Goal: Check status: Check status

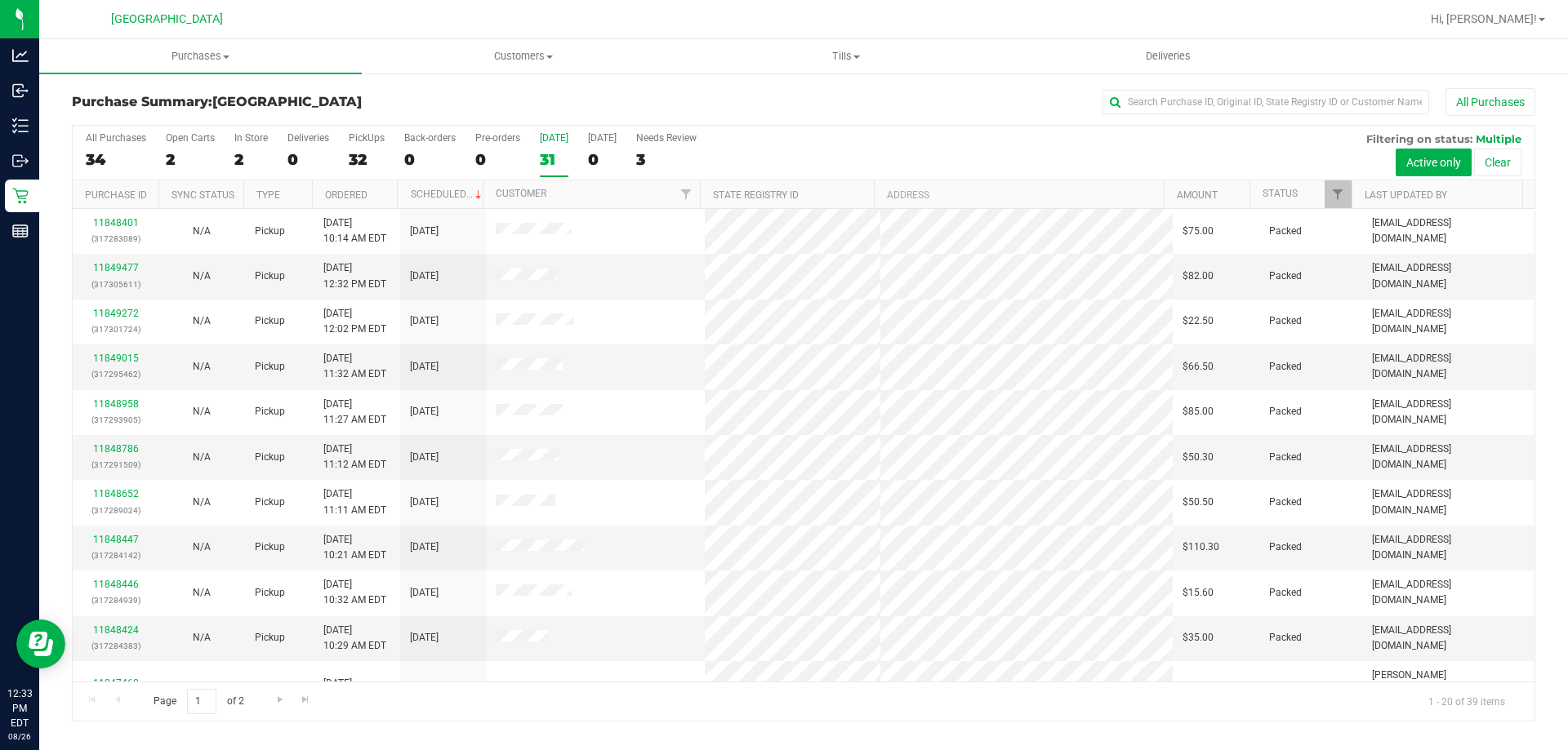
click at [543, 156] on div "31" at bounding box center [554, 159] width 29 height 18
click at [0, 0] on input "Today 31" at bounding box center [0, 0] width 0 height 0
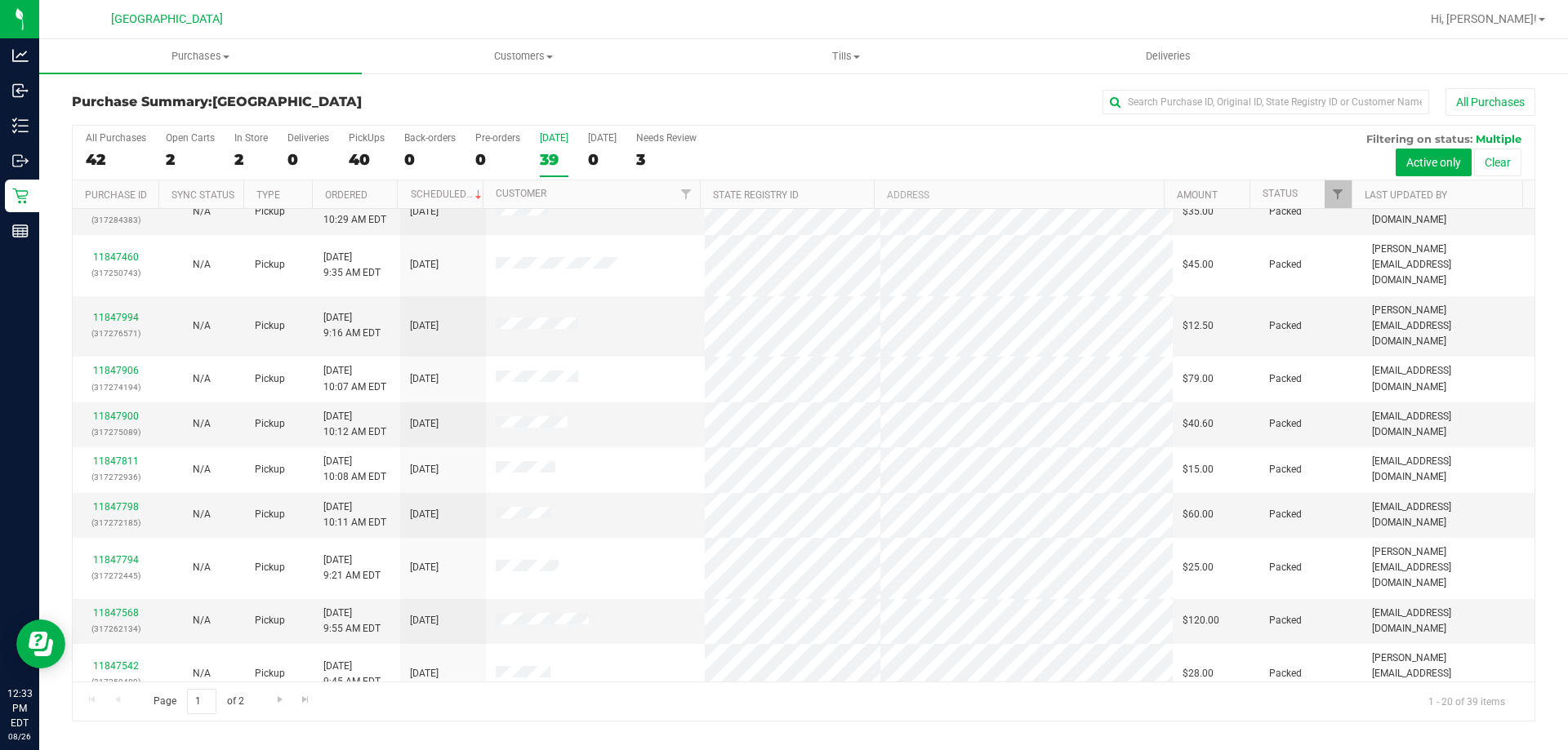
scroll to position [431, 0]
click at [302, 711] on link "Go to the last page" at bounding box center [306, 700] width 23 height 22
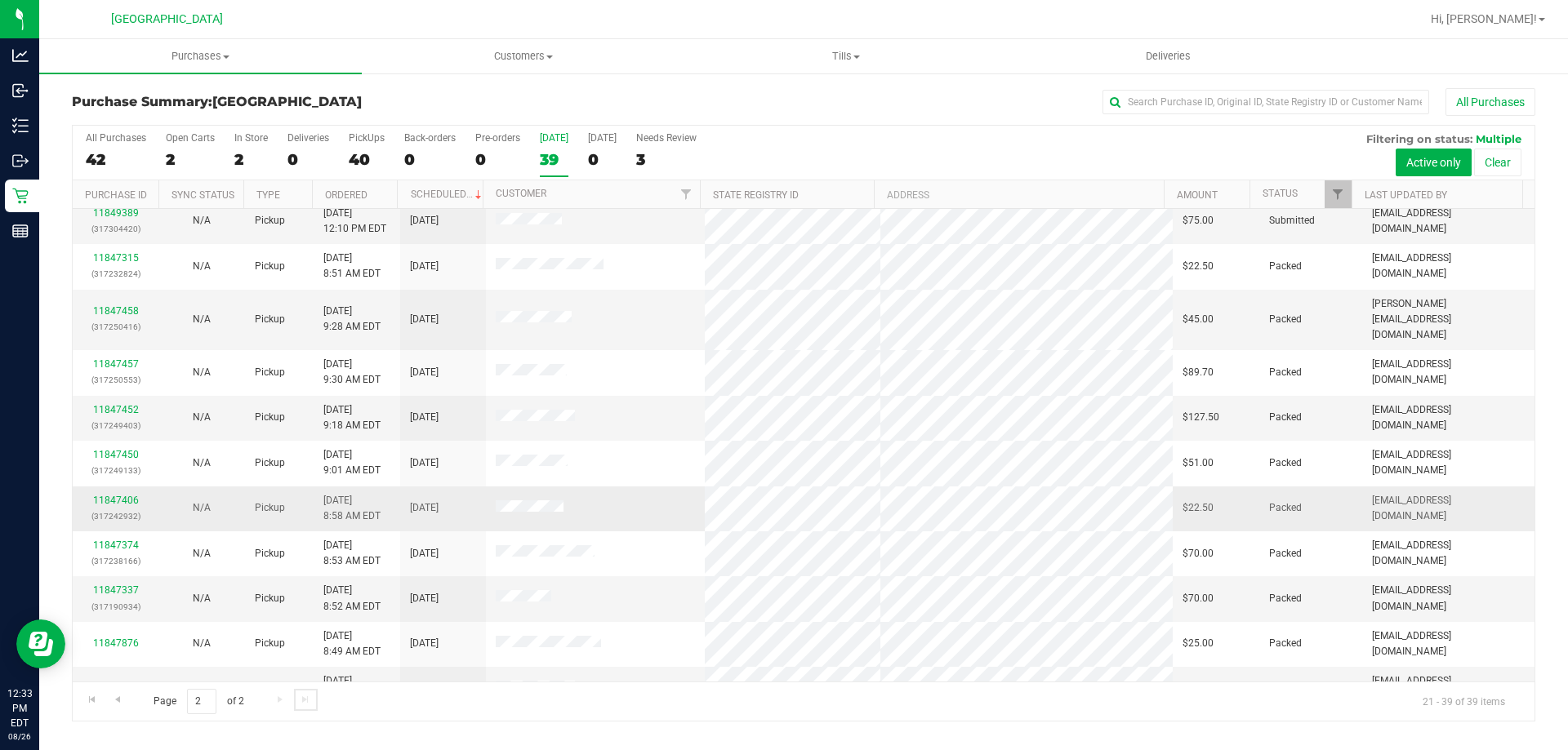
scroll to position [386, 0]
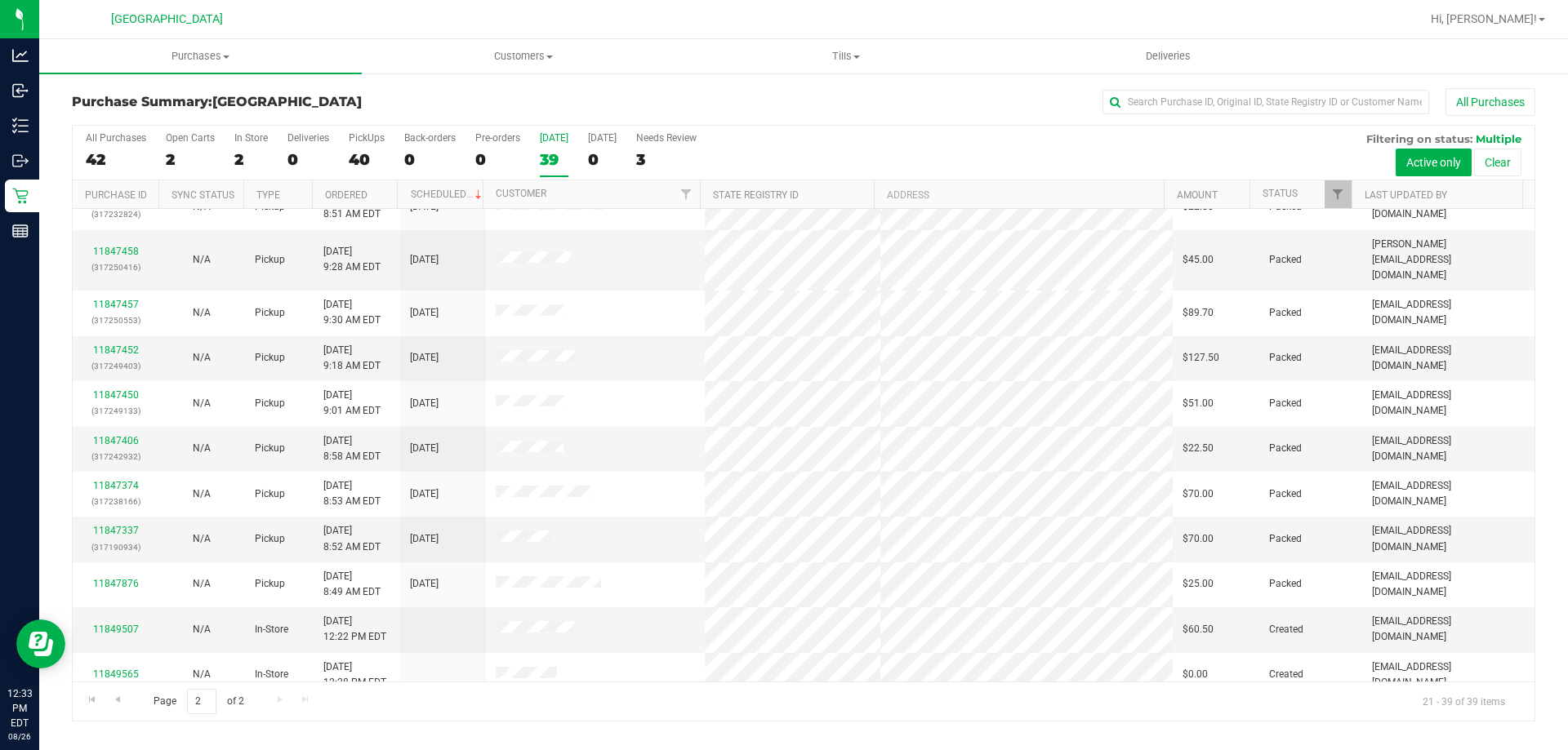
click at [559, 159] on div "39" at bounding box center [554, 159] width 29 height 18
click at [0, 0] on input "Today 39" at bounding box center [0, 0] width 0 height 0
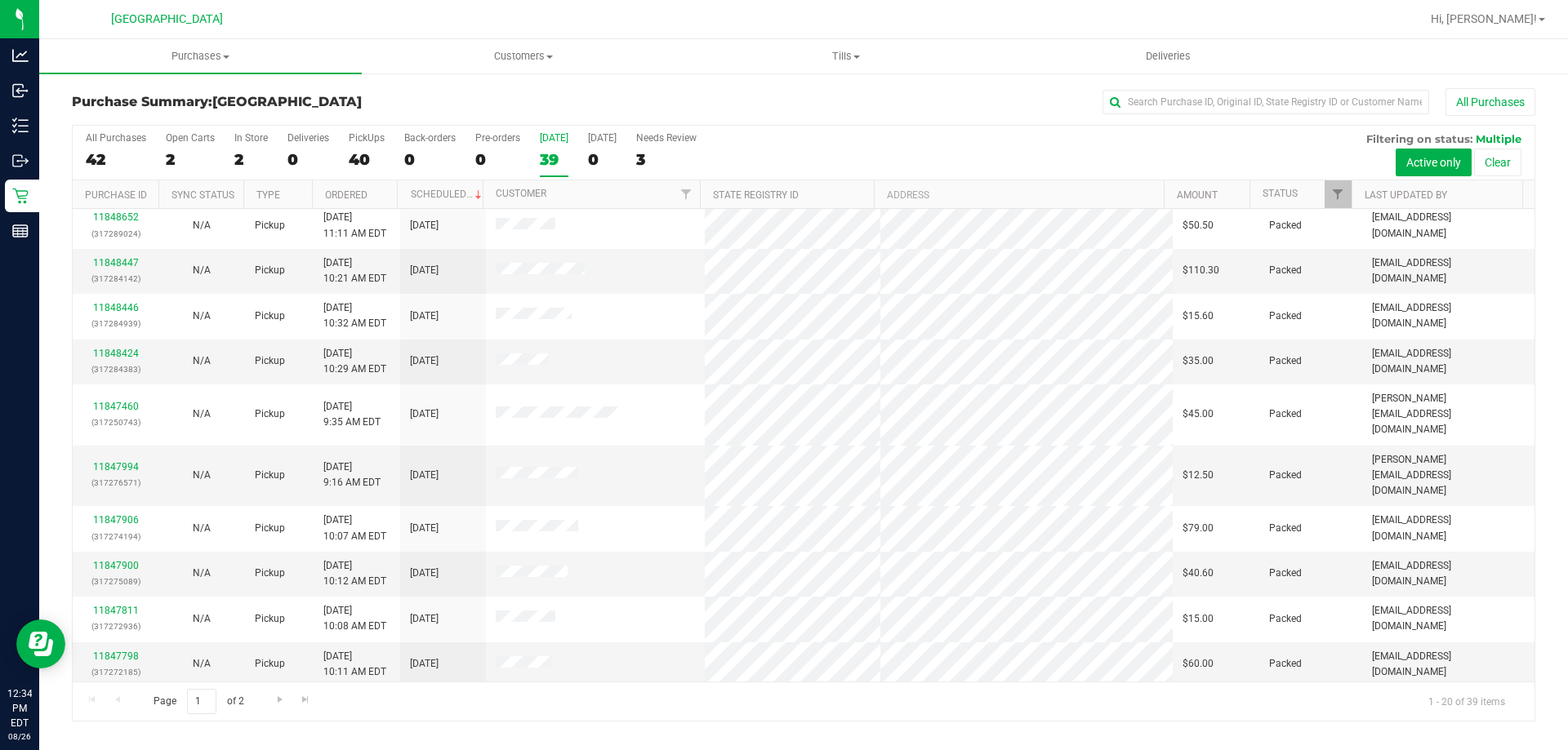
scroll to position [431, 0]
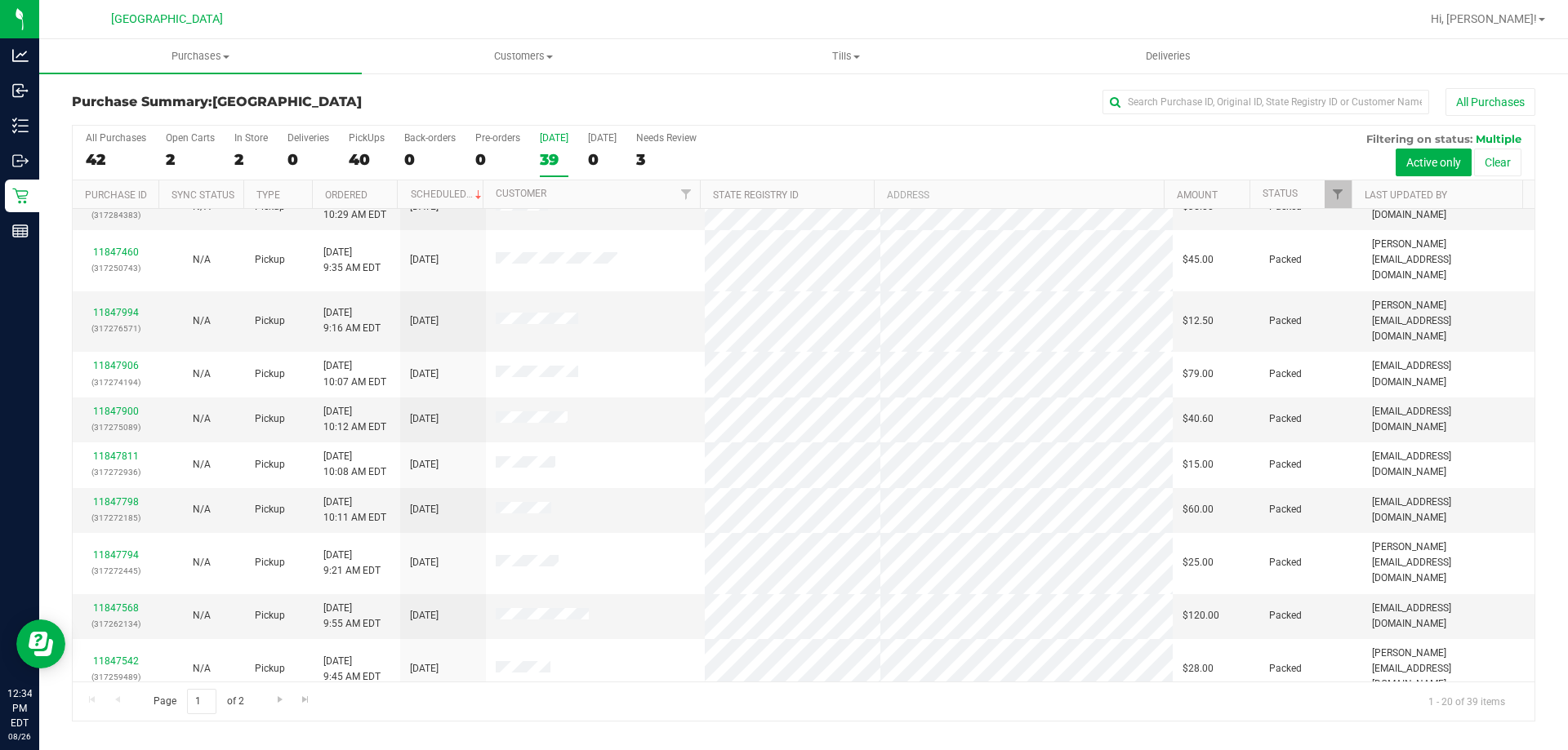
click at [229, 173] on div "All Purchases 42 Open Carts 2 In Store 2 Deliveries 0 PickUps 40 Back-orders 0 …" at bounding box center [803, 153] width 1462 height 54
click at [235, 163] on div "2" at bounding box center [252, 159] width 34 height 18
click at [0, 0] on input "In Store 2" at bounding box center [0, 0] width 0 height 0
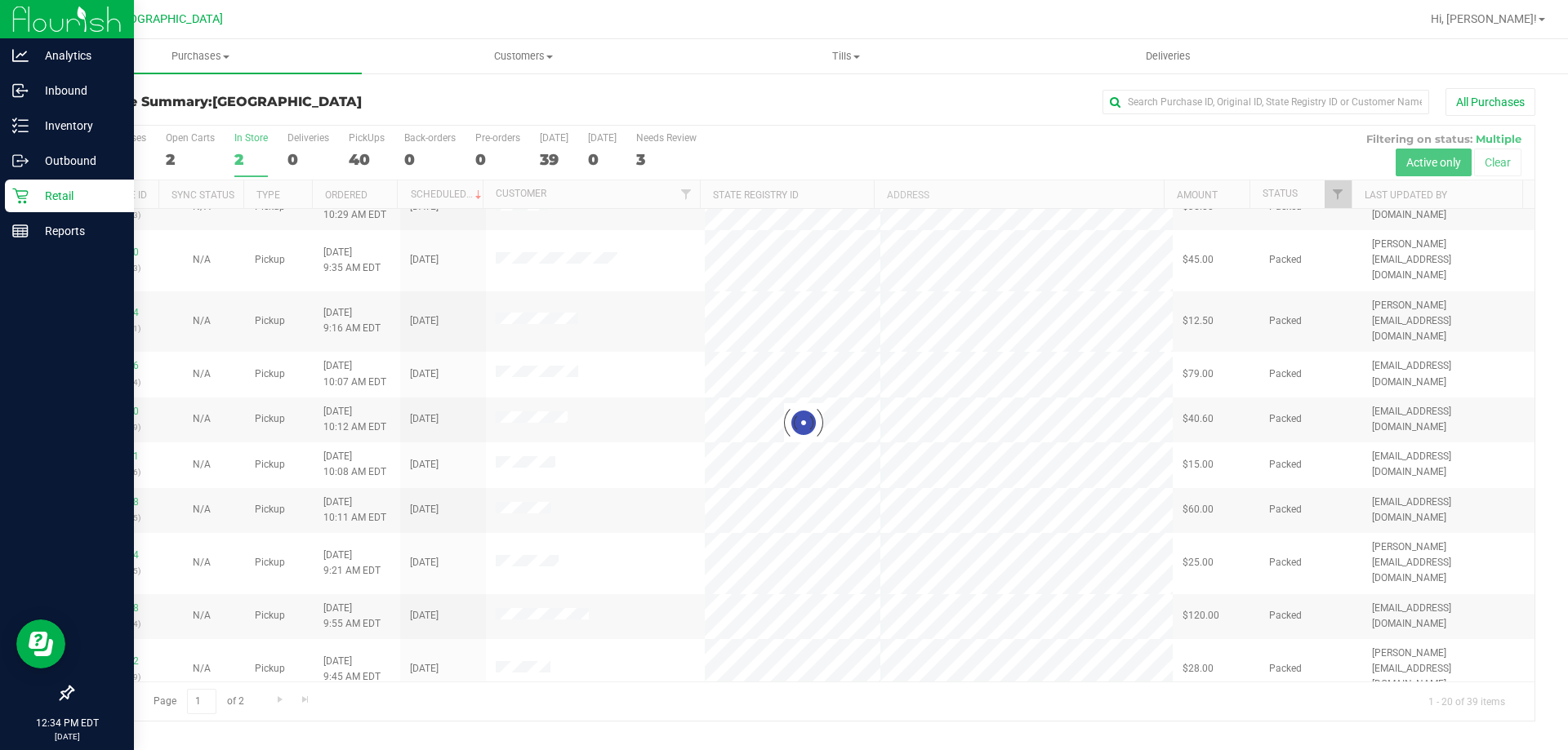
scroll to position [0, 0]
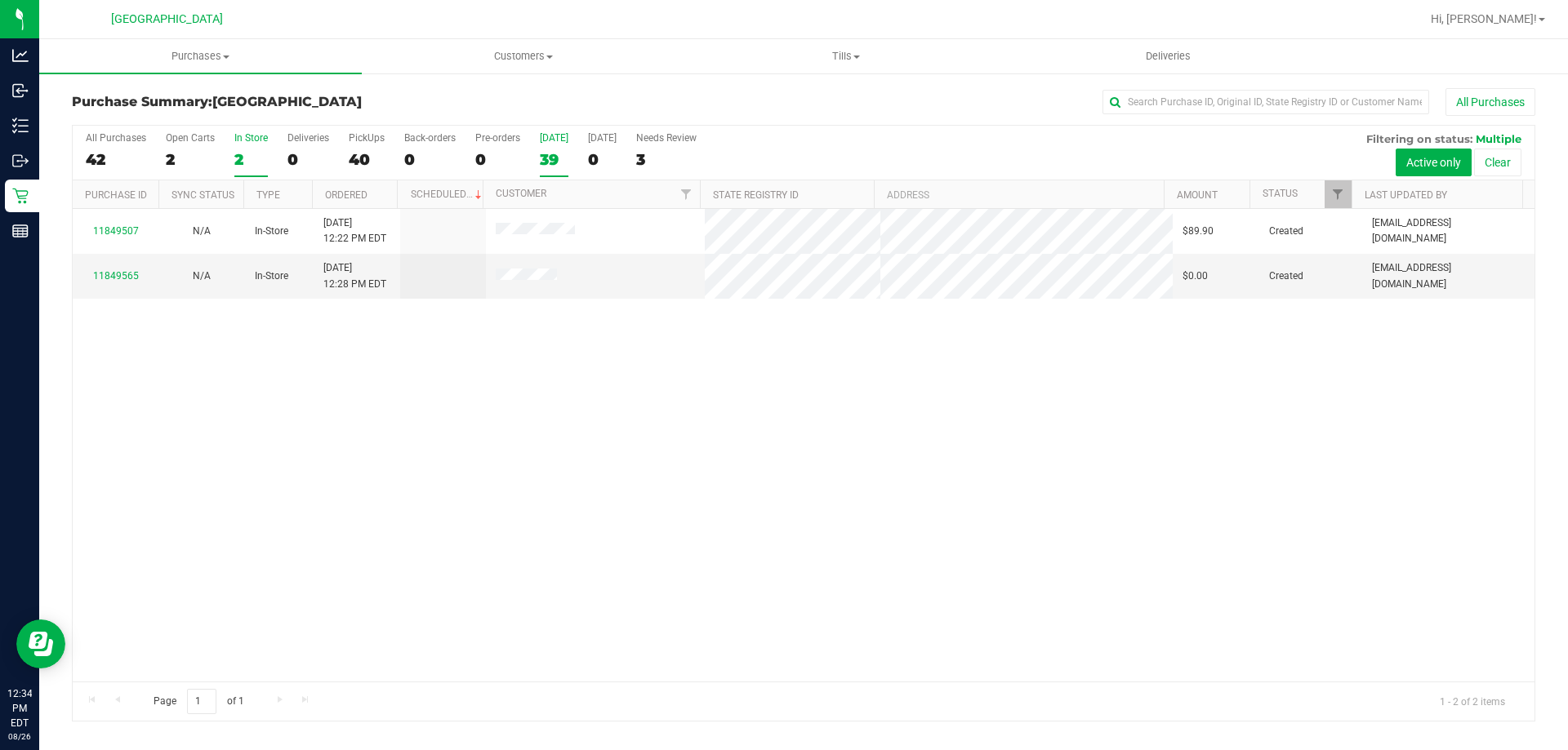
click at [550, 147] on label "Today 39" at bounding box center [554, 155] width 29 height 45
click at [0, 0] on input "Today 39" at bounding box center [0, 0] width 0 height 0
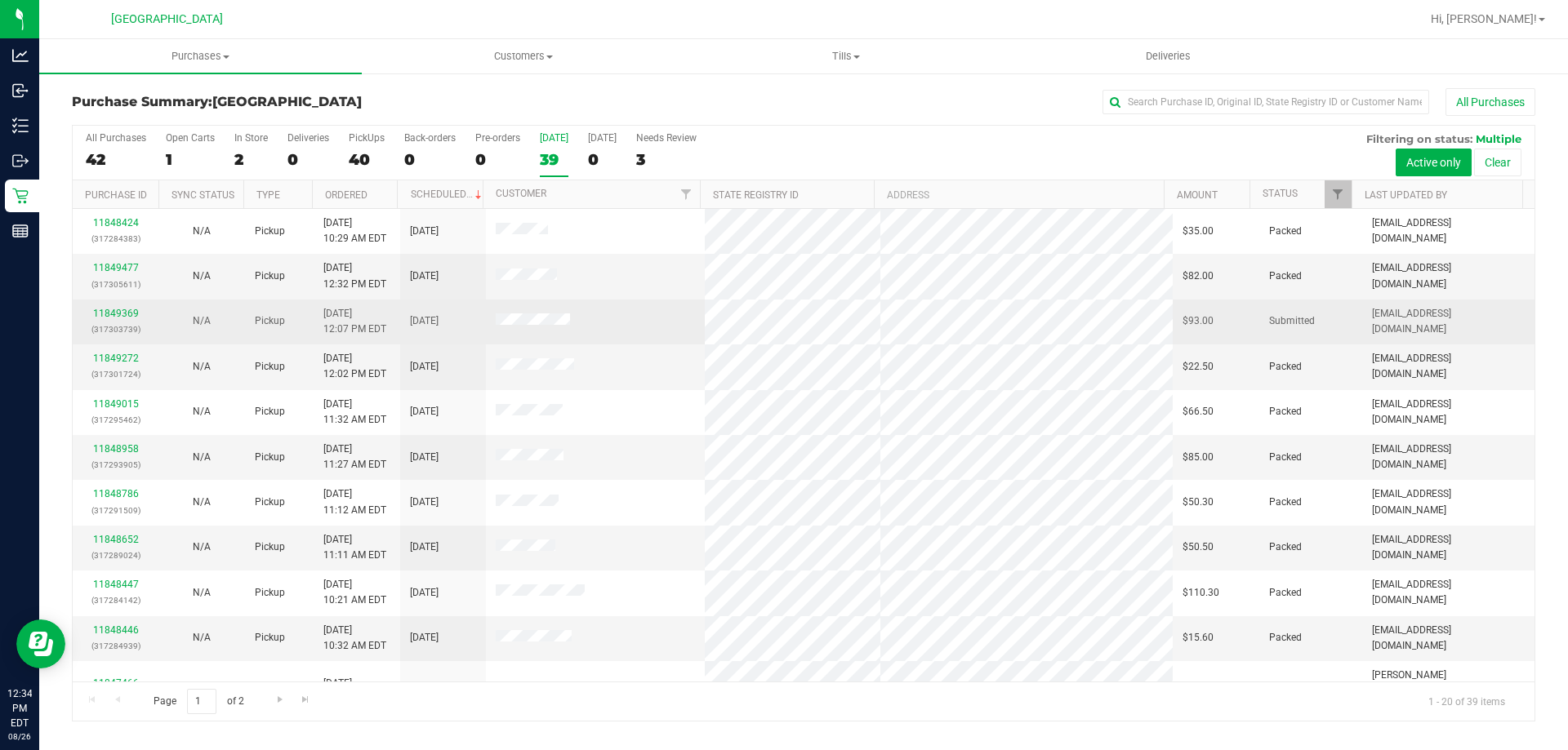
click at [143, 313] on div "11849369 (317303739)" at bounding box center [115, 321] width 66 height 31
click at [136, 312] on link "11849369" at bounding box center [116, 313] width 46 height 12
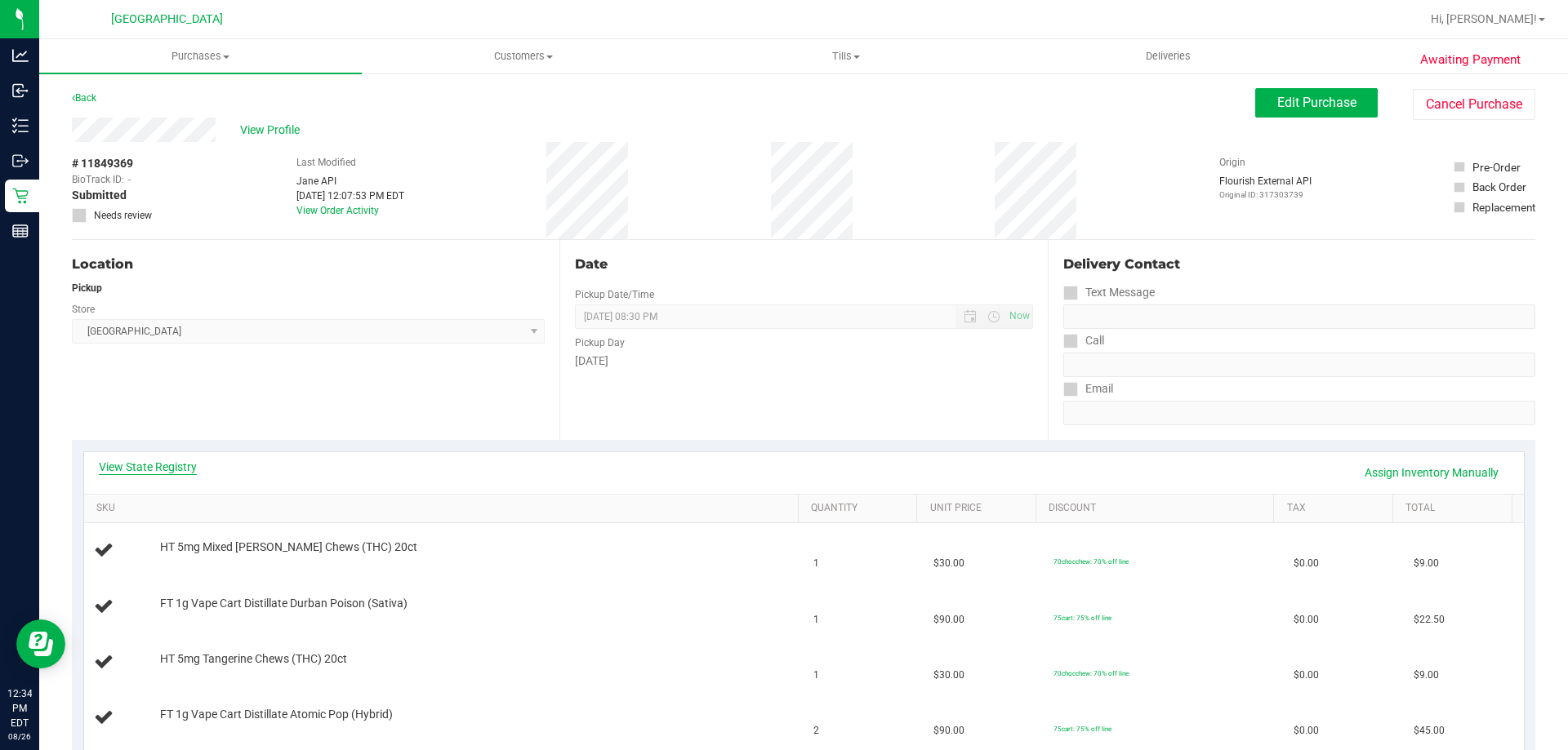
click at [185, 465] on link "View State Registry" at bounding box center [148, 466] width 98 height 16
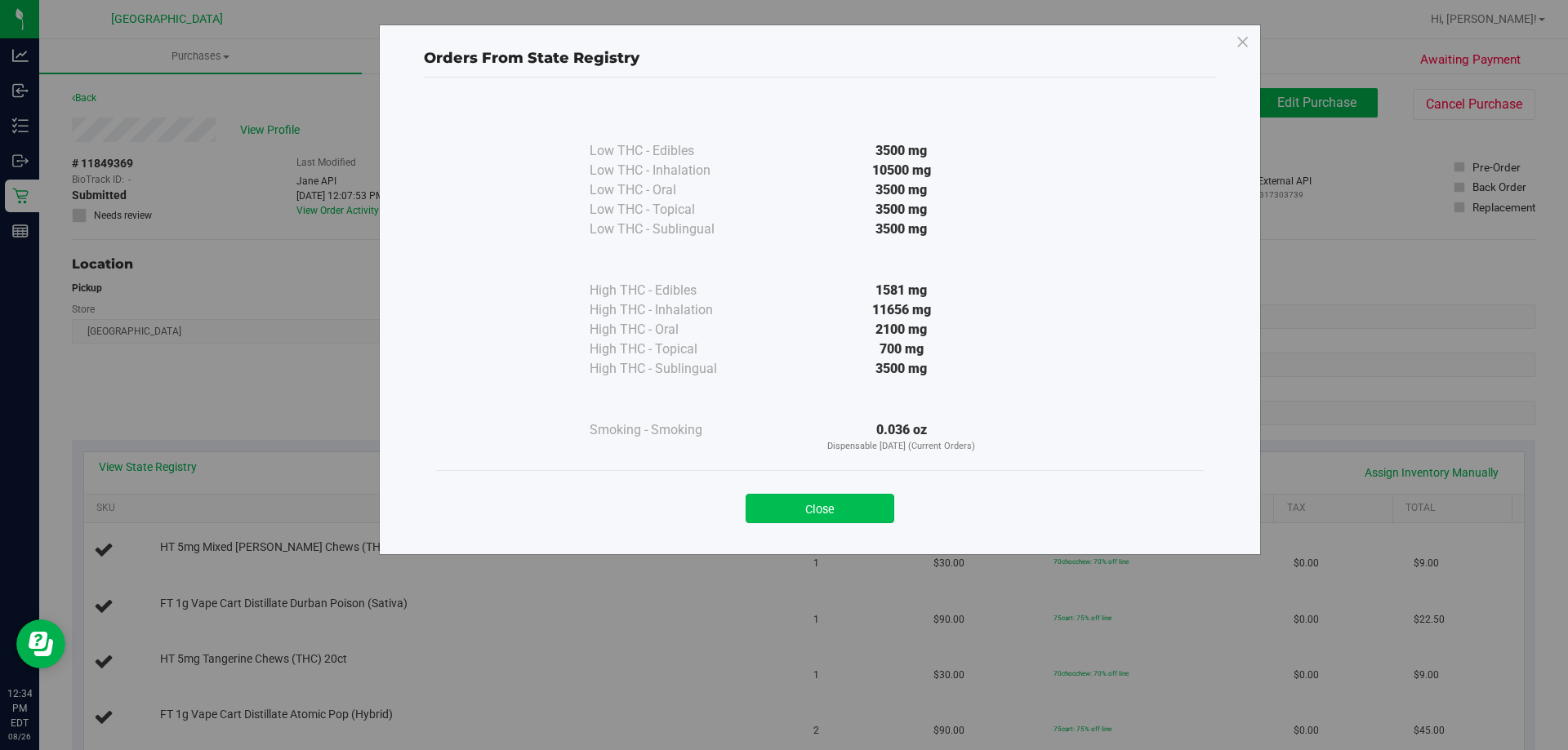
click at [855, 499] on button "Close" at bounding box center [819, 508] width 148 height 29
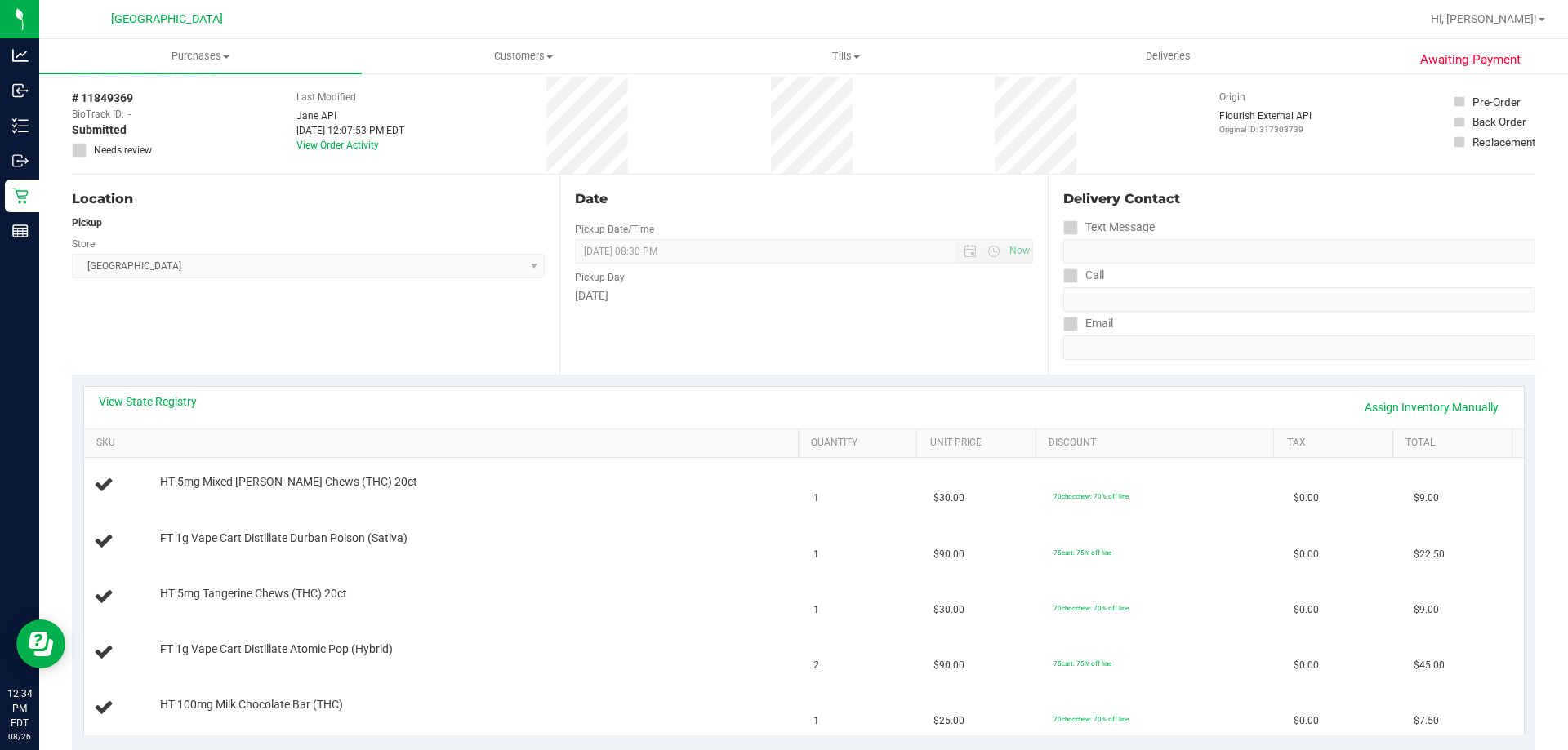
scroll to position [163, 0]
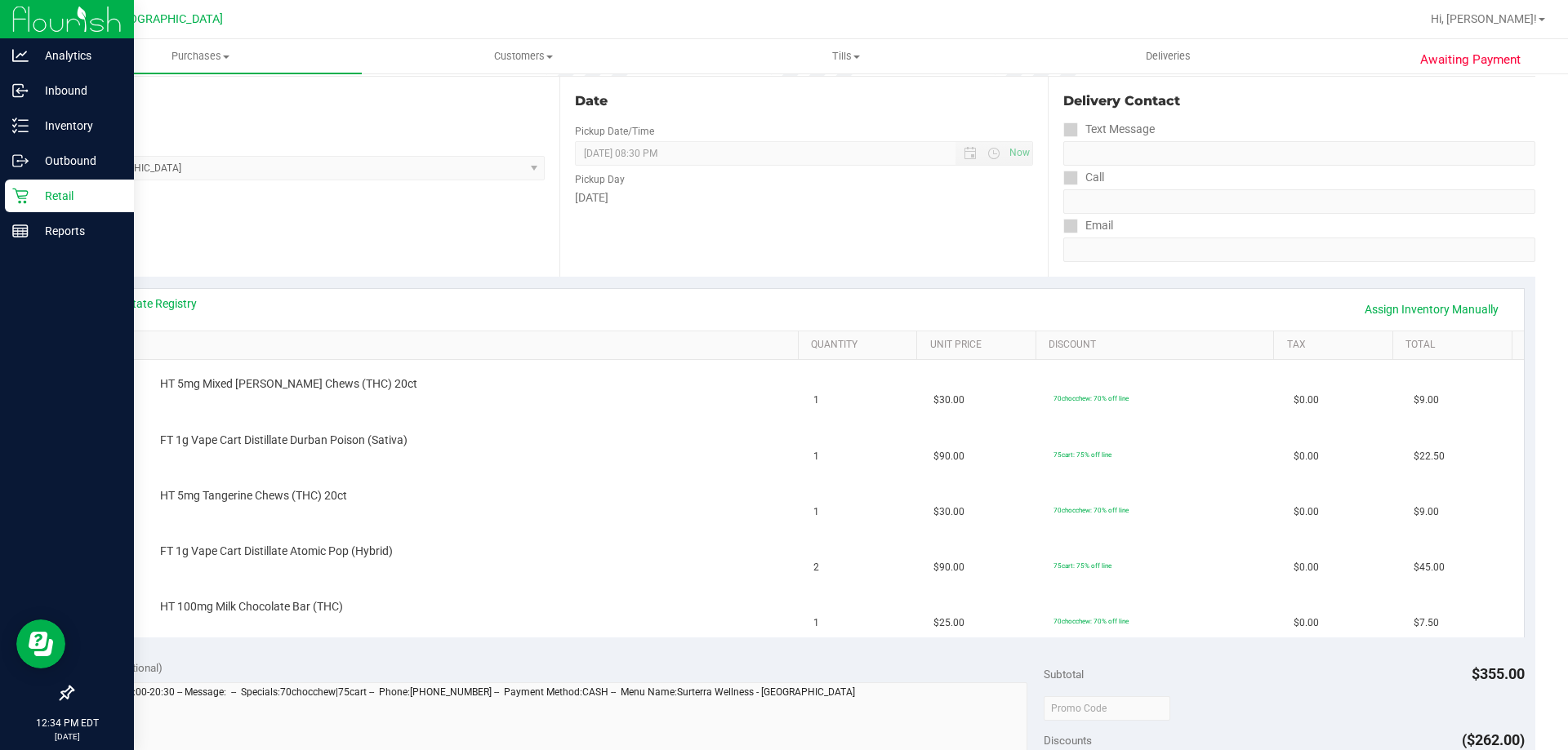
click at [55, 191] on p "Retail" at bounding box center [77, 195] width 98 height 19
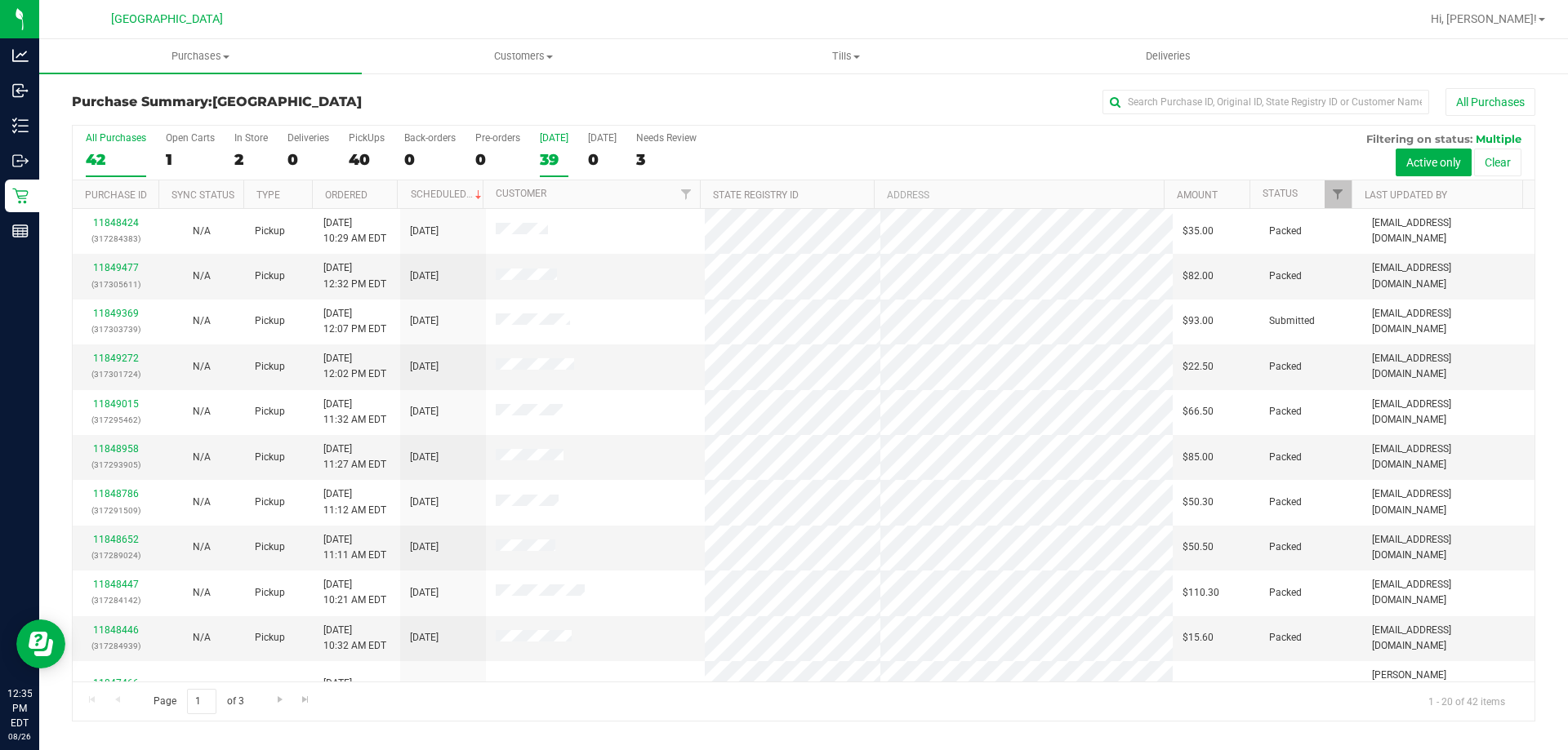
click at [550, 147] on label "Today 39" at bounding box center [554, 155] width 29 height 45
click at [0, 0] on input "Today 39" at bounding box center [0, 0] width 0 height 0
click at [546, 170] on label "Today 38" at bounding box center [554, 155] width 29 height 45
click at [0, 0] on input "Today 38" at bounding box center [0, 0] width 0 height 0
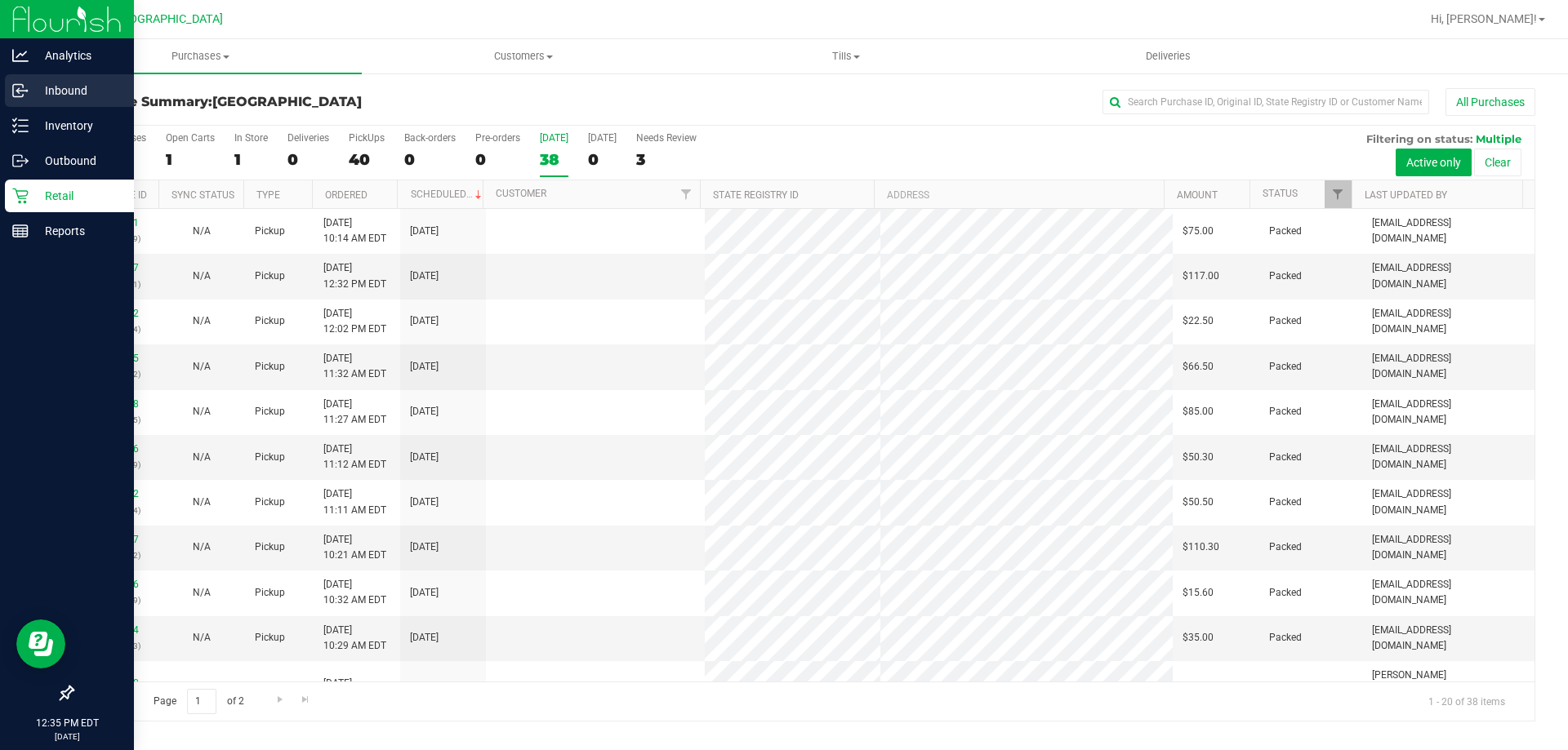
click at [69, 106] on div "Inbound" at bounding box center [70, 91] width 129 height 33
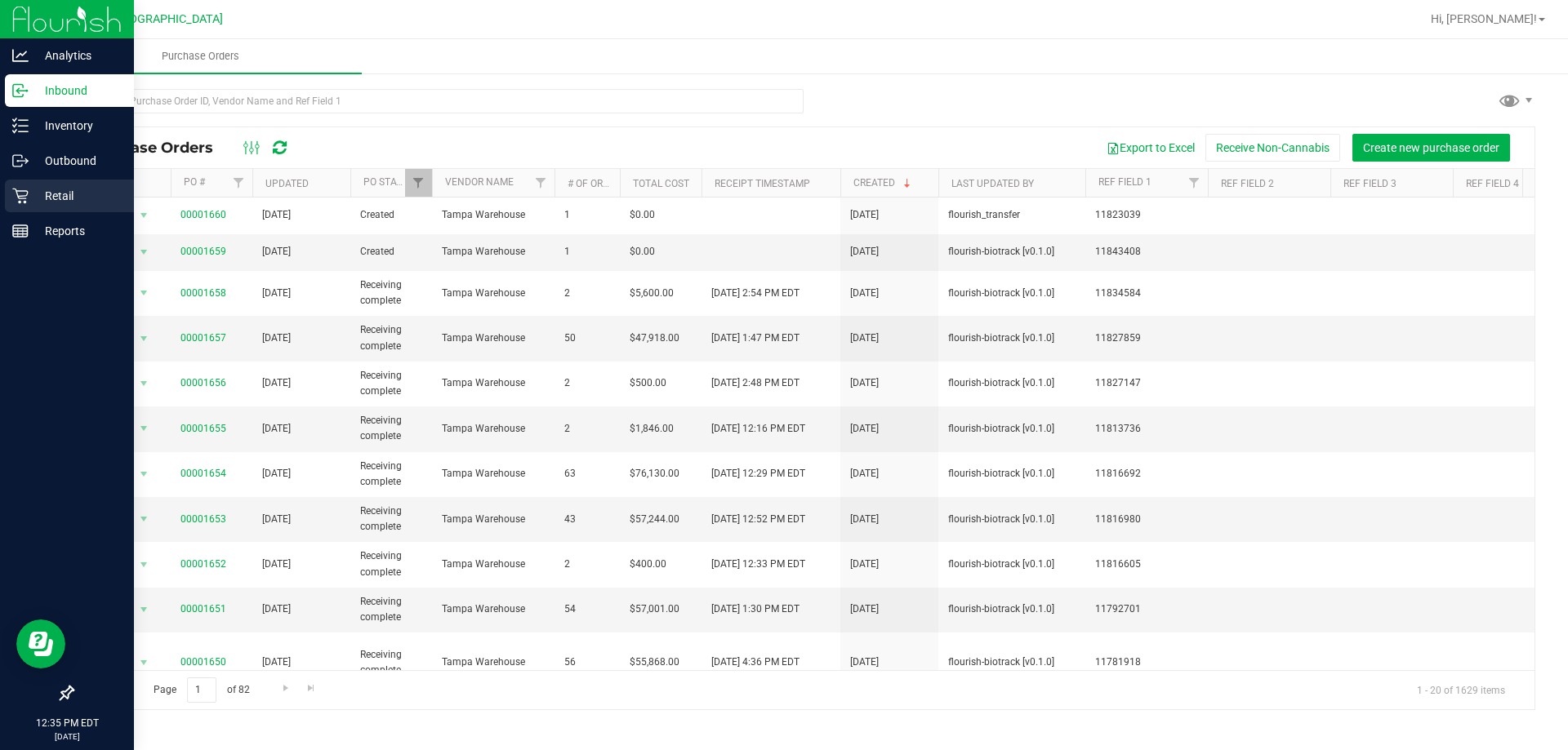
click at [41, 213] on link "Retail" at bounding box center [67, 197] width 134 height 35
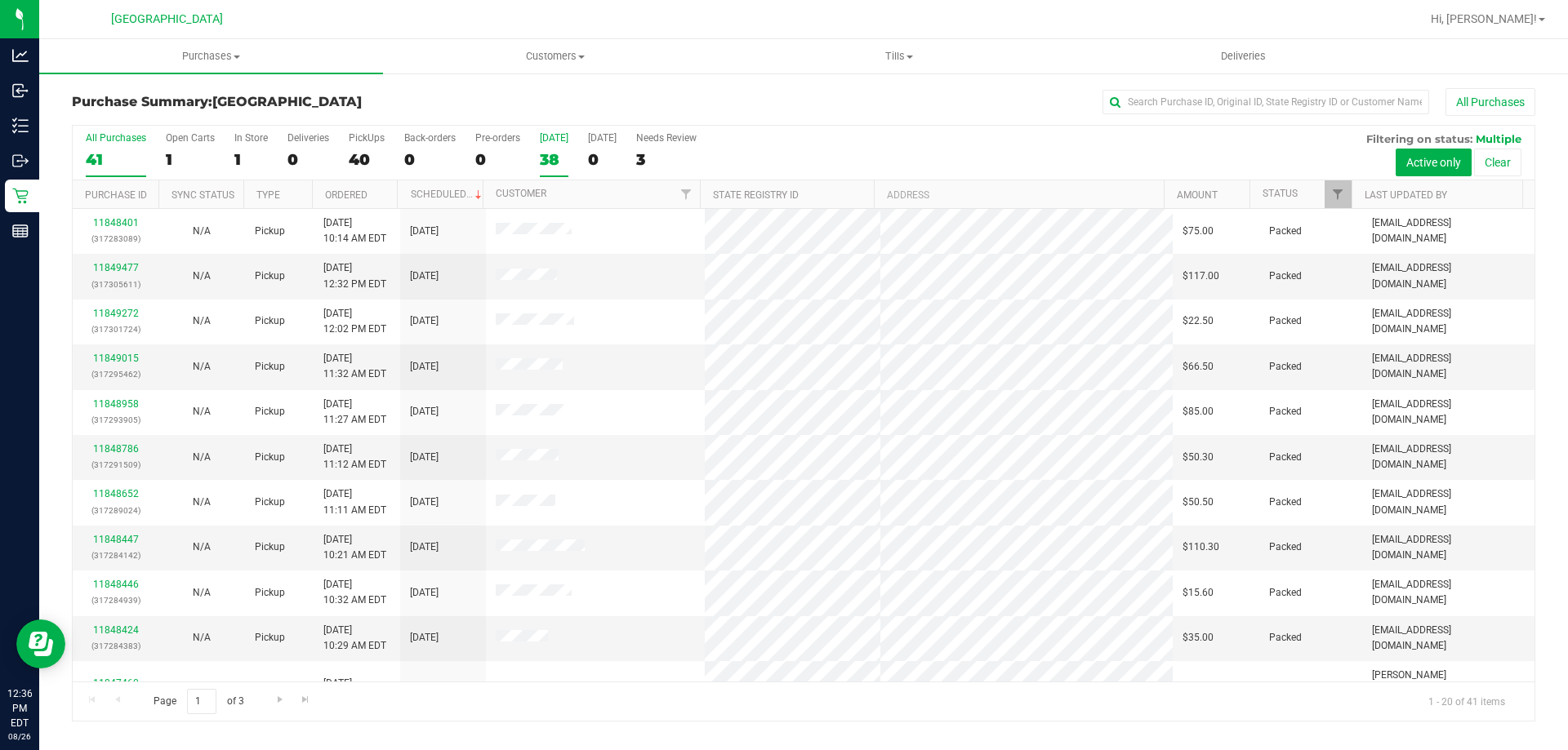
click at [552, 170] on label "Today 38" at bounding box center [554, 155] width 29 height 45
click at [0, 0] on input "Today 38" at bounding box center [0, 0] width 0 height 0
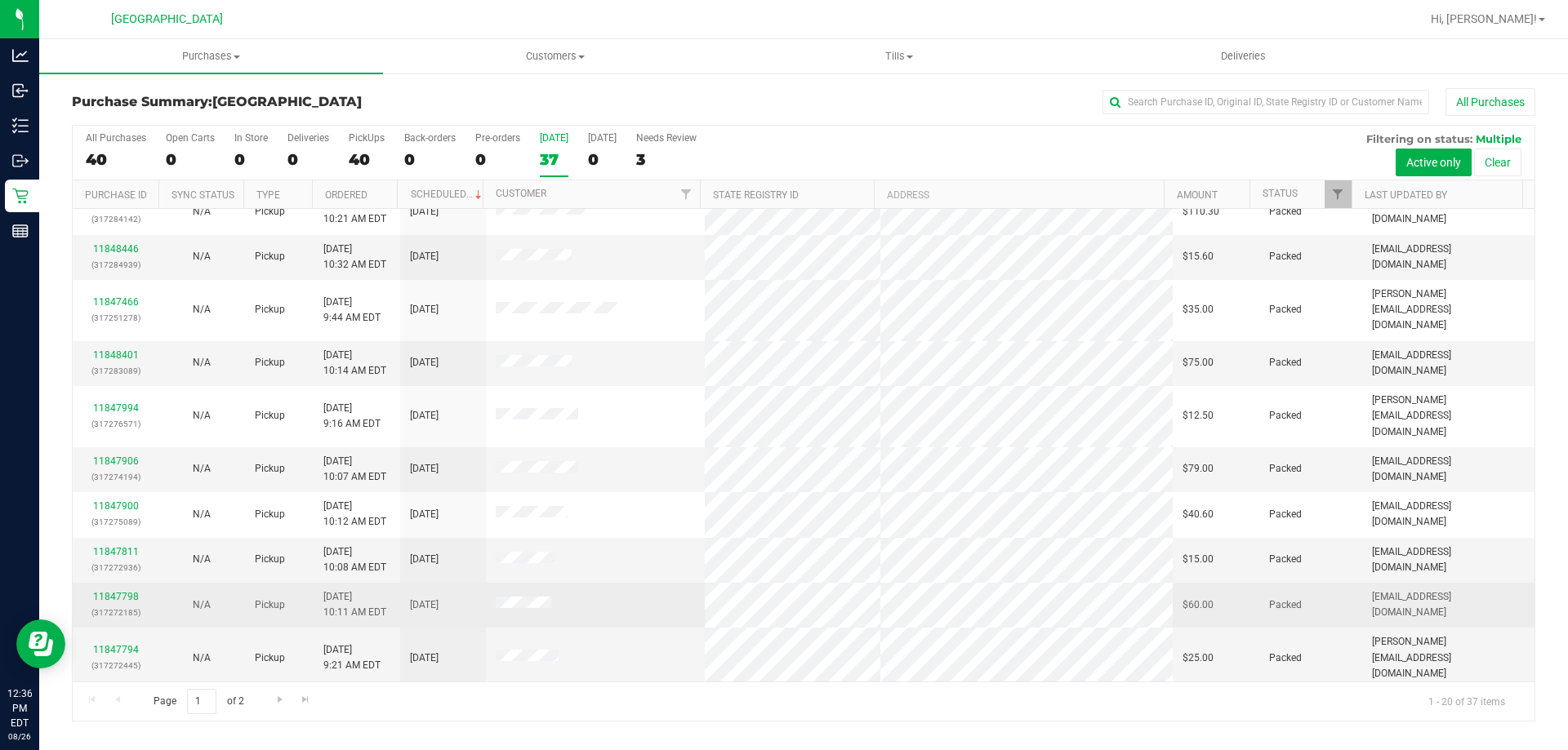
scroll to position [431, 0]
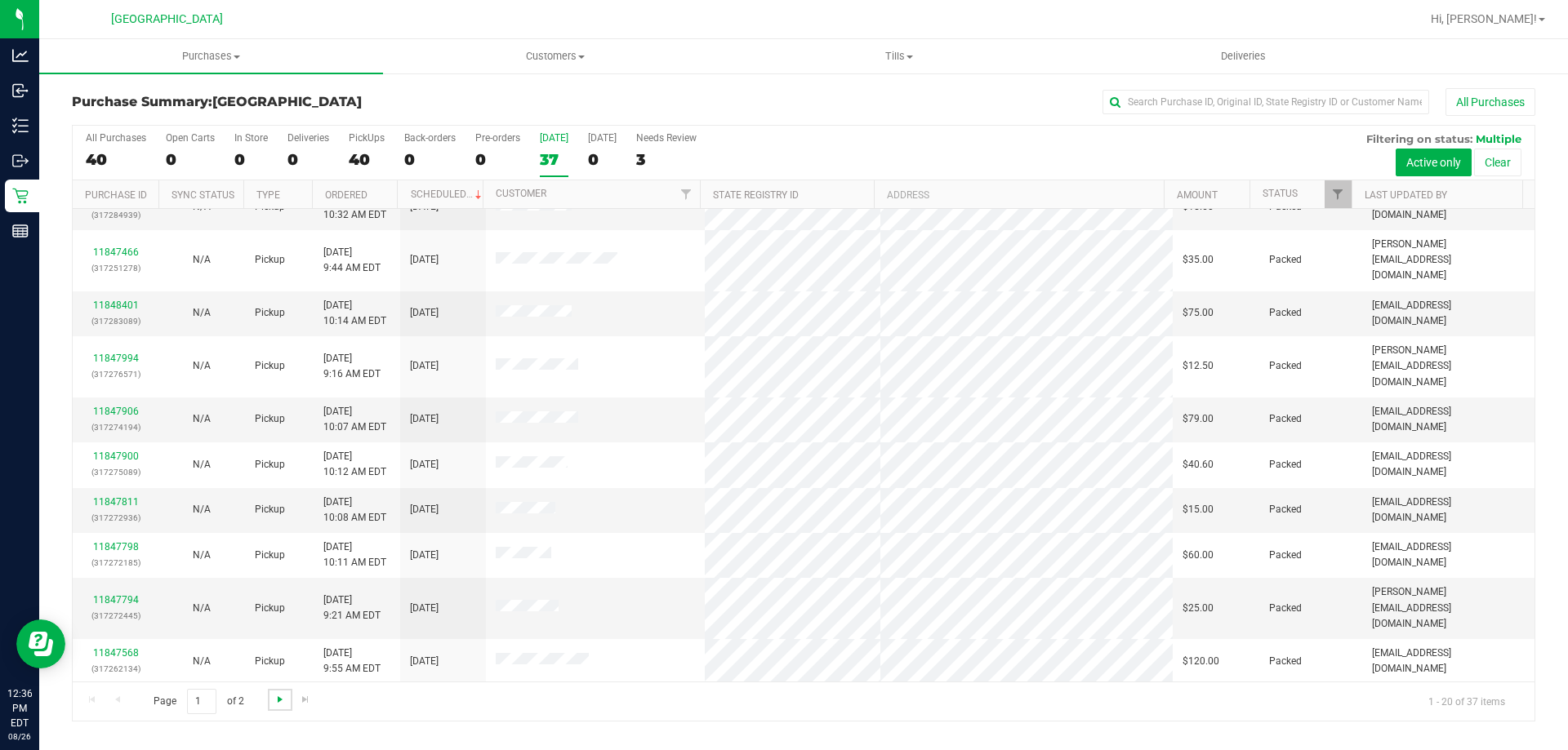
click at [276, 693] on span "Go to the next page" at bounding box center [280, 700] width 13 height 13
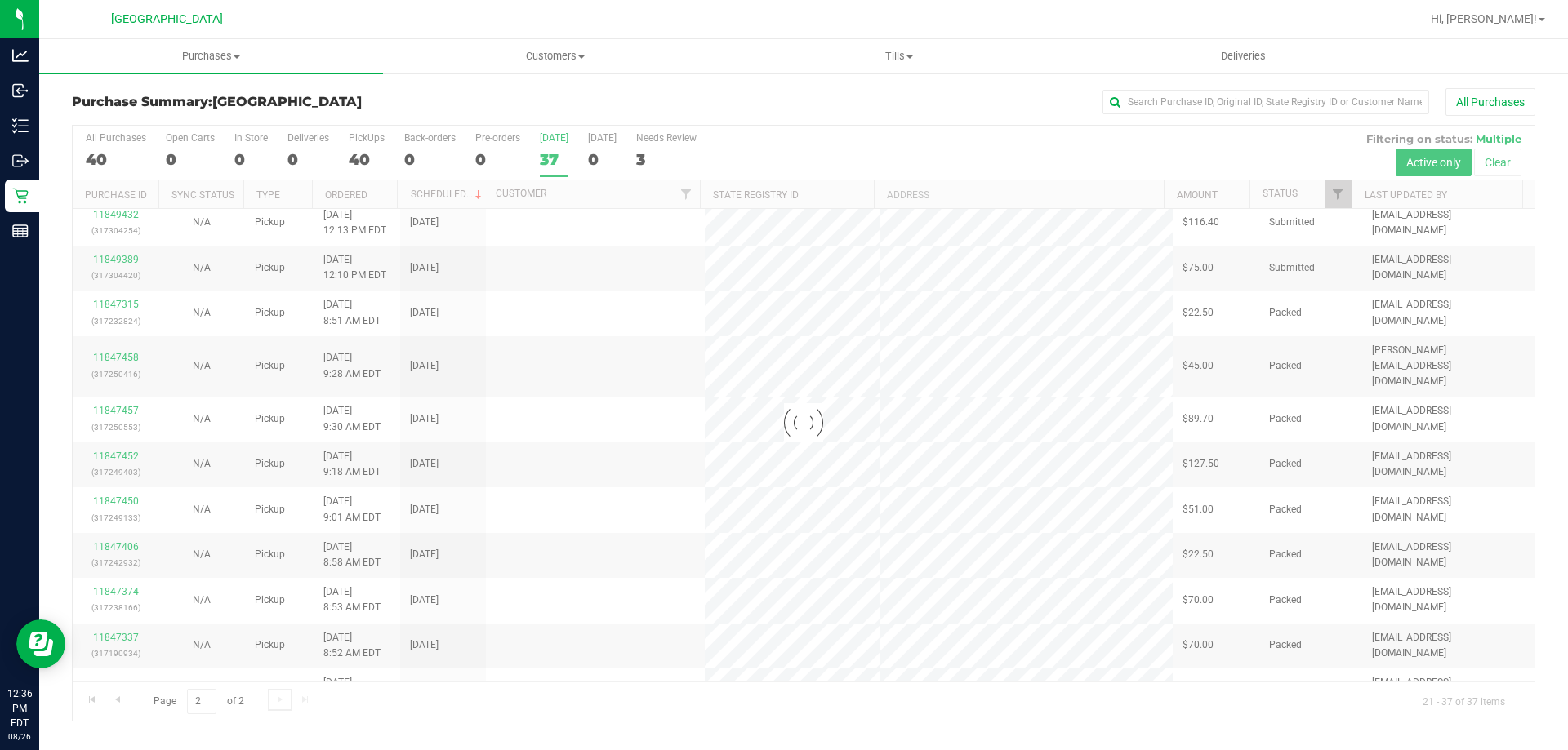
scroll to position [0, 0]
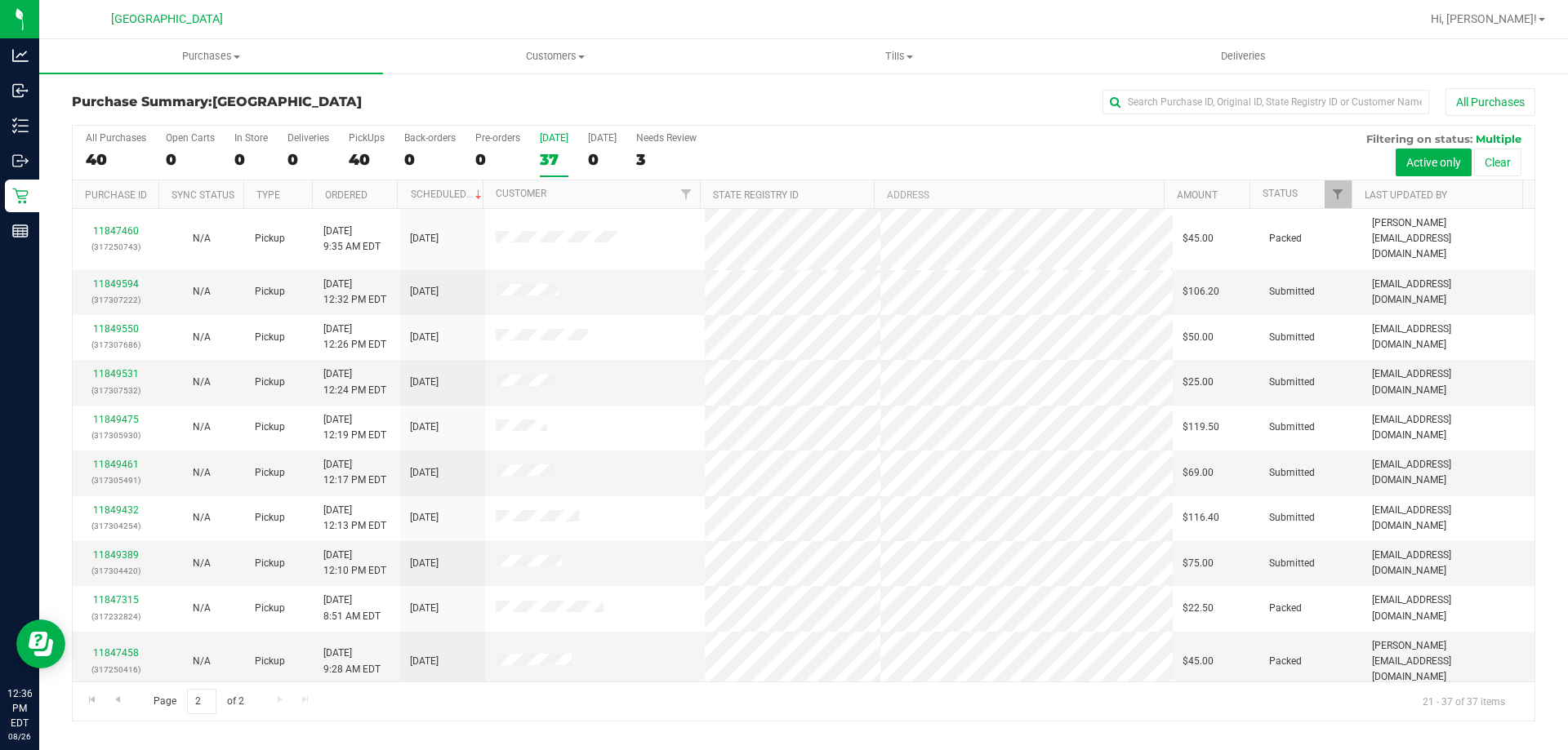
click at [543, 173] on label "Today 37" at bounding box center [554, 155] width 29 height 45
click at [0, 0] on input "Today 37" at bounding box center [0, 0] width 0 height 0
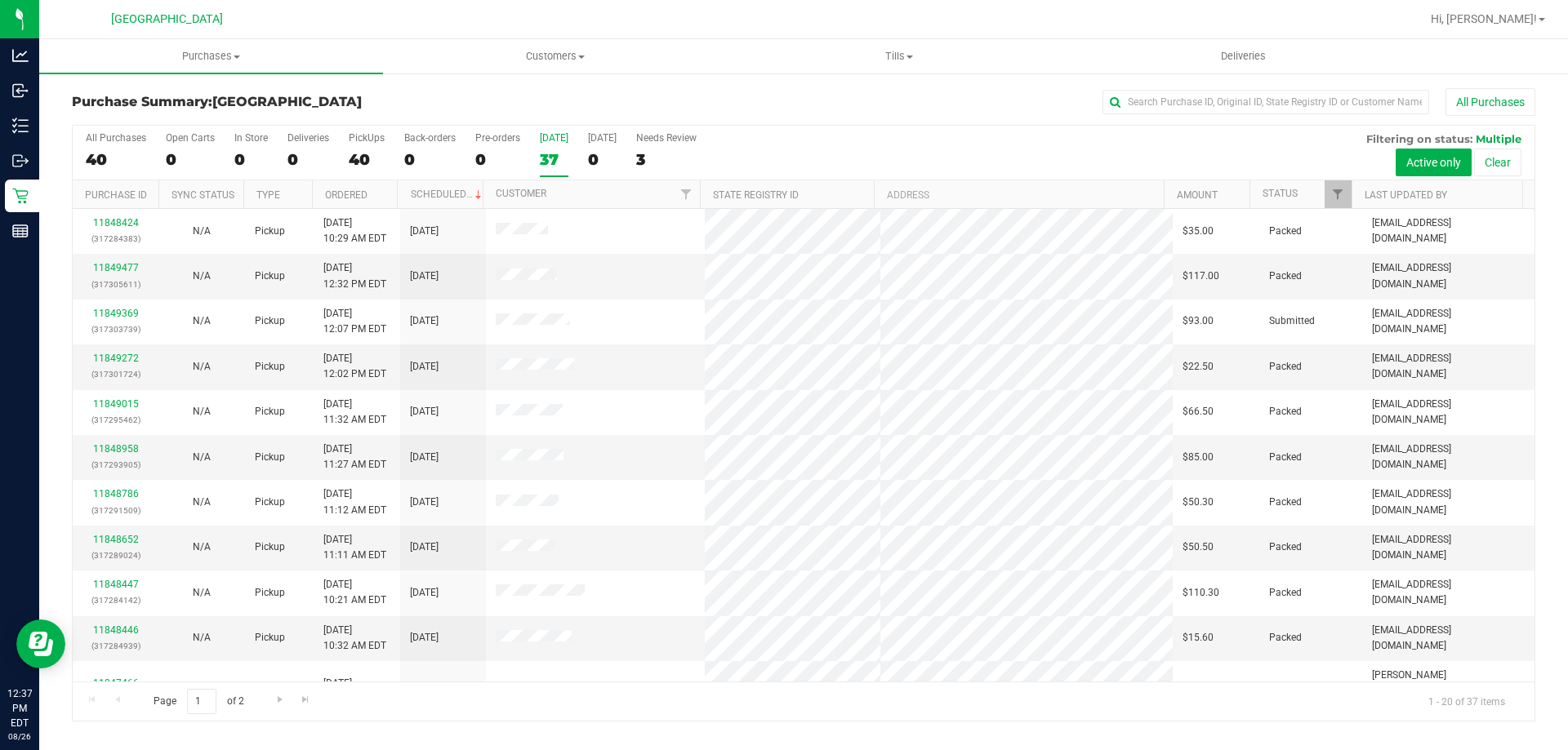
click at [540, 147] on label "Today 37" at bounding box center [554, 155] width 29 height 45
click at [0, 0] on input "Today 37" at bounding box center [0, 0] width 0 height 0
click at [288, 55] on span "Purchases" at bounding box center [211, 56] width 344 height 15
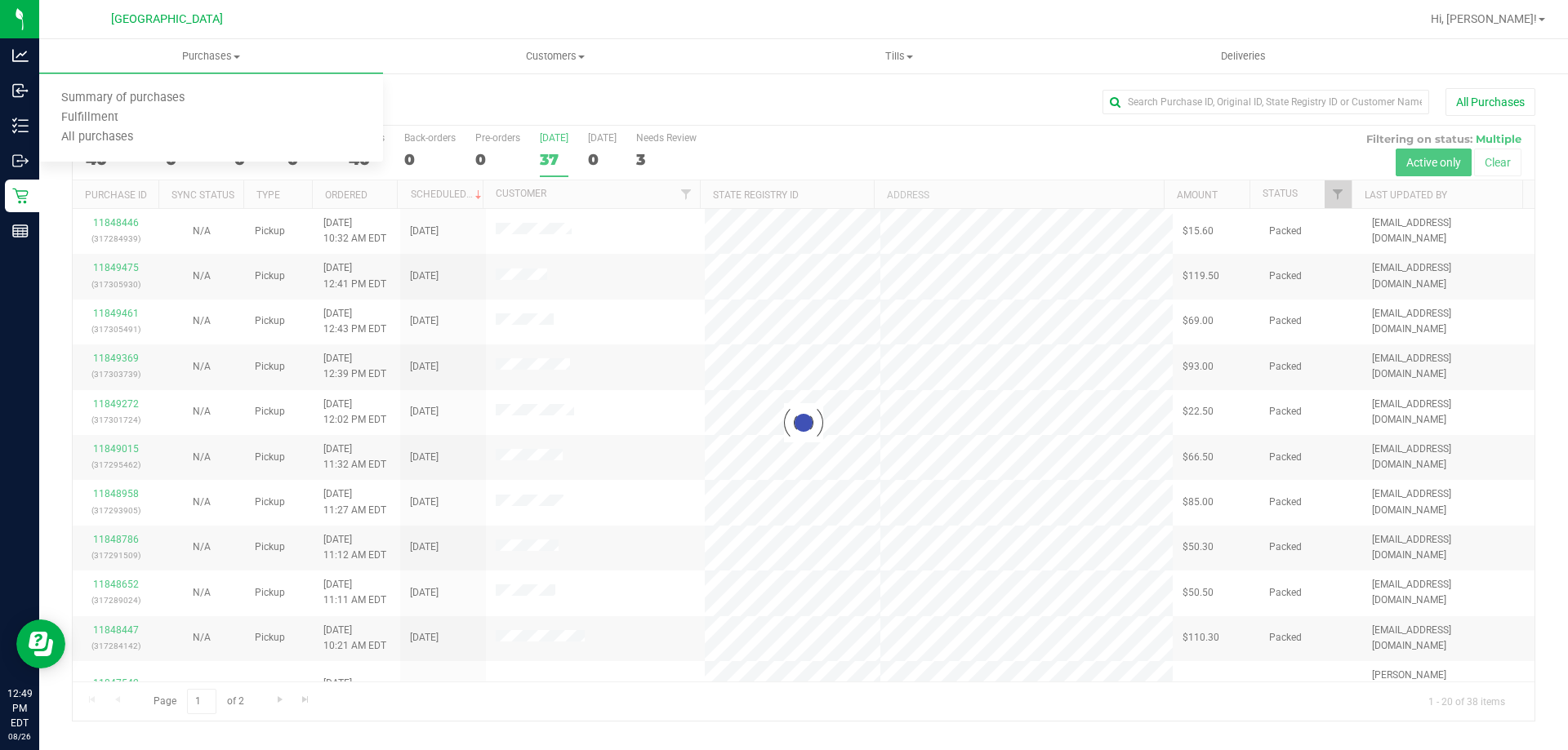
click at [561, 153] on div at bounding box center [803, 423] width 1462 height 595
click at [545, 162] on div at bounding box center [803, 423] width 1462 height 595
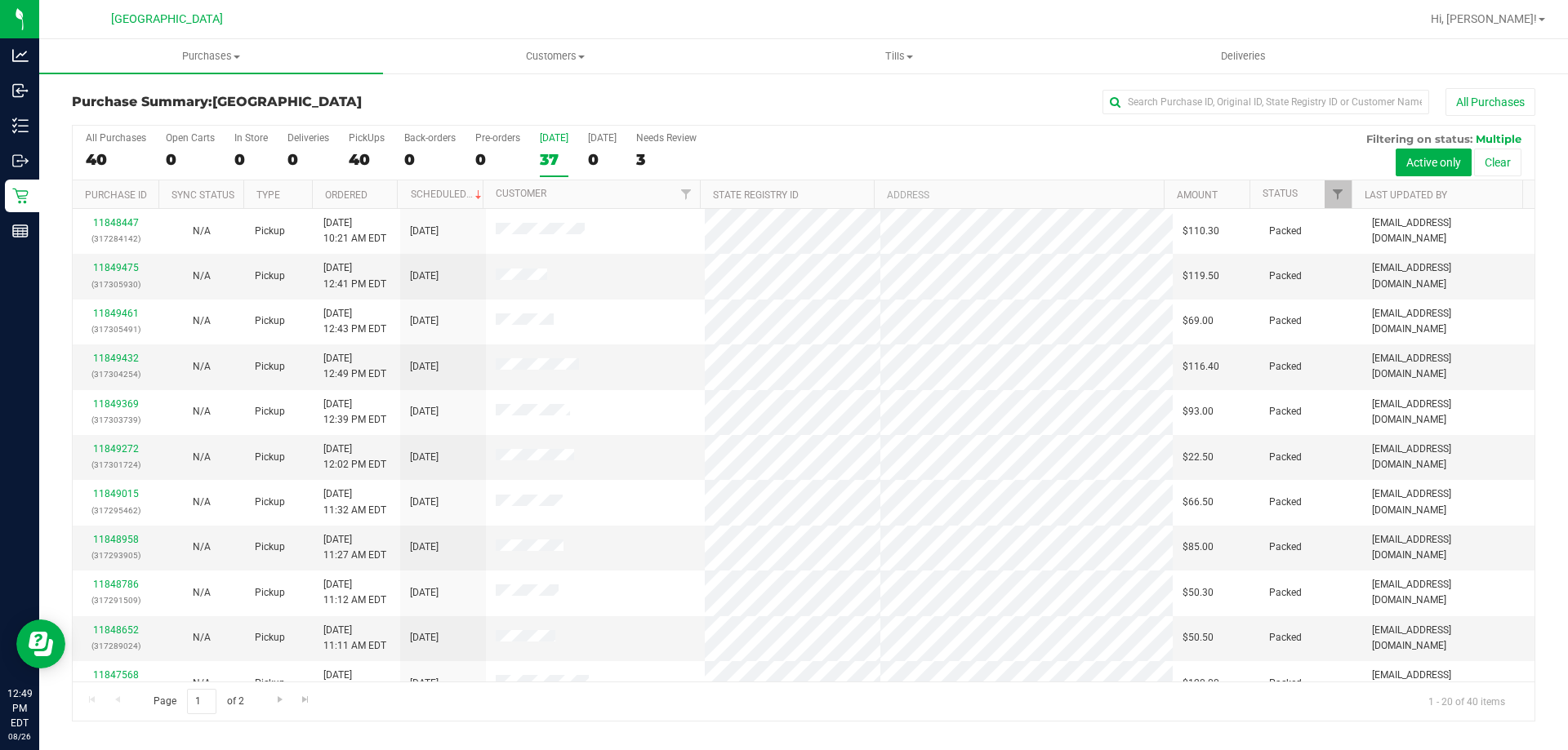
click at [548, 164] on div "37" at bounding box center [554, 159] width 29 height 18
click at [0, 0] on input "Today 37" at bounding box center [0, 0] width 0 height 0
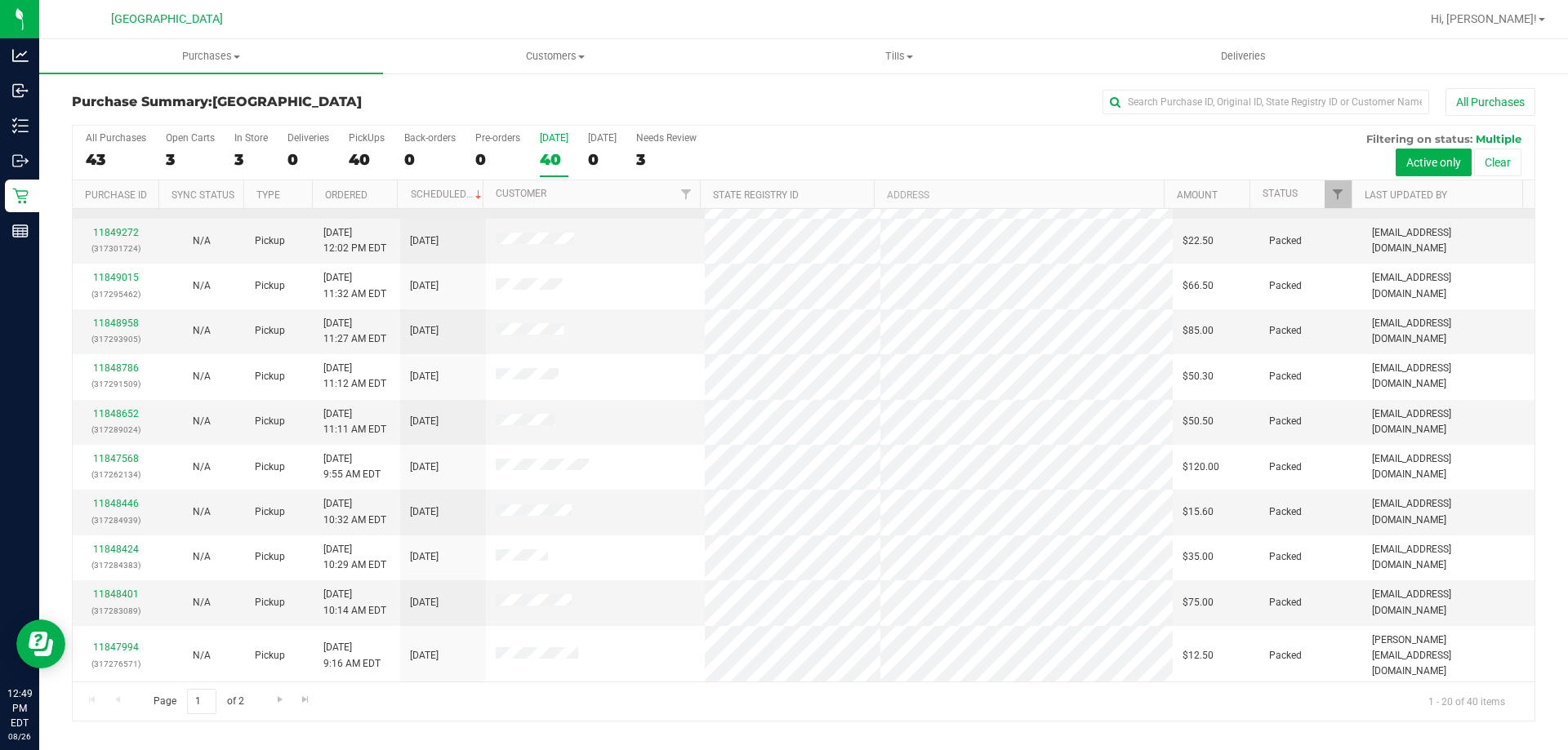
scroll to position [431, 0]
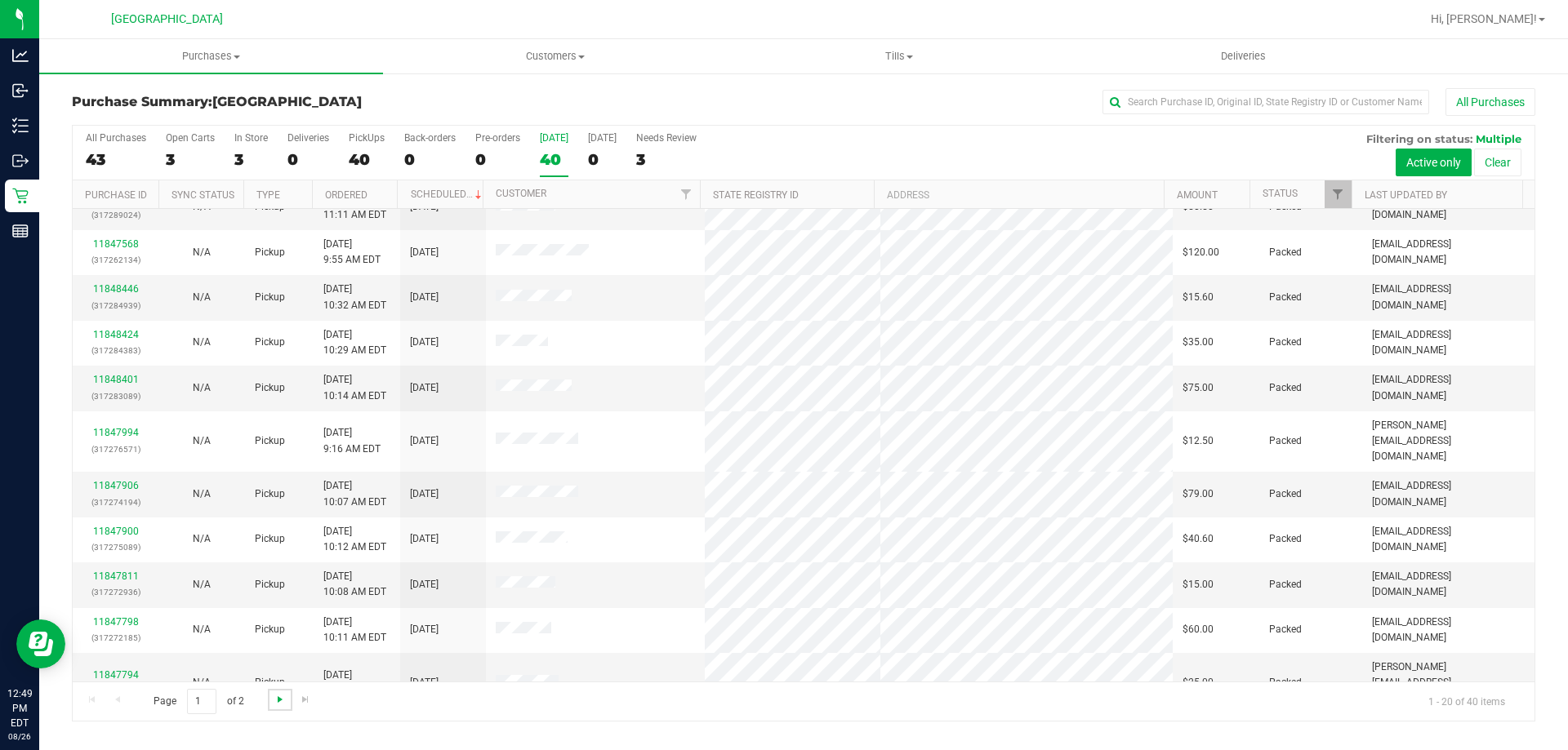
click at [273, 696] on span "Go to the next page" at bounding box center [280, 700] width 13 height 13
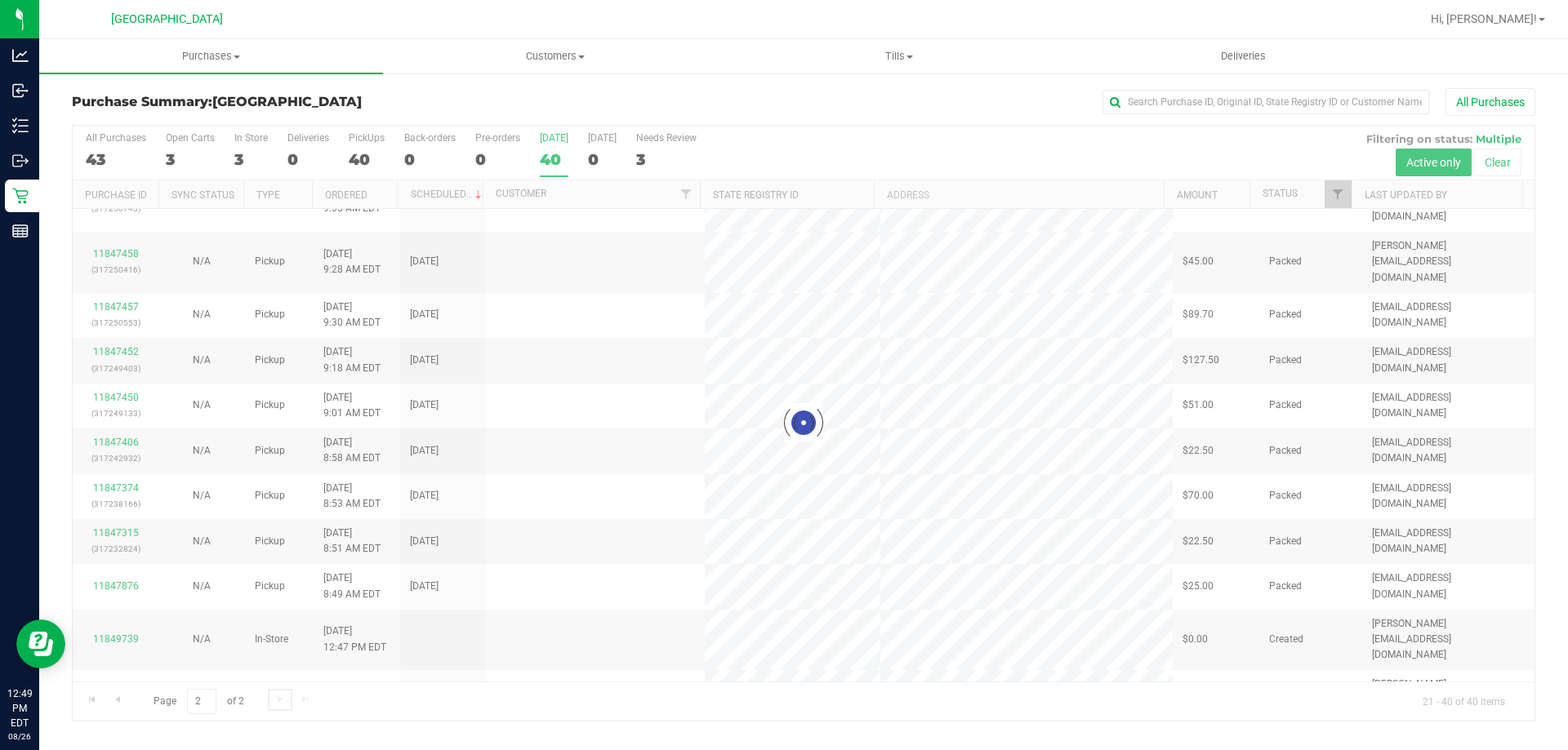
scroll to position [0, 0]
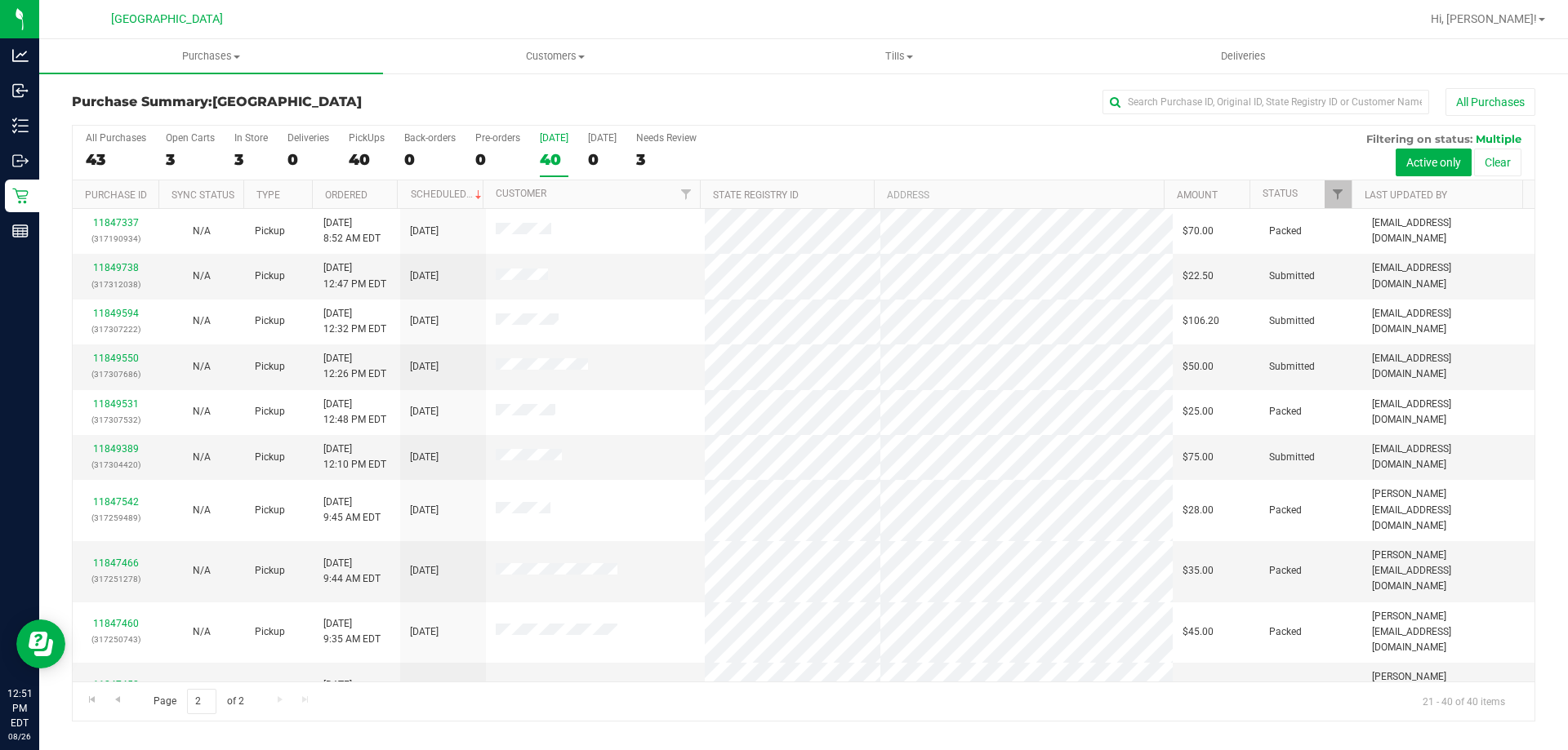
click at [569, 145] on div "All Purchases 43 Open Carts 3 In Store 3 Deliveries 0 PickUps 40 Back-orders 0 …" at bounding box center [803, 153] width 1462 height 54
click at [564, 145] on label "Today 40" at bounding box center [554, 155] width 29 height 45
click at [0, 0] on input "Today 40" at bounding box center [0, 0] width 0 height 0
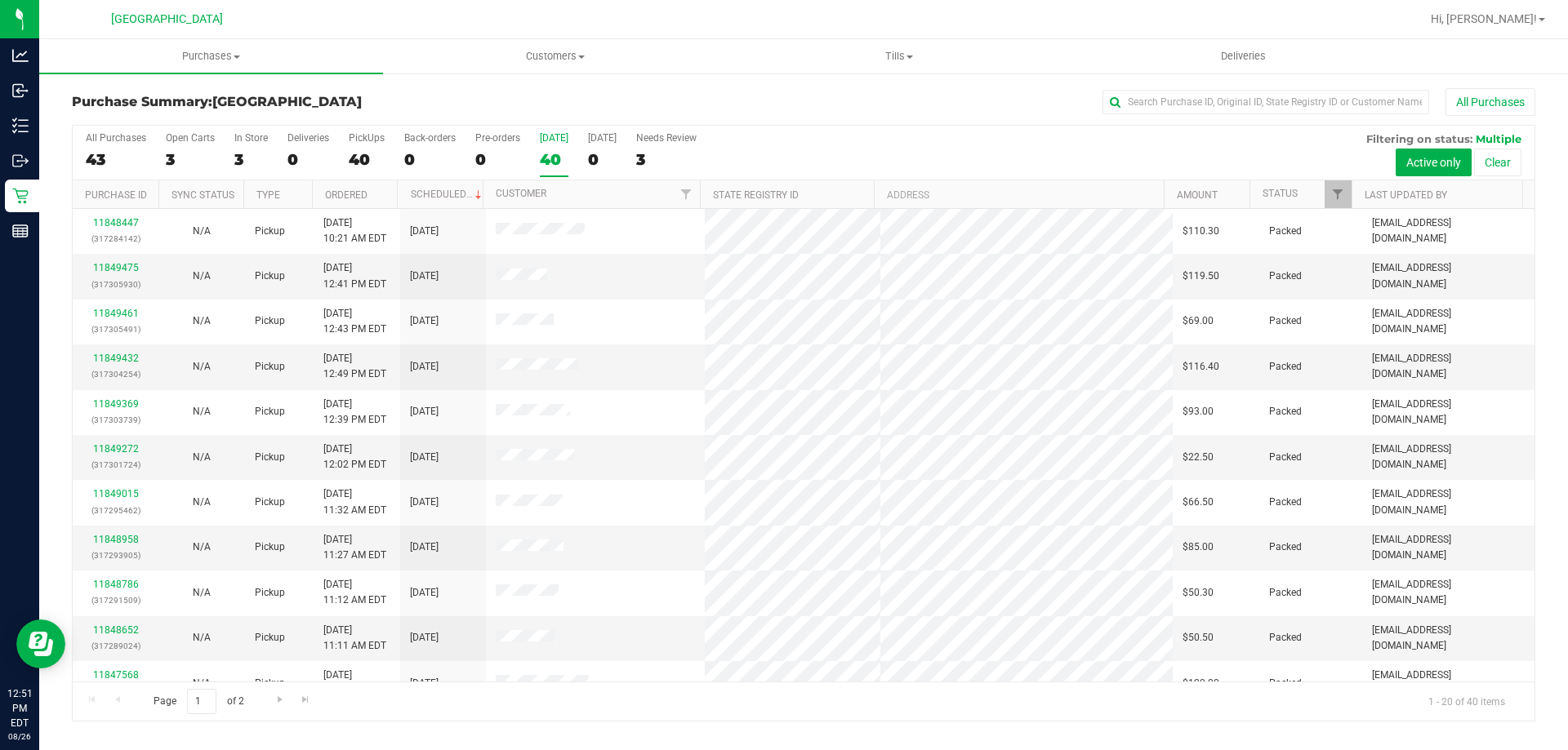
click at [549, 155] on div "40" at bounding box center [554, 159] width 29 height 18
click at [0, 0] on input "Today 40" at bounding box center [0, 0] width 0 height 0
drag, startPoint x: 1178, startPoint y: 93, endPoint x: 1176, endPoint y: 117, distance: 24.1
click at [1177, 93] on input "text" at bounding box center [1266, 101] width 327 height 24
type input "MOR"
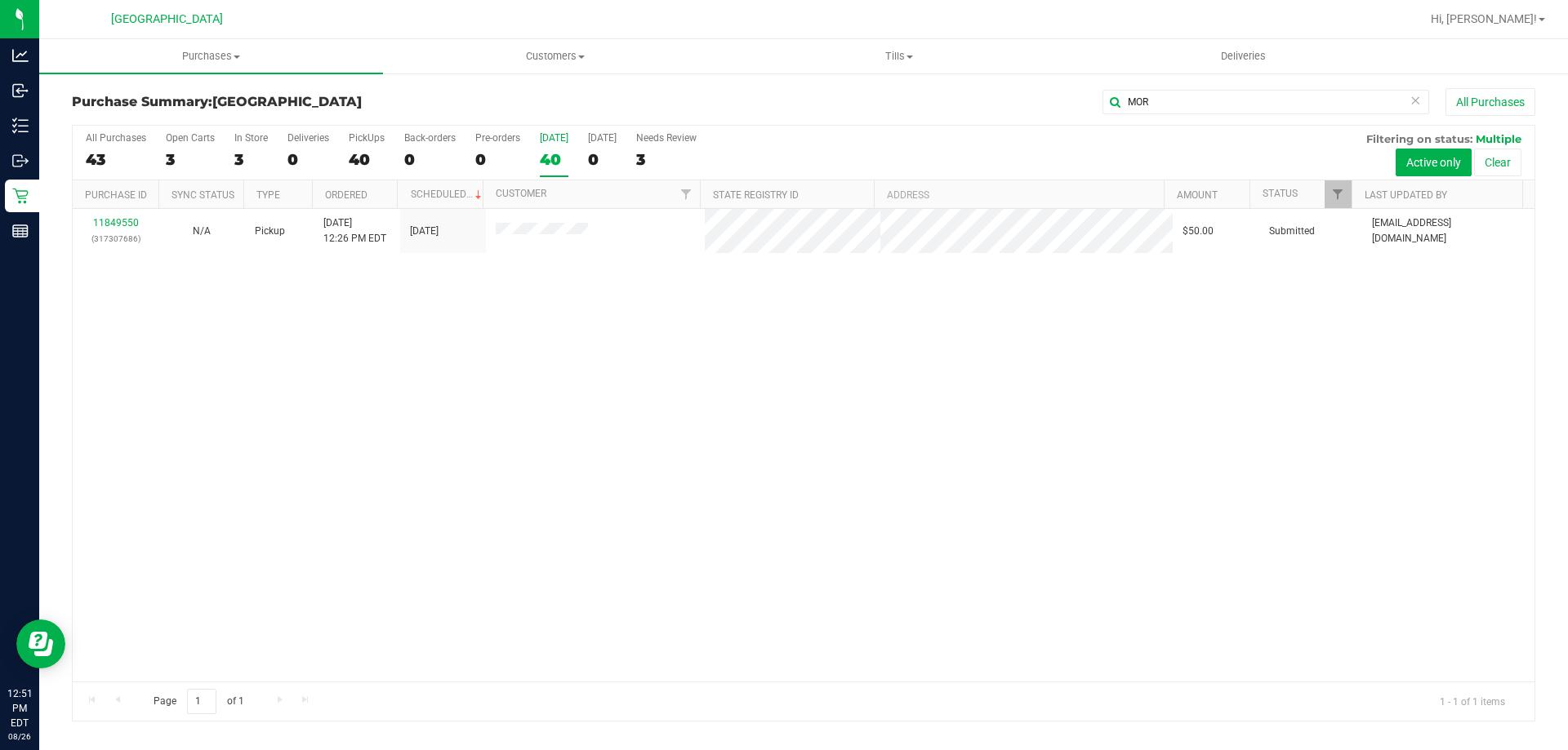
click at [788, 528] on div "11849550 (317307686) N/A Pickup 8/26/2025 12:26 PM EDT 8/26/2025 $50.00 Submitt…" at bounding box center [803, 445] width 1462 height 473
click at [792, 503] on div "11849550 (317307686) N/A Pickup 8/26/2025 12:26 PM EDT 8/26/2025 $50.00 Submitt…" at bounding box center [803, 445] width 1462 height 473
click at [789, 466] on div "11849550 (317307686) N/A Pickup 8/26/2025 12:26 PM EDT 8/26/2025 $50.00 Submitt…" at bounding box center [803, 445] width 1462 height 473
click at [723, 421] on div "11849550 (317307686) N/A Pickup 8/26/2025 12:26 PM EDT 8/26/2025 $50.00 Submitt…" at bounding box center [803, 445] width 1462 height 473
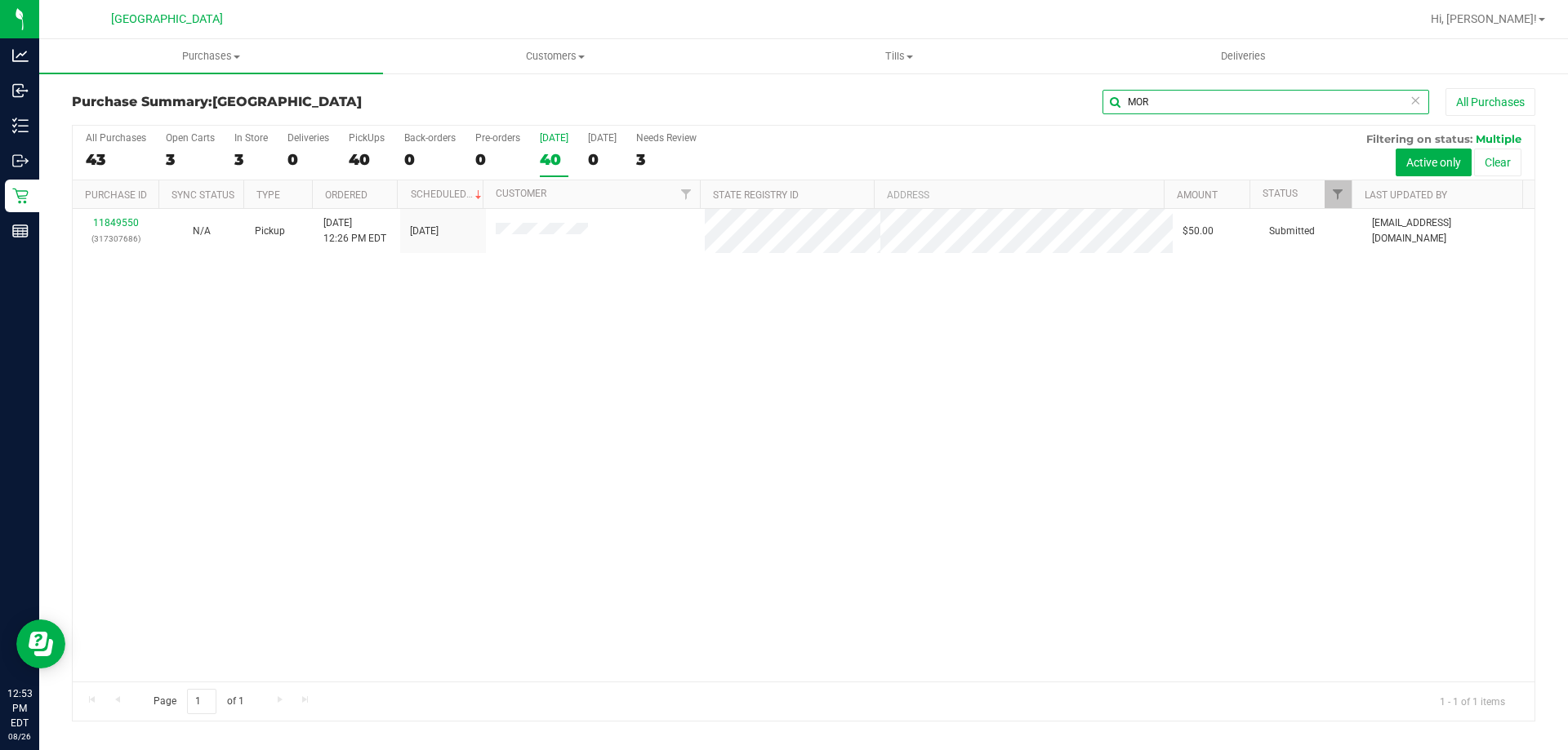
drag, startPoint x: 1165, startPoint y: 103, endPoint x: 1007, endPoint y: 84, distance: 159.1
click at [1008, 85] on div "Purchase Summary: Lakeland WC MOR All Purchases All Purchases 43 Open Carts 3 I…" at bounding box center [803, 405] width 1529 height 666
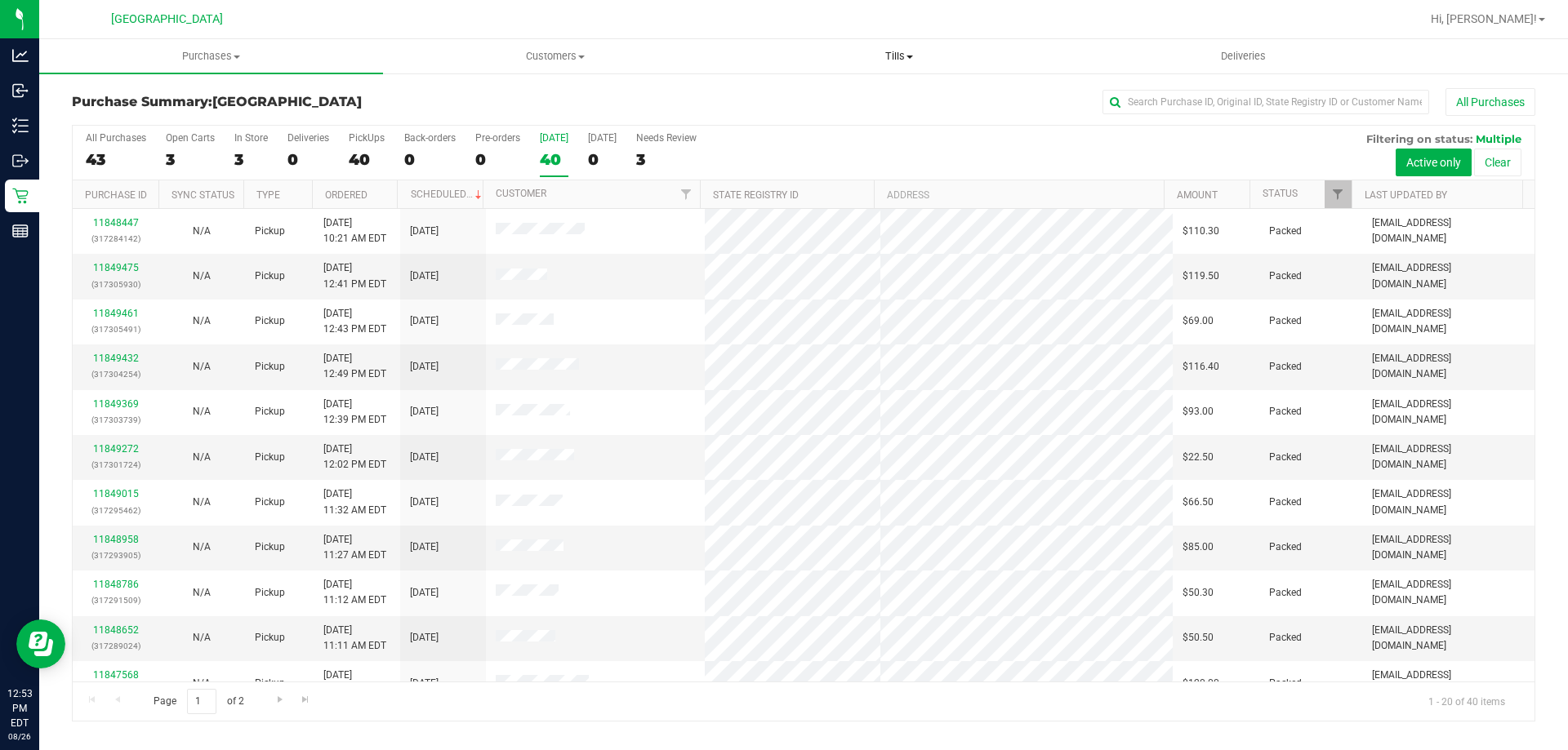
click at [949, 66] on uib-tab-heading "Tills Manage tills Reconcile e-payments" at bounding box center [899, 56] width 342 height 33
click at [862, 91] on li "Manage tills" at bounding box center [899, 98] width 344 height 19
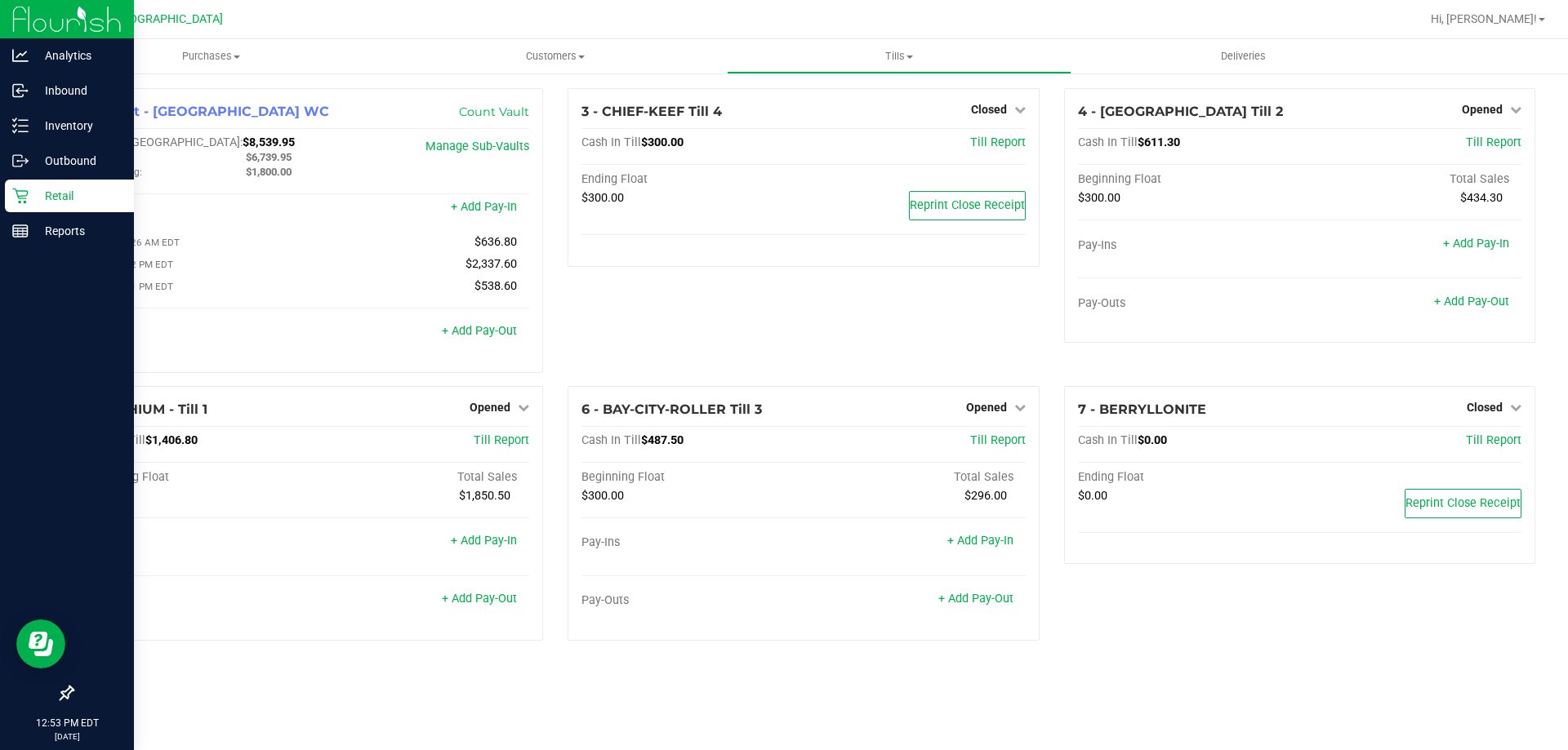
click at [15, 189] on icon at bounding box center [20, 196] width 16 height 16
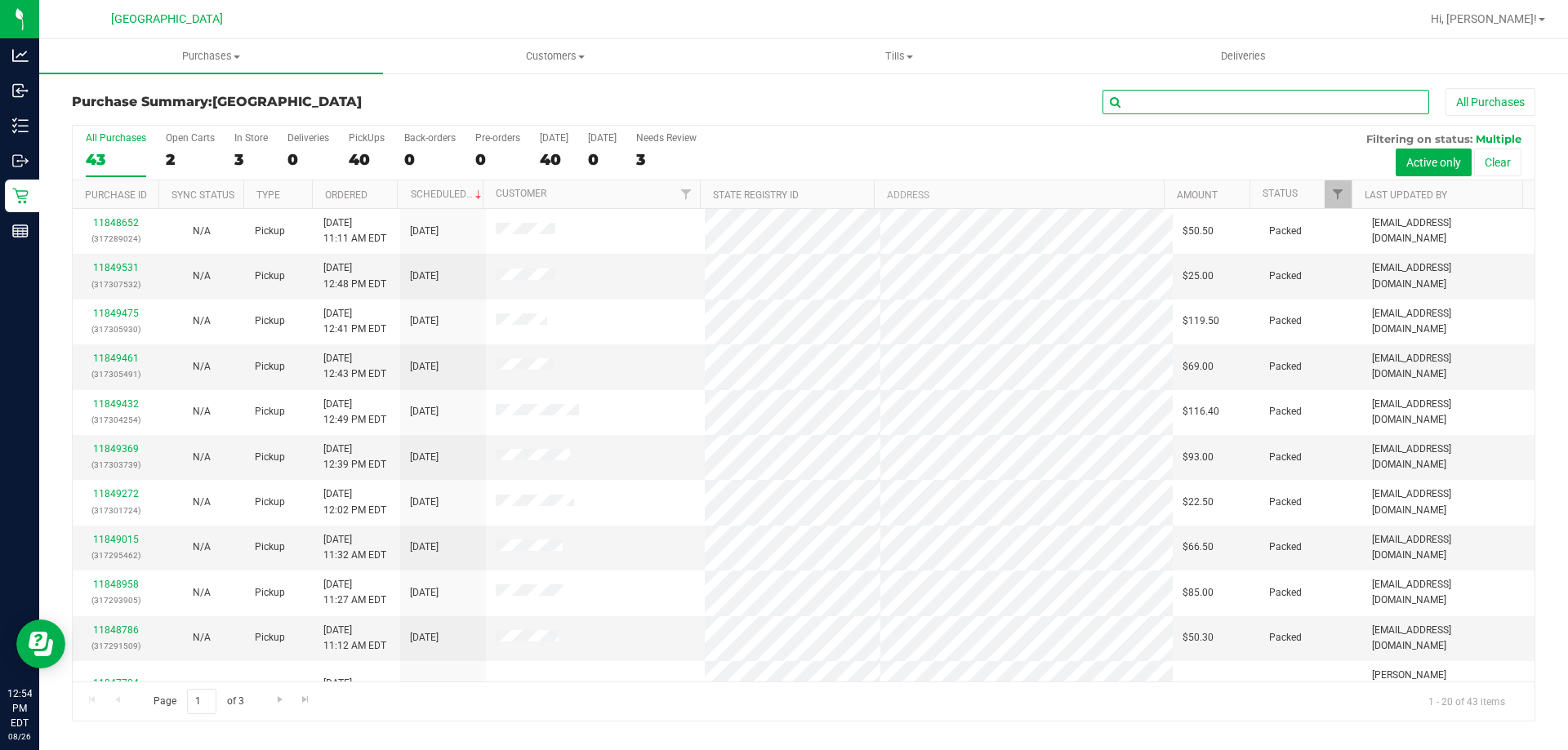
click at [1182, 96] on input "text" at bounding box center [1266, 101] width 327 height 24
type input "AR"
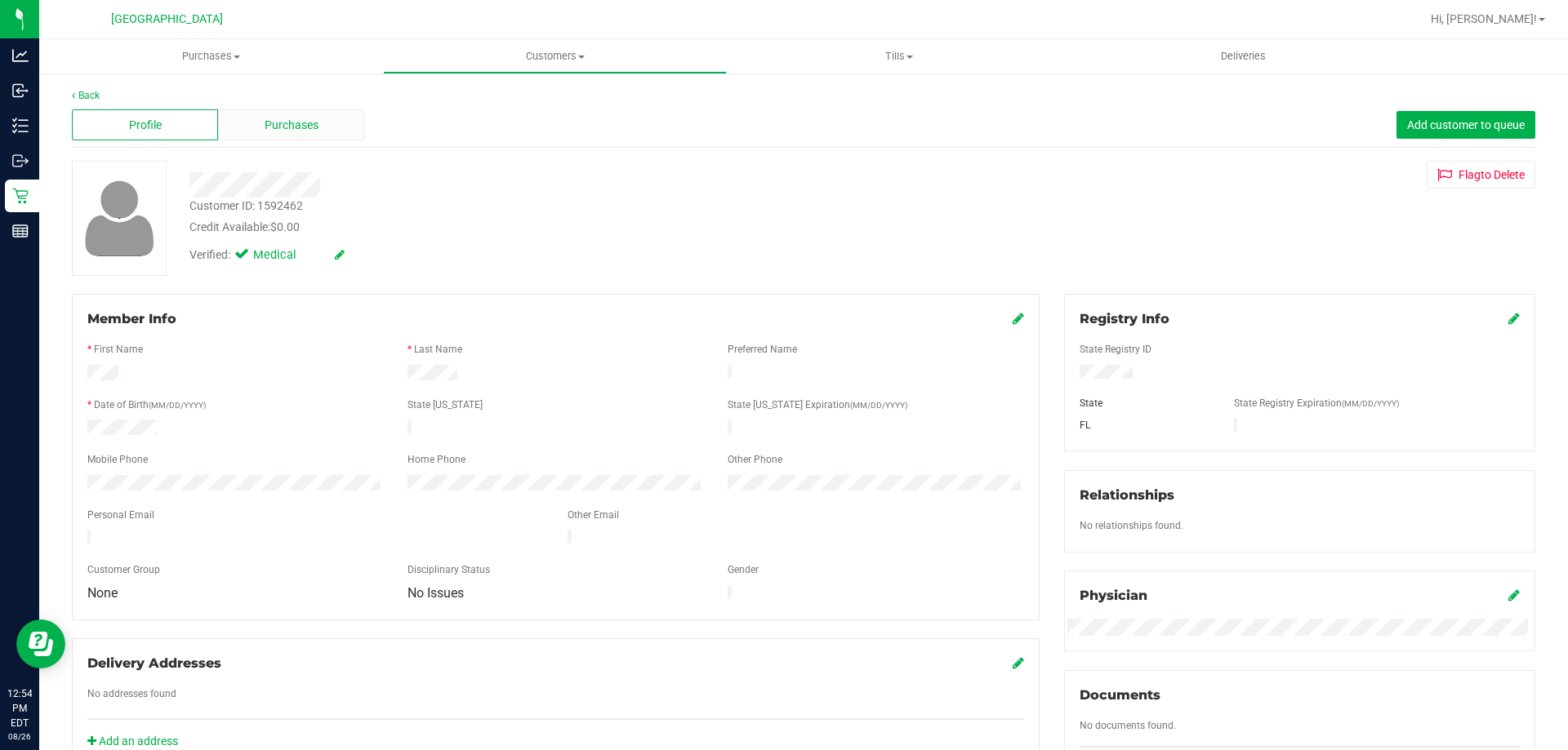
click at [289, 111] on div "Purchases" at bounding box center [291, 125] width 146 height 31
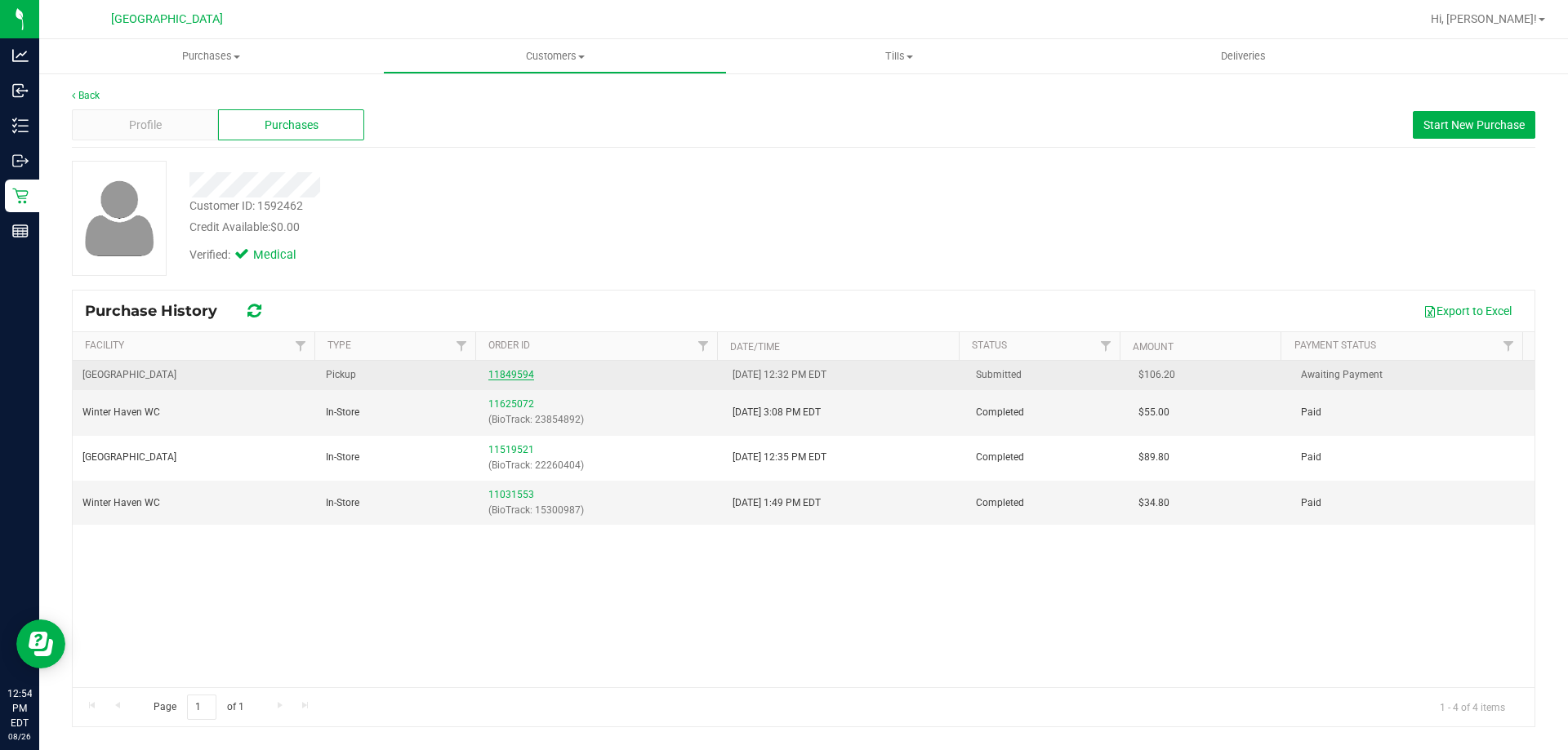
click at [500, 370] on link "11849594" at bounding box center [511, 375] width 46 height 12
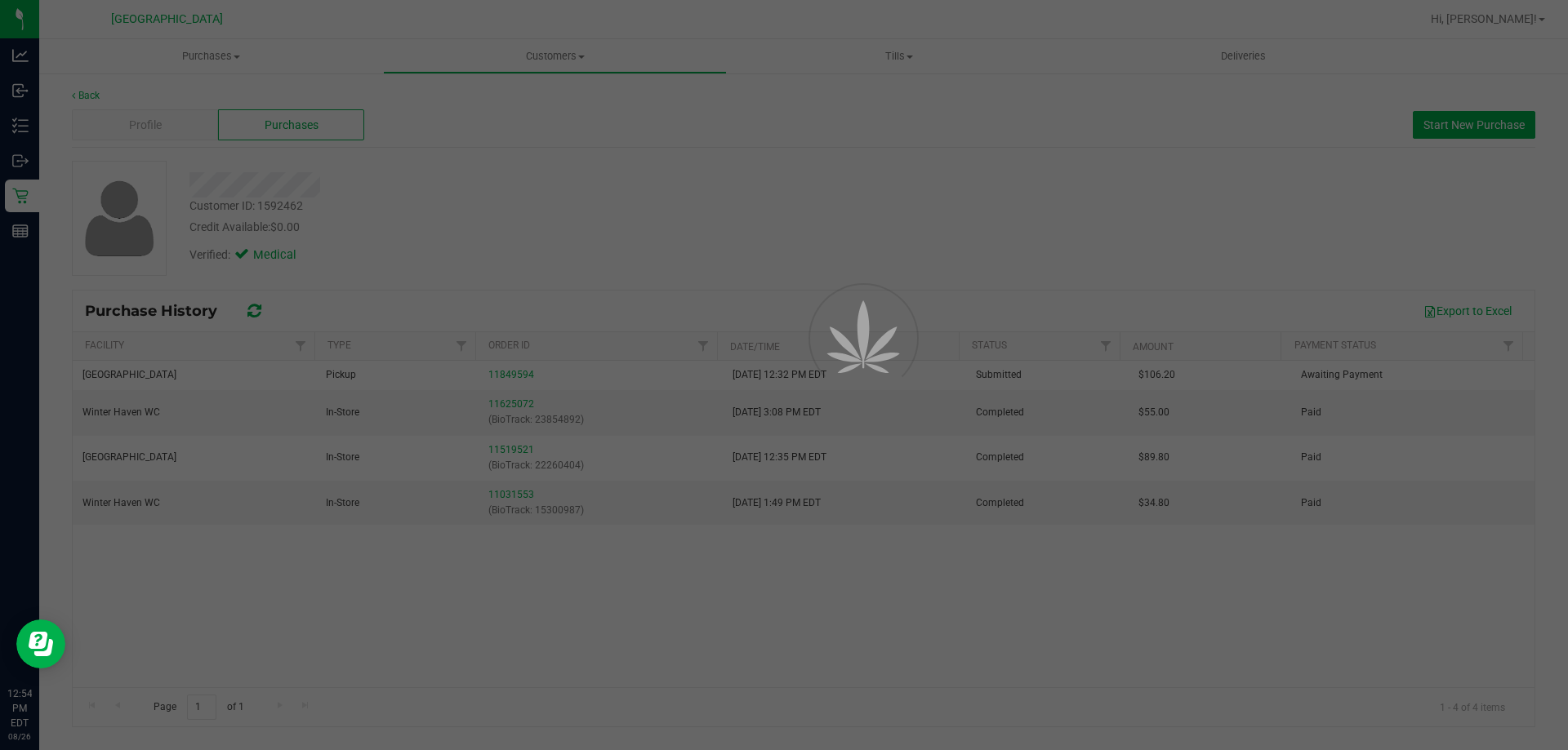
click at [605, 645] on div at bounding box center [784, 375] width 1568 height 750
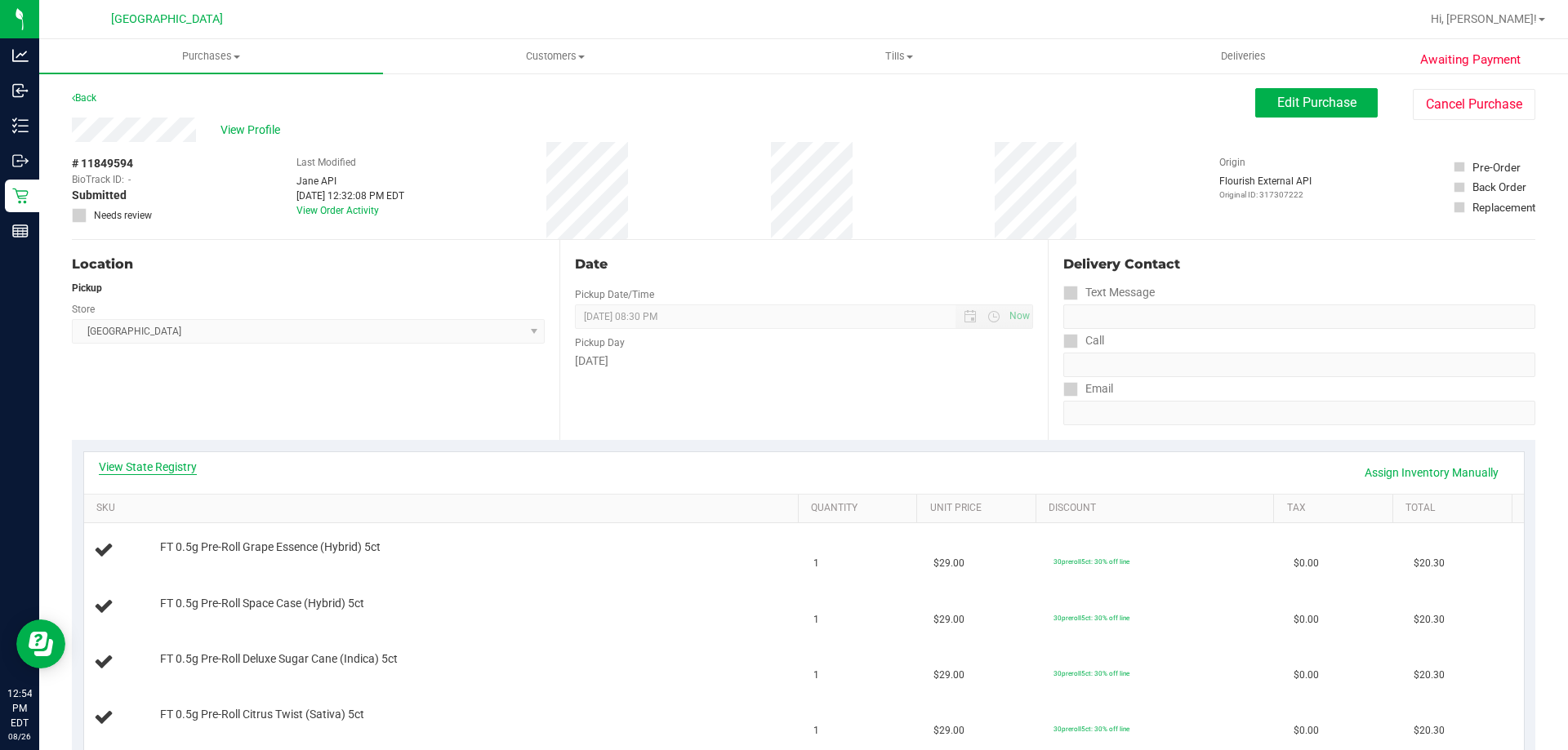
click at [118, 458] on link "View State Registry" at bounding box center [148, 466] width 98 height 16
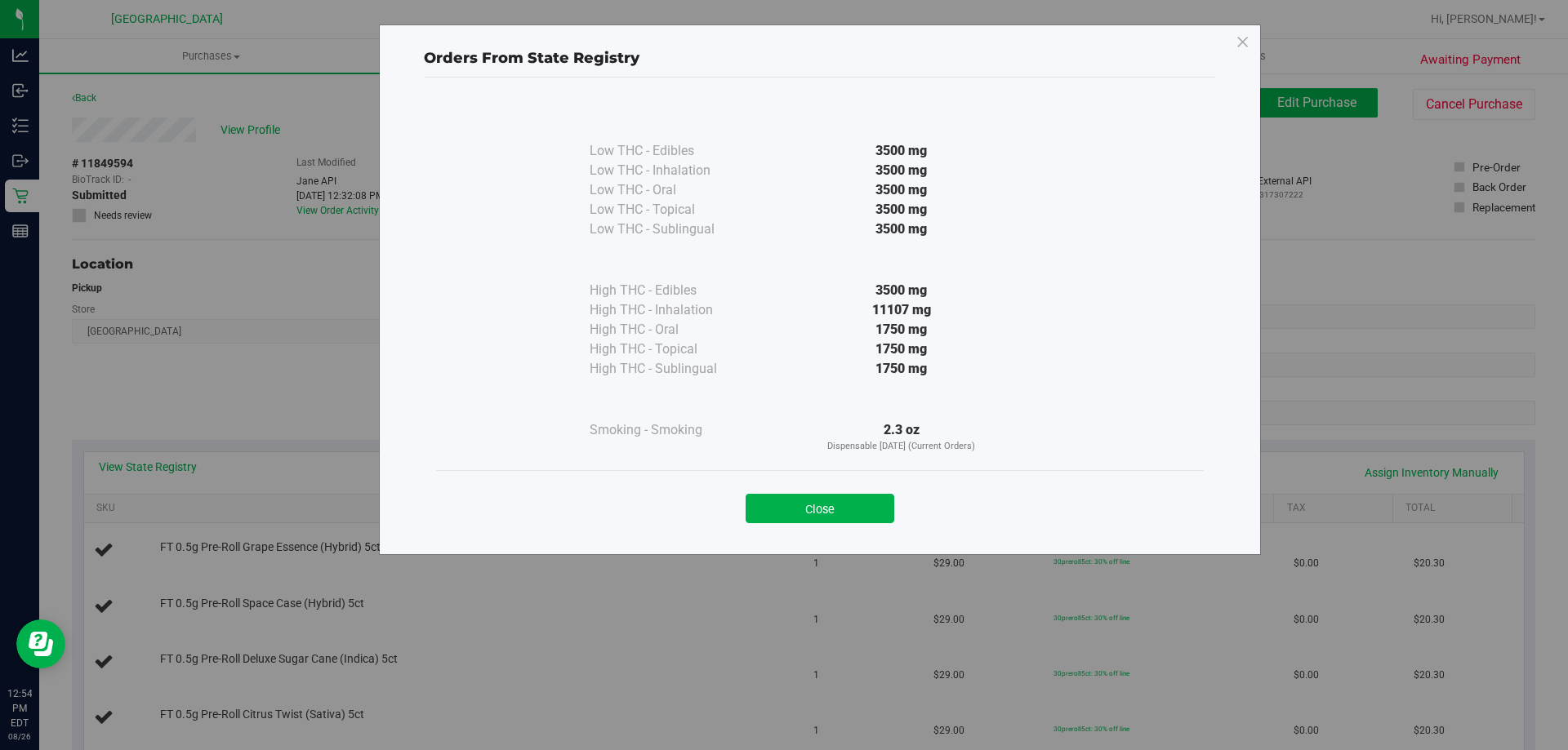
click at [776, 525] on div "Close" at bounding box center [820, 503] width 768 height 66
click at [786, 496] on button "Close" at bounding box center [819, 508] width 148 height 29
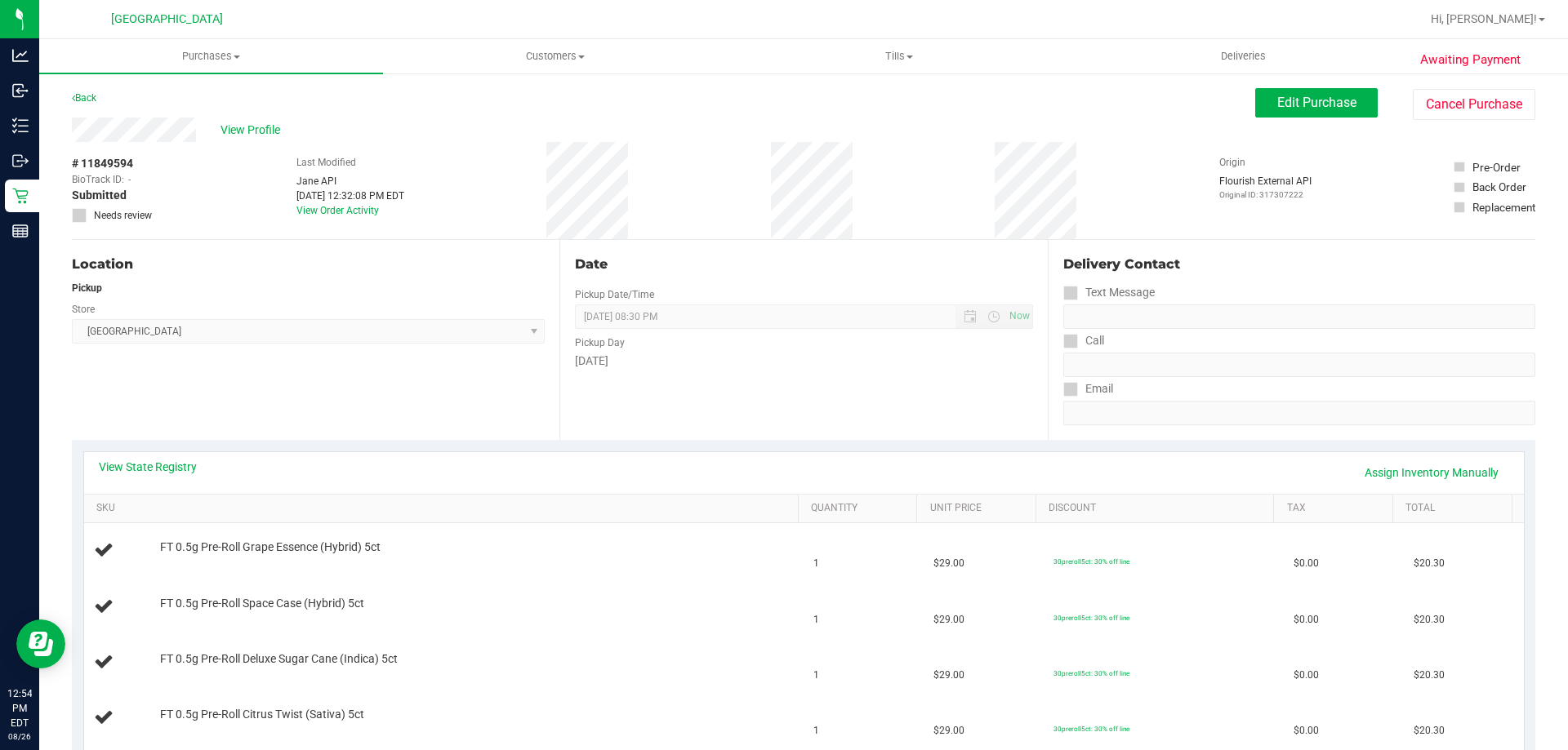
click at [816, 359] on div "[DATE]" at bounding box center [803, 361] width 457 height 17
click at [817, 340] on div "Pickup Day" at bounding box center [803, 341] width 457 height 23
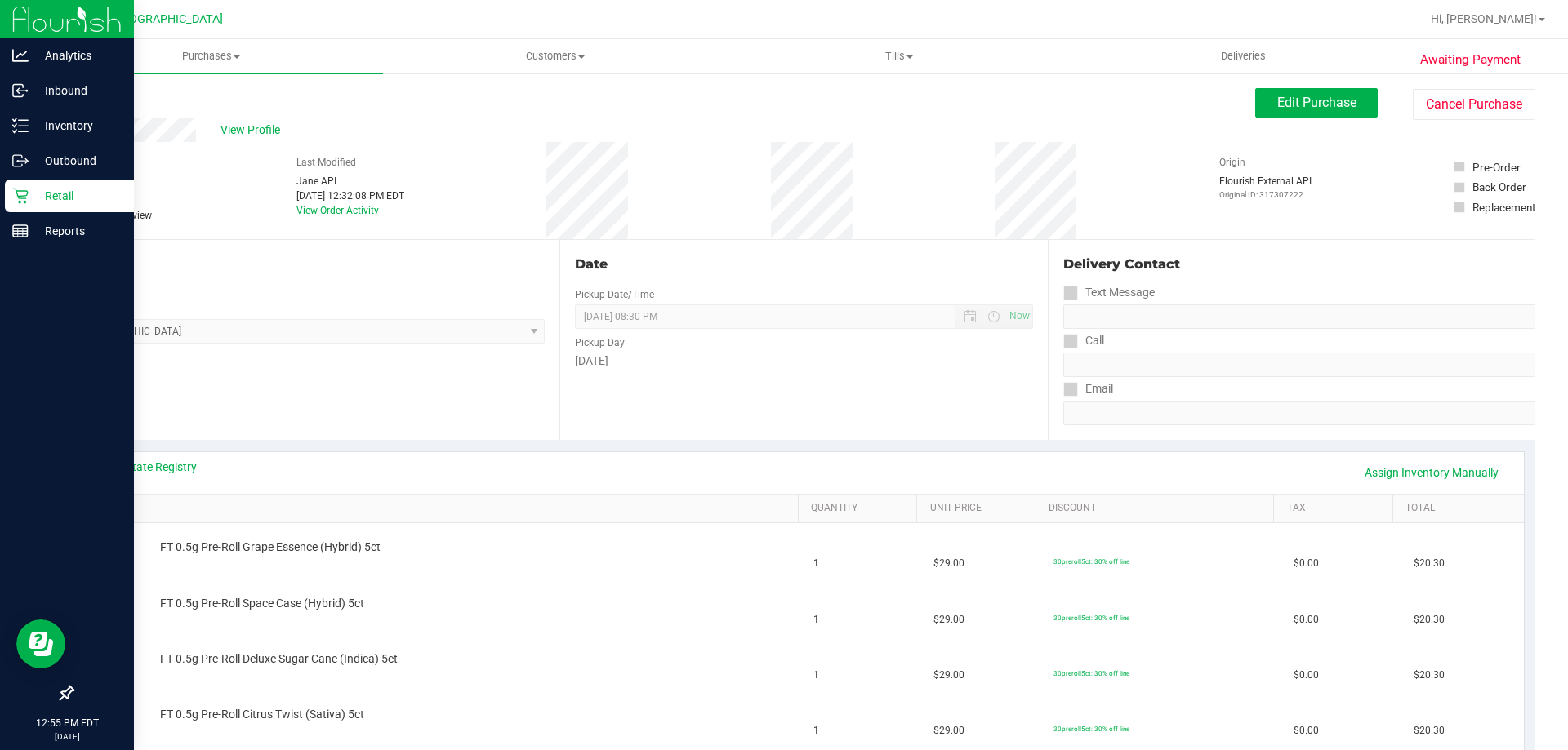
click at [27, 202] on icon at bounding box center [20, 195] width 16 height 16
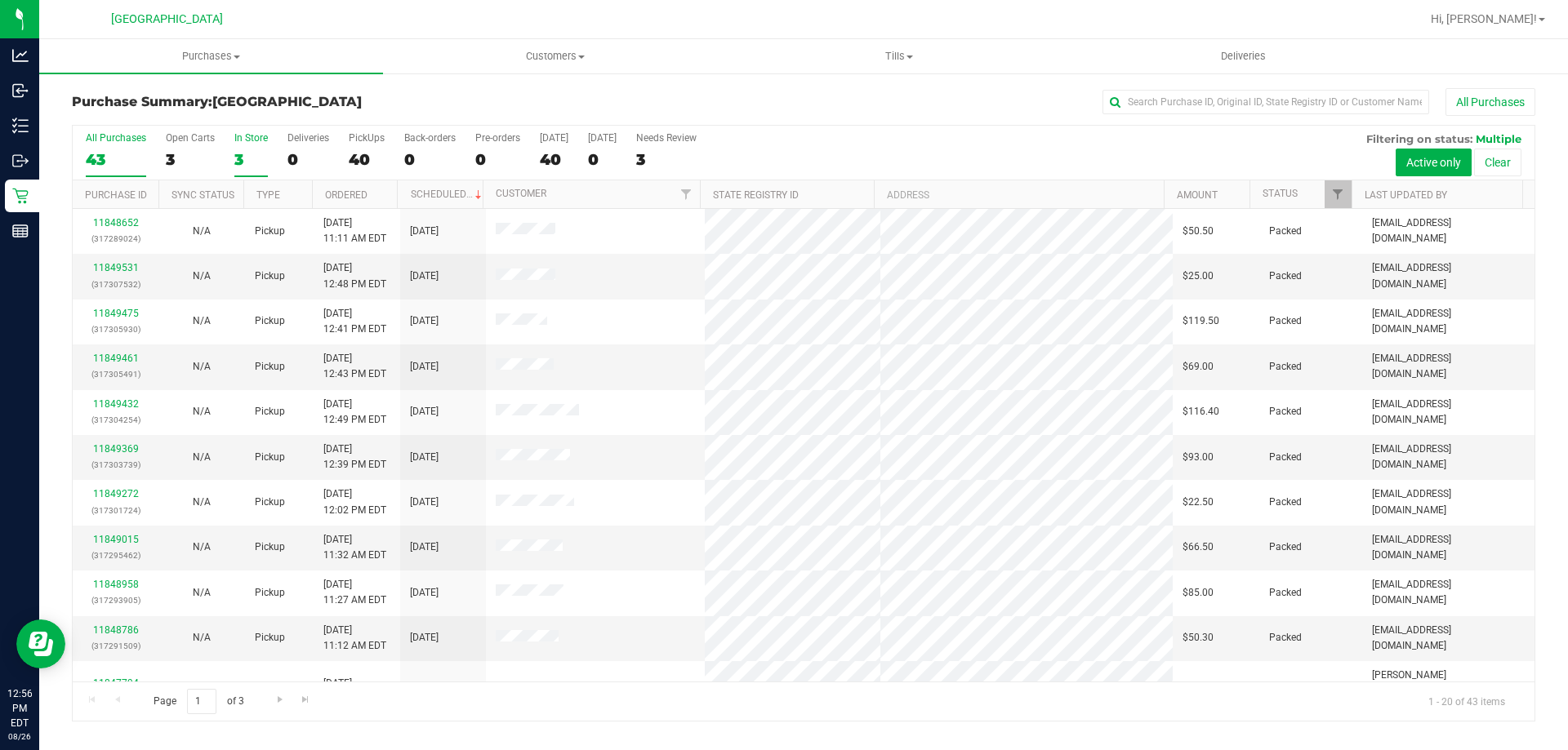
click at [236, 157] on div "3" at bounding box center [252, 159] width 34 height 18
click at [0, 0] on input "In Store 3" at bounding box center [0, 0] width 0 height 0
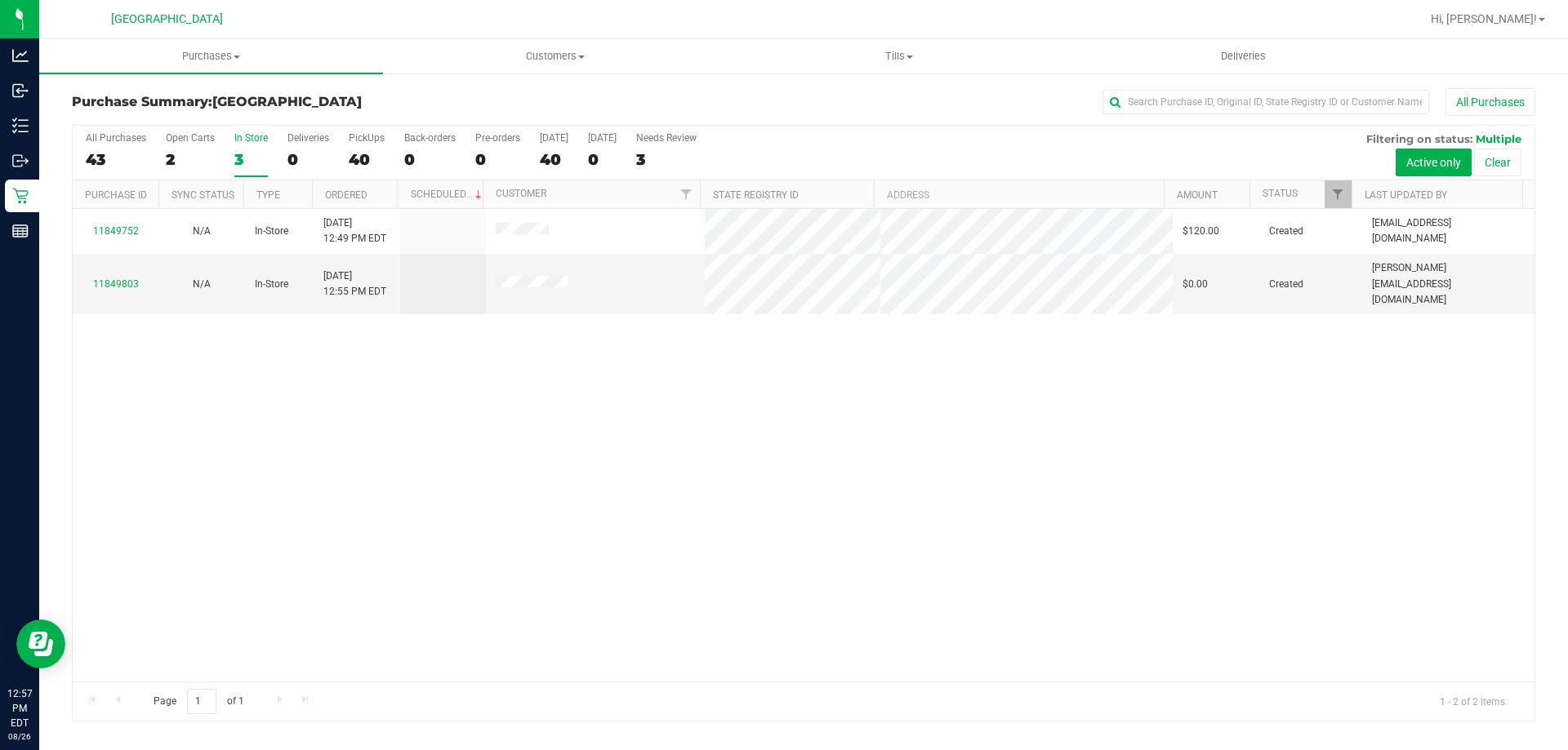
click at [255, 156] on div "3" at bounding box center [252, 159] width 34 height 18
click at [0, 0] on input "In Store 3" at bounding box center [0, 0] width 0 height 0
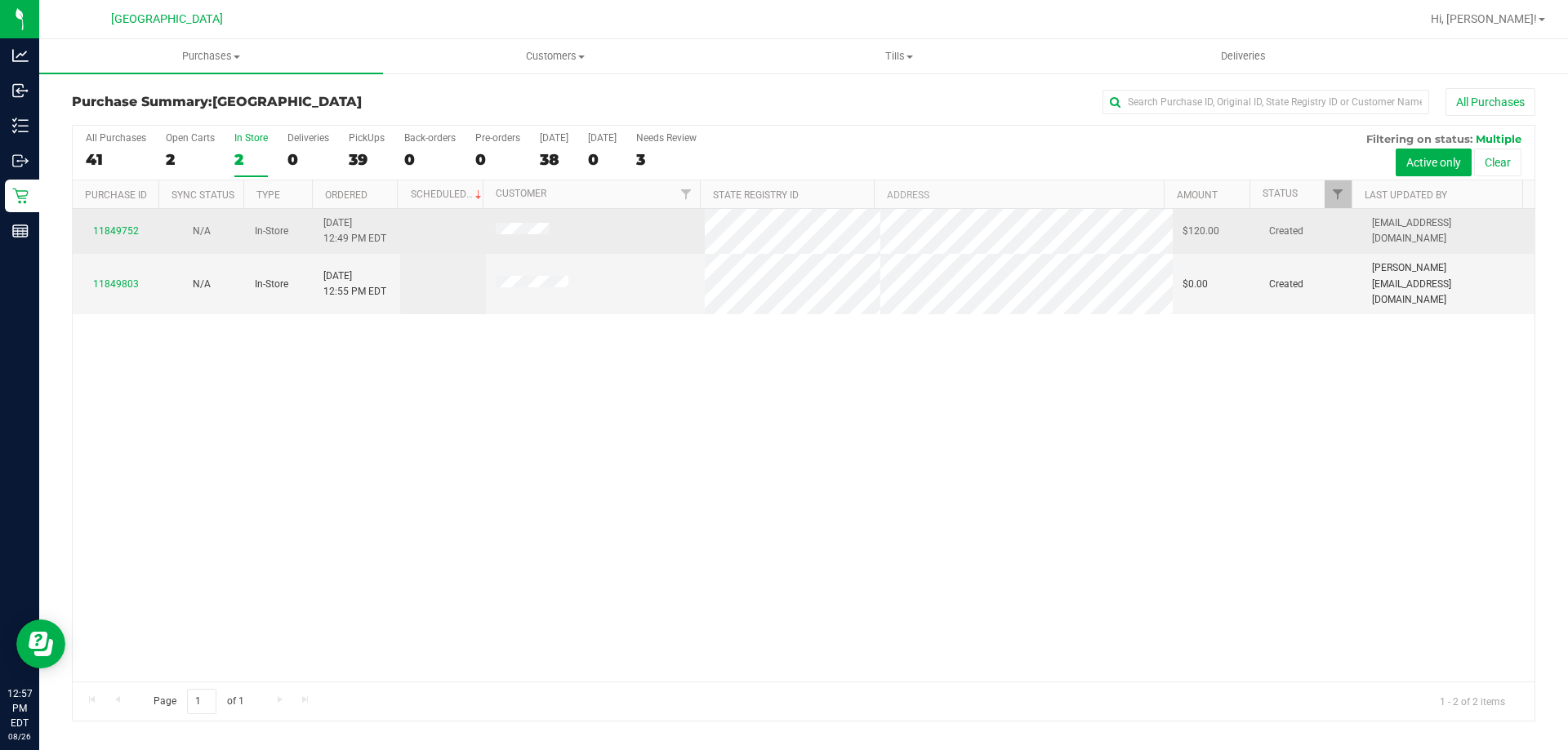
click at [122, 237] on div "11849752" at bounding box center [115, 231] width 66 height 16
click at [117, 235] on link "11849752" at bounding box center [116, 231] width 46 height 12
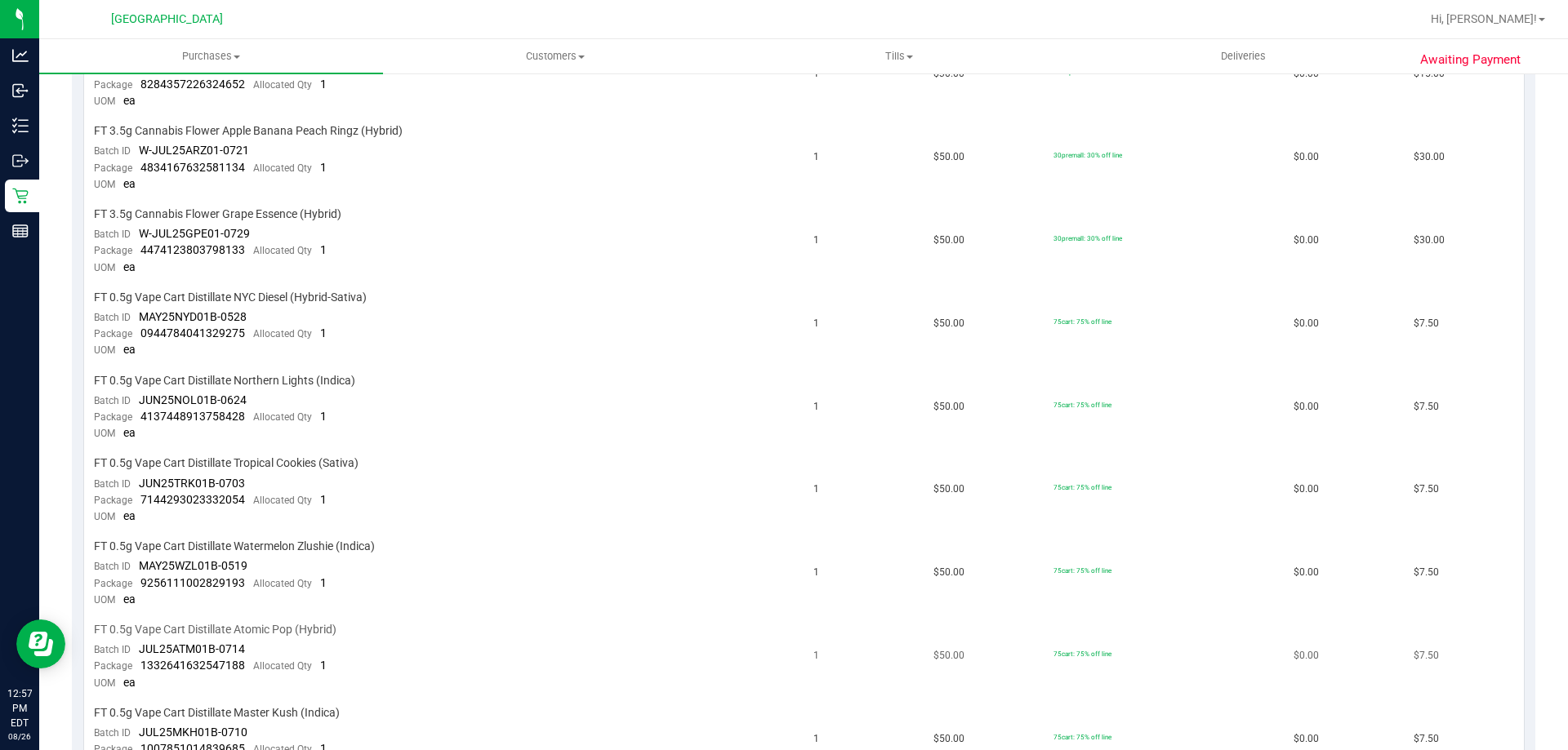
scroll to position [897, 0]
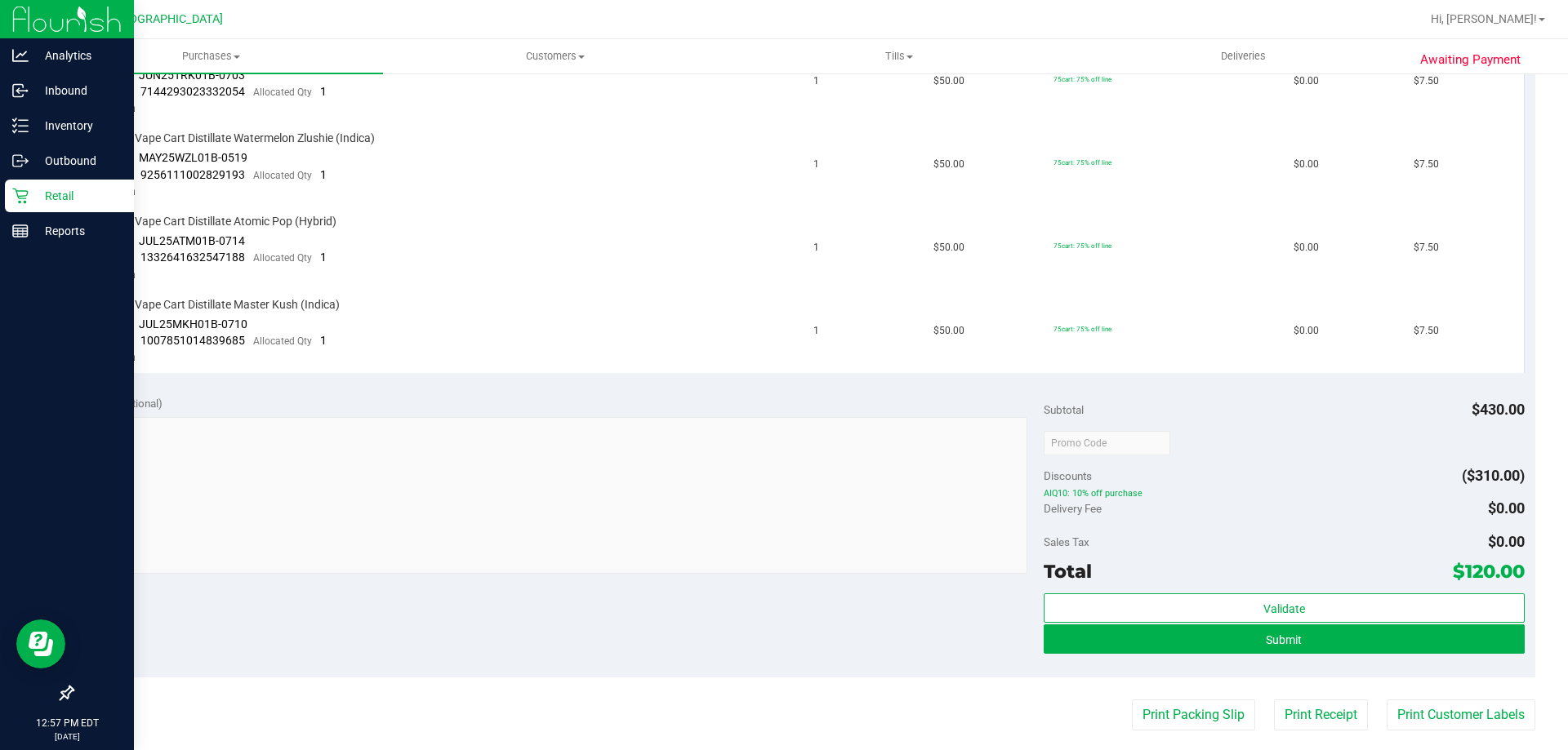
click at [35, 197] on p "Retail" at bounding box center [77, 195] width 98 height 19
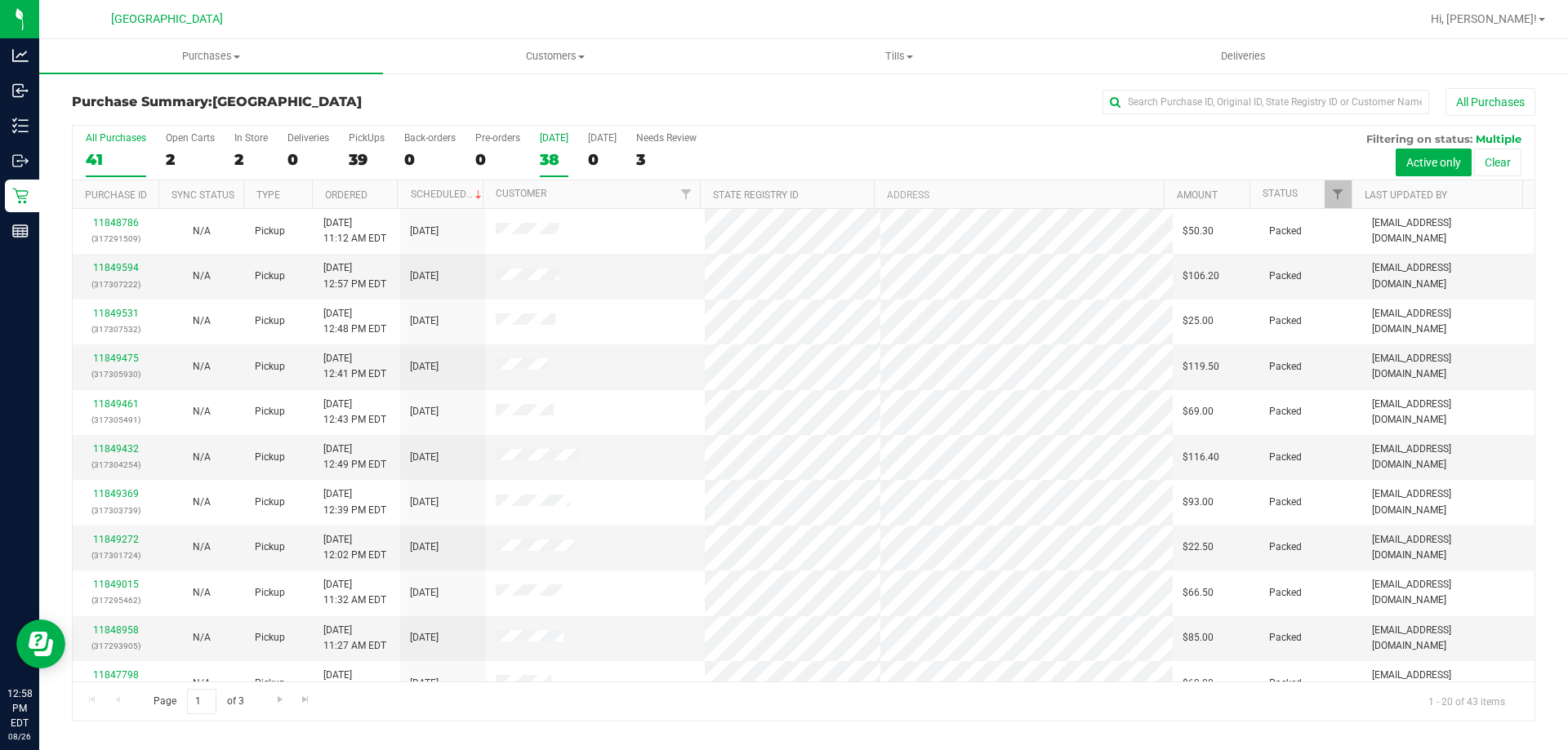
click at [553, 147] on label "Today 38" at bounding box center [554, 155] width 29 height 45
click at [0, 0] on input "Today 38" at bounding box center [0, 0] width 0 height 0
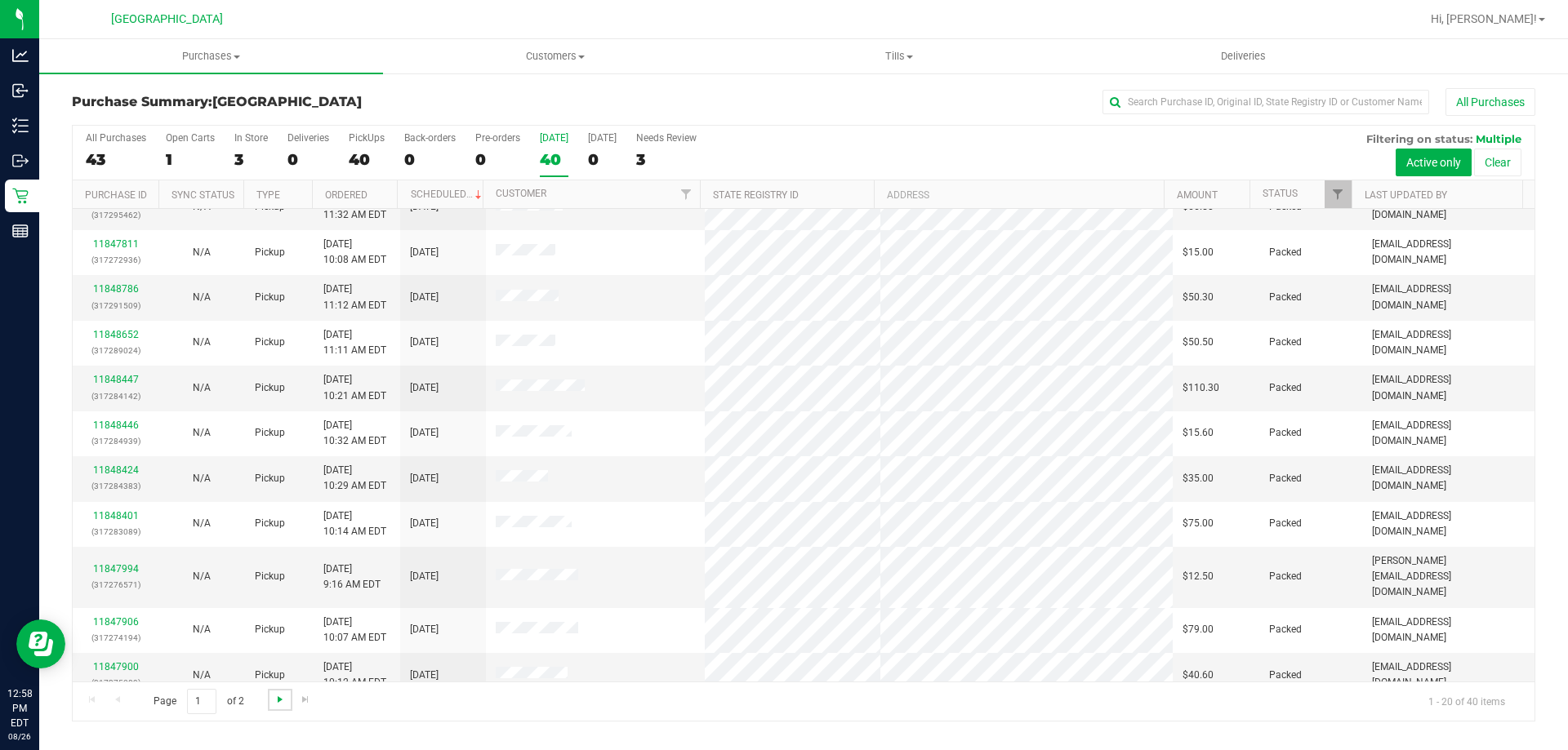
click at [280, 703] on span "Go to the next page" at bounding box center [280, 700] width 13 height 13
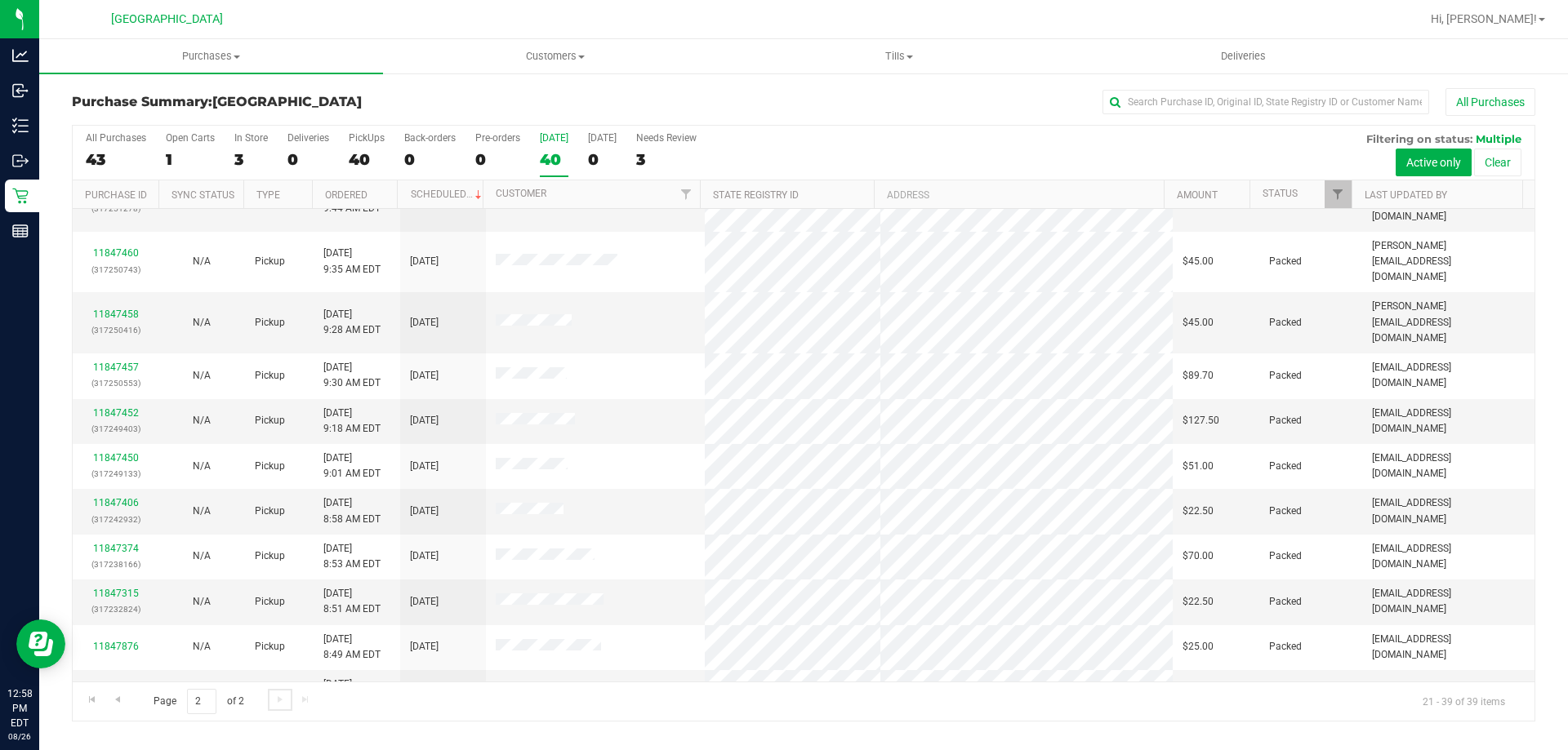
scroll to position [0, 0]
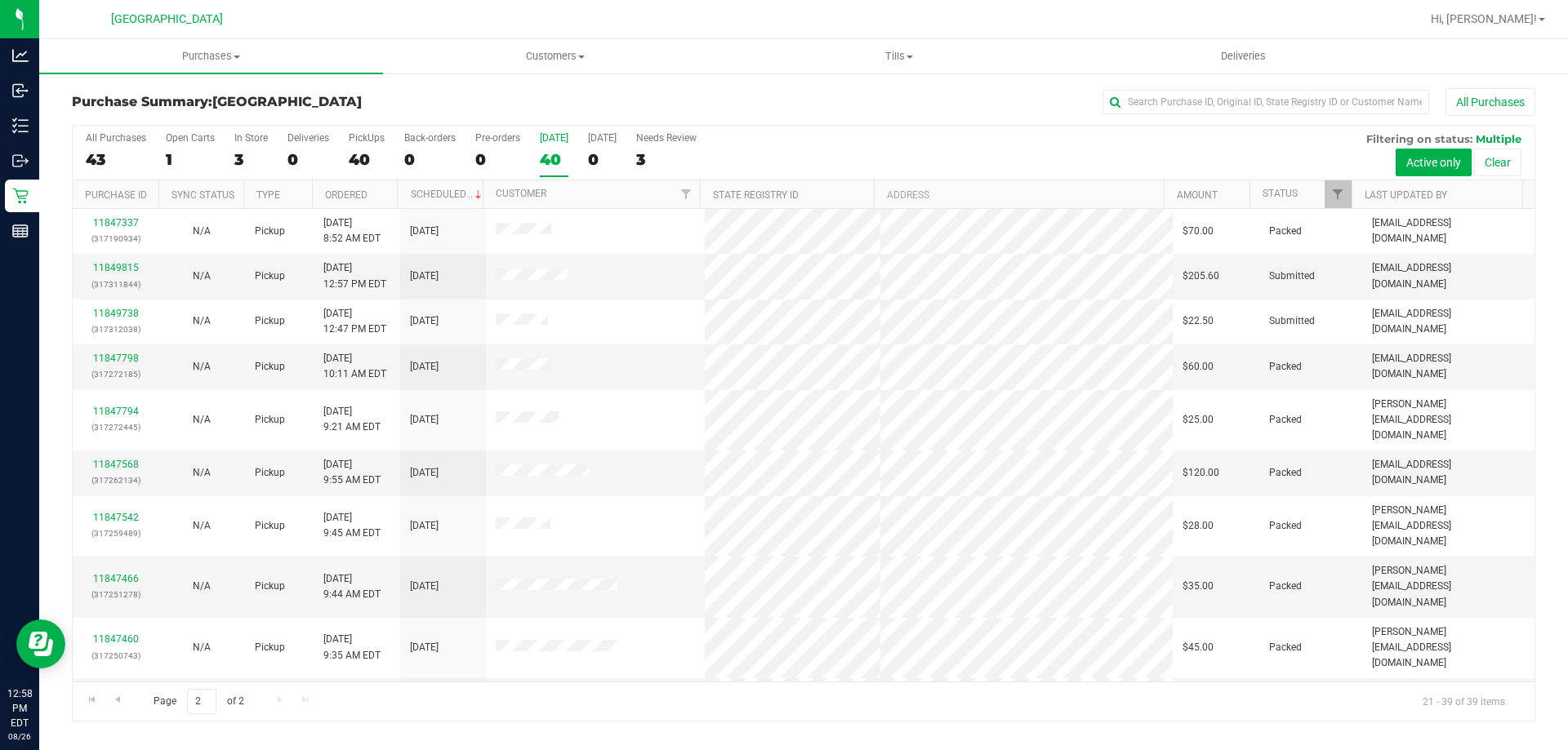
click at [561, 163] on div "40" at bounding box center [554, 159] width 29 height 18
click at [0, 0] on input "Today 40" at bounding box center [0, 0] width 0 height 0
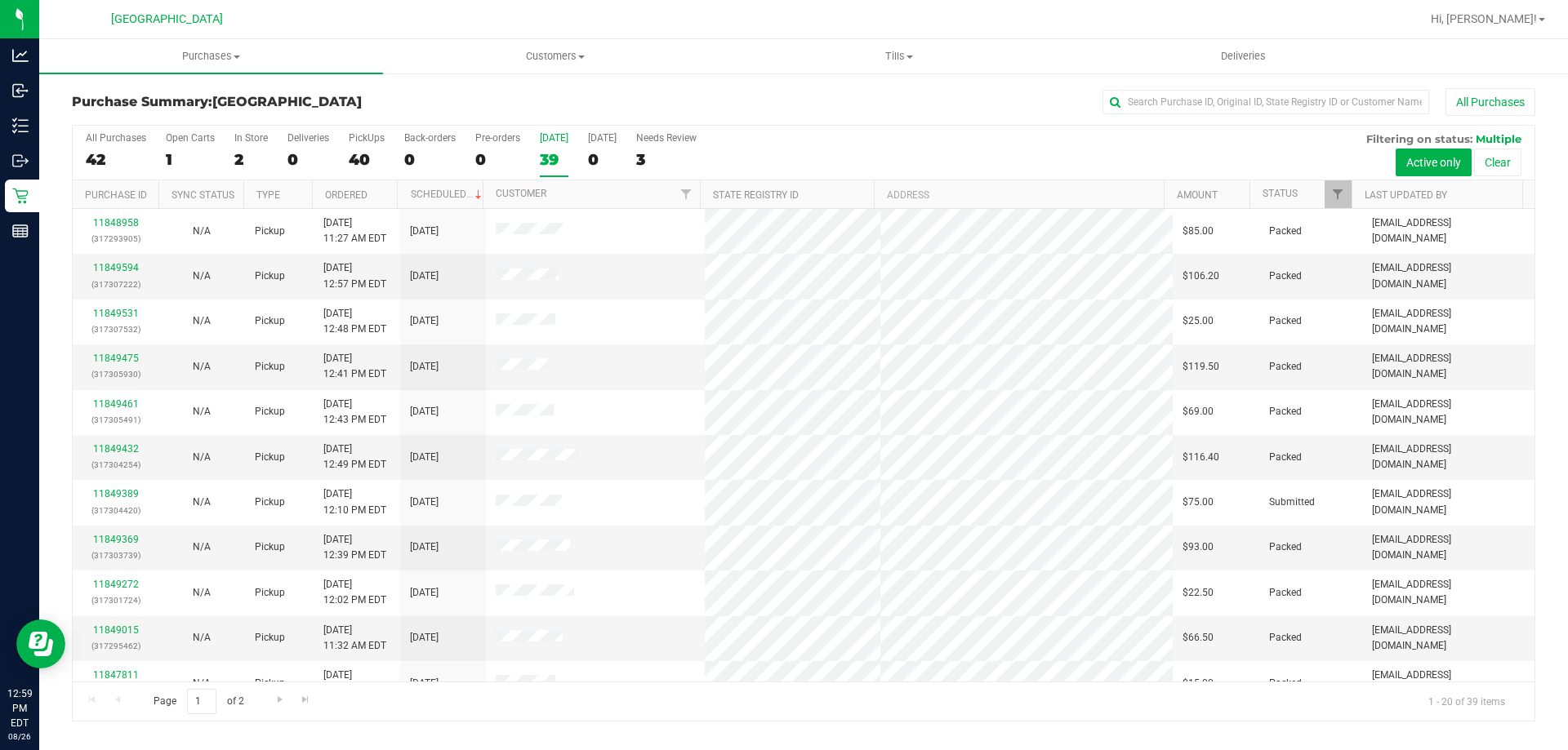
click at [231, 153] on div "All Purchases 42 Open Carts 1 In Store 2 Deliveries 0 PickUps 40 Back-orders 0 …" at bounding box center [803, 153] width 1462 height 54
click at [553, 163] on div "39" at bounding box center [554, 159] width 29 height 18
click at [0, 0] on input "Today 39" at bounding box center [0, 0] width 0 height 0
click at [553, 163] on div "39" at bounding box center [554, 159] width 29 height 18
click at [0, 0] on input "Today 39" at bounding box center [0, 0] width 0 height 0
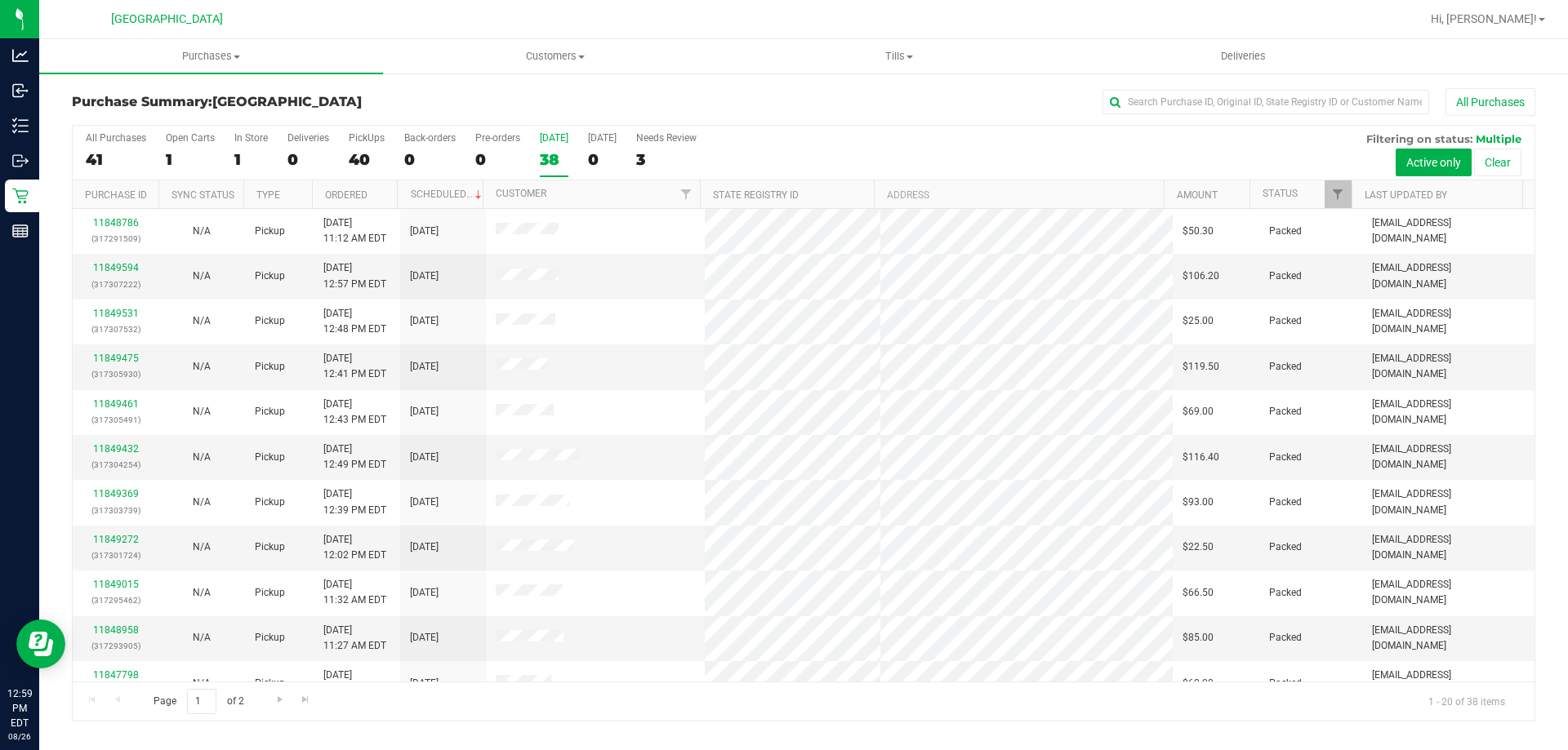
click at [553, 163] on div "38" at bounding box center [554, 159] width 29 height 18
click at [0, 0] on input "Today 38" at bounding box center [0, 0] width 0 height 0
click at [553, 163] on div "38" at bounding box center [554, 159] width 29 height 18
click at [0, 0] on input "Today 38" at bounding box center [0, 0] width 0 height 0
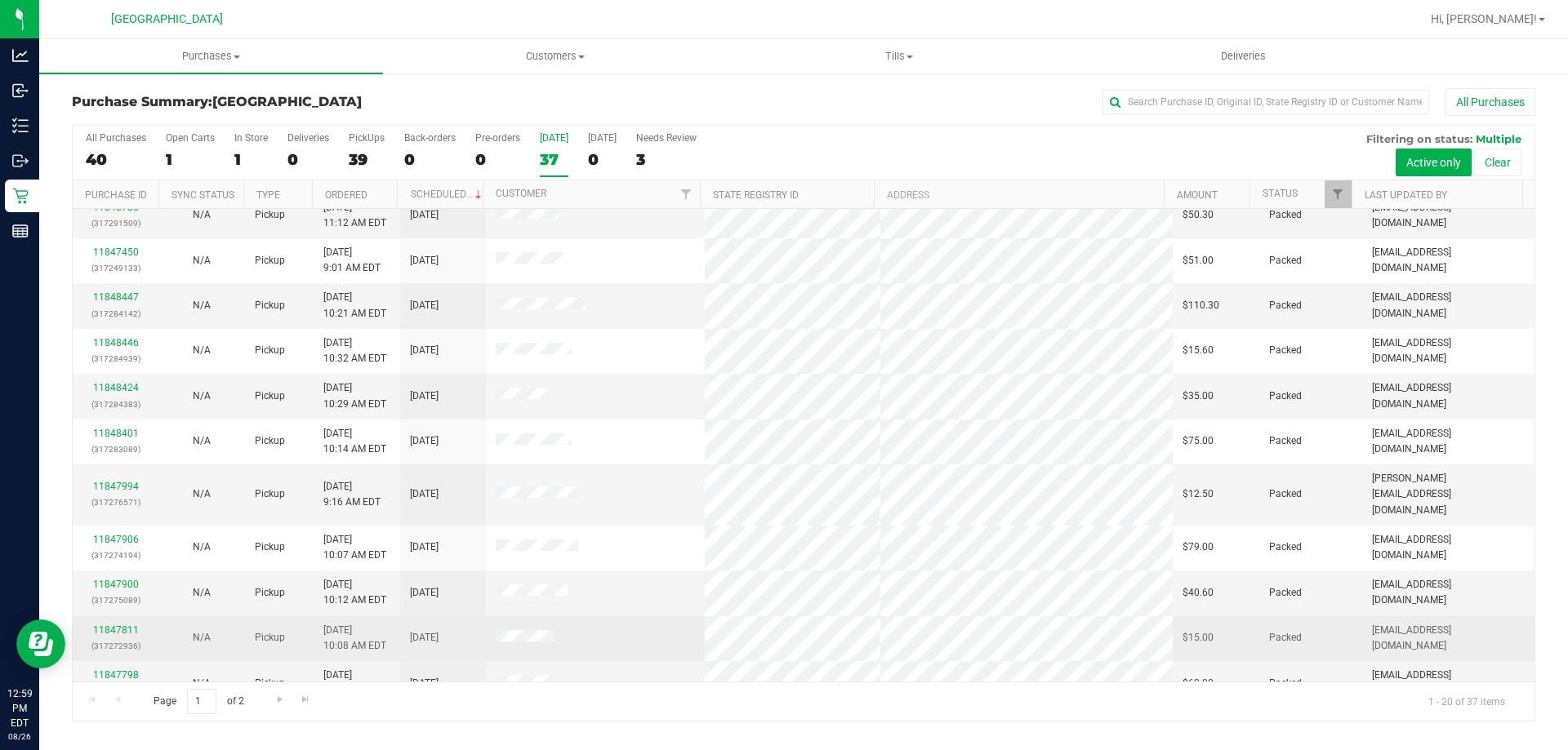
scroll to position [431, 0]
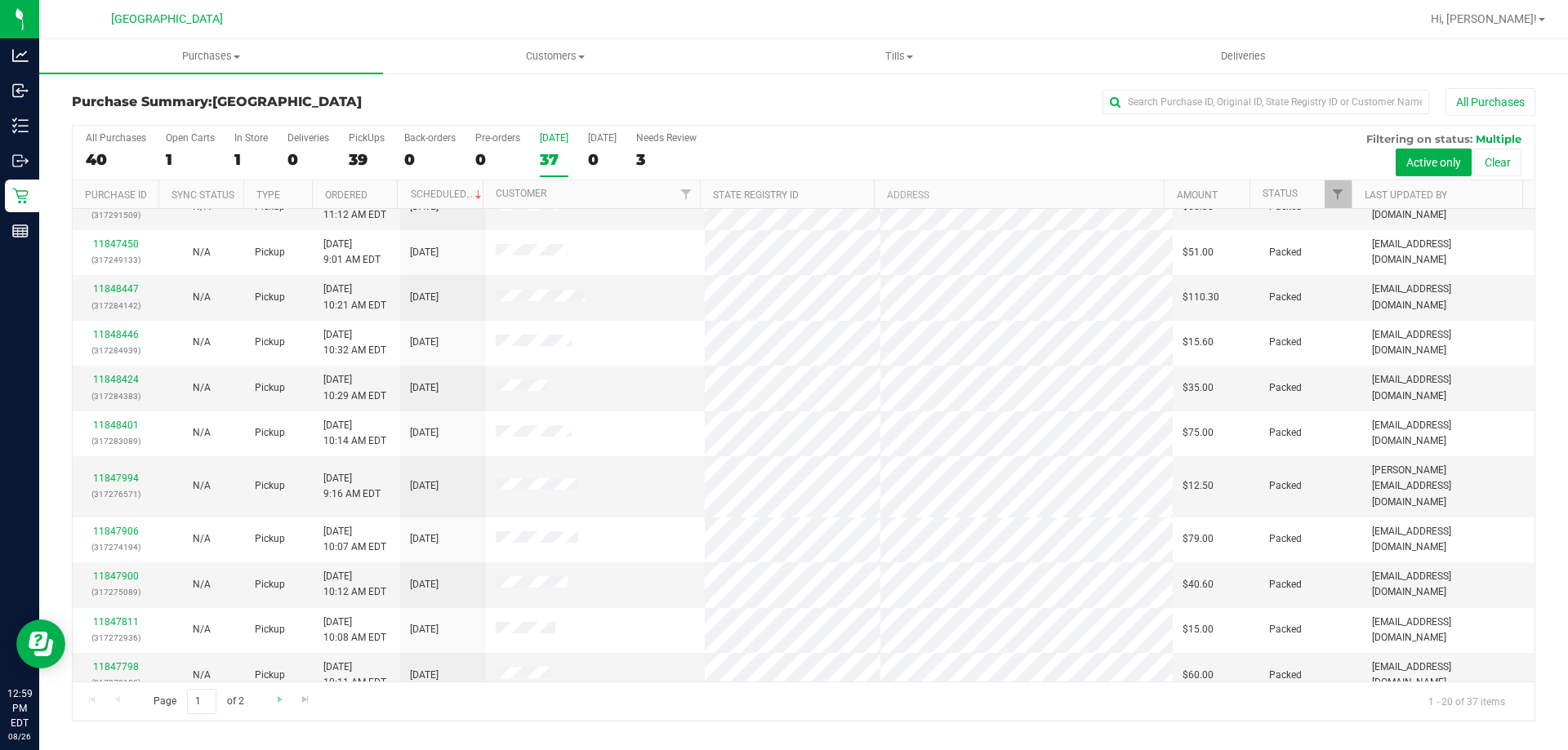
click at [267, 703] on div "Page 1 of 2 1 - 20 of 37 items" at bounding box center [803, 701] width 1462 height 39
click at [276, 706] on span "Go to the next page" at bounding box center [280, 700] width 13 height 13
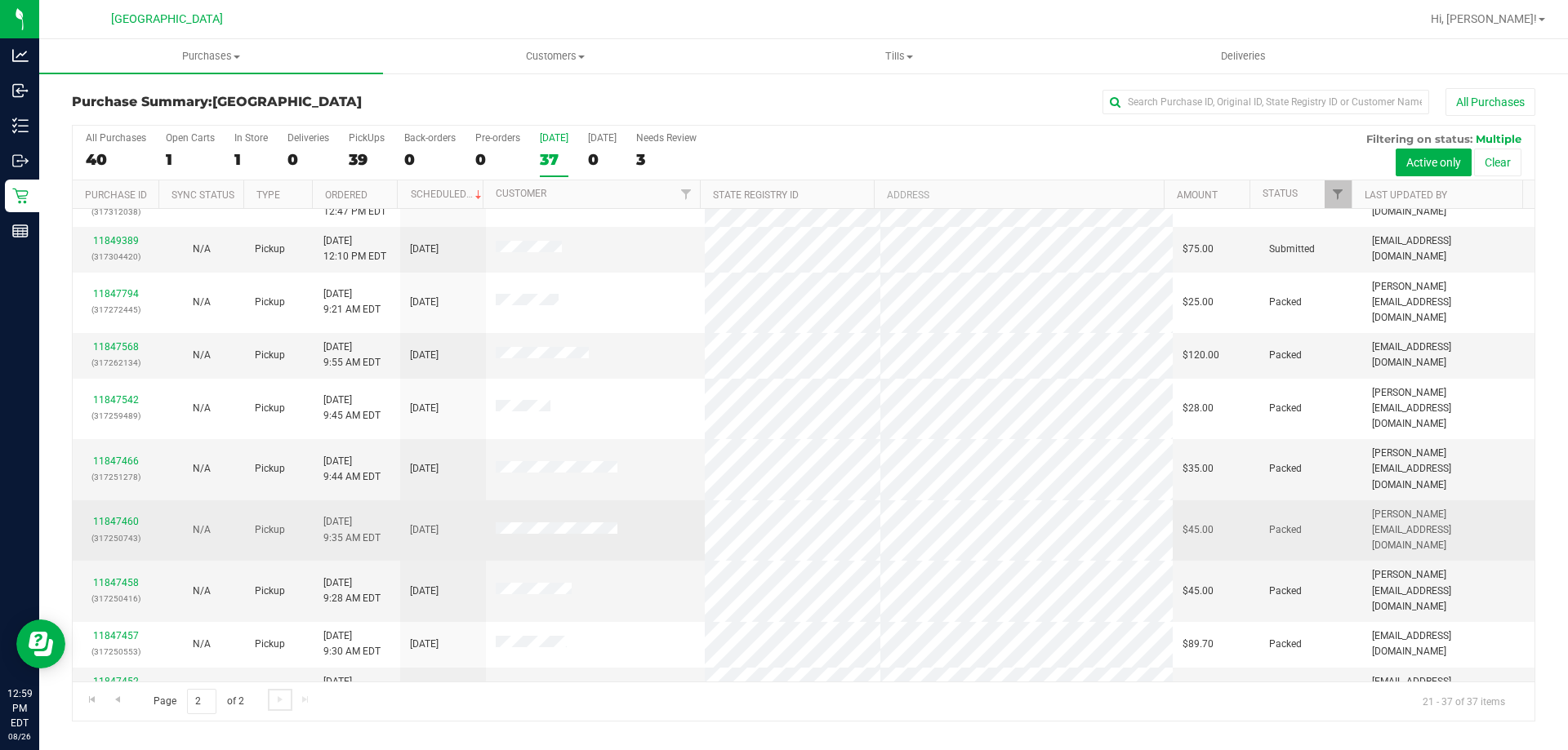
scroll to position [0, 0]
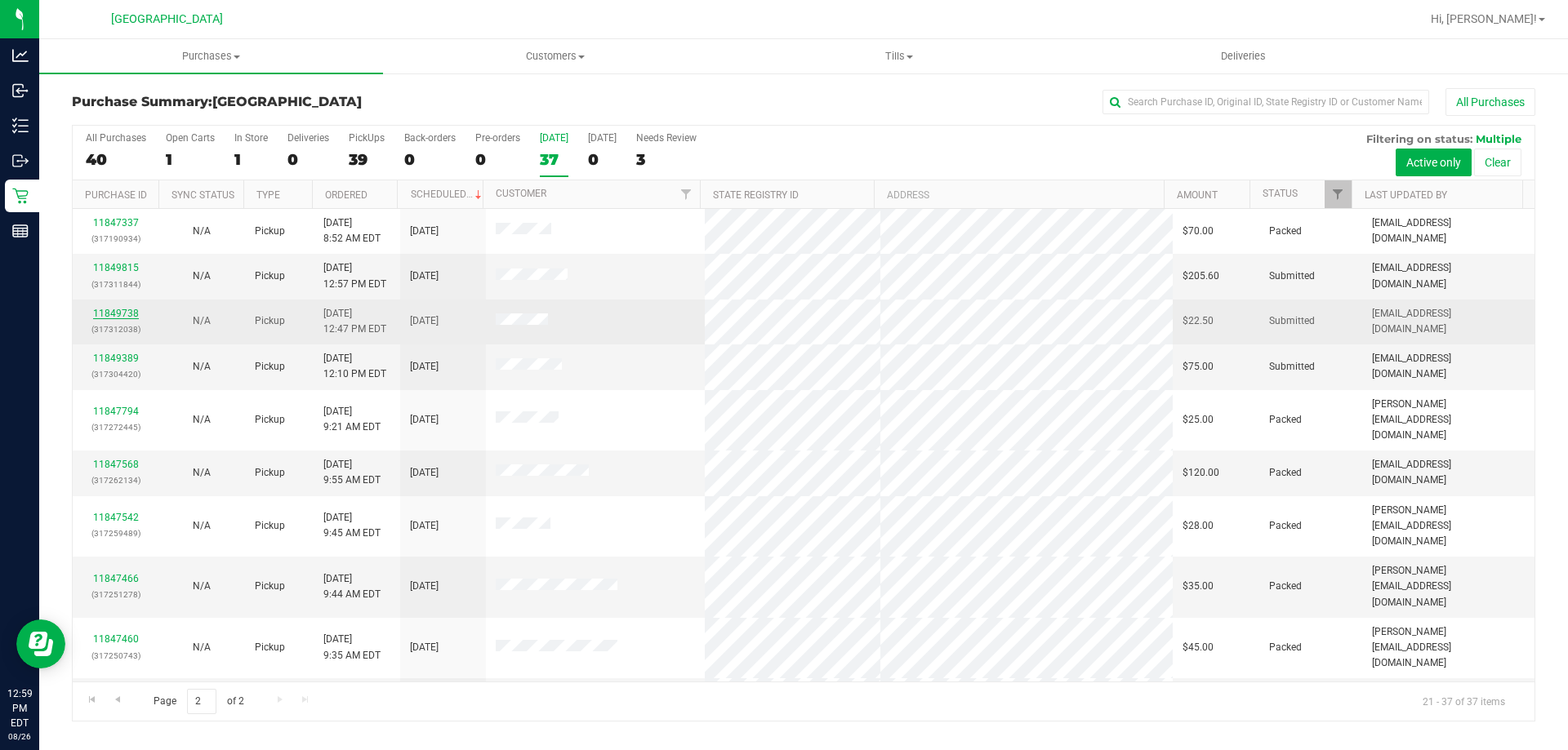
click at [120, 312] on link "11849738" at bounding box center [116, 313] width 46 height 12
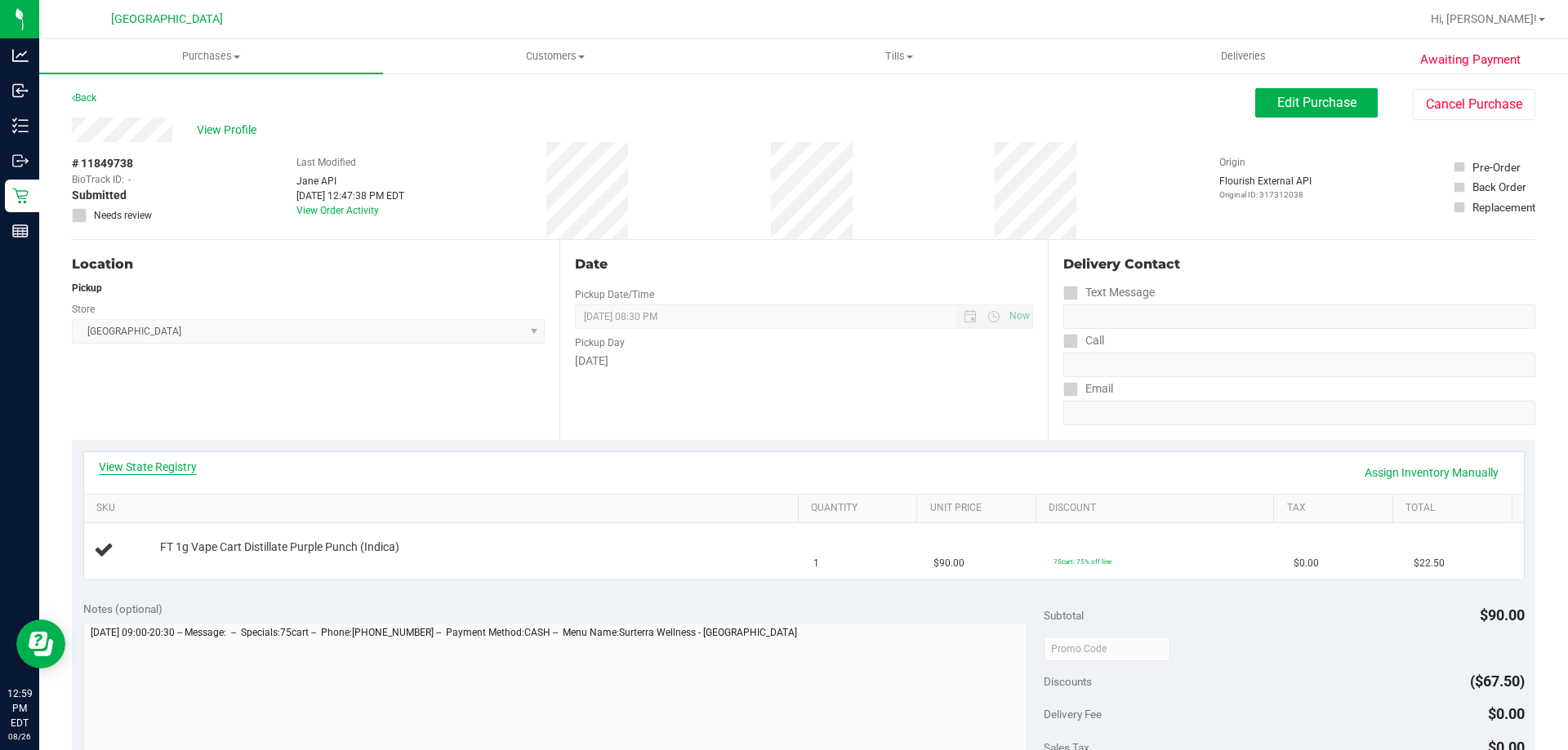
click at [183, 460] on link "View State Registry" at bounding box center [148, 466] width 98 height 16
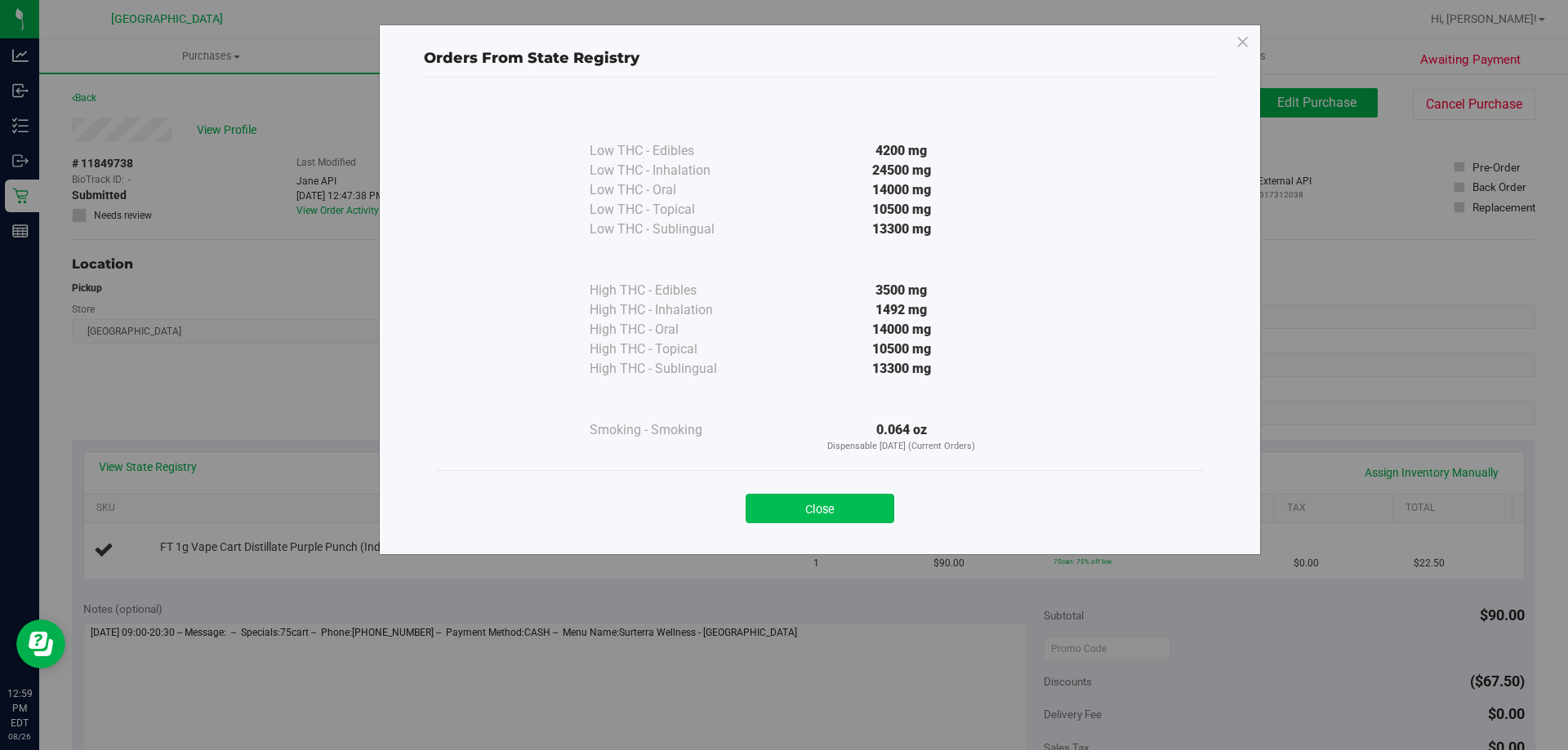
click at [808, 505] on button "Close" at bounding box center [819, 508] width 148 height 29
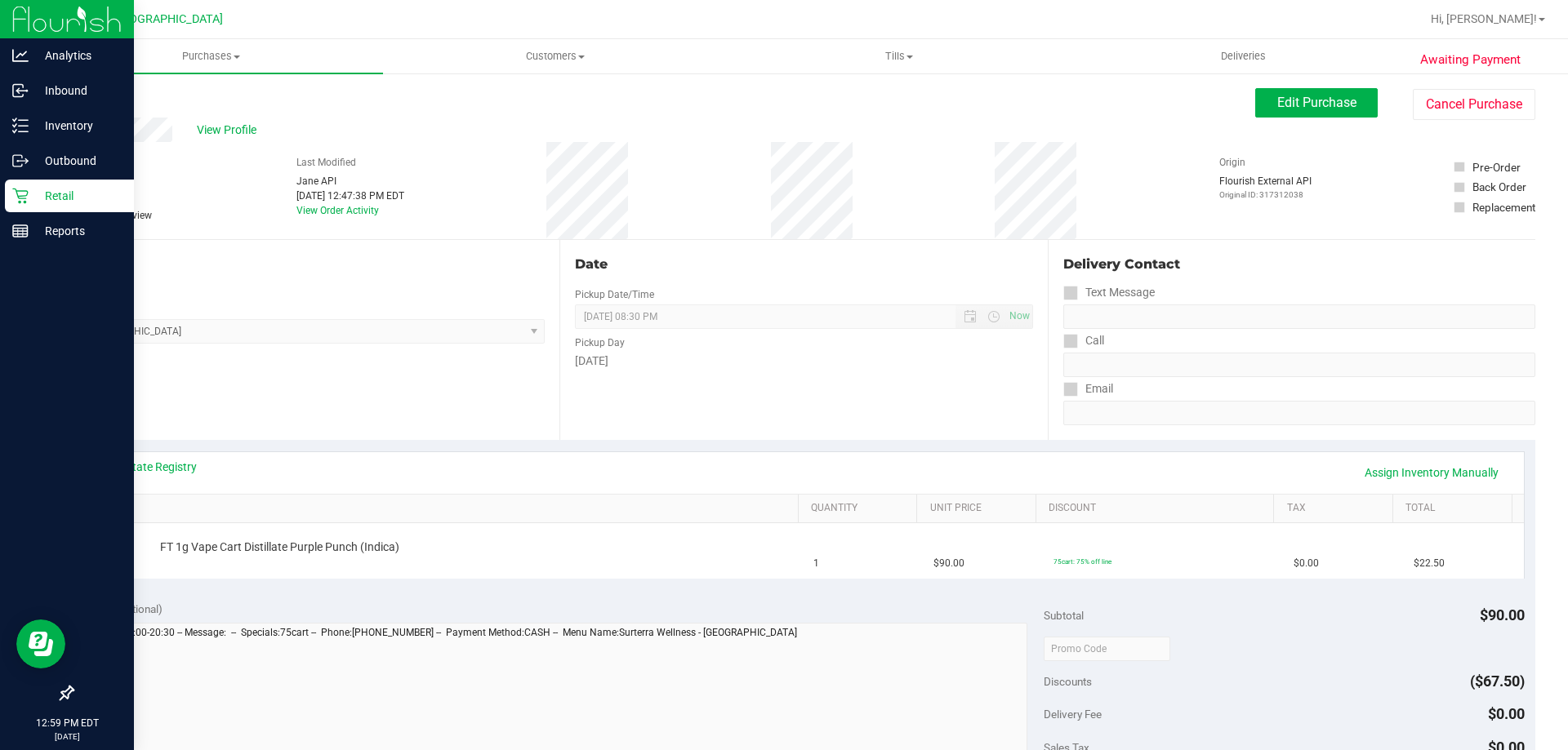
click at [45, 204] on p "Retail" at bounding box center [77, 195] width 98 height 19
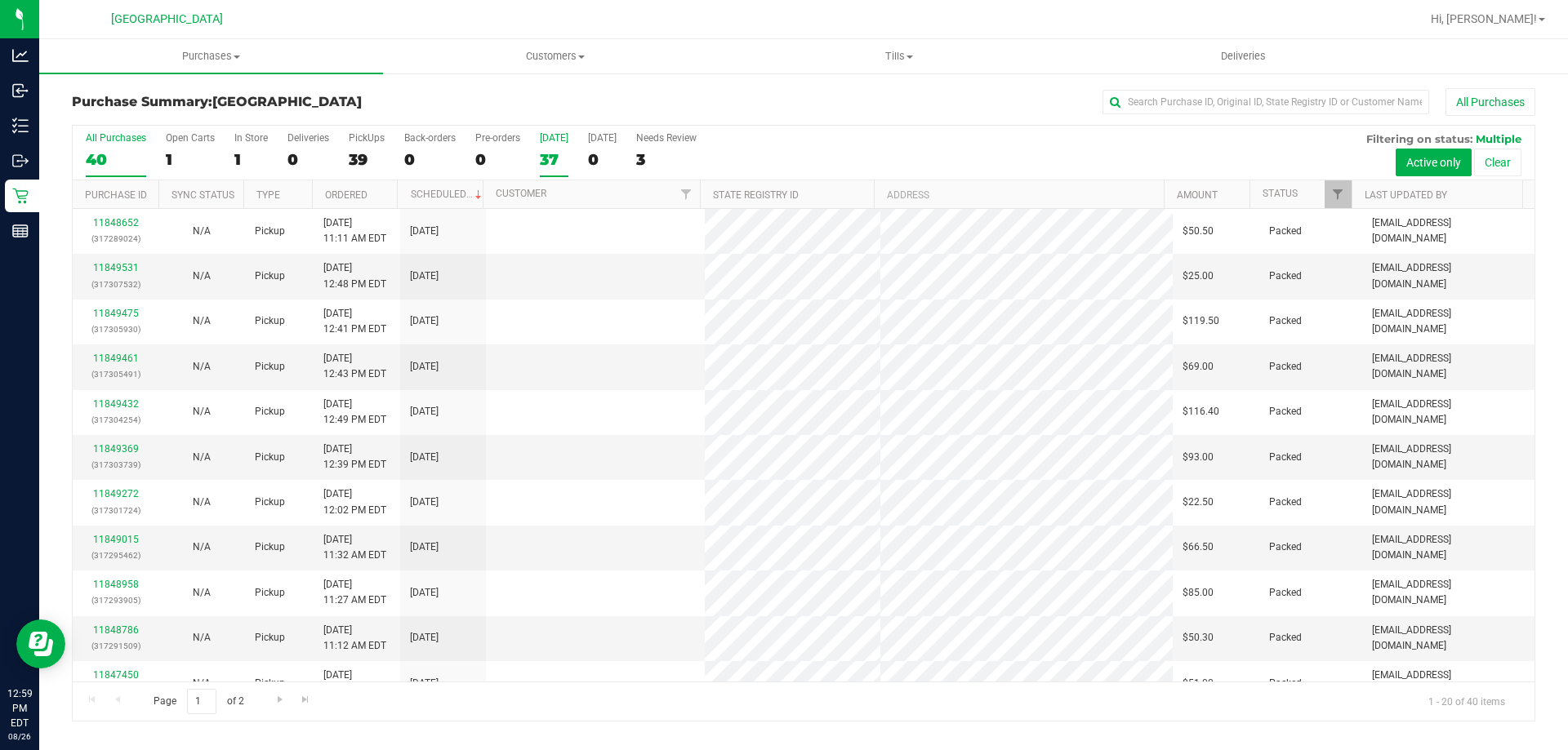
click at [553, 153] on div "37" at bounding box center [554, 159] width 29 height 18
click at [0, 0] on input "Today 37" at bounding box center [0, 0] width 0 height 0
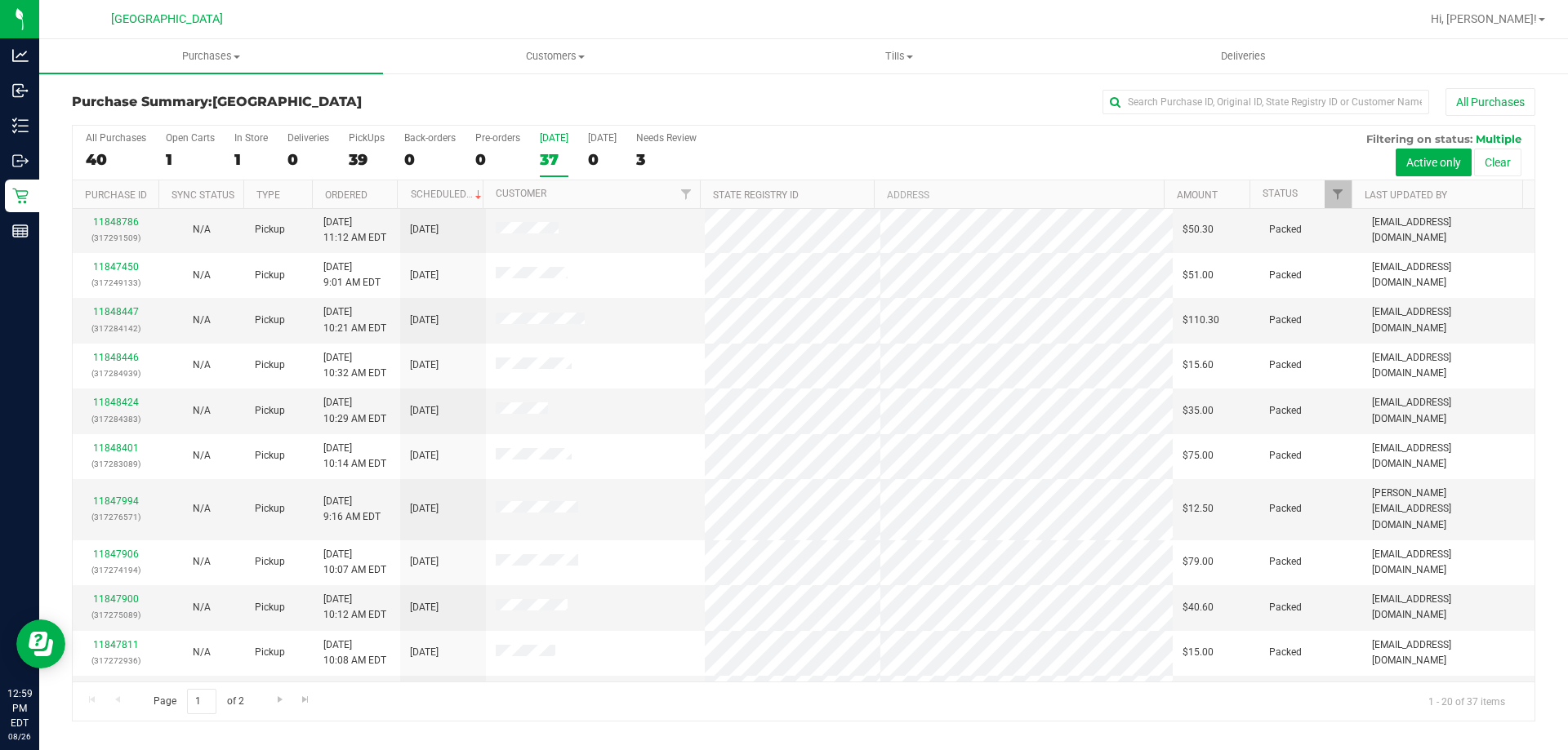
scroll to position [431, 0]
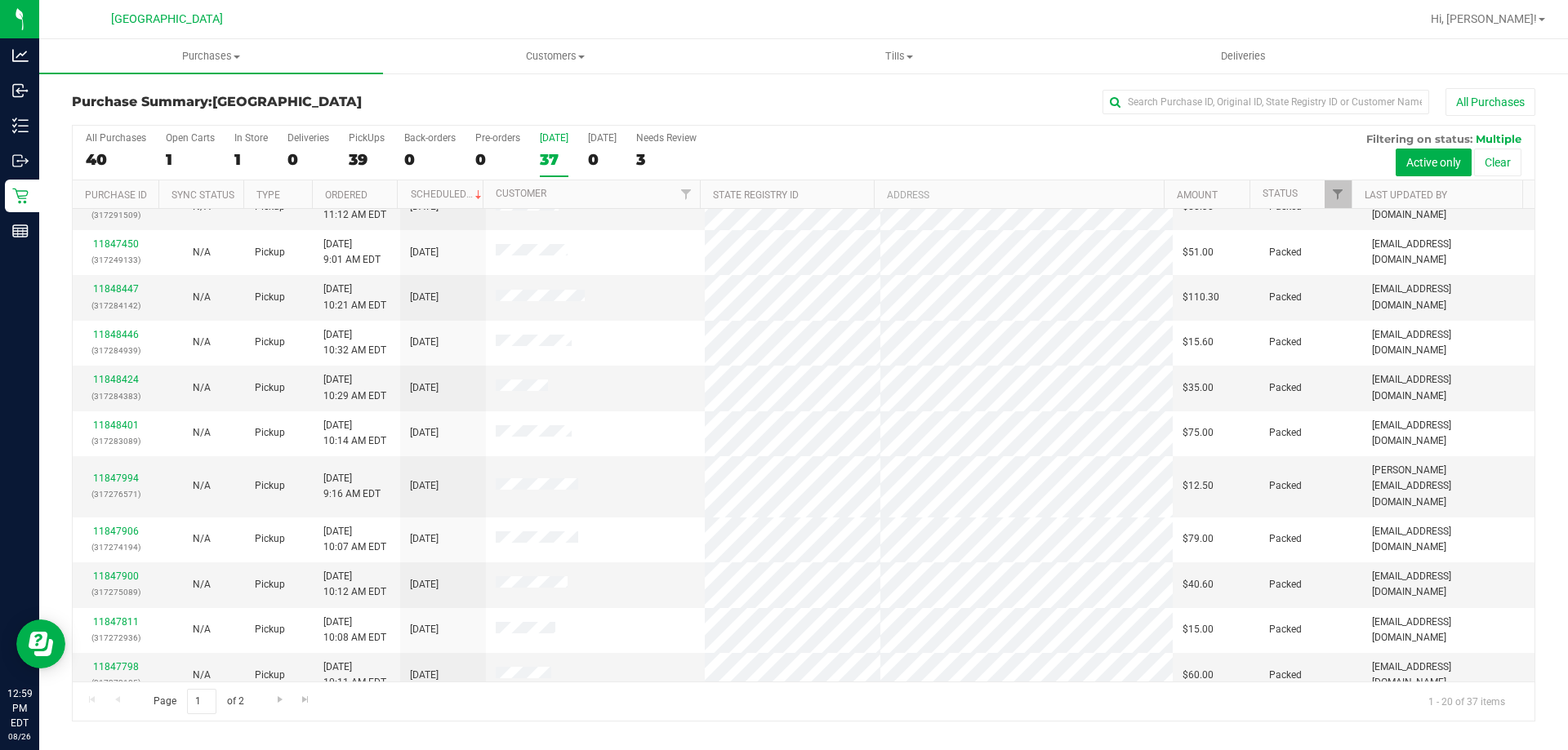
click at [643, 722] on div "Purchase Summary: Lakeland WC All Purchases All Purchases 40 Open Carts 1 In St…" at bounding box center [803, 405] width 1529 height 666
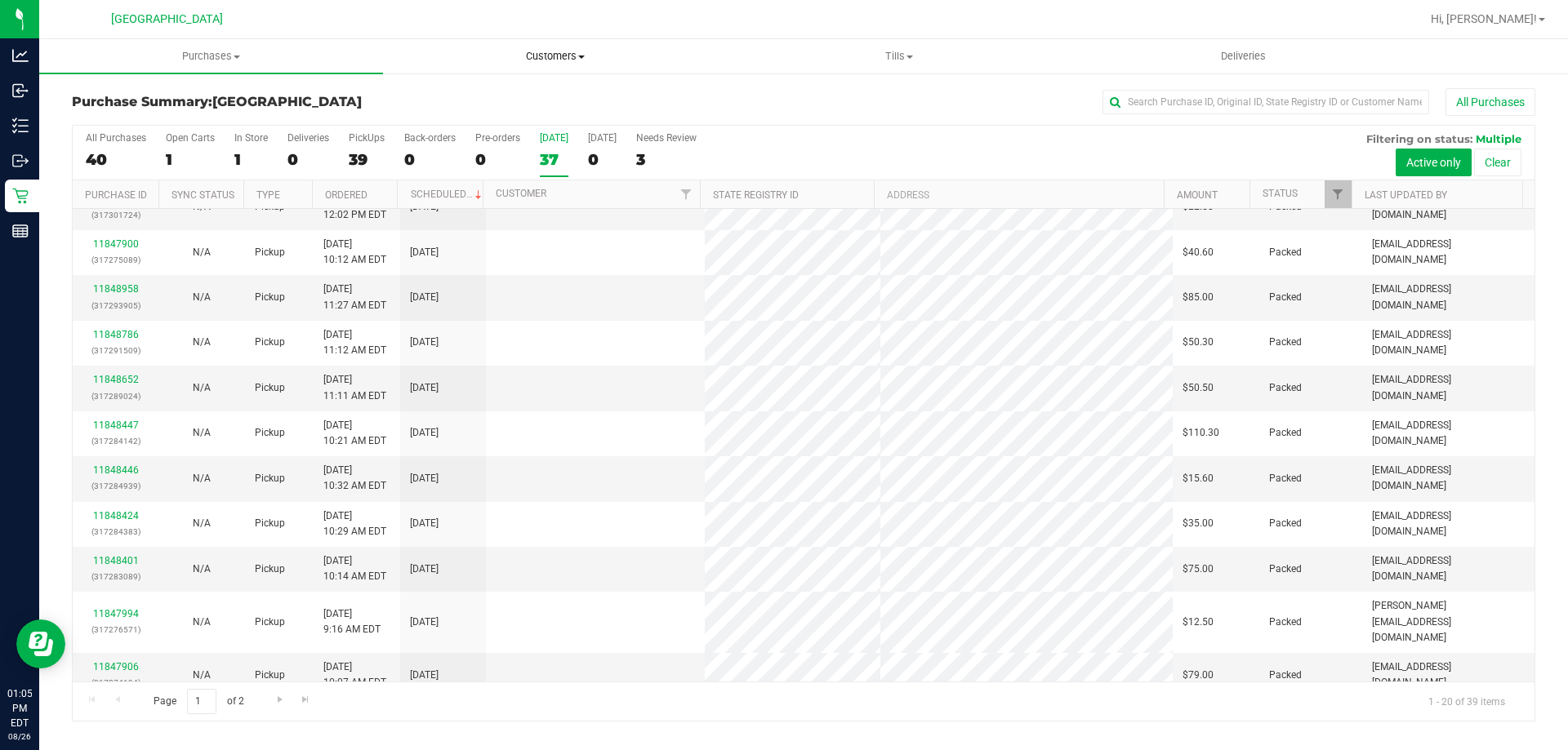
scroll to position [0, 0]
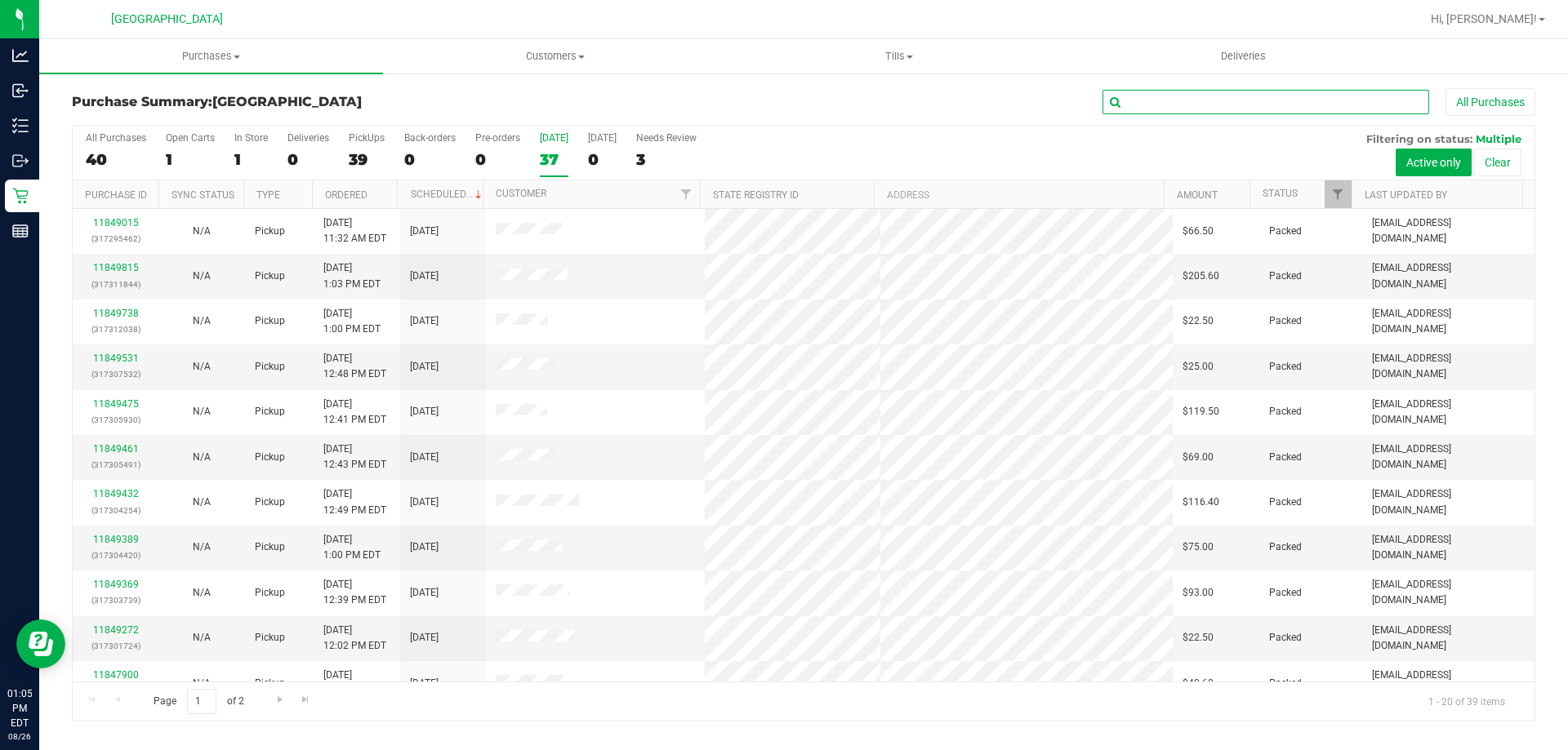
click at [1217, 101] on input "text" at bounding box center [1266, 101] width 327 height 24
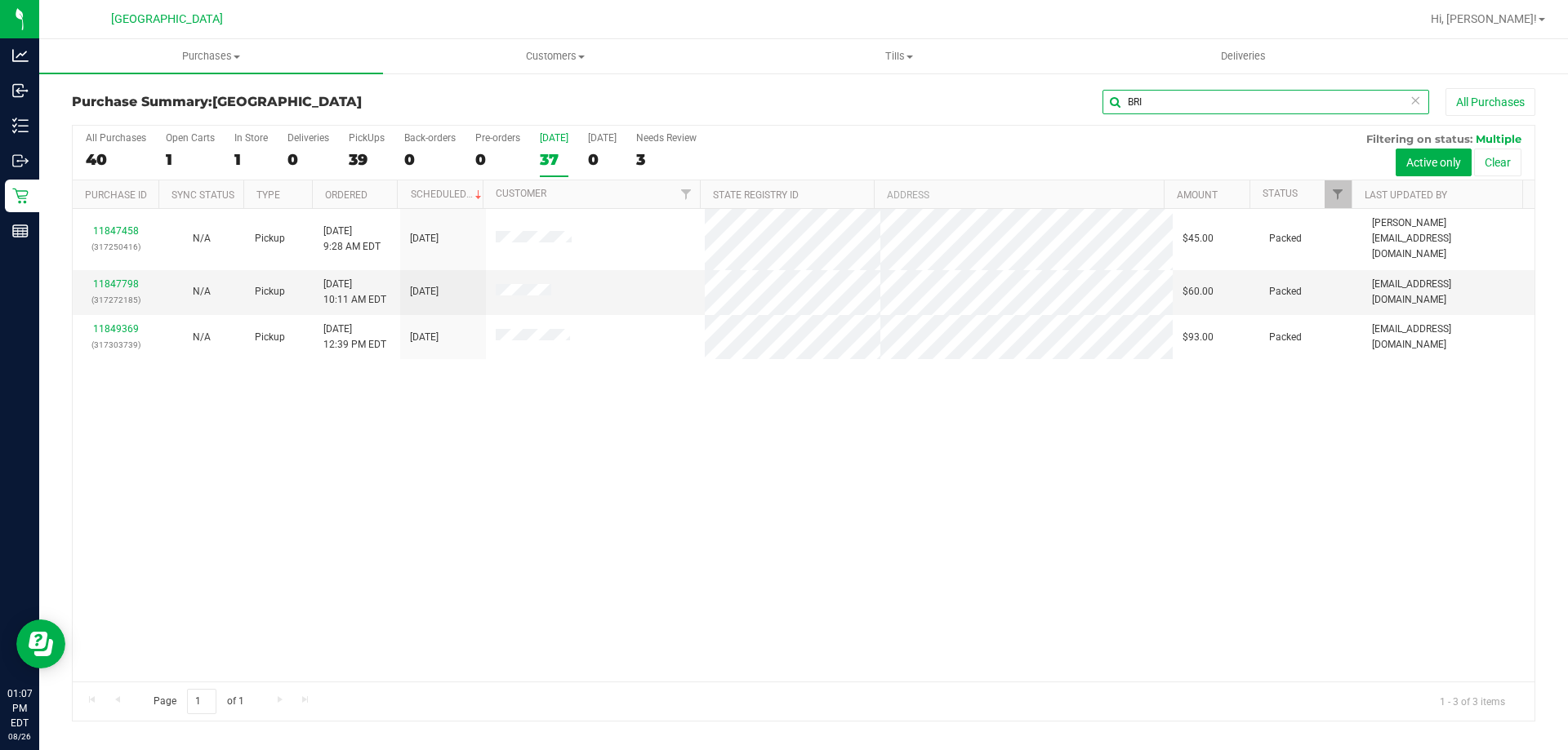
drag, startPoint x: 1214, startPoint y: 96, endPoint x: 1005, endPoint y: 85, distance: 209.3
click at [1007, 85] on div "Purchase Summary: Lakeland WC BRI All Purchases All Purchases 40 Open Carts 1 I…" at bounding box center [803, 405] width 1529 height 666
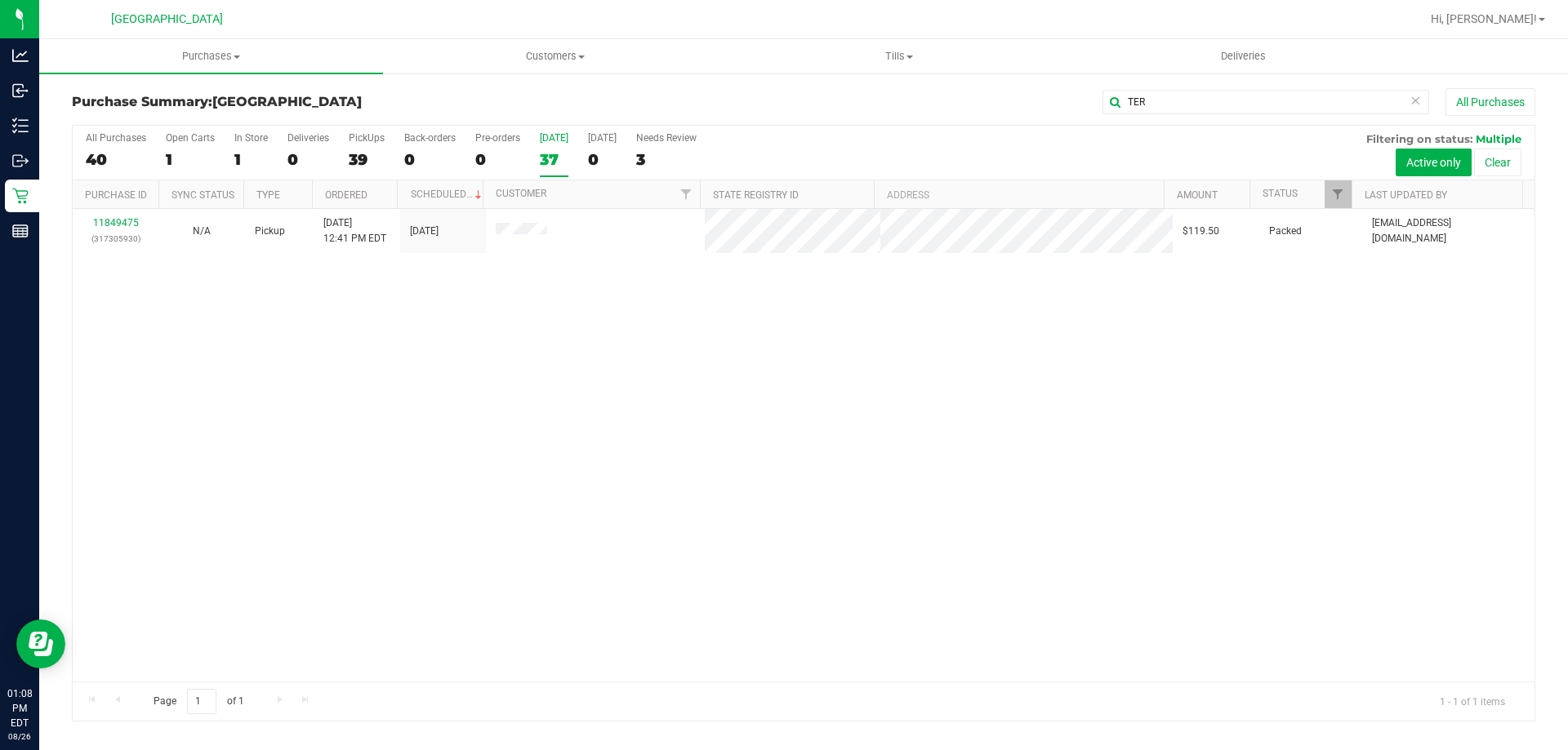
click at [493, 303] on div "11849475 (317305930) N/A Pickup 8/26/2025 12:41 PM EDT 8/26/2025 $119.50 Packed…" at bounding box center [803, 445] width 1462 height 473
click at [1175, 116] on div "Purchase Summary: Lakeland WC TER All Purchases" at bounding box center [803, 106] width 1463 height 36
drag, startPoint x: 1025, startPoint y: 87, endPoint x: 941, endPoint y: 73, distance: 85.2
click at [956, 77] on div "Purchase Summary: Lakeland WC TER All Purchases All Purchases 40 Open Carts 1 I…" at bounding box center [803, 405] width 1529 height 666
type input "SUT"
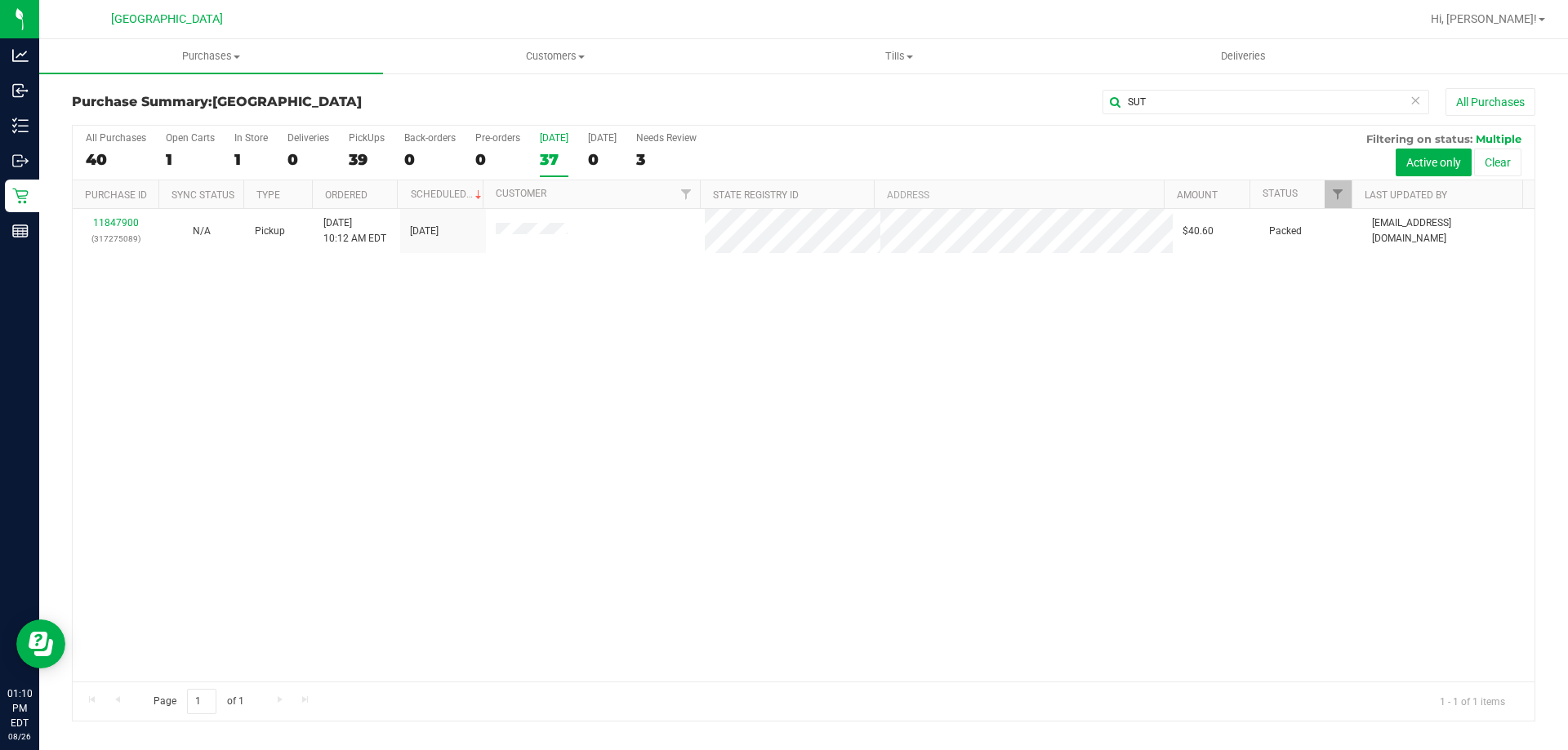
click at [550, 157] on div "37" at bounding box center [554, 159] width 29 height 18
click at [0, 0] on input "Today 37" at bounding box center [0, 0] width 0 height 0
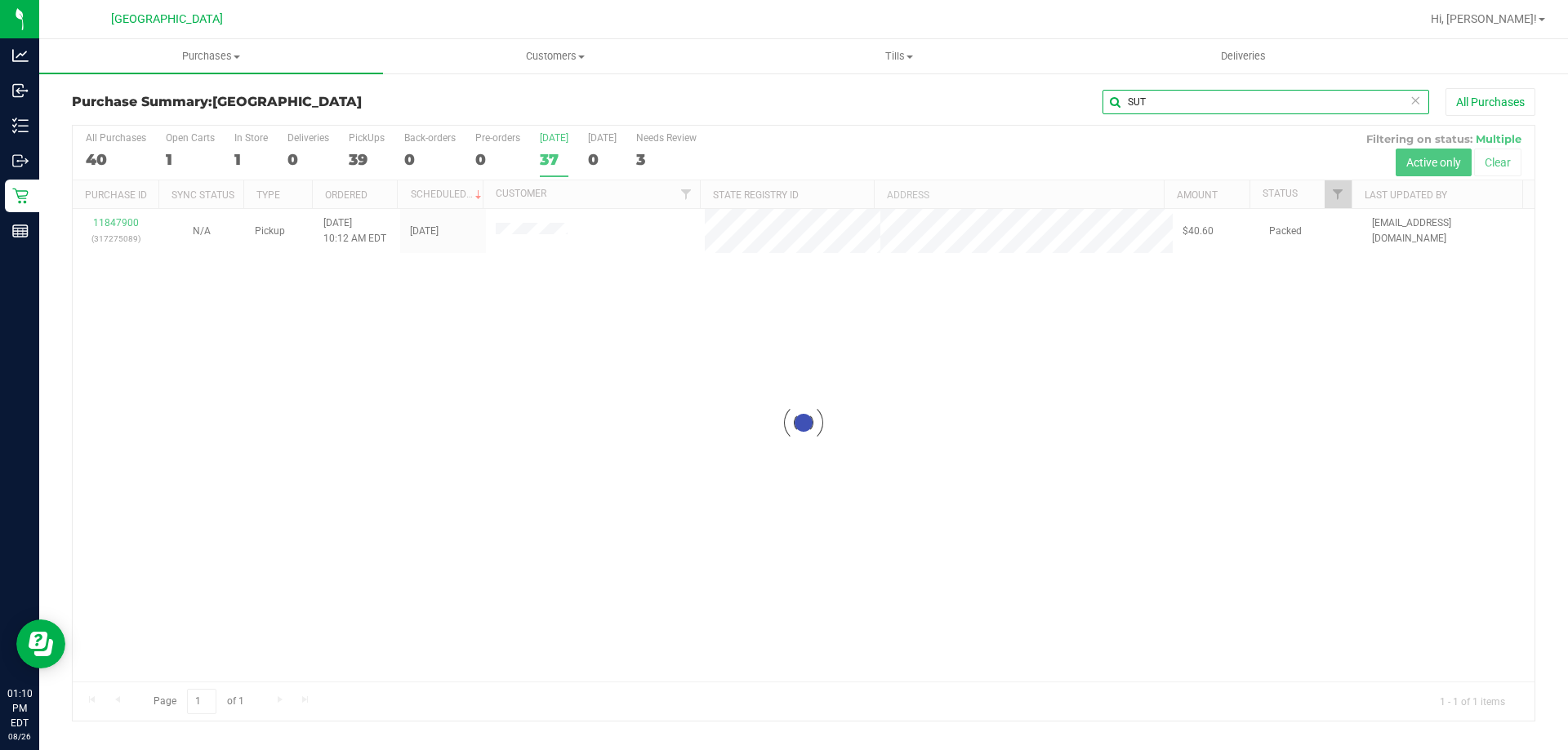
drag, startPoint x: 1168, startPoint y: 104, endPoint x: 1035, endPoint y: 91, distance: 133.6
click at [1067, 91] on div "SUT All Purchases" at bounding box center [1047, 101] width 976 height 28
click at [565, 154] on div "38" at bounding box center [554, 159] width 29 height 18
click at [0, 0] on input "Today 38" at bounding box center [0, 0] width 0 height 0
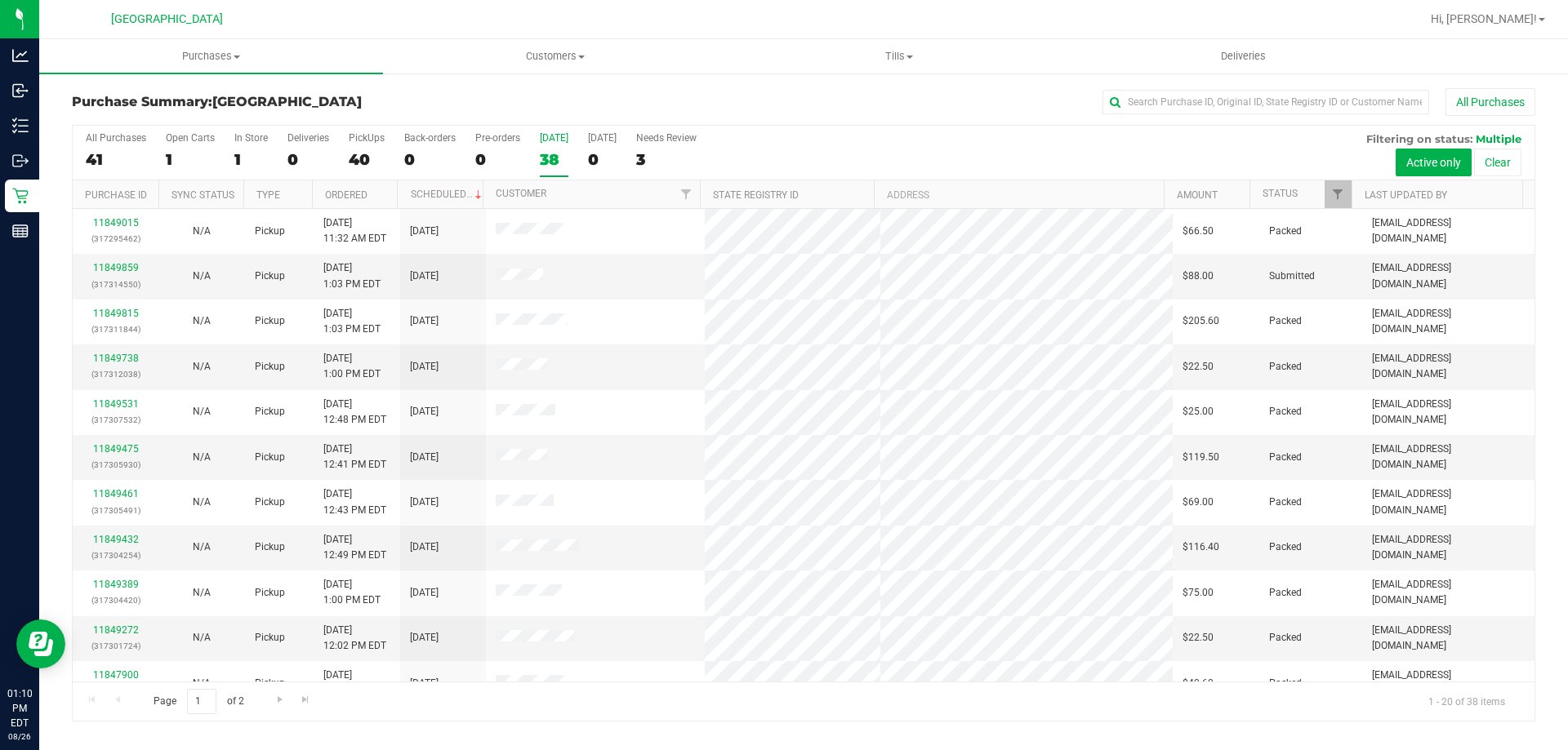
click at [558, 156] on div "38" at bounding box center [554, 159] width 29 height 18
click at [0, 0] on input "Today 38" at bounding box center [0, 0] width 0 height 0
click at [585, 711] on div "Page 1 of 2 1 - 20 of 38 items" at bounding box center [803, 701] width 1462 height 39
click at [1267, 109] on input "text" at bounding box center [1266, 101] width 327 height 24
type input "VEG"
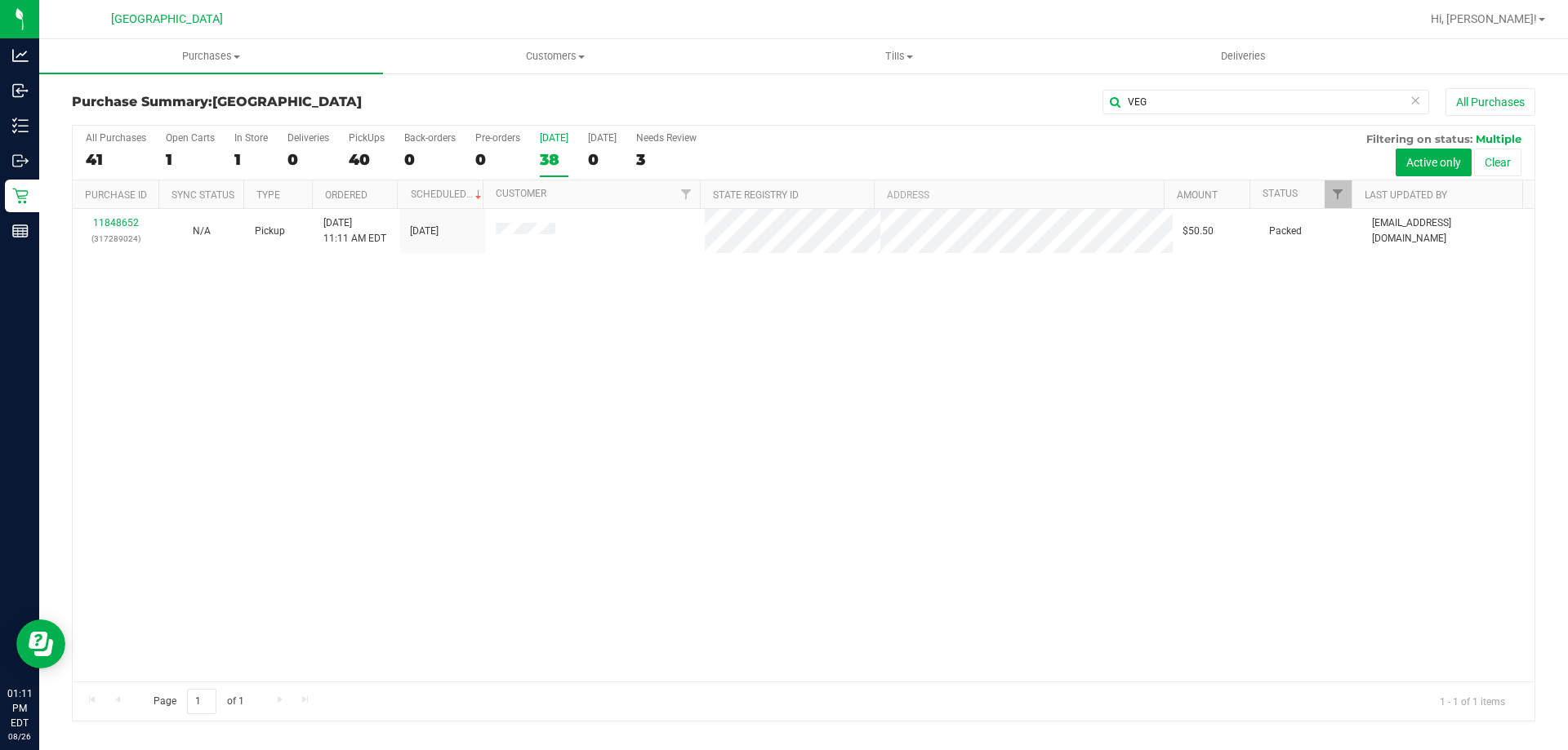
click at [420, 307] on div "11848652 (317289024) N/A Pickup 8/26/2025 11:11 AM EDT 8/26/2025 $50.50 Packed …" at bounding box center [803, 445] width 1462 height 473
drag, startPoint x: 1228, startPoint y: 87, endPoint x: 667, endPoint y: 82, distance: 561.0
click at [667, 82] on div "Purchase Summary: Lakeland WC VEG All Purchases All Purchases 41 Open Carts 1 I…" at bounding box center [803, 405] width 1529 height 666
drag, startPoint x: 1163, startPoint y: 107, endPoint x: 898, endPoint y: 79, distance: 266.5
click at [910, 81] on div "Purchase Summary: Lakeland WC VEG All Purchases All Purchases 41 Open Carts 1 I…" at bounding box center [803, 405] width 1529 height 666
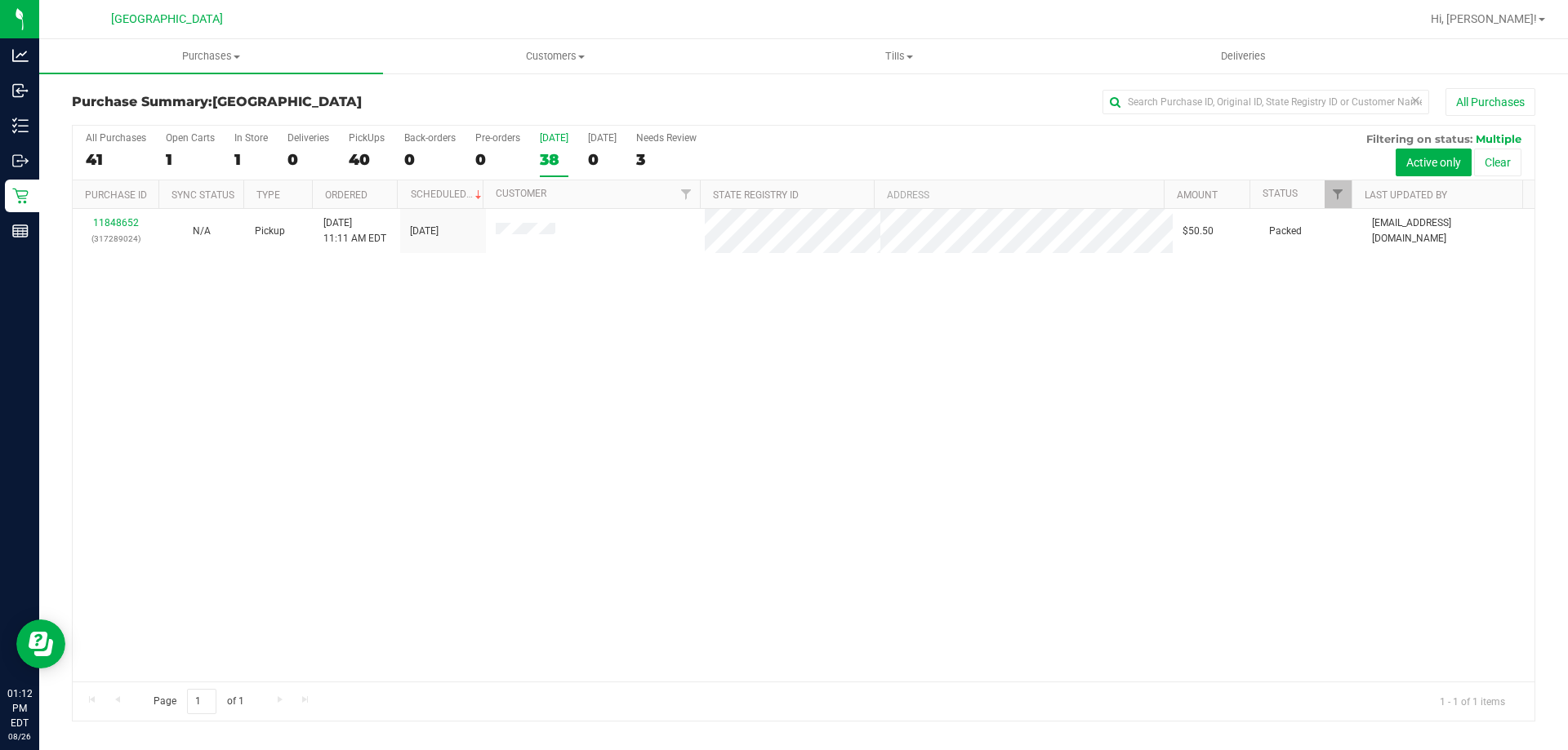
click at [556, 163] on div "38" at bounding box center [554, 159] width 29 height 18
click at [0, 0] on input "Today 38" at bounding box center [0, 0] width 0 height 0
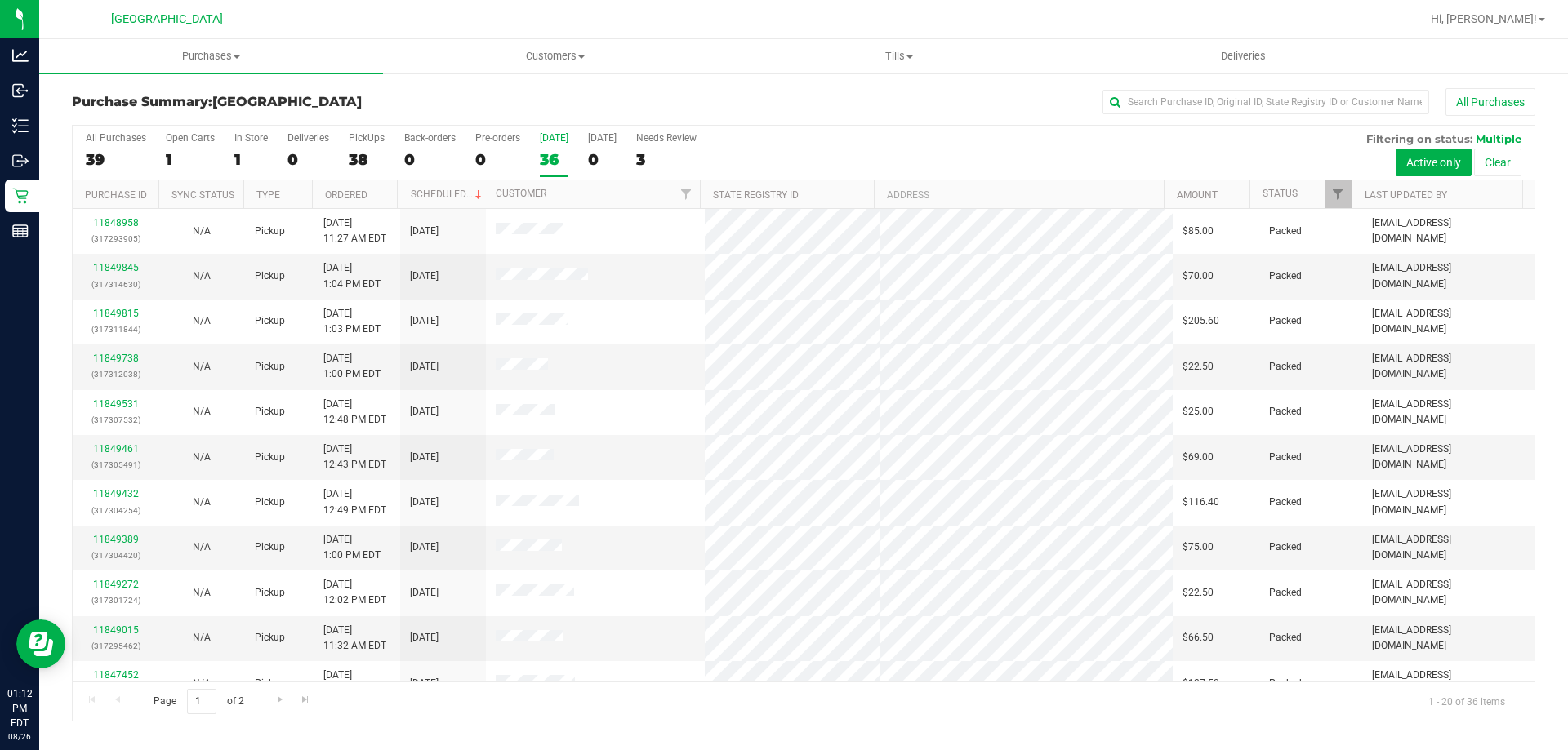
click at [549, 163] on div "36" at bounding box center [554, 159] width 29 height 18
click at [0, 0] on input "Today 36" at bounding box center [0, 0] width 0 height 0
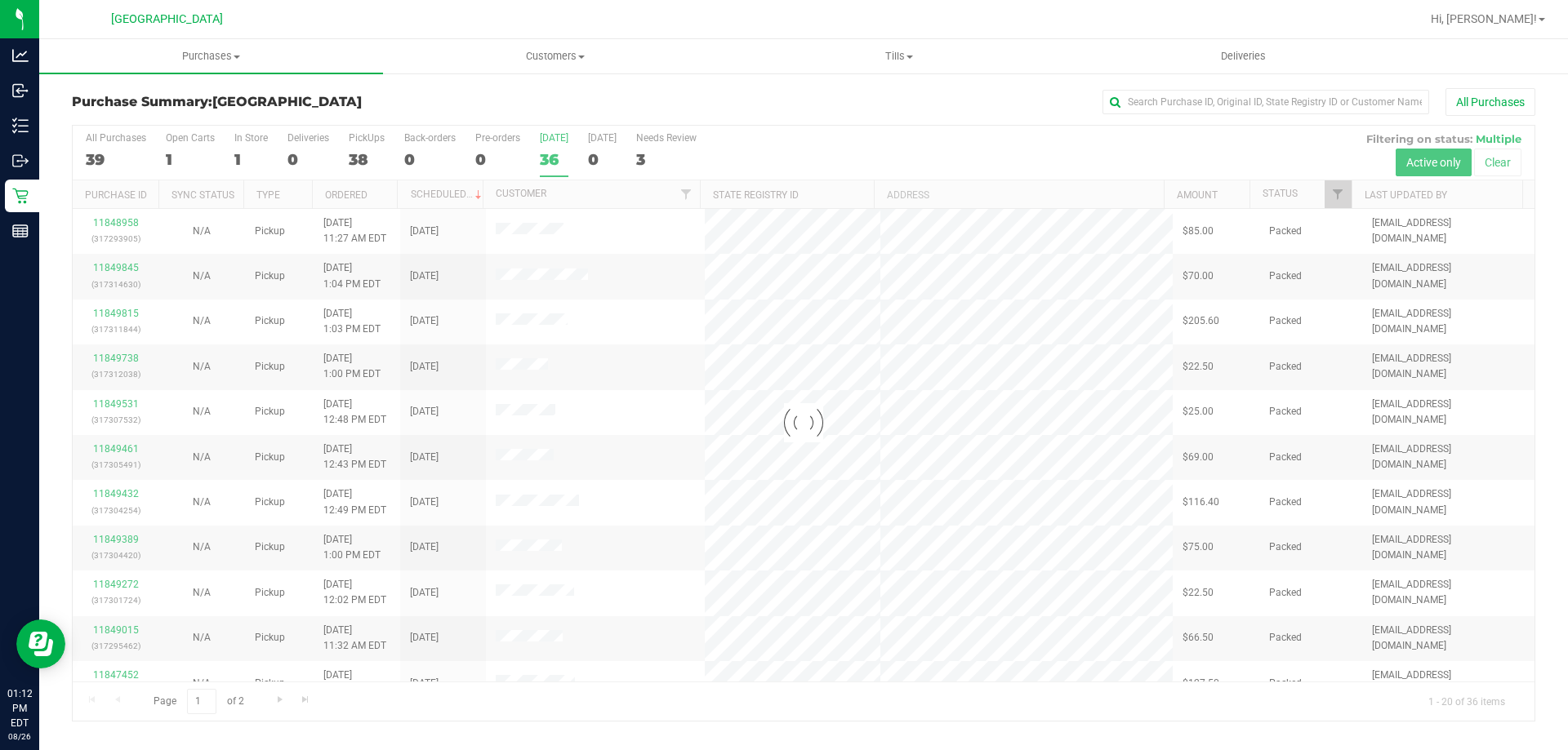
click at [549, 163] on div at bounding box center [803, 423] width 1462 height 595
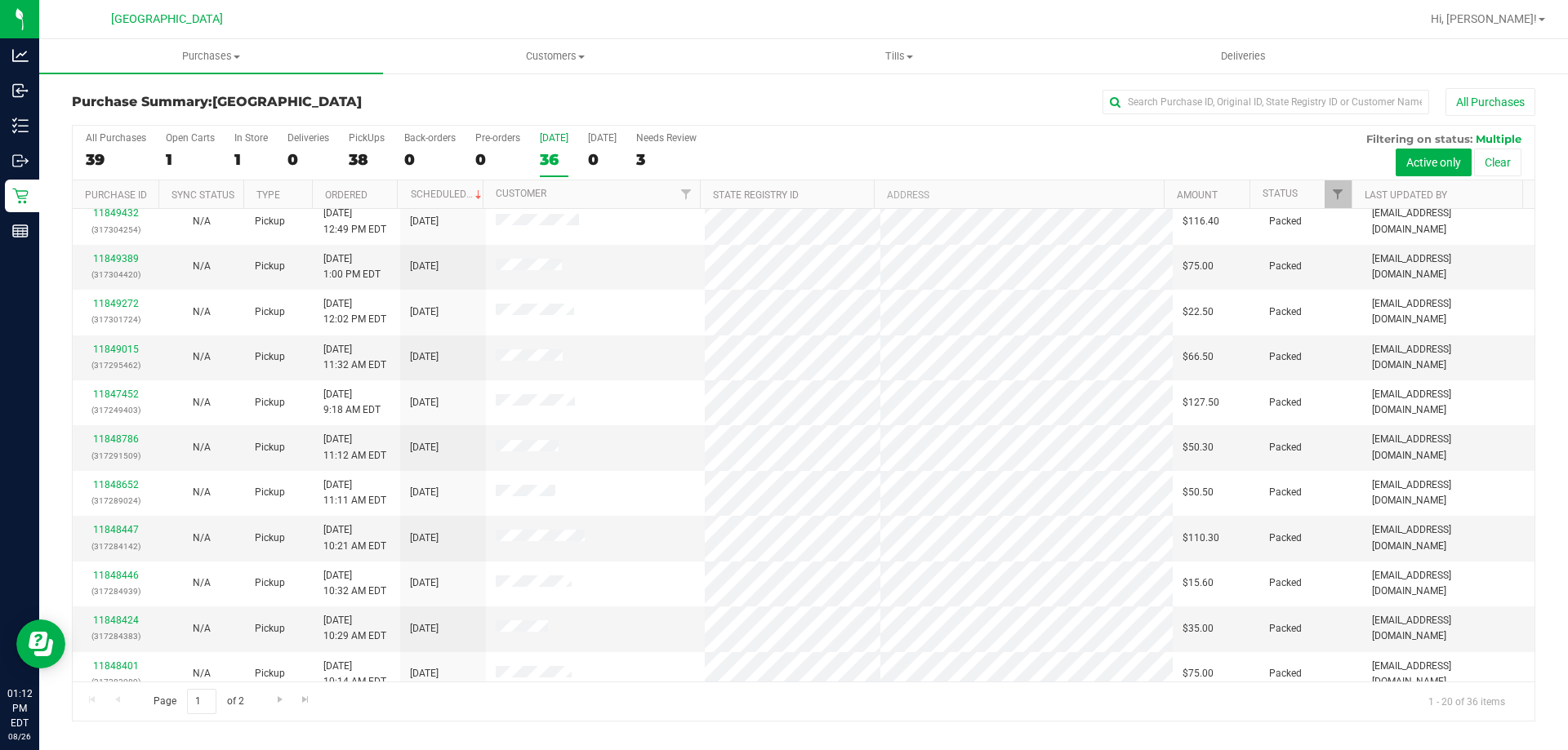
scroll to position [431, 0]
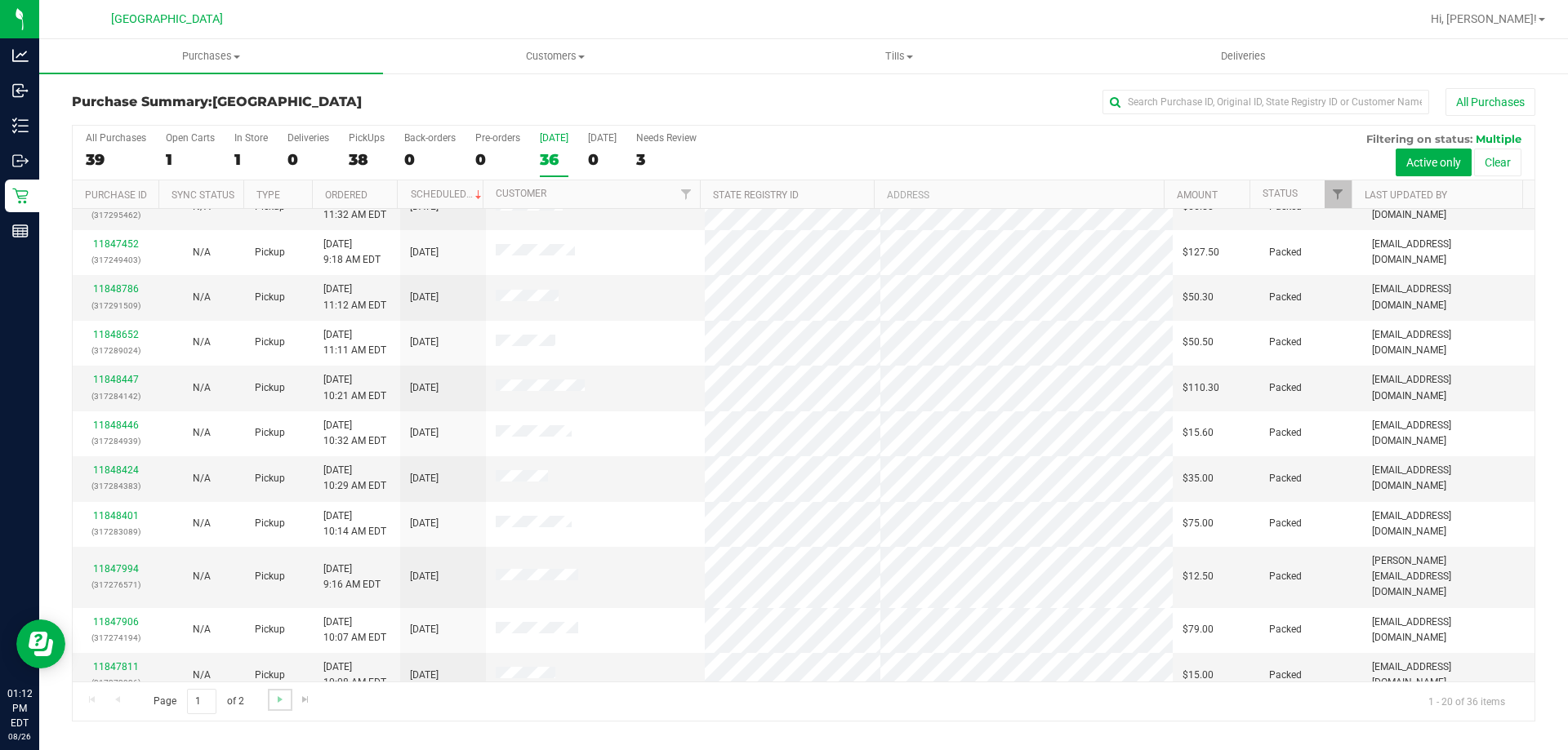
click at [269, 701] on link "Go to the next page" at bounding box center [279, 700] width 23 height 22
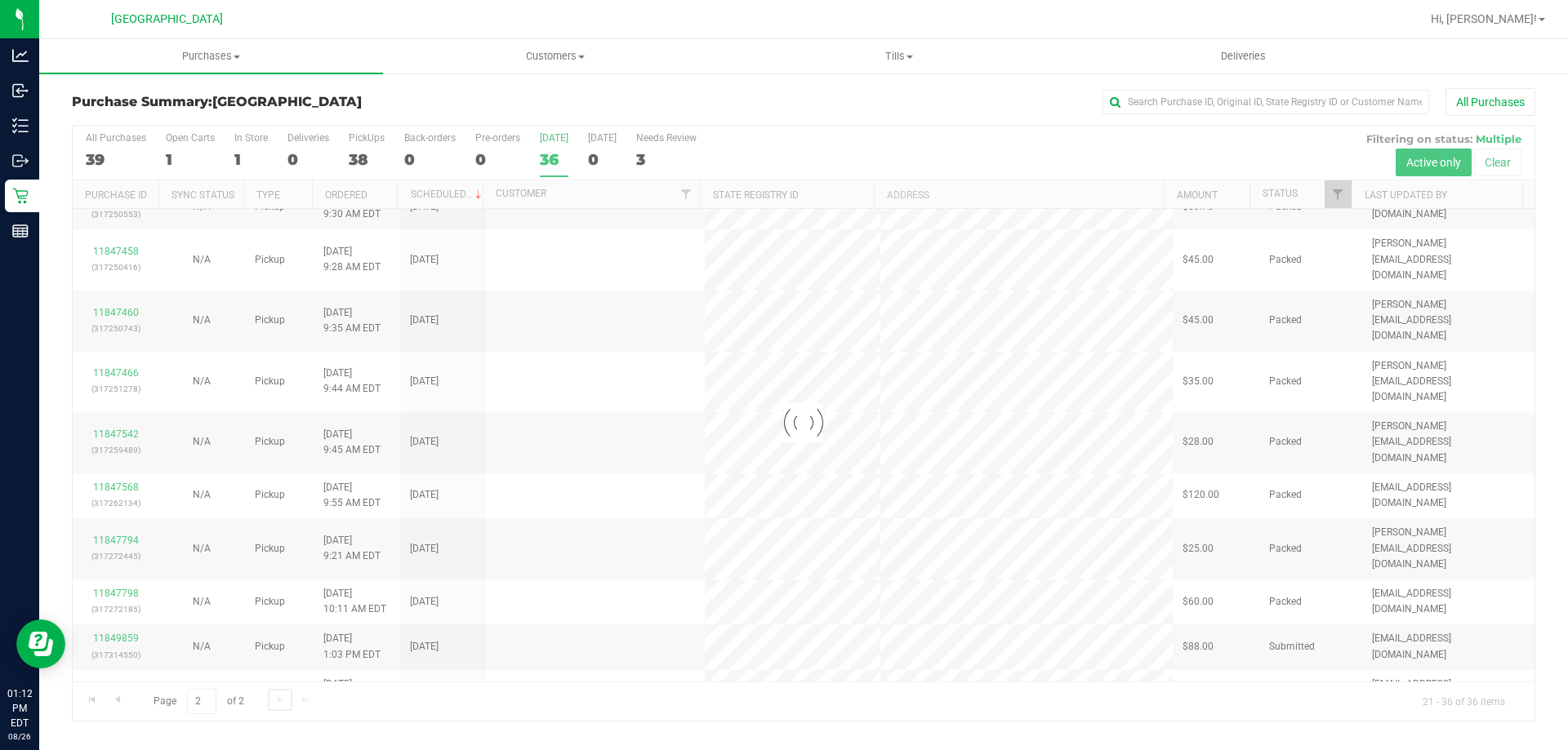
scroll to position [0, 0]
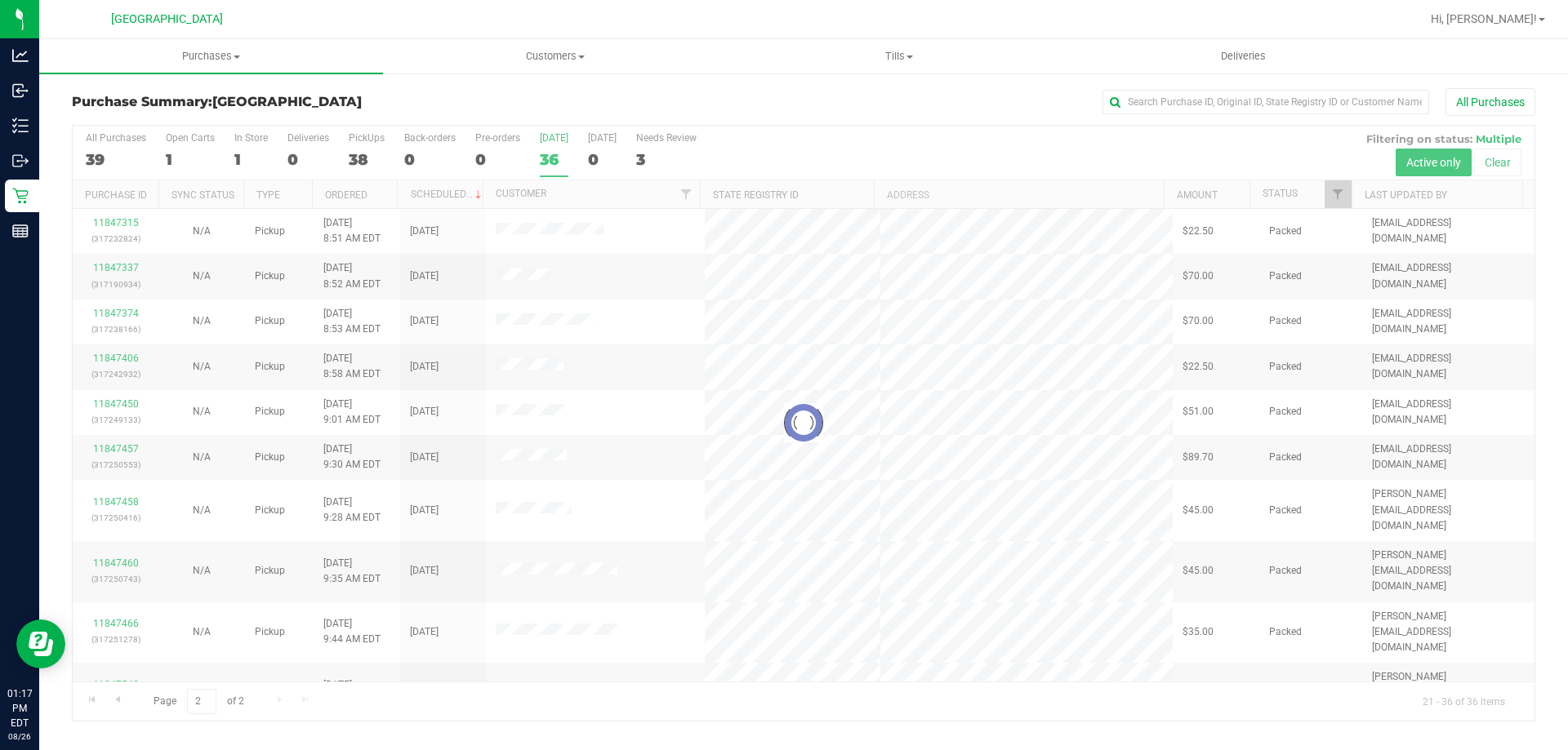
click at [569, 147] on div at bounding box center [803, 423] width 1462 height 595
click at [563, 156] on div at bounding box center [803, 423] width 1462 height 595
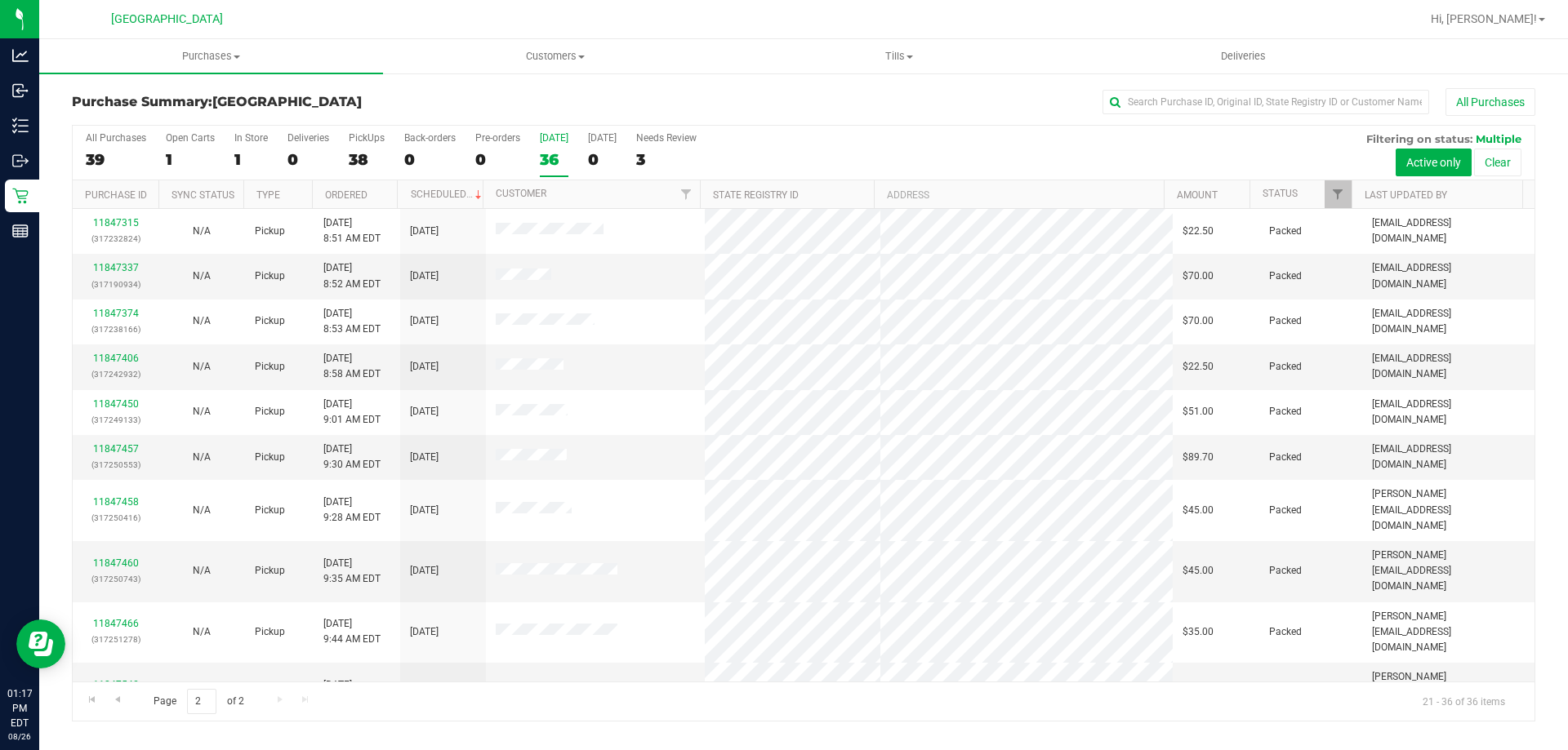
click at [554, 160] on div "36" at bounding box center [554, 159] width 29 height 18
click at [0, 0] on input "Today 36" at bounding box center [0, 0] width 0 height 0
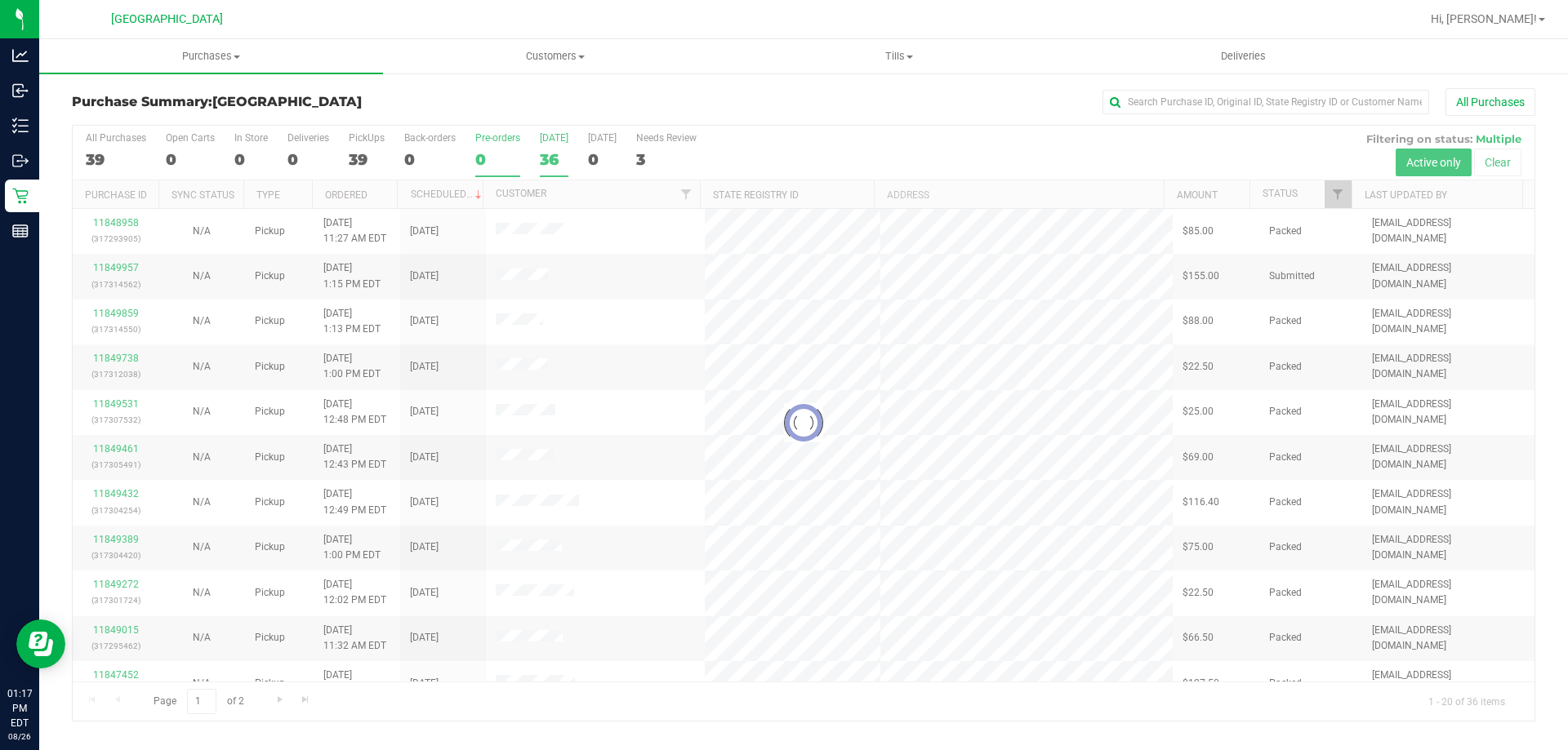
click at [564, 173] on div at bounding box center [803, 423] width 1462 height 595
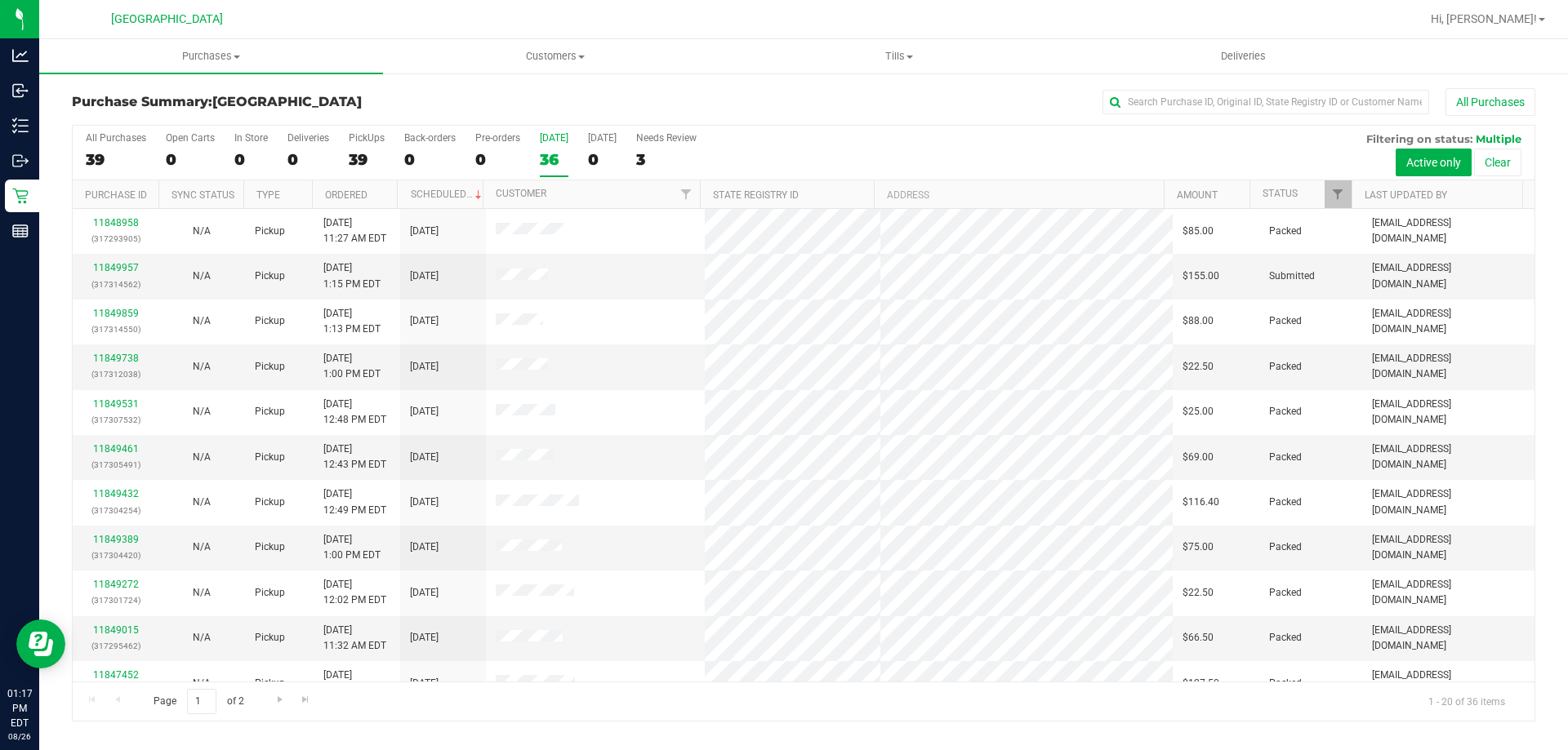
click at [548, 152] on div "36" at bounding box center [554, 159] width 29 height 18
click at [0, 0] on input "Today 36" at bounding box center [0, 0] width 0 height 0
click at [545, 167] on div "36" at bounding box center [554, 159] width 29 height 18
click at [0, 0] on input "Today 36" at bounding box center [0, 0] width 0 height 0
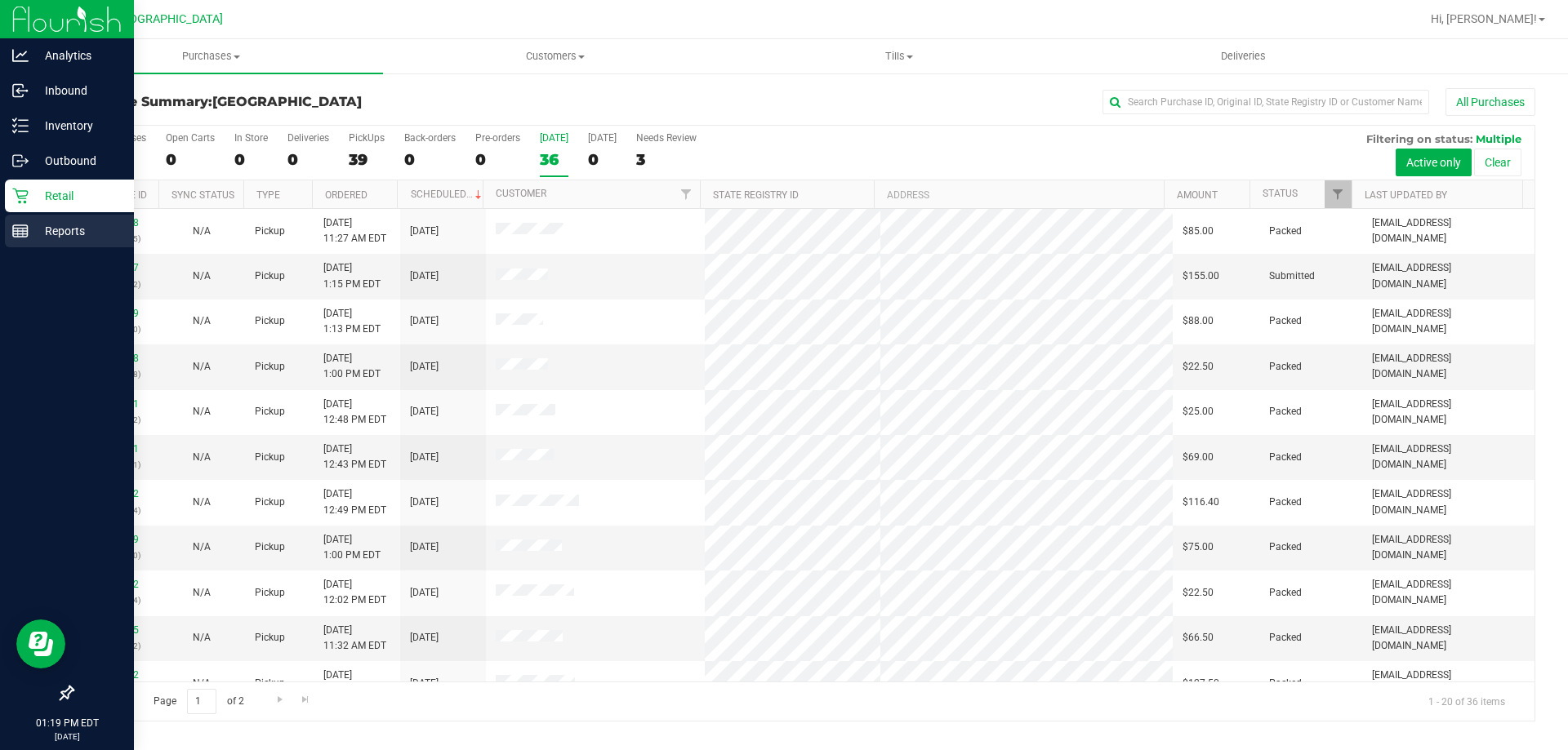
click at [28, 234] on rect at bounding box center [21, 231] width 15 height 12
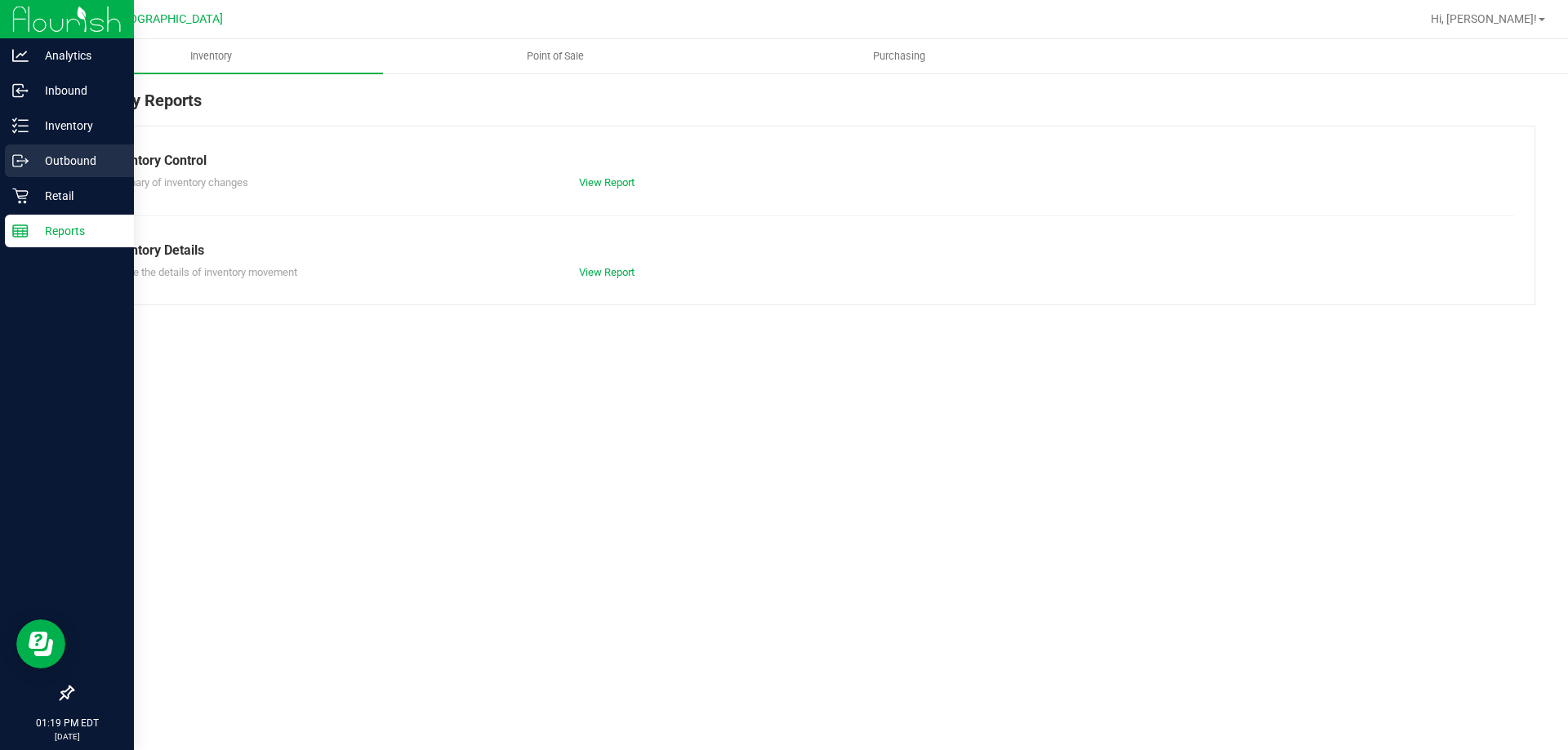
click at [52, 173] on div "Outbound" at bounding box center [70, 160] width 129 height 33
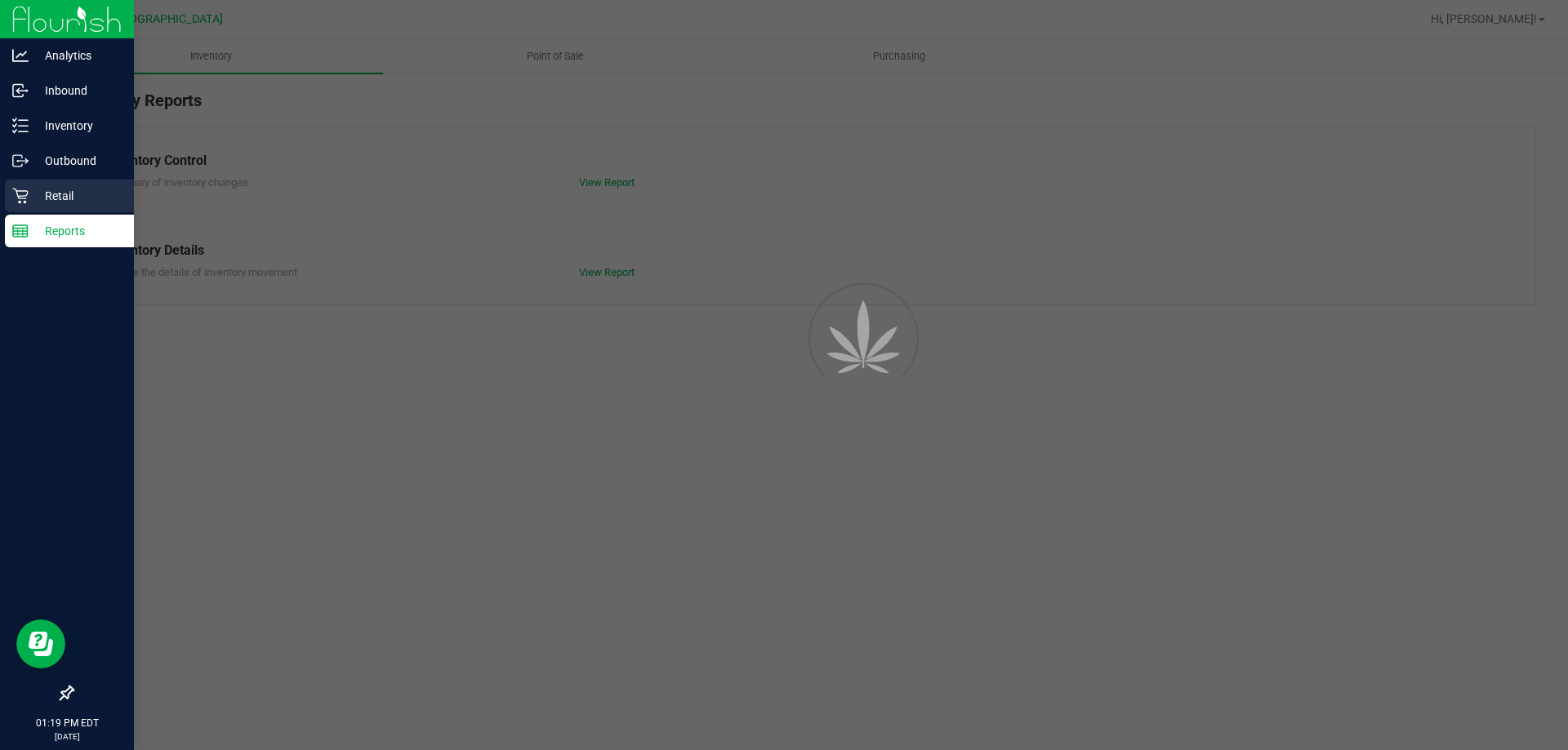
click at [60, 187] on p "Retail" at bounding box center [77, 195] width 98 height 19
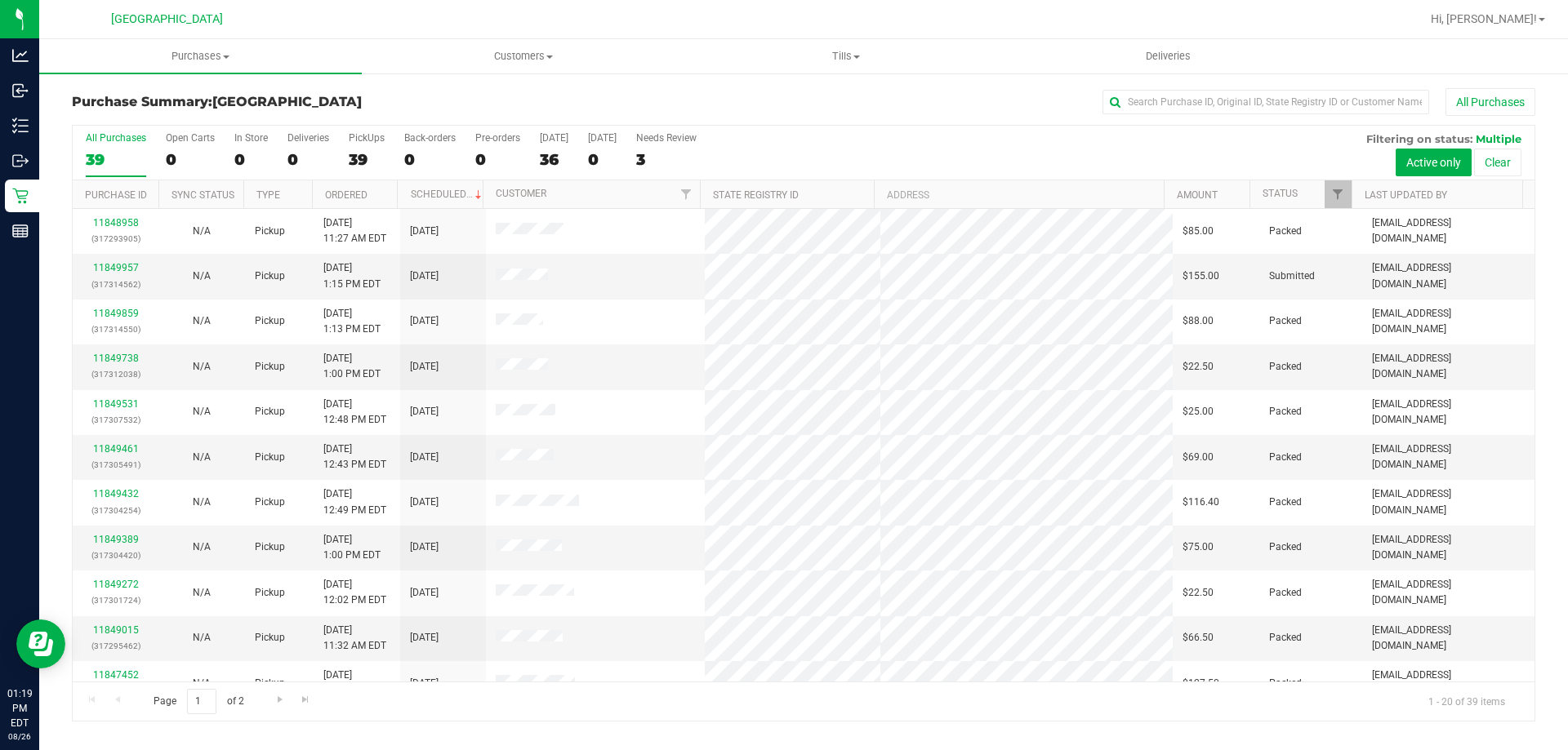
click at [1204, 115] on div "All Purchases" at bounding box center [1047, 101] width 976 height 28
click at [1201, 101] on input "text" at bounding box center [1266, 101] width 327 height 24
type input "NEW"
click at [677, 731] on div "Purchase Summary: Lakeland WC NEW All Purchases All Purchases 39 Open Carts 0 I…" at bounding box center [803, 405] width 1529 height 666
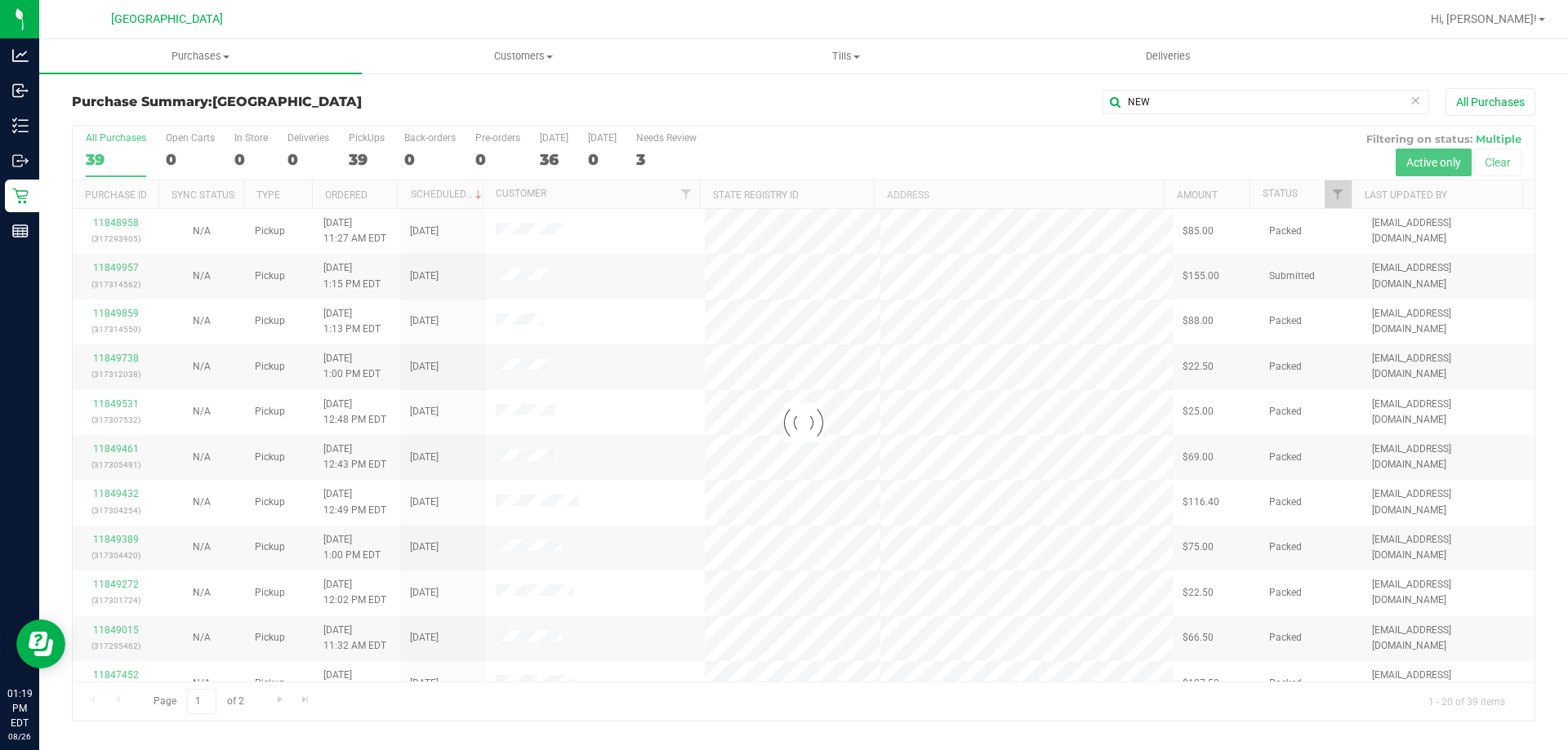
click at [677, 731] on div "Purchase Summary: Lakeland WC NEW All Purchases Loading... All Purchases 39 Ope…" at bounding box center [803, 405] width 1529 height 666
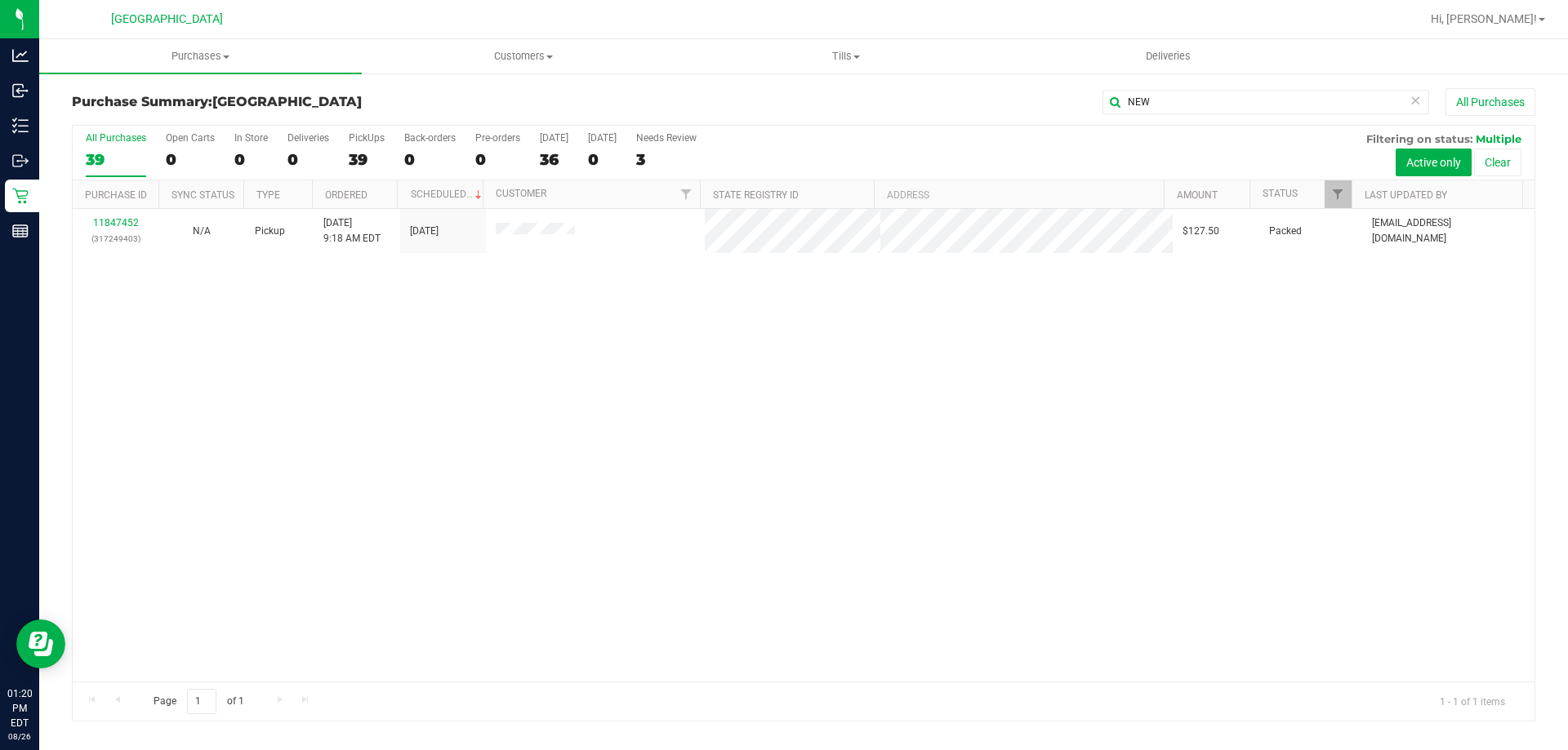
click at [620, 544] on div "11847452 (317249403) N/A Pickup 8/26/2025 9:18 AM EDT 8/26/2025 $127.50 Packed …" at bounding box center [803, 445] width 1462 height 473
drag, startPoint x: 870, startPoint y: 478, endPoint x: 870, endPoint y: 469, distance: 9.0
click at [870, 475] on div "11847452 (317249403) N/A Pickup 8/26/2025 9:18 AM EDT 8/26/2025 $127.50 Packed …" at bounding box center [803, 445] width 1462 height 473
click at [605, 612] on div "11847452 (317249403) N/A Pickup 8/26/2025 9:18 AM EDT 8/26/2025 $127.50 Packed …" at bounding box center [803, 445] width 1462 height 473
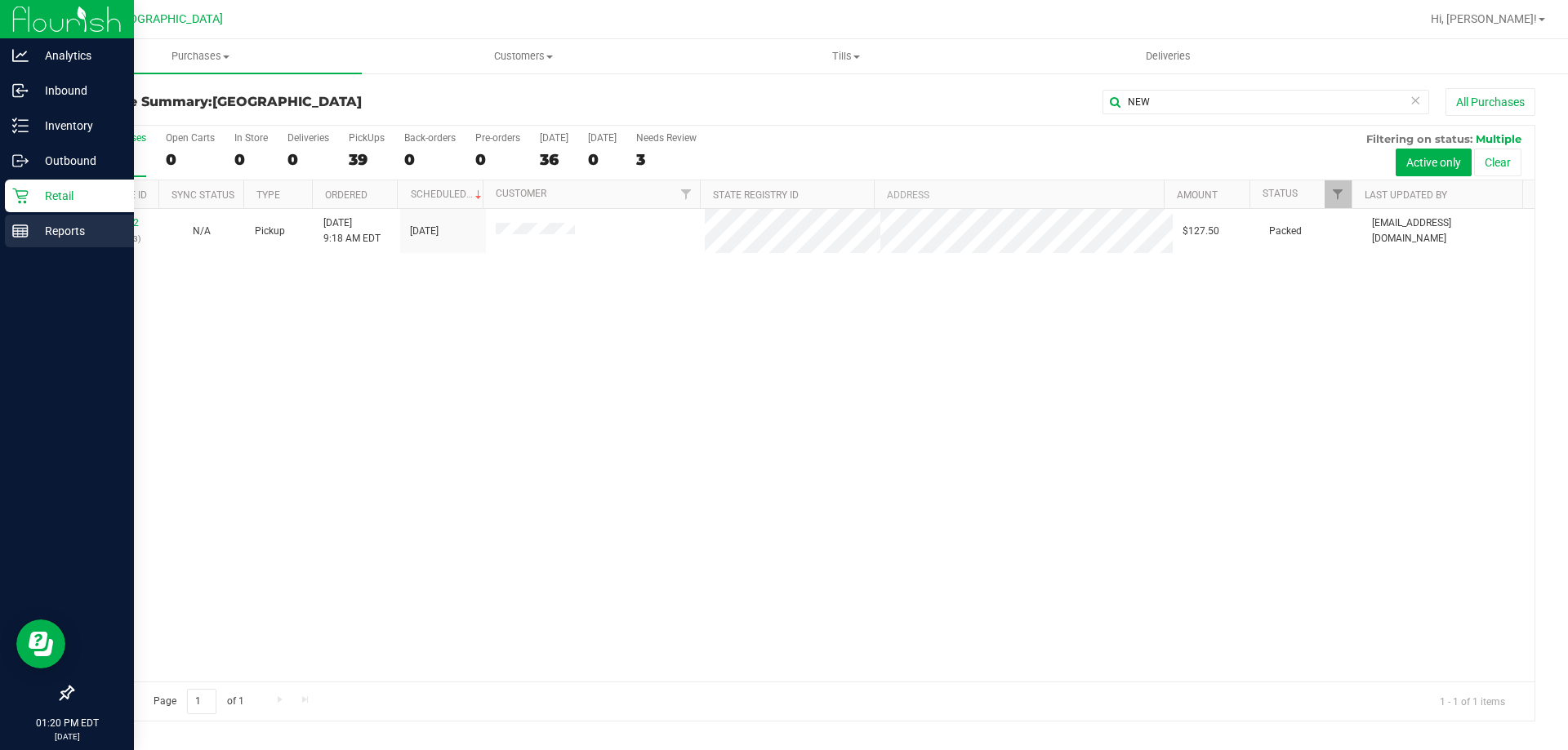
click at [20, 222] on div "Reports" at bounding box center [70, 230] width 129 height 33
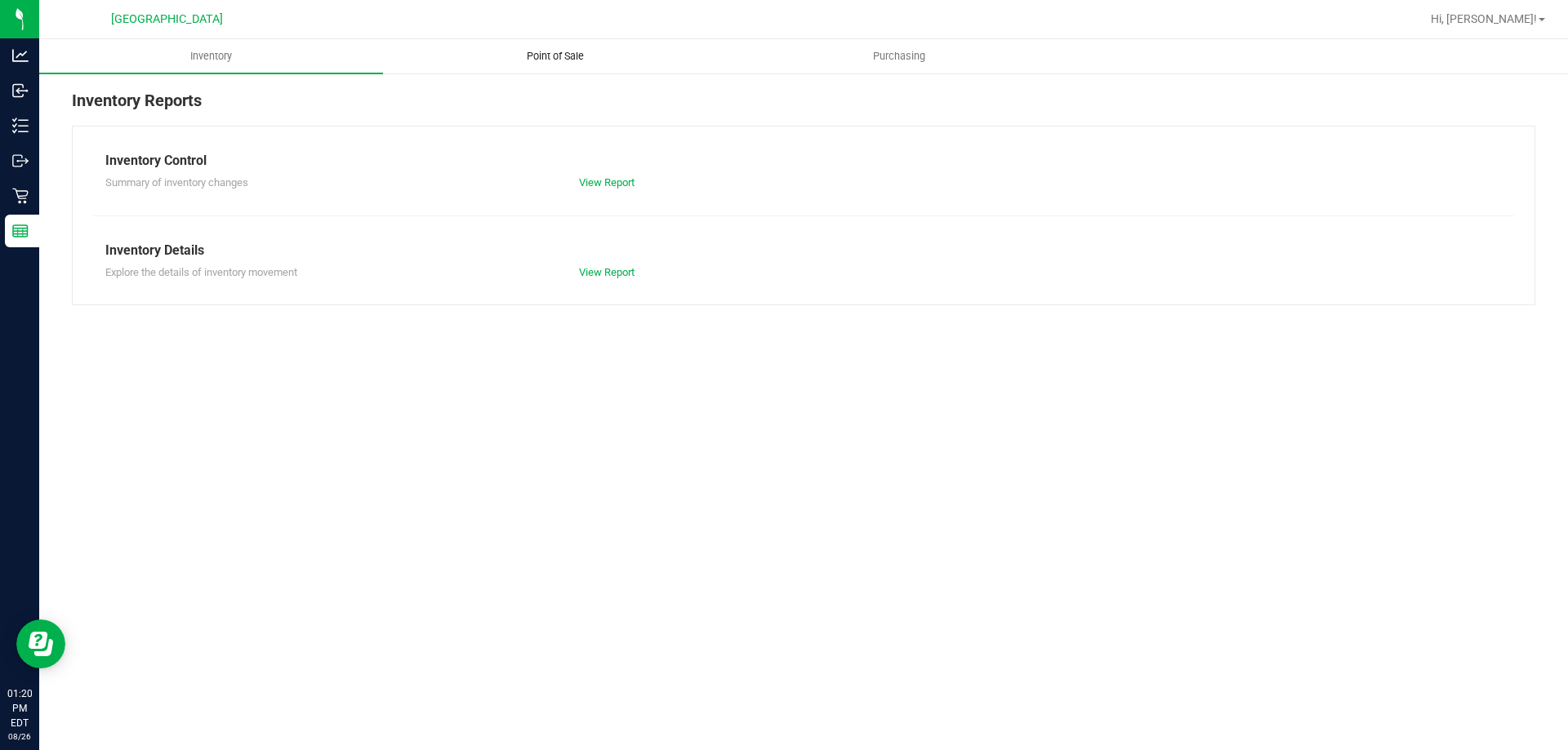
click at [574, 44] on uib-tab-heading "Point of Sale" at bounding box center [555, 56] width 342 height 33
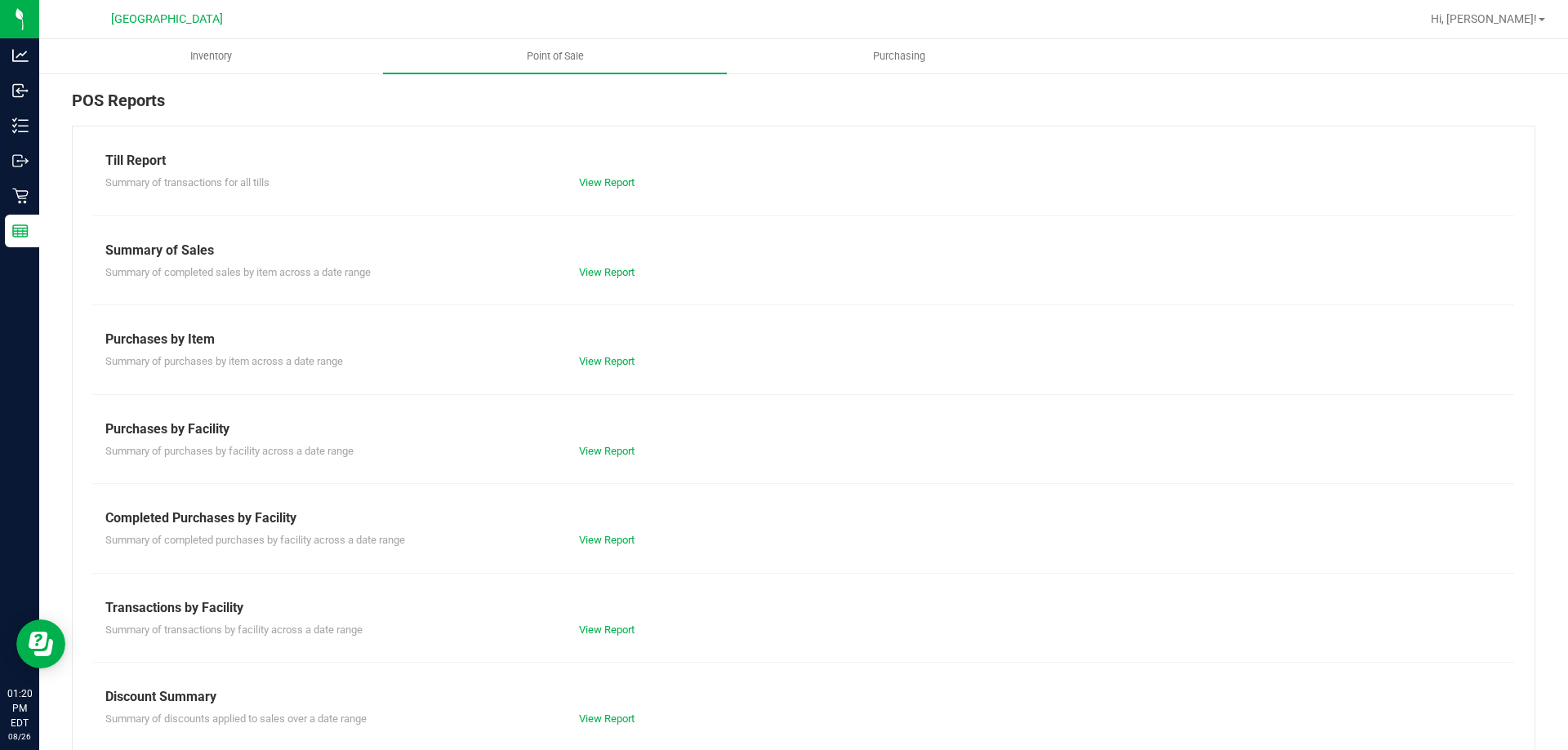
click at [607, 191] on div "Till Report Summary of transactions for all tills View Report Summary of Sales …" at bounding box center [803, 484] width 1463 height 716
click at [600, 183] on link "View Report" at bounding box center [607, 182] width 55 height 13
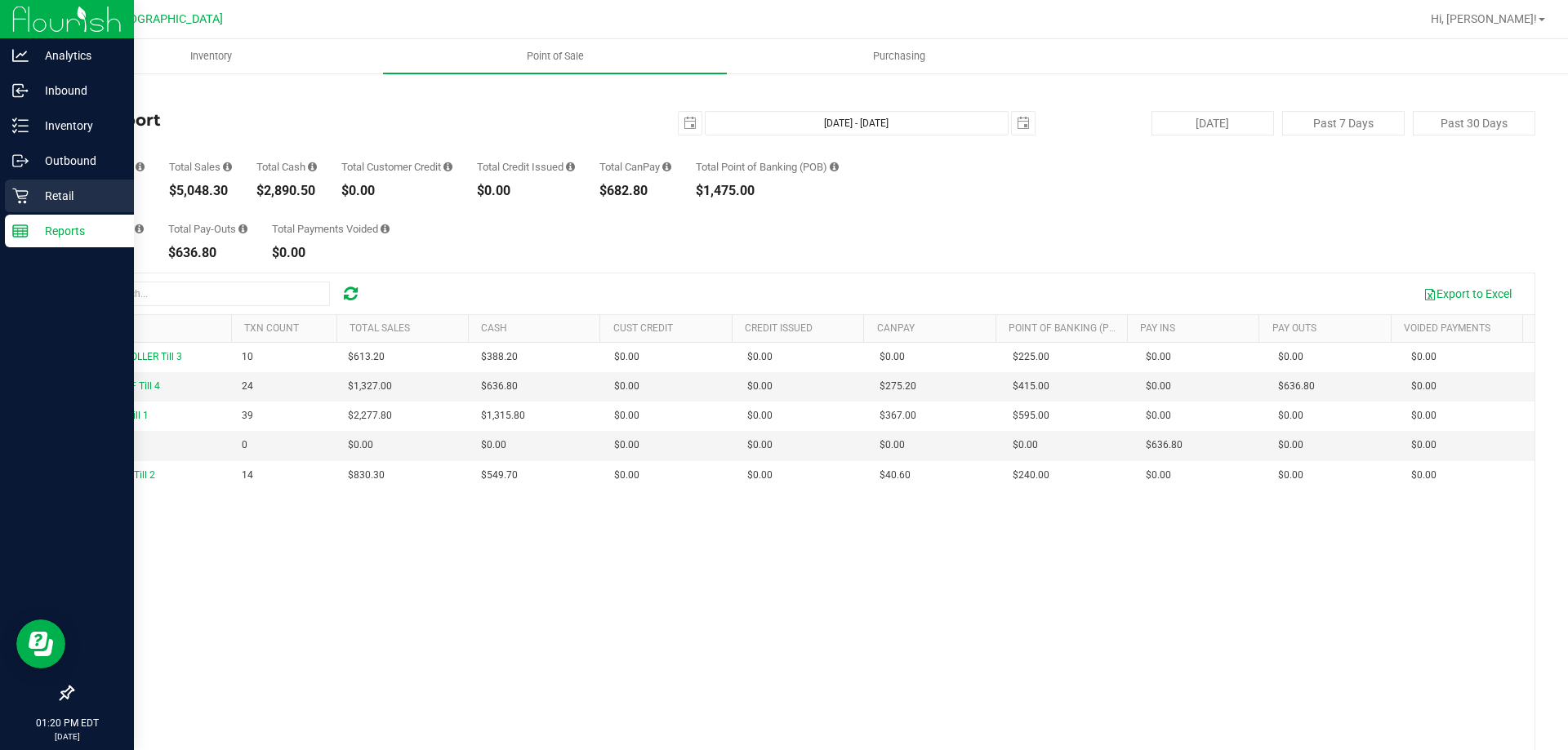
click at [55, 195] on p "Retail" at bounding box center [77, 195] width 98 height 19
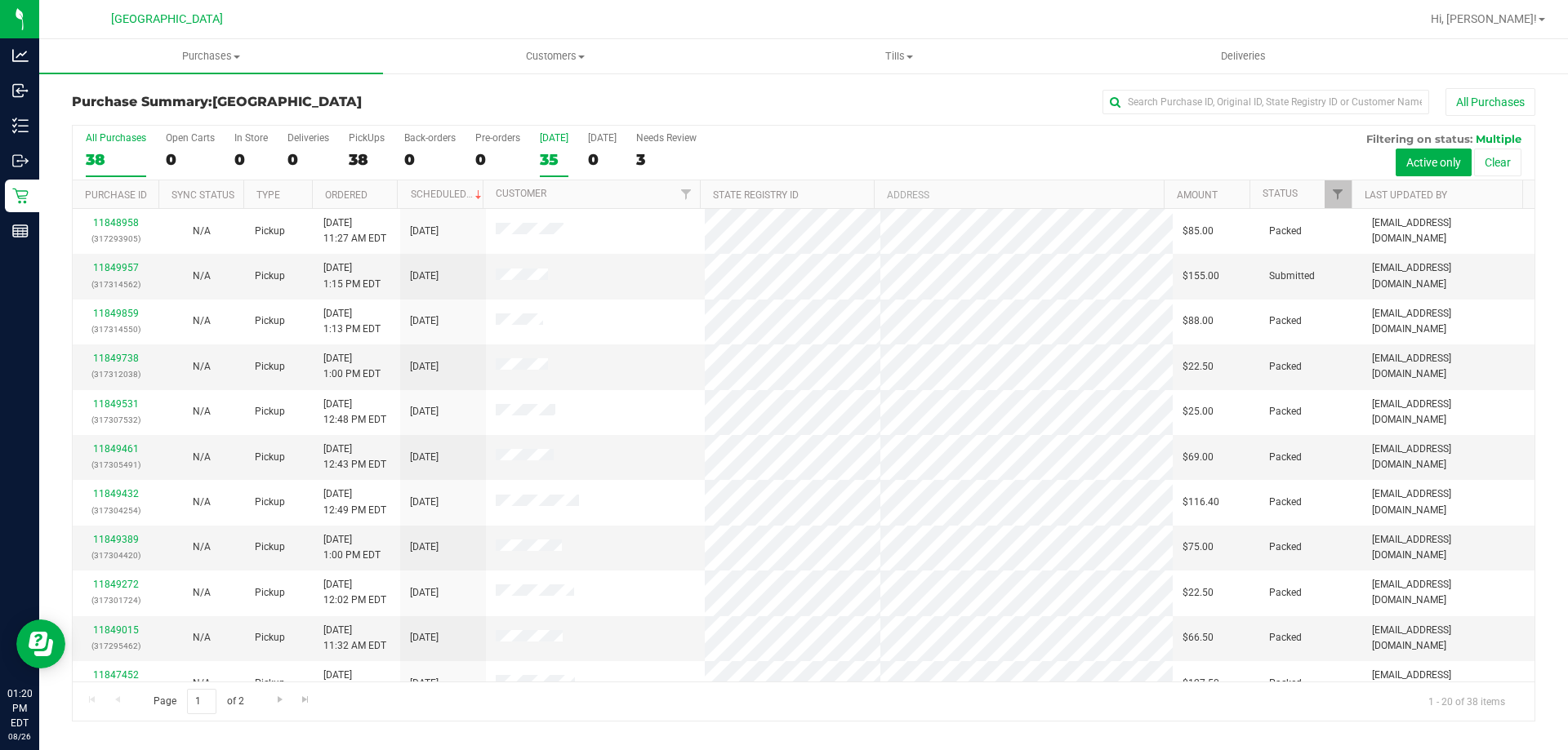
click at [558, 161] on div "35" at bounding box center [554, 159] width 29 height 18
click at [0, 0] on input "Today 35" at bounding box center [0, 0] width 0 height 0
click at [589, 714] on div "Page 1 of 2 1 - 20 of 35 items" at bounding box center [803, 701] width 1462 height 39
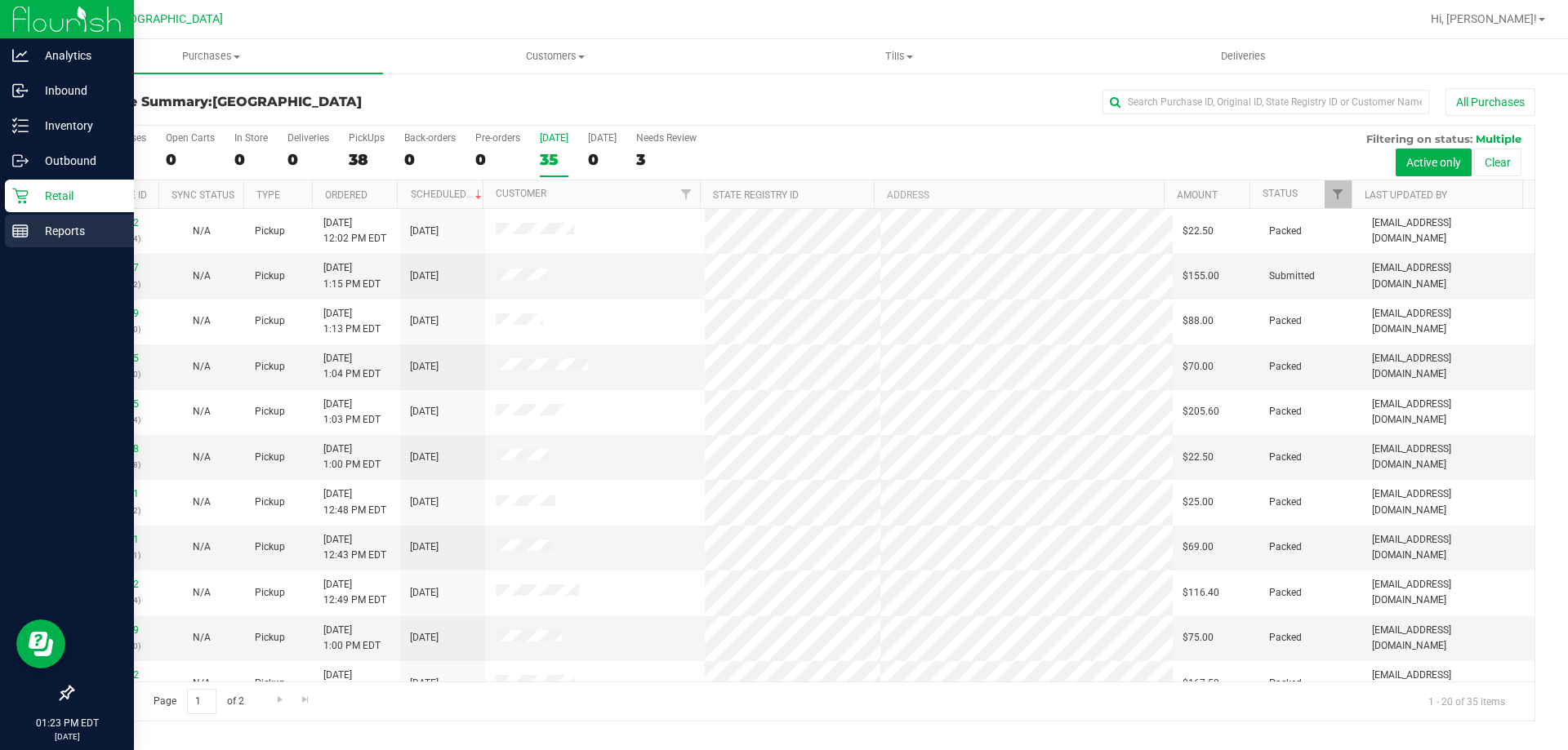
click at [38, 228] on p "Reports" at bounding box center [77, 230] width 98 height 19
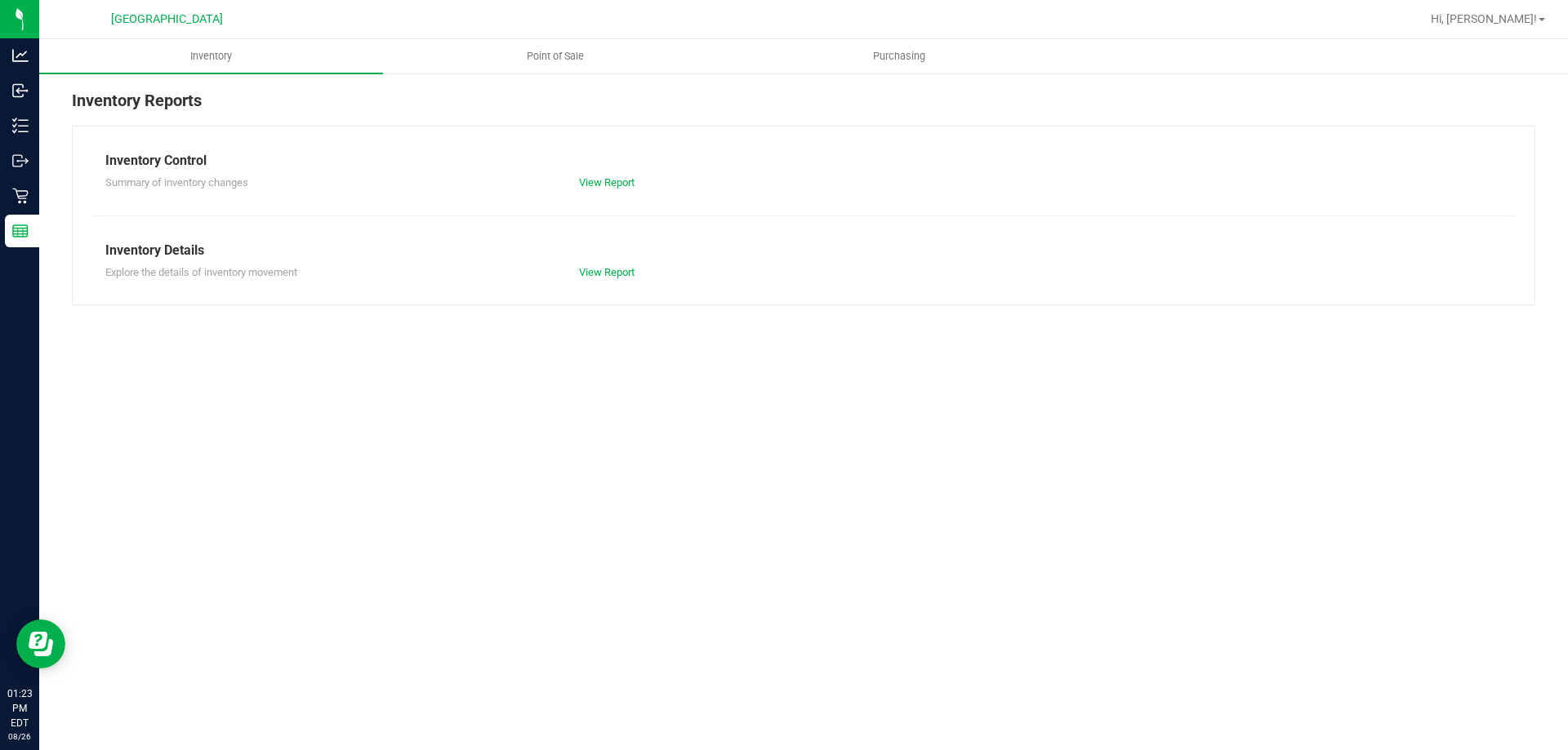
click at [558, 75] on div "Inventory Reports Inventory Control Summary of inventory changes View Report In…" at bounding box center [803, 197] width 1529 height 250
click at [558, 69] on uib-tab-heading "Point of Sale" at bounding box center [555, 56] width 342 height 33
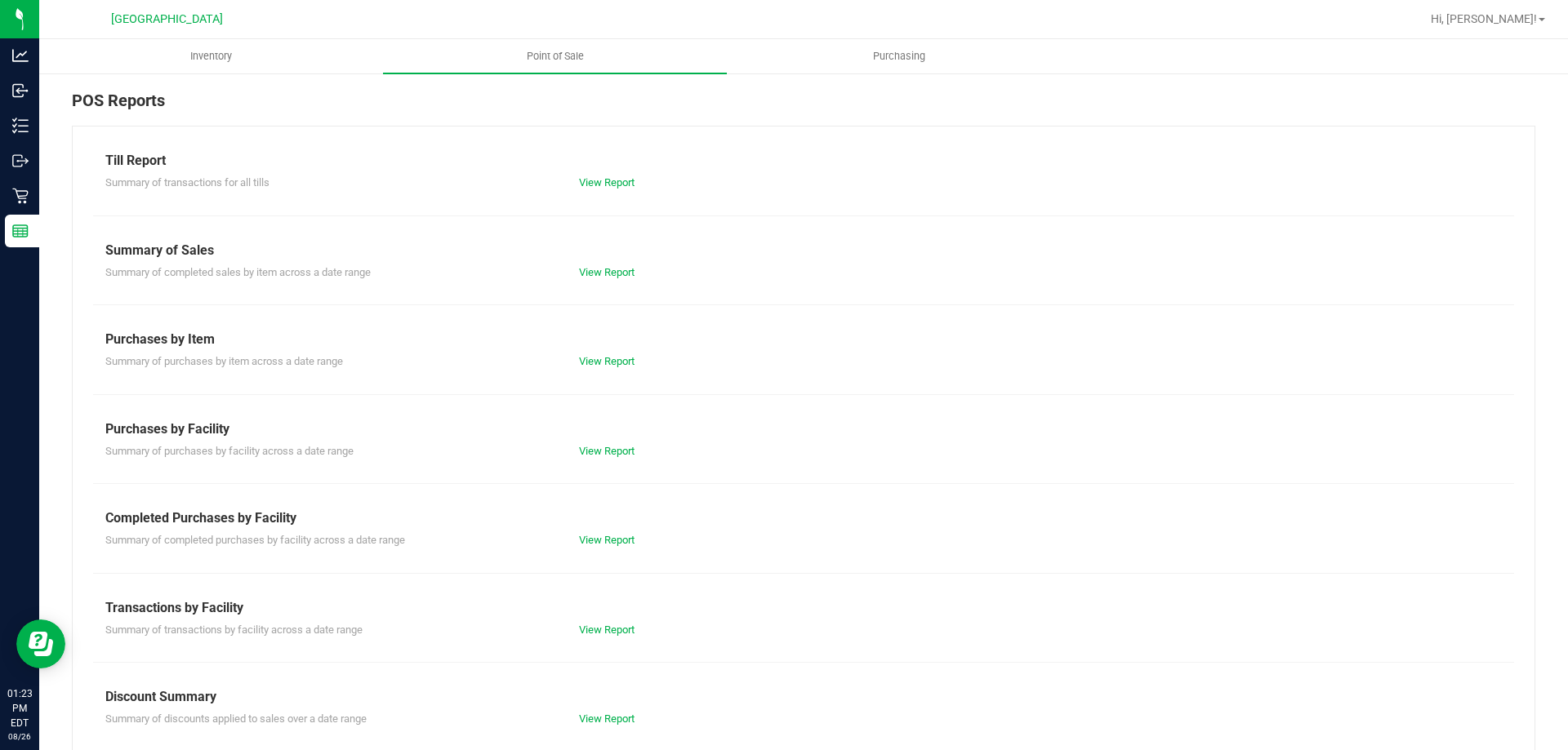
click at [602, 173] on div "Summary of transactions for all tills View Report" at bounding box center [803, 181] width 1421 height 20
click at [600, 184] on link "View Report" at bounding box center [607, 182] width 55 height 13
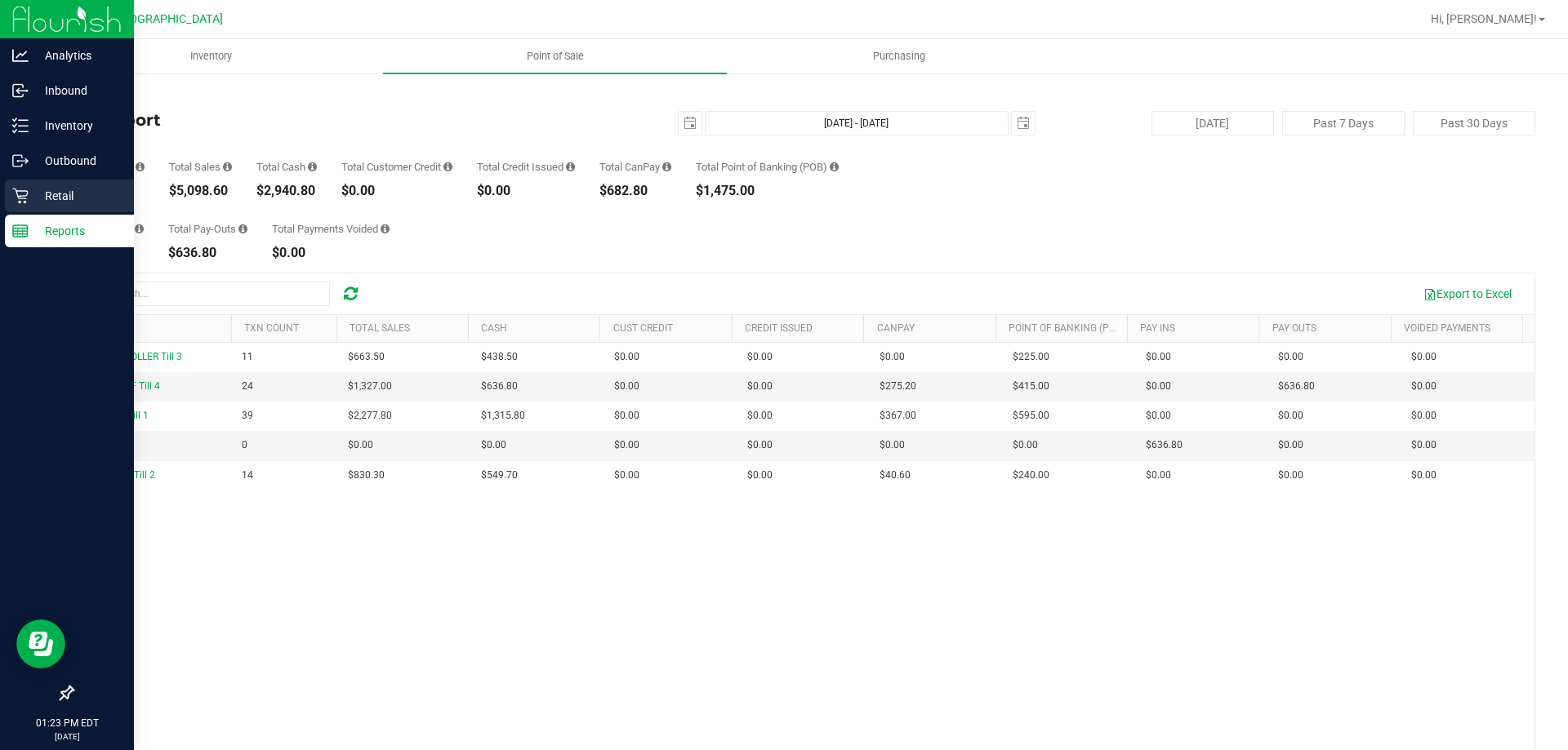
click at [28, 194] on icon at bounding box center [20, 195] width 16 height 16
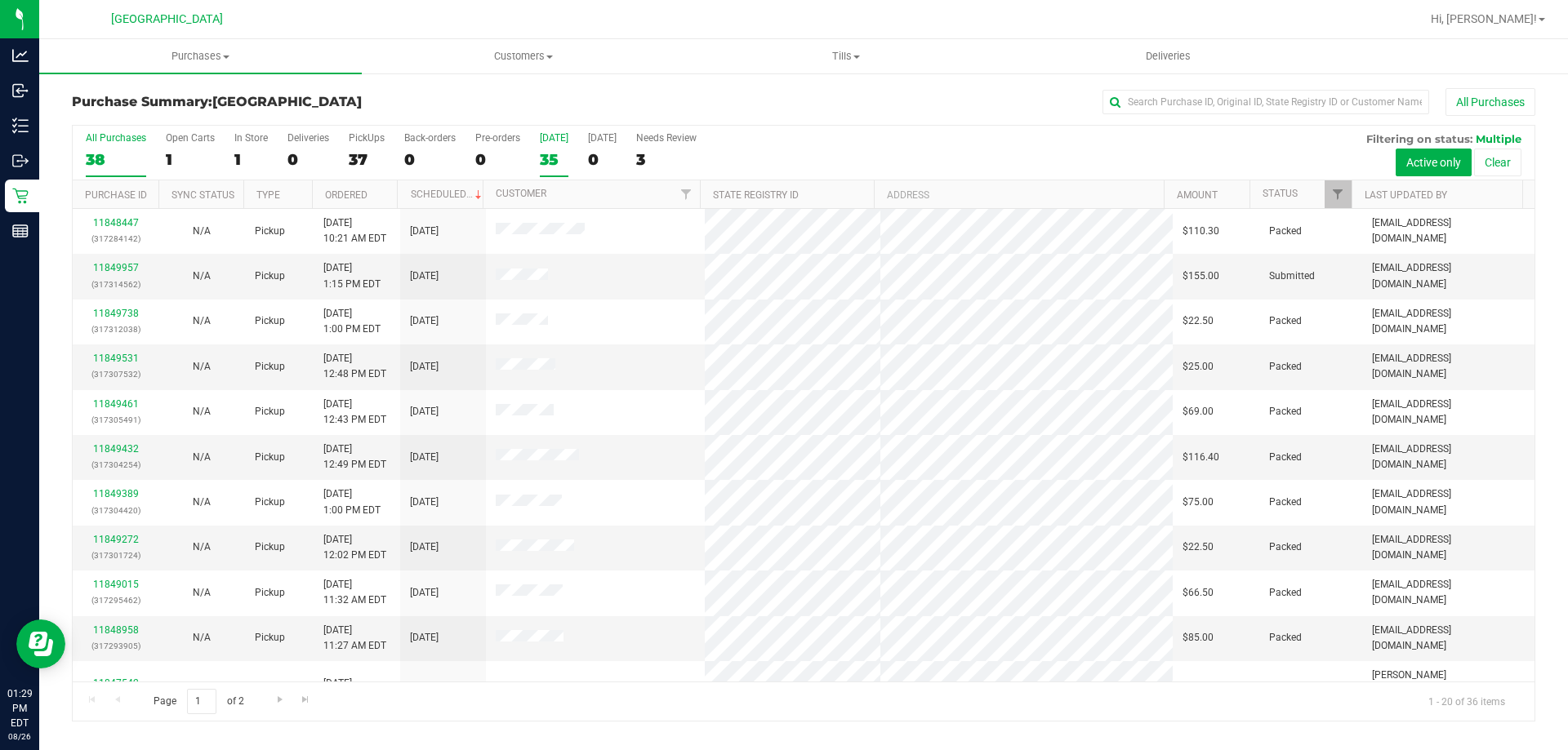
click at [558, 161] on div "35" at bounding box center [554, 159] width 29 height 18
click at [0, 0] on input "Today 35" at bounding box center [0, 0] width 0 height 0
click at [549, 163] on div "33" at bounding box center [554, 159] width 29 height 18
click at [0, 0] on input "Today 33" at bounding box center [0, 0] width 0 height 0
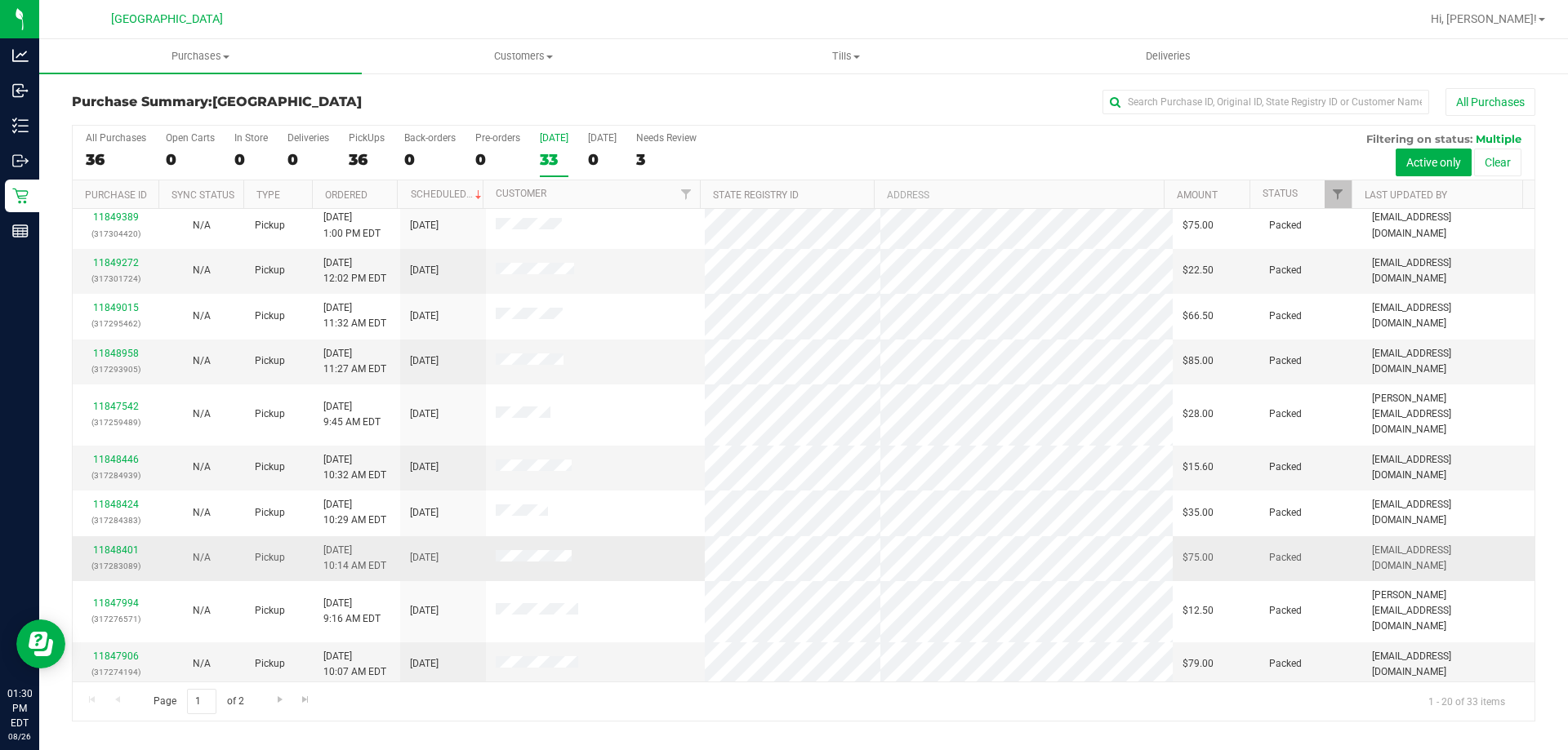
scroll to position [431, 0]
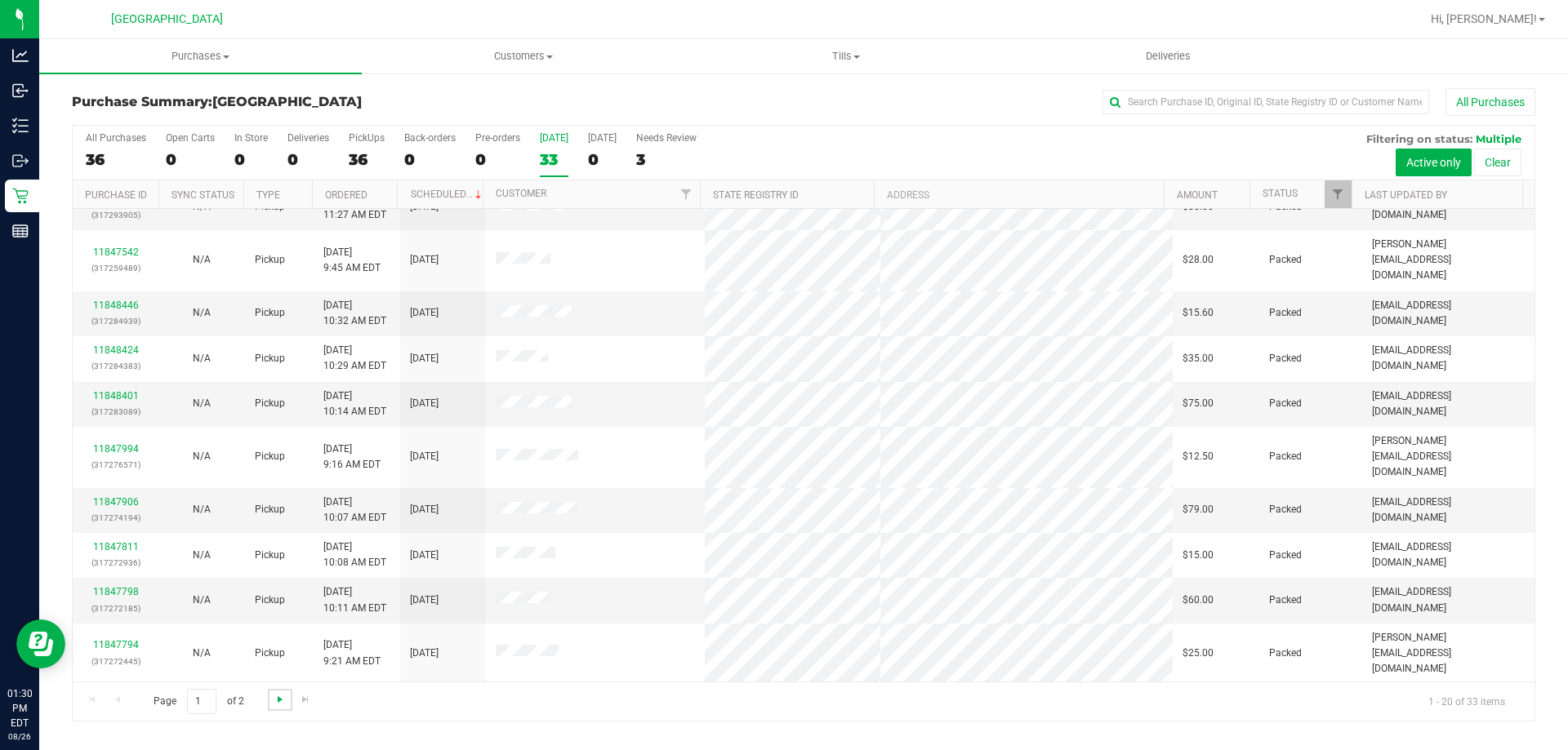
click at [282, 696] on span "Go to the next page" at bounding box center [280, 700] width 13 height 13
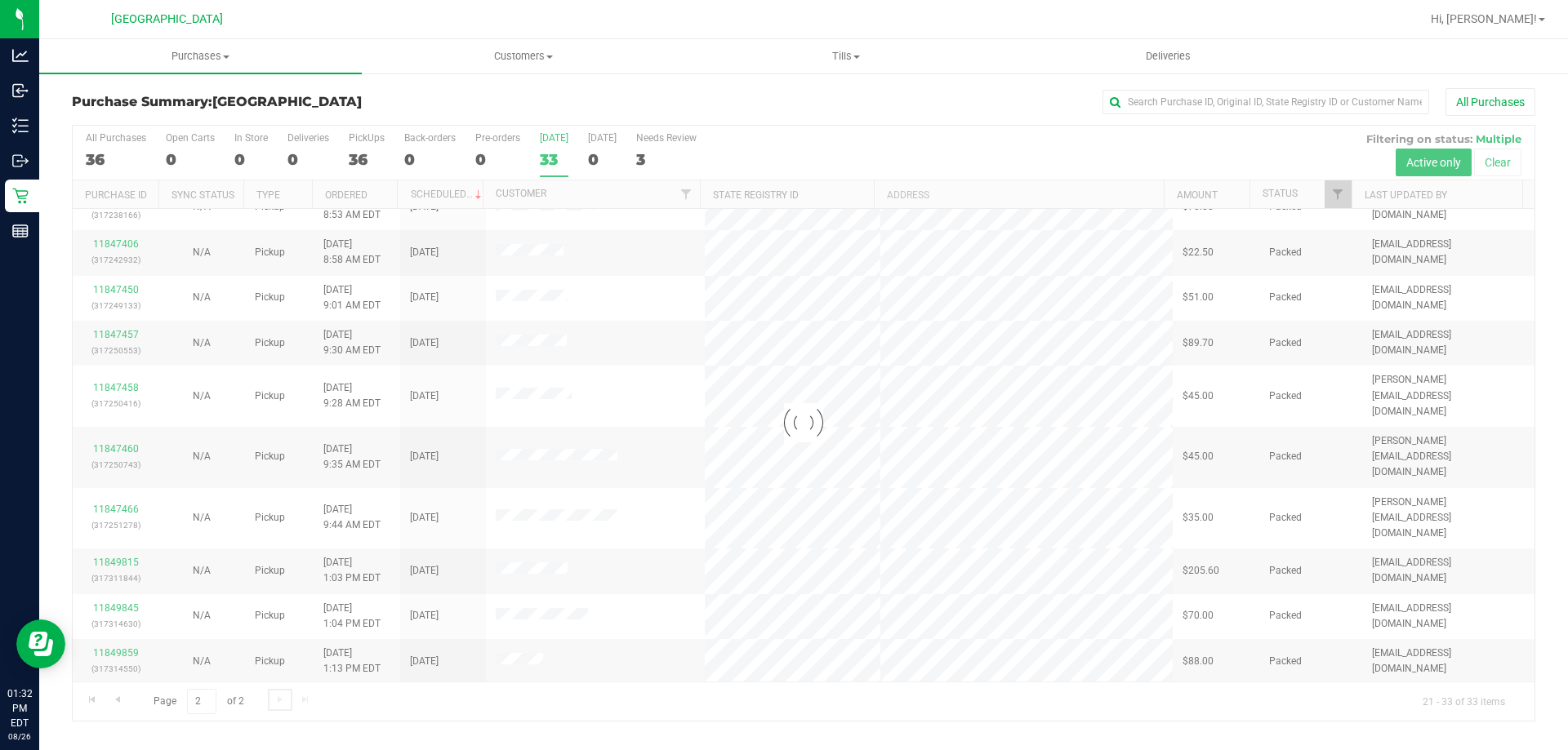
scroll to position [0, 0]
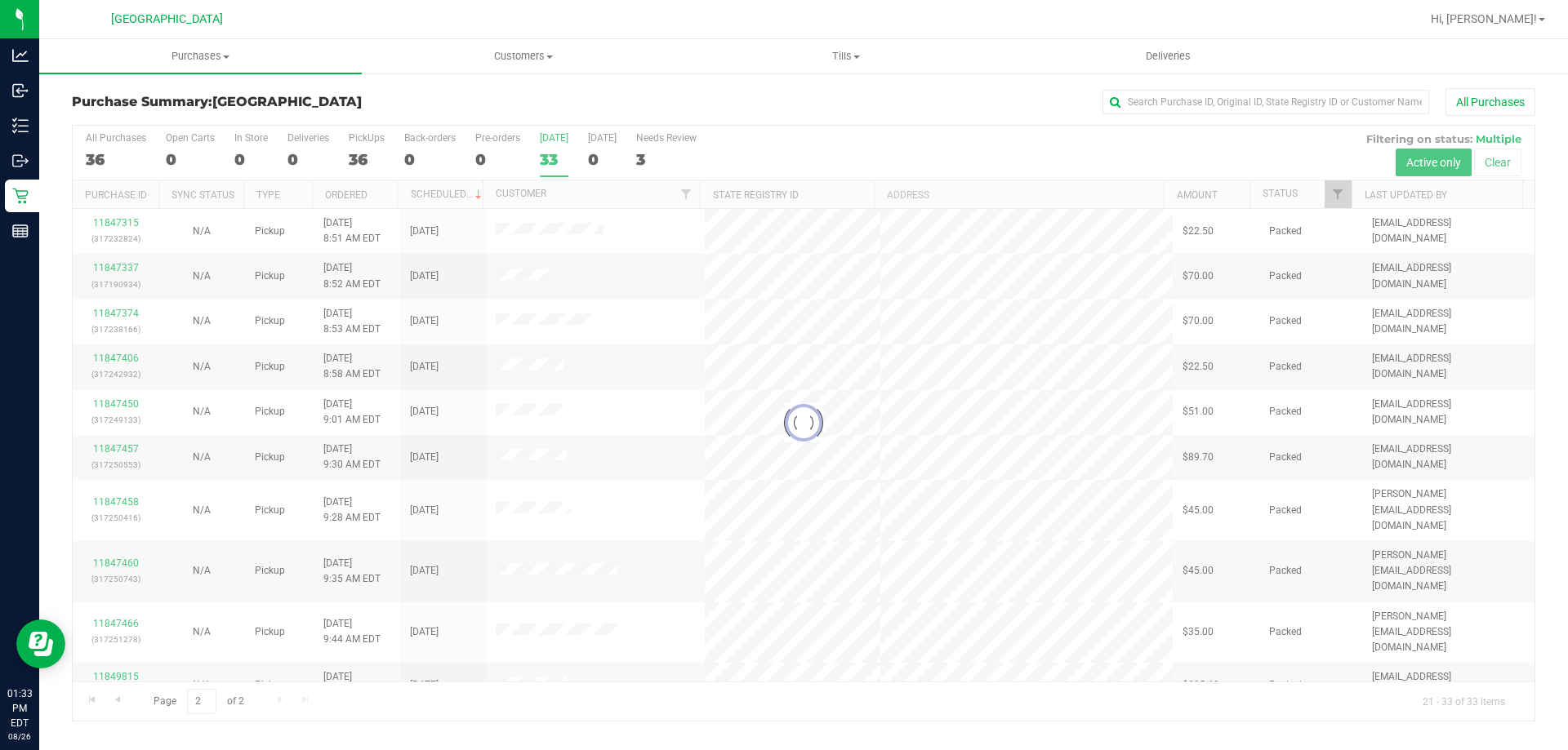
click at [553, 161] on div at bounding box center [803, 423] width 1462 height 595
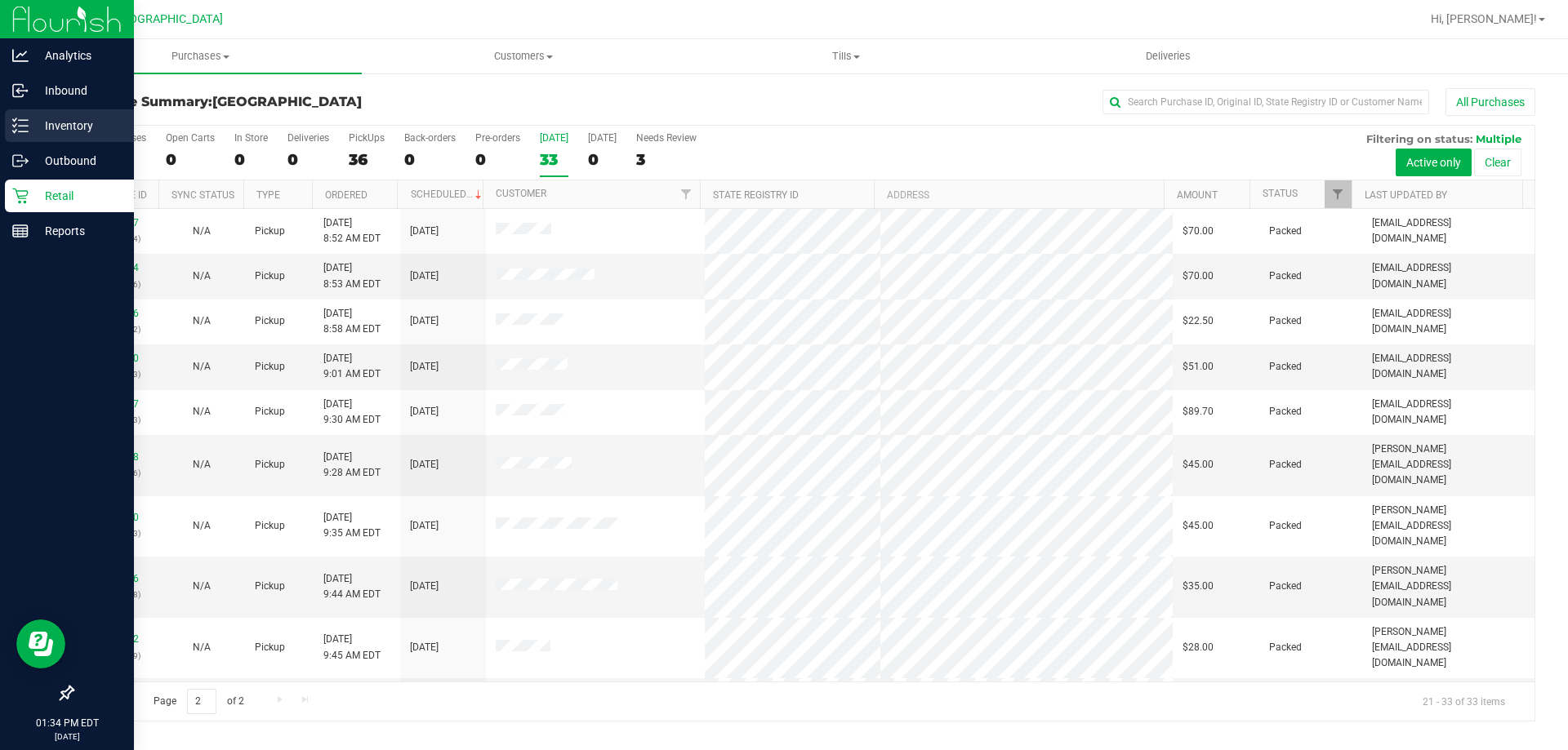
click at [47, 132] on p "Inventory" at bounding box center [77, 125] width 98 height 19
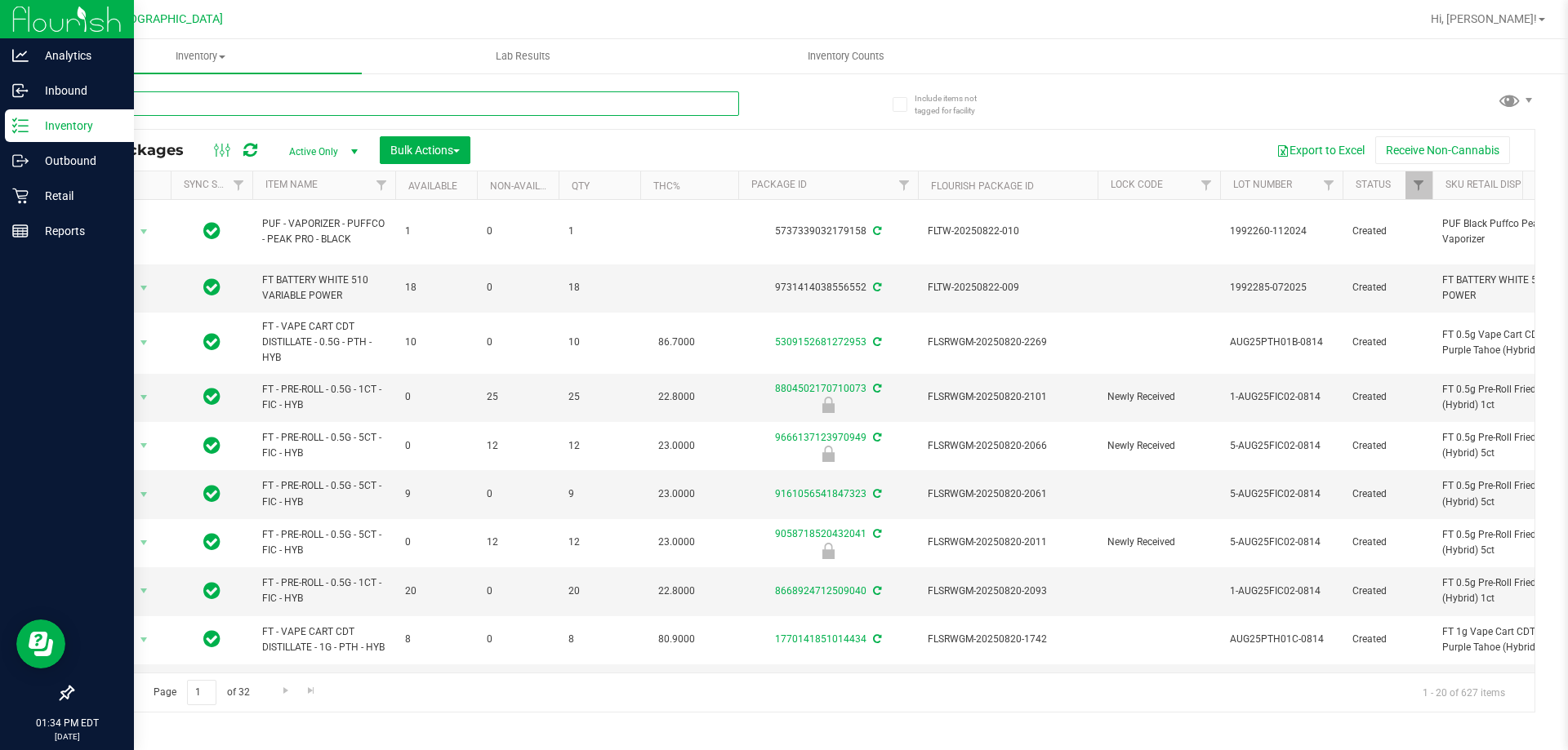
click at [183, 103] on input "text" at bounding box center [406, 103] width 667 height 24
type input "GRV"
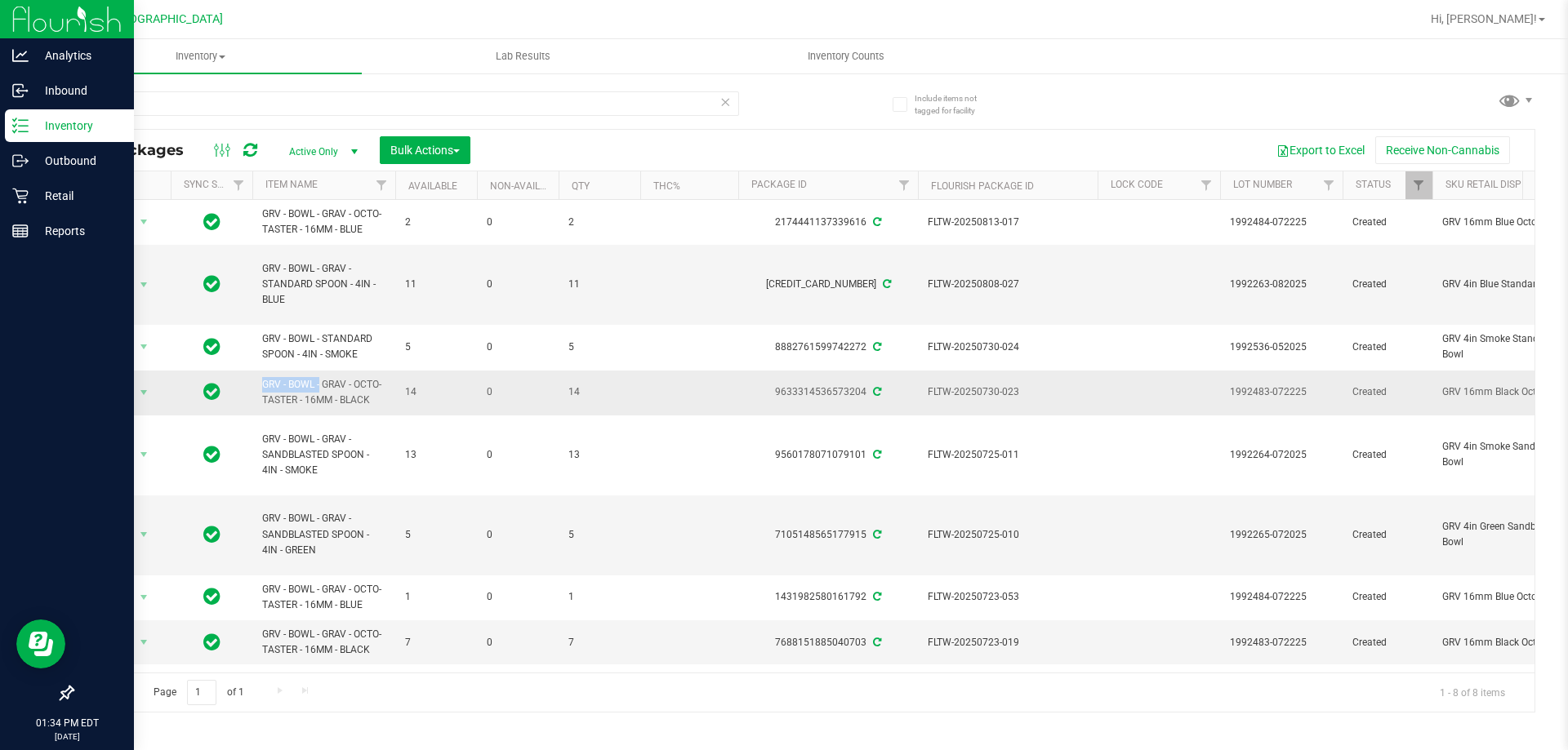
drag, startPoint x: 282, startPoint y: 385, endPoint x: 247, endPoint y: 374, distance: 36.7
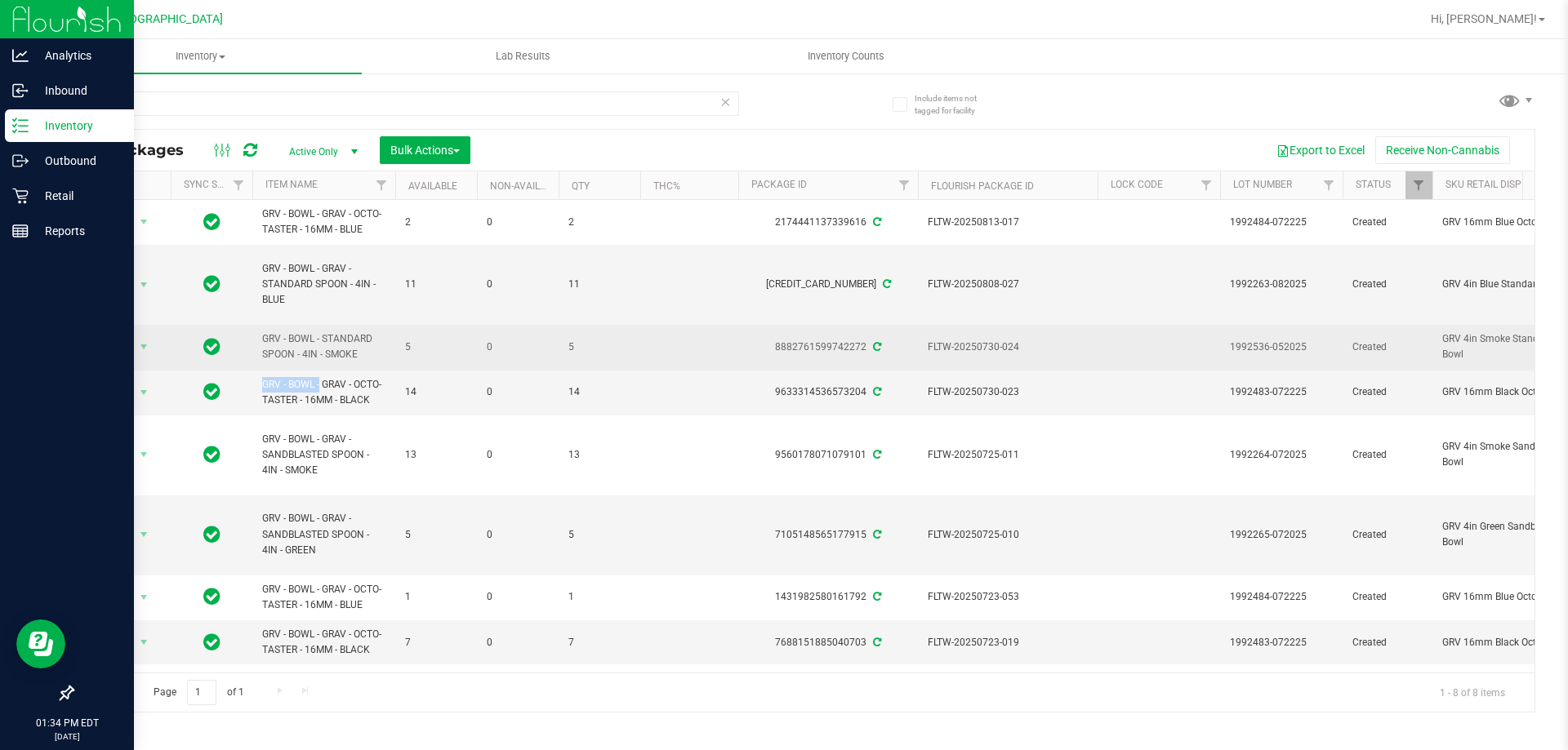
copy tr "GRV"
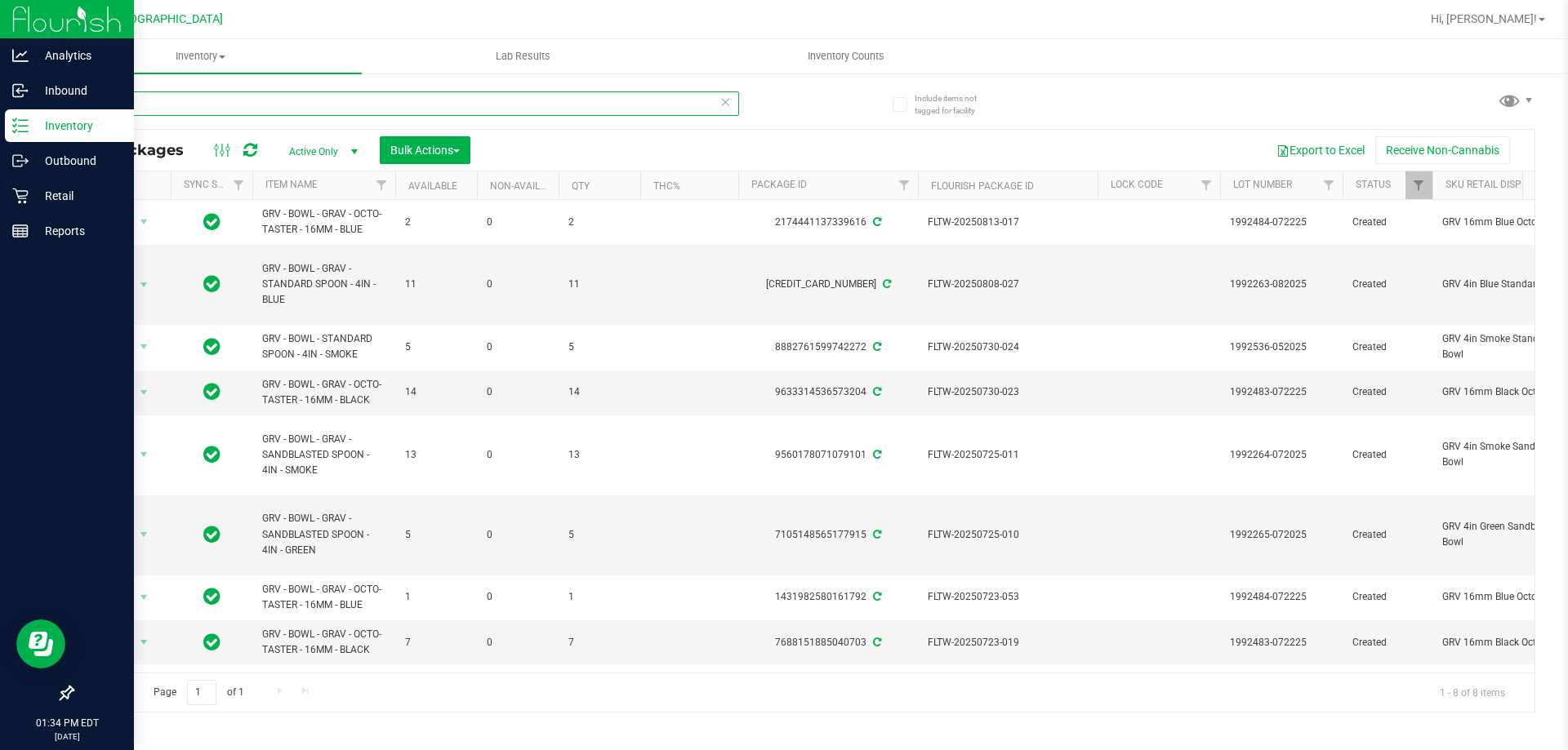
click at [151, 100] on input "GRV" at bounding box center [406, 103] width 667 height 24
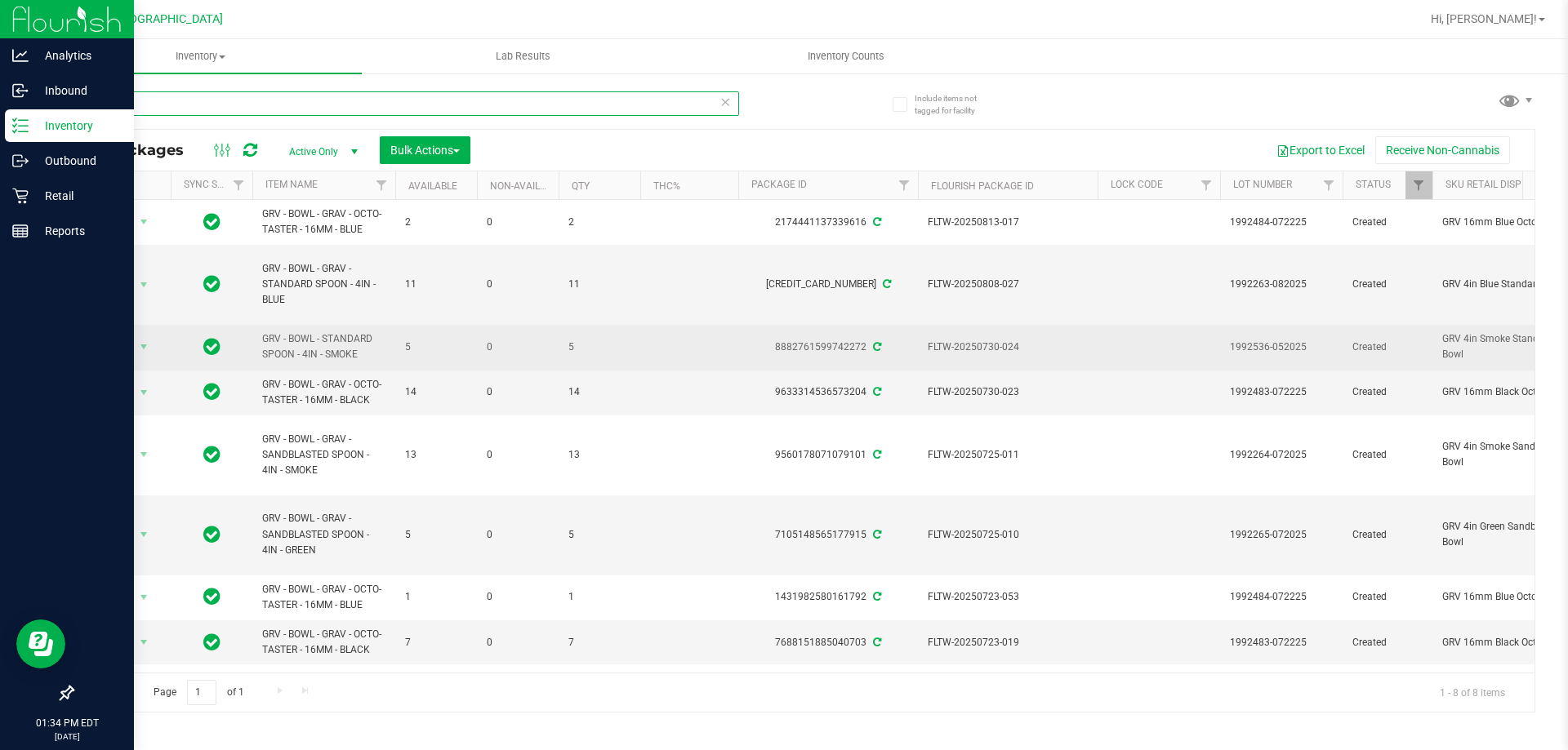
scroll to position [4, 0]
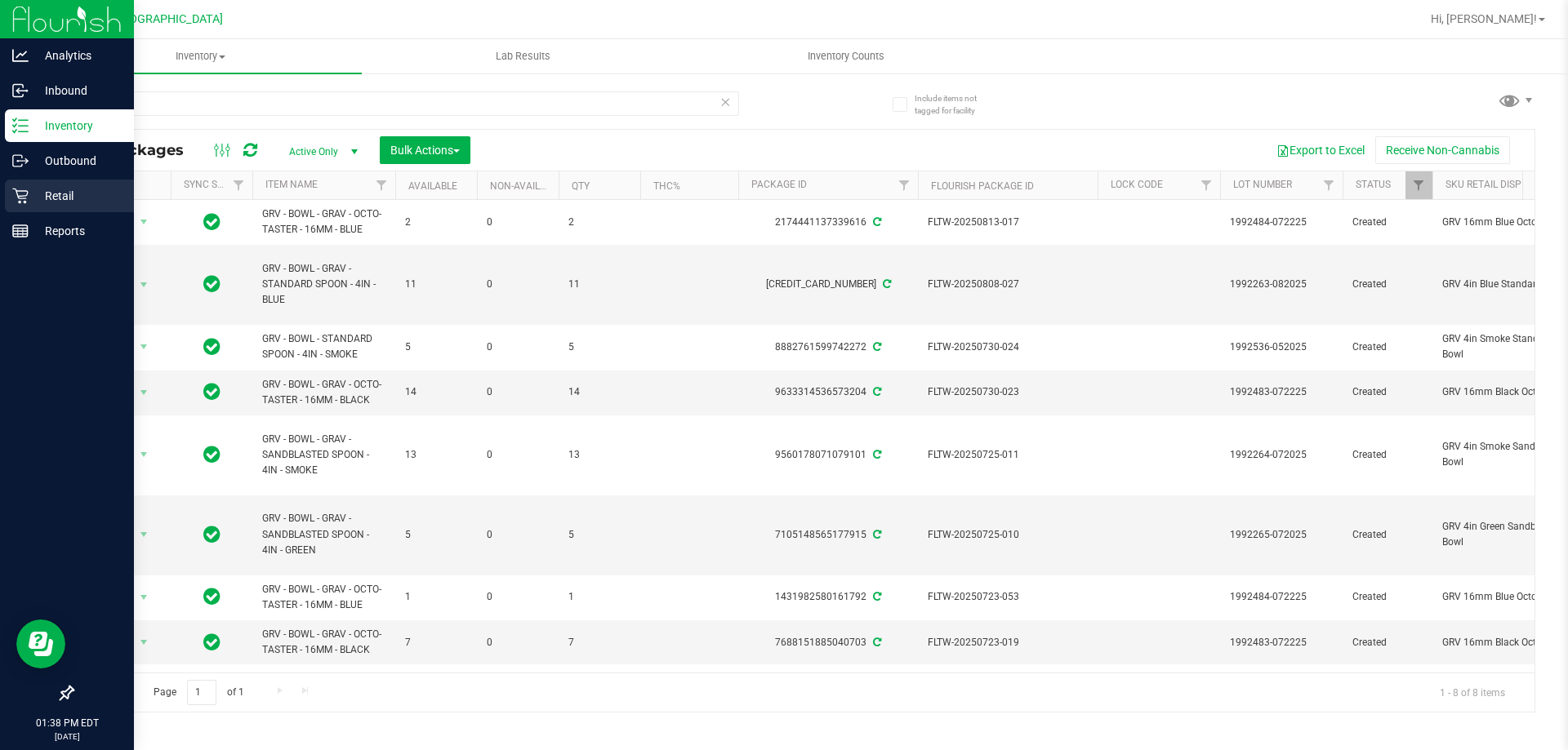
click at [18, 195] on icon at bounding box center [20, 196] width 16 height 16
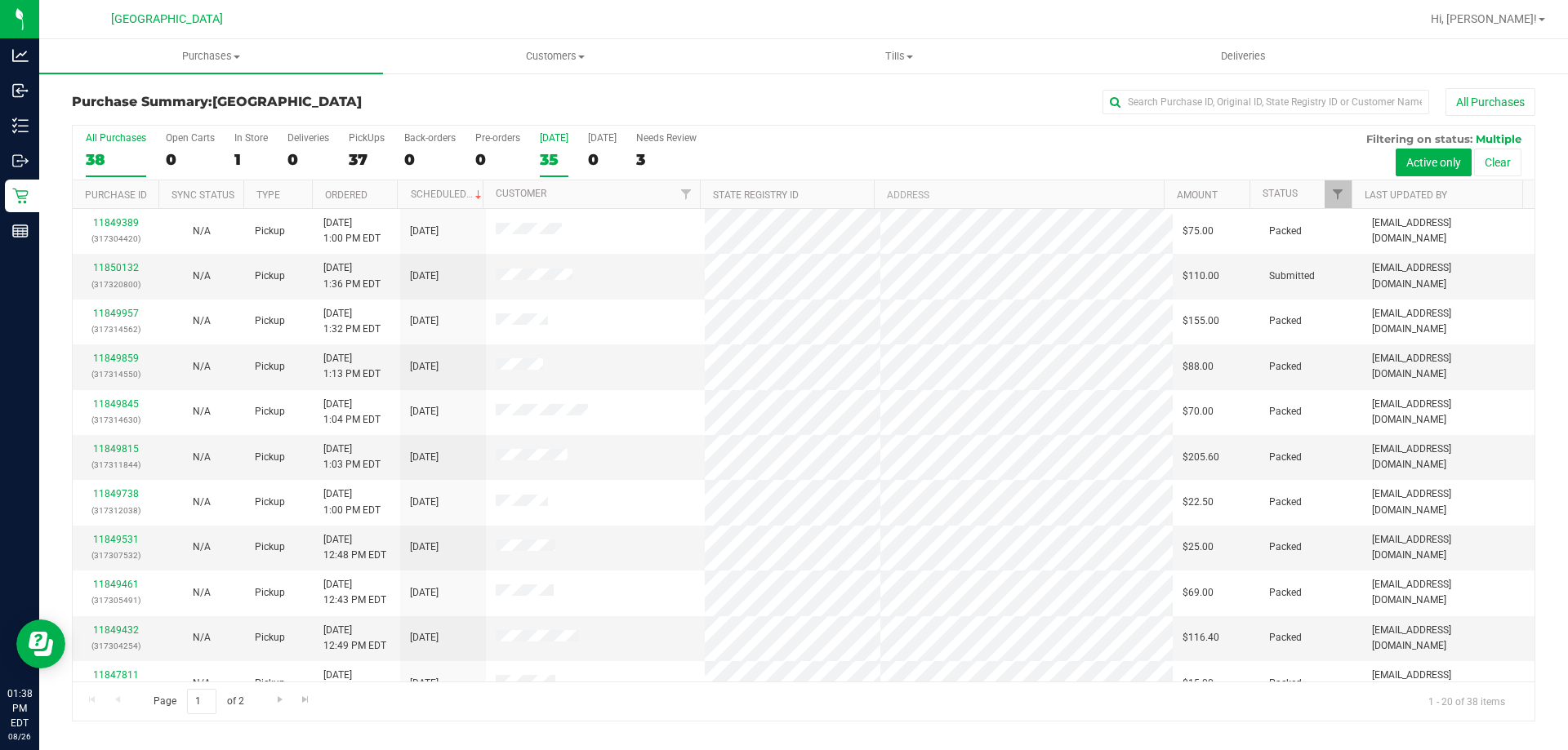
click at [542, 164] on div "35" at bounding box center [554, 159] width 29 height 18
click at [0, 0] on input "Today 35" at bounding box center [0, 0] width 0 height 0
click at [557, 150] on div "35" at bounding box center [554, 159] width 29 height 18
click at [0, 0] on input "Today 35" at bounding box center [0, 0] width 0 height 0
click at [553, 159] on div "34" at bounding box center [554, 159] width 29 height 18
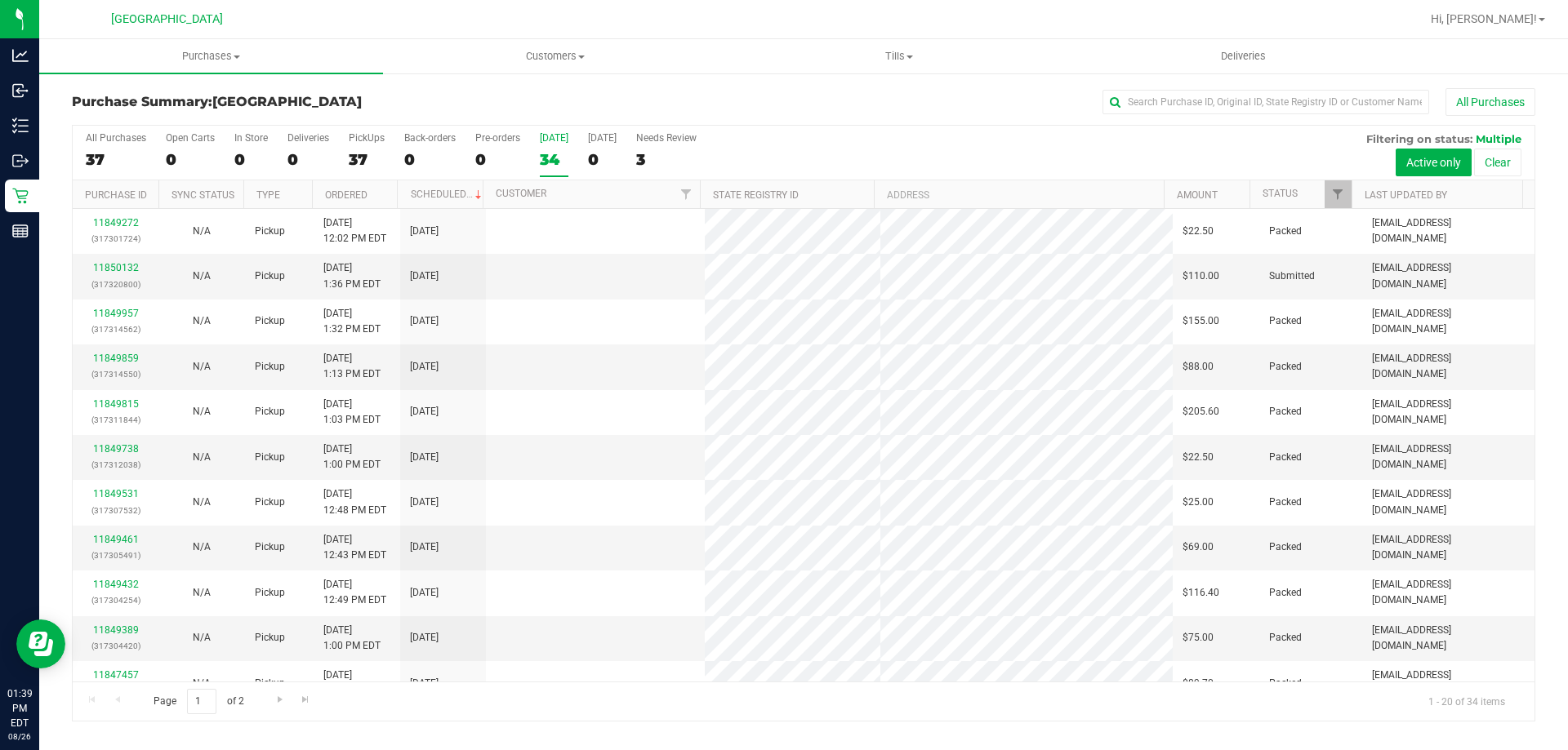
click at [0, 0] on input "Today 34" at bounding box center [0, 0] width 0 height 0
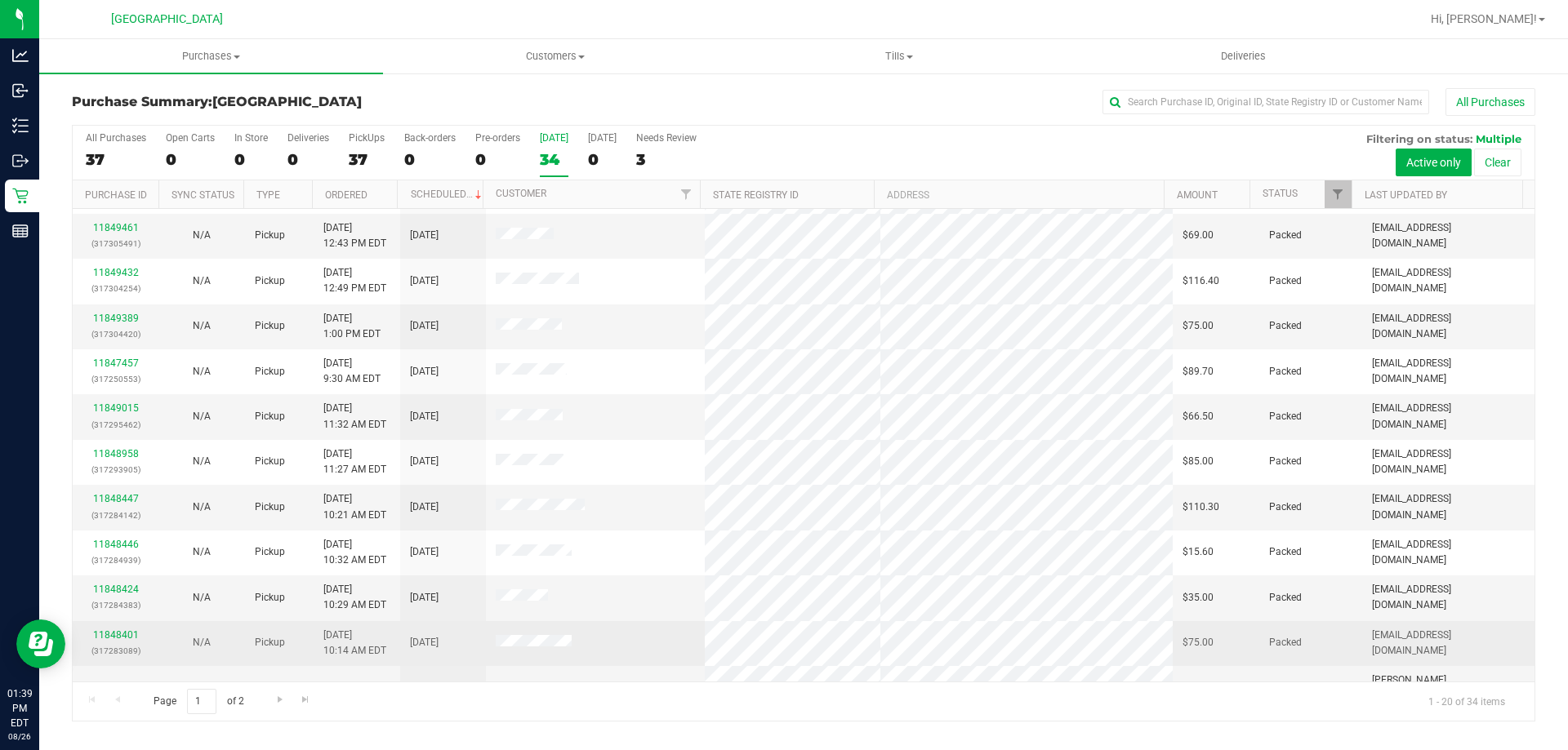
scroll to position [431, 0]
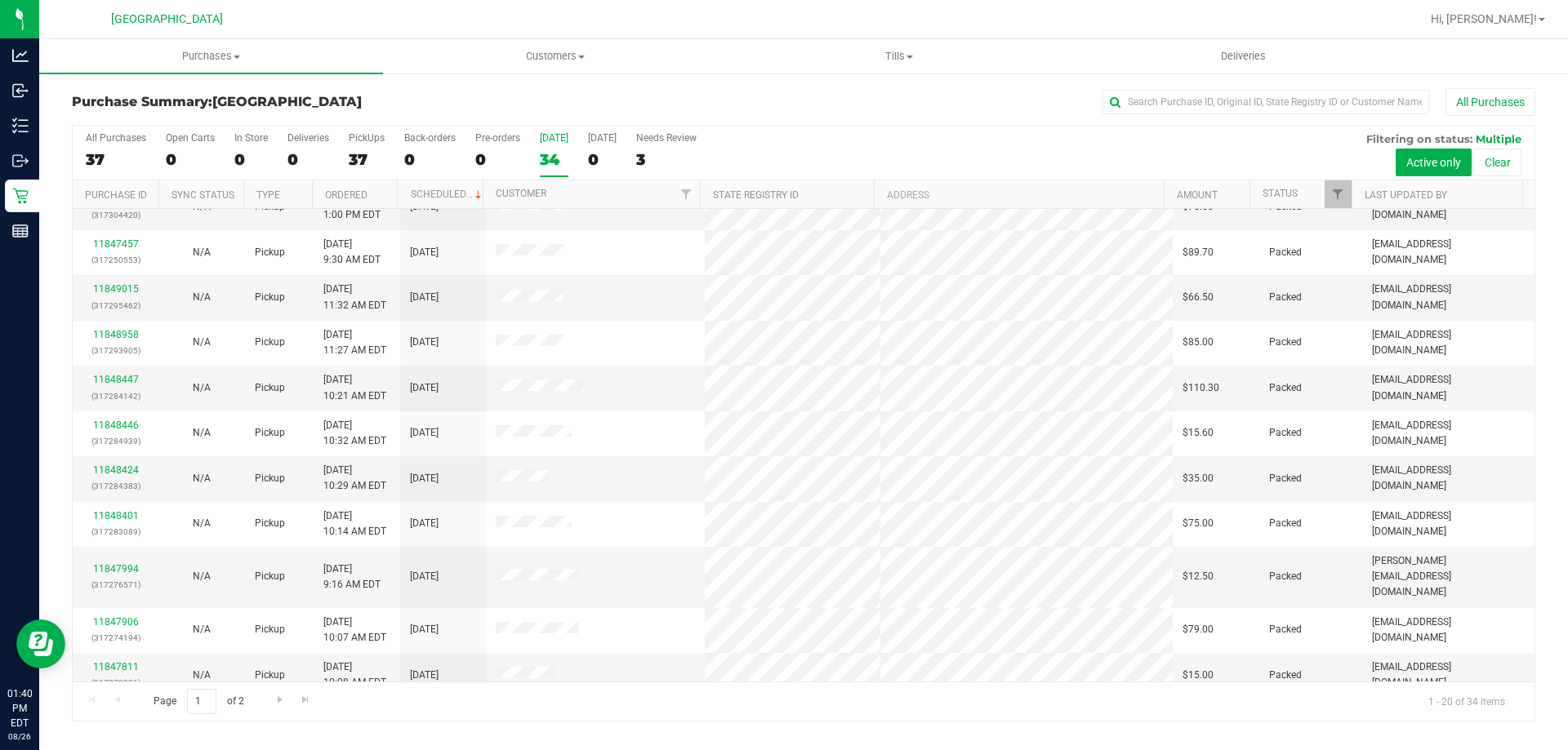
click at [547, 167] on div "34" at bounding box center [554, 159] width 29 height 18
click at [0, 0] on input "Today 34" at bounding box center [0, 0] width 0 height 0
click at [278, 699] on span "Go to the next page" at bounding box center [280, 700] width 13 height 13
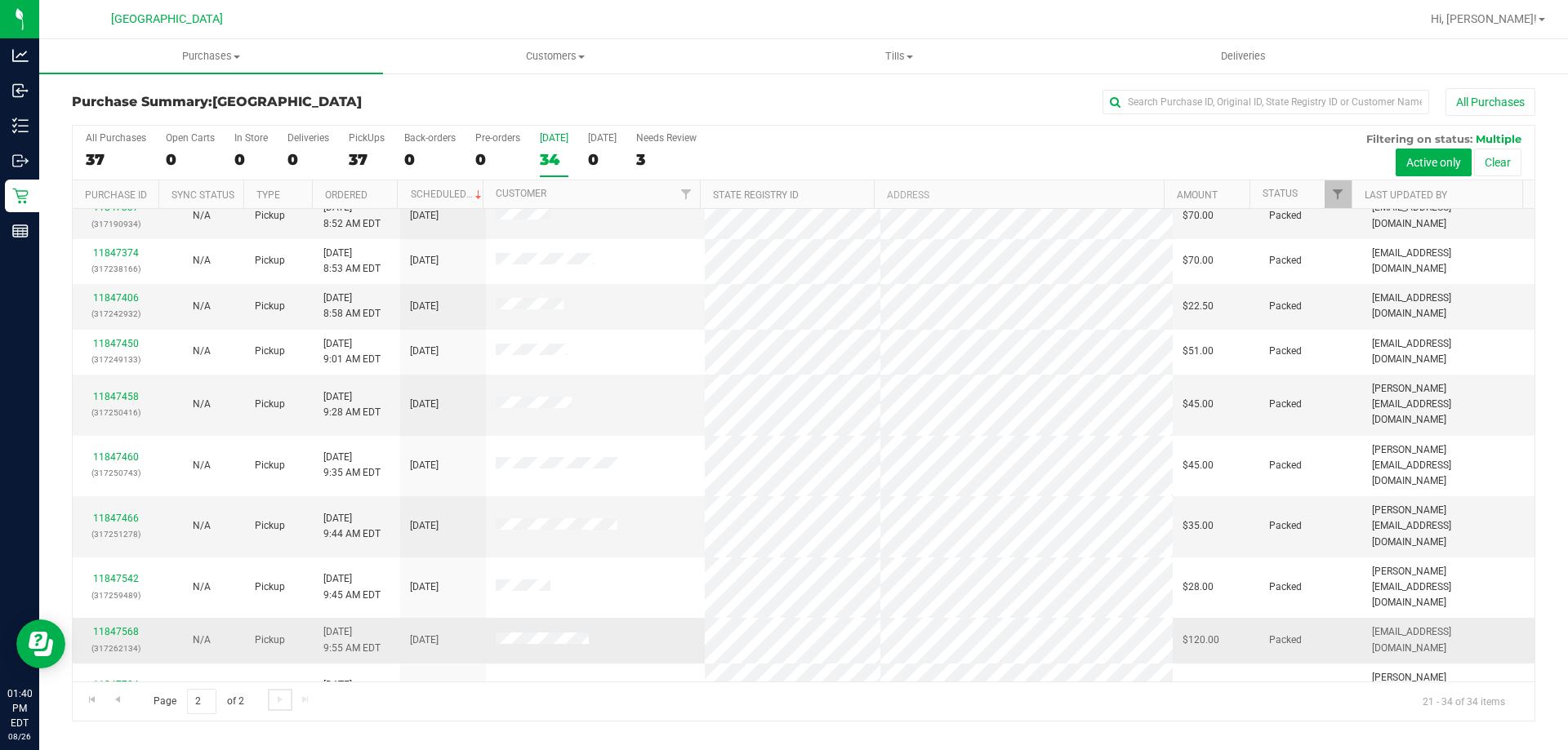
scroll to position [0, 0]
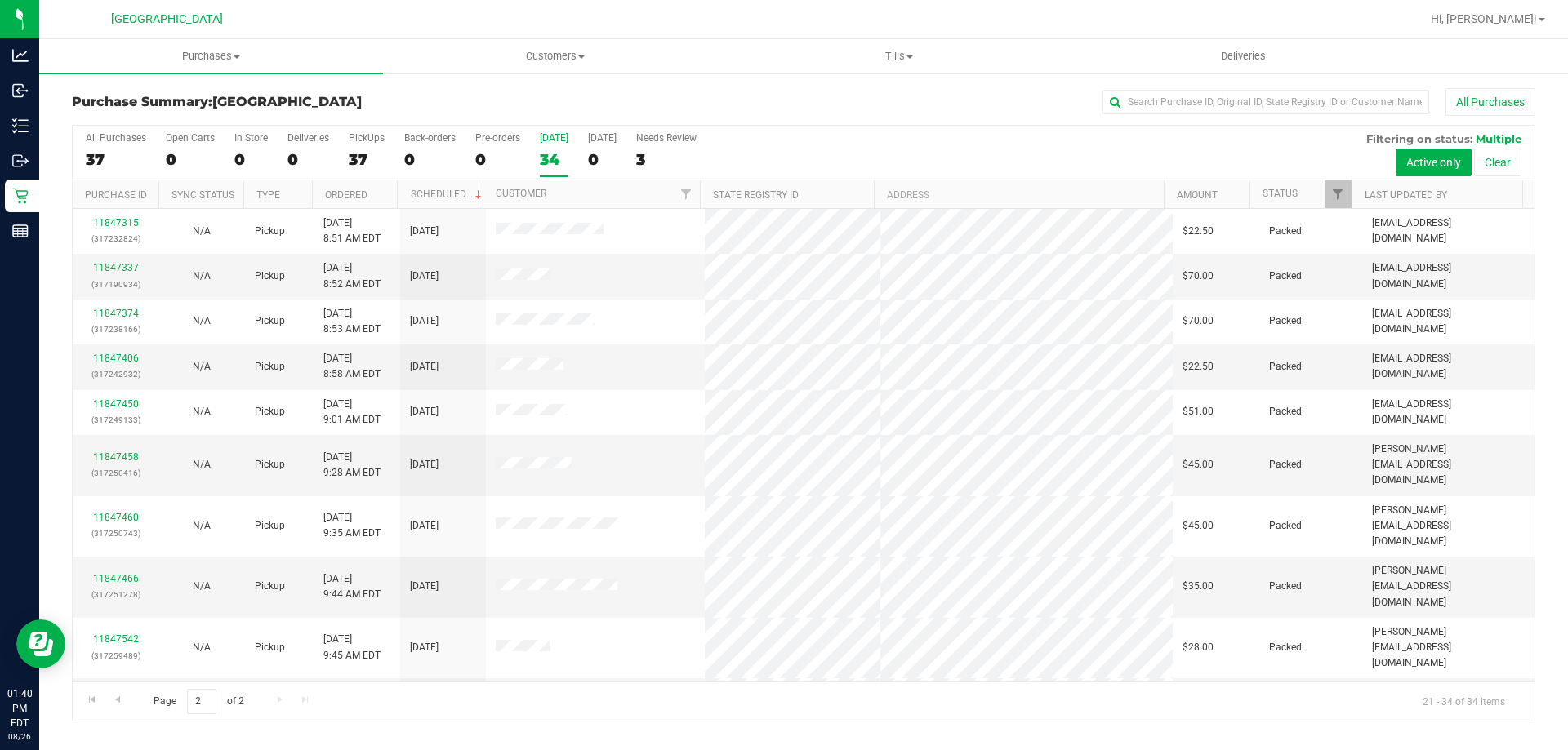
click at [560, 141] on div "[DATE]" at bounding box center [554, 138] width 29 height 12
click at [0, 0] on input "Today 34" at bounding box center [0, 0] width 0 height 0
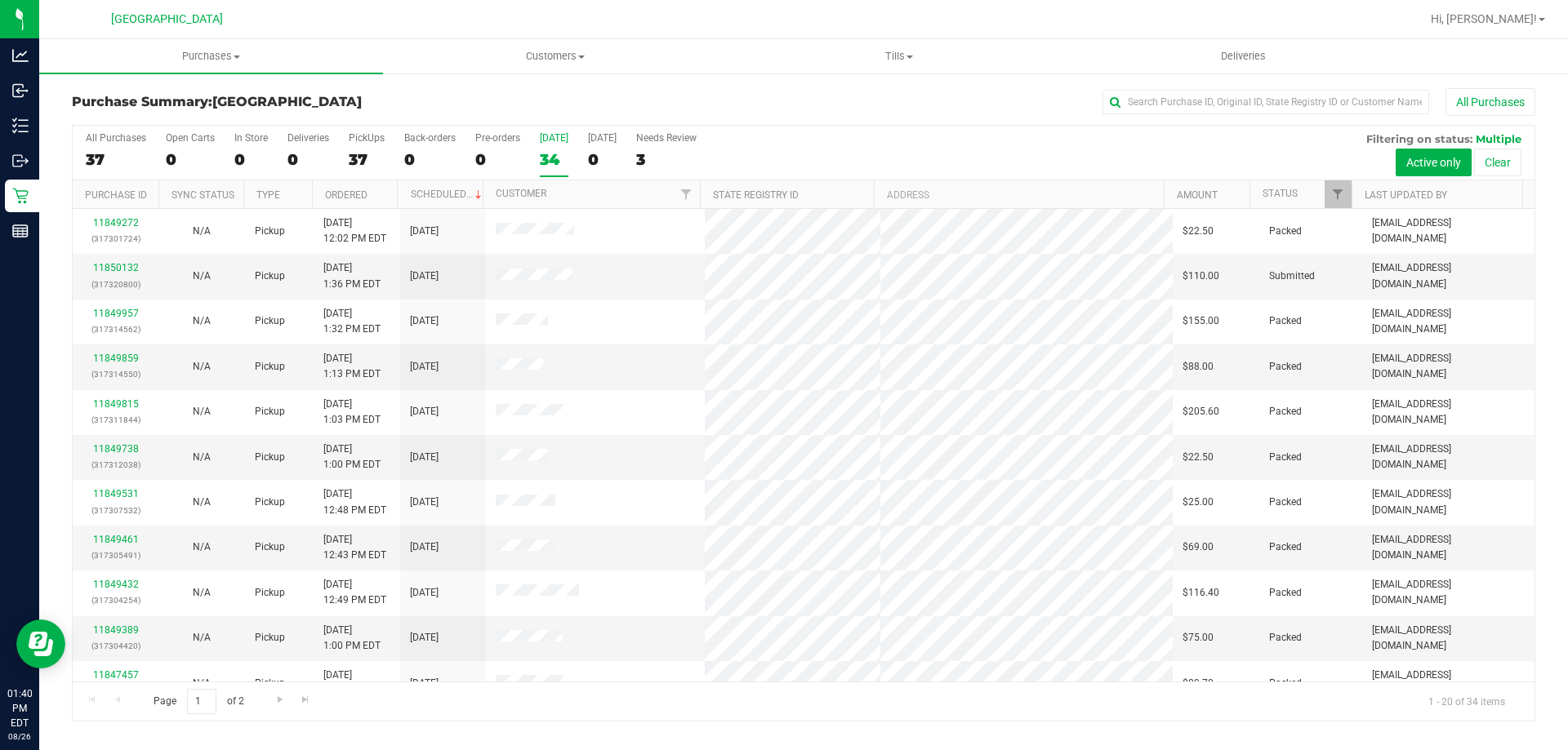
click at [562, 148] on label "Today 34" at bounding box center [554, 155] width 29 height 45
click at [0, 0] on input "Today 34" at bounding box center [0, 0] width 0 height 0
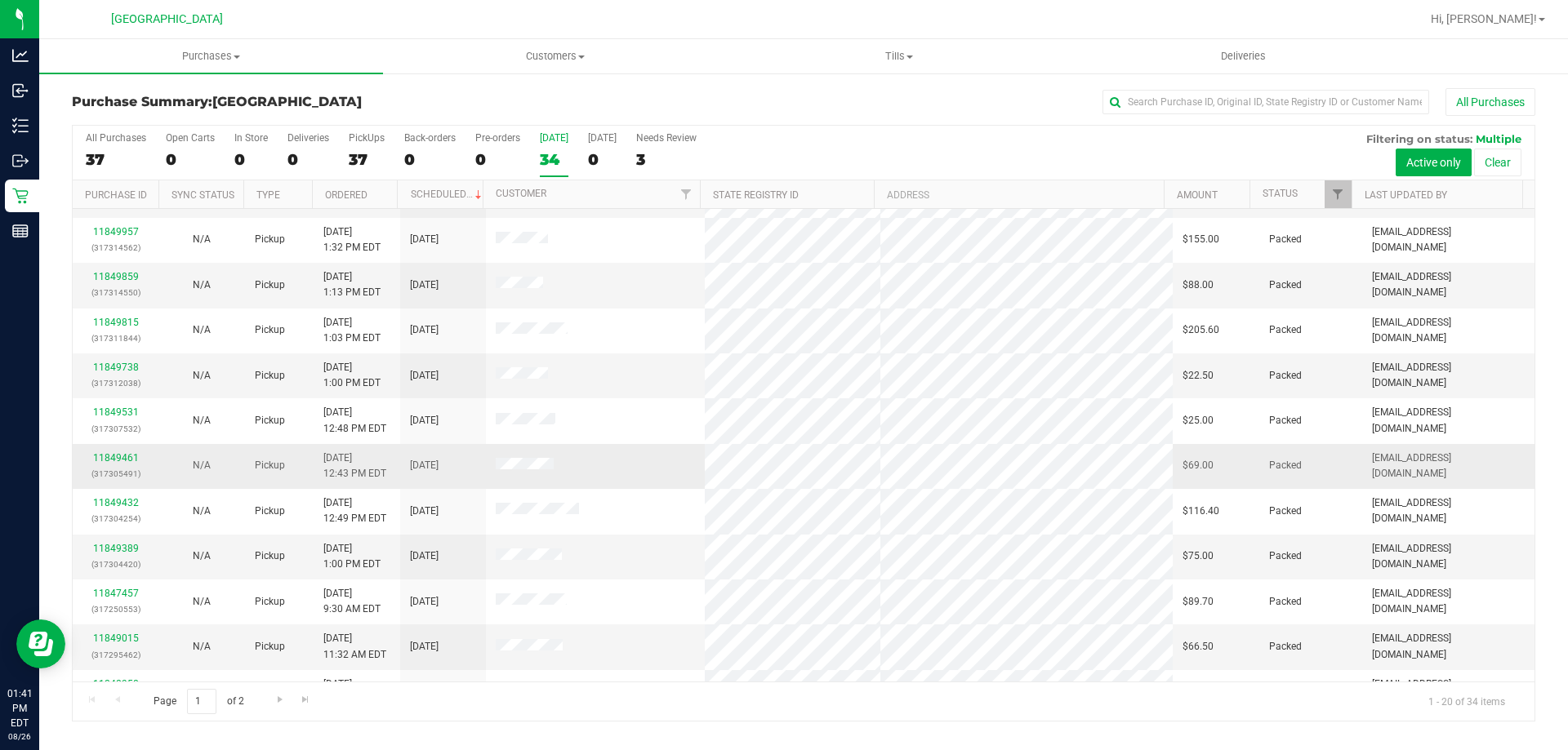
click at [109, 447] on td "11849461 (317305491)" at bounding box center [116, 467] width 86 height 45
click at [110, 449] on td "11849461 (317305491)" at bounding box center [116, 467] width 86 height 45
click at [112, 457] on link "11849461" at bounding box center [116, 458] width 46 height 12
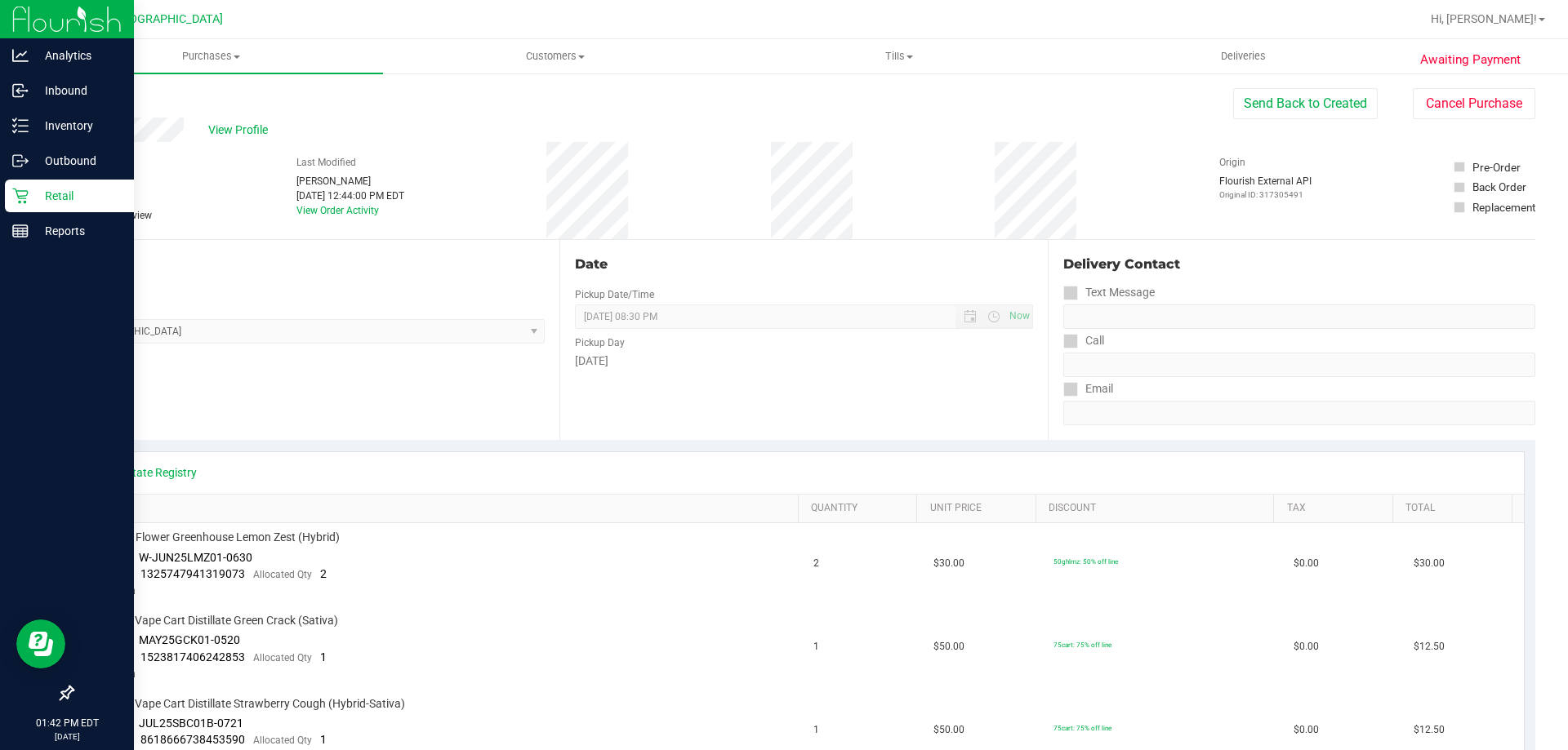
click at [11, 195] on div "Retail" at bounding box center [70, 195] width 129 height 33
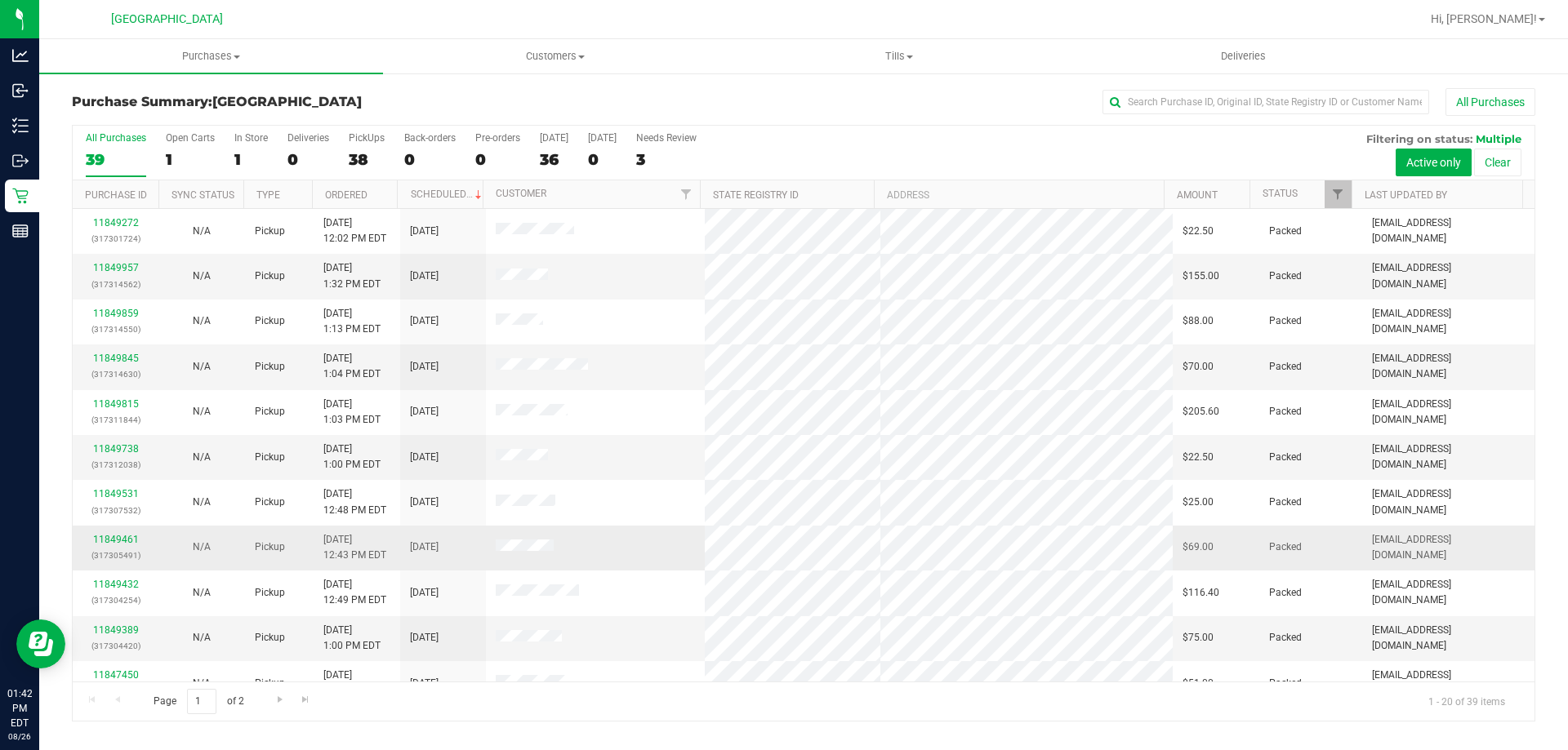
click at [572, 561] on td at bounding box center [596, 548] width 220 height 45
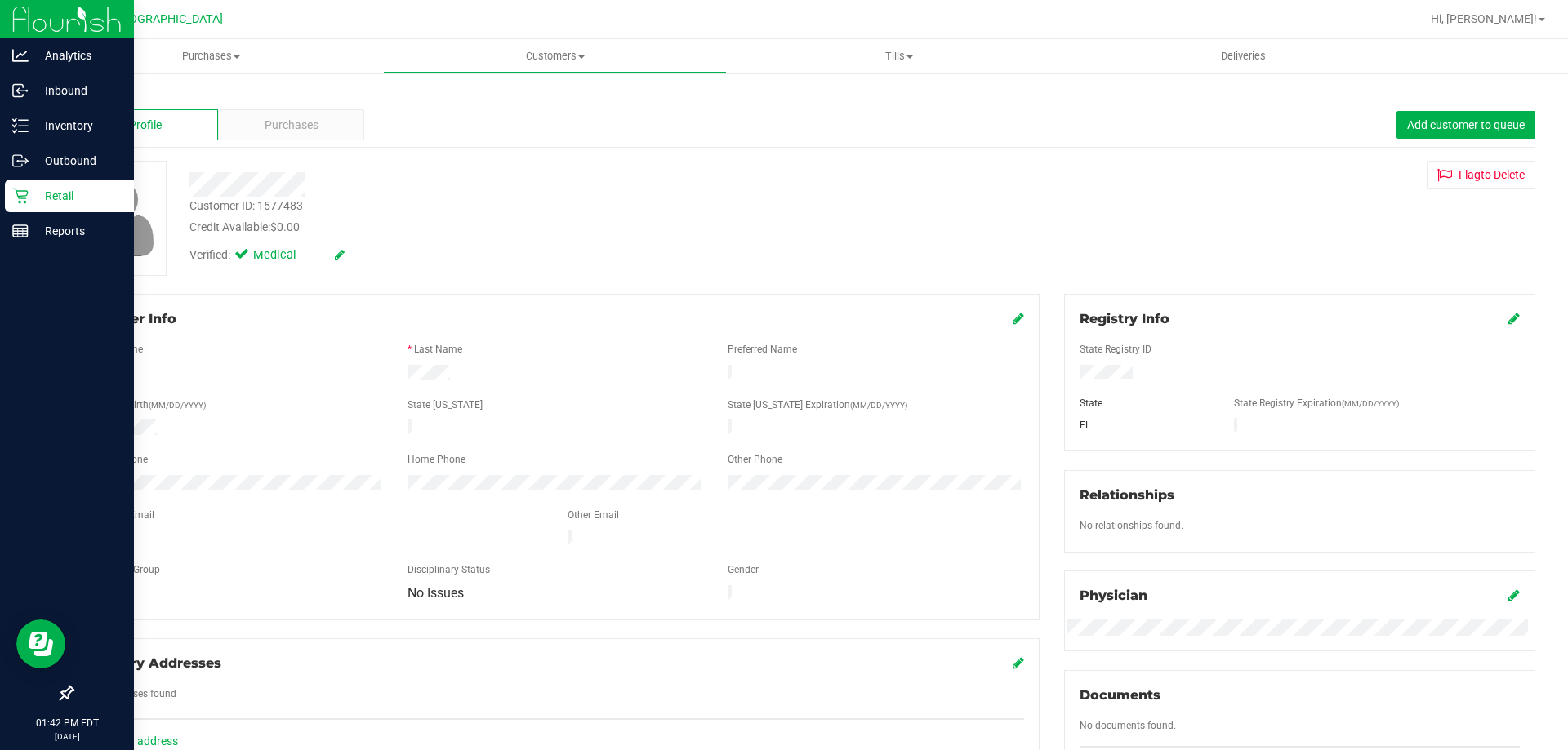
click at [20, 186] on div "Retail" at bounding box center [70, 195] width 129 height 33
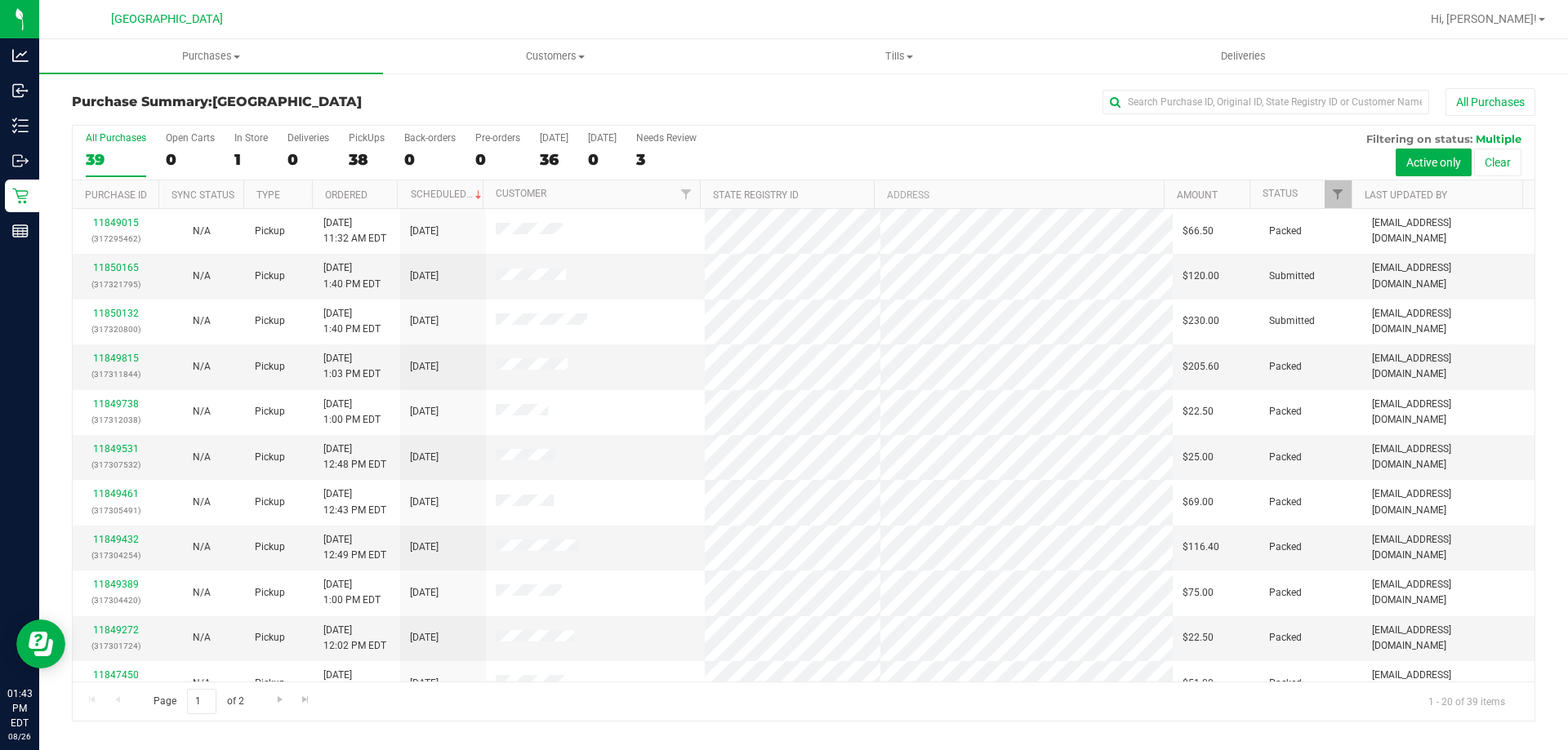
click at [570, 151] on div "All Purchases 39 Open Carts 0 In Store 1 Deliveries 0 PickUps 38 Back-orders 0 …" at bounding box center [803, 153] width 1462 height 54
click at [558, 155] on div "36" at bounding box center [554, 159] width 29 height 18
click at [0, 0] on input "Today 36" at bounding box center [0, 0] width 0 height 0
click at [562, 147] on label "Today 36" at bounding box center [554, 155] width 29 height 45
click at [0, 0] on input "Today 36" at bounding box center [0, 0] width 0 height 0
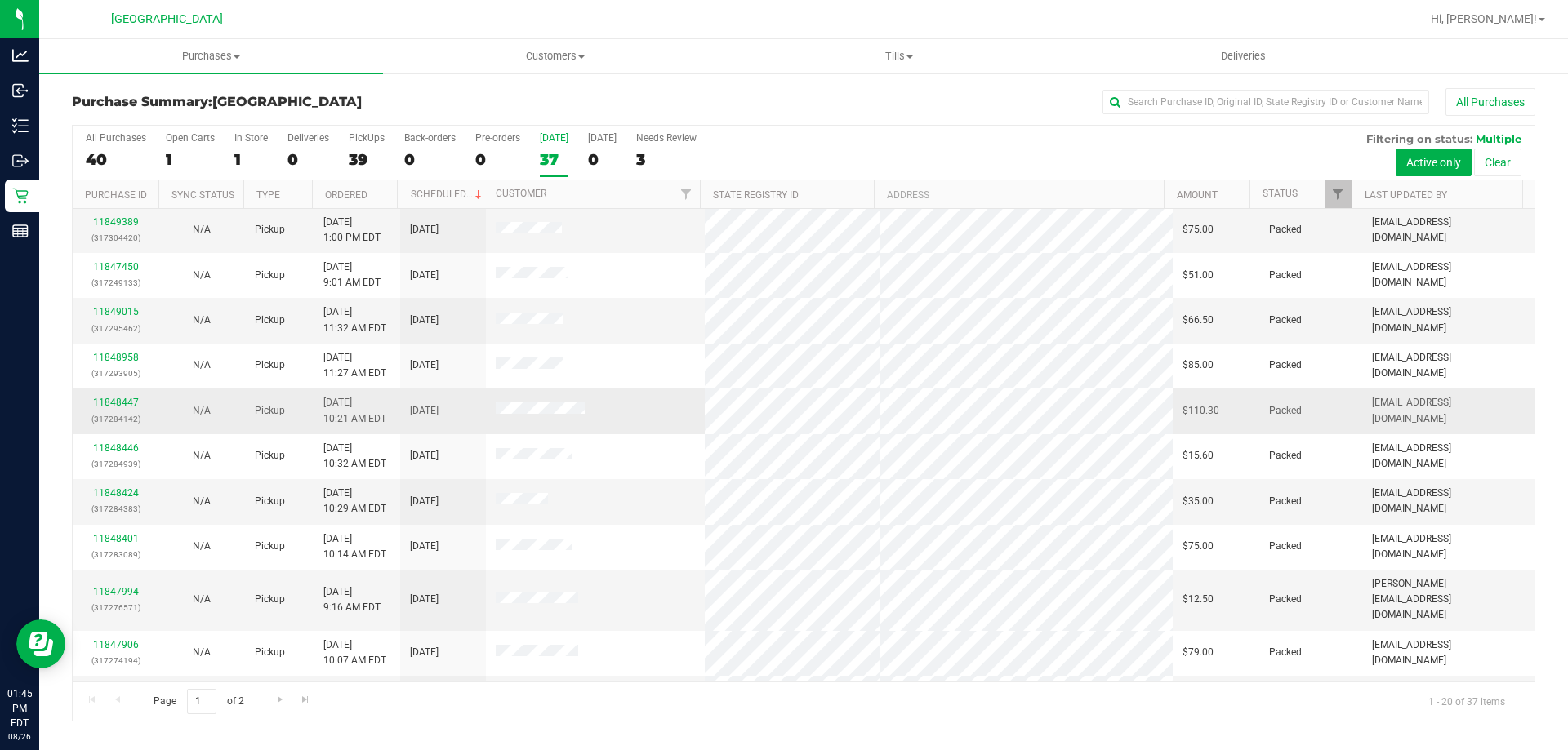
scroll to position [431, 0]
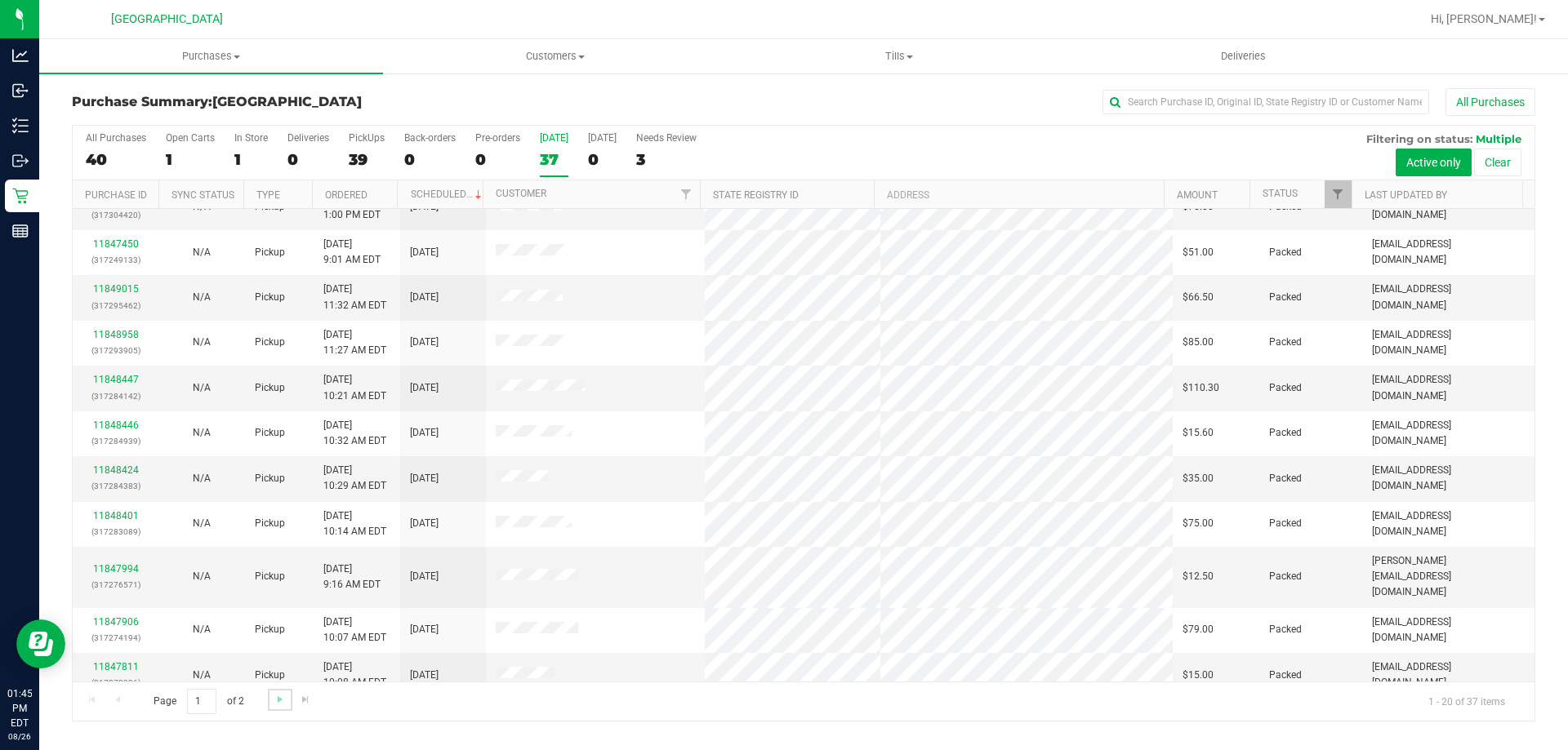
click at [270, 704] on link "Go to the next page" at bounding box center [279, 700] width 23 height 22
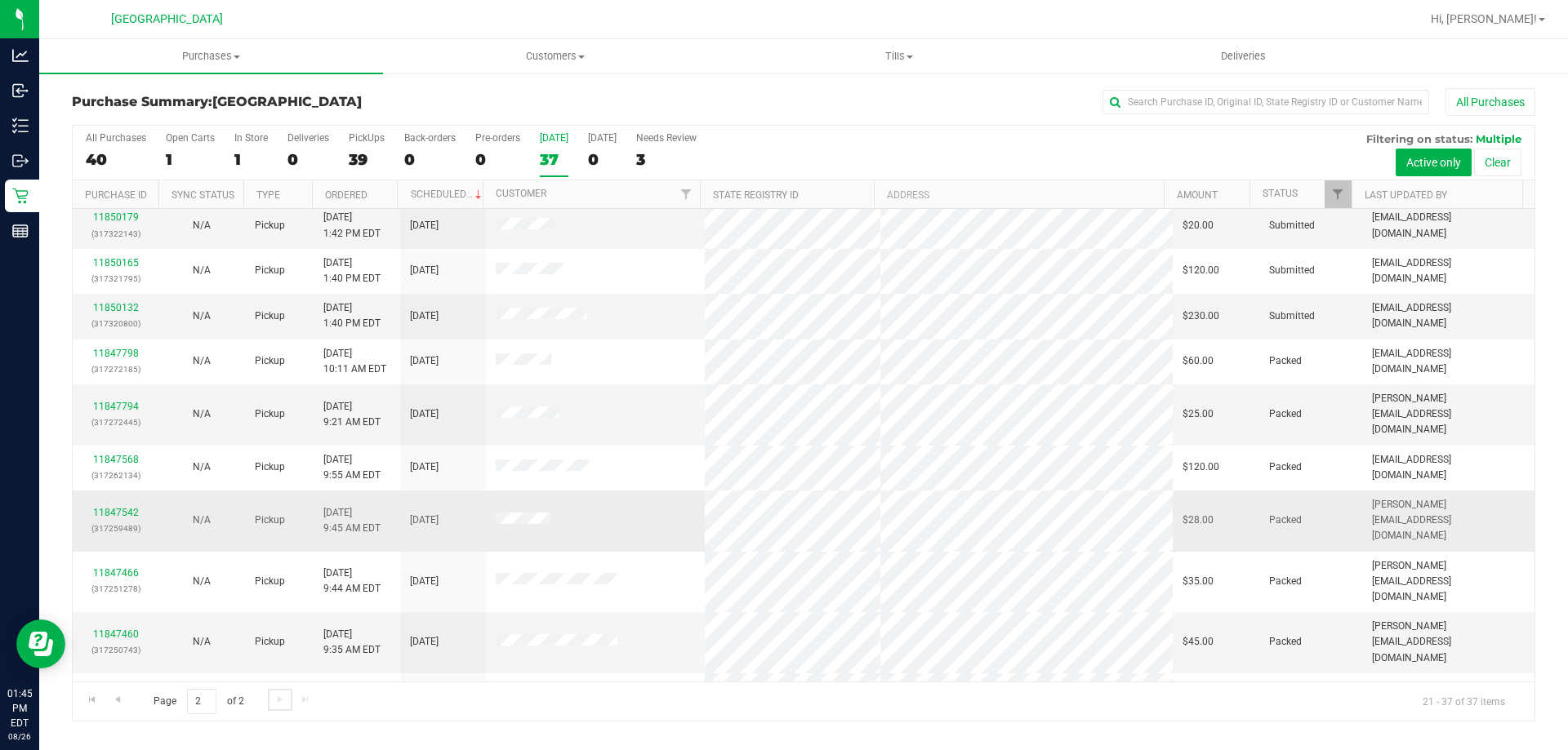
scroll to position [0, 0]
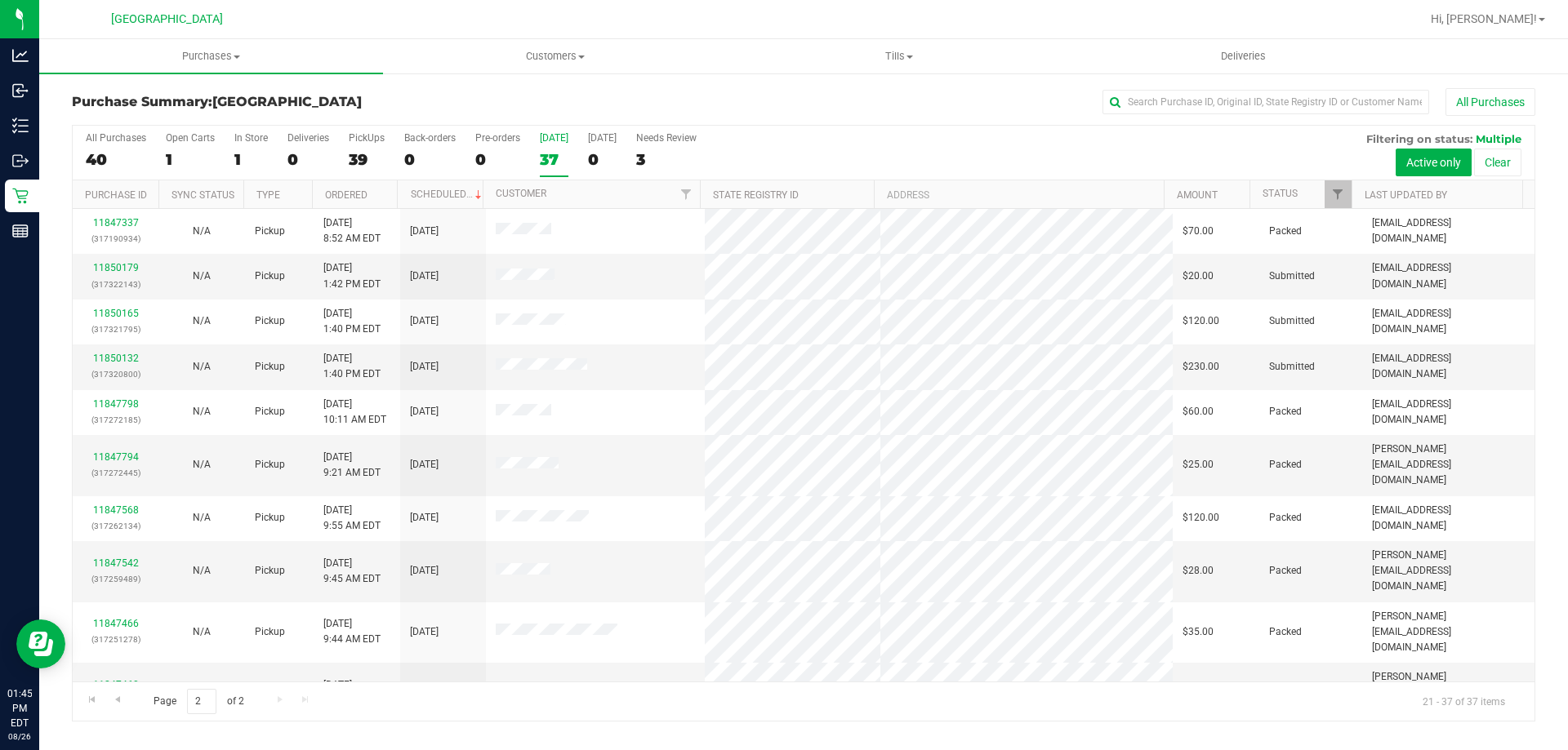
click at [544, 158] on div "37" at bounding box center [554, 159] width 29 height 18
click at [0, 0] on input "Today 37" at bounding box center [0, 0] width 0 height 0
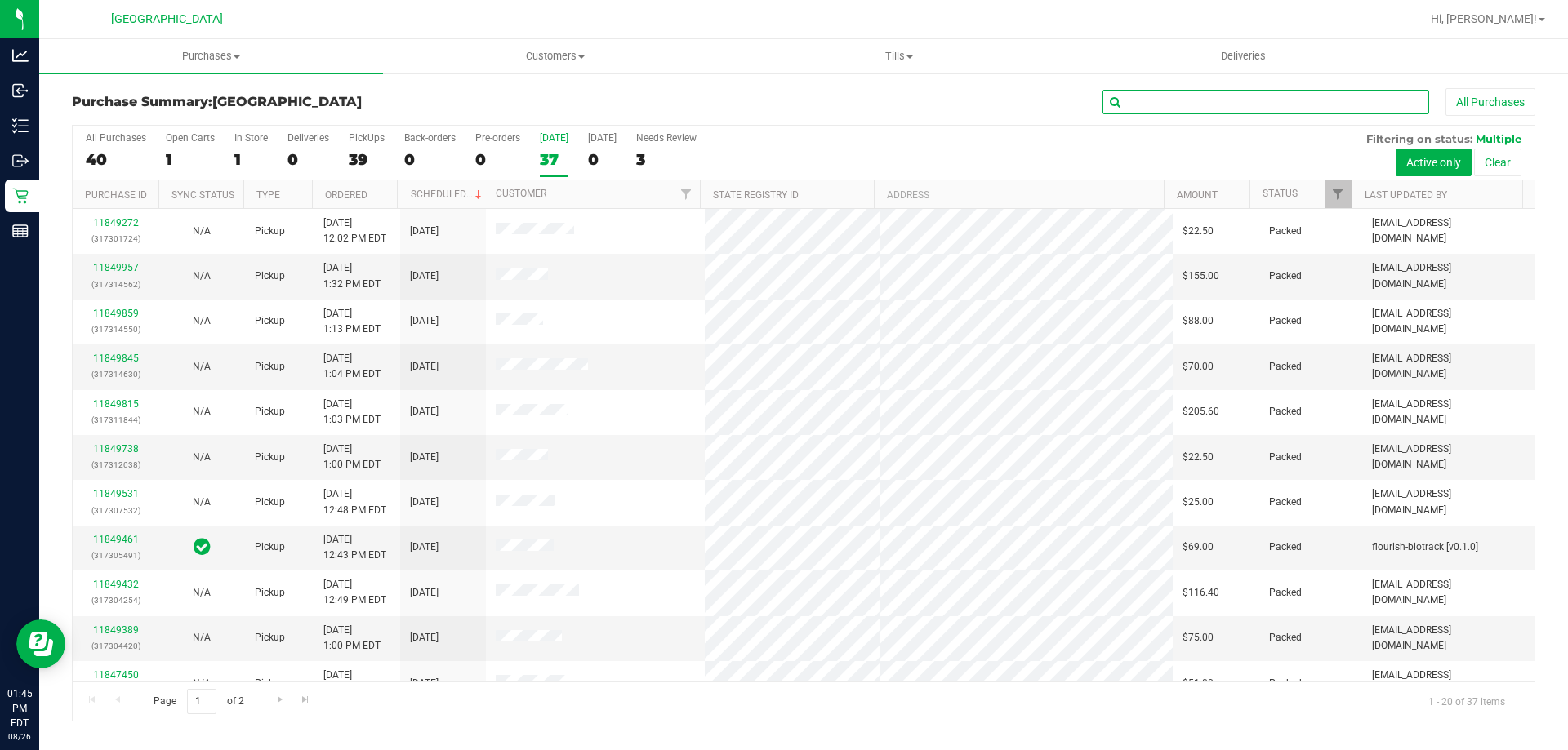
click at [1227, 98] on input "text" at bounding box center [1266, 101] width 327 height 24
type input "NEW"
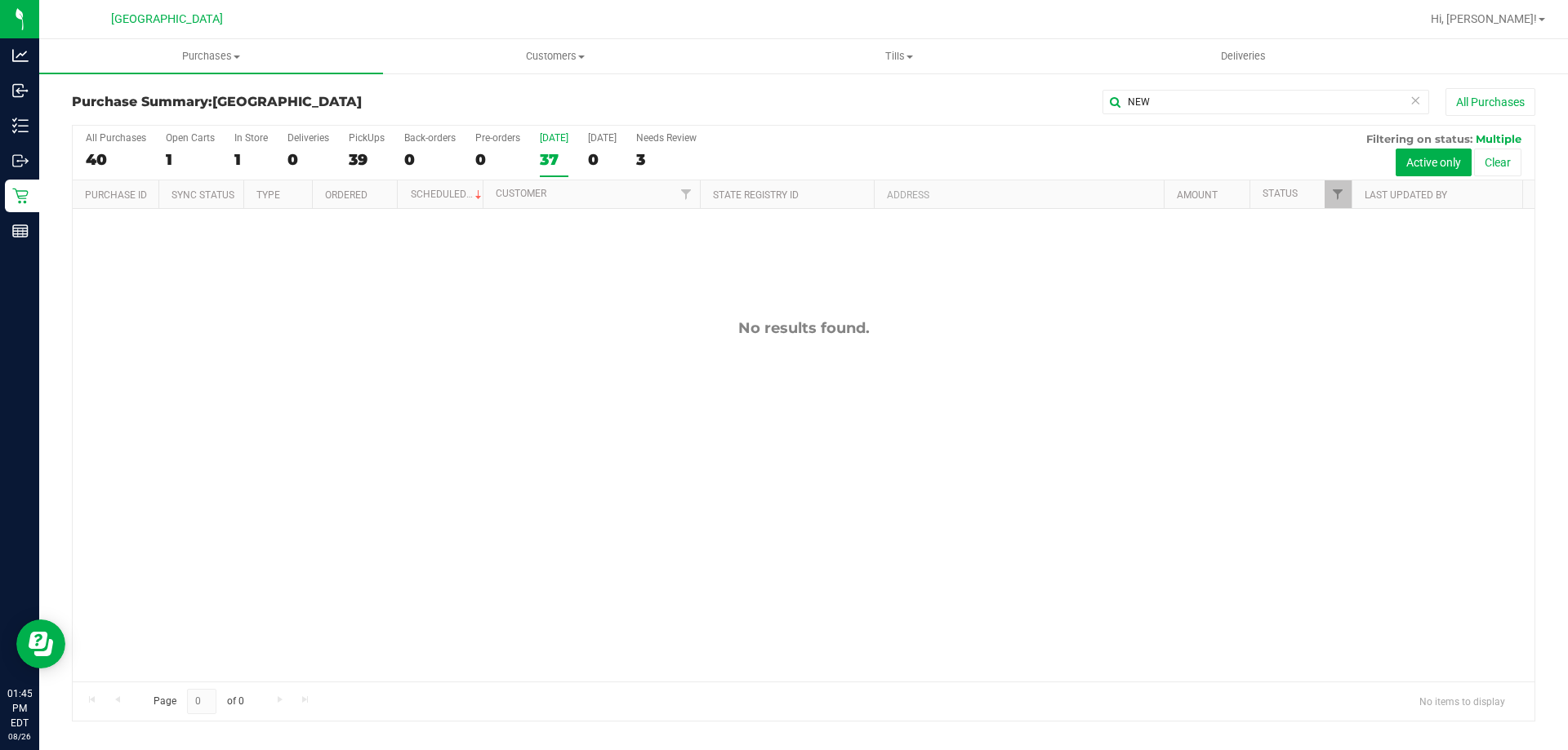
click at [550, 153] on div "37" at bounding box center [554, 159] width 29 height 18
click at [0, 0] on input "Today 37" at bounding box center [0, 0] width 0 height 0
drag, startPoint x: 1151, startPoint y: 110, endPoint x: 1083, endPoint y: 110, distance: 68.0
click at [1083, 110] on div "NEW All Purchases" at bounding box center [1047, 101] width 976 height 28
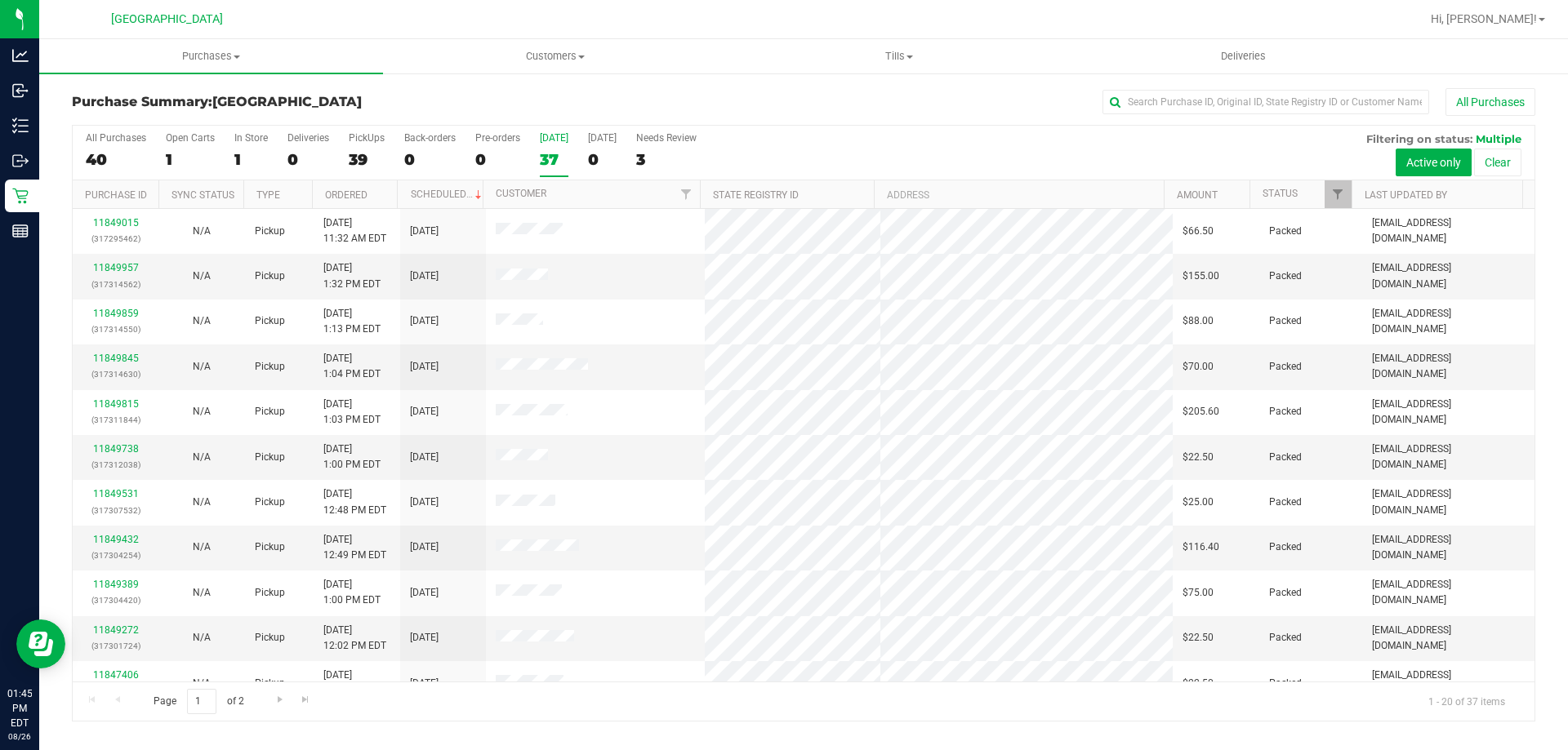
click at [545, 162] on div "37" at bounding box center [554, 159] width 29 height 18
click at [0, 0] on input "Today 37" at bounding box center [0, 0] width 0 height 0
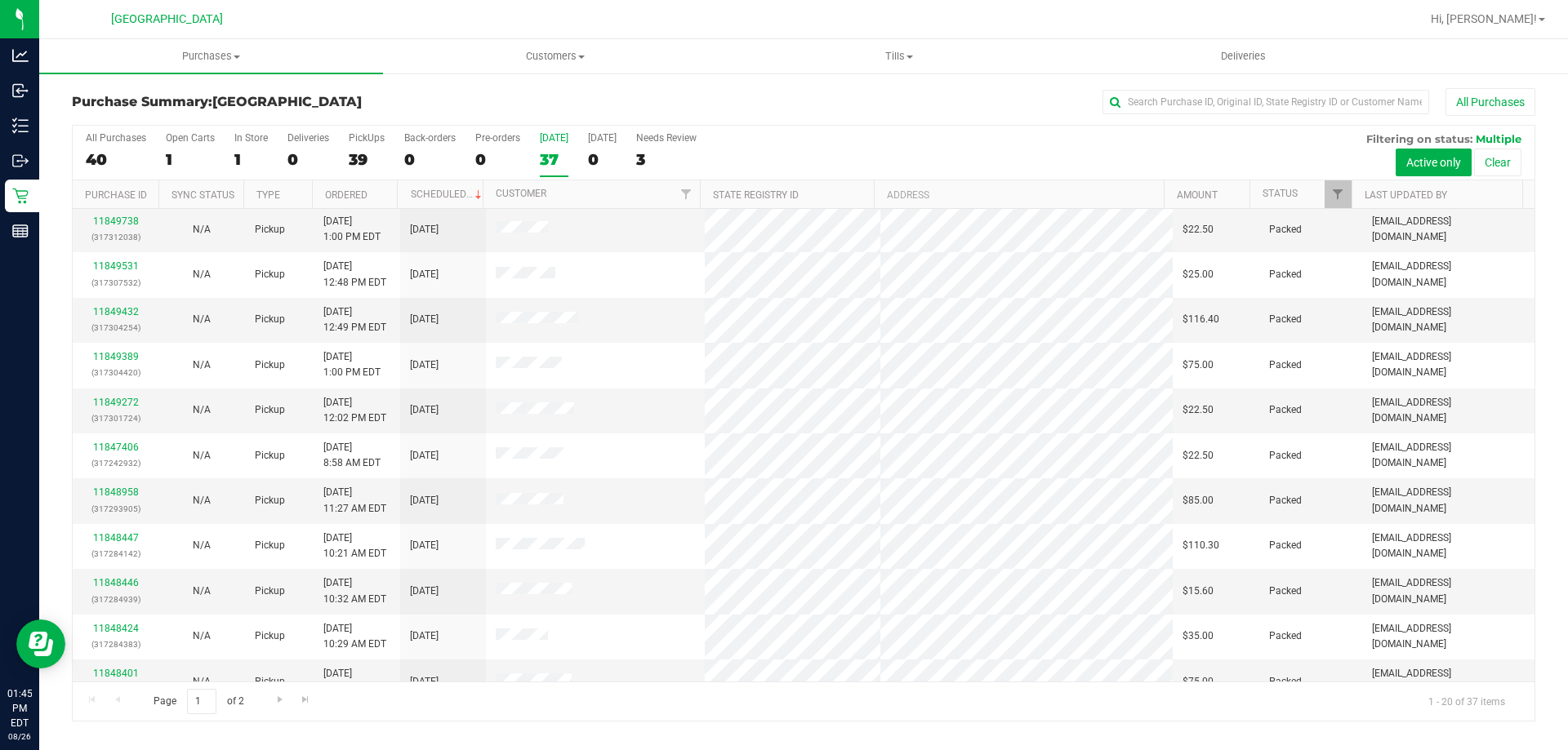
scroll to position [431, 0]
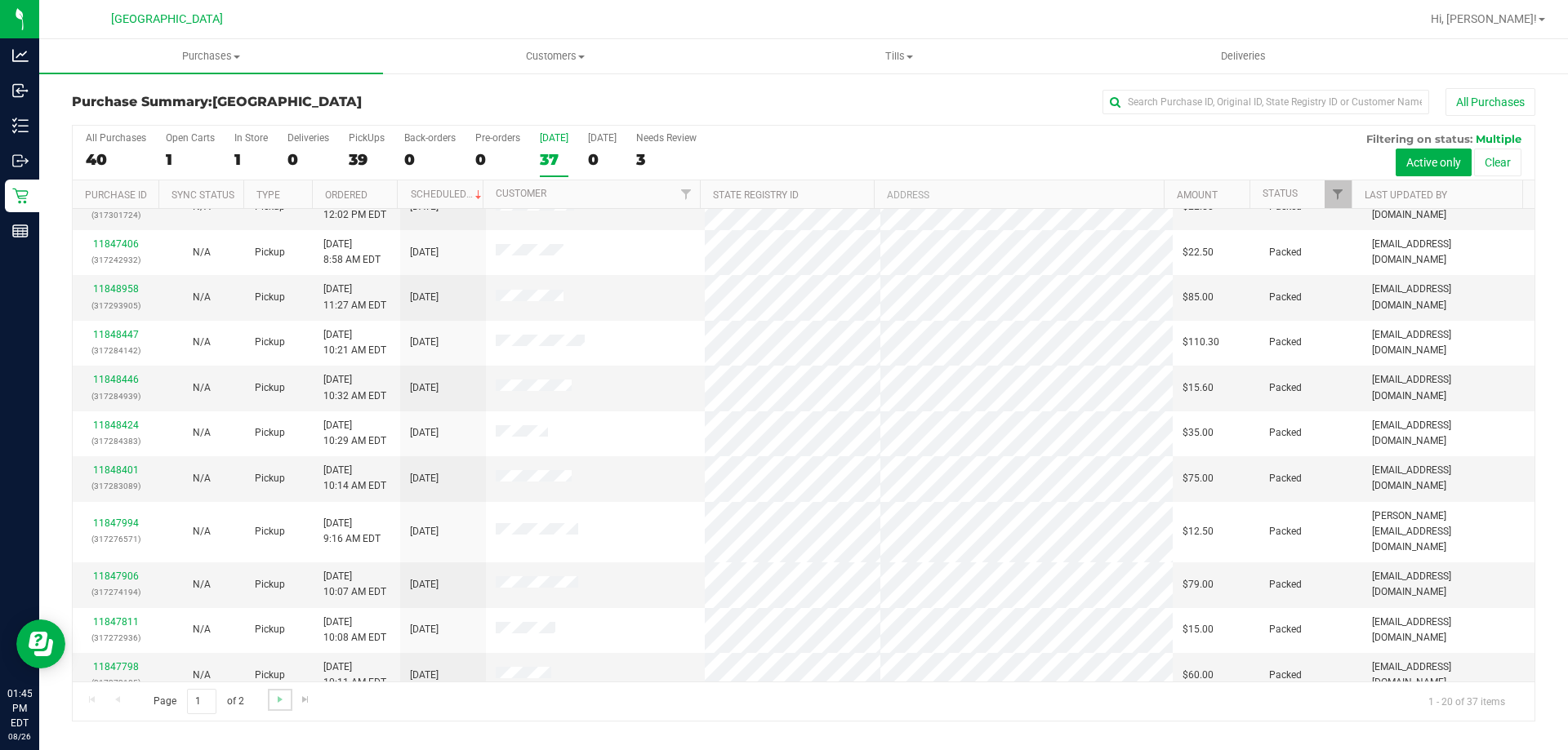
click at [289, 701] on link "Go to the next page" at bounding box center [279, 700] width 23 height 22
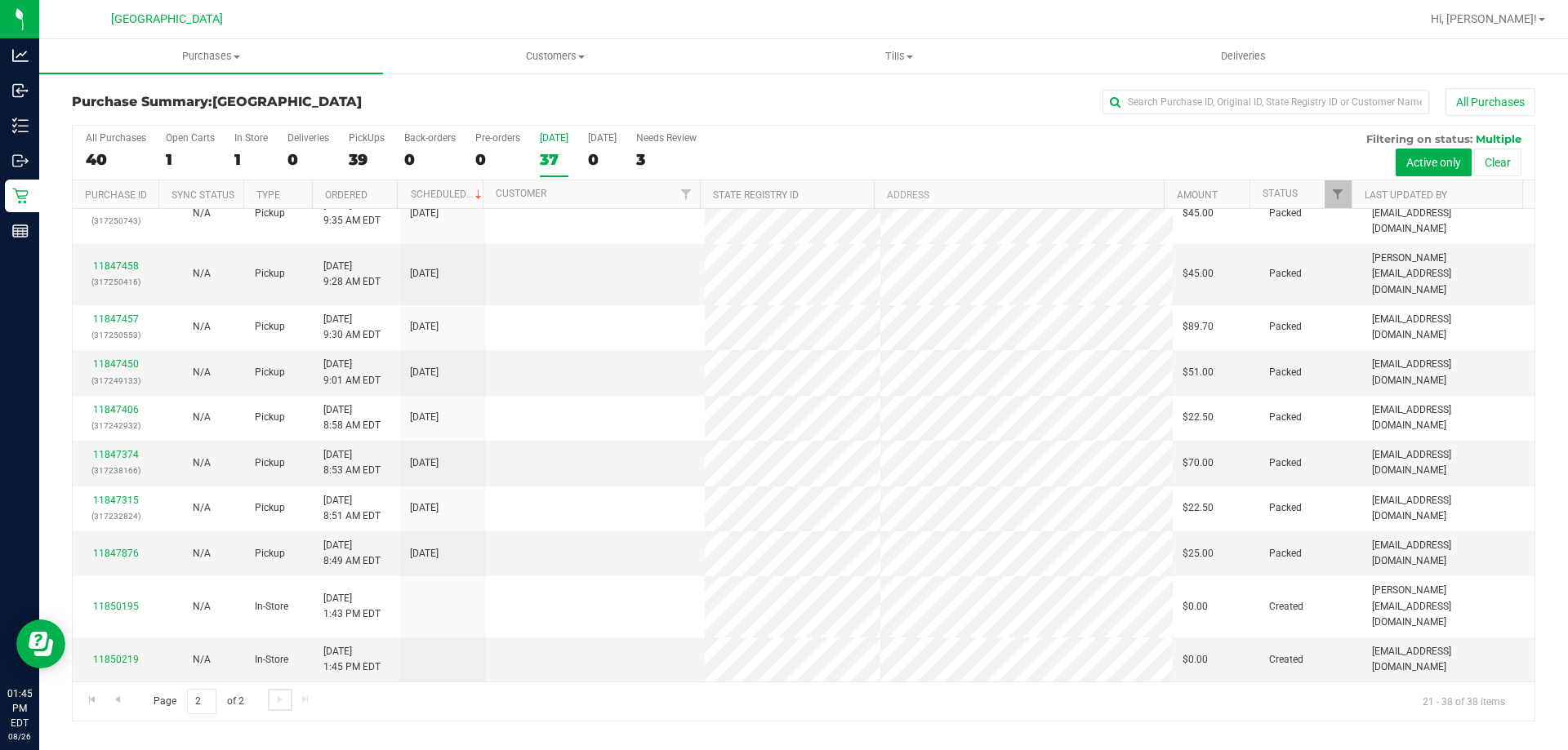
scroll to position [0, 0]
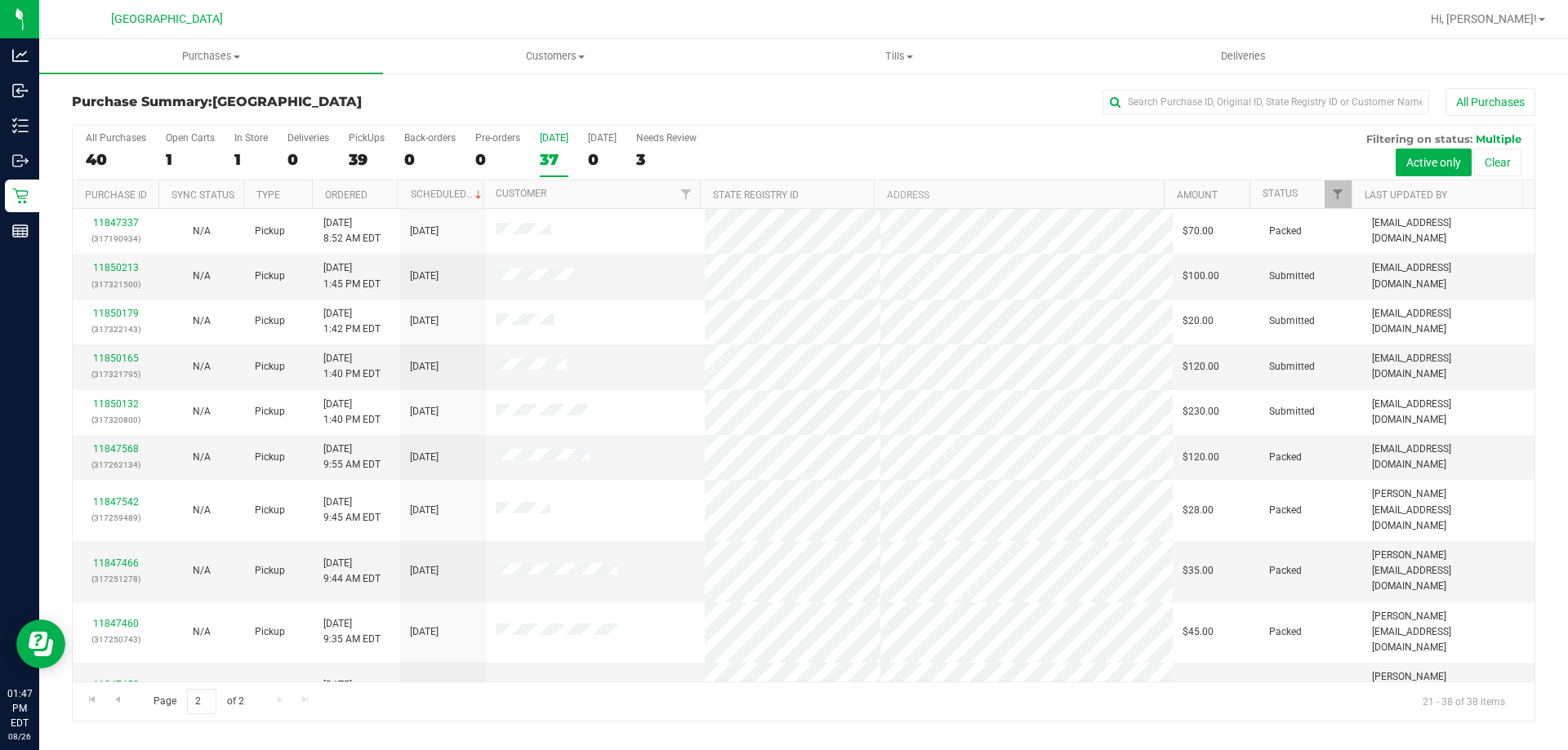
click at [554, 161] on div "37" at bounding box center [554, 159] width 29 height 18
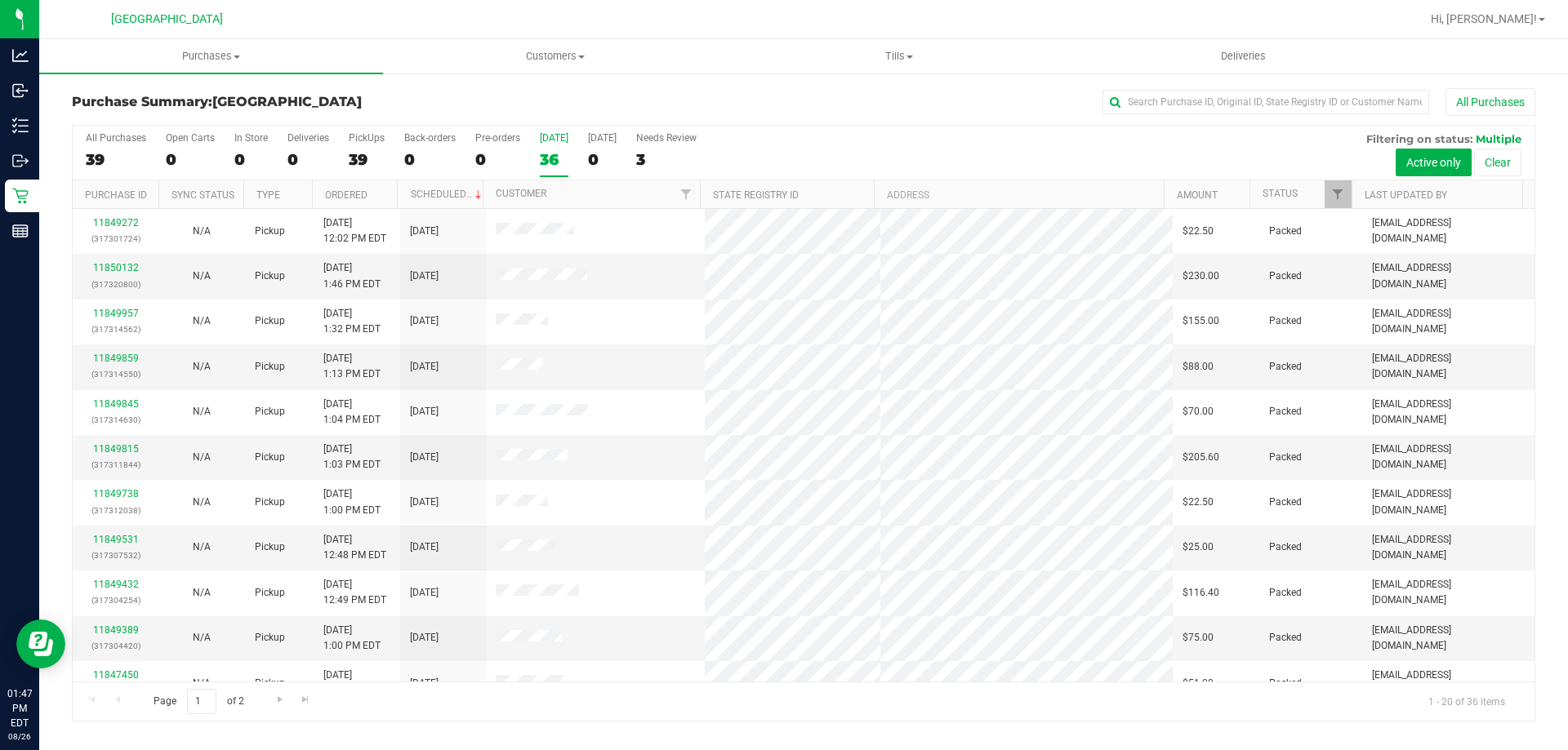
click at [549, 164] on div "36" at bounding box center [554, 159] width 29 height 18
click at [0, 0] on input "Today 36" at bounding box center [0, 0] width 0 height 0
click at [558, 160] on div "36" at bounding box center [554, 159] width 29 height 18
click at [0, 0] on input "Today 36" at bounding box center [0, 0] width 0 height 0
click at [1144, 108] on input "text" at bounding box center [1266, 101] width 327 height 24
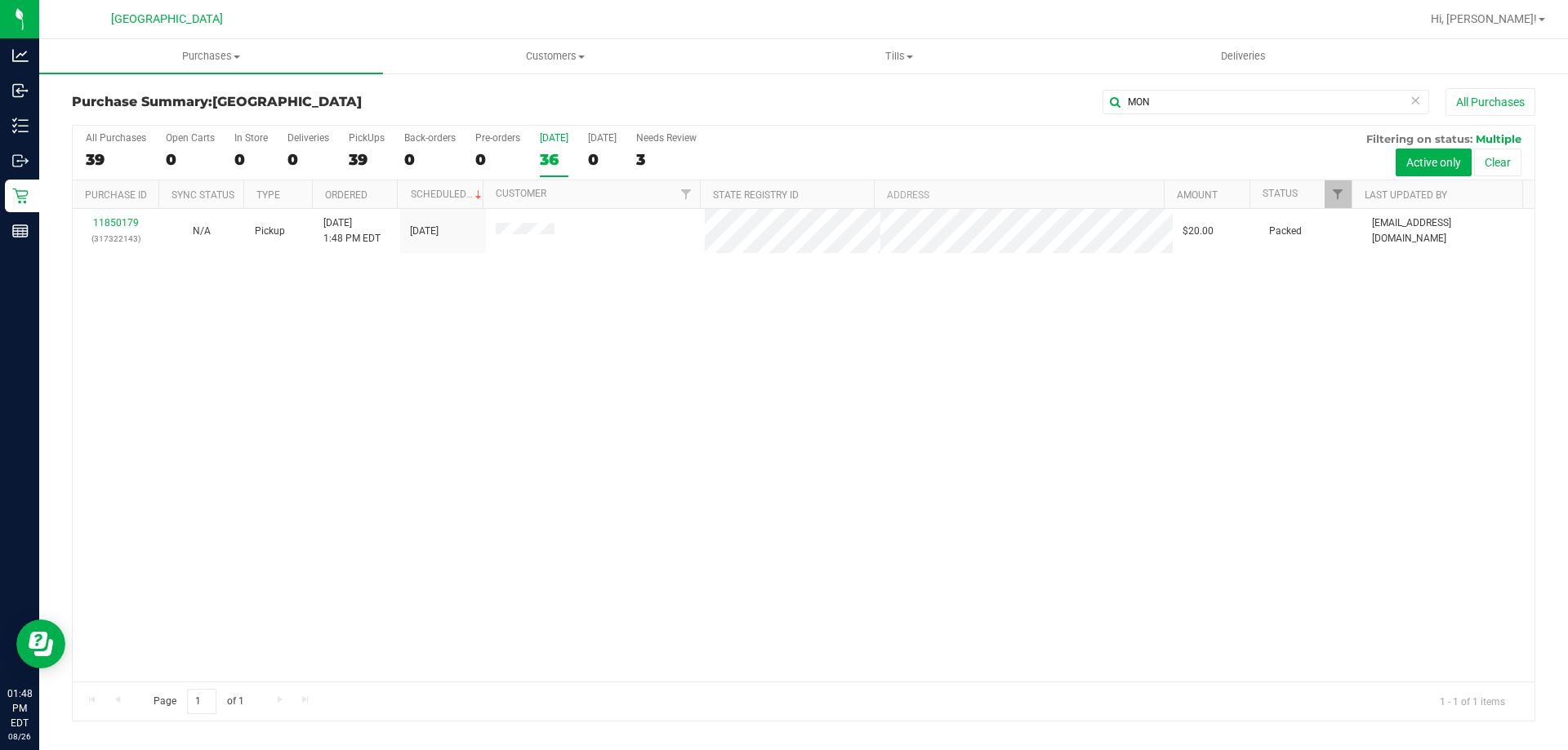
click at [361, 378] on div "11850179 (317322143) N/A Pickup 8/26/2025 1:48 PM EDT 8/26/2025 $20.00 Packed m…" at bounding box center [803, 445] width 1462 height 473
click at [619, 433] on div "11850307 N/A Pickup 8/26/2025 1:56 PM EDT 8/26/2025 $28.00 Created ecardona@liv…" at bounding box center [803, 445] width 1462 height 473
click at [1178, 103] on input "MON" at bounding box center [1266, 101] width 327 height 24
type input "M"
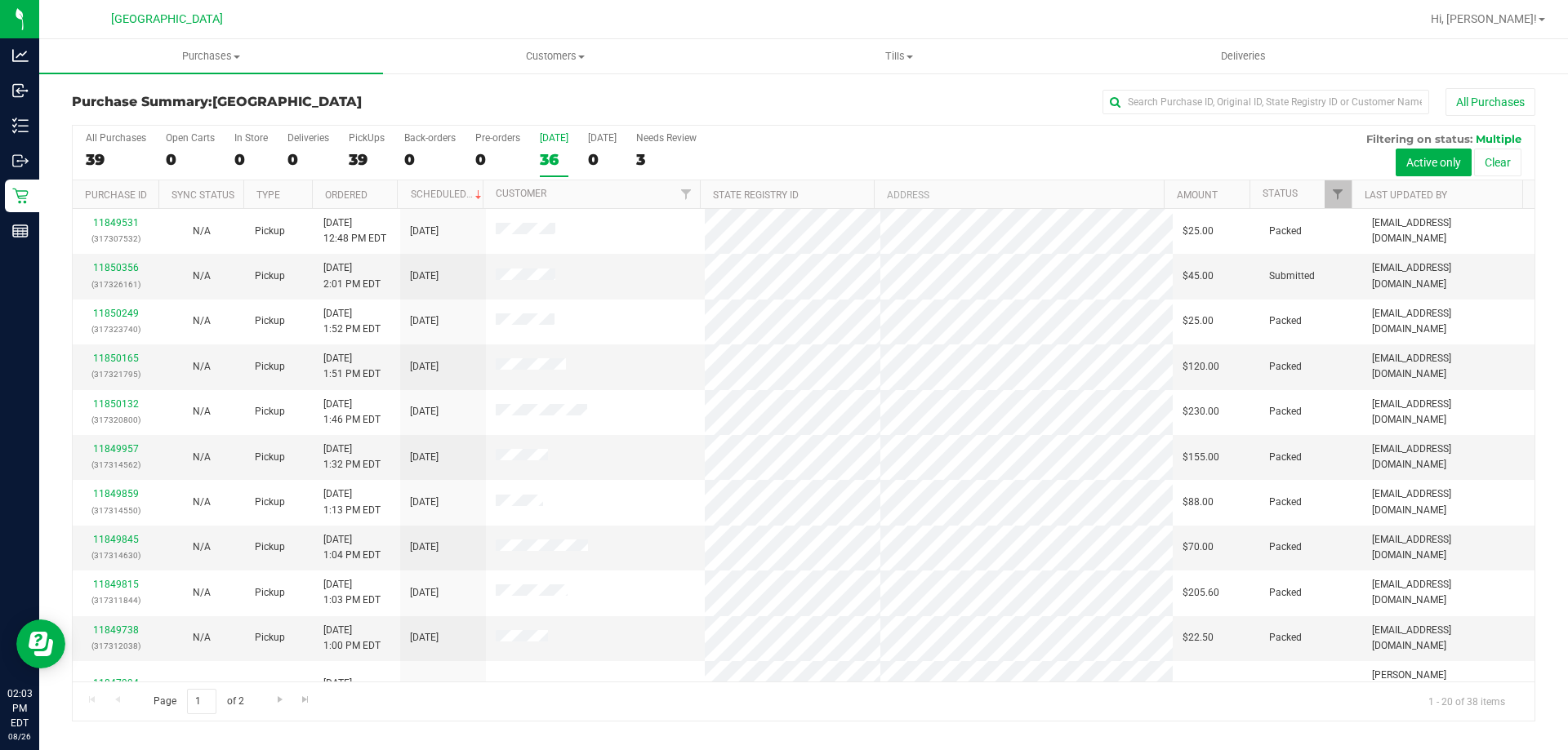
click at [554, 162] on div "36" at bounding box center [554, 159] width 29 height 18
click at [0, 0] on input "Today 36" at bounding box center [0, 0] width 0 height 0
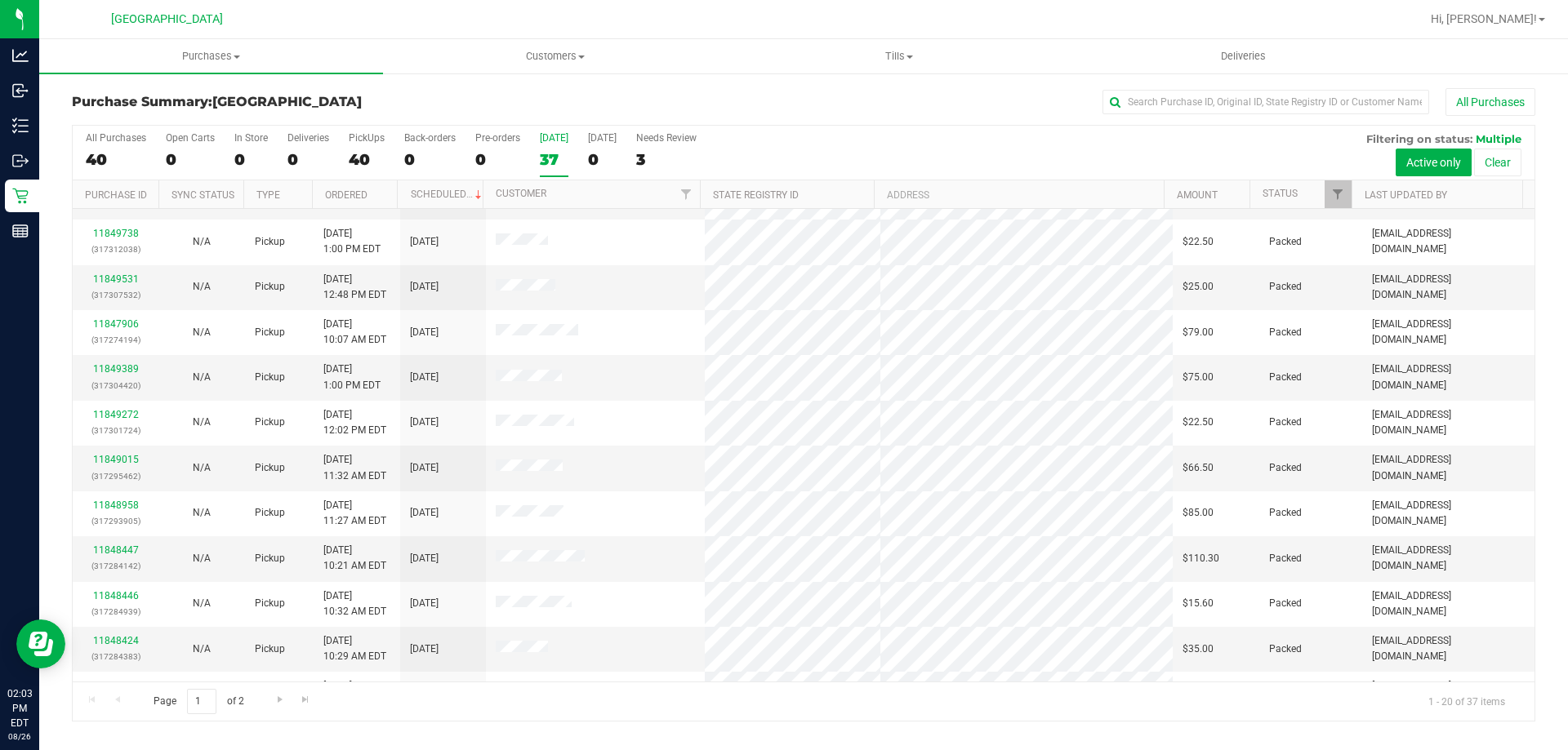
scroll to position [431, 0]
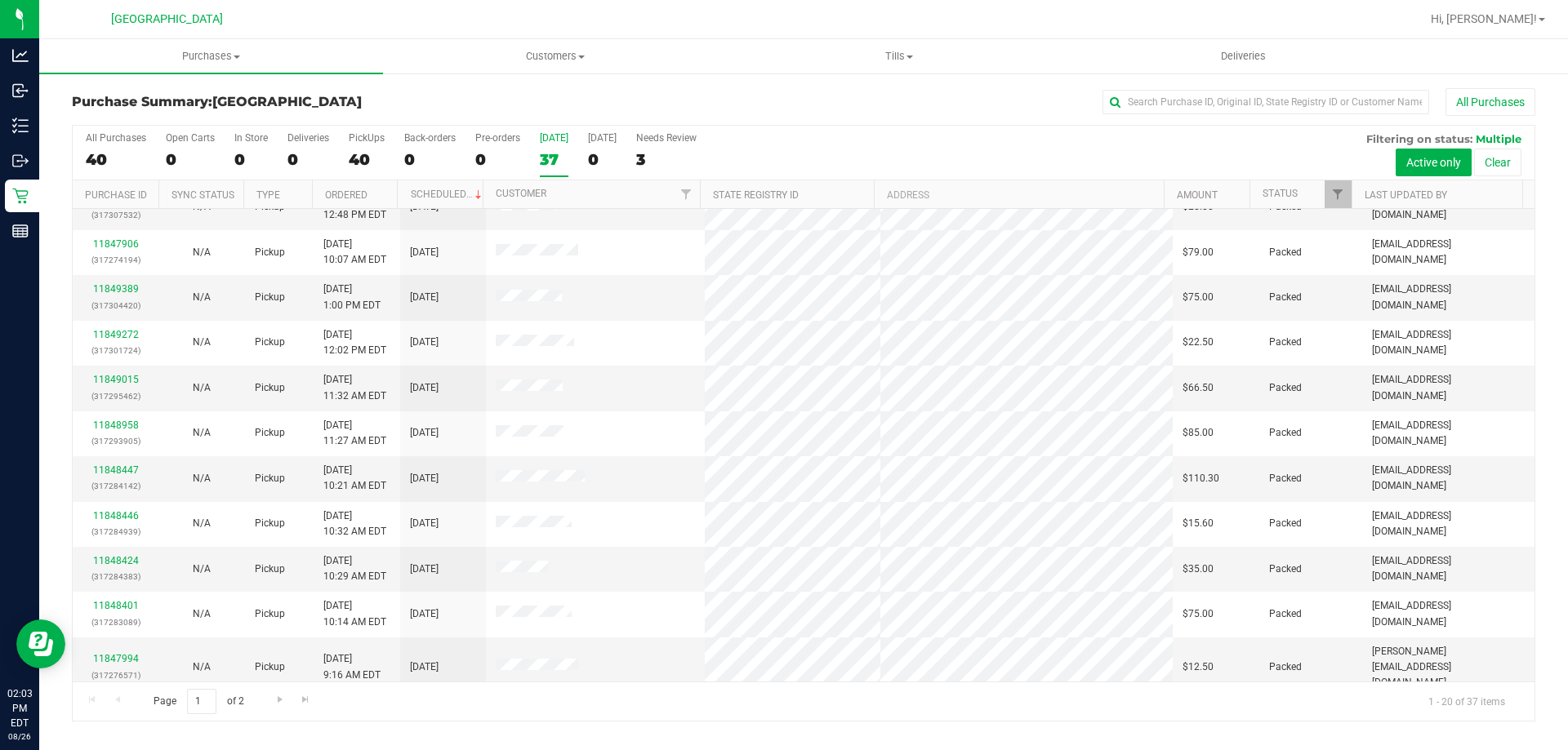
click at [265, 706] on div "Page 1 of 2 1 - 20 of 37 items" at bounding box center [803, 701] width 1462 height 39
click at [275, 693] on span "Go to the next page" at bounding box center [280, 700] width 13 height 13
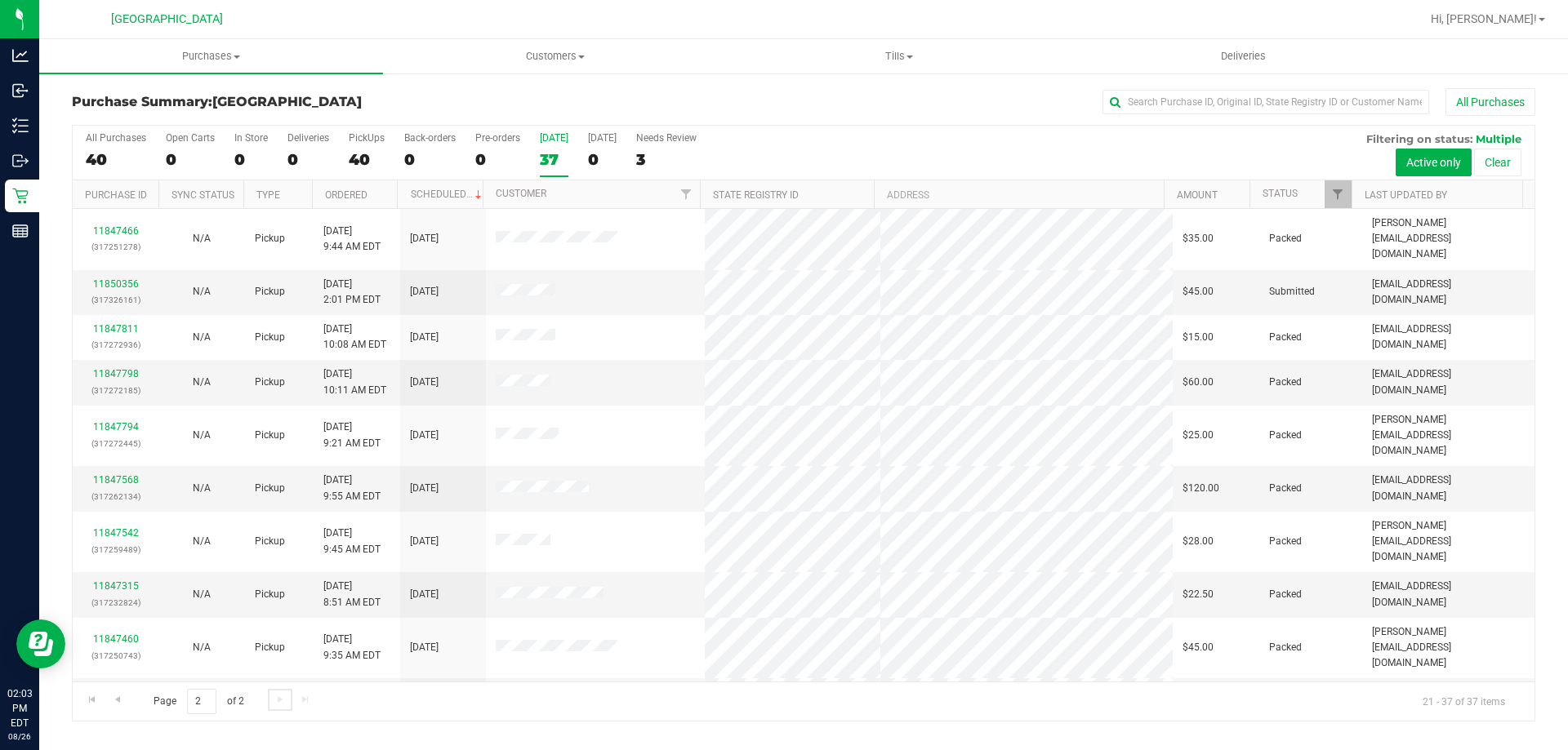
scroll to position [296, 0]
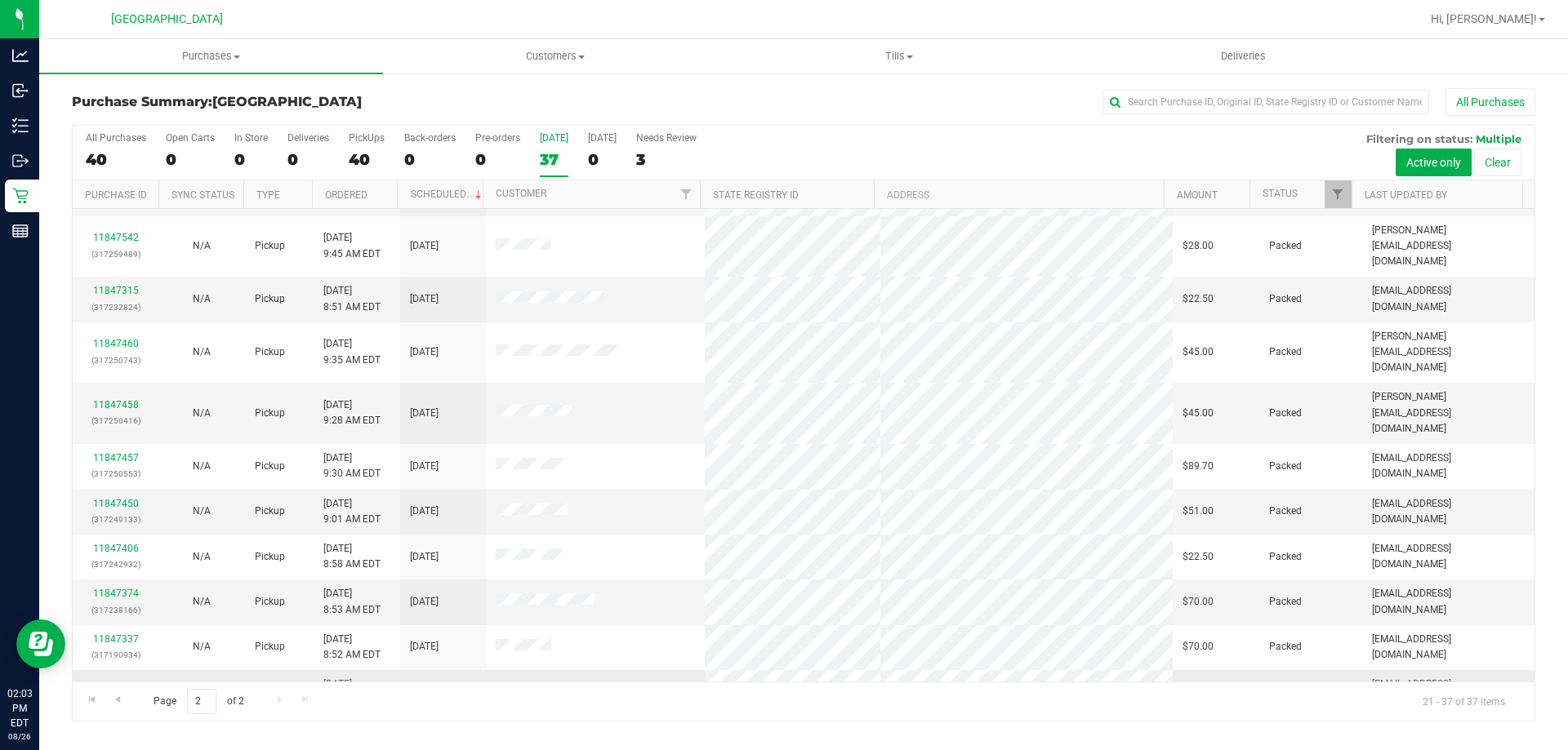
click at [125, 686] on link "11850307" at bounding box center [116, 692] width 46 height 12
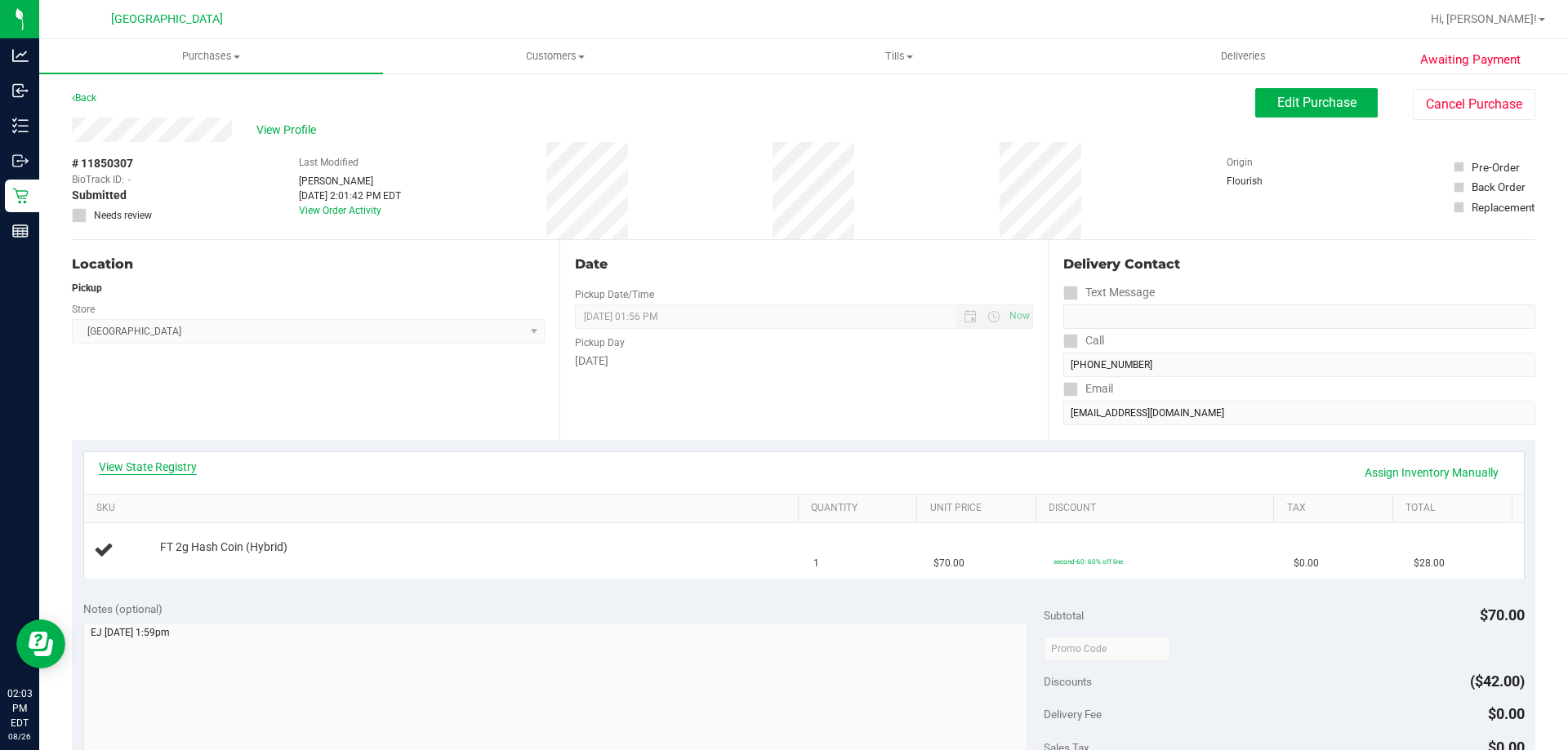
click at [179, 472] on link "View State Registry" at bounding box center [148, 466] width 98 height 16
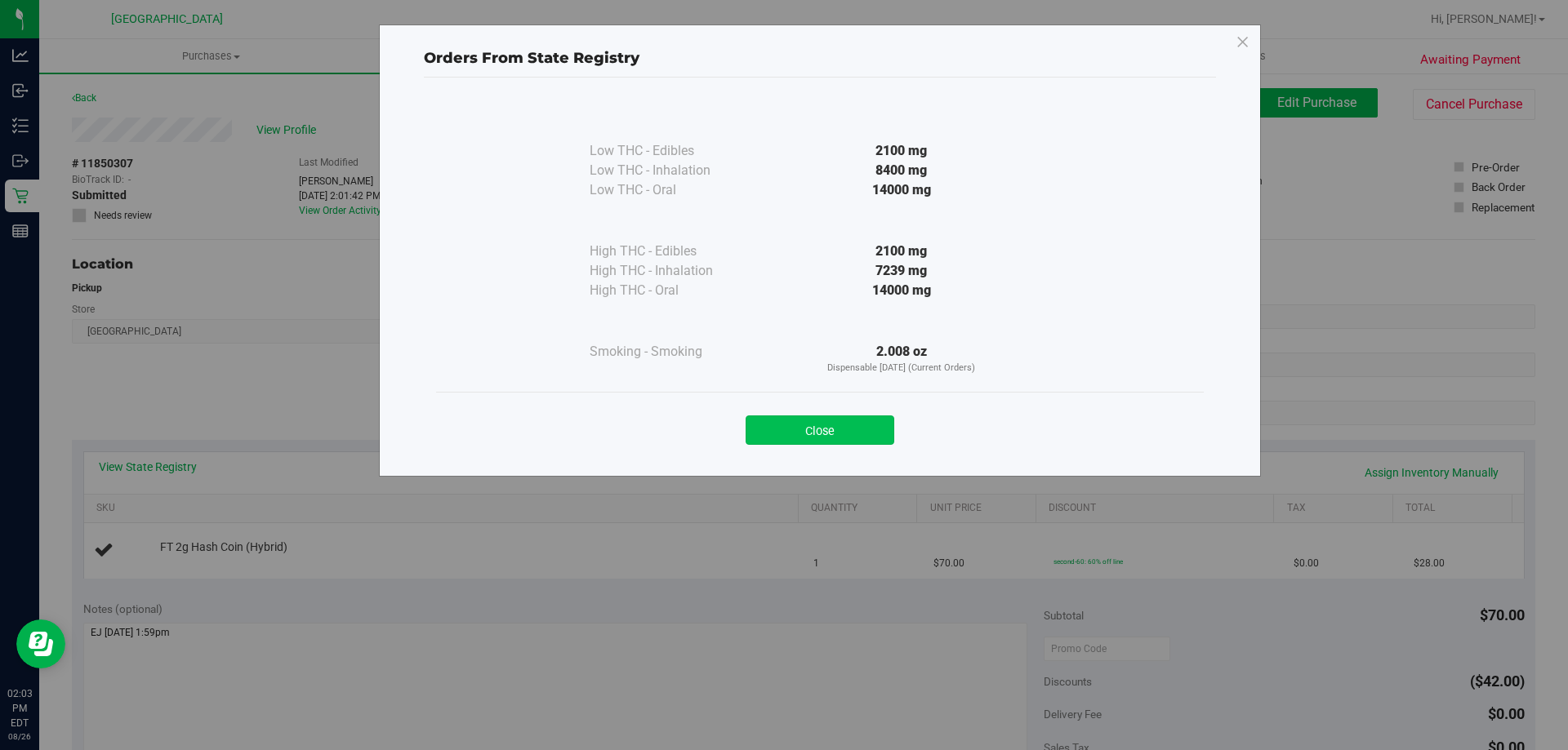
click at [805, 423] on button "Close" at bounding box center [819, 430] width 148 height 29
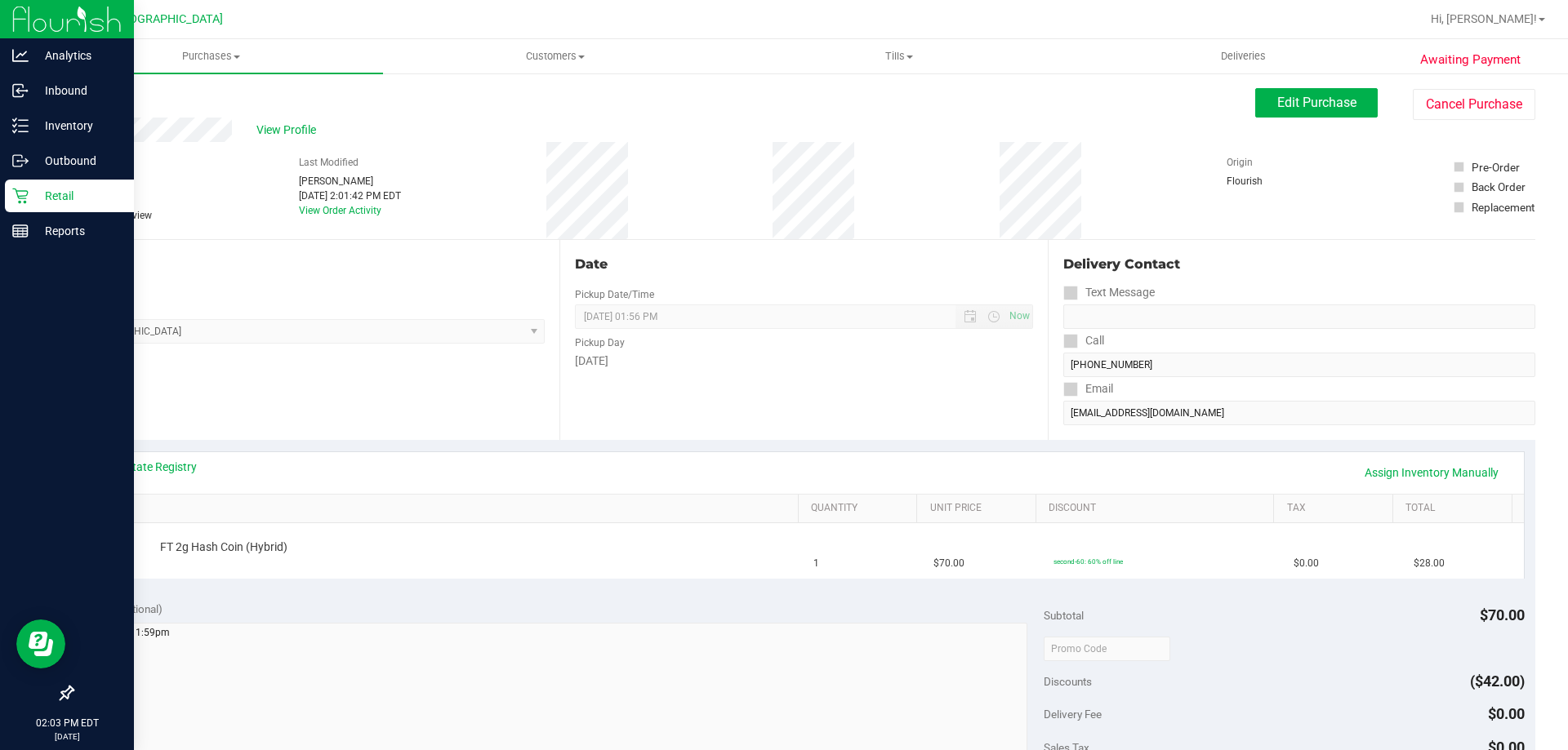
click at [23, 190] on icon at bounding box center [20, 195] width 16 height 16
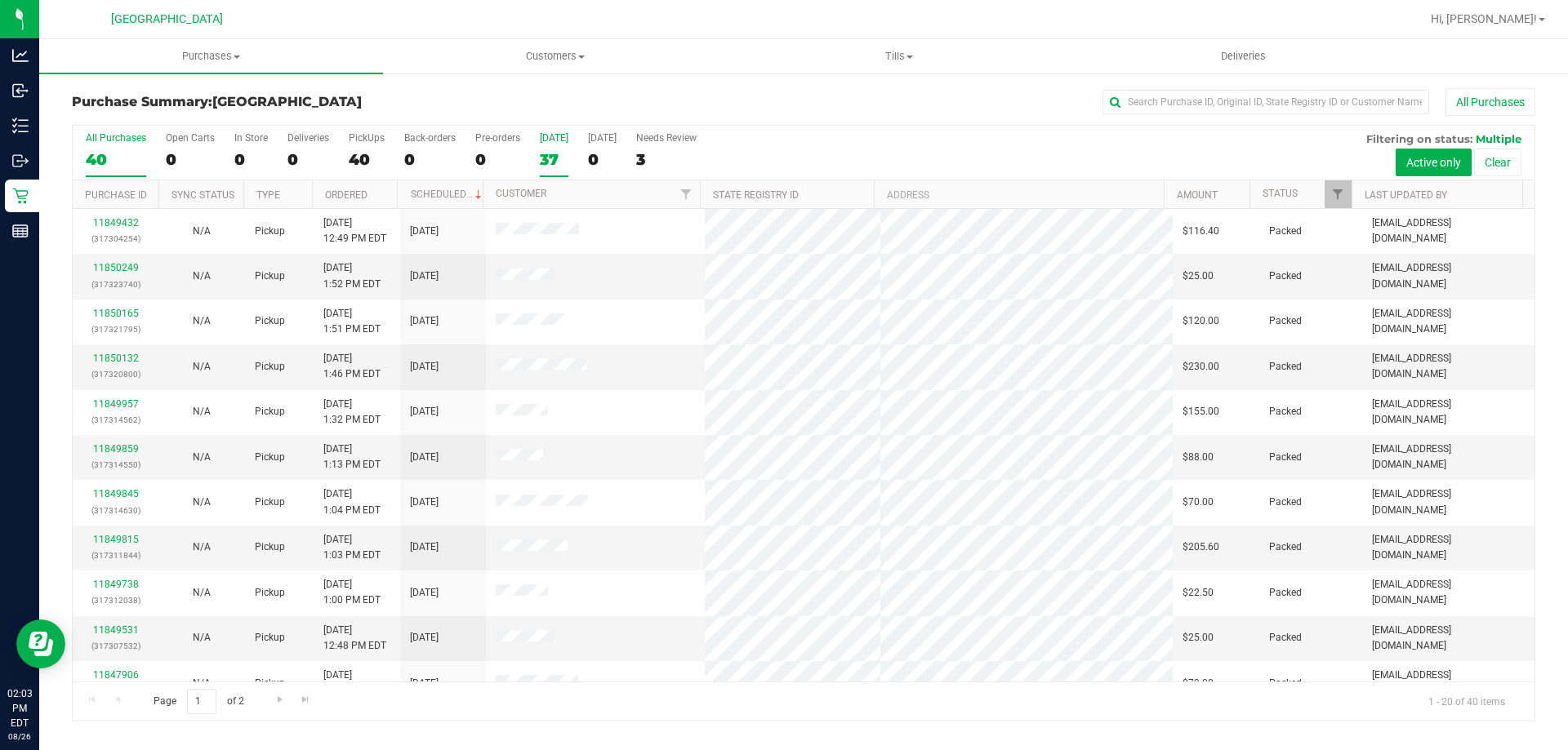
click at [556, 153] on div "37" at bounding box center [554, 159] width 29 height 18
click at [0, 0] on input "Today 37" at bounding box center [0, 0] width 0 height 0
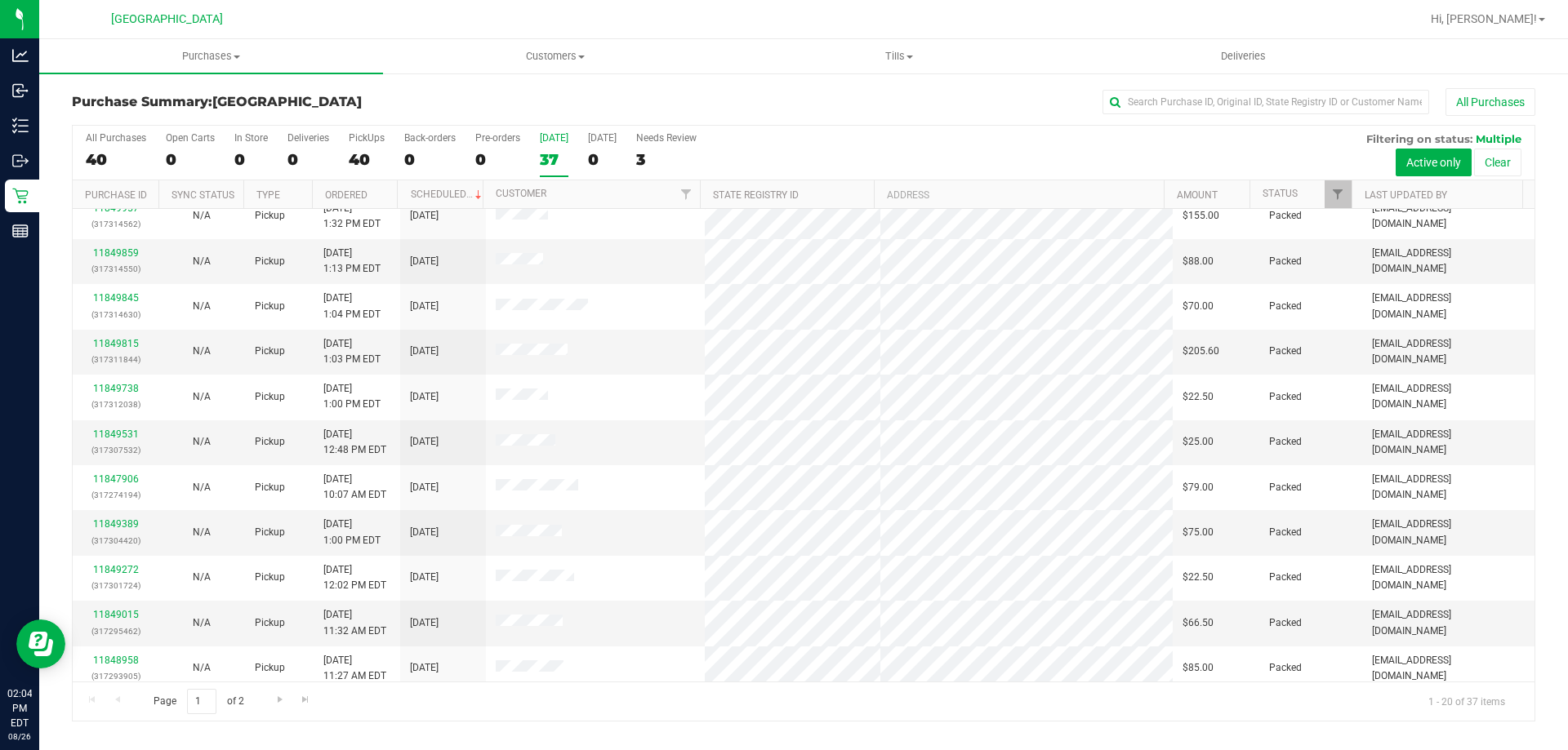
scroll to position [431, 0]
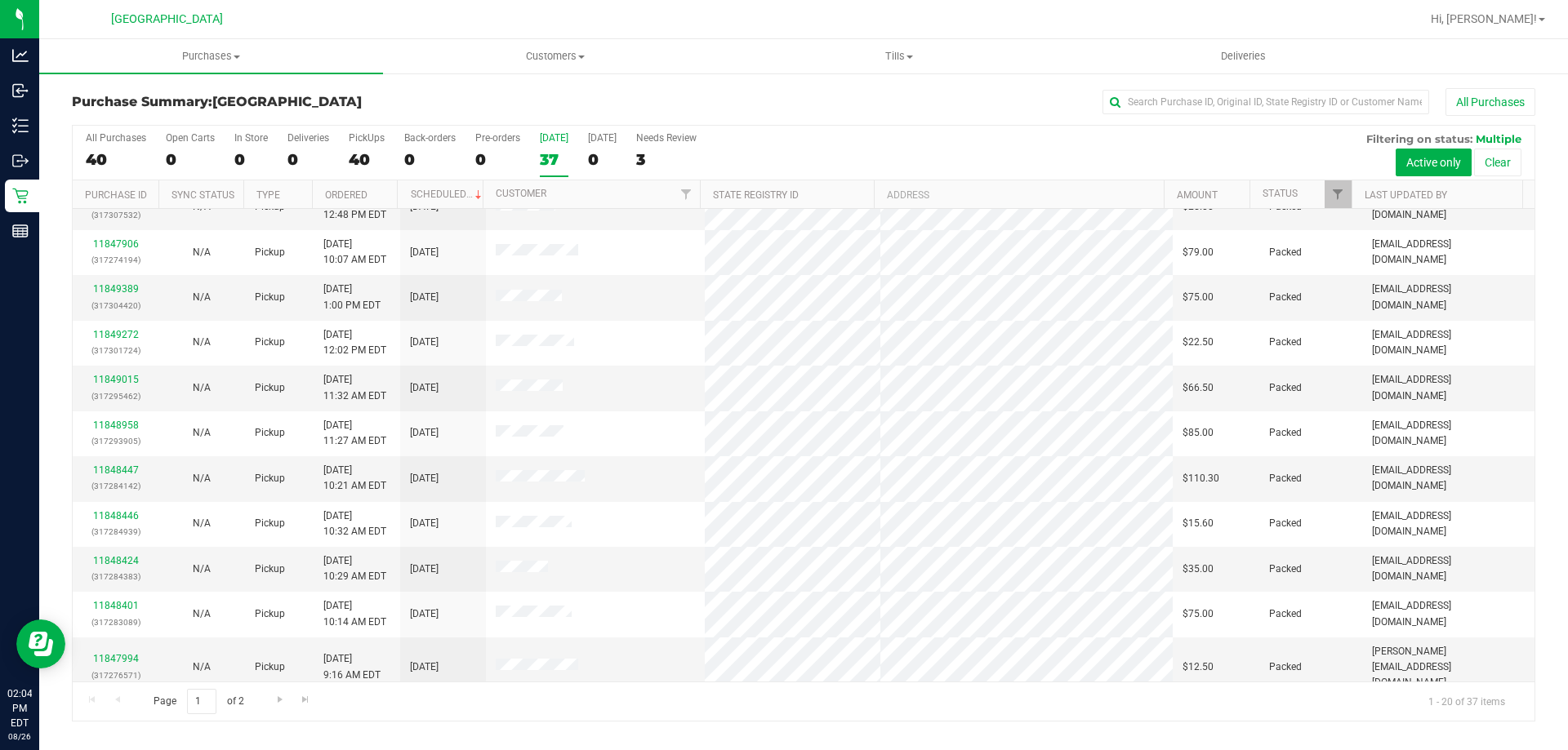
click at [262, 695] on div "Page 1 of 2 1 - 20 of 37 items" at bounding box center [803, 701] width 1462 height 39
click at [274, 699] on span "Go to the next page" at bounding box center [280, 700] width 13 height 13
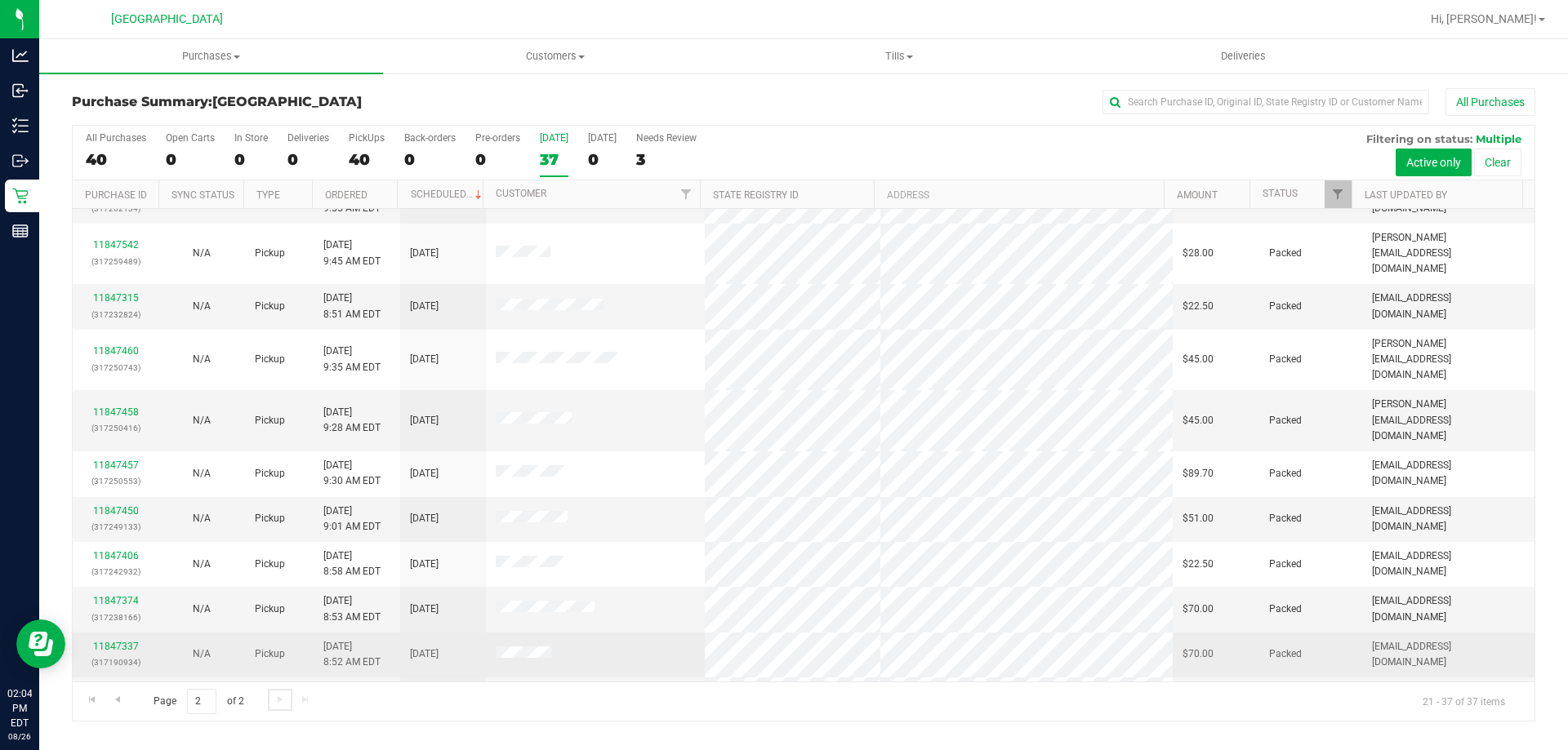
scroll to position [296, 0]
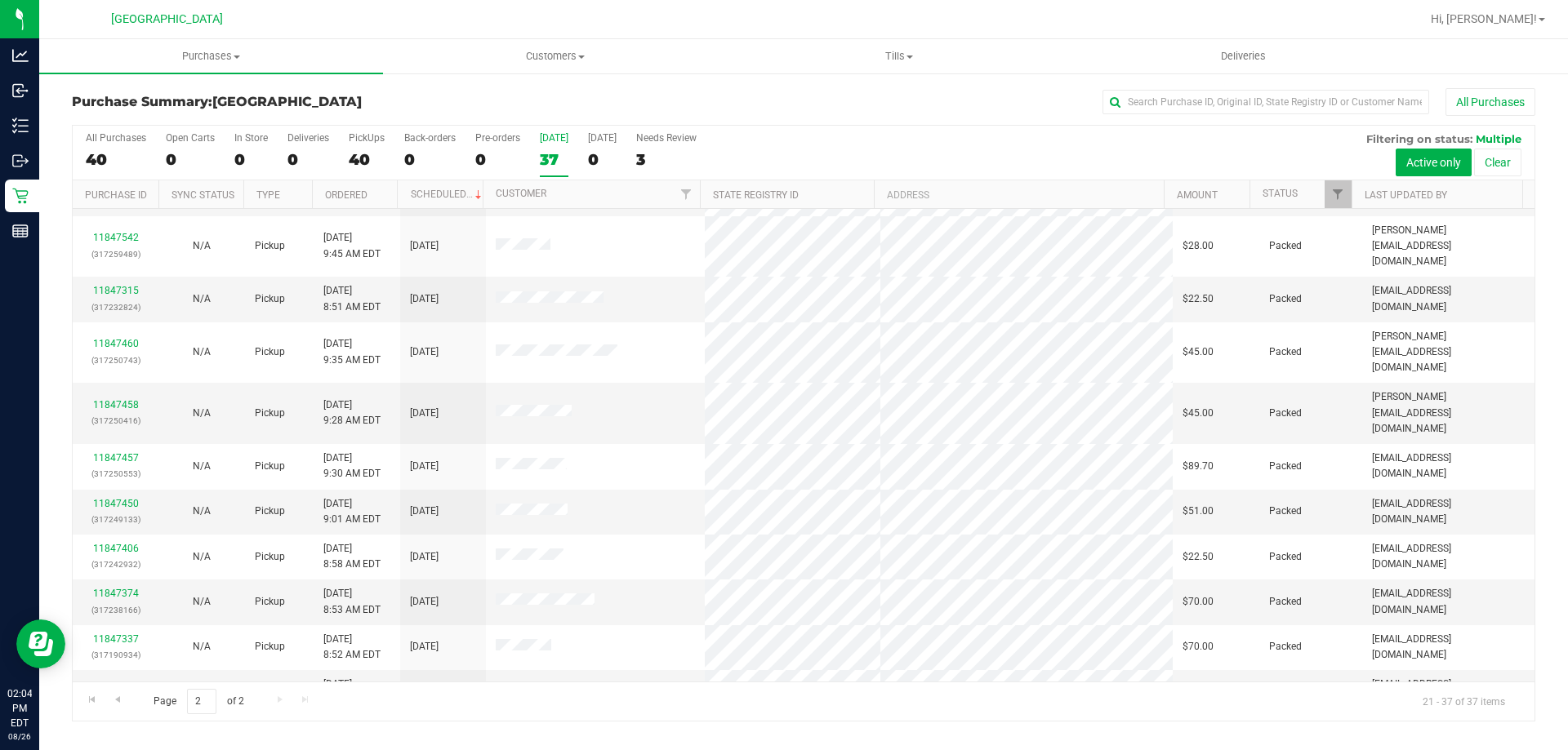
click at [617, 713] on div "Page 2 of 2 21 - 37 of 37 items" at bounding box center [803, 701] width 1462 height 39
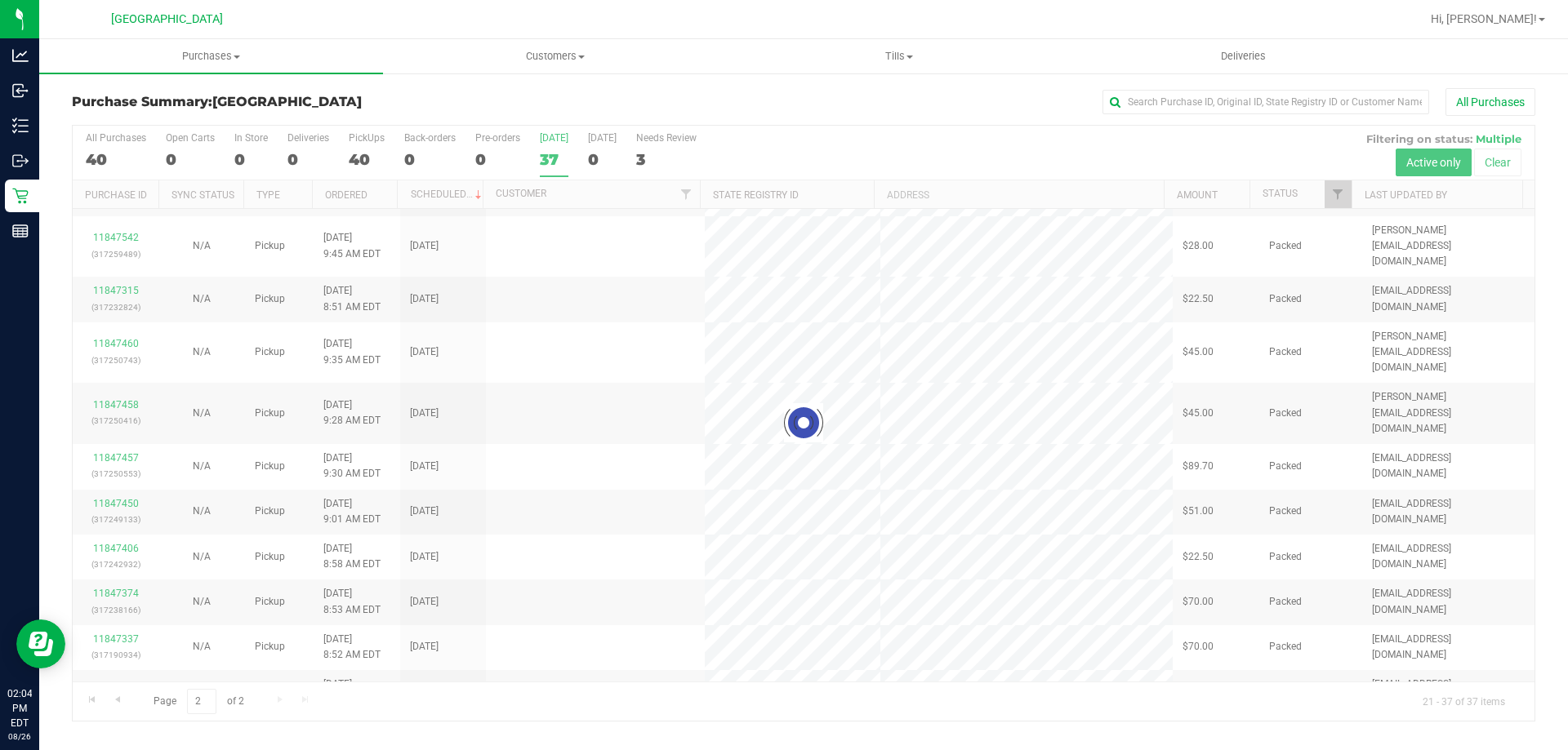
scroll to position [0, 0]
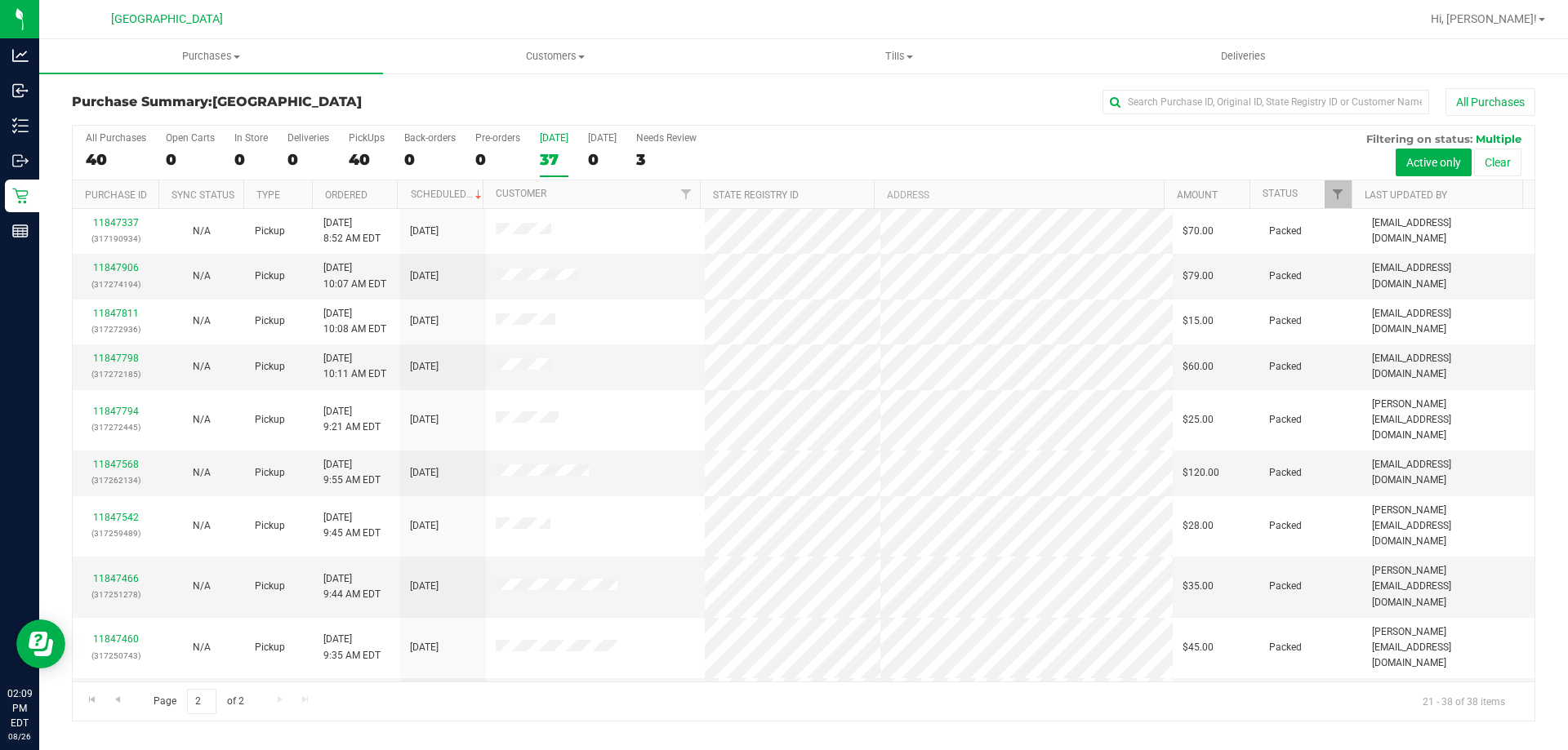
click at [560, 150] on div "37" at bounding box center [554, 159] width 29 height 18
click at [0, 0] on input "Today 37" at bounding box center [0, 0] width 0 height 0
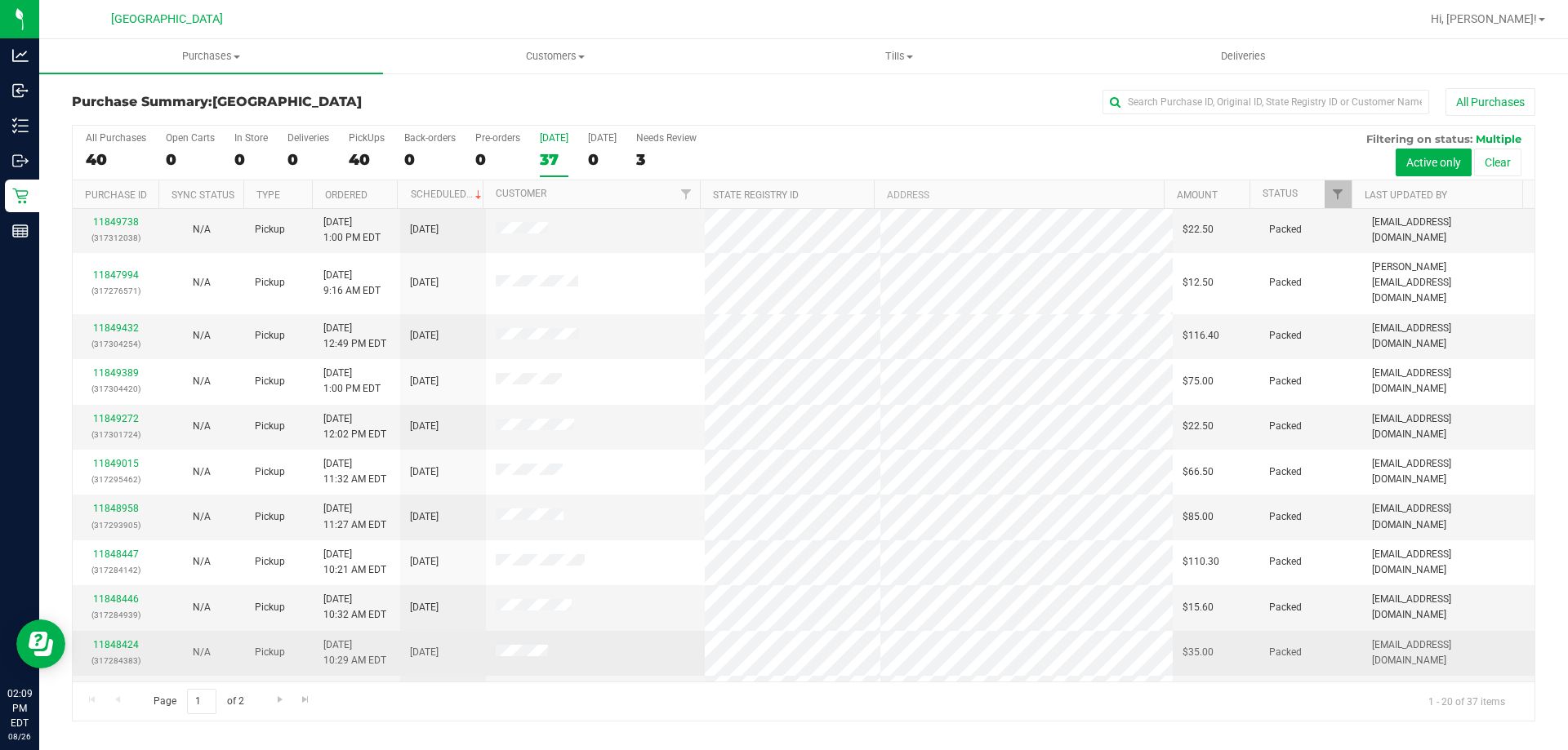
scroll to position [431, 0]
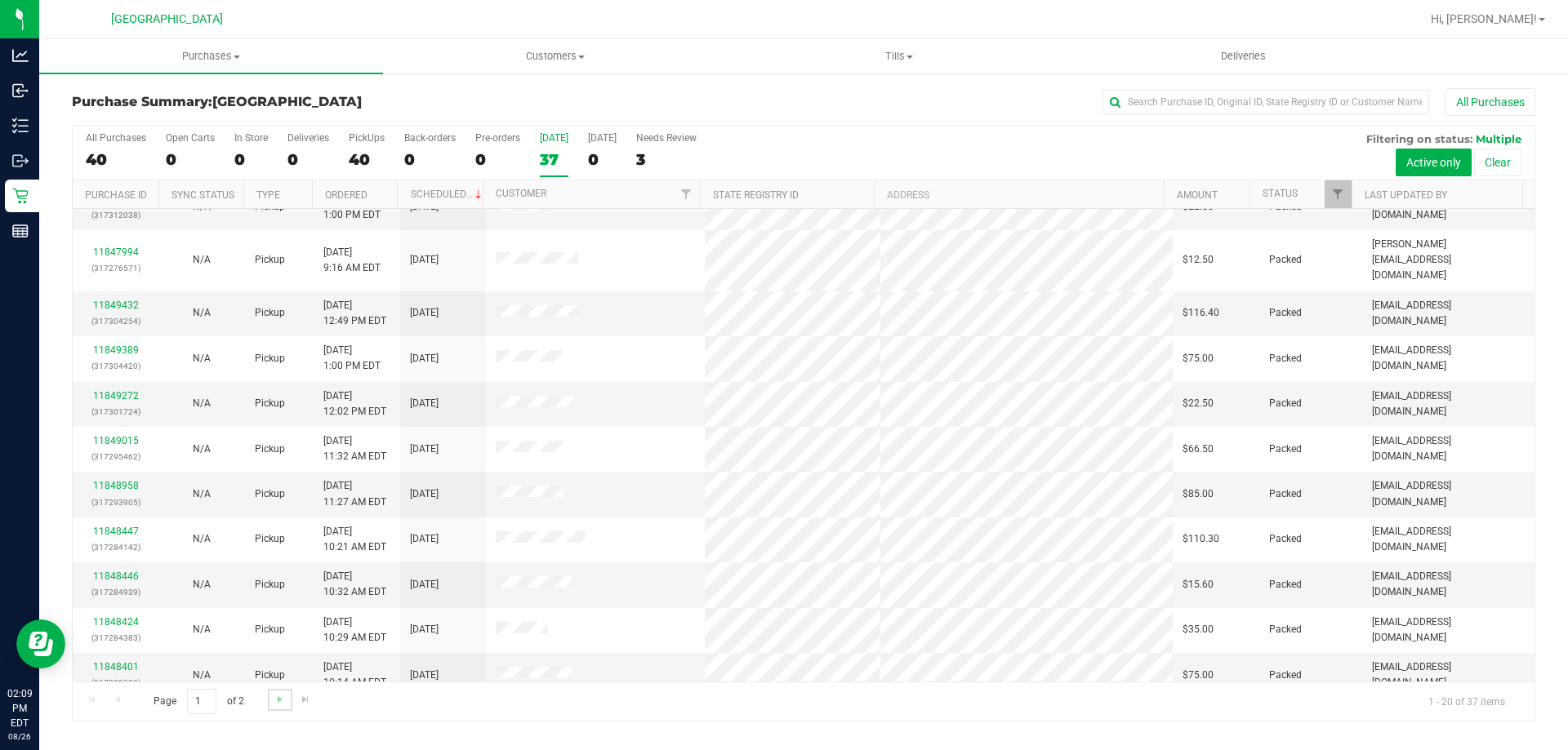
click at [289, 702] on link "Go to the next page" at bounding box center [279, 700] width 23 height 22
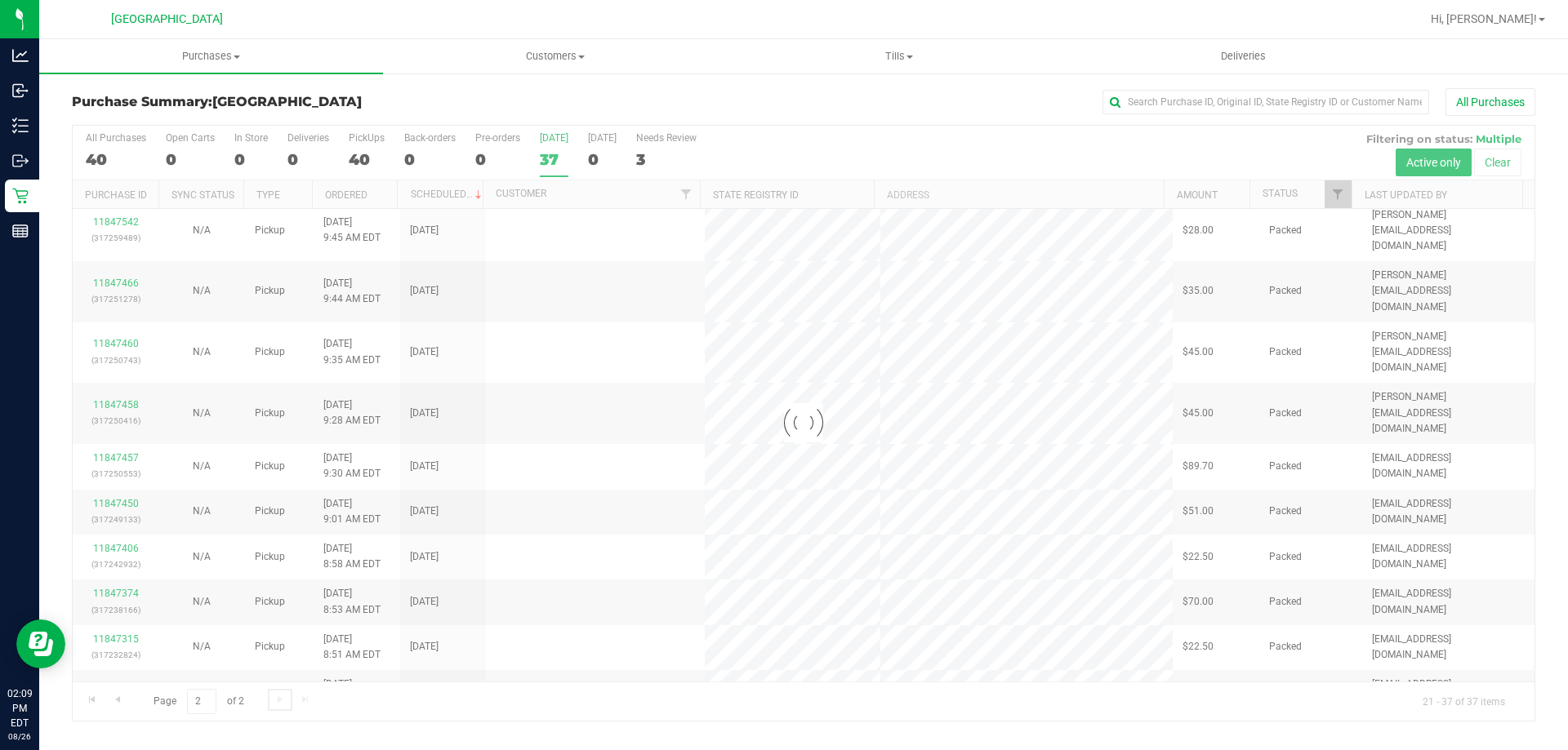
scroll to position [0, 0]
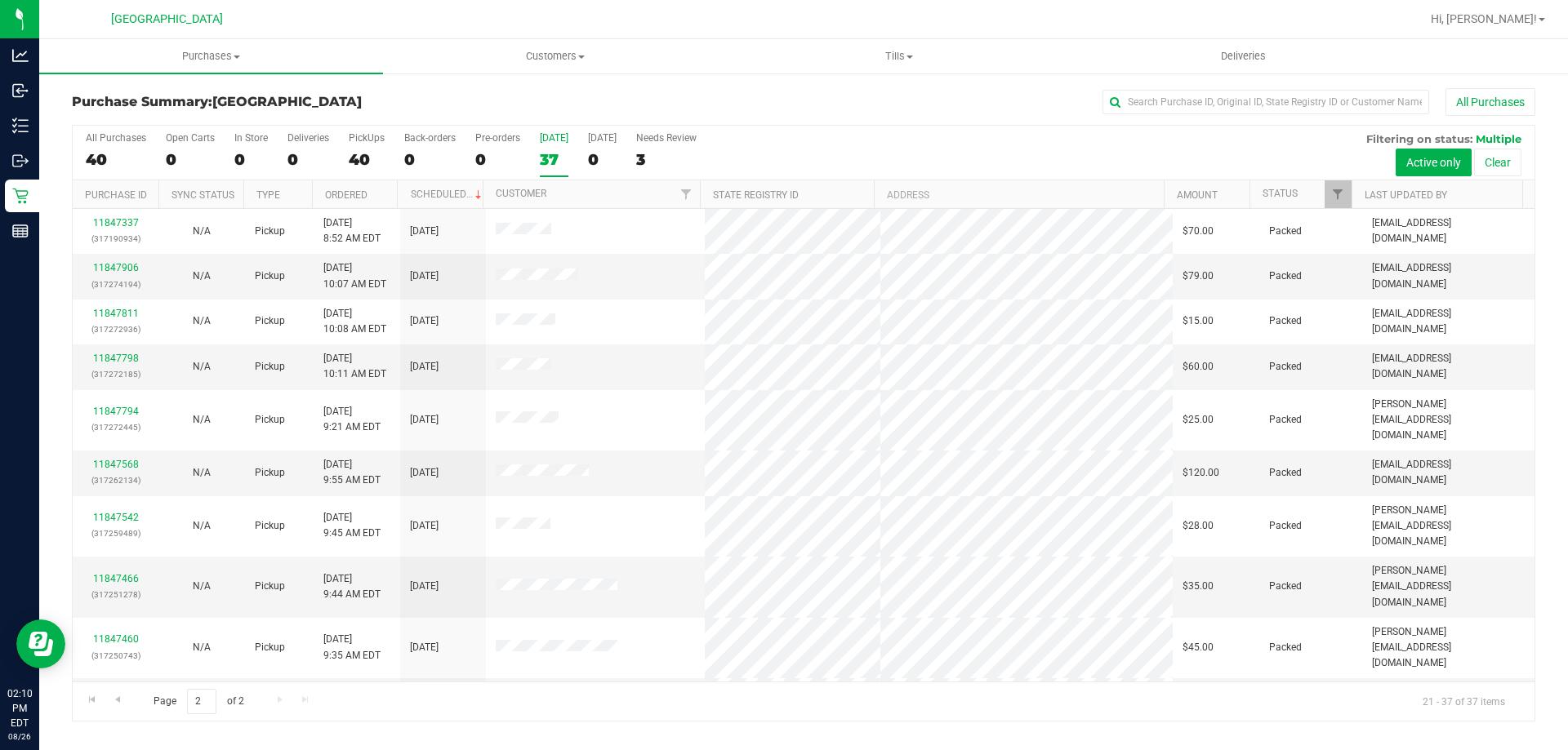
click at [556, 156] on div "37" at bounding box center [554, 159] width 29 height 18
click at [0, 0] on input "Today 37" at bounding box center [0, 0] width 0 height 0
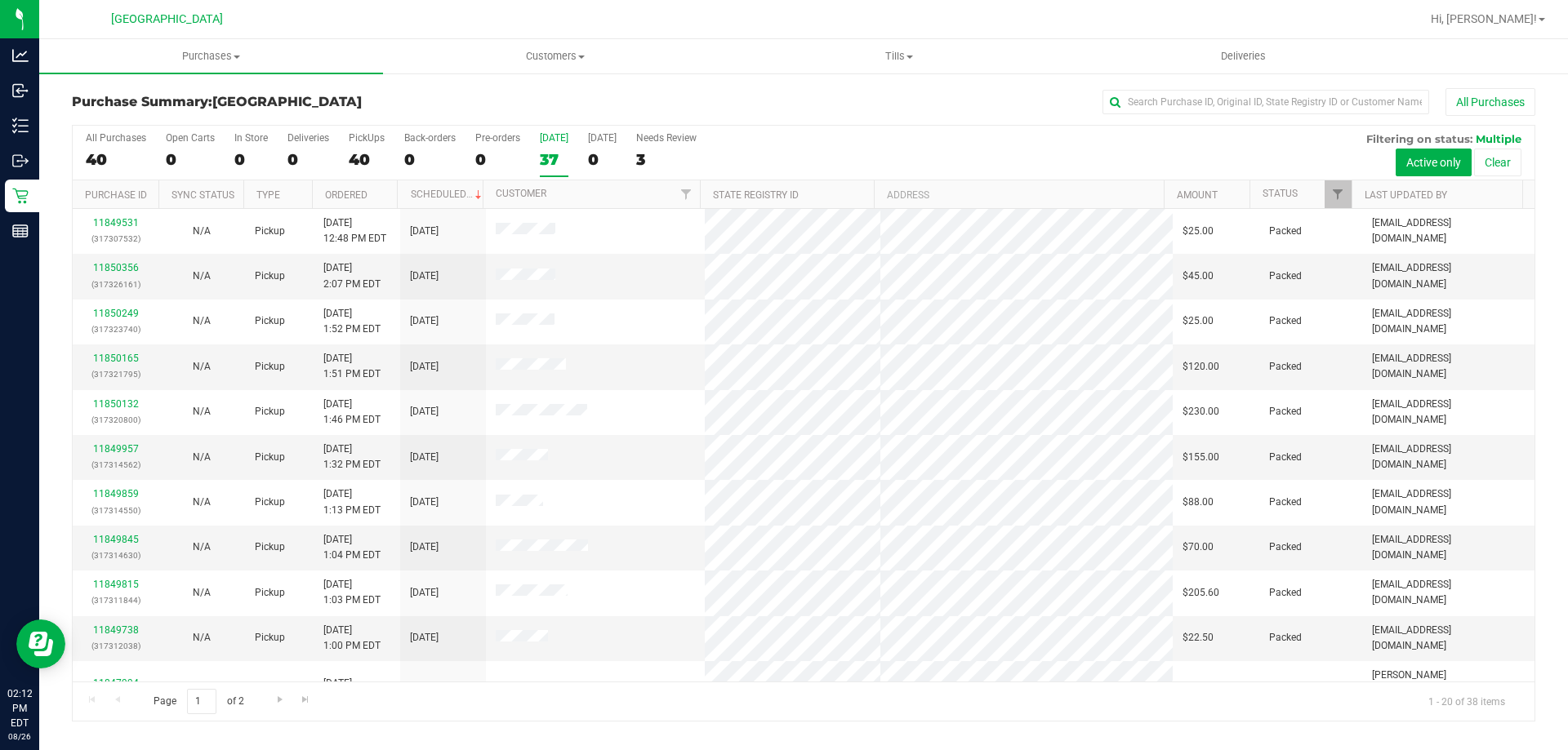
click at [563, 151] on div "37" at bounding box center [554, 159] width 29 height 18
click at [0, 0] on input "Today 37" at bounding box center [0, 0] width 0 height 0
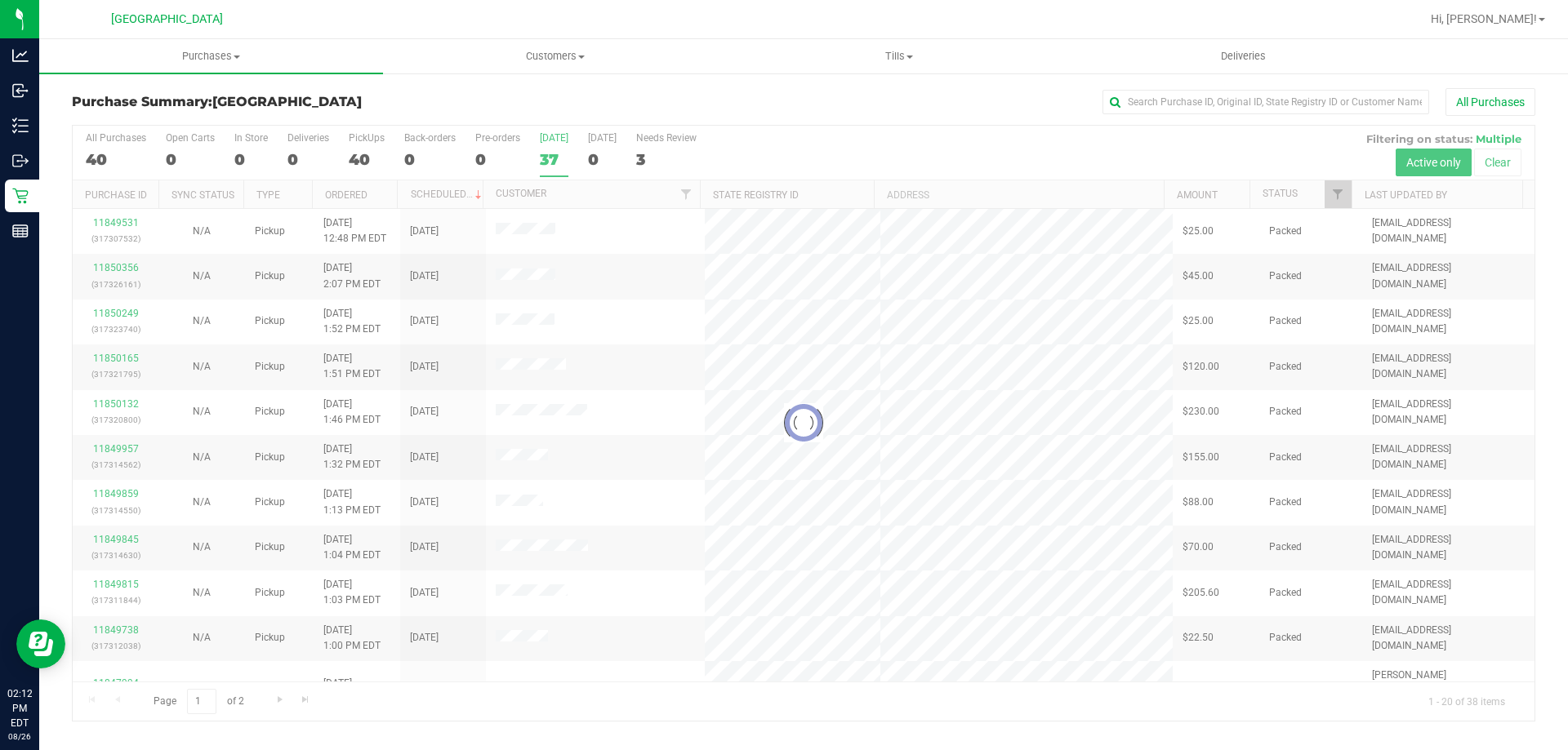
click at [563, 151] on div at bounding box center [803, 423] width 1462 height 595
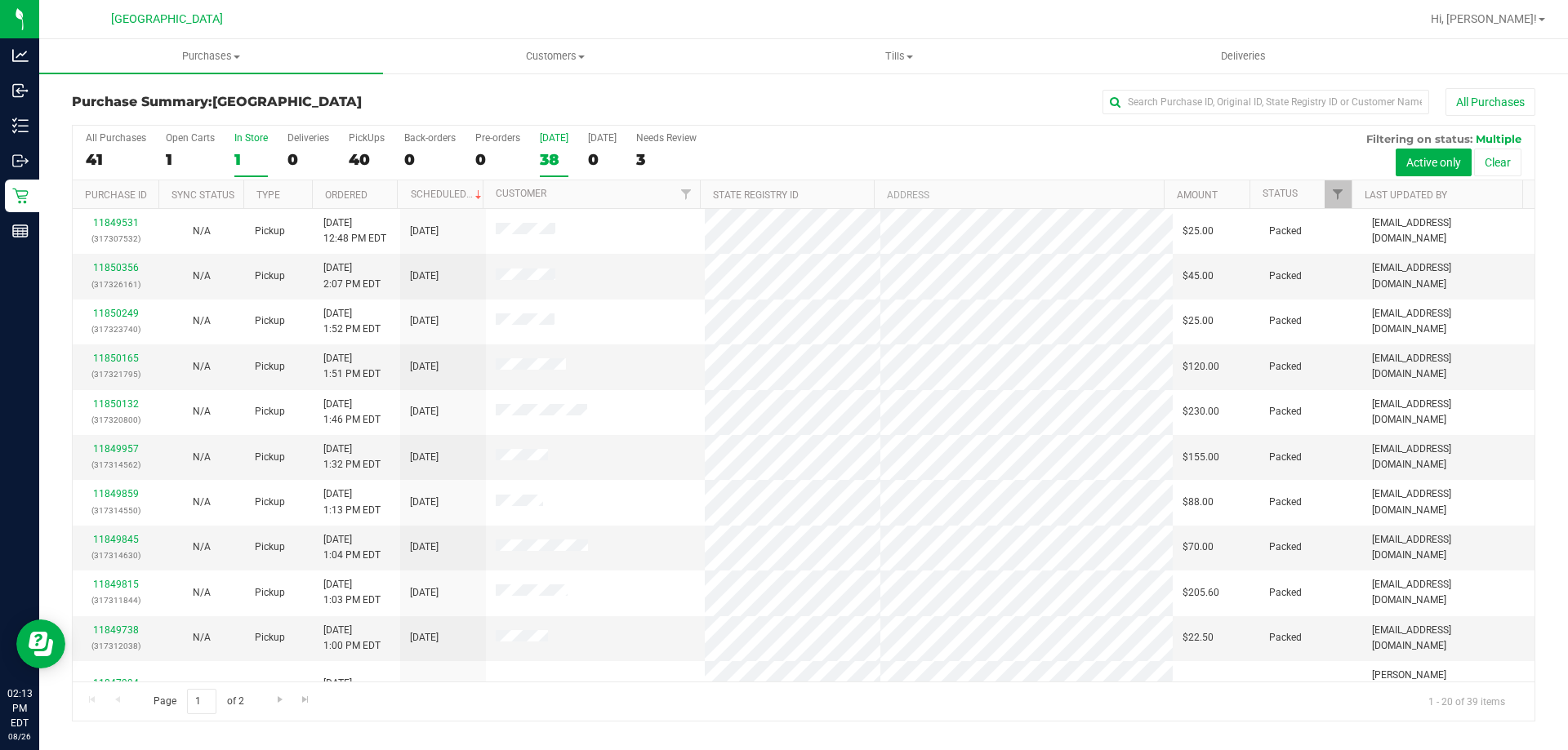
click at [252, 157] on div "1" at bounding box center [252, 159] width 34 height 18
click at [0, 0] on input "In Store 1" at bounding box center [0, 0] width 0 height 0
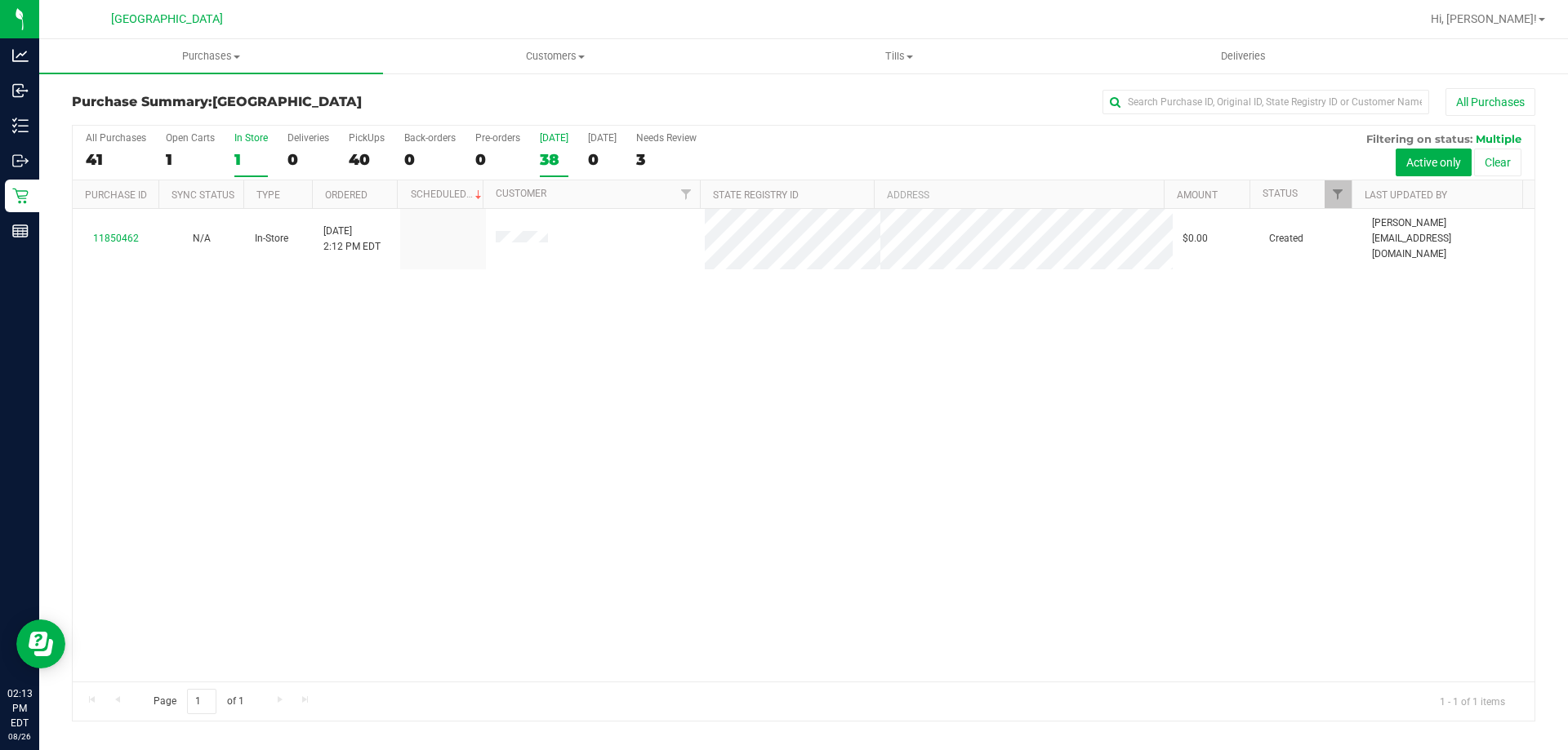
click at [557, 147] on label "Today 38" at bounding box center [554, 155] width 29 height 45
click at [0, 0] on input "Today 38" at bounding box center [0, 0] width 0 height 0
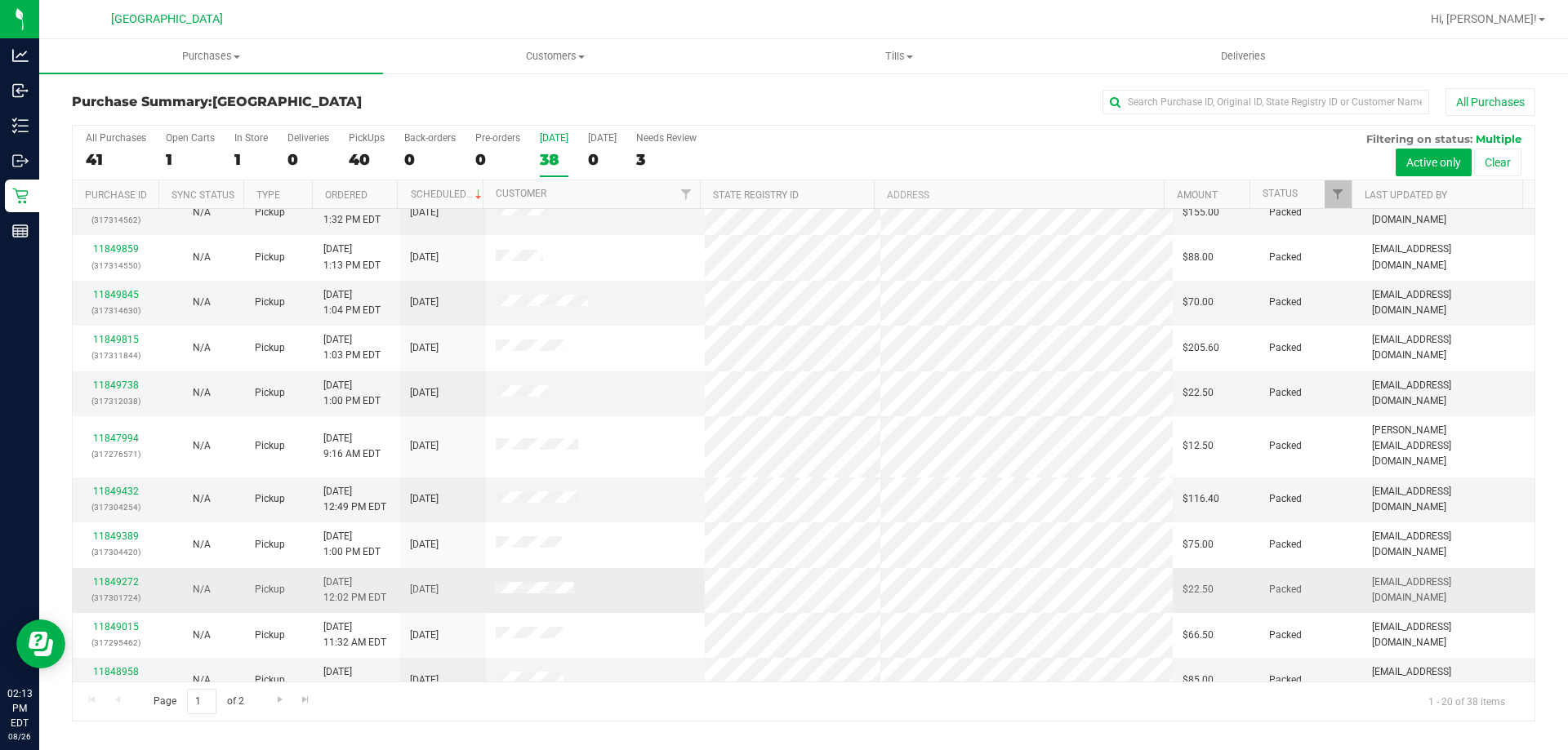
scroll to position [431, 0]
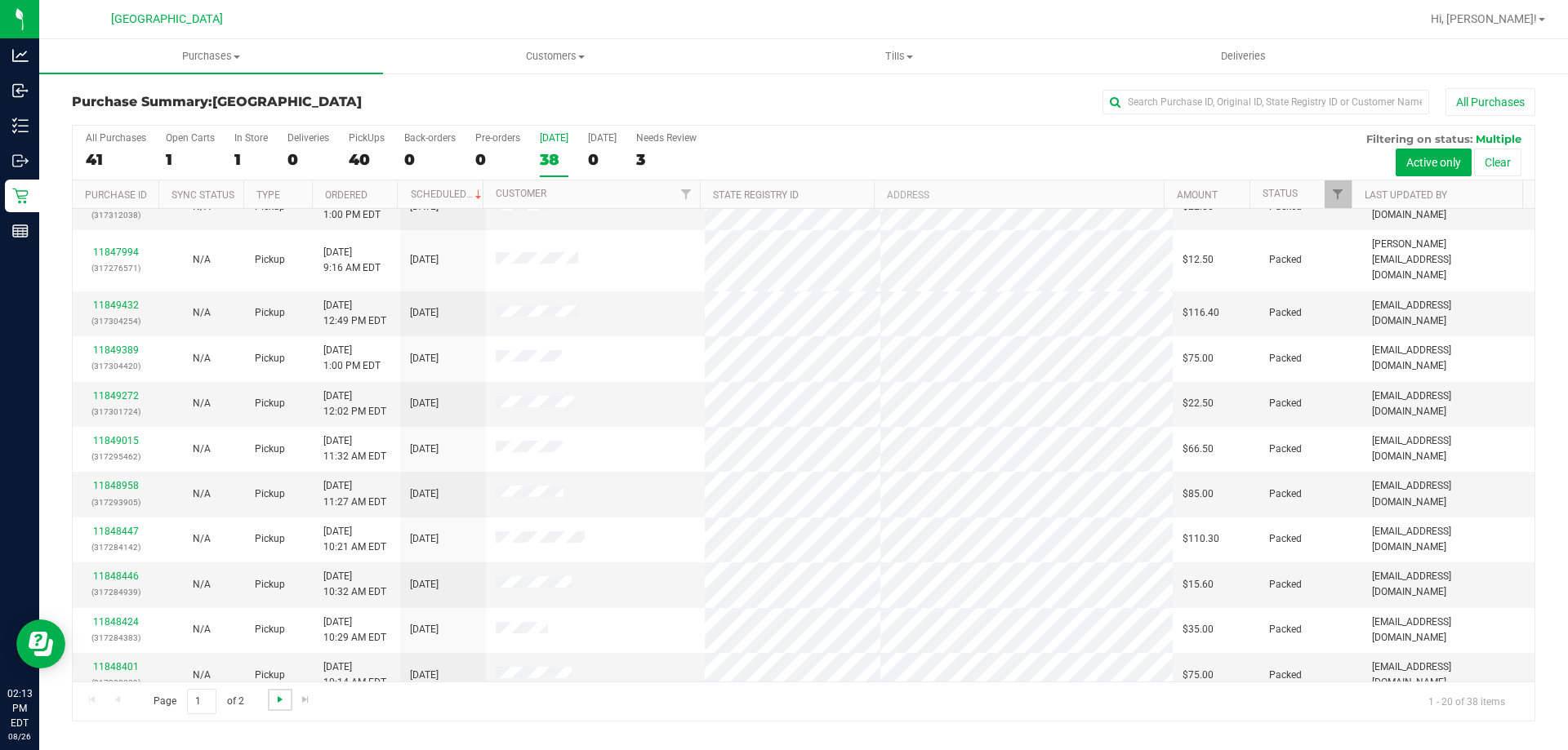
click at [281, 700] on span "Go to the next page" at bounding box center [280, 700] width 13 height 13
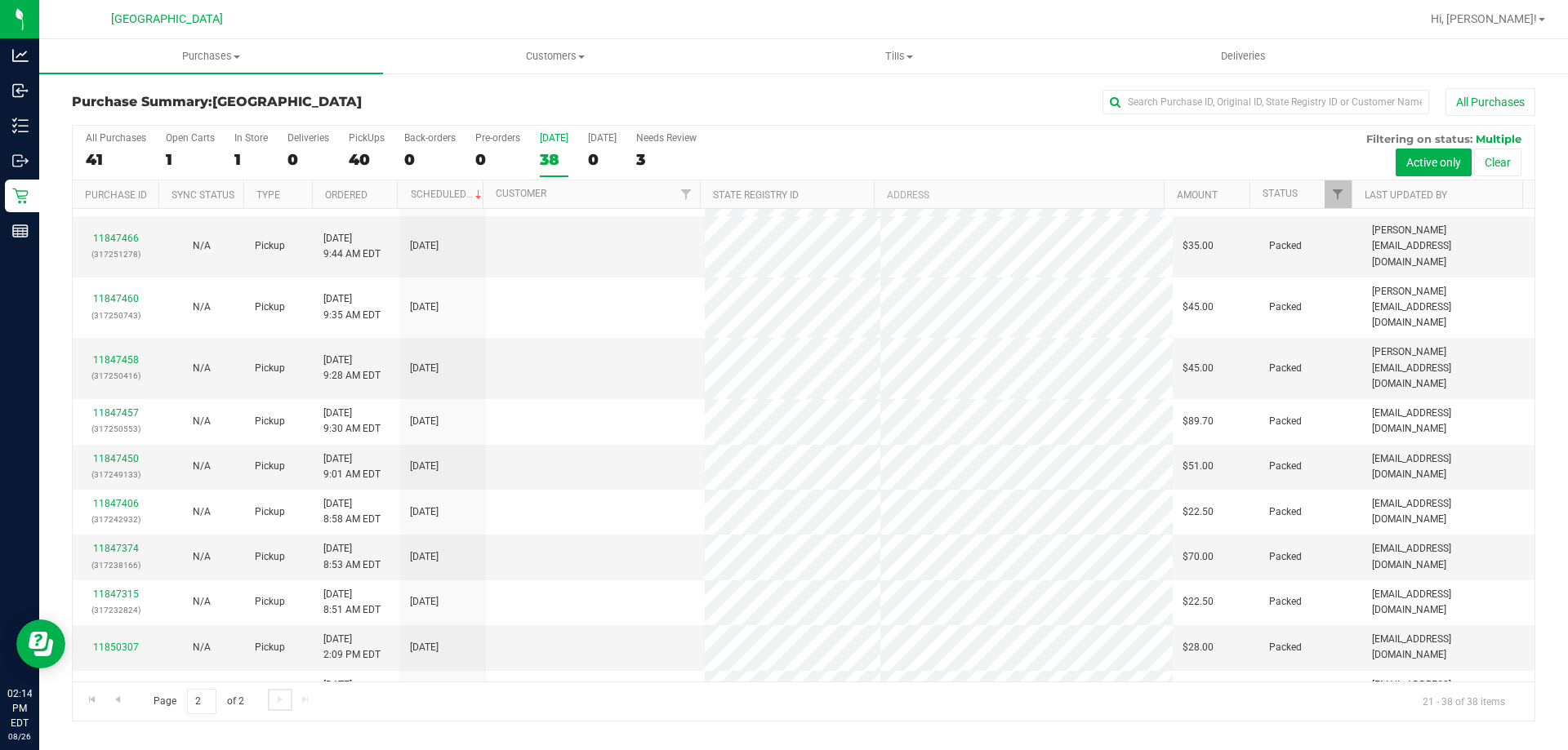
scroll to position [0, 0]
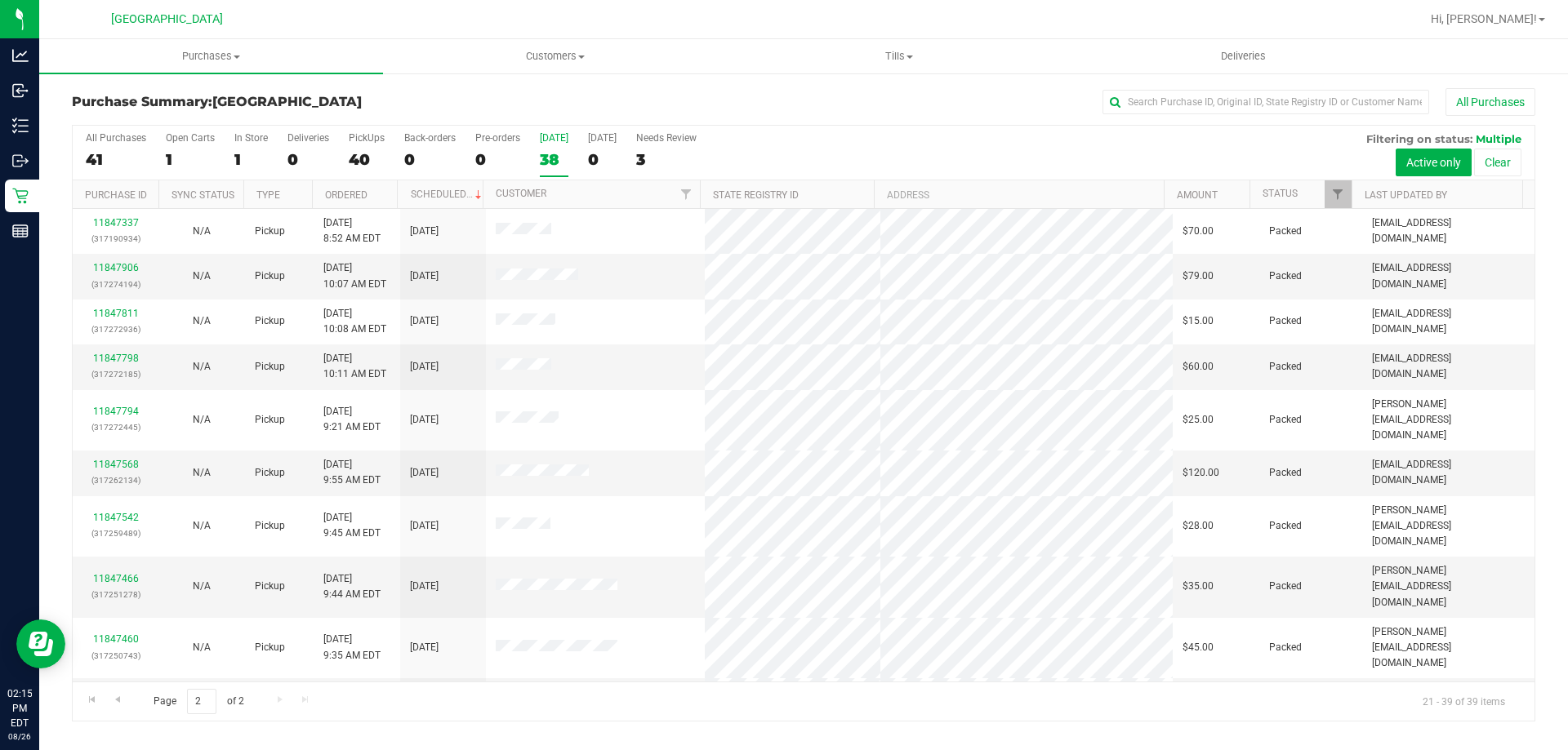
click at [548, 172] on label "Today 38" at bounding box center [554, 155] width 29 height 45
click at [0, 0] on input "Today 38" at bounding box center [0, 0] width 0 height 0
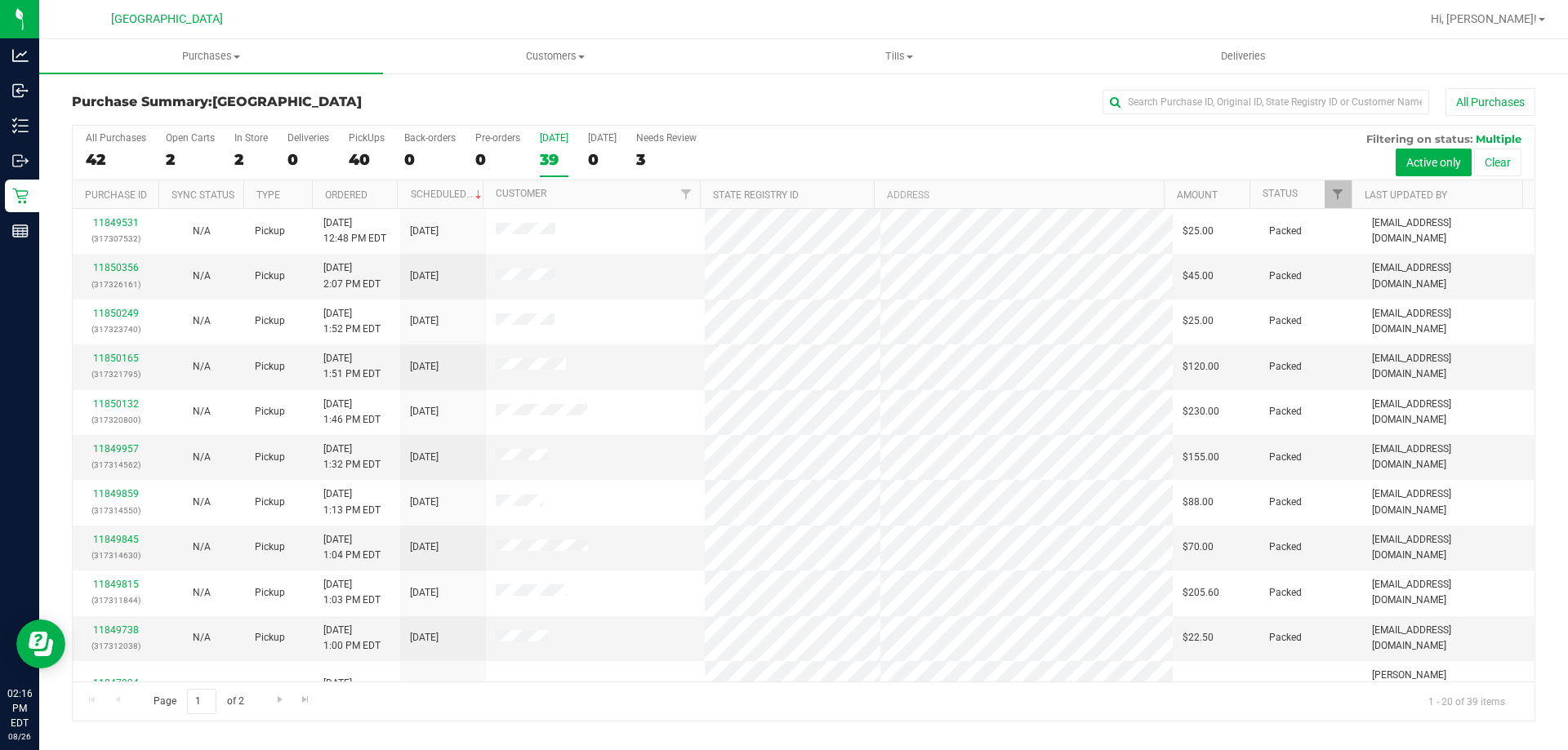
click at [540, 163] on div "39" at bounding box center [554, 159] width 29 height 18
click at [0, 0] on input "Today 39" at bounding box center [0, 0] width 0 height 0
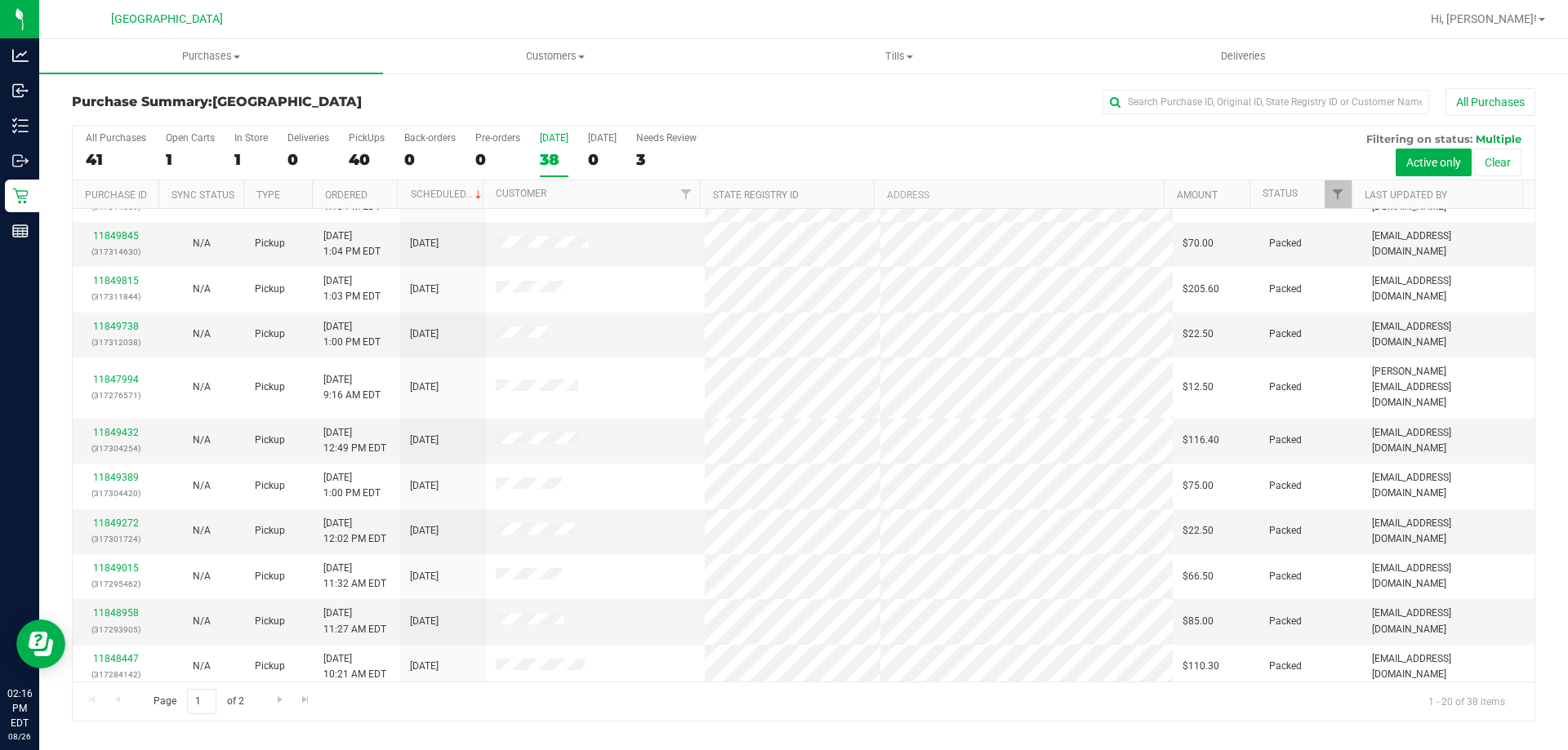
scroll to position [408, 0]
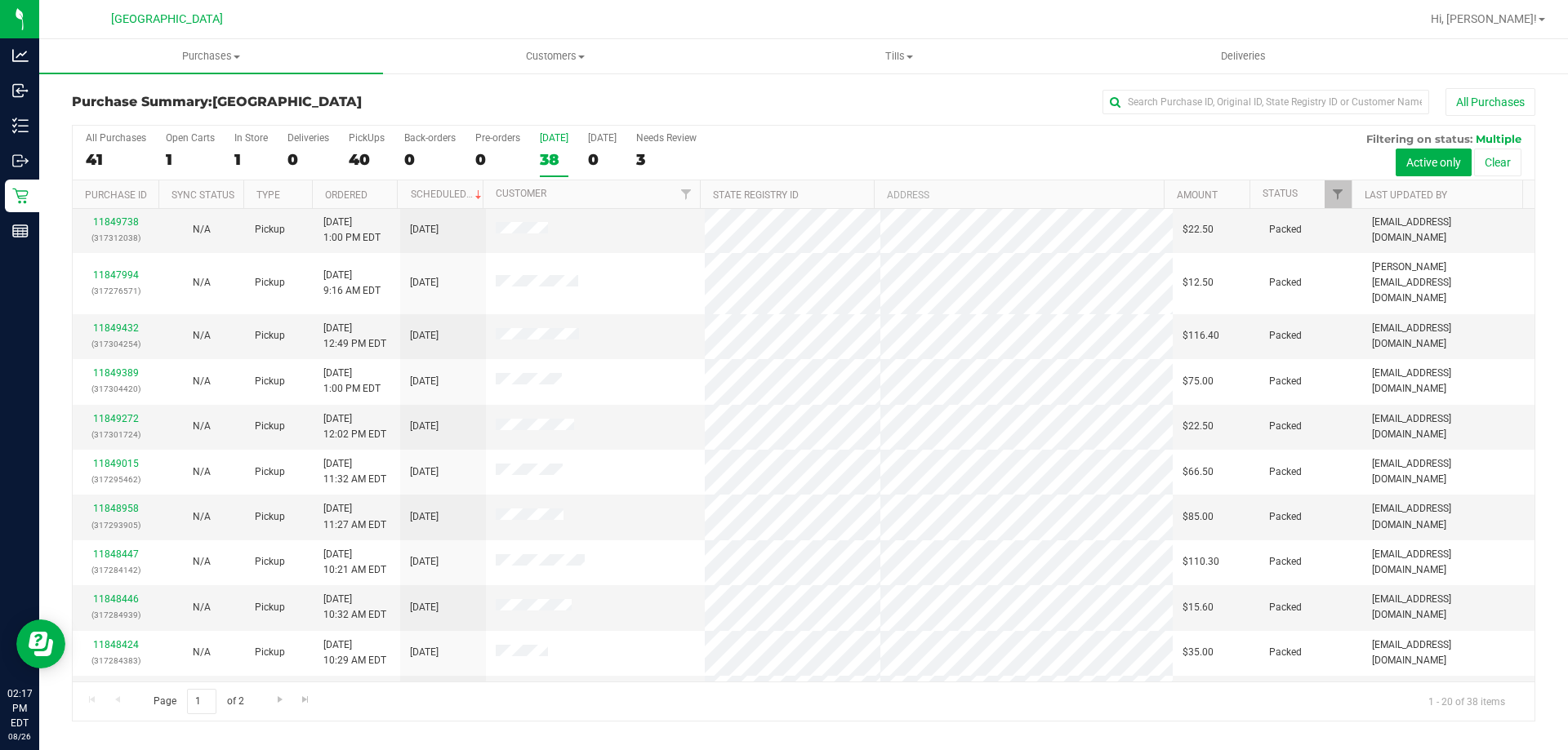
click at [1225, 711] on div "Page 1 of 2 1 - 20 of 38 items" at bounding box center [803, 701] width 1462 height 39
click at [552, 157] on div "38" at bounding box center [554, 159] width 29 height 18
click at [0, 0] on input "Today 38" at bounding box center [0, 0] width 0 height 0
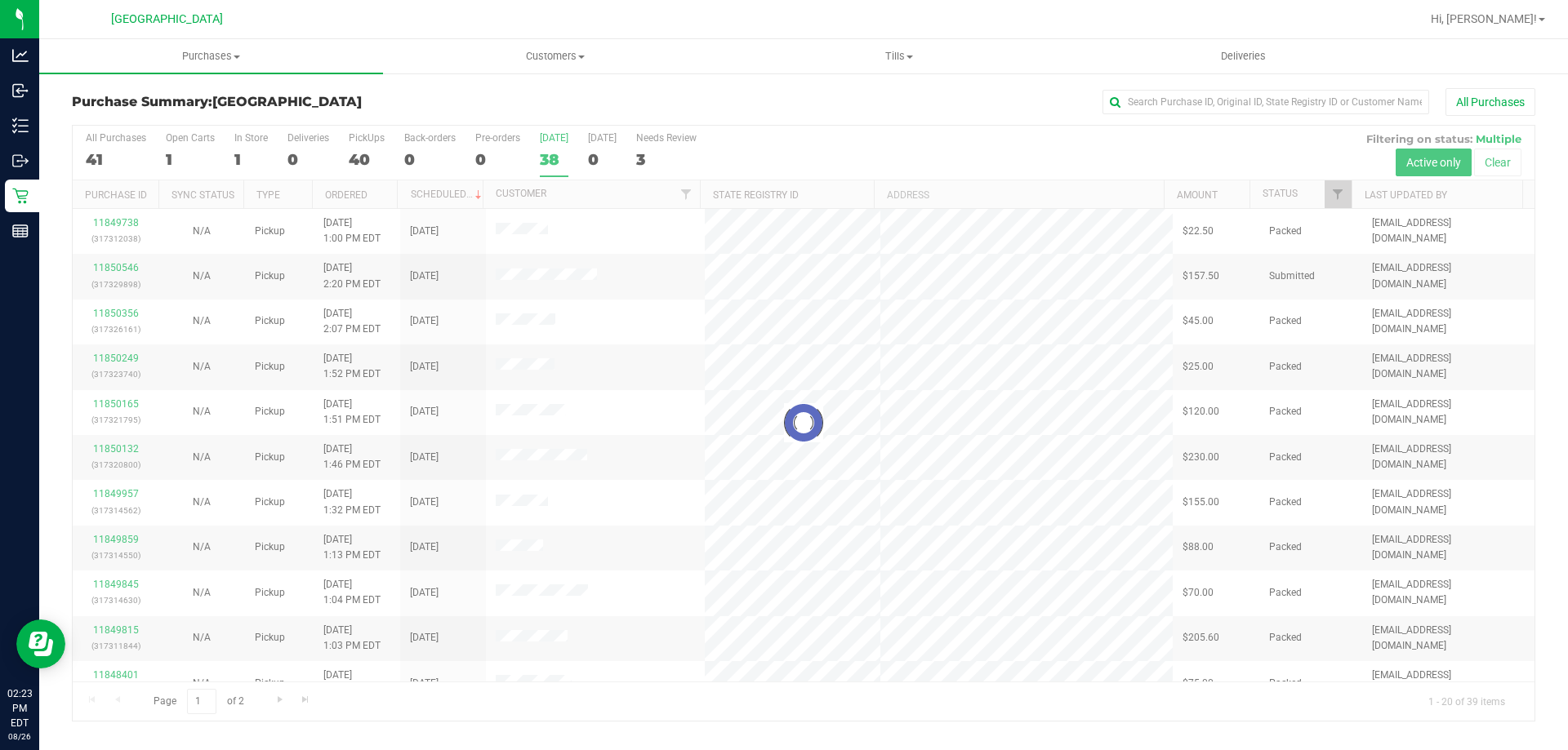
click at [554, 149] on div at bounding box center [803, 423] width 1462 height 595
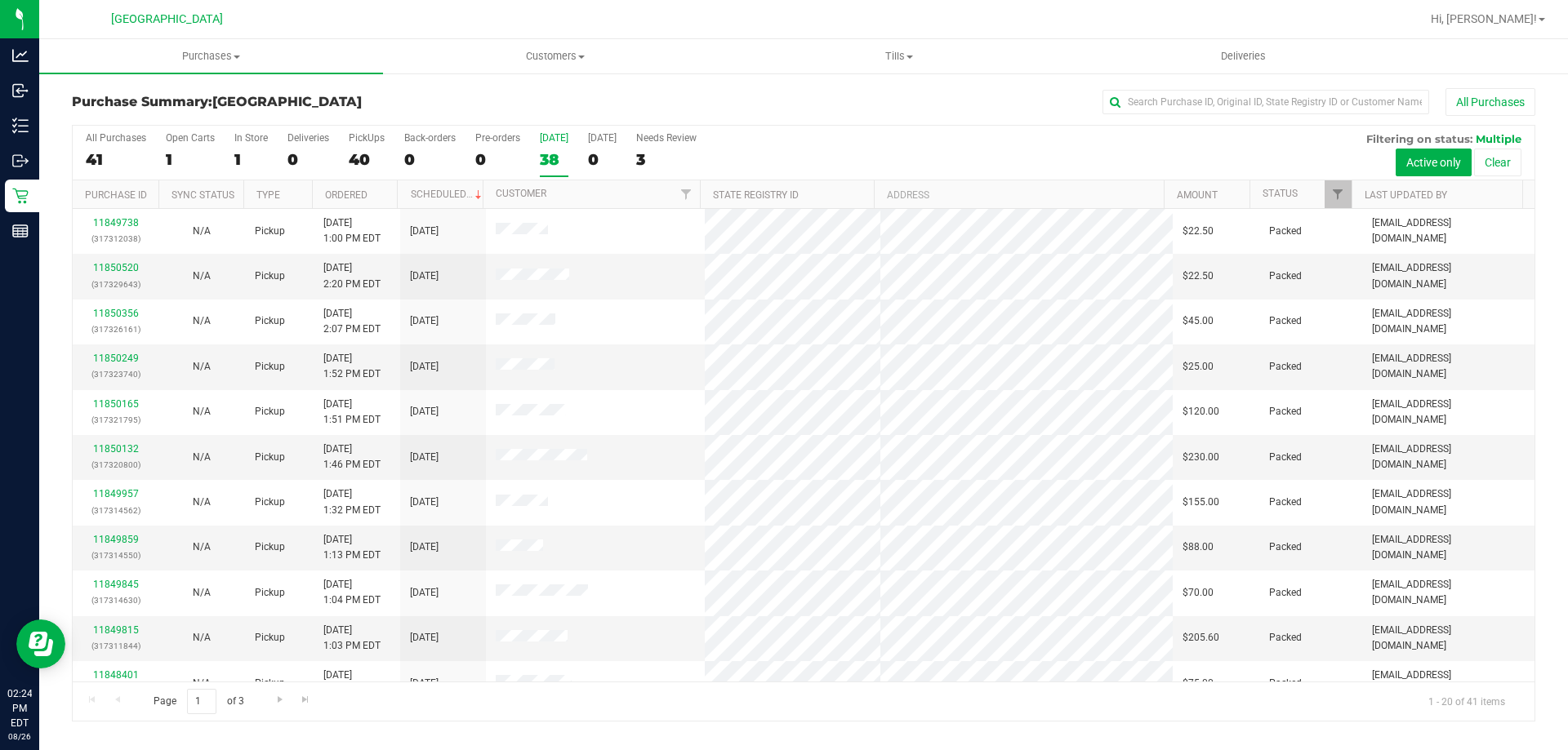
click at [226, 152] on div "All Purchases 41 Open Carts 1 In Store 1 Deliveries 0 PickUps 40 Back-orders 0 …" at bounding box center [803, 153] width 1462 height 54
click at [246, 159] on div "1" at bounding box center [252, 159] width 34 height 18
click at [0, 0] on input "In Store 1" at bounding box center [0, 0] width 0 height 0
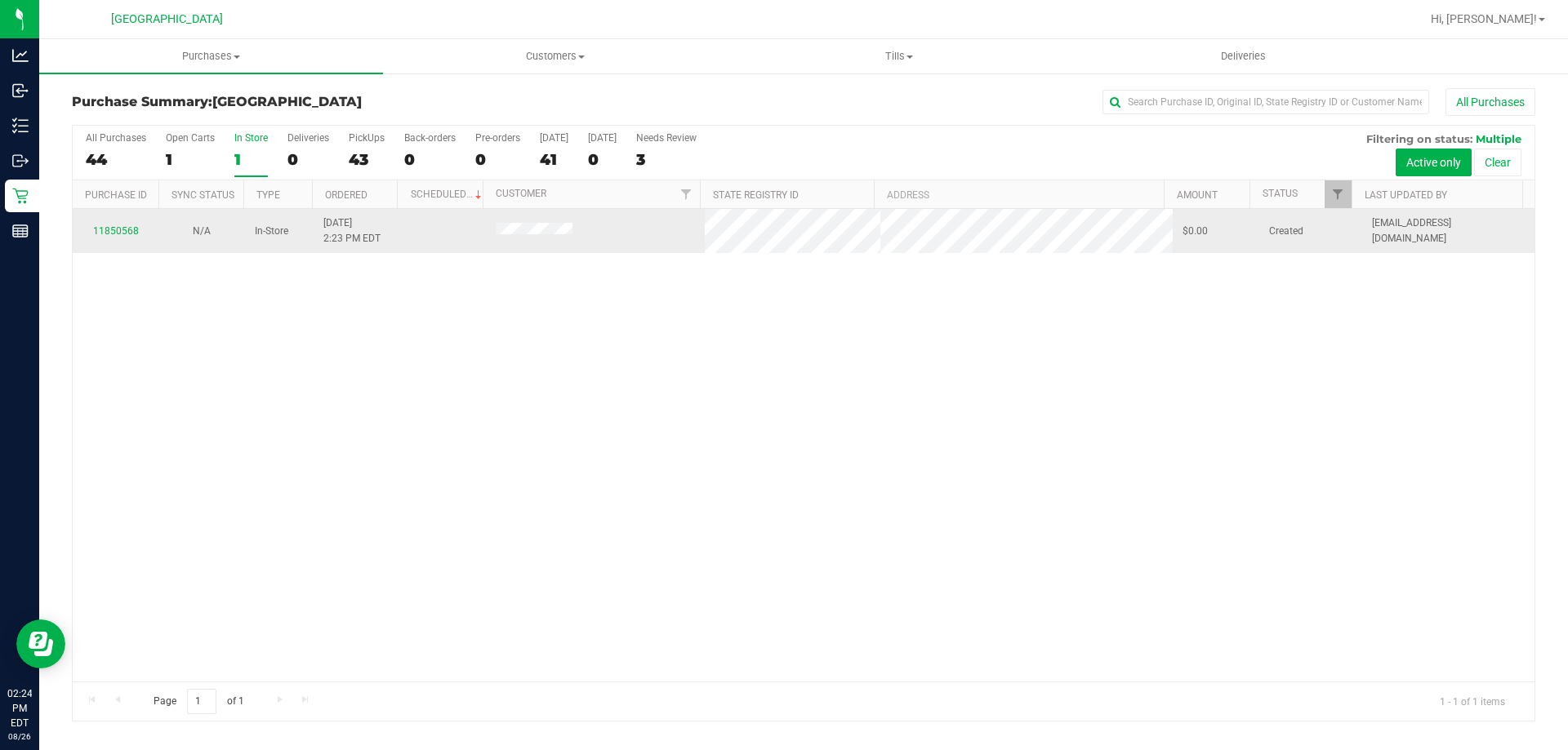
click at [123, 221] on td "11850568" at bounding box center [116, 230] width 86 height 44
click at [123, 222] on td "11850568" at bounding box center [116, 230] width 86 height 44
click at [123, 229] on link "11850568" at bounding box center [116, 231] width 46 height 12
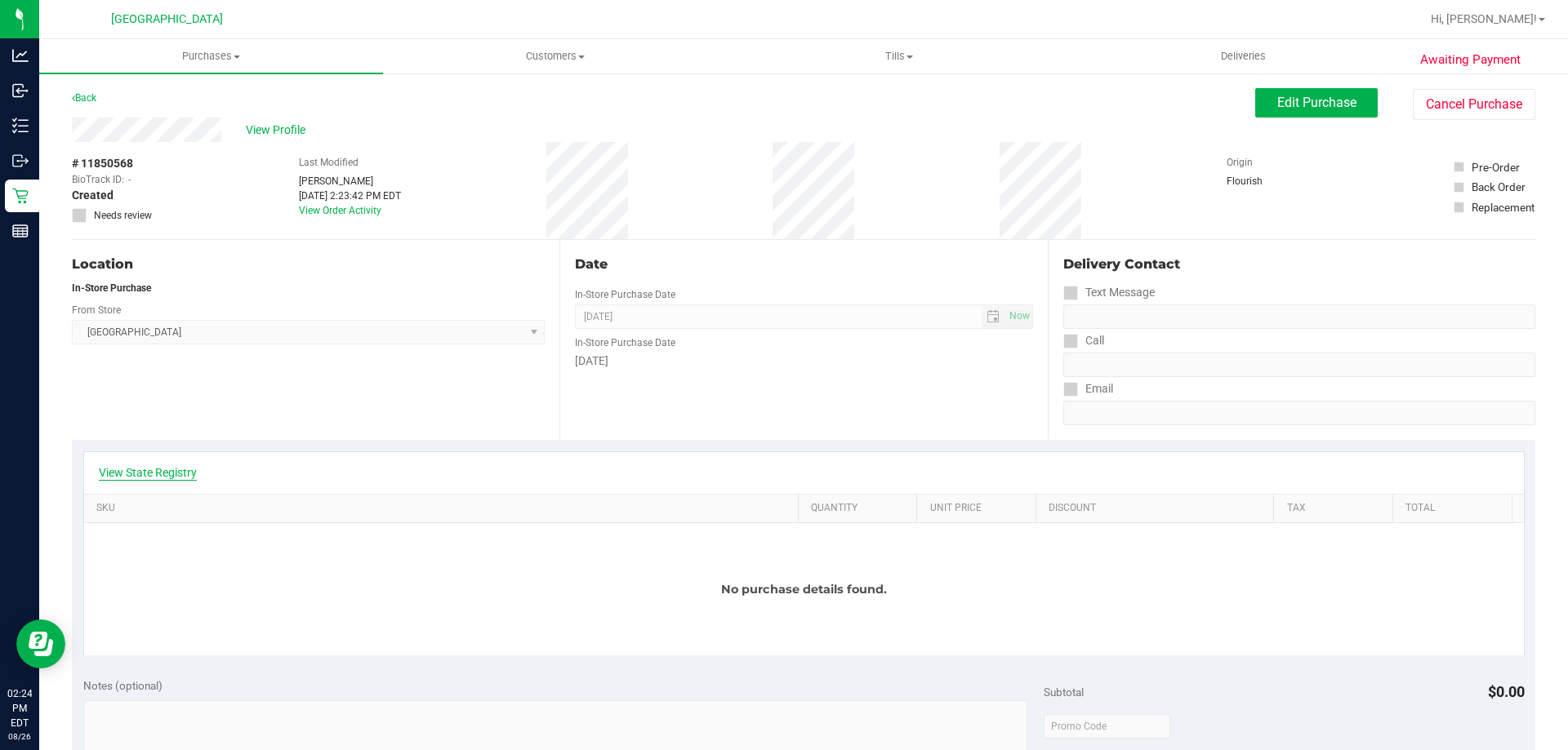
click at [110, 473] on link "View State Registry" at bounding box center [148, 472] width 98 height 16
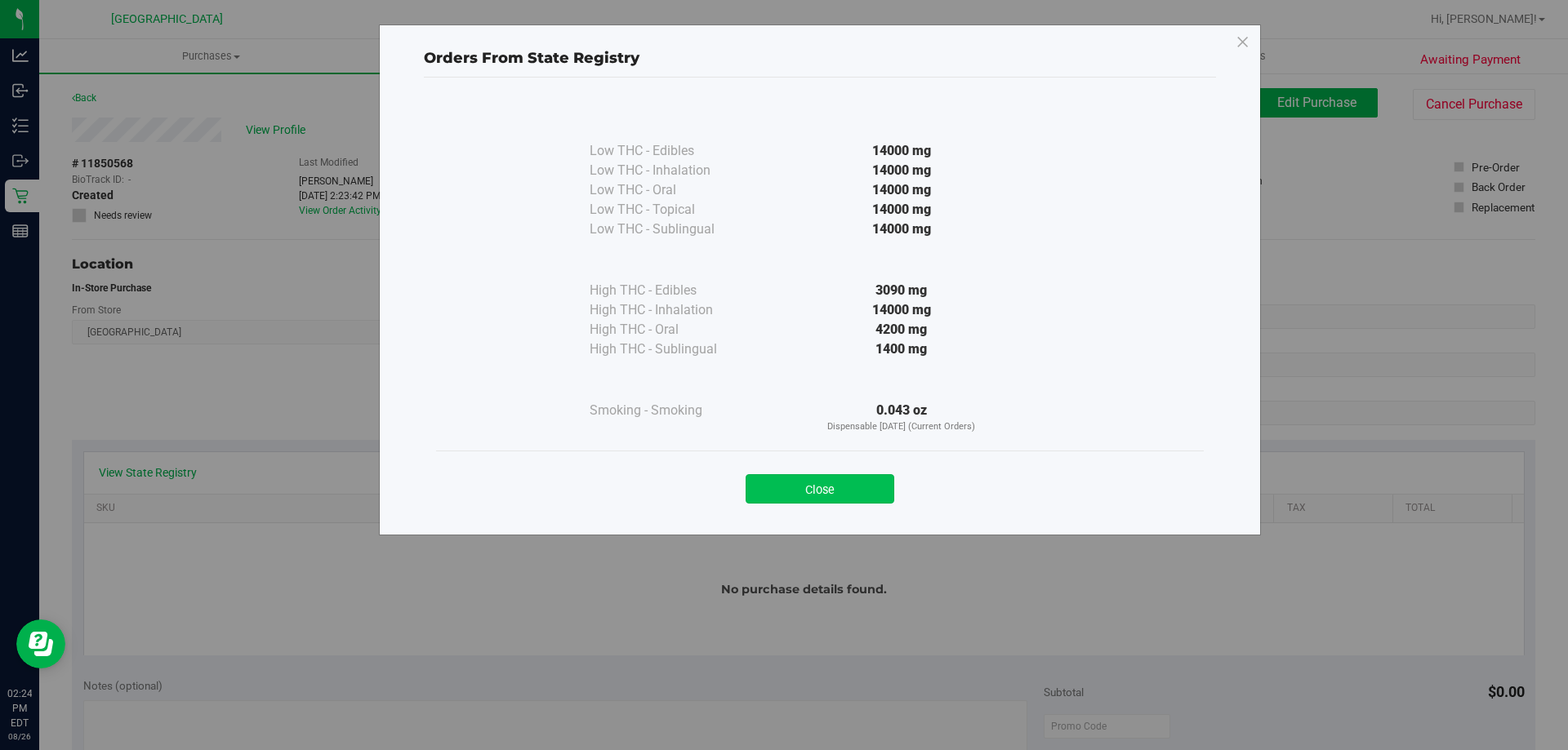
click at [849, 486] on button "Close" at bounding box center [819, 489] width 148 height 29
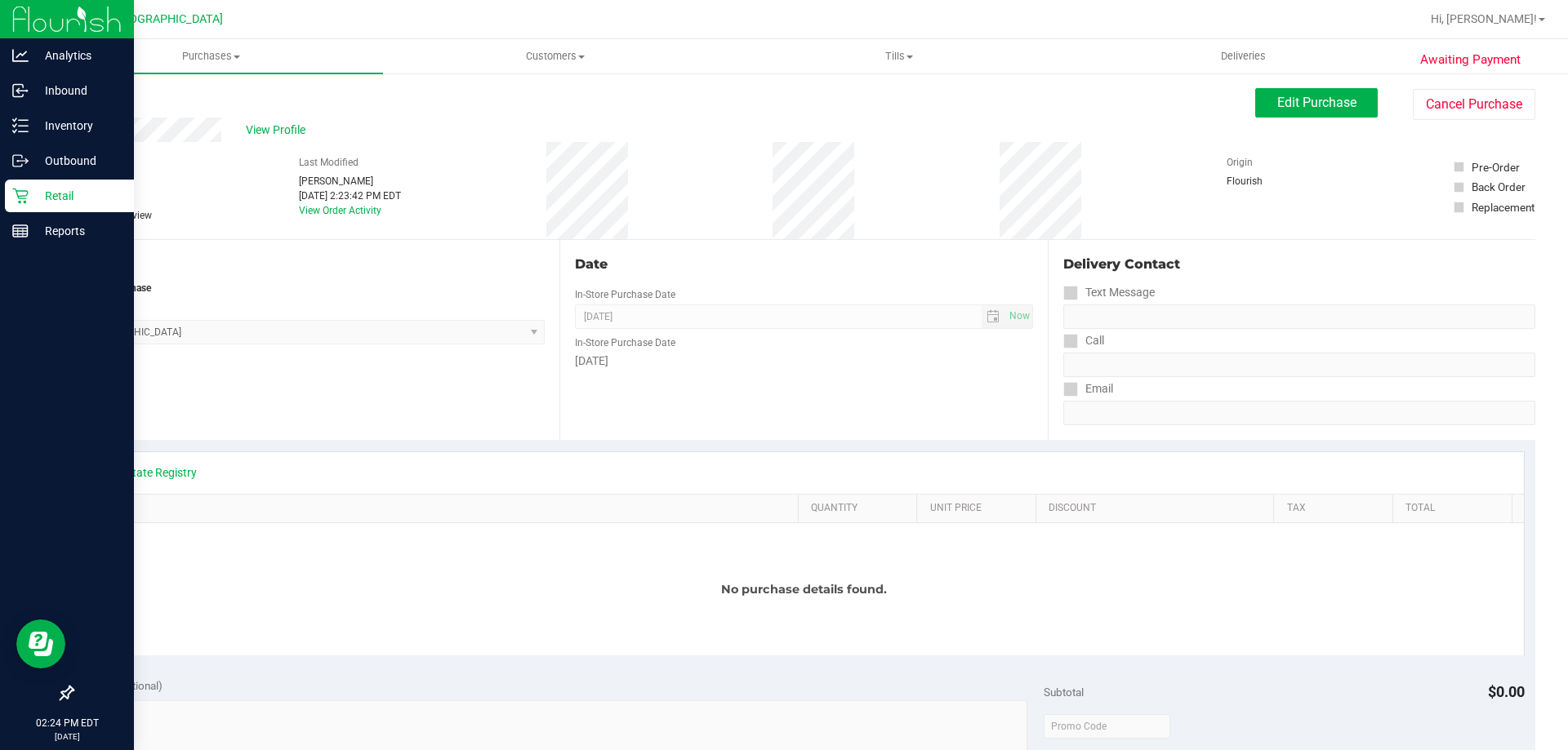
click at [70, 196] on p "Retail" at bounding box center [77, 195] width 98 height 19
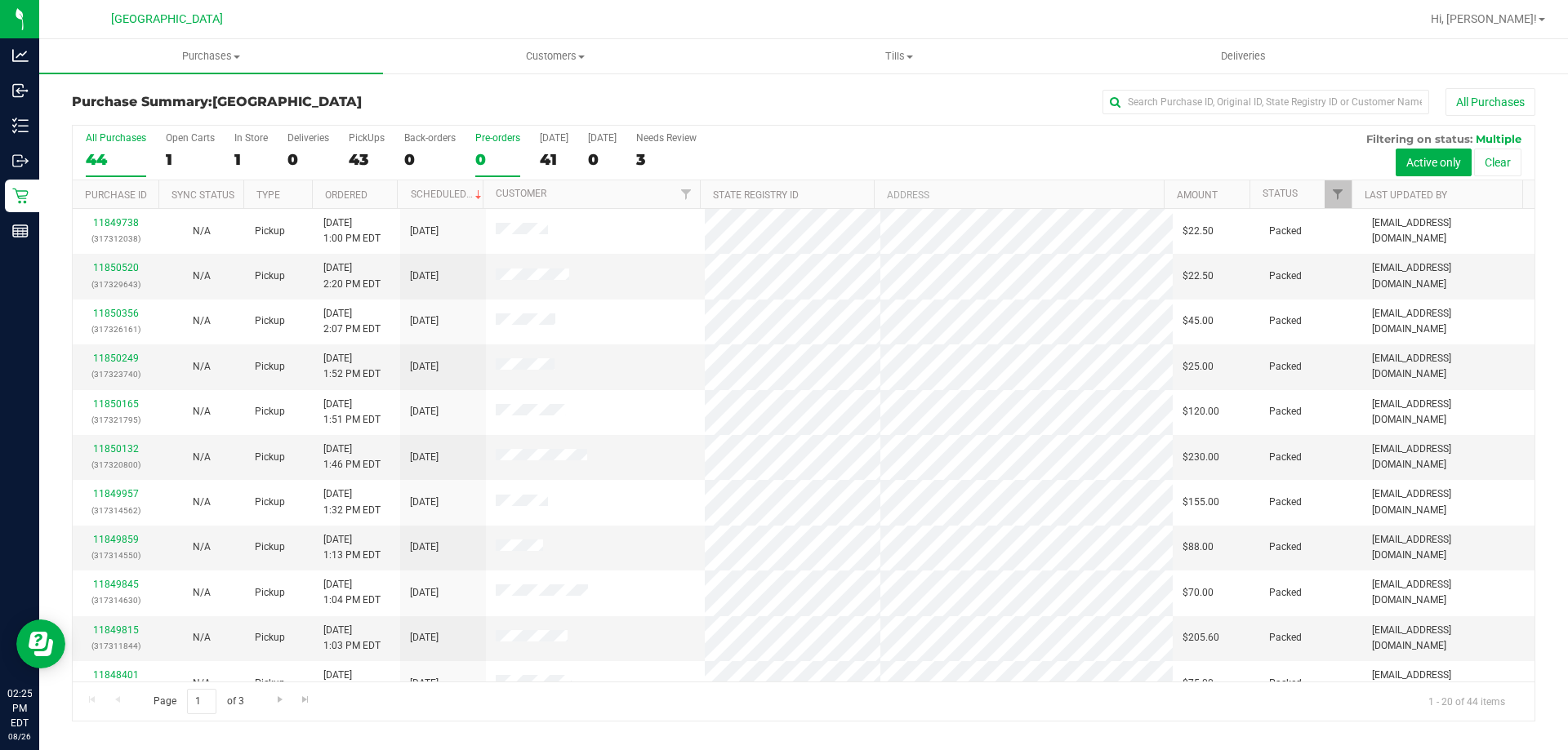
click at [518, 159] on div "0" at bounding box center [498, 159] width 45 height 18
click at [0, 0] on input "Pre-orders 0" at bounding box center [0, 0] width 0 height 0
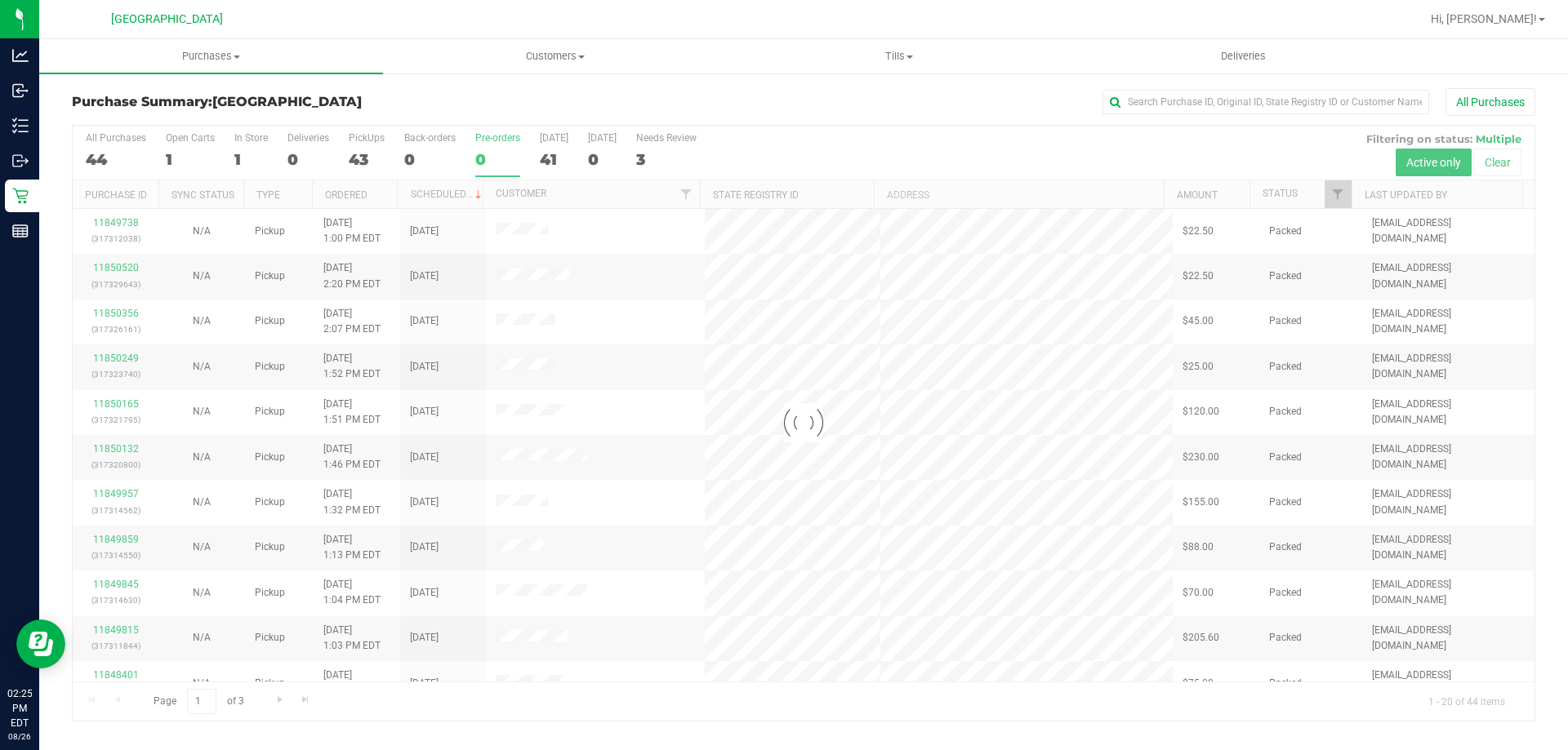
click at [566, 157] on div at bounding box center [803, 423] width 1462 height 595
click at [537, 161] on div at bounding box center [803, 423] width 1462 height 595
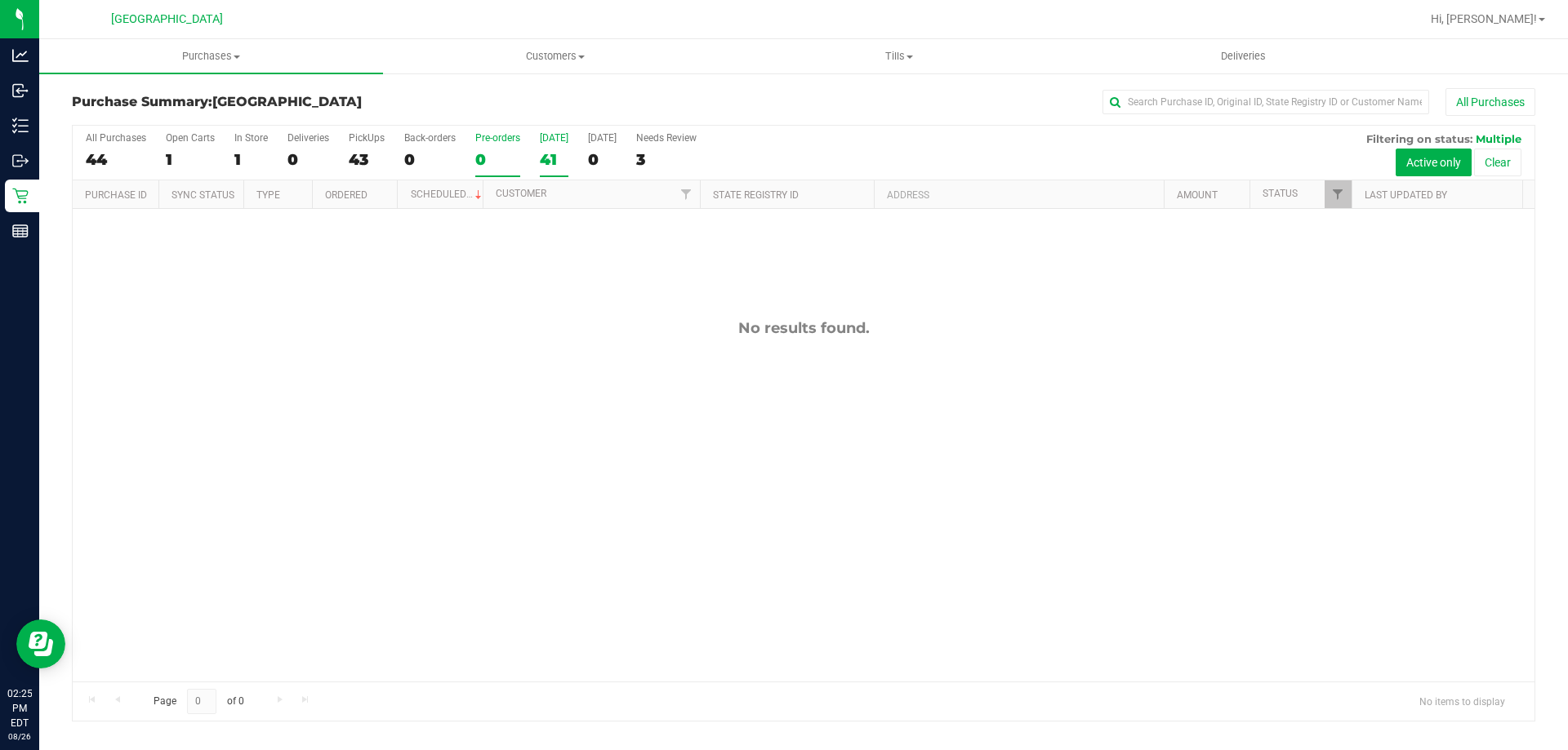
click at [554, 137] on div "[DATE]" at bounding box center [554, 138] width 29 height 12
click at [0, 0] on input "Today 41" at bounding box center [0, 0] width 0 height 0
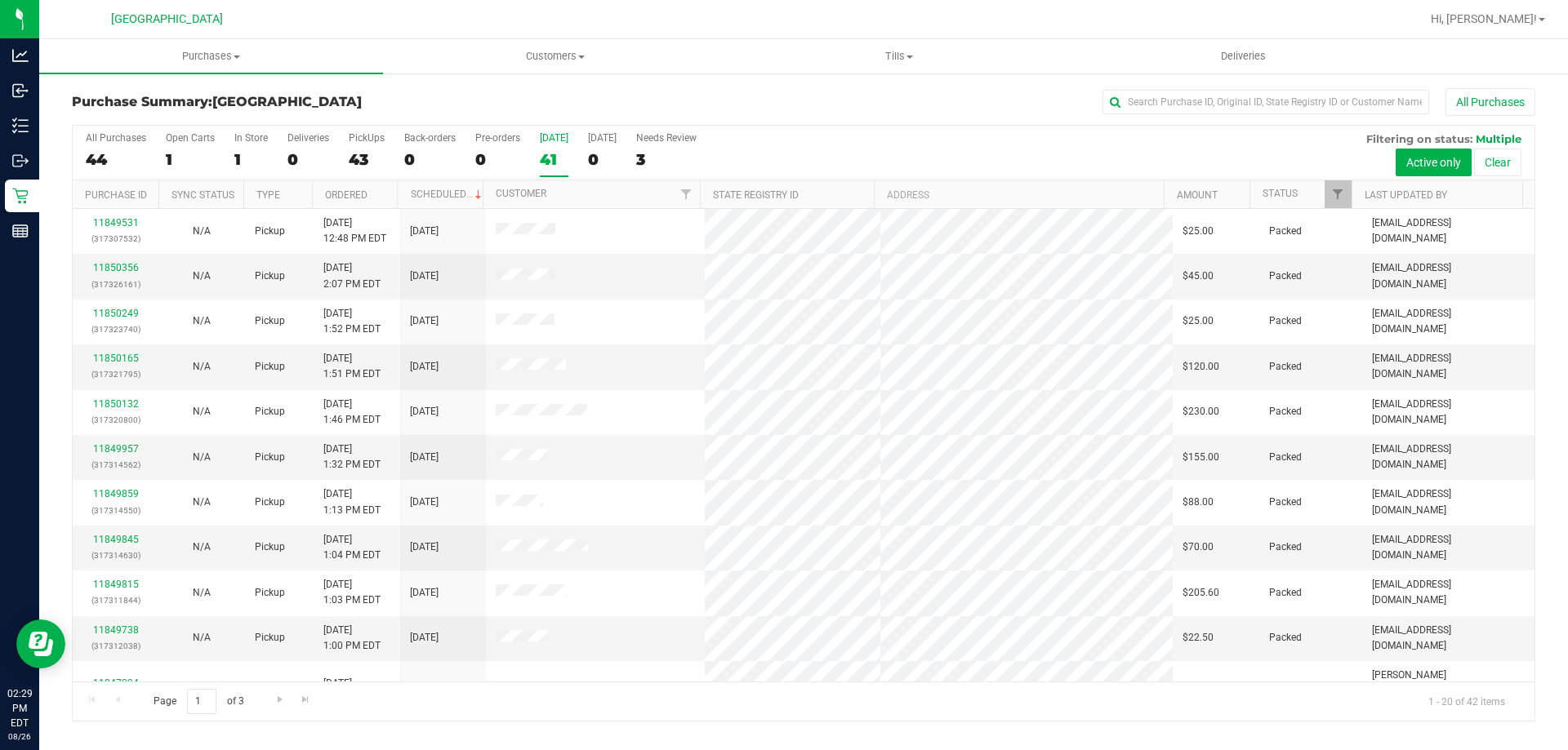
click at [554, 150] on div "41" at bounding box center [554, 159] width 29 height 18
click at [0, 0] on input "Today 41" at bounding box center [0, 0] width 0 height 0
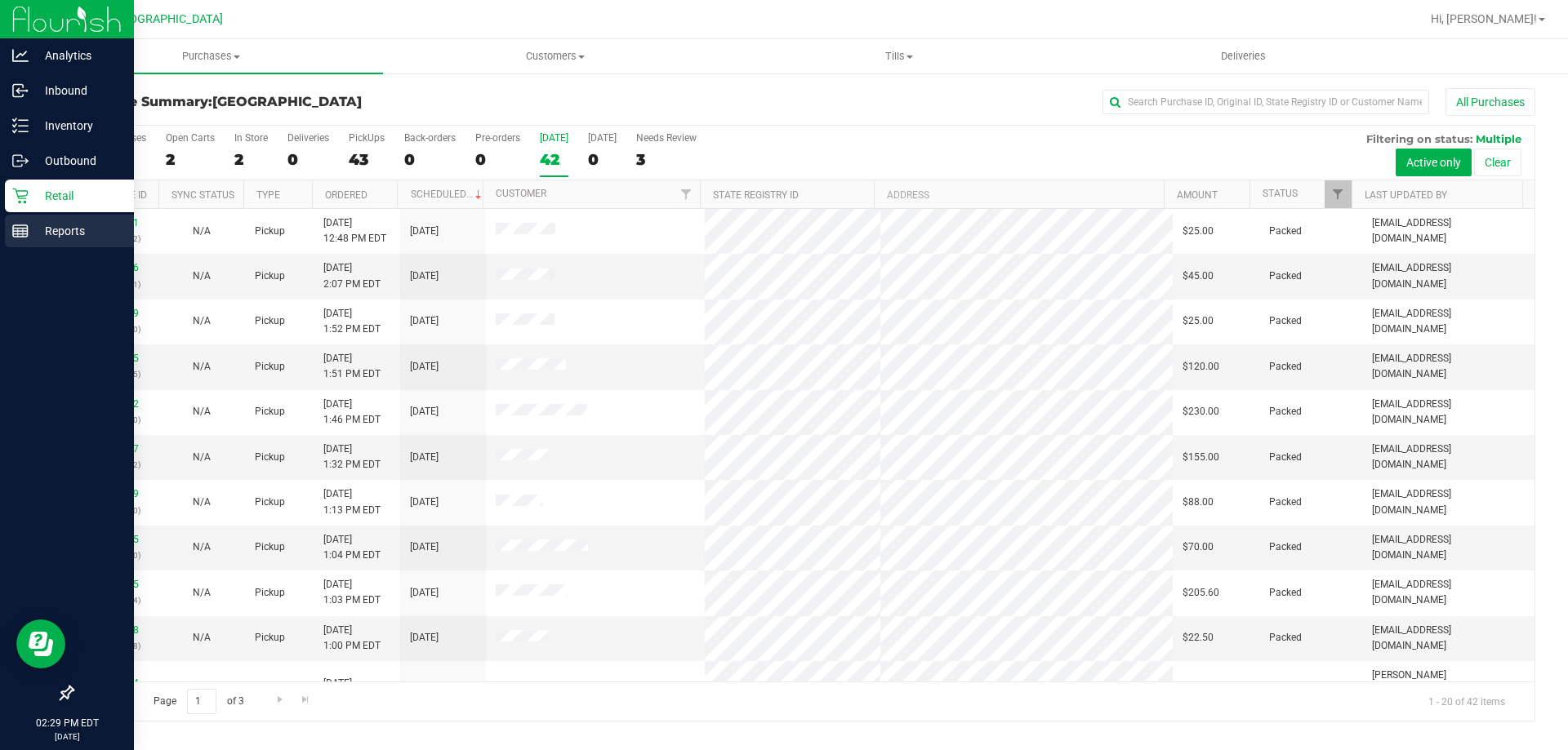
click at [61, 238] on p "Reports" at bounding box center [77, 230] width 98 height 19
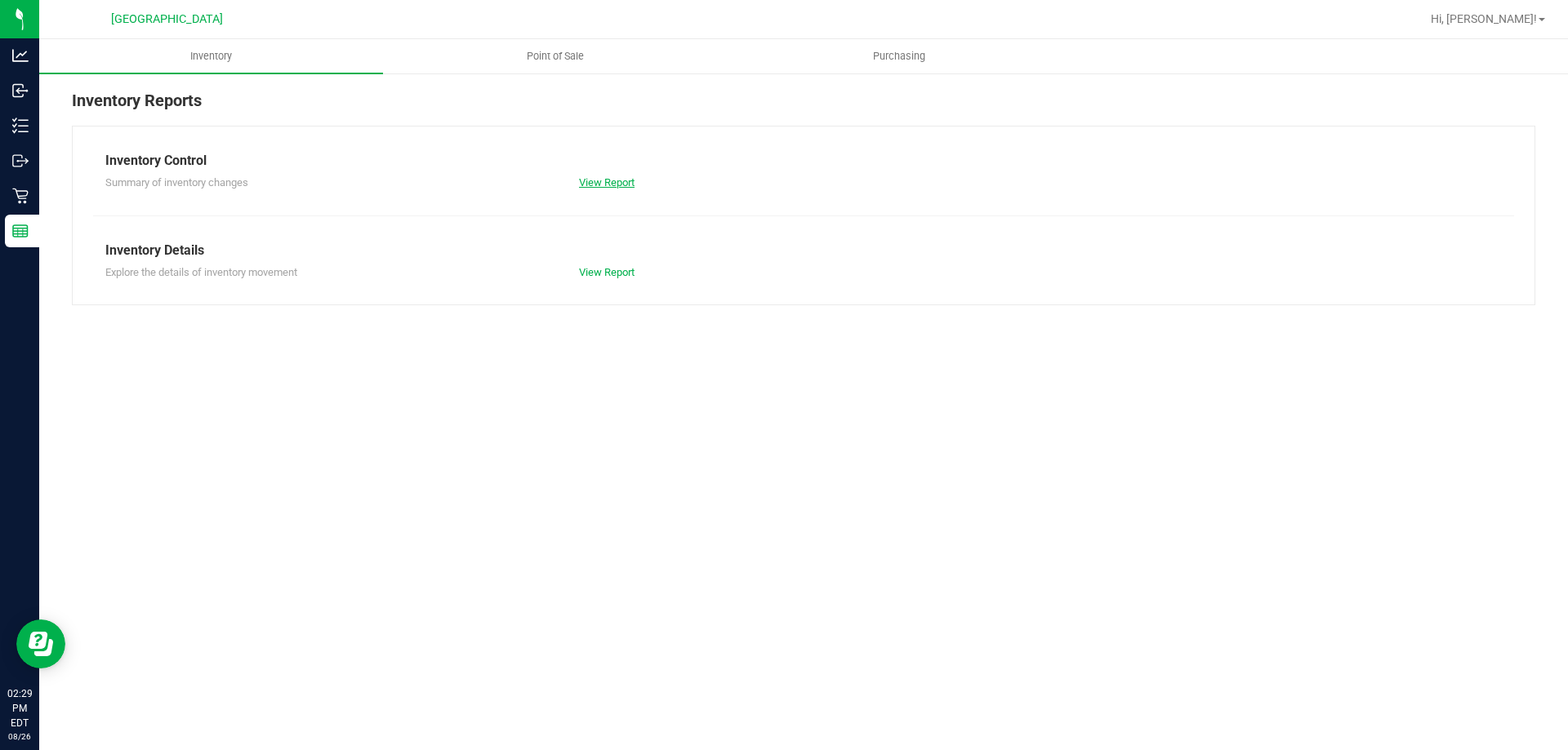
click at [626, 182] on link "View Report" at bounding box center [607, 182] width 55 height 13
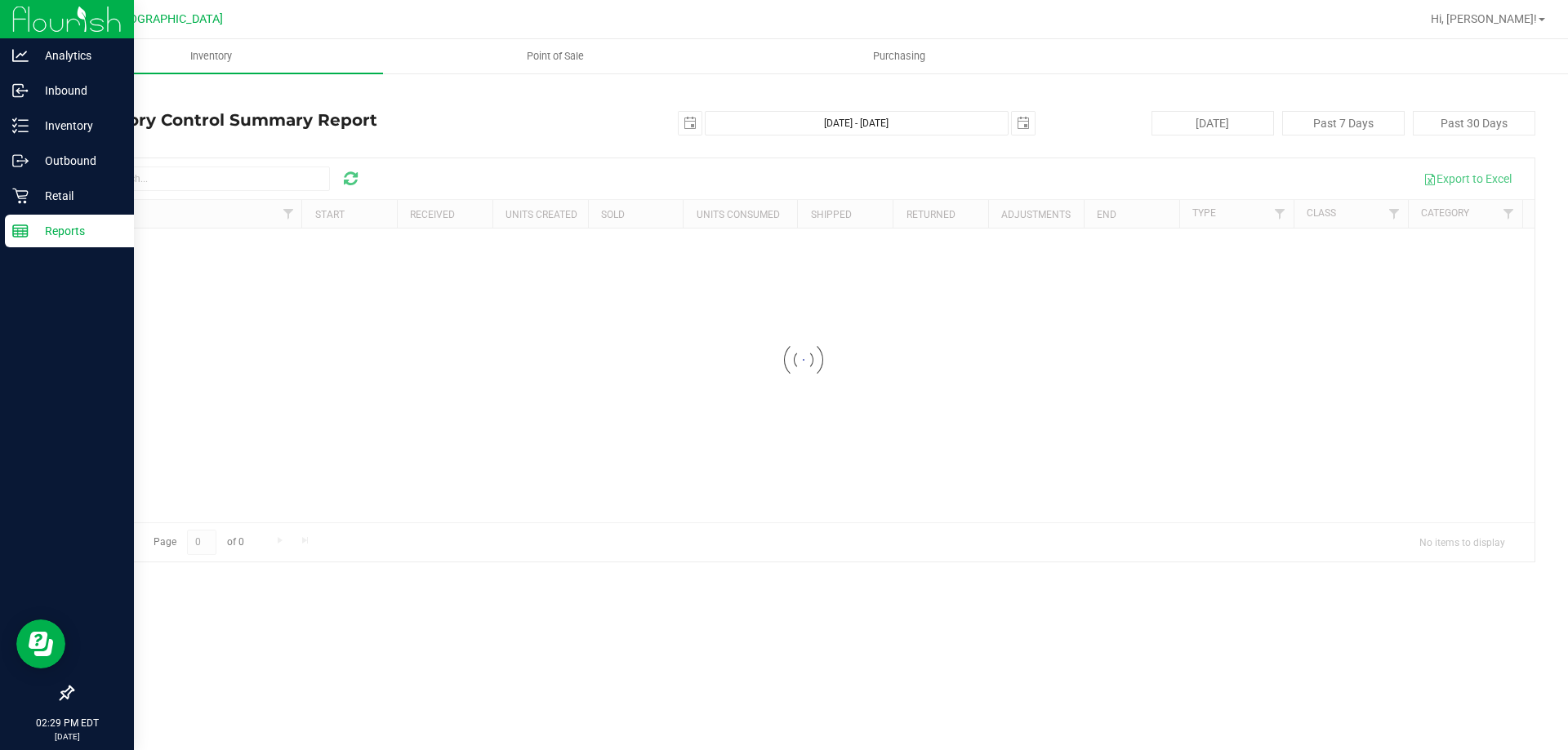
click at [28, 232] on rect at bounding box center [21, 231] width 15 height 12
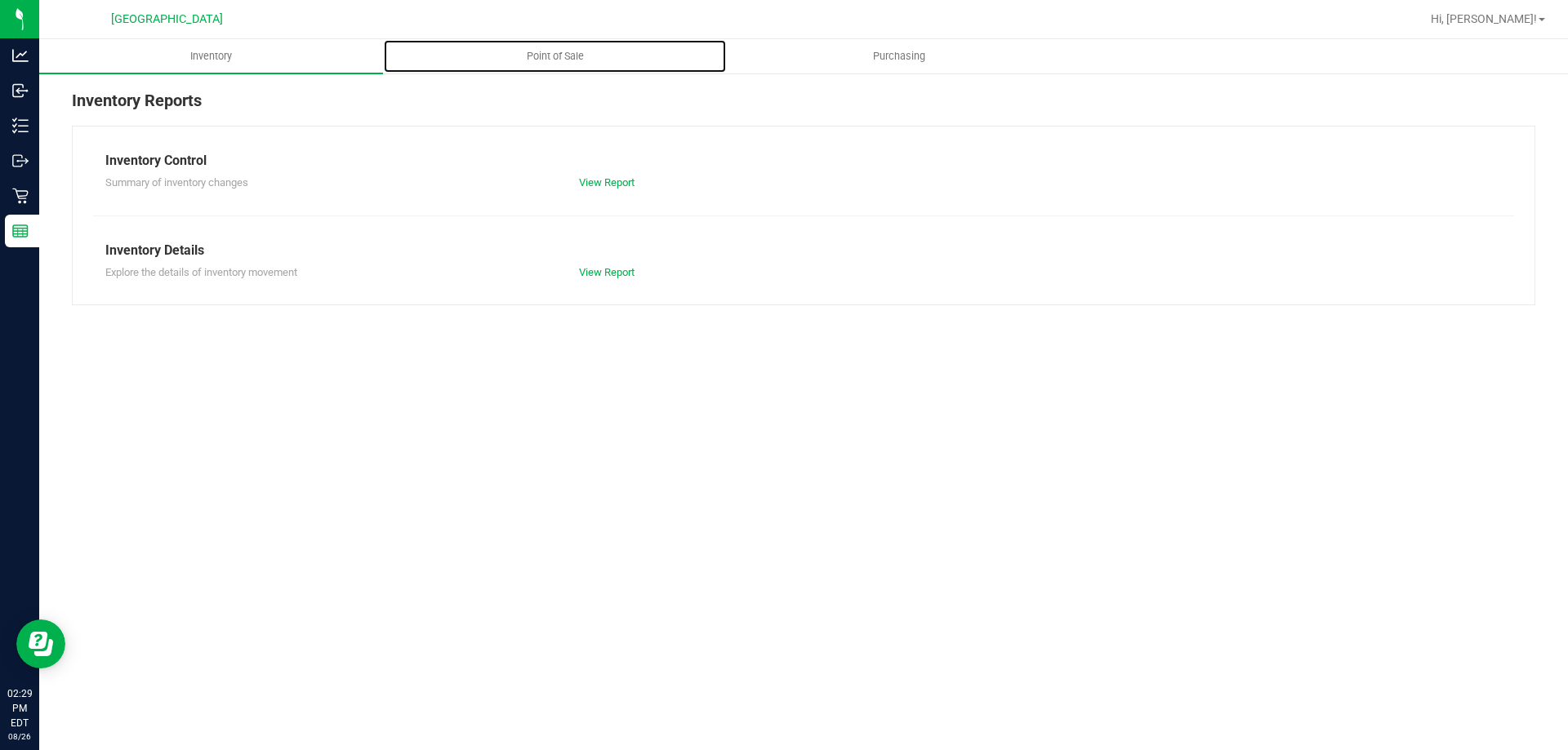
drag, startPoint x: 562, startPoint y: 51, endPoint x: 578, endPoint y: 84, distance: 36.7
click at [563, 51] on span "Point of Sale" at bounding box center [555, 56] width 101 height 15
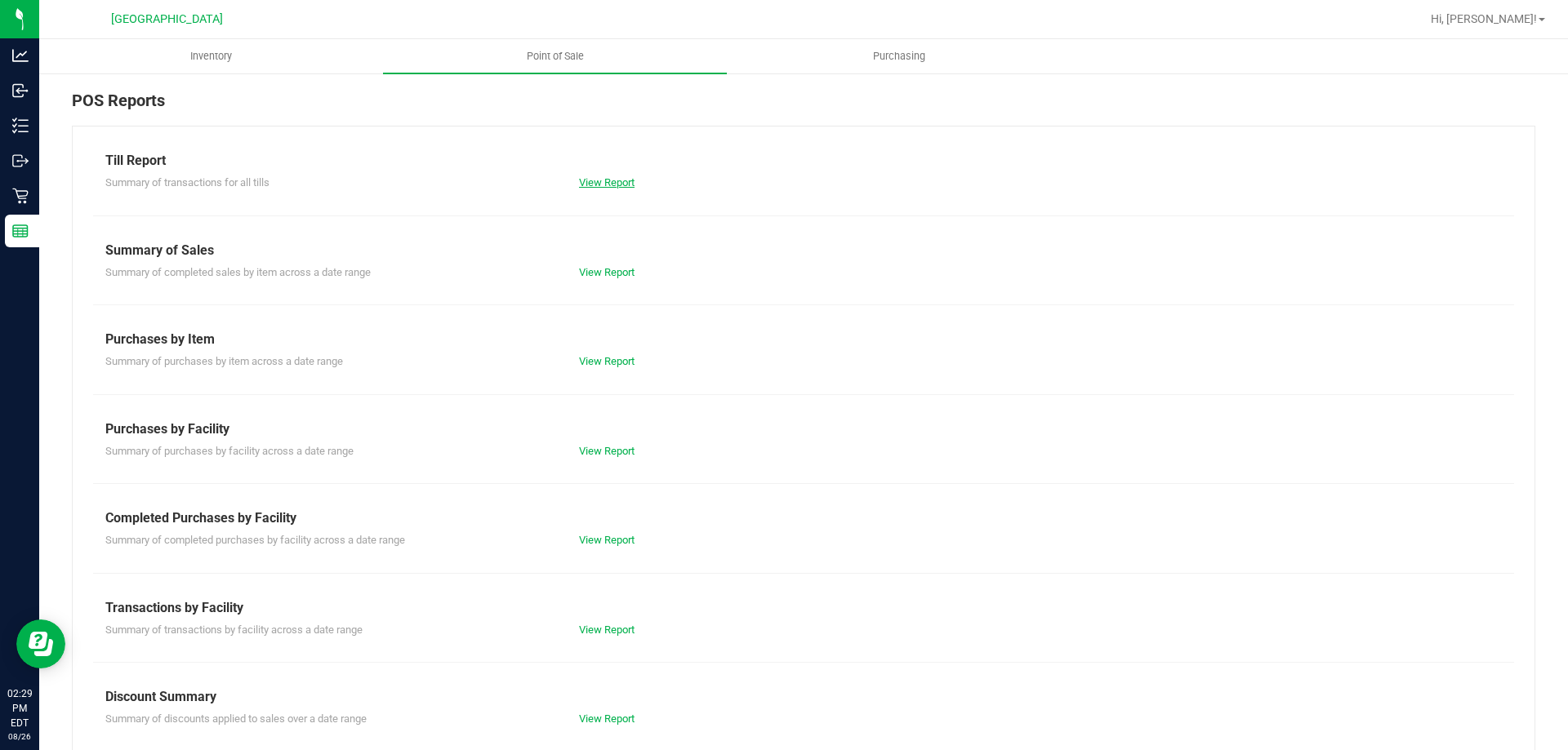
click at [613, 181] on link "View Report" at bounding box center [607, 182] width 55 height 13
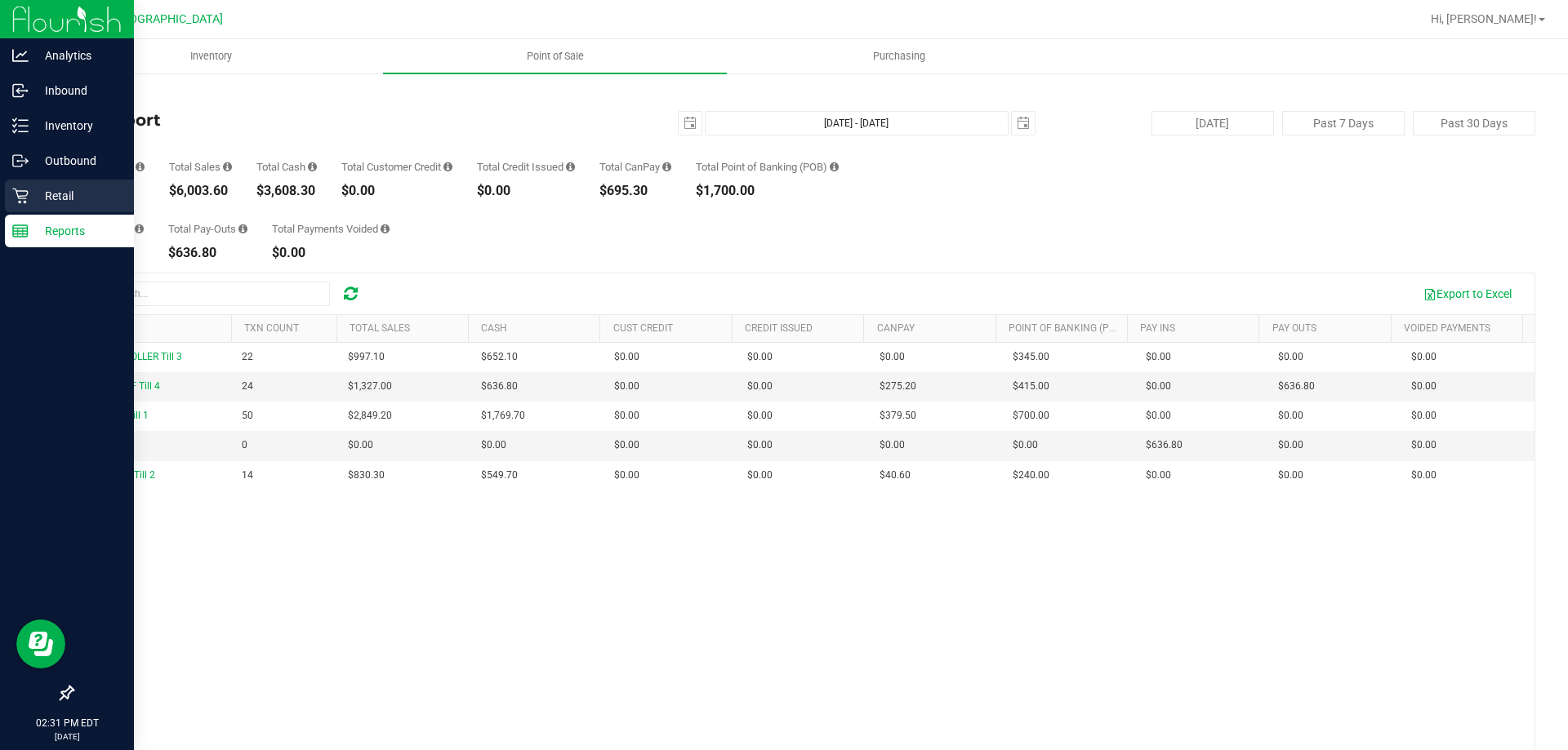
click at [24, 187] on div "Retail" at bounding box center [70, 195] width 129 height 33
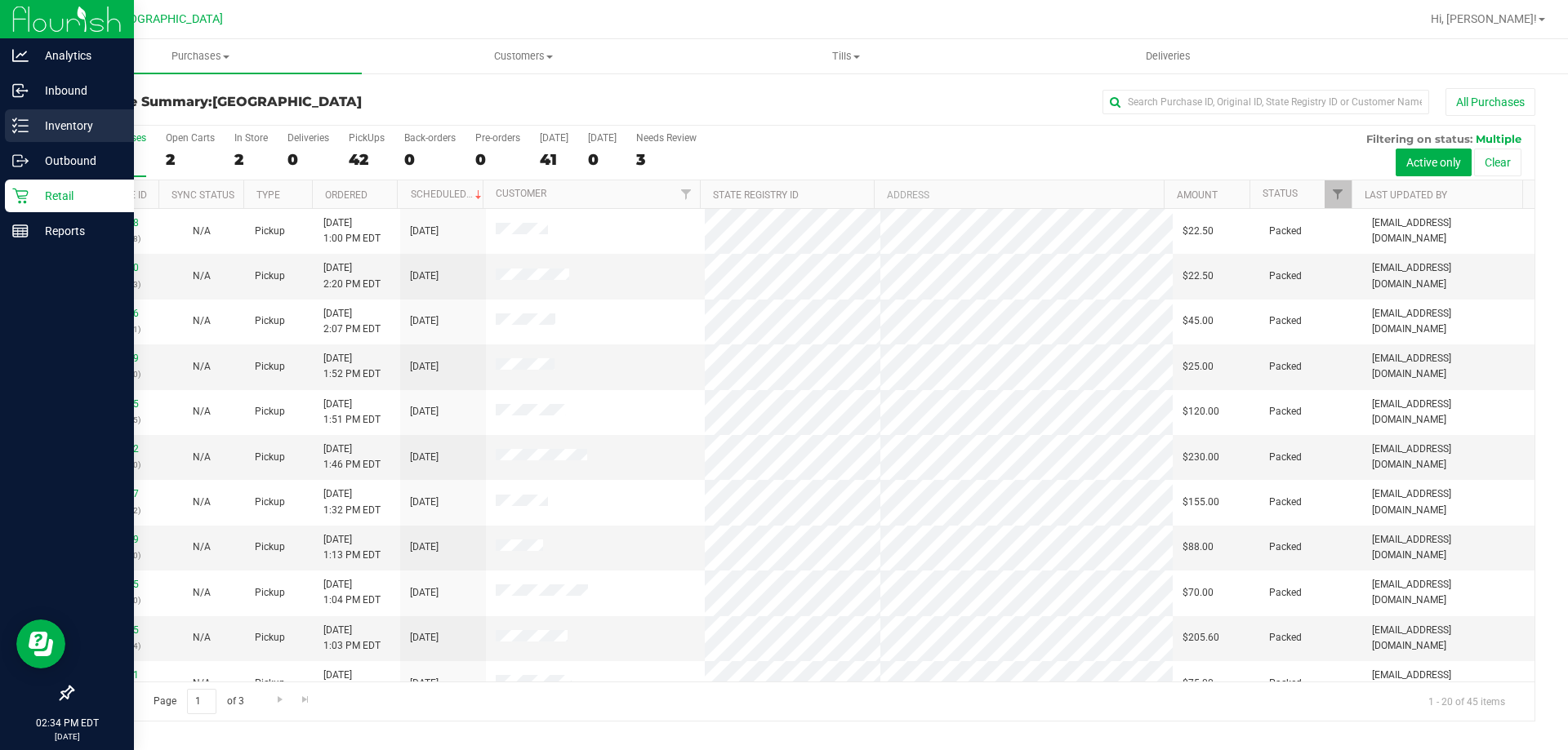
click at [32, 119] on p "Inventory" at bounding box center [77, 125] width 98 height 19
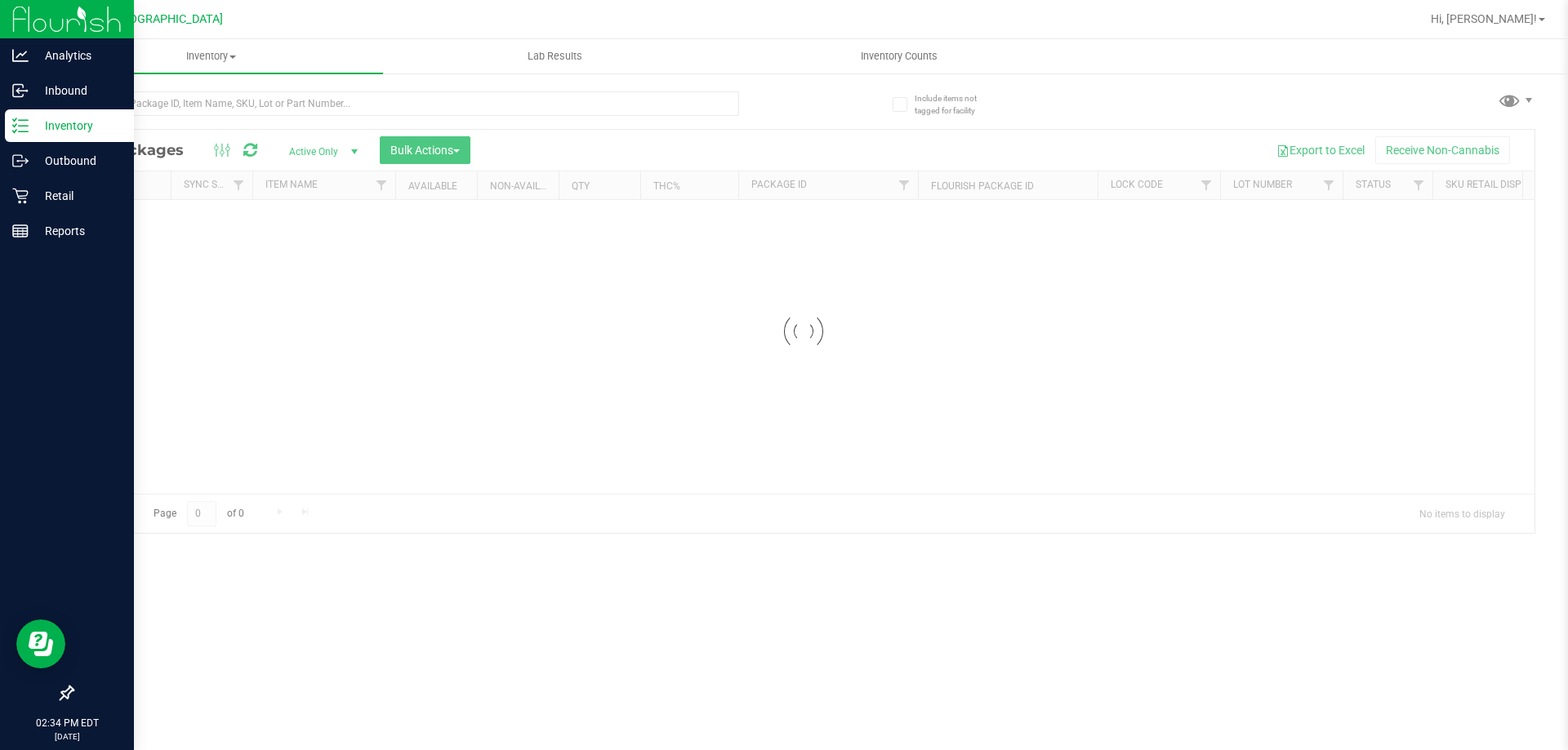
click at [141, 116] on div at bounding box center [406, 110] width 667 height 38
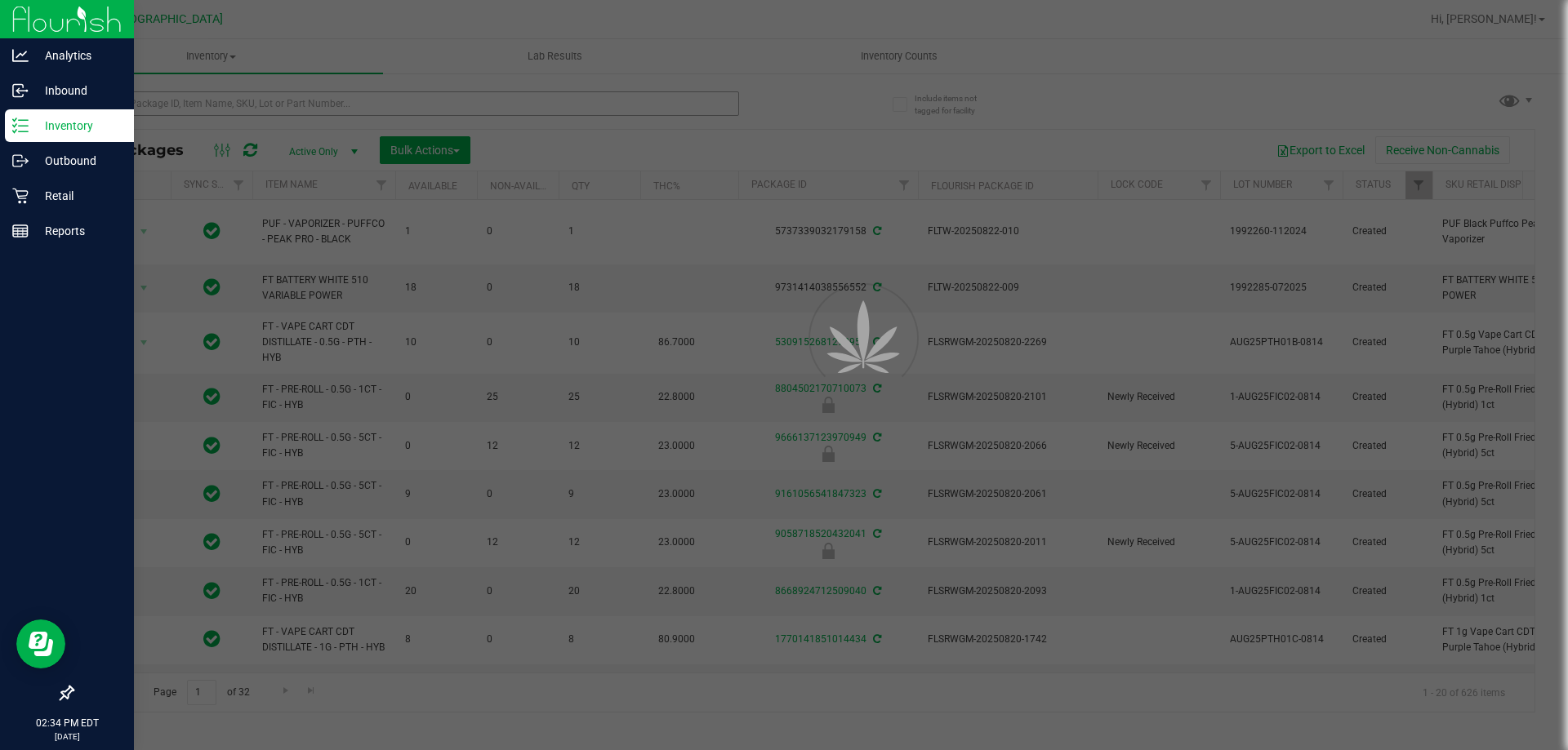
click at [131, 107] on div at bounding box center [784, 375] width 1568 height 750
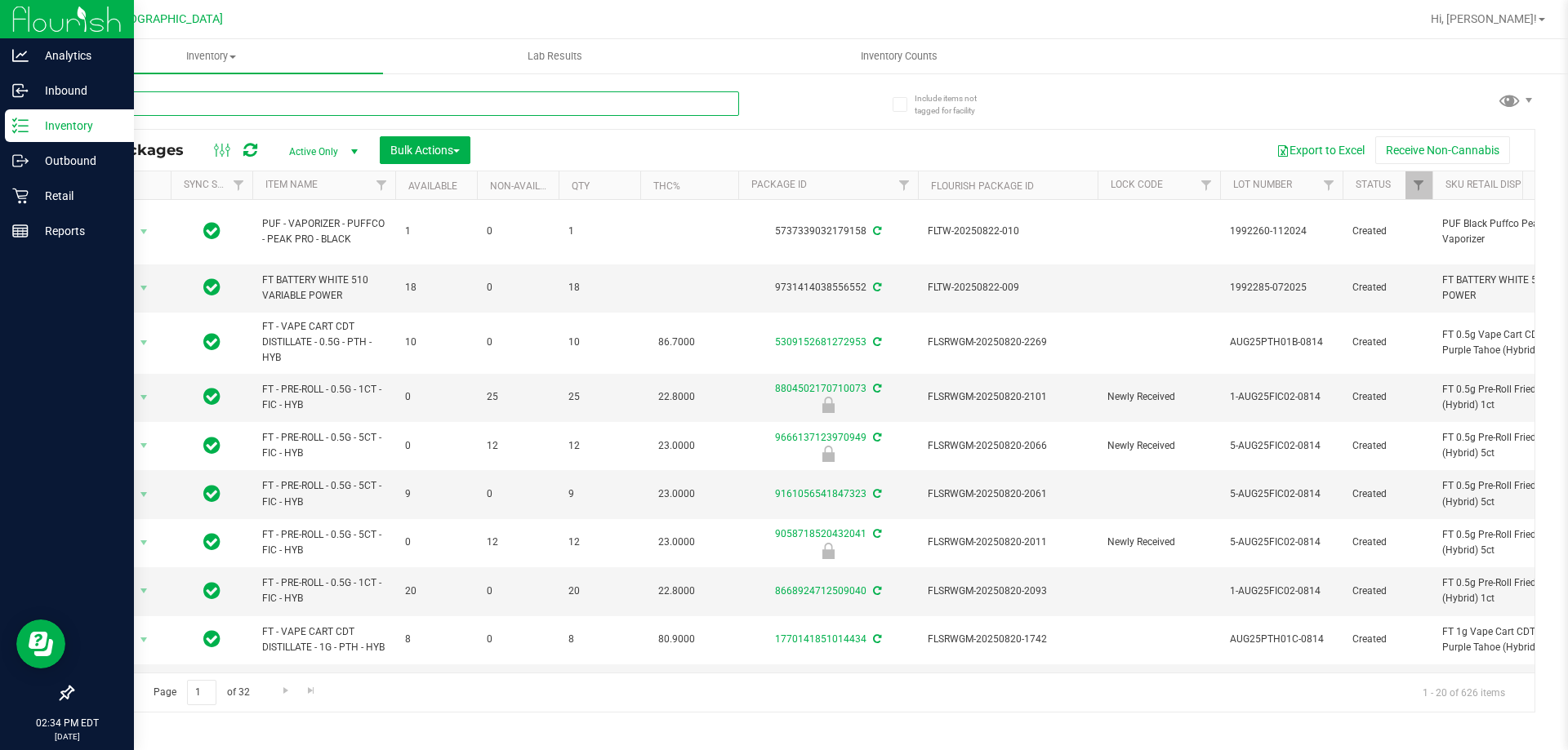
click at [126, 106] on input "text" at bounding box center [406, 103] width 667 height 24
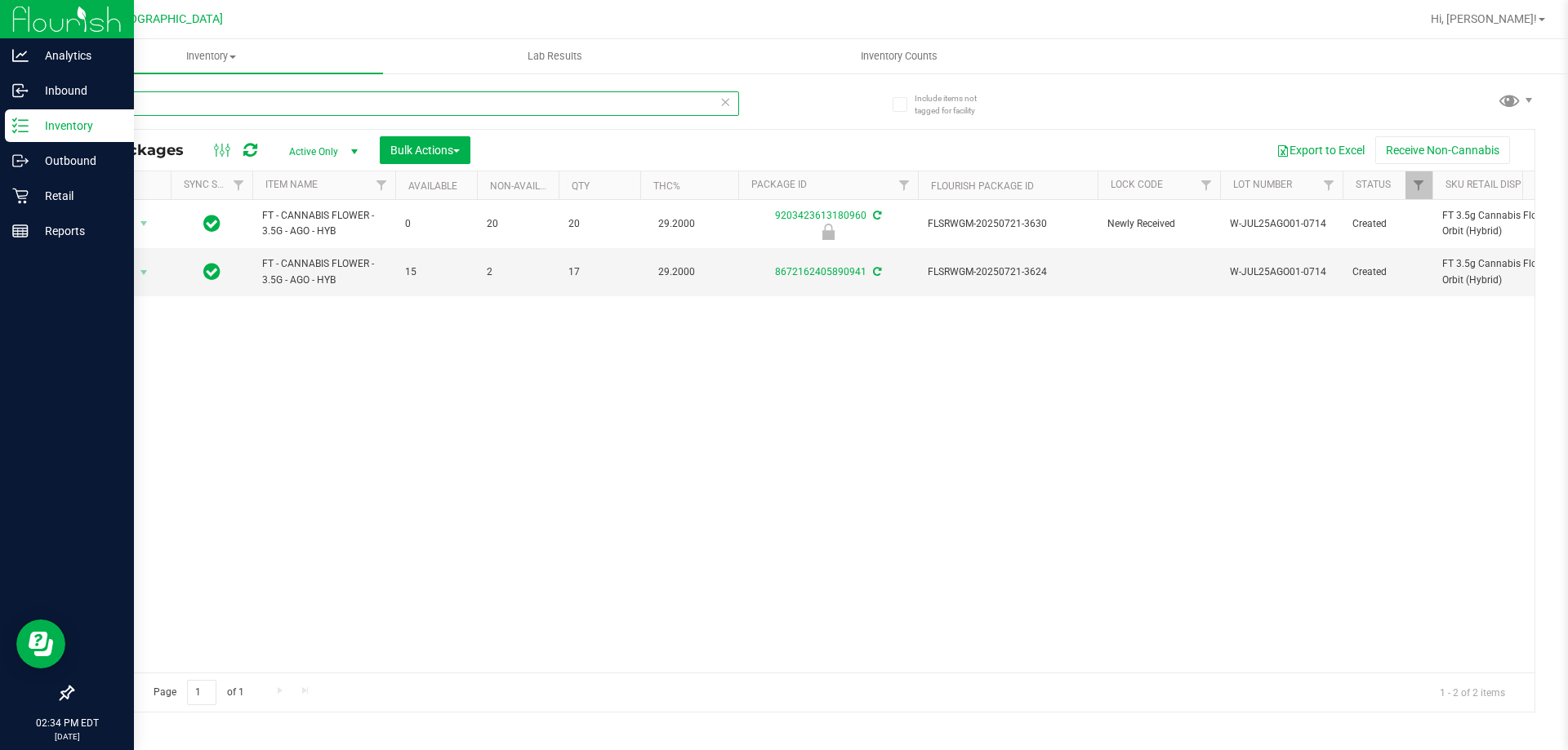
drag, startPoint x: 149, startPoint y: 99, endPoint x: 94, endPoint y: 107, distance: 55.6
click at [94, 107] on input "ORB" at bounding box center [406, 103] width 667 height 24
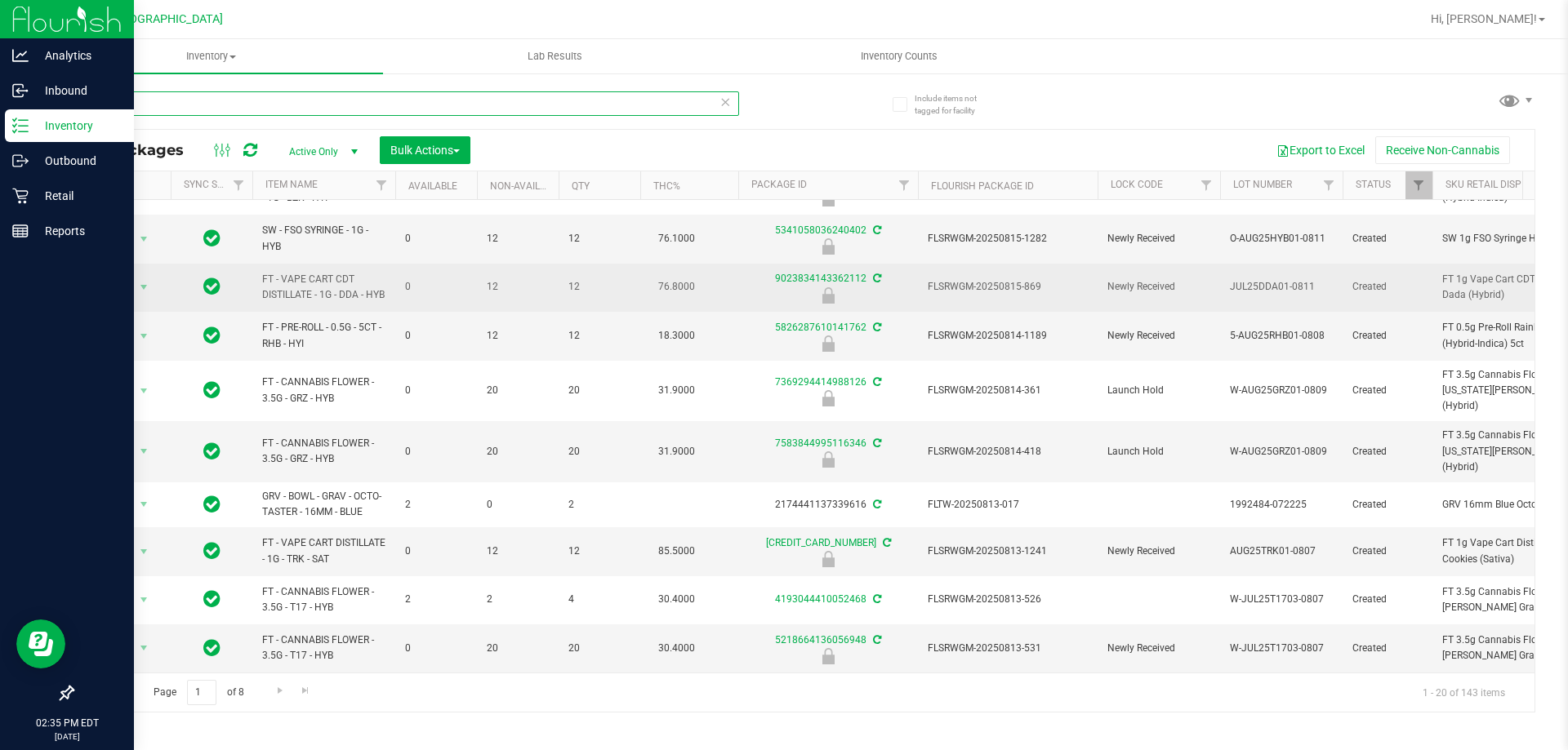
scroll to position [530, 0]
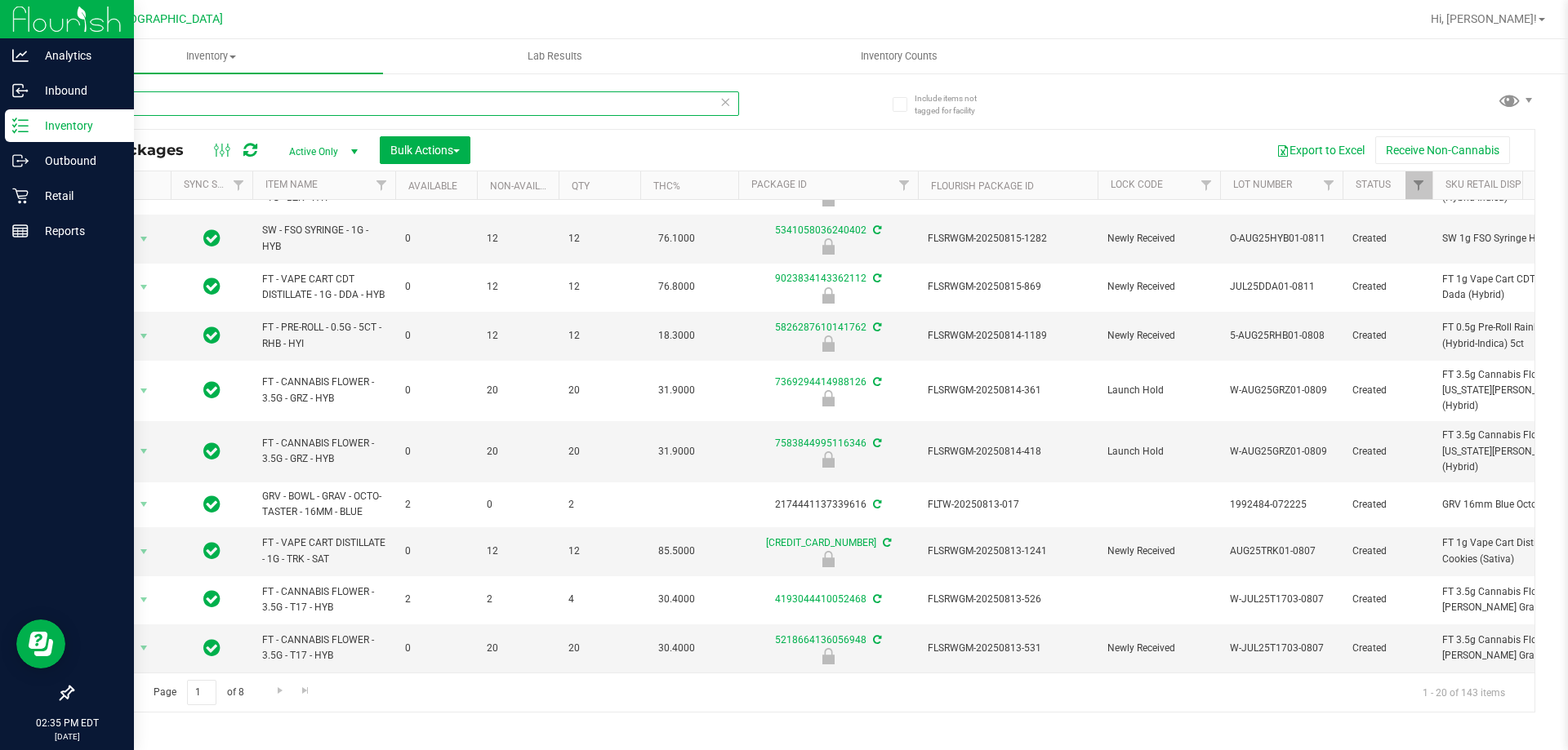
drag, startPoint x: 142, startPoint y: 112, endPoint x: 3, endPoint y: 110, distance: 139.0
click at [3, 110] on div "Analytics Inbound Inventory Outbound Retail Reports 02:35 PM EDT 08/26/2025 08/…" at bounding box center [784, 375] width 1568 height 750
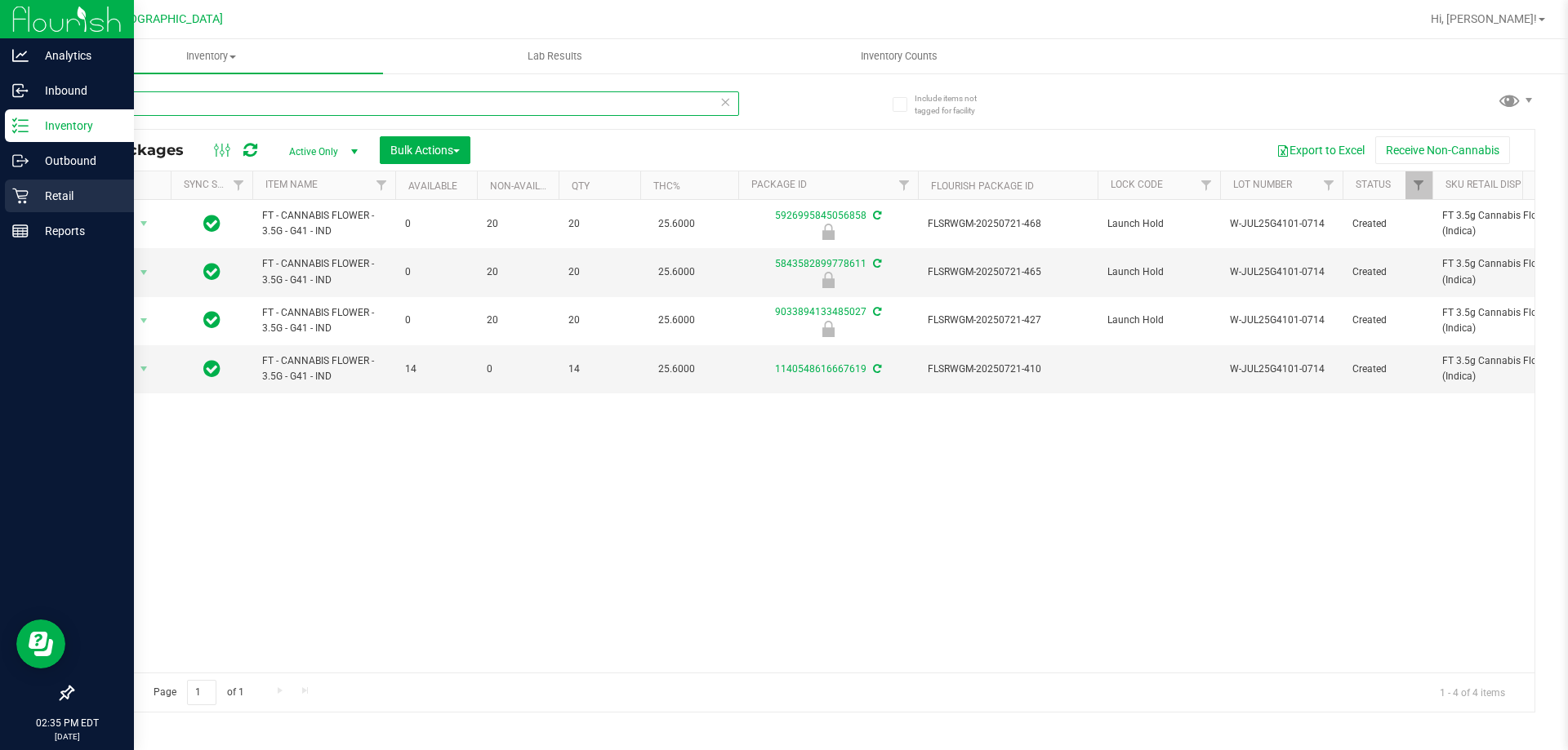
type input "GELATO"
click at [60, 205] on div "Retail" at bounding box center [70, 195] width 129 height 33
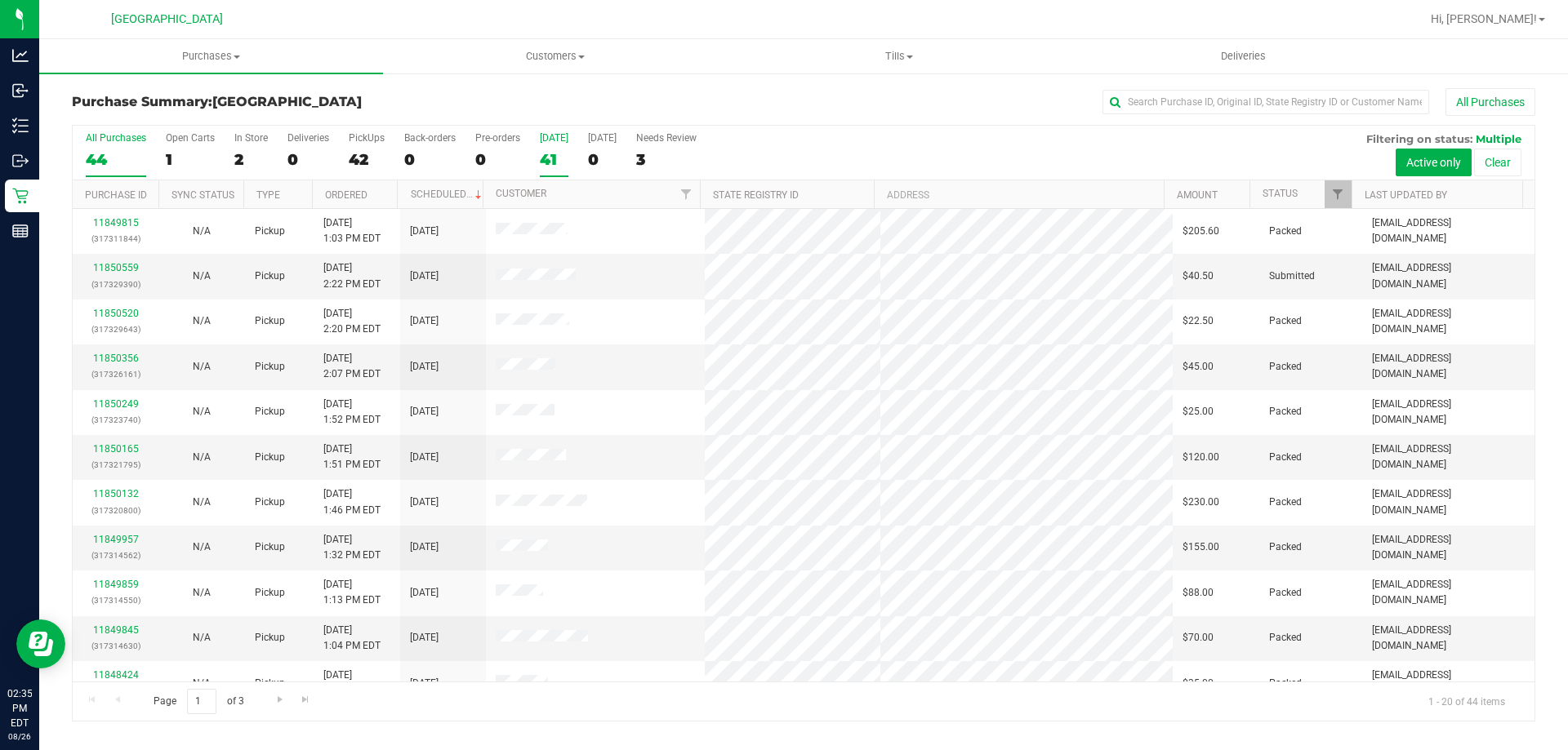
click at [559, 163] on div "41" at bounding box center [554, 159] width 29 height 18
click at [0, 0] on input "Today 41" at bounding box center [0, 0] width 0 height 0
click at [558, 141] on div "[DATE]" at bounding box center [554, 138] width 29 height 12
click at [0, 0] on input "Today 41" at bounding box center [0, 0] width 0 height 0
click at [554, 155] on div "39" at bounding box center [554, 159] width 29 height 18
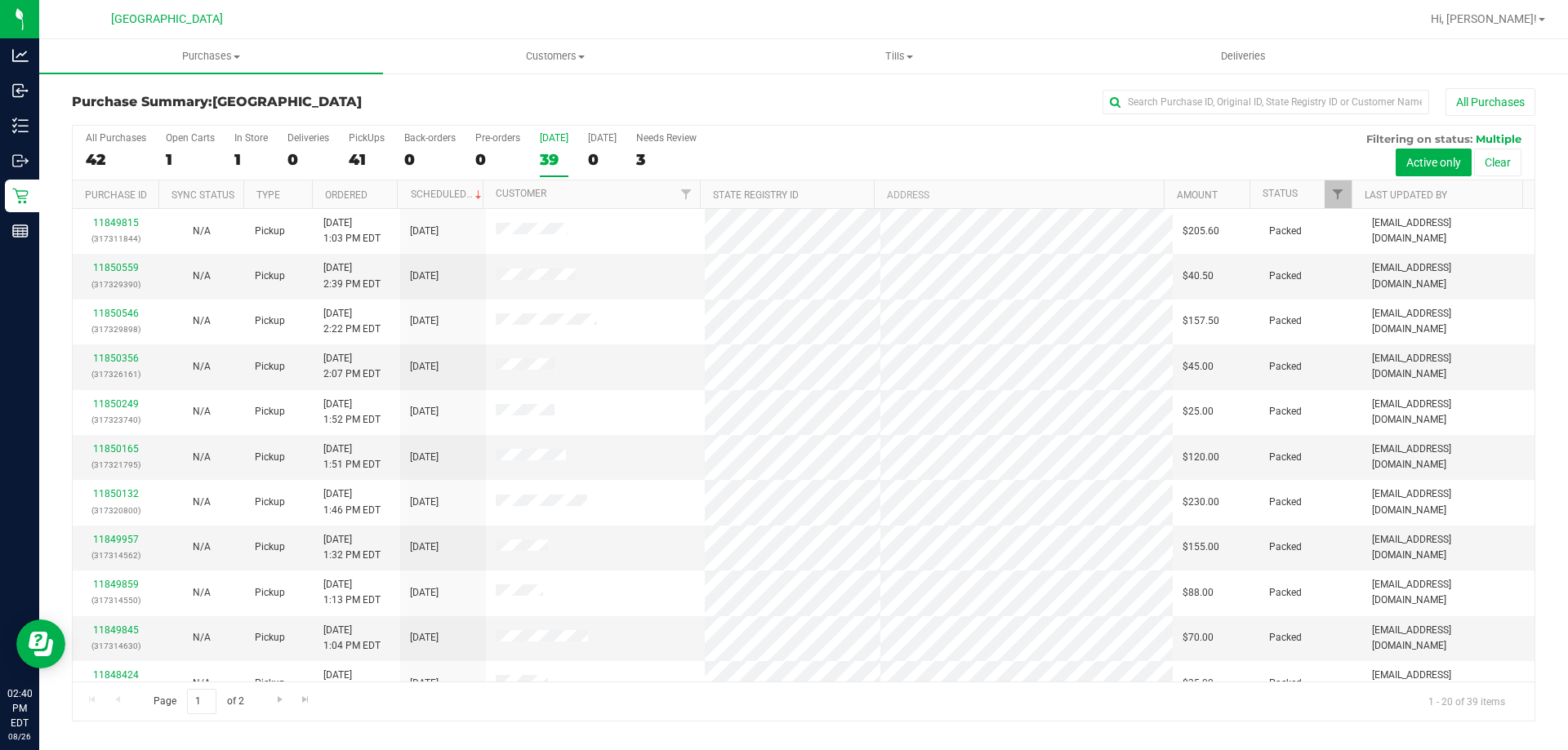
click at [0, 0] on input "Today 39" at bounding box center [0, 0] width 0 height 0
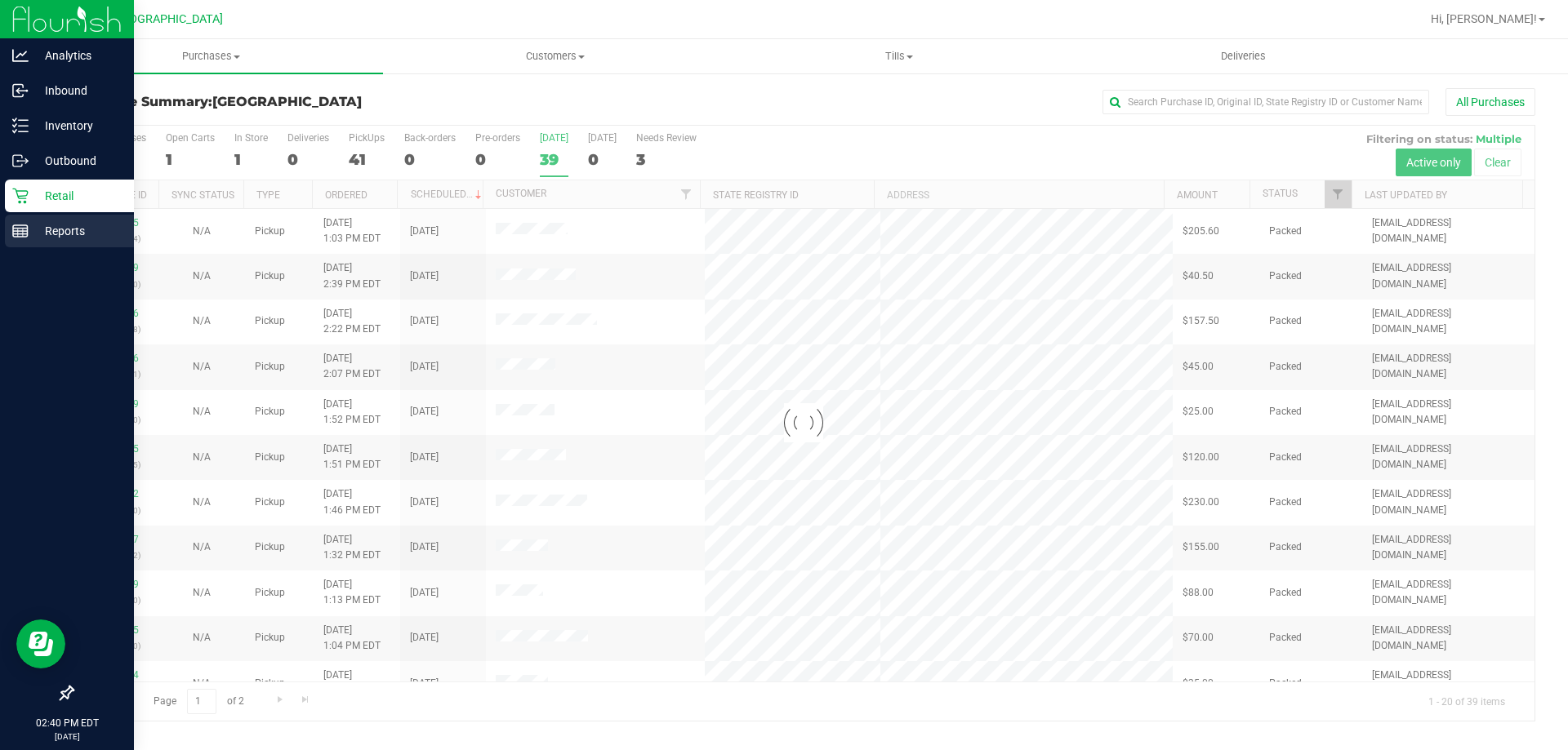
click at [23, 239] on div "Reports" at bounding box center [70, 230] width 129 height 33
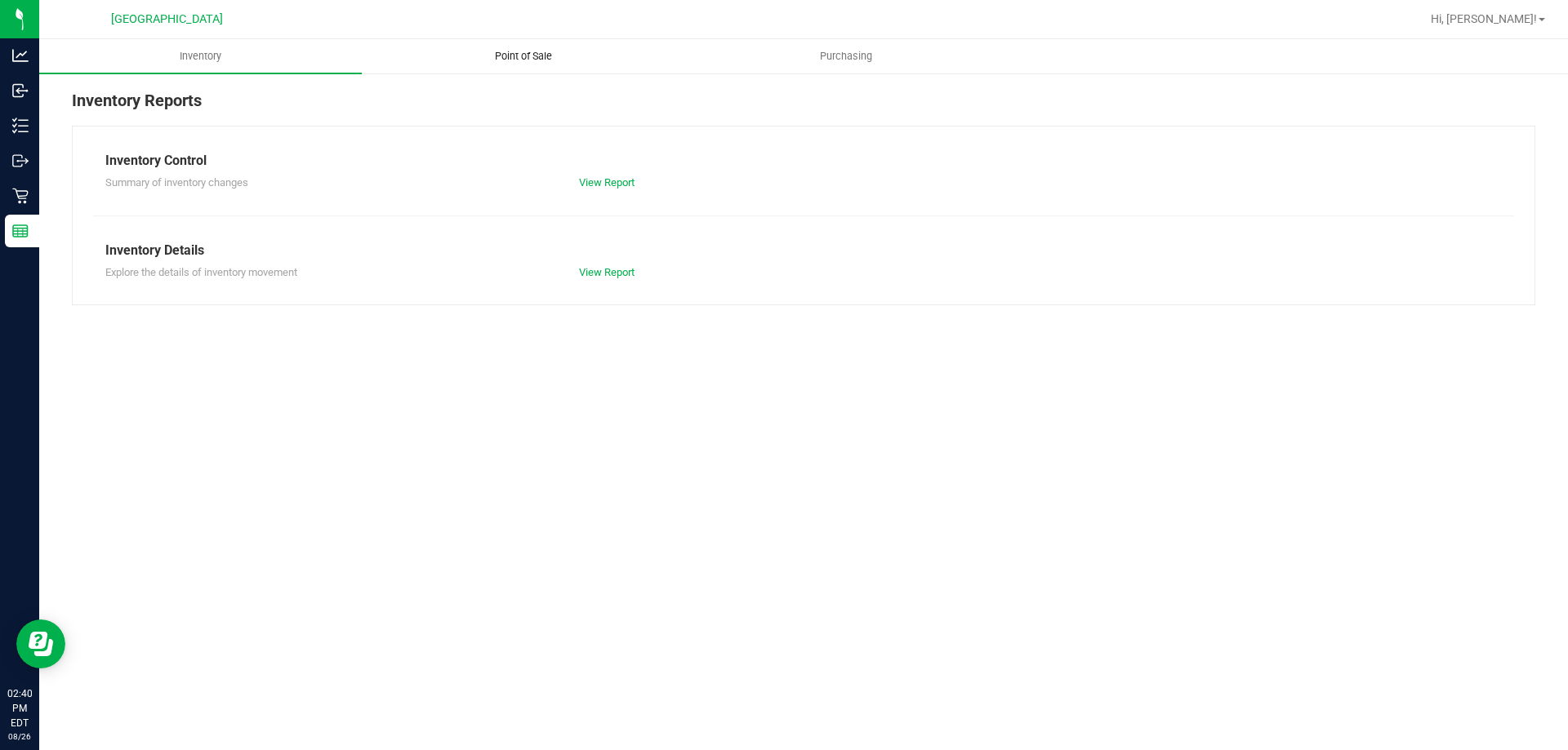
click at [574, 53] on span "Point of Sale" at bounding box center [523, 56] width 101 height 15
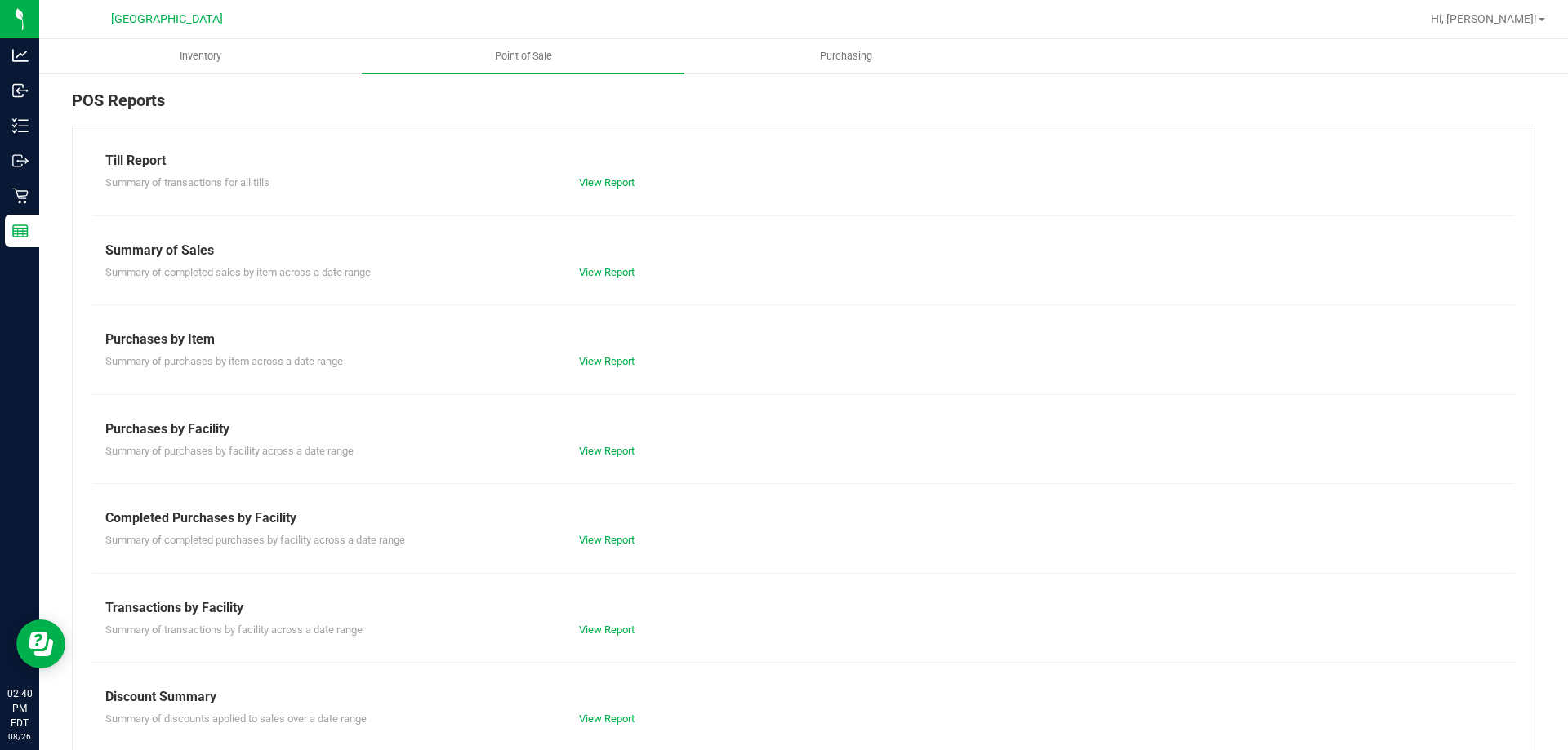
click at [594, 198] on div "Till Report Summary of transactions for all tills View Report Summary of Sales …" at bounding box center [803, 484] width 1463 height 716
click at [593, 180] on link "View Report" at bounding box center [607, 182] width 55 height 13
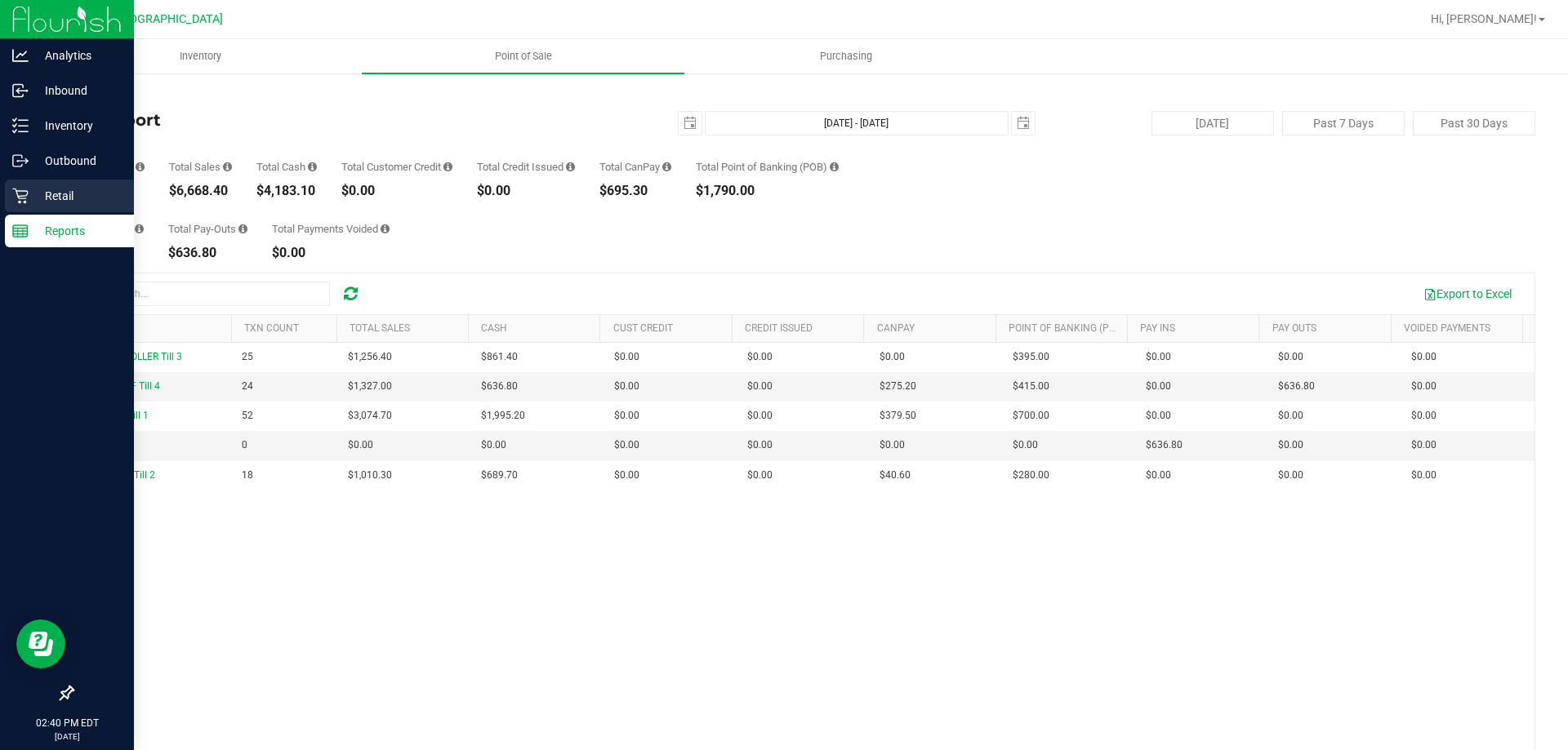
click at [71, 207] on div "Retail" at bounding box center [70, 195] width 129 height 33
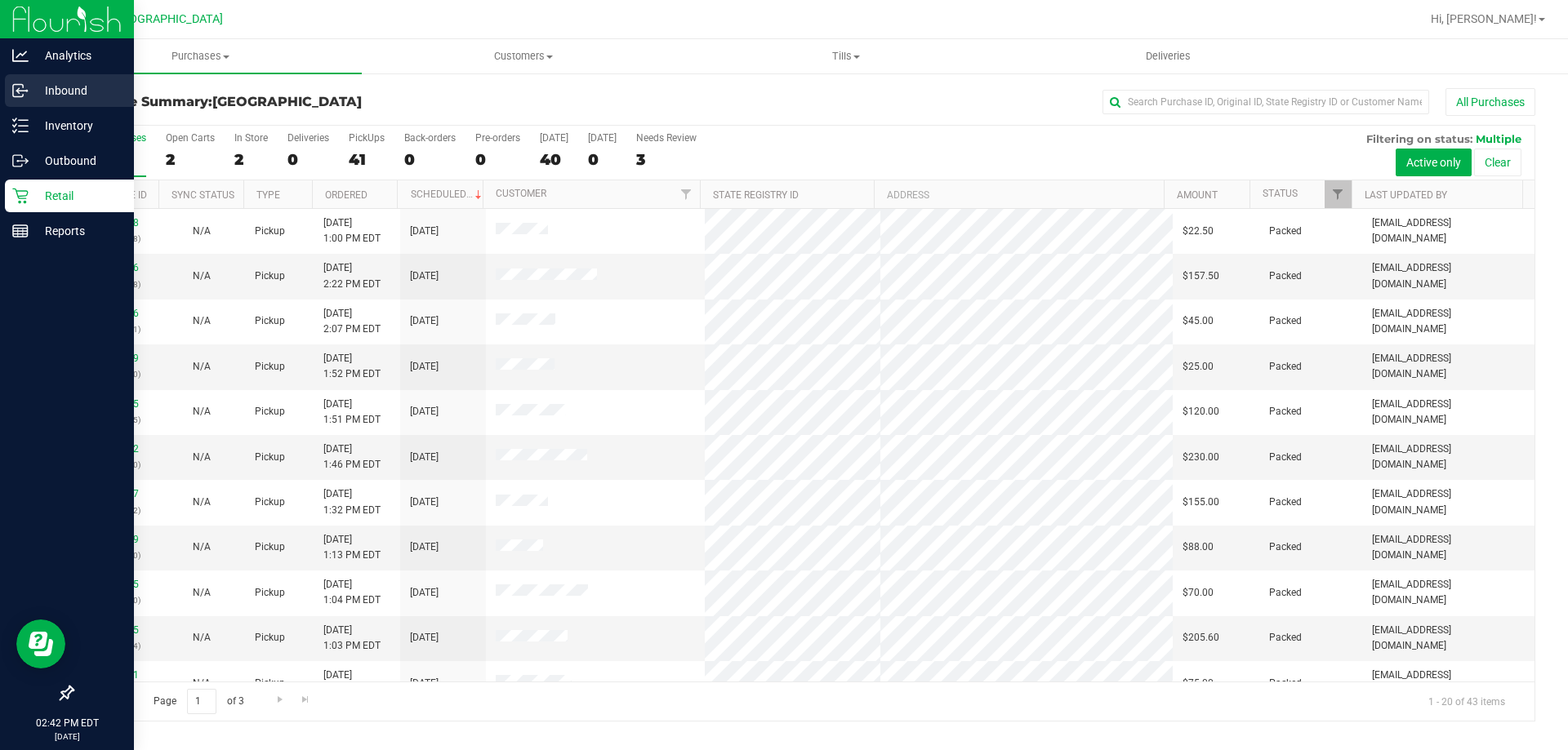
click at [18, 89] on icon at bounding box center [17, 89] width 3 height 3
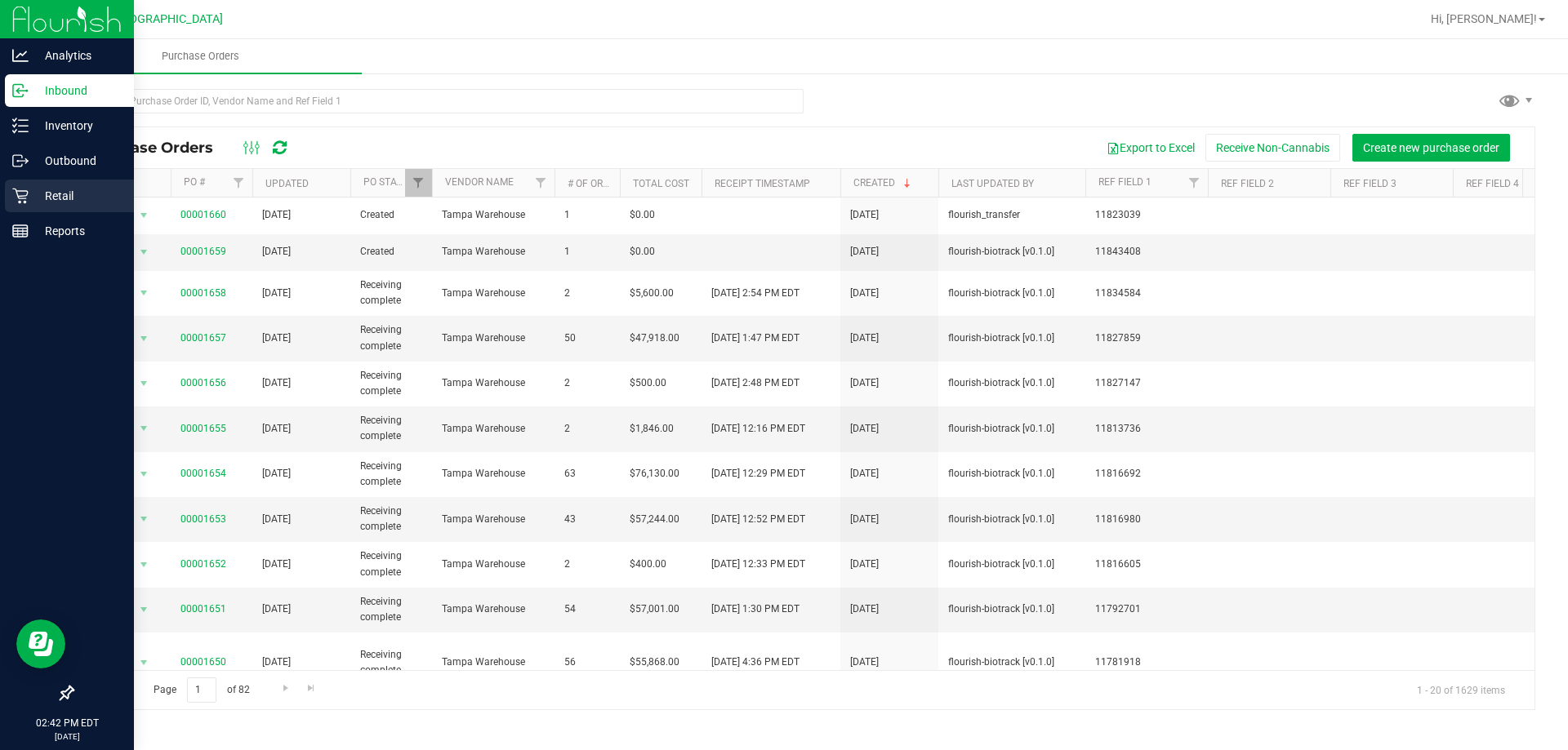
click at [75, 193] on p "Retail" at bounding box center [77, 195] width 98 height 19
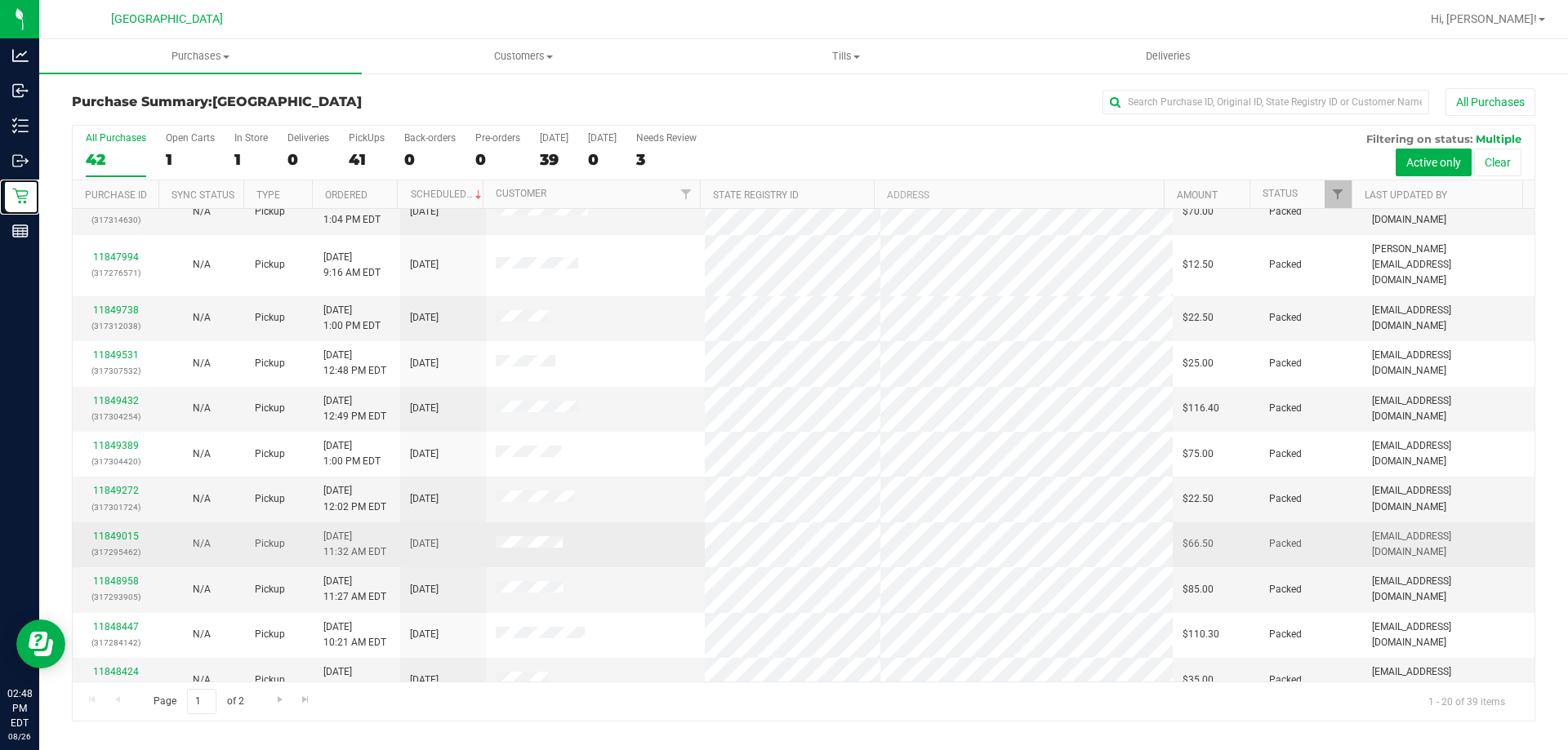
scroll to position [431, 0]
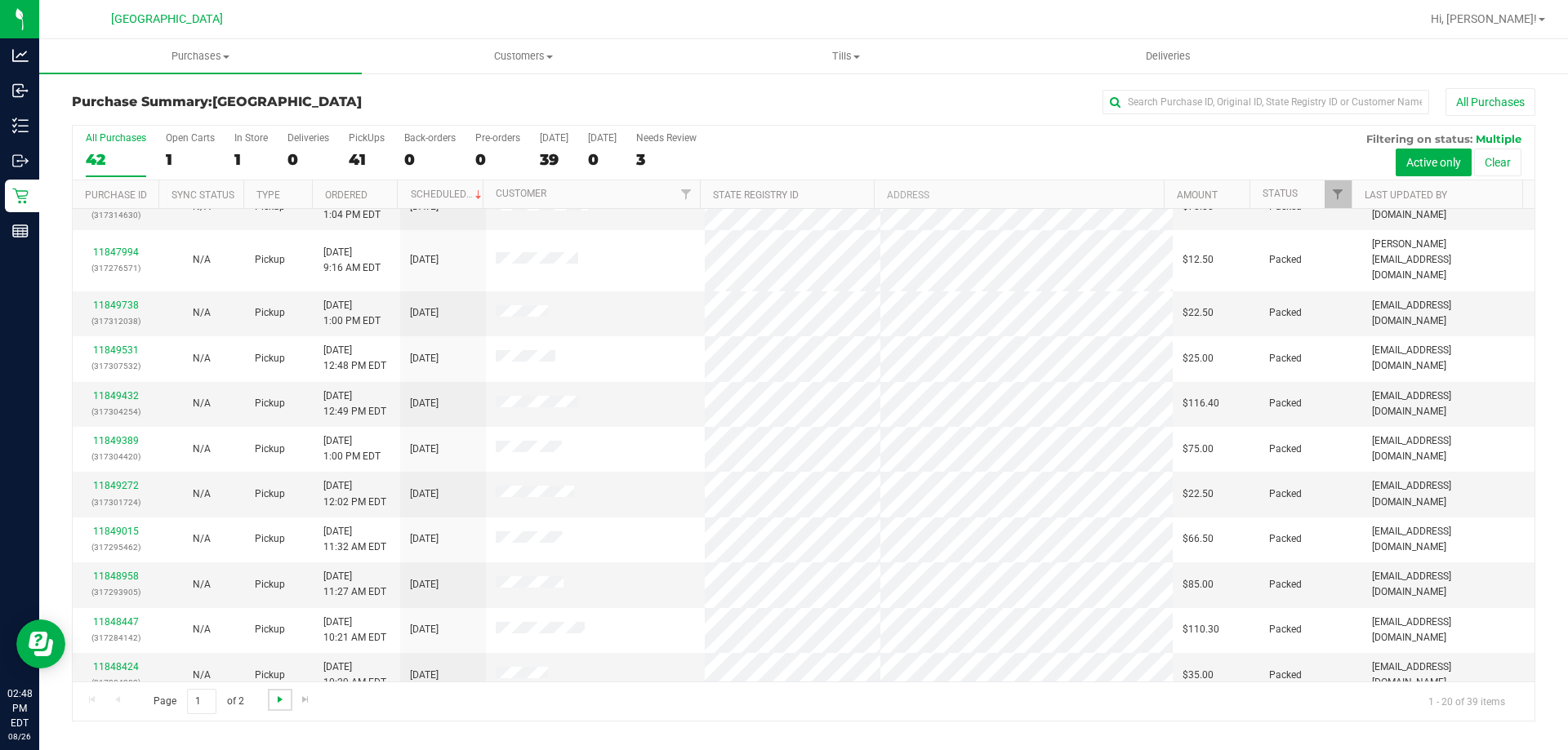
click at [278, 698] on span "Go to the next page" at bounding box center [280, 700] width 13 height 13
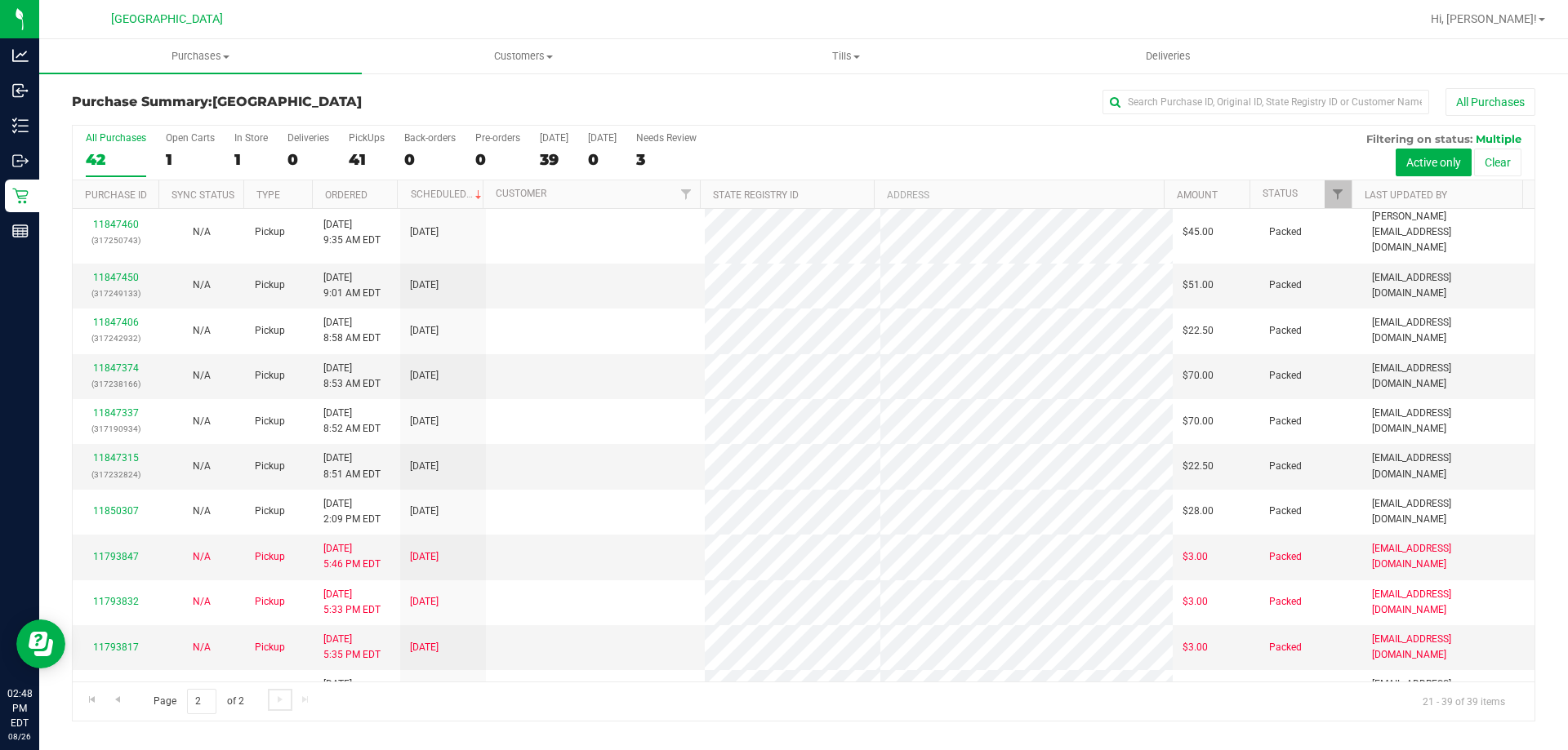
scroll to position [0, 0]
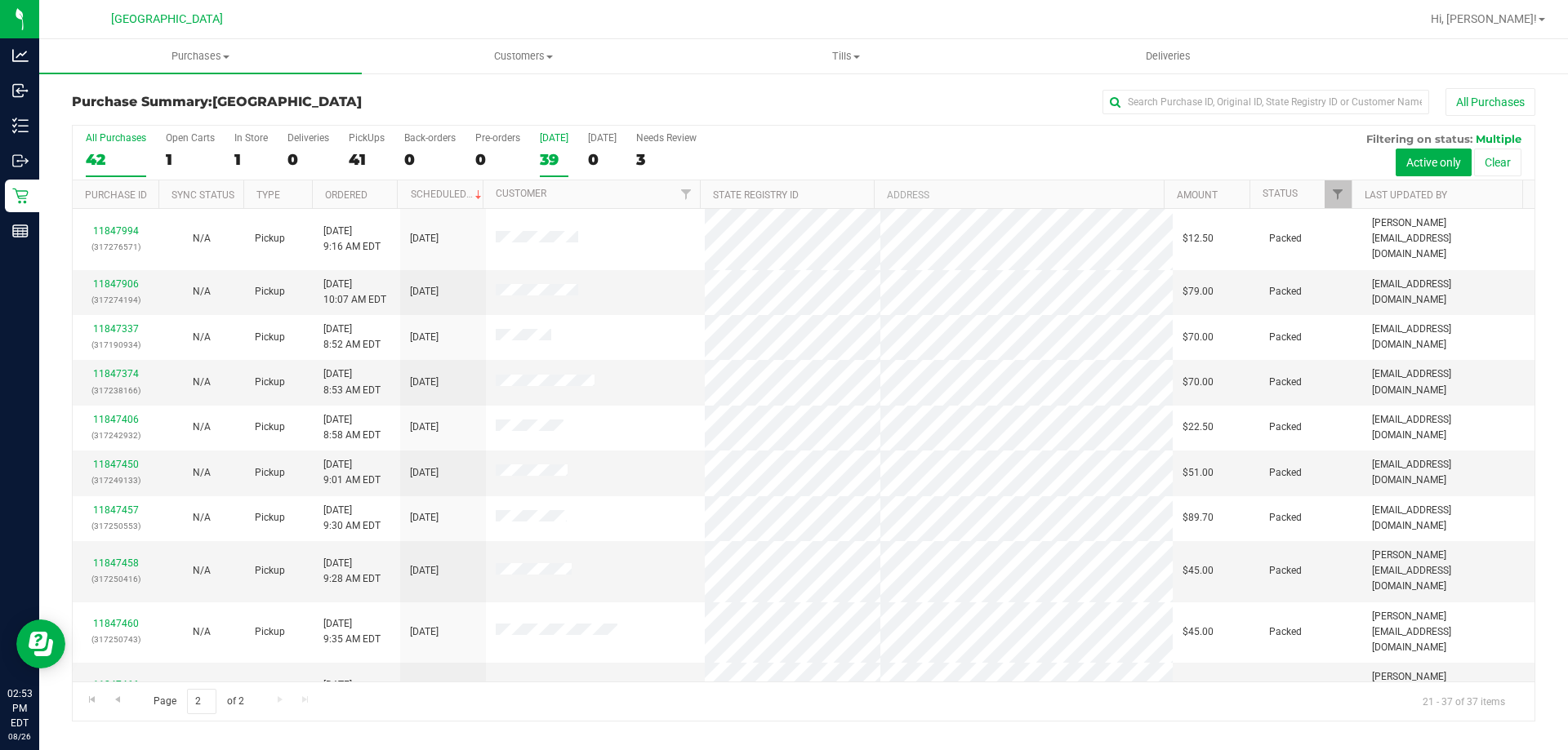
click at [548, 166] on div "39" at bounding box center [554, 159] width 29 height 18
click at [0, 0] on input "Today 39" at bounding box center [0, 0] width 0 height 0
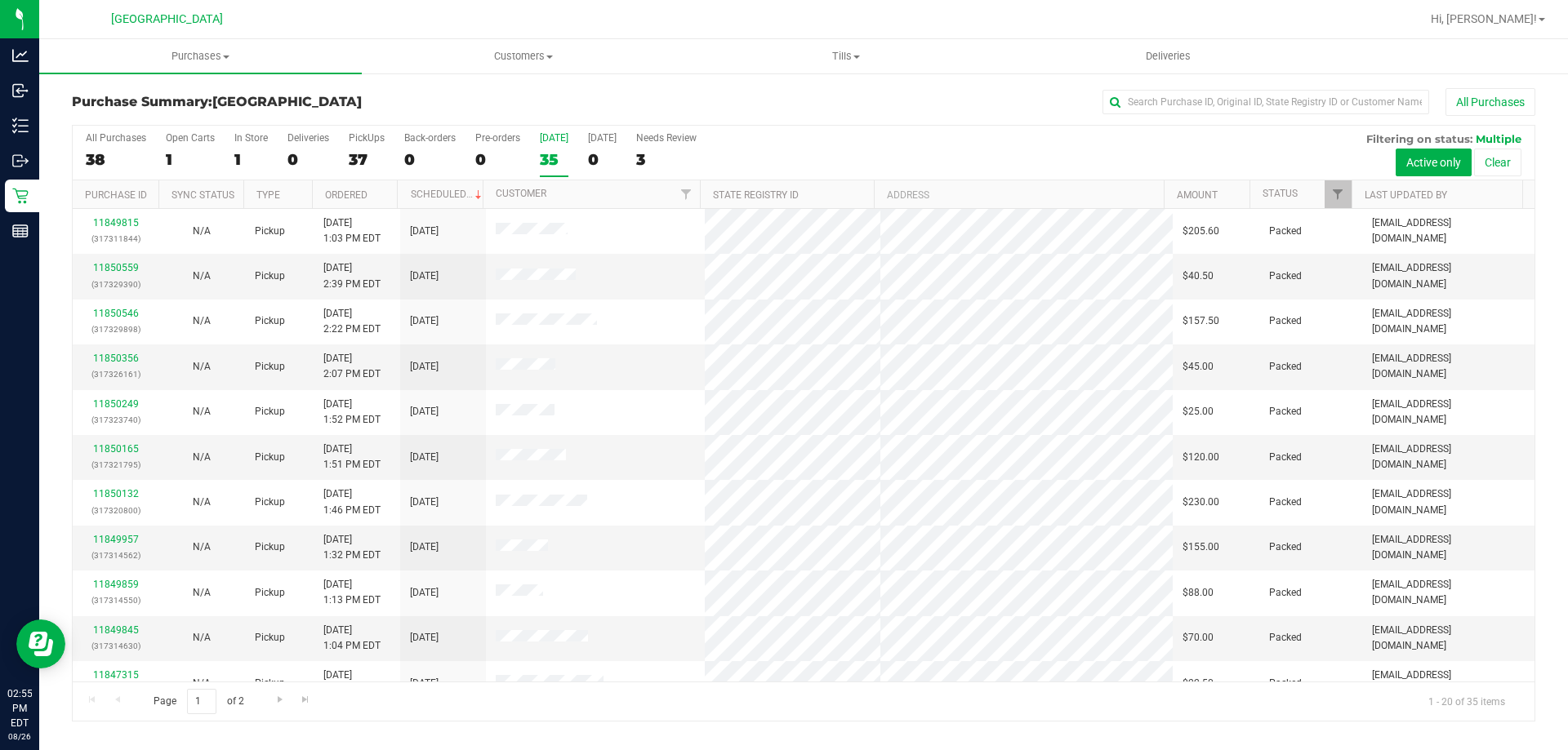
click at [557, 164] on div "35" at bounding box center [554, 159] width 29 height 18
click at [0, 0] on input "Today 35" at bounding box center [0, 0] width 0 height 0
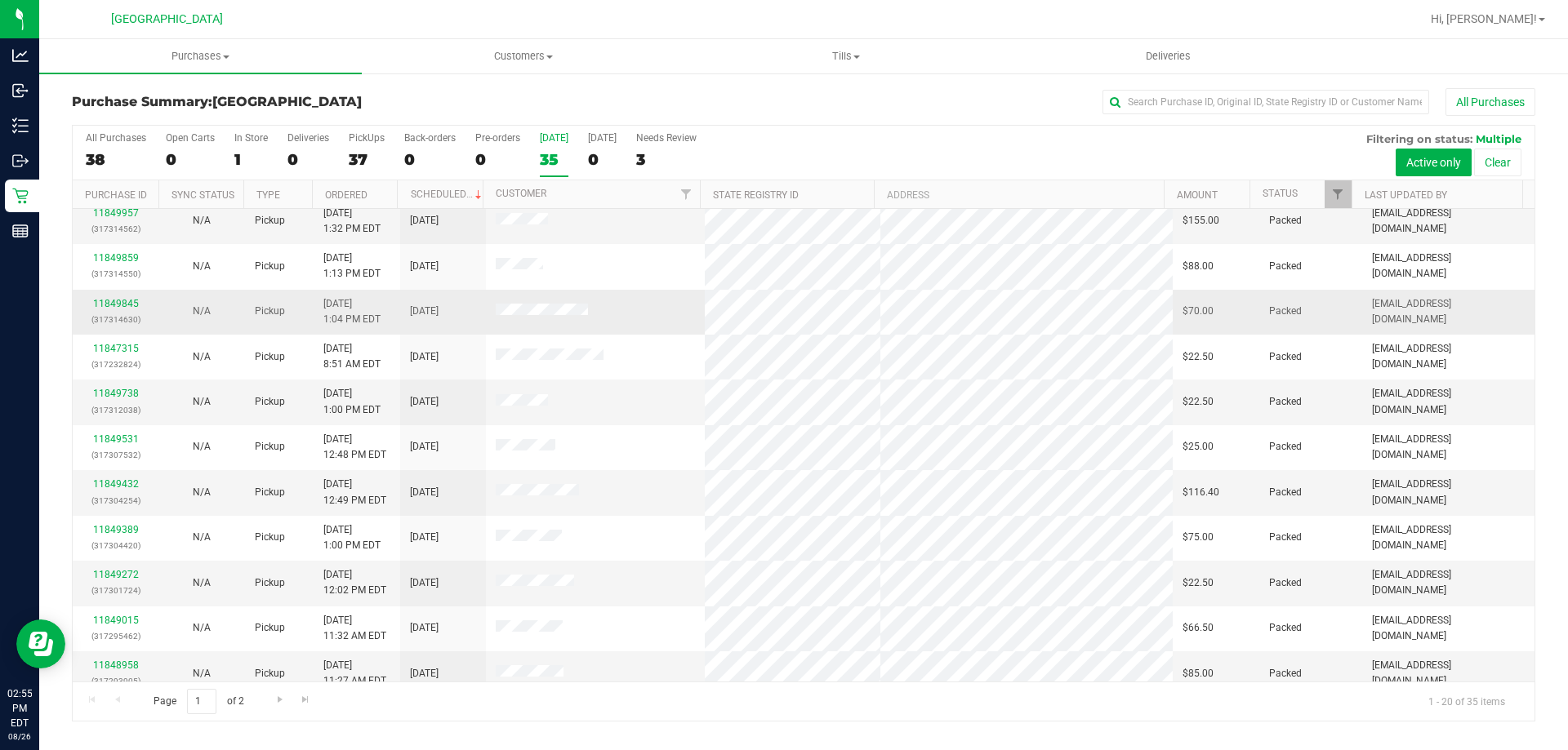
scroll to position [431, 0]
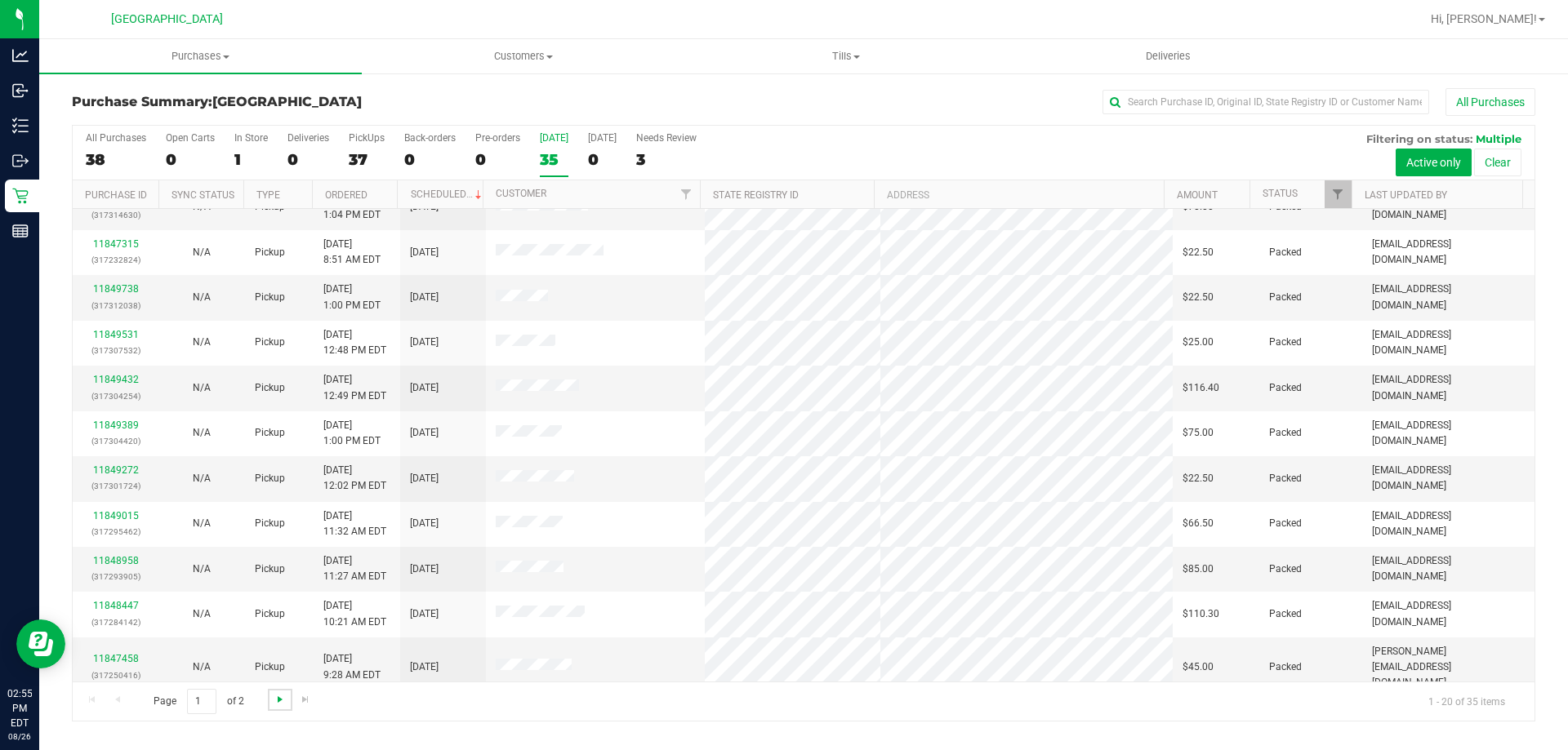
click at [281, 698] on span "Go to the next page" at bounding box center [280, 700] width 13 height 13
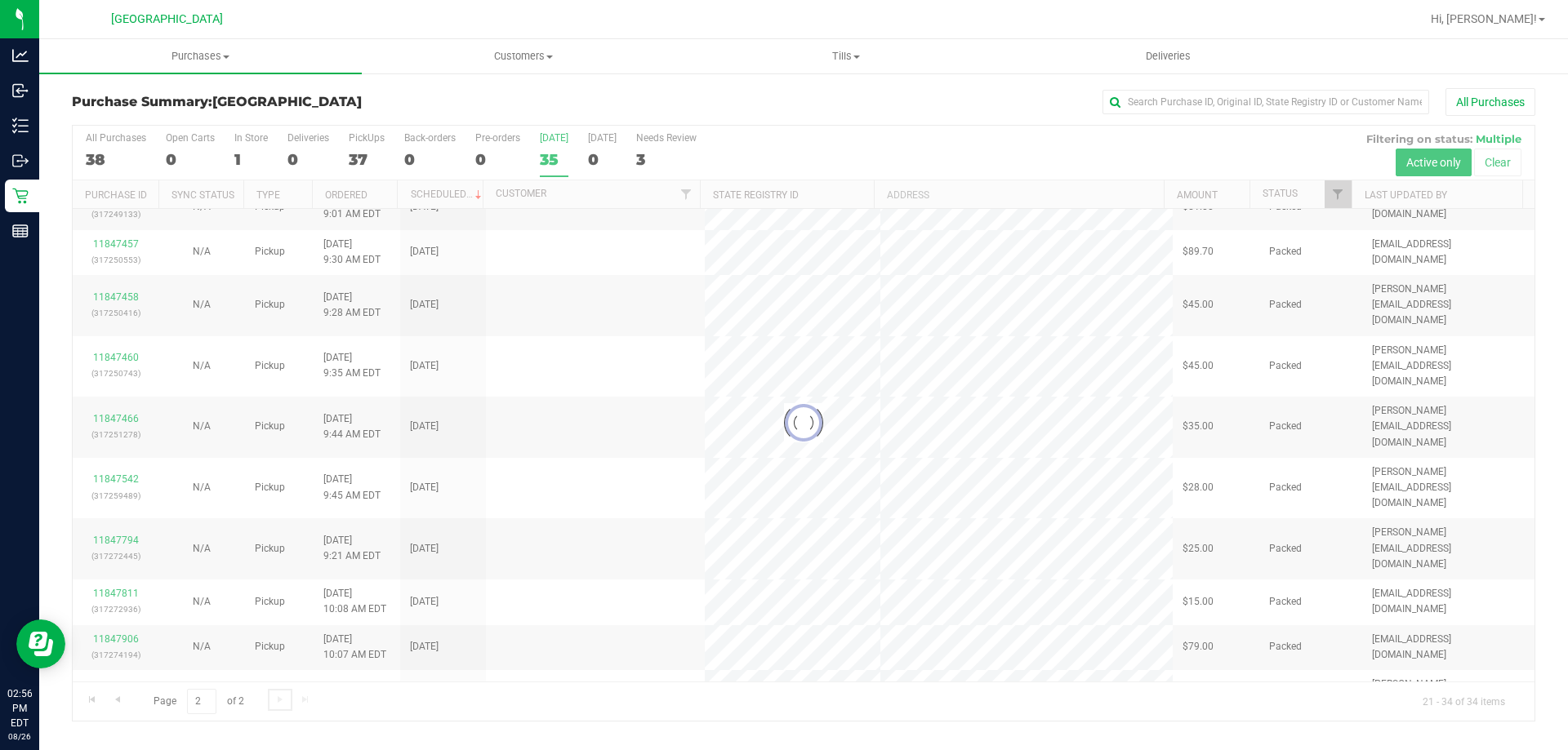
scroll to position [0, 0]
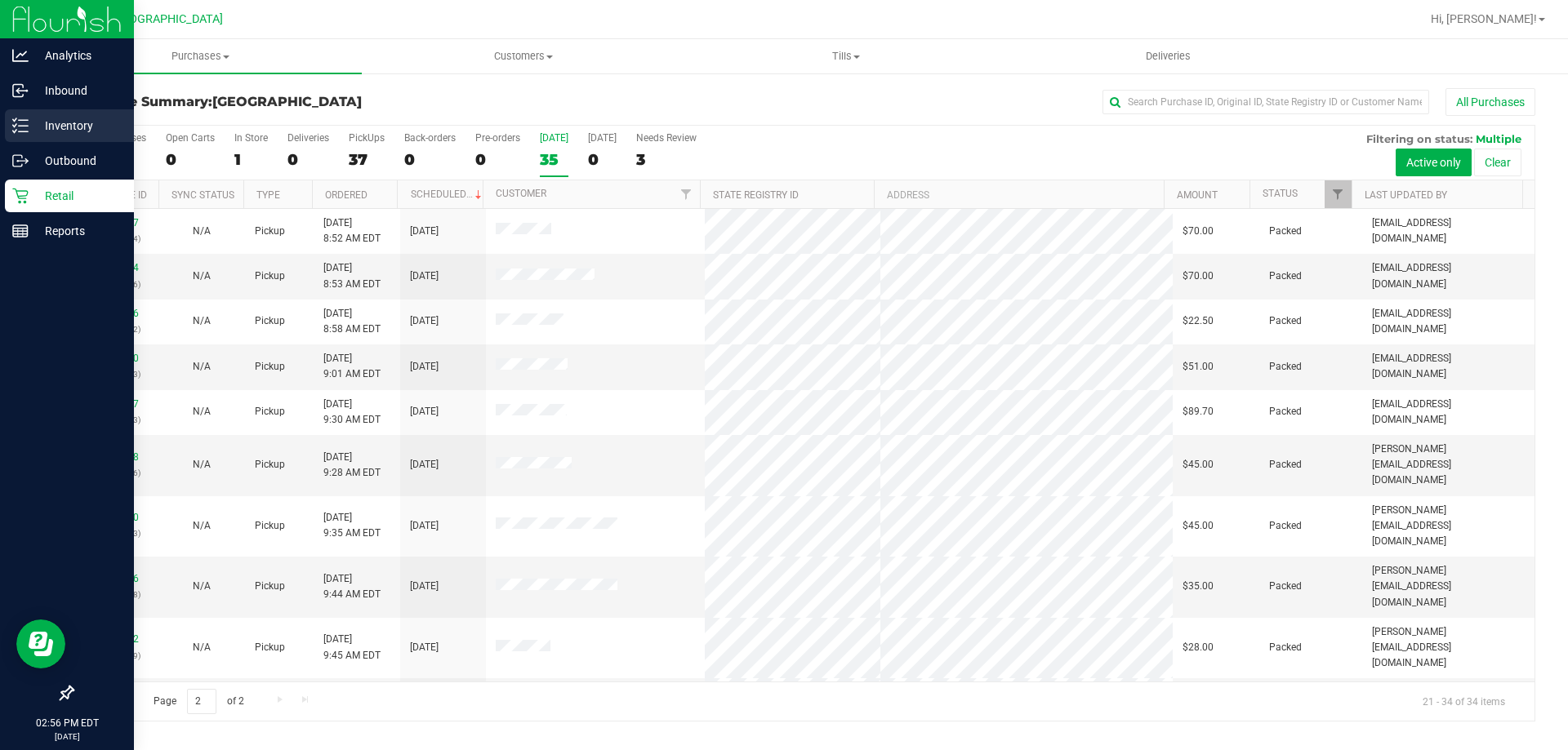
click at [38, 122] on p "Inventory" at bounding box center [77, 125] width 98 height 19
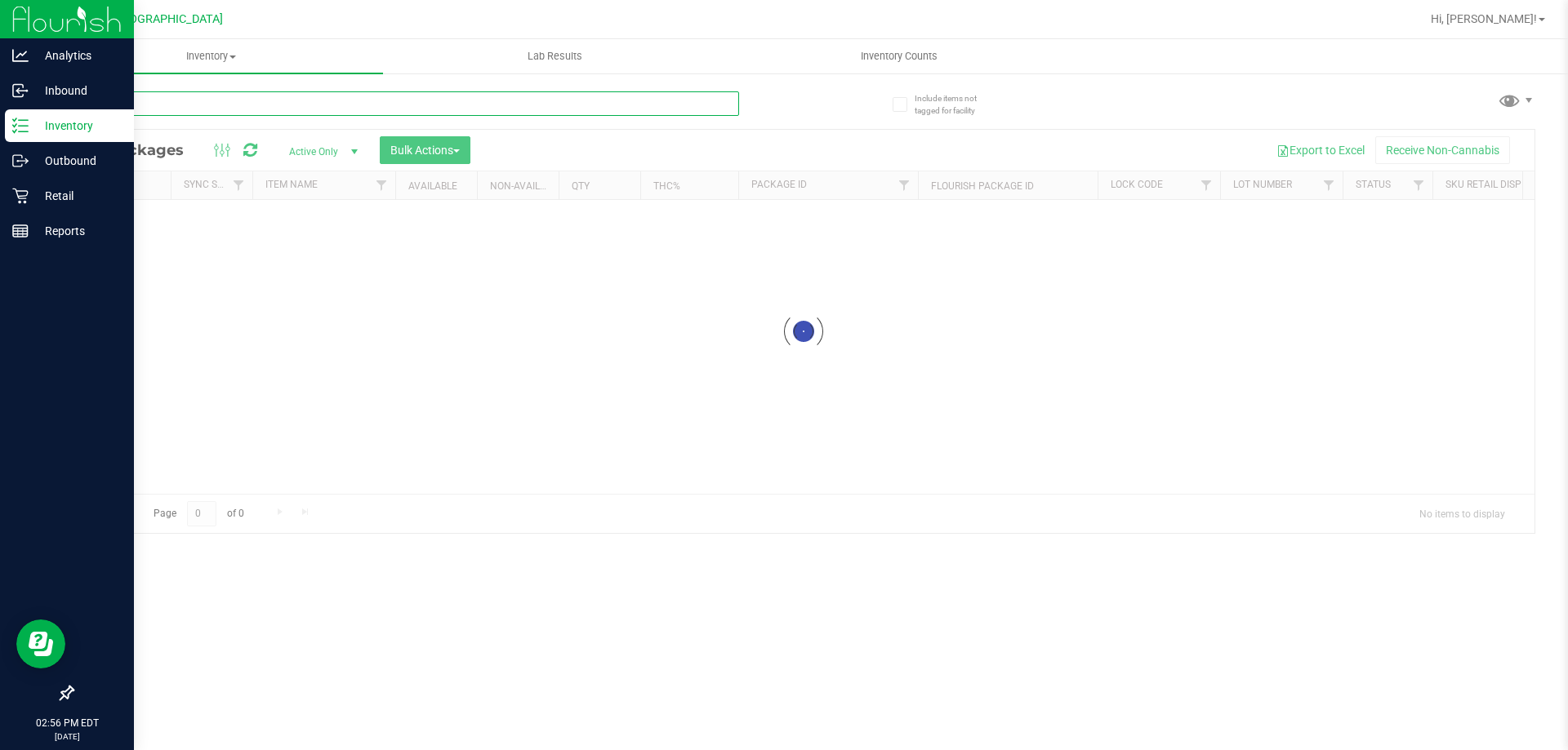
click at [288, 97] on input "text" at bounding box center [406, 103] width 667 height 24
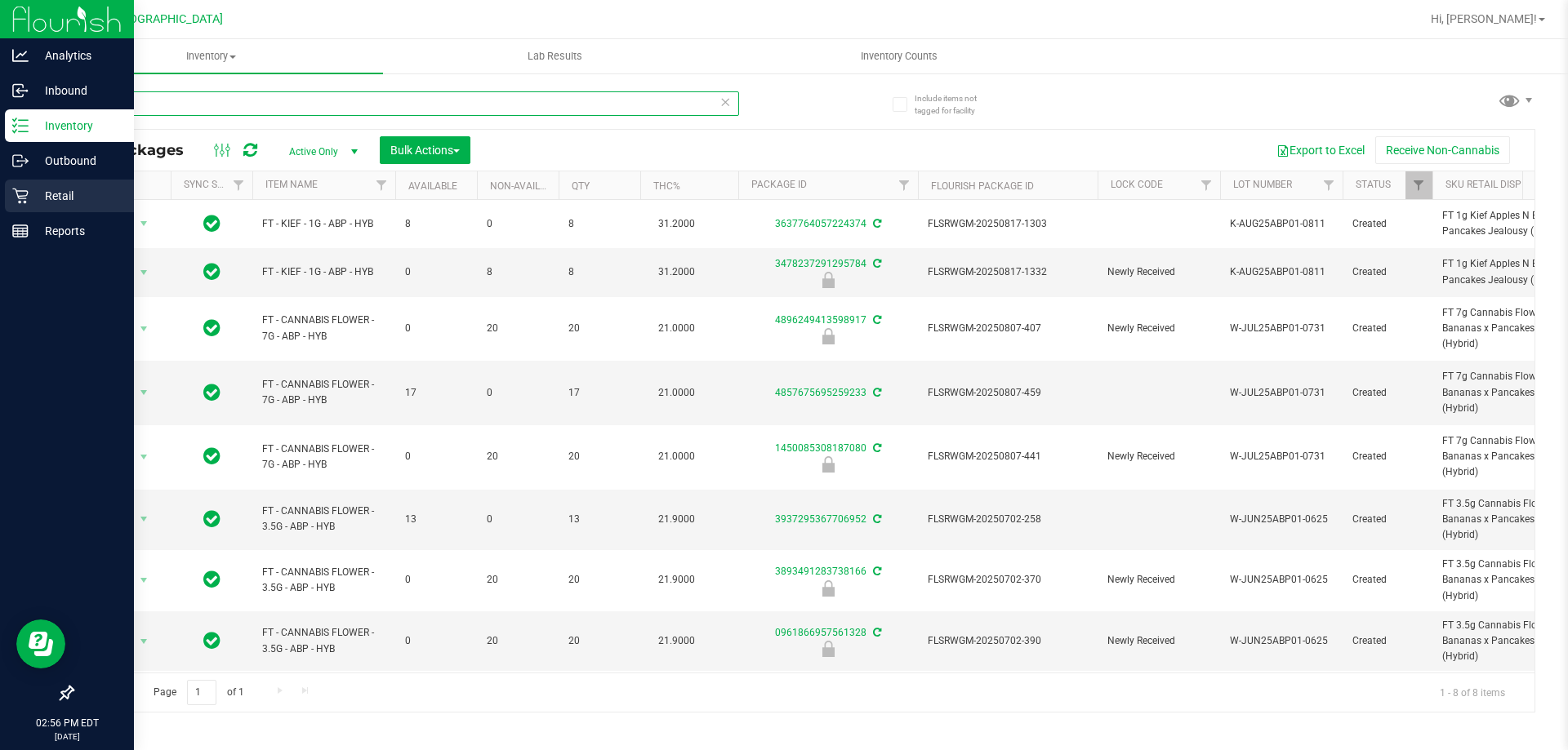
type input "ABP"
click at [19, 191] on icon at bounding box center [20, 196] width 16 height 16
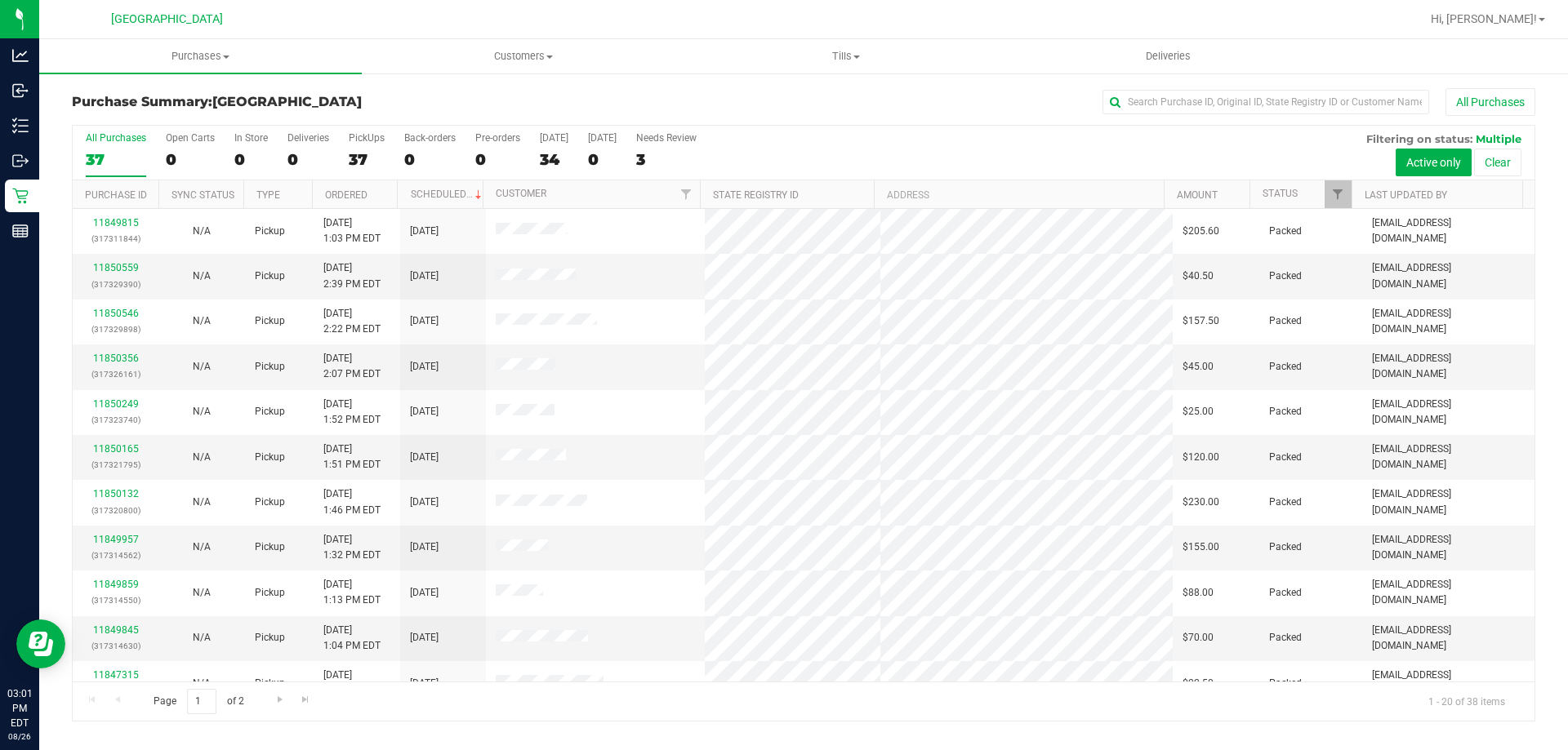
click at [1209, 127] on div "All Purchases 37 Open Carts 0 In Store 0 Deliveries 0 PickUps 37 Back-orders 0 …" at bounding box center [803, 132] width 1462 height 13
click at [1237, 104] on input "text" at bounding box center [1266, 101] width 327 height 24
type input "NEVA"
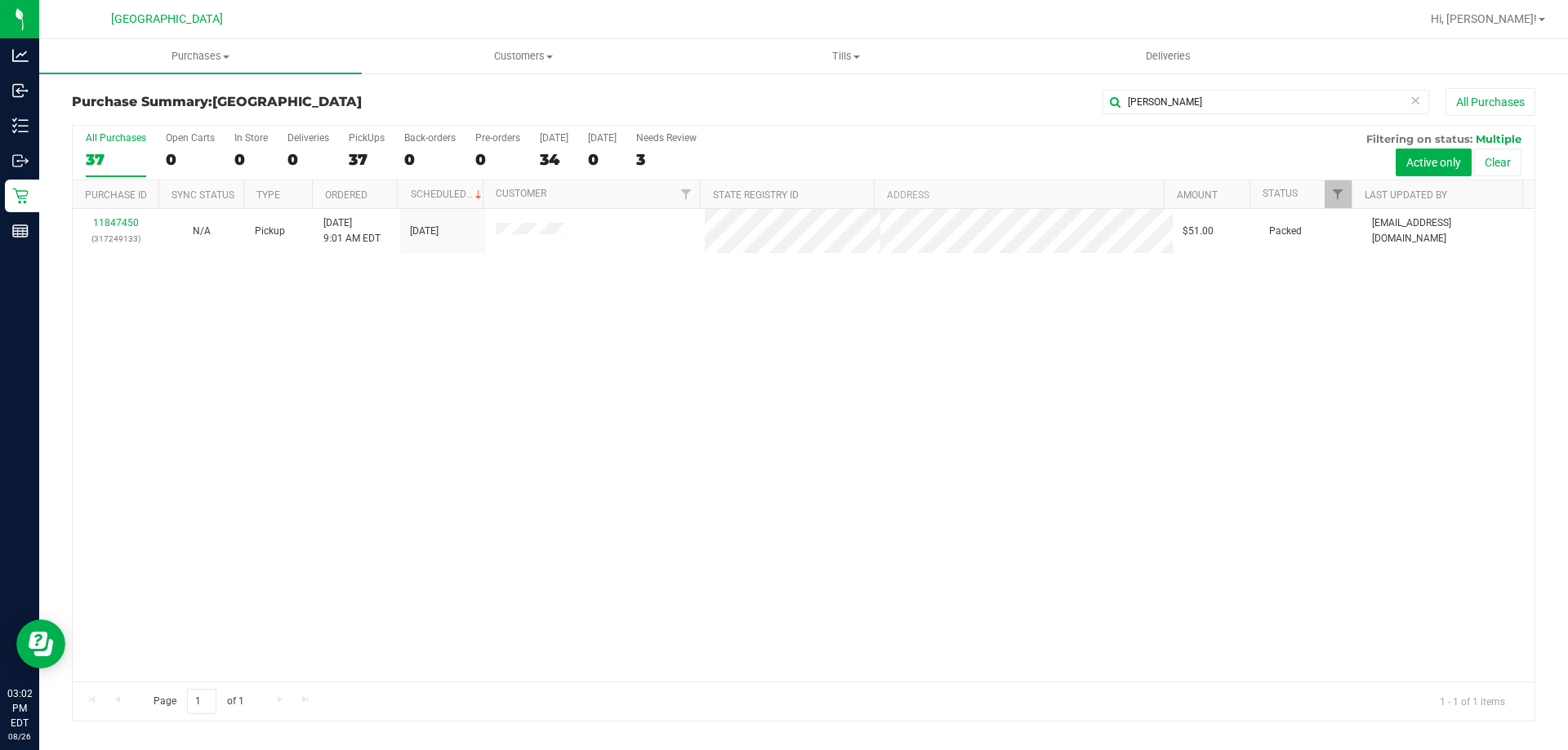
click at [639, 569] on div "11847450 (317249133) N/A Pickup 8/26/2025 9:01 AM EDT 8/26/2025 $51.00 Packed m…" at bounding box center [803, 445] width 1462 height 473
click at [625, 613] on div "11847450 (317249133) N/A Pickup 8/26/2025 9:01 AM EDT 8/26/2025 $51.00 Packed m…" at bounding box center [803, 445] width 1462 height 473
click at [543, 501] on div "11847450 (317249133) N/A Pickup 8/26/2025 9:01 AM EDT 8/26/2025 $51.00 Packed m…" at bounding box center [803, 445] width 1462 height 473
drag, startPoint x: 1188, startPoint y: 93, endPoint x: 1093, endPoint y: 96, distance: 95.0
click at [1093, 96] on div "NEVA All Purchases" at bounding box center [1047, 101] width 976 height 28
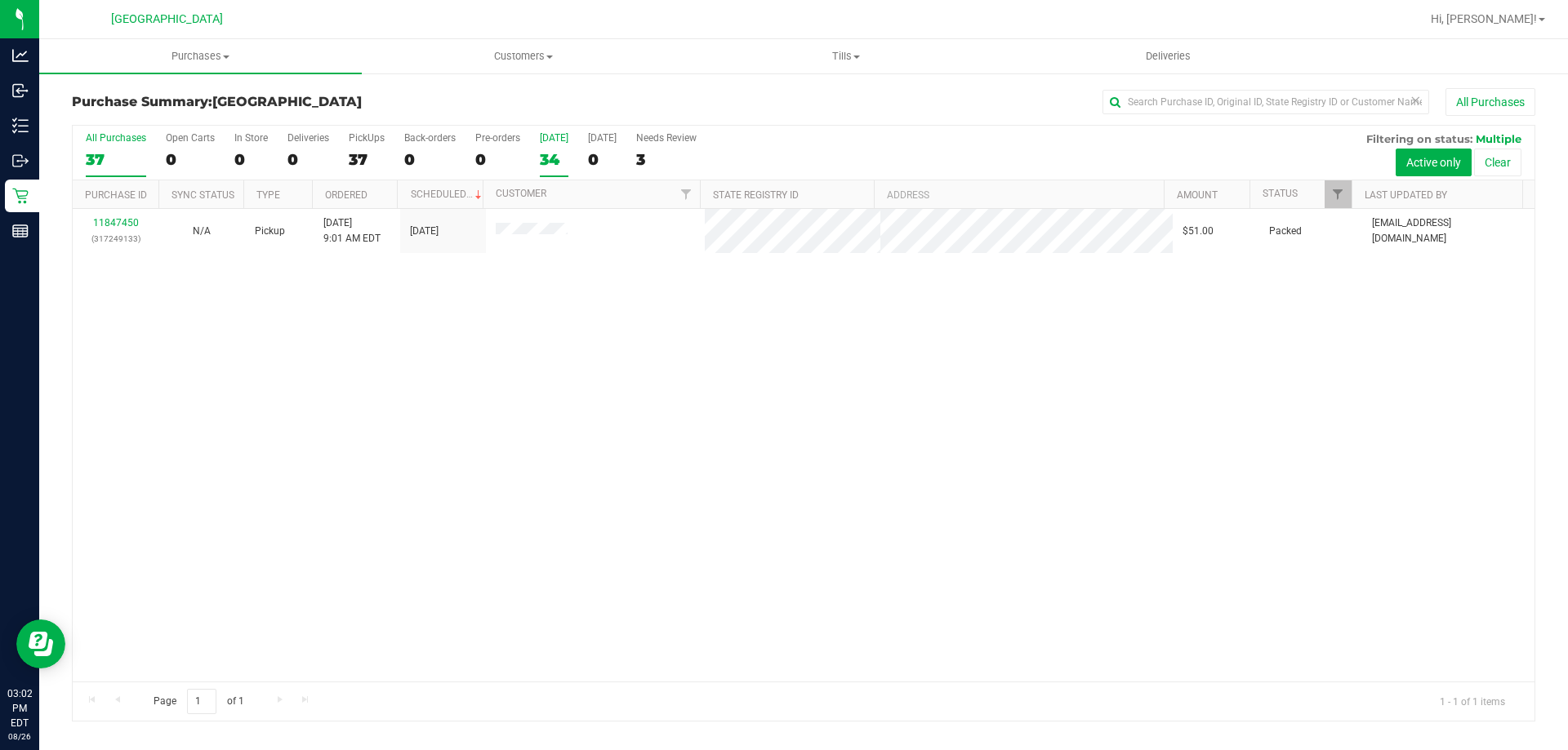
click at [562, 164] on div "34" at bounding box center [554, 159] width 29 height 18
click at [0, 0] on input "Today 34" at bounding box center [0, 0] width 0 height 0
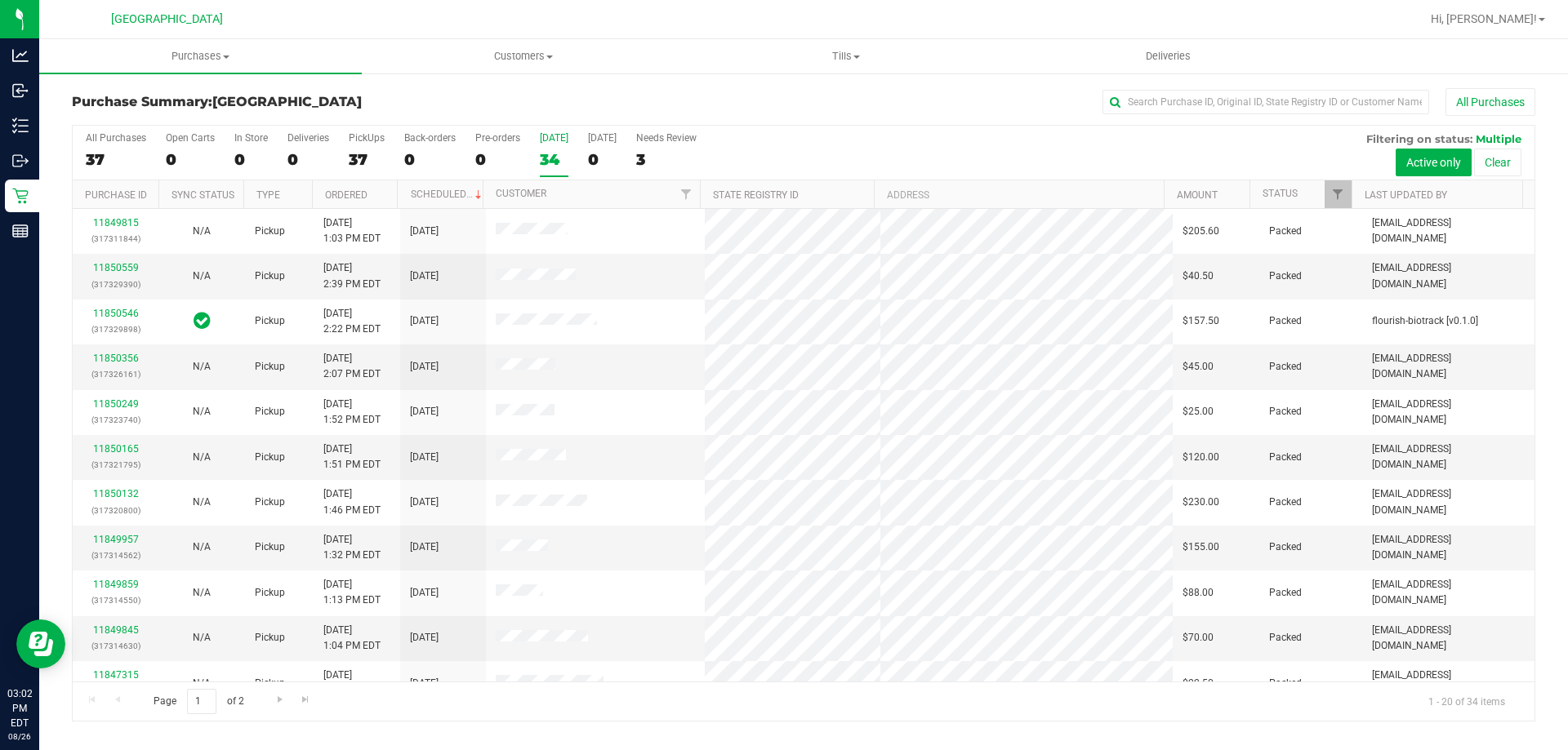
click at [554, 139] on div "[DATE]" at bounding box center [554, 138] width 29 height 12
click at [0, 0] on input "Today 34" at bounding box center [0, 0] width 0 height 0
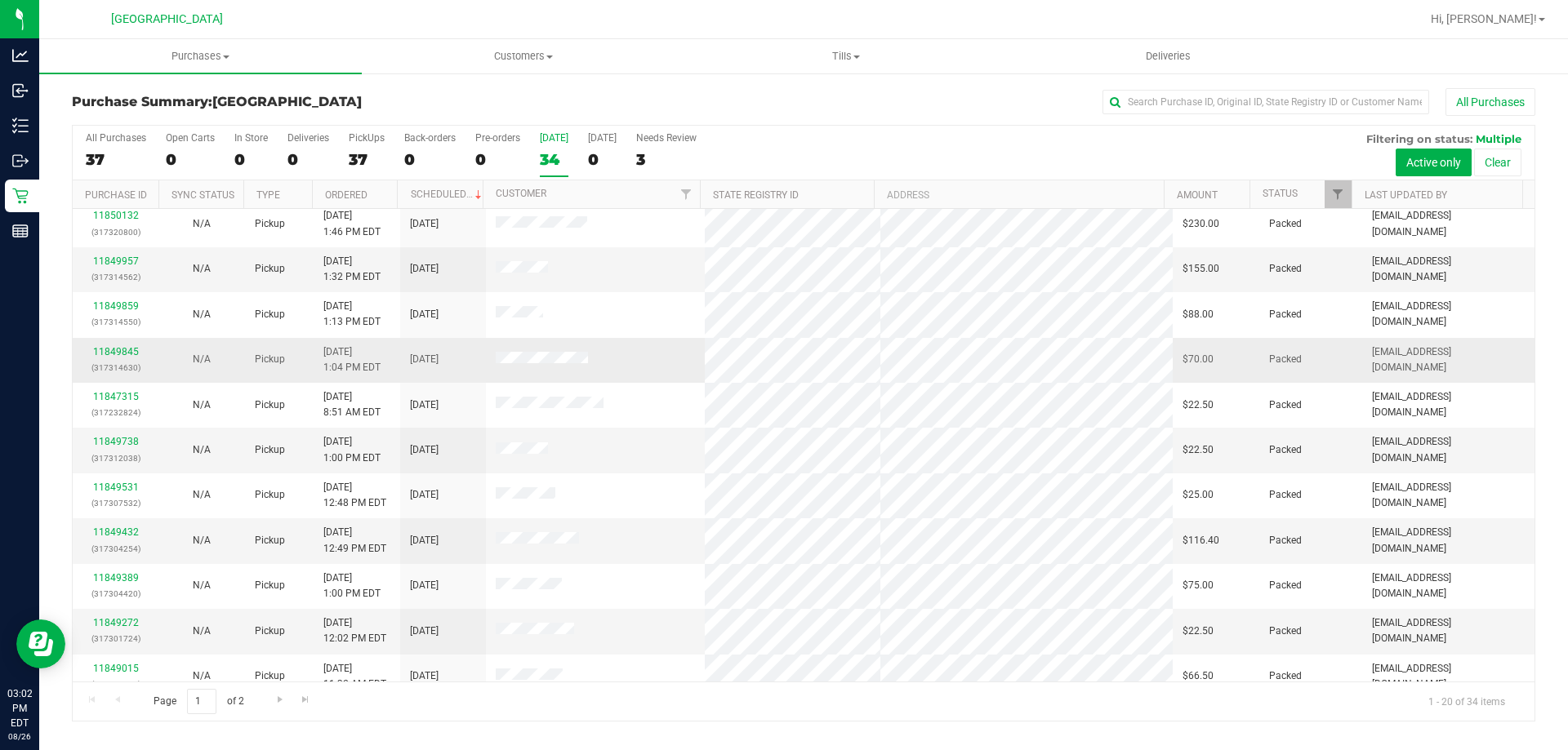
scroll to position [431, 0]
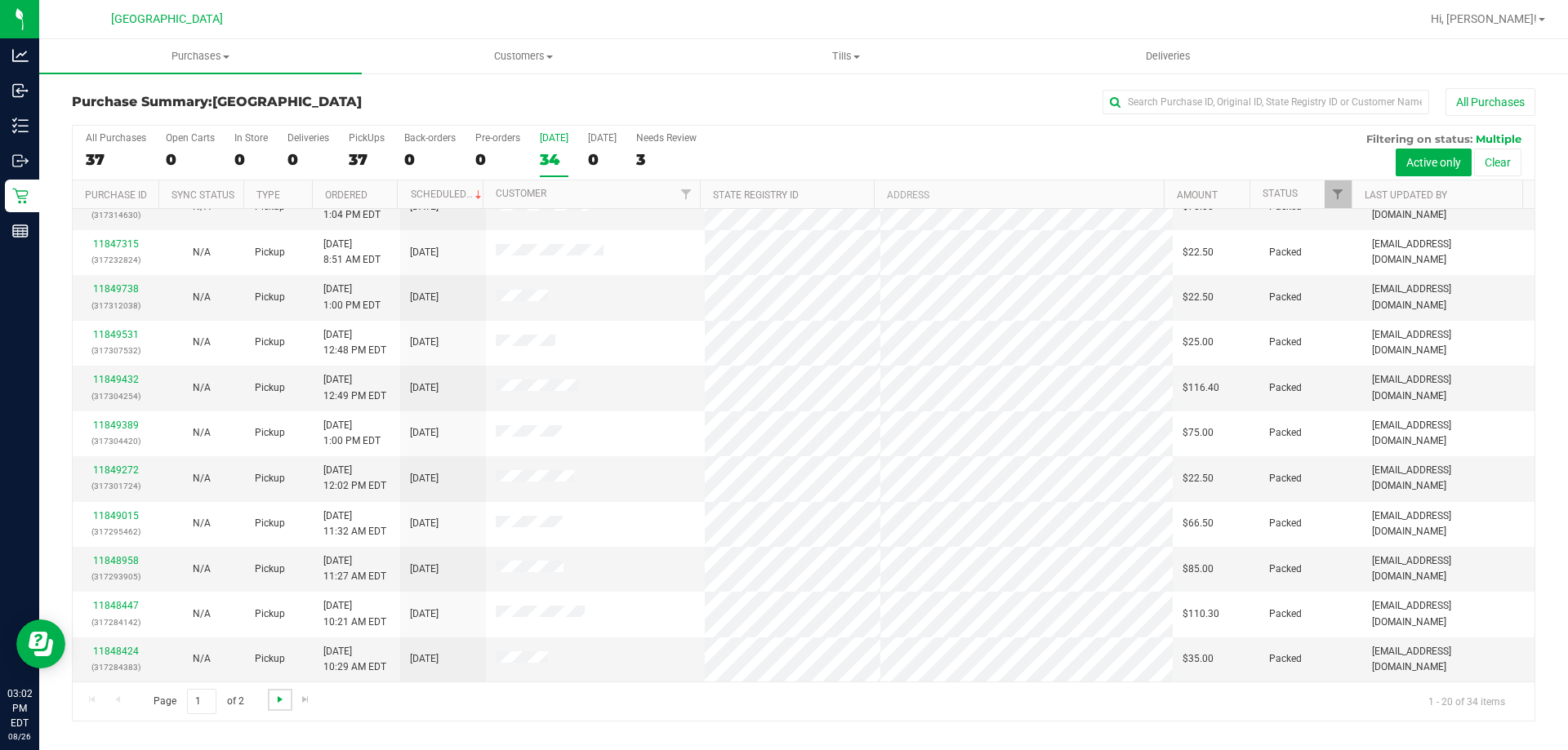
click at [283, 701] on span "Go to the next page" at bounding box center [280, 700] width 13 height 13
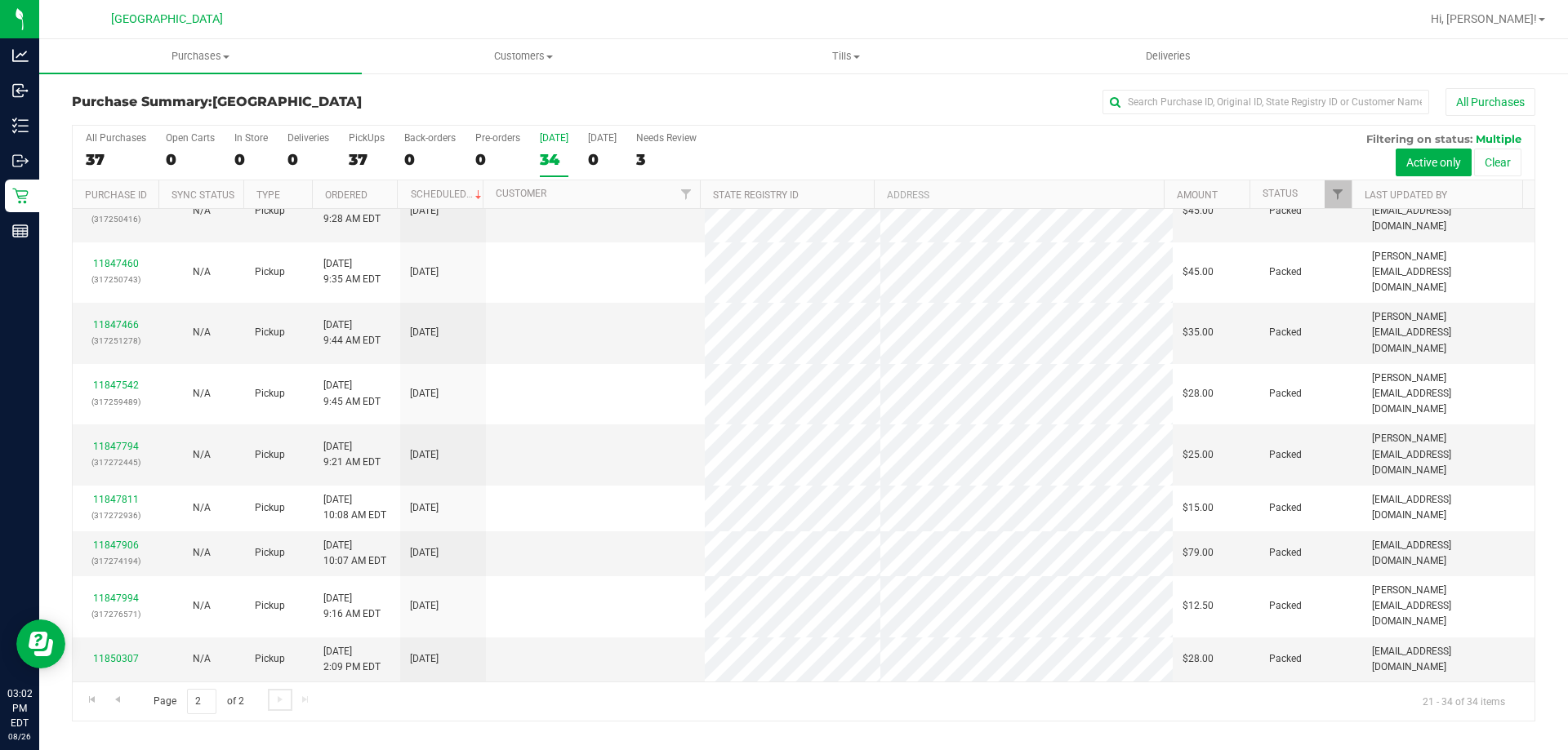
scroll to position [0, 0]
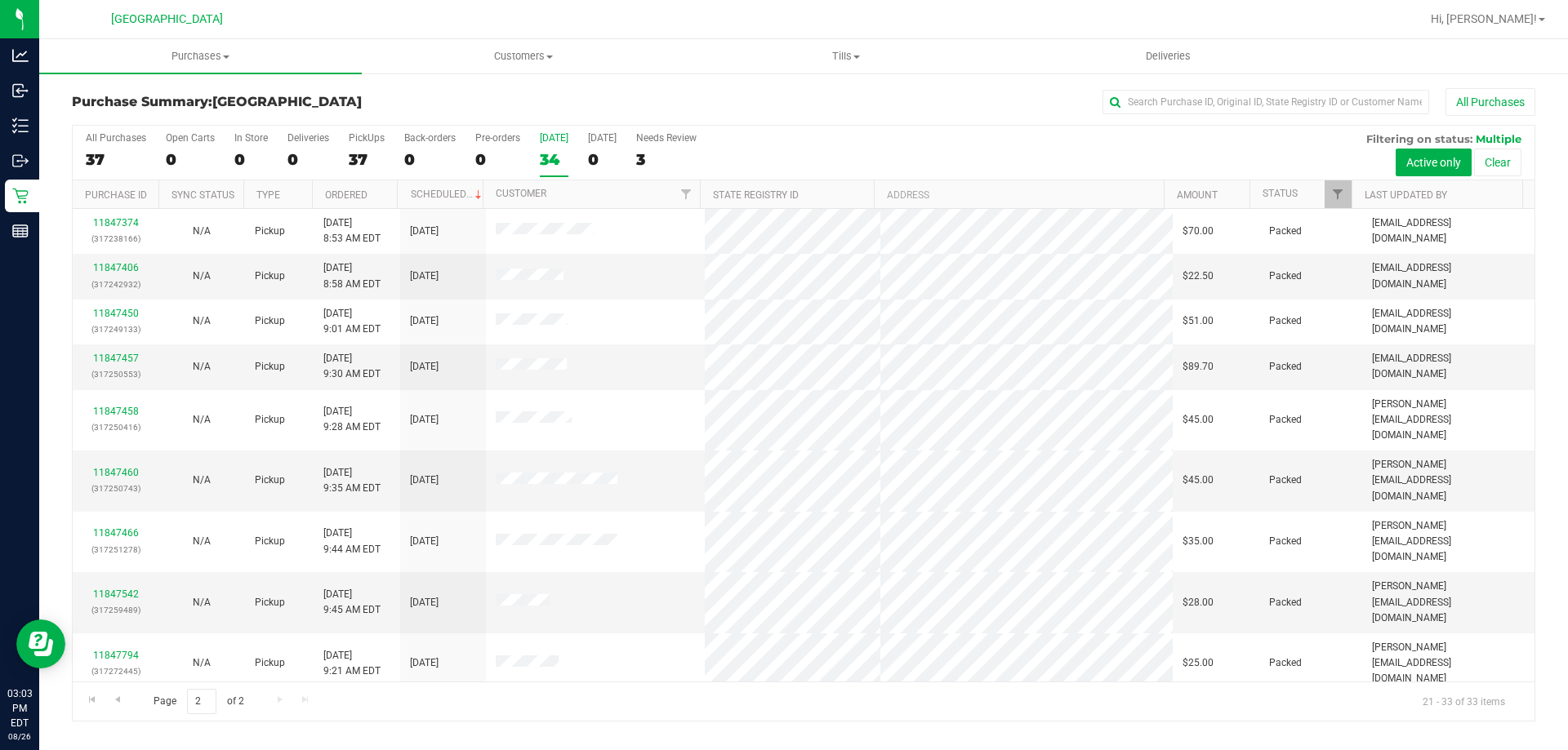
click at [557, 158] on div "34" at bounding box center [554, 159] width 29 height 18
click at [0, 0] on input "Today 34" at bounding box center [0, 0] width 0 height 0
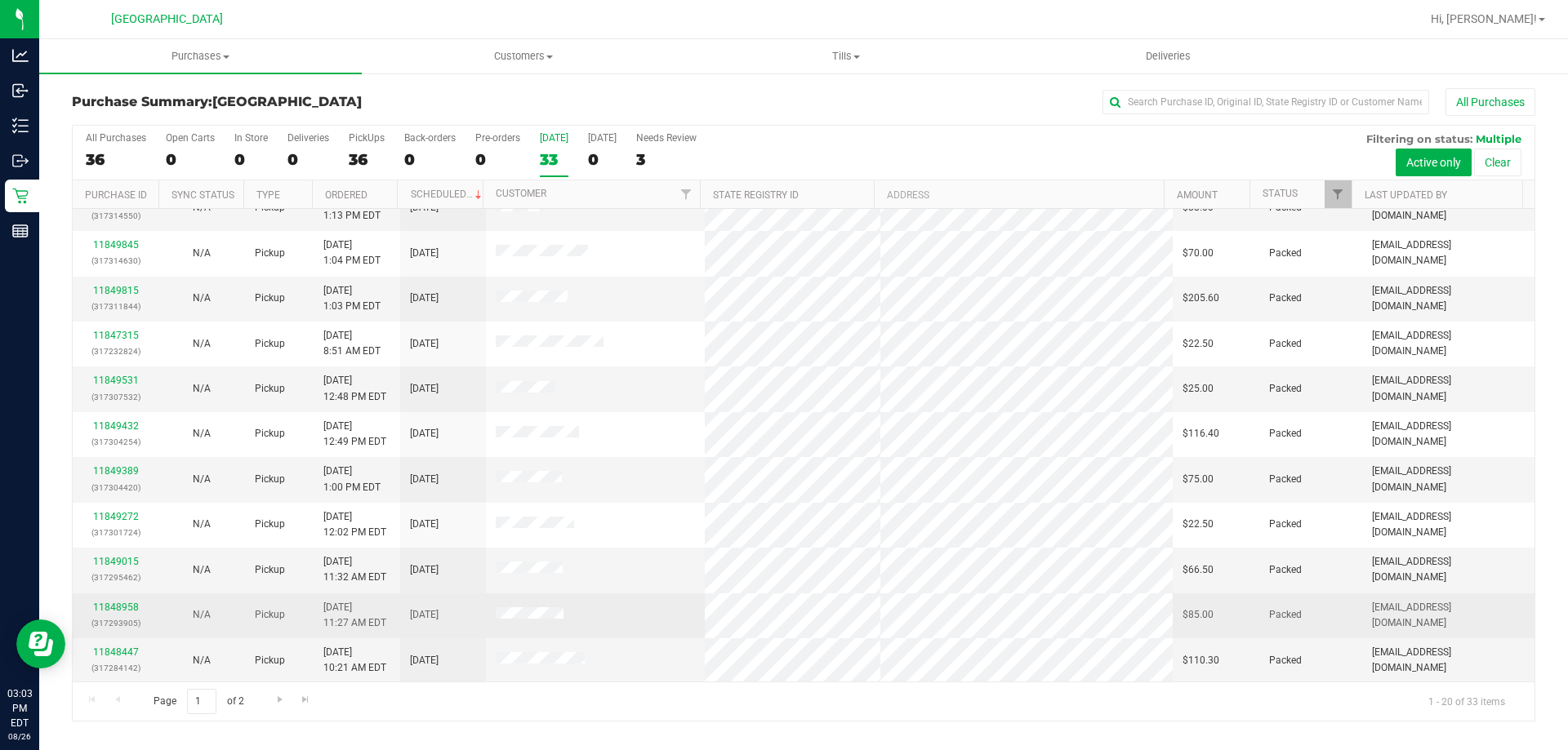
scroll to position [431, 0]
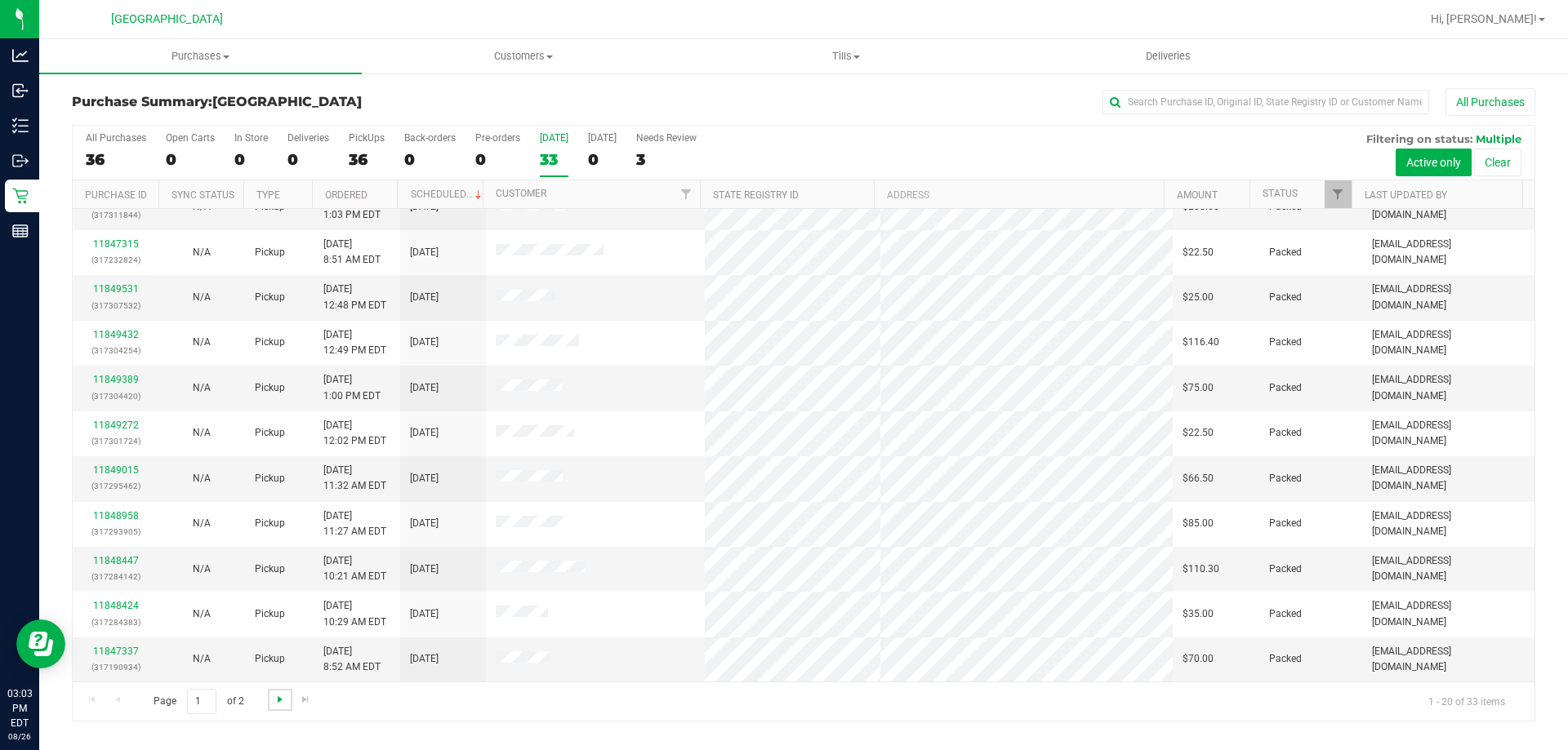
click at [281, 705] on span "Go to the next page" at bounding box center [280, 700] width 13 height 13
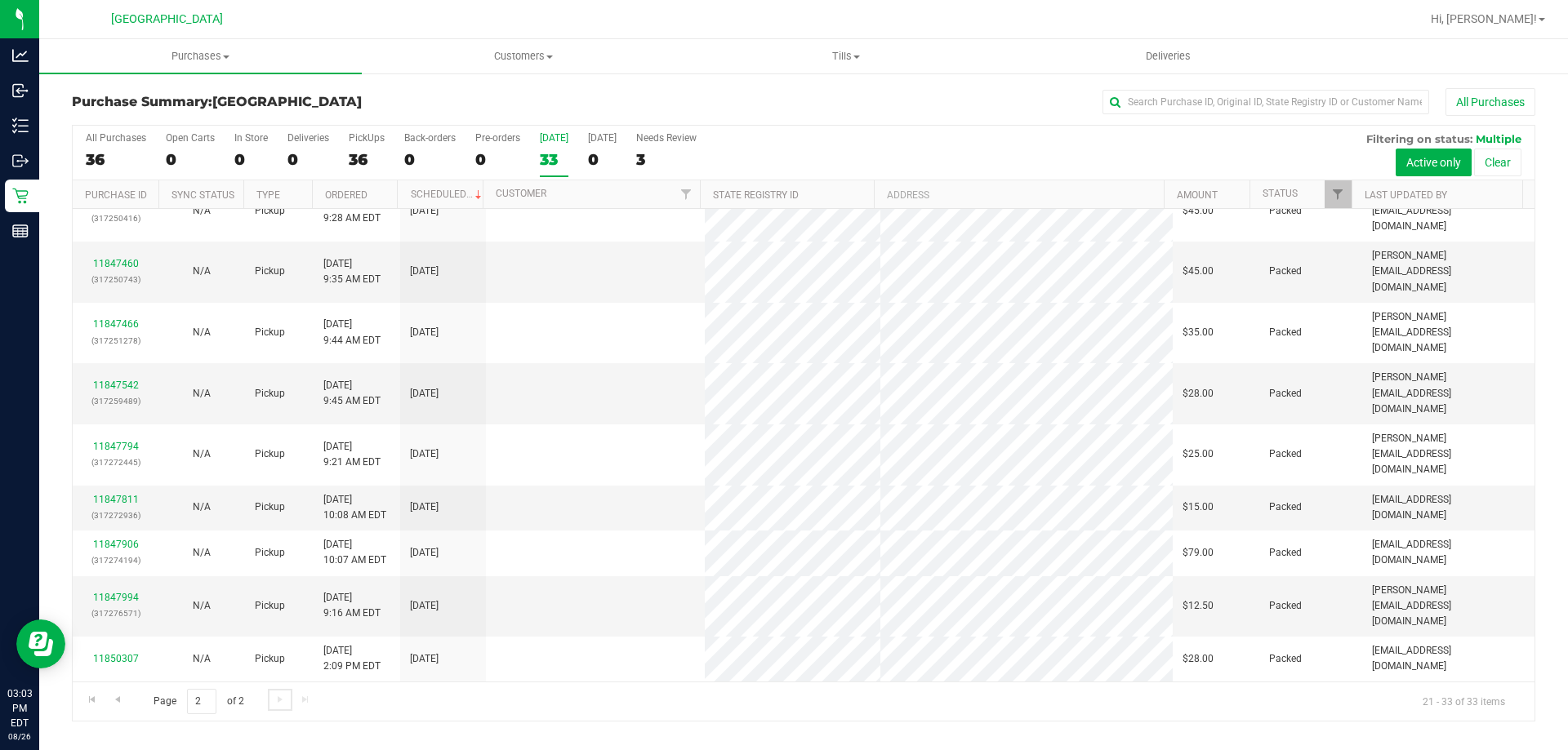
scroll to position [0, 0]
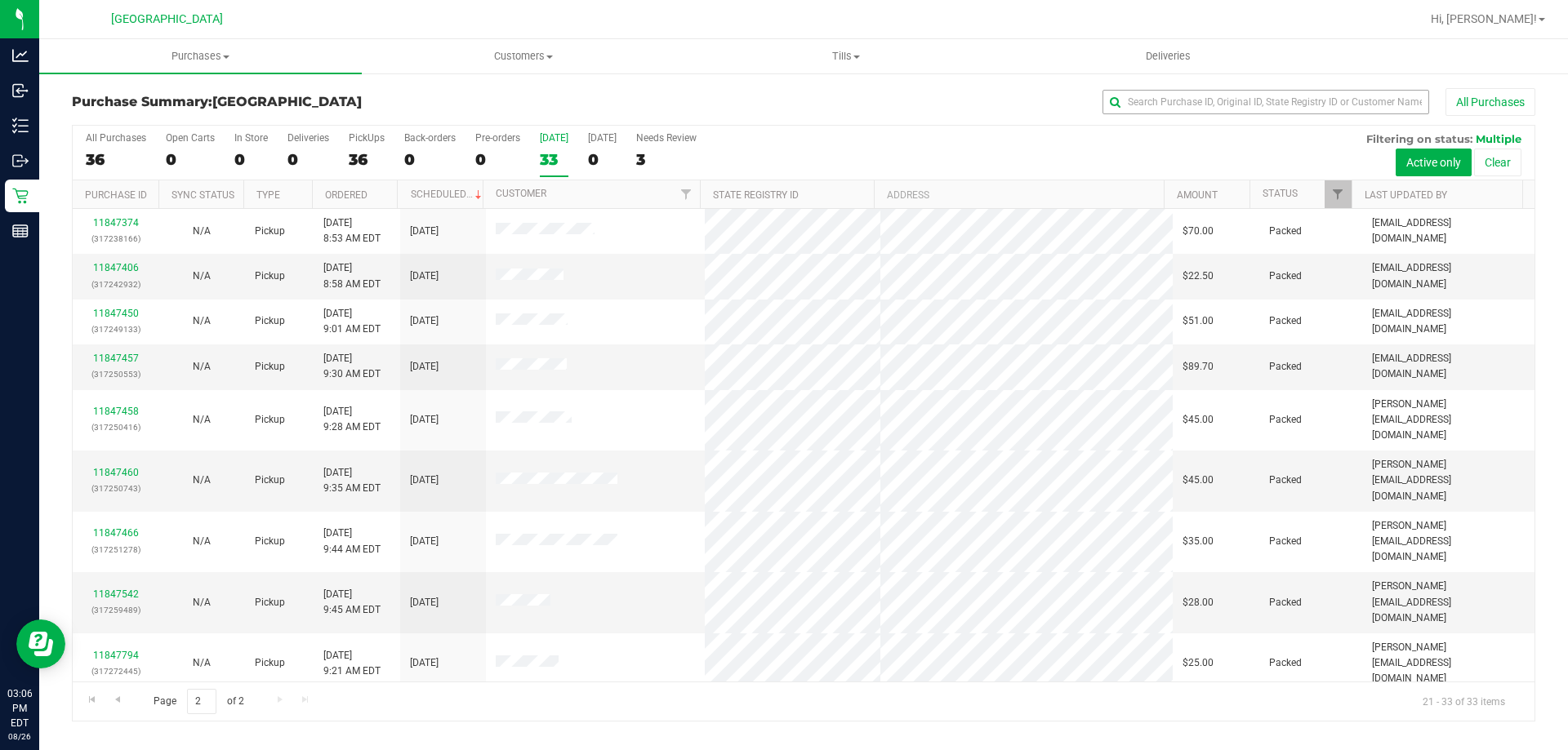
drag, startPoint x: 1253, startPoint y: 83, endPoint x: 1240, endPoint y: 97, distance: 19.1
click at [1250, 83] on div "Purchase Summary: Lakeland WC All Purchases All Purchases 36 Open Carts 0 In St…" at bounding box center [803, 405] width 1529 height 666
click at [1239, 98] on input "text" at bounding box center [1266, 101] width 327 height 24
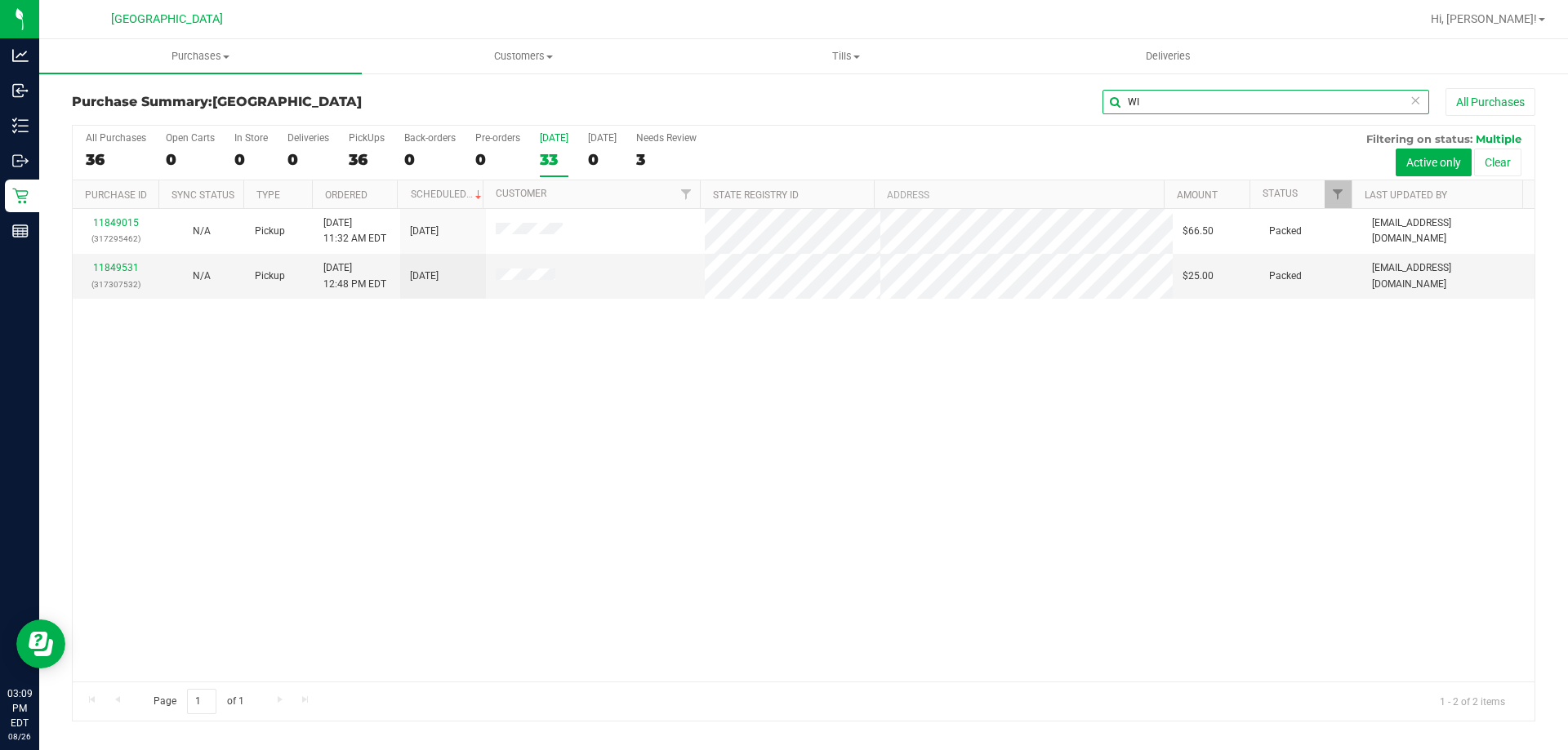
type input "W"
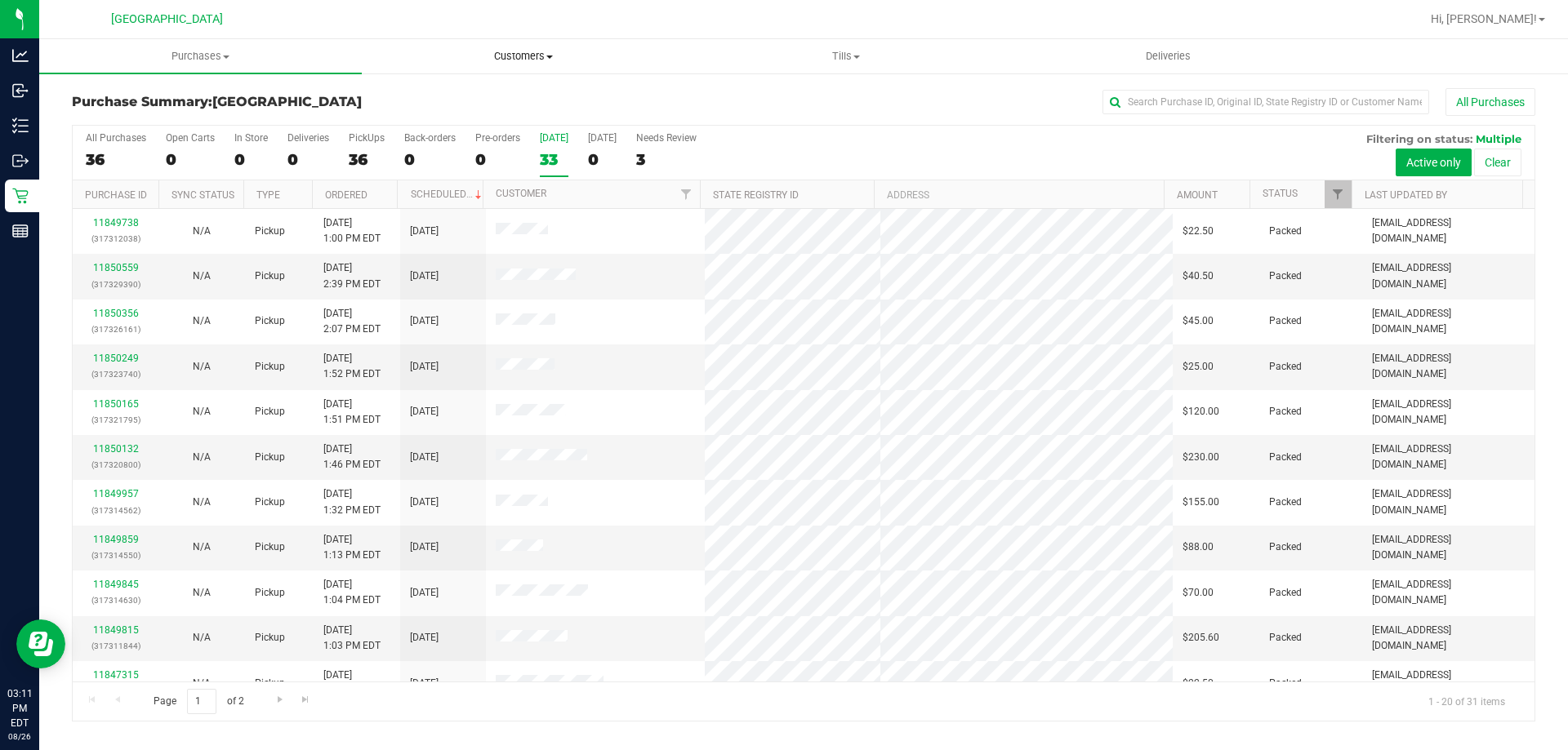
click at [490, 53] on span "Customers" at bounding box center [522, 56] width 321 height 15
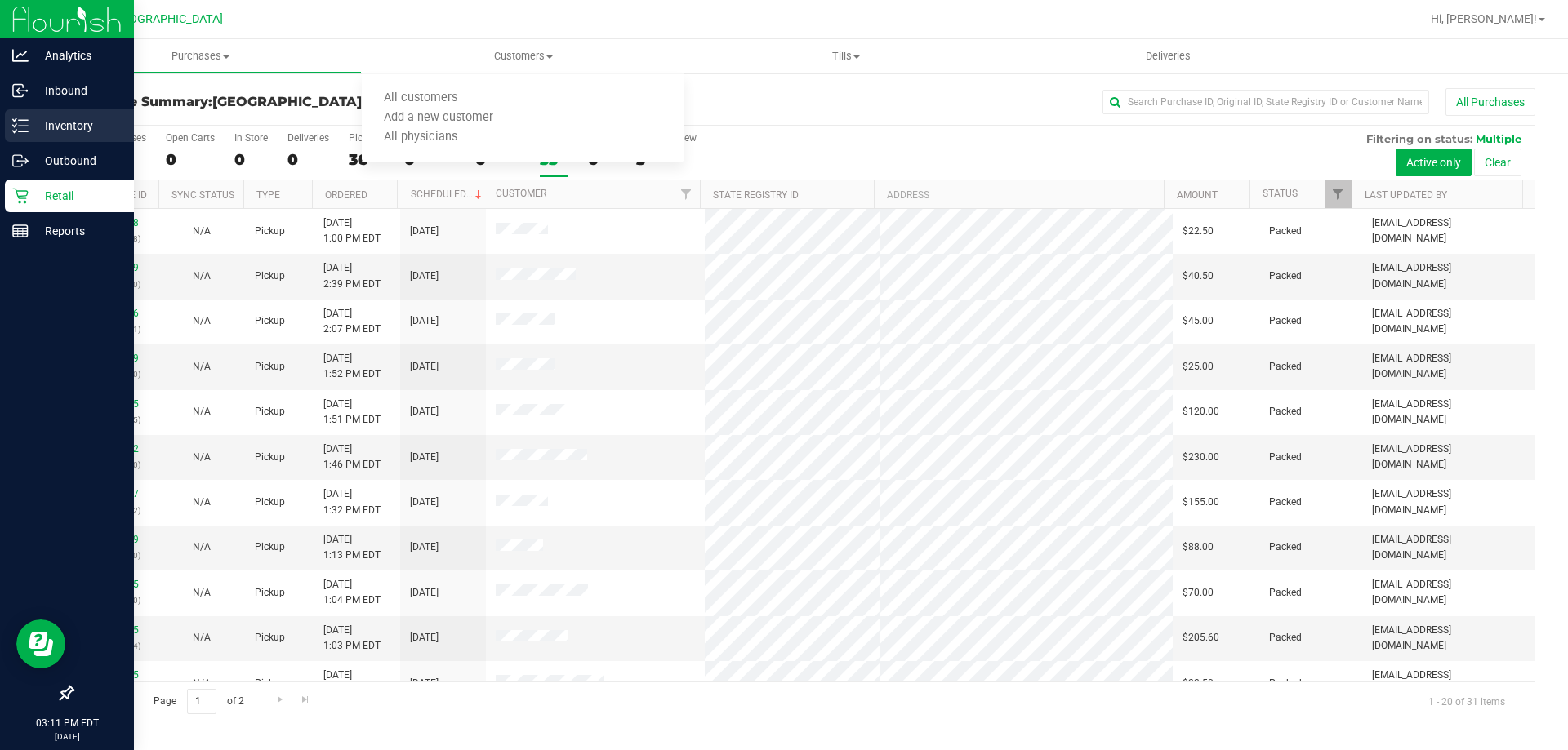
click at [30, 124] on p "Inventory" at bounding box center [77, 125] width 98 height 19
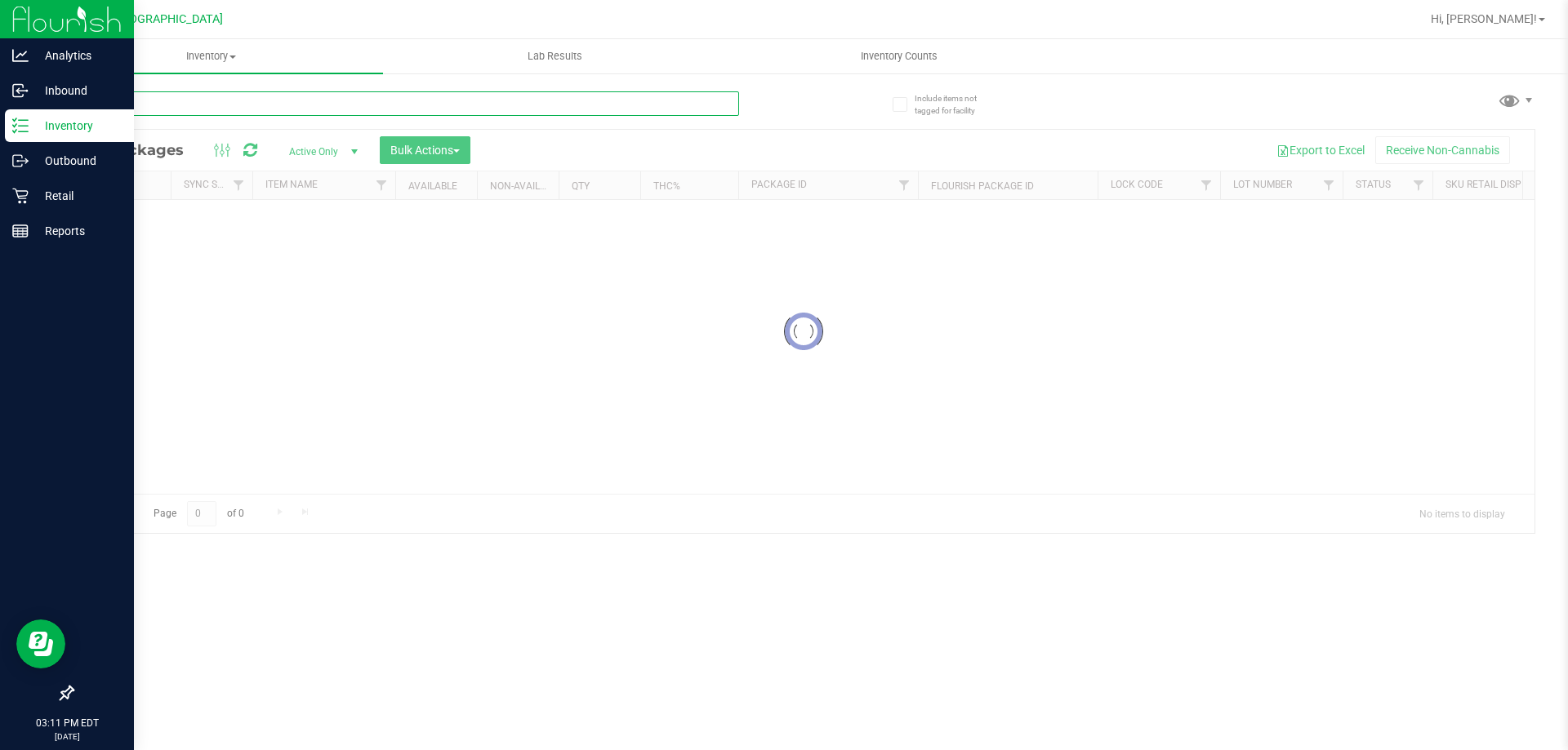
click at [257, 102] on input "text" at bounding box center [406, 103] width 667 height 24
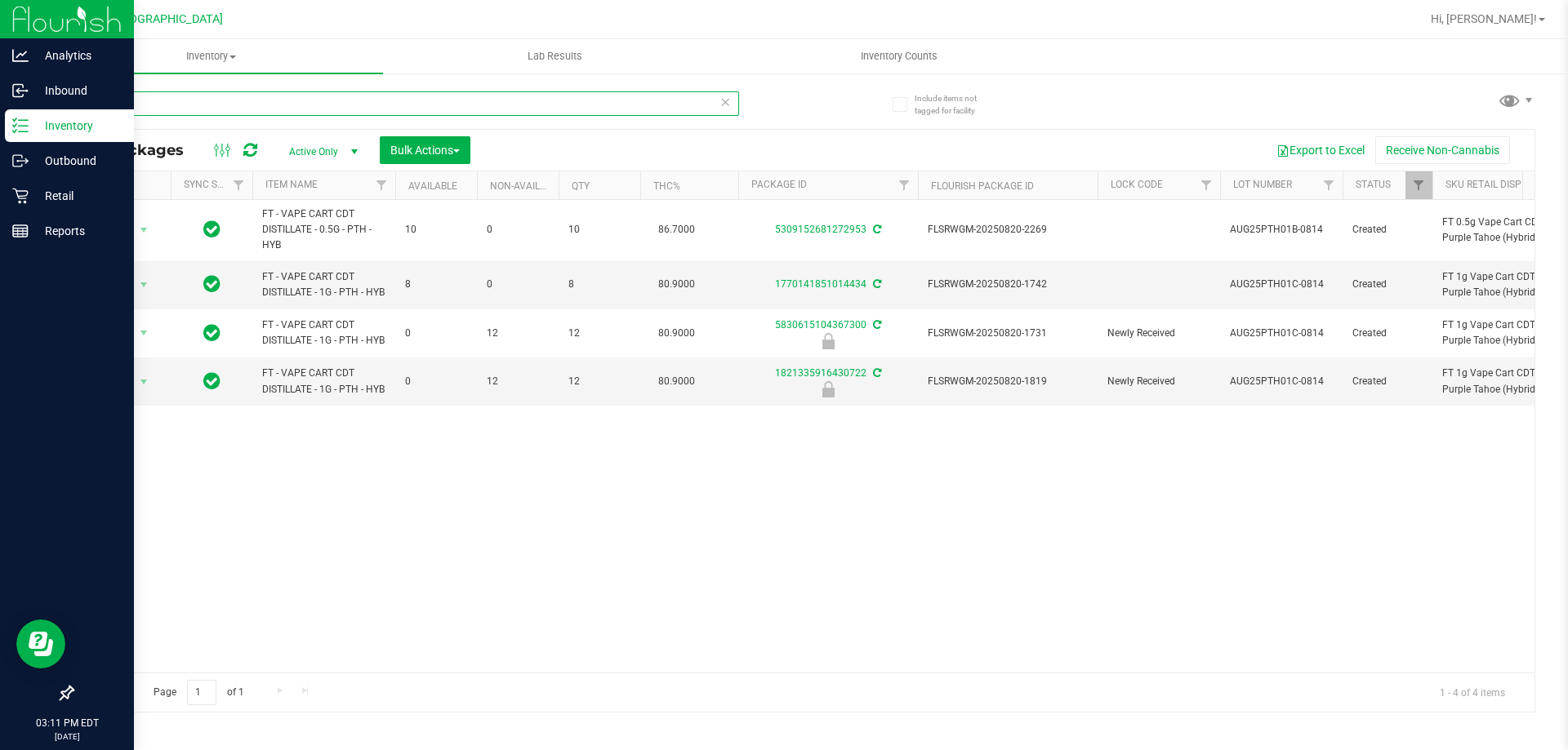
type input "TAH"
click at [798, 290] on link "1770141851014434" at bounding box center [820, 284] width 91 height 12
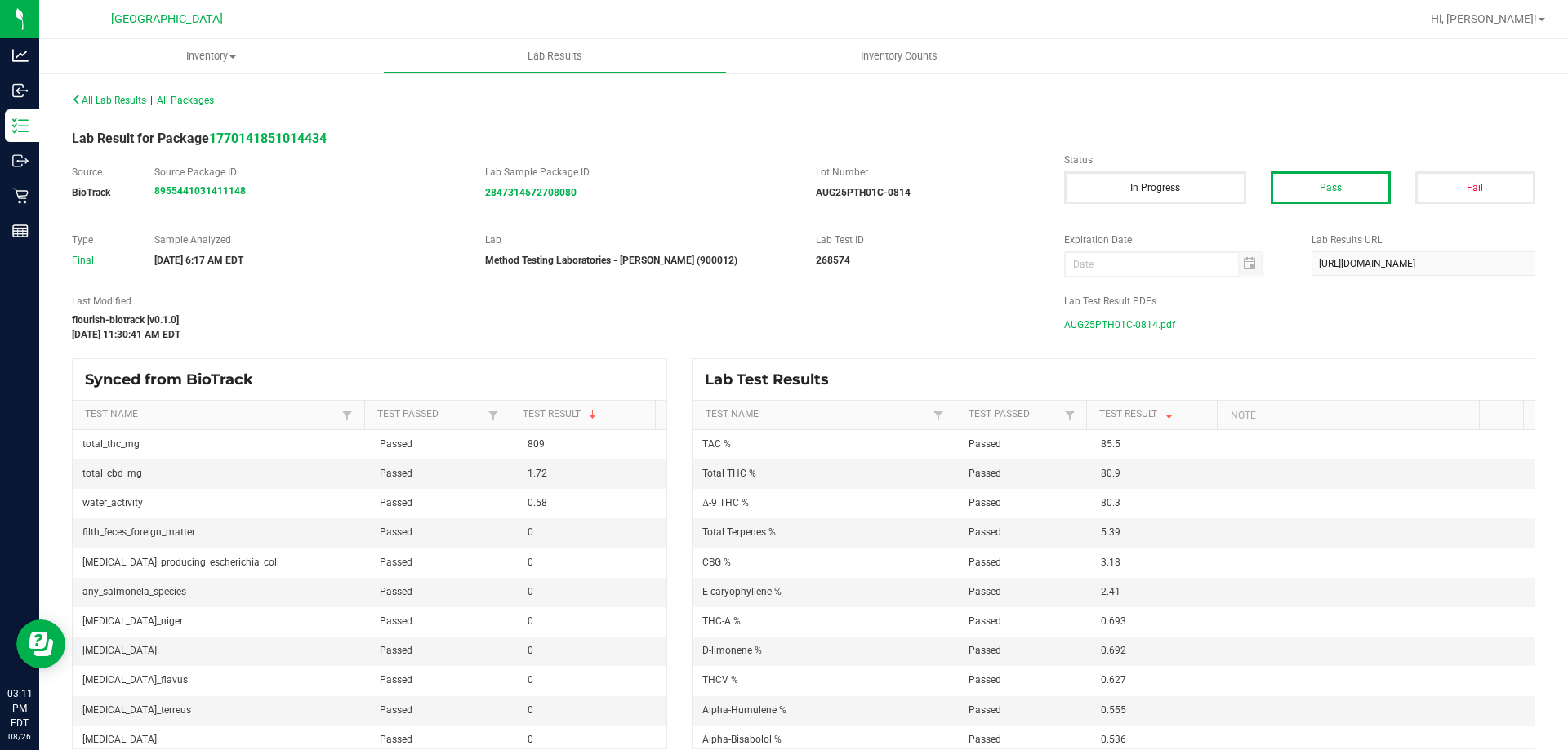
click at [1064, 328] on span "AUG25PTH01C-0814.pdf" at bounding box center [1119, 324] width 111 height 24
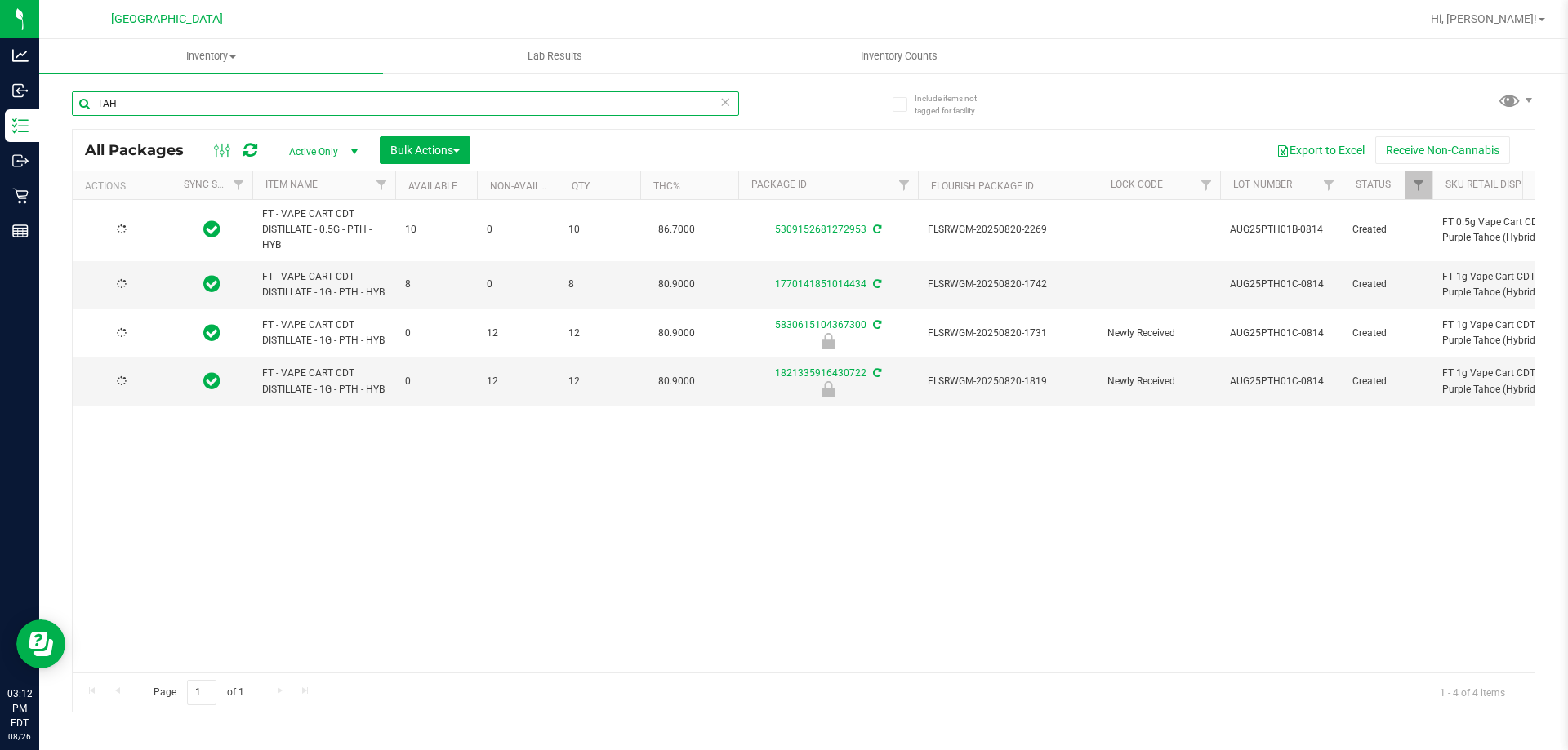
drag, startPoint x: 225, startPoint y: 105, endPoint x: 97, endPoint y: 104, distance: 128.0
click at [97, 104] on input "TAH" at bounding box center [406, 103] width 667 height 24
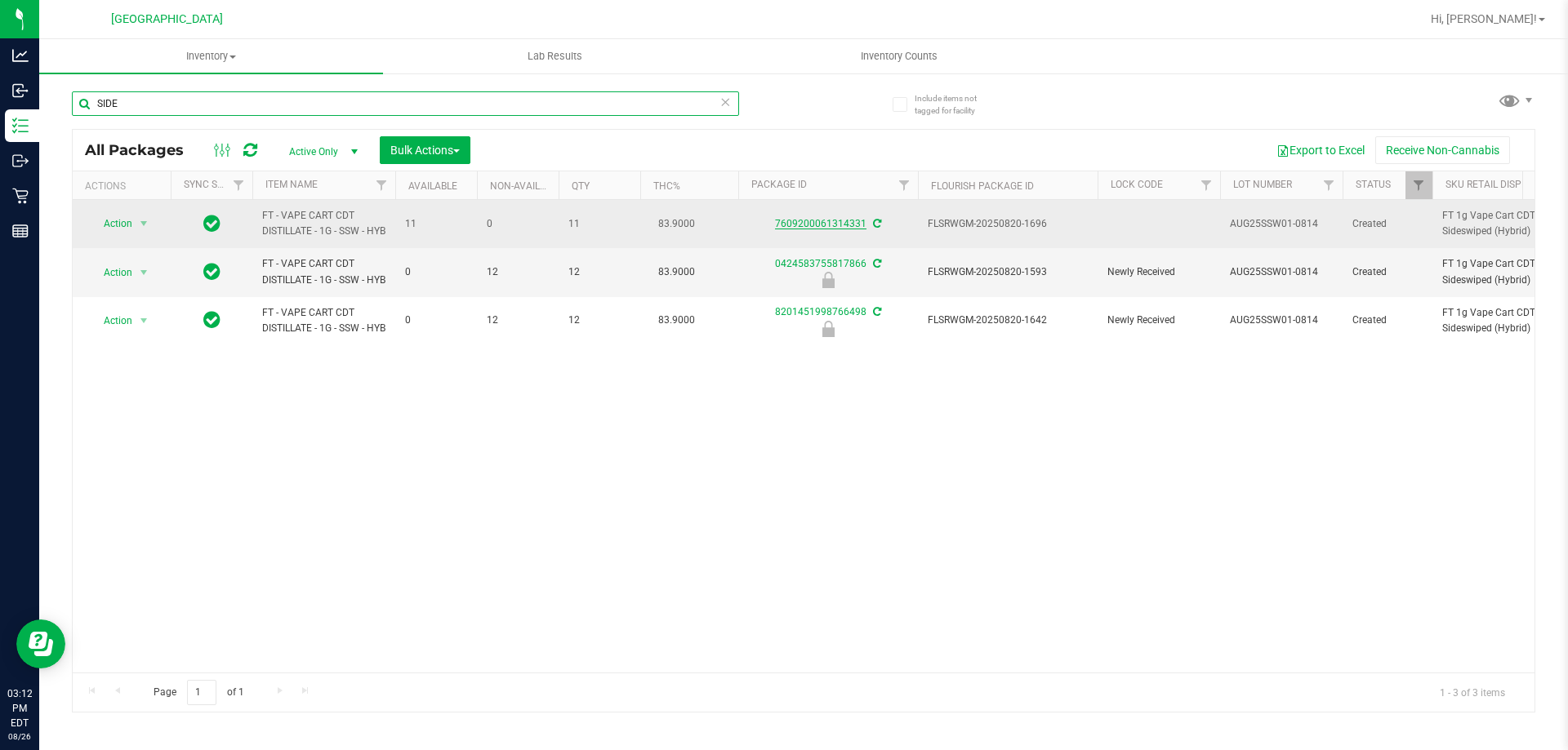
type input "SIDE"
click at [837, 230] on link "7609200061314331" at bounding box center [820, 224] width 91 height 12
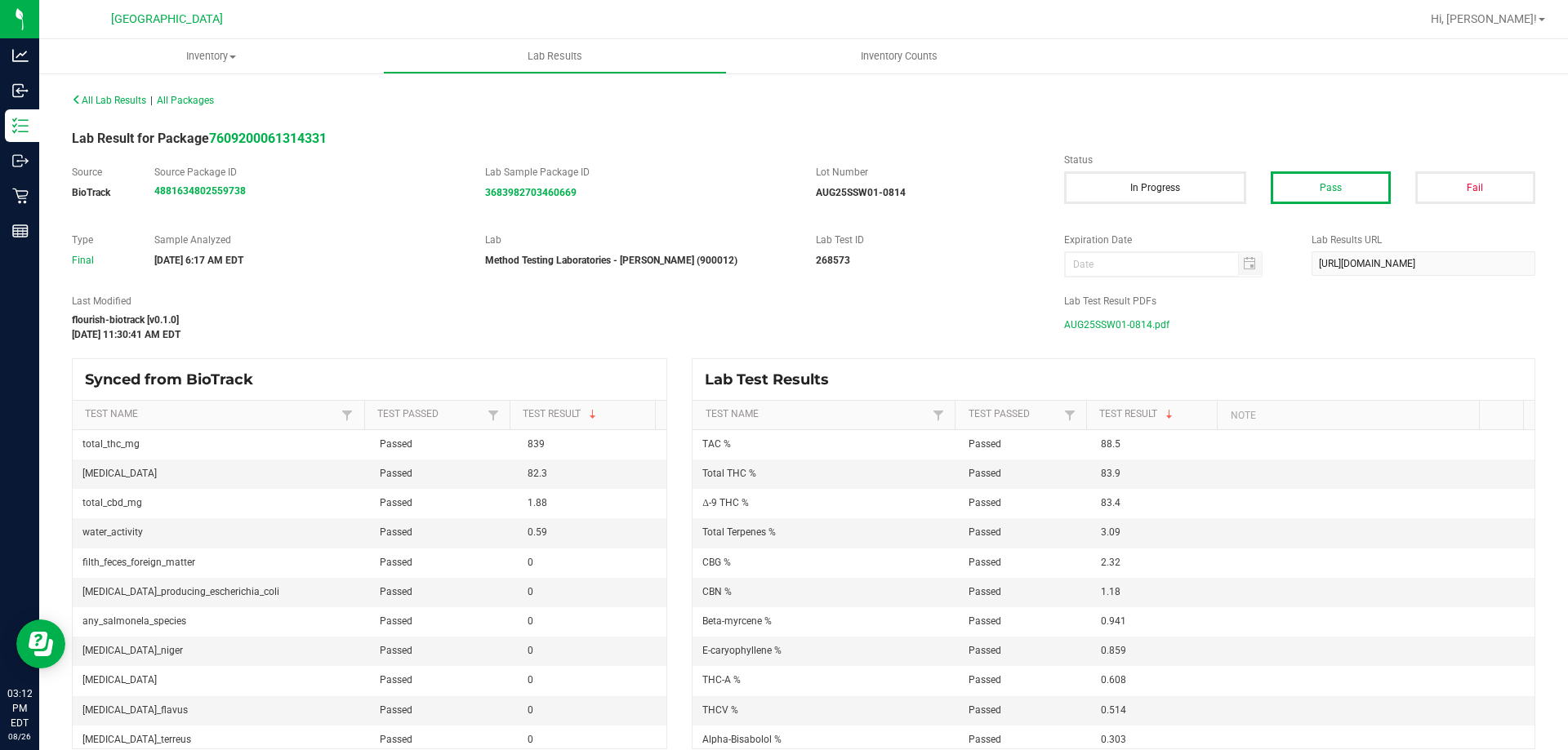
click at [1134, 321] on span "AUG25SSW01-0814.pdf" at bounding box center [1117, 324] width 106 height 24
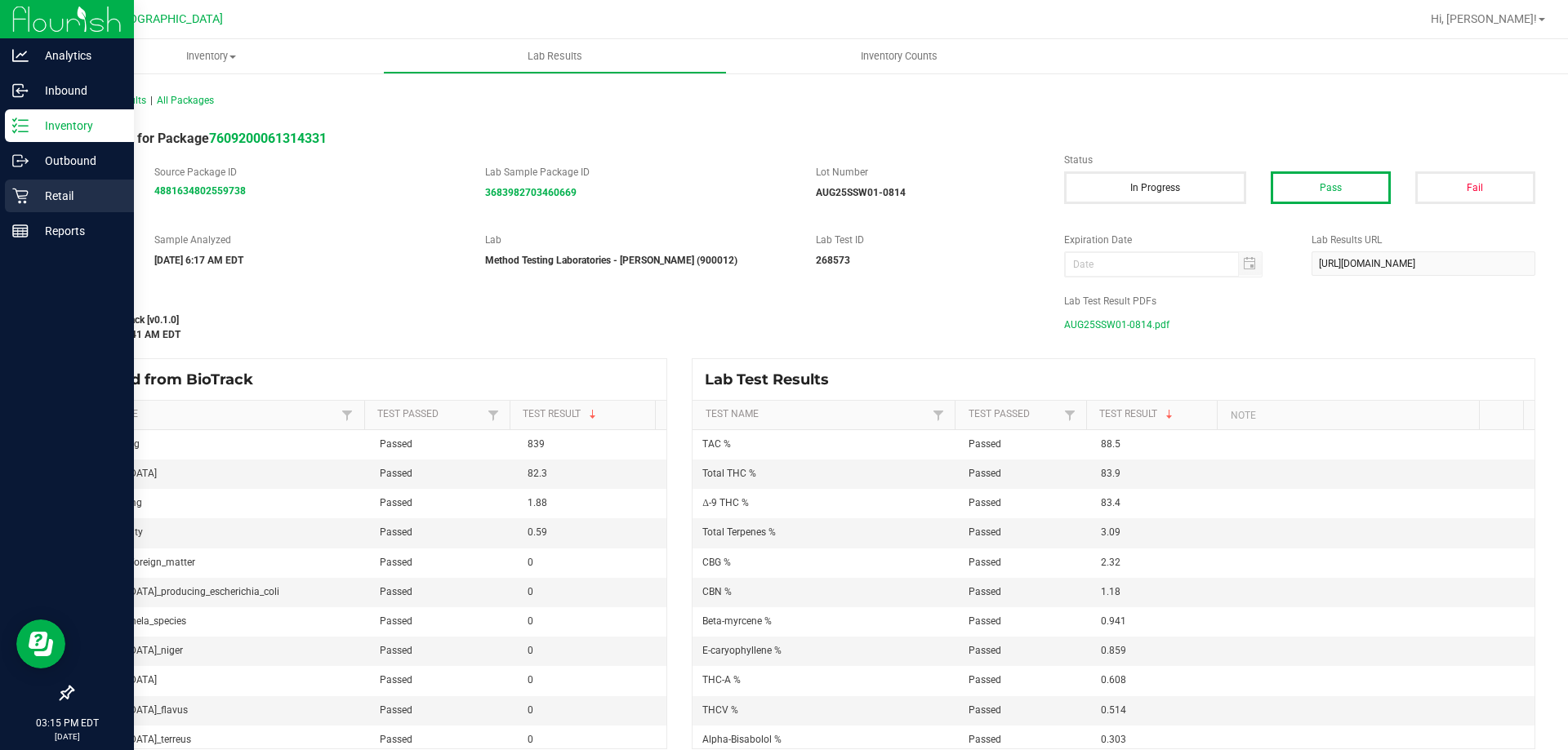
click at [32, 197] on p "Retail" at bounding box center [77, 195] width 98 height 19
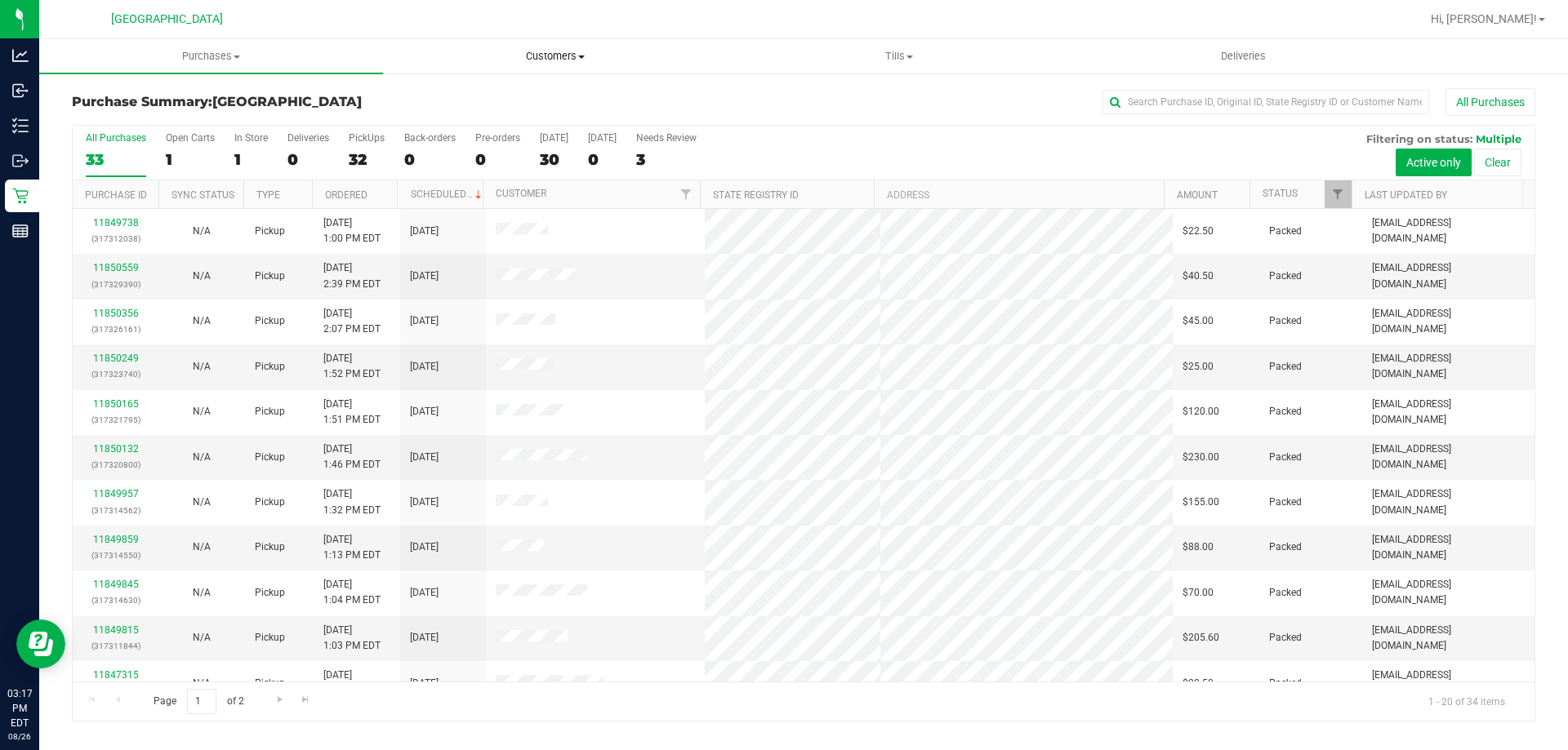
drag, startPoint x: 692, startPoint y: 74, endPoint x: 709, endPoint y: 65, distance: 19.2
click at [692, 74] on ul "Purchases Summary of purchases Fulfillment All purchases Customers All customer…" at bounding box center [823, 57] width 1568 height 35
click at [896, 129] on div "All Purchases 33 Open Carts 1 In Store 1 Deliveries 0 PickUps 32 Back-orders 0 …" at bounding box center [803, 132] width 1462 height 13
click at [1200, 105] on input "text" at bounding box center [1266, 101] width 327 height 24
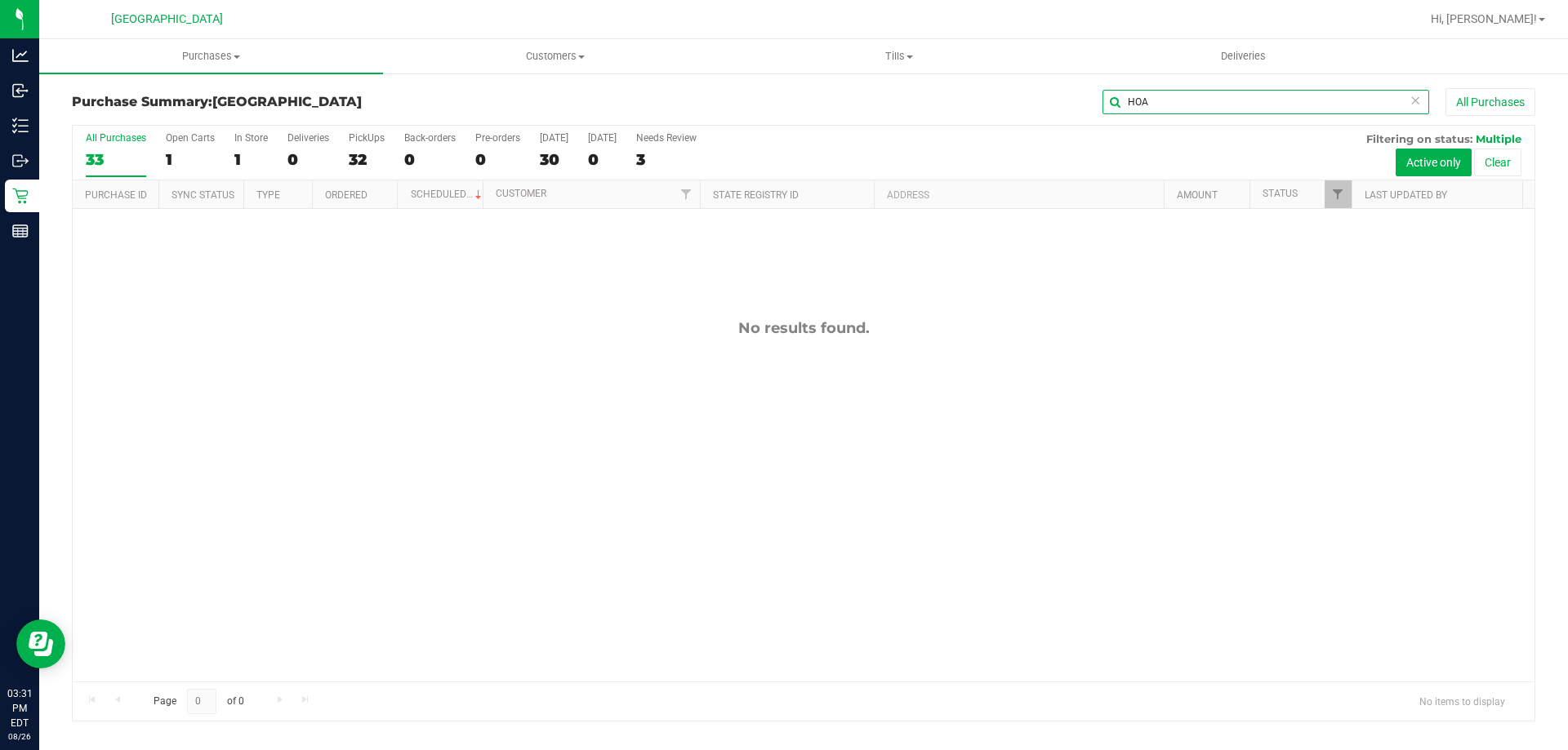
drag, startPoint x: 1168, startPoint y: 110, endPoint x: 1049, endPoint y: 83, distance: 122.0
click at [1054, 86] on div "Purchase Summary: [GEOGRAPHIC_DATA] HOA All Purchases All Purchases 33 Open Car…" at bounding box center [803, 405] width 1529 height 666
type input "[PERSON_NAME]"
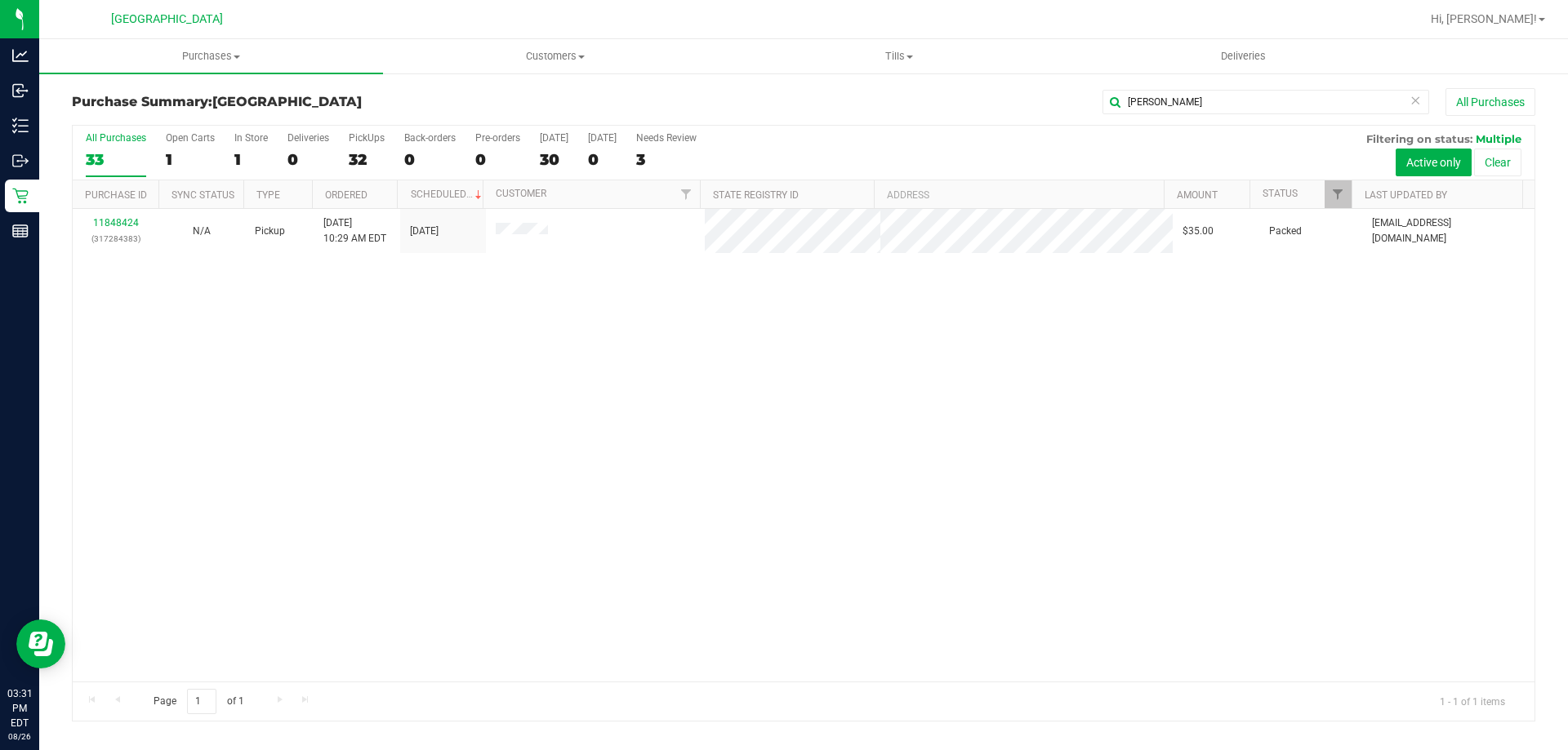
drag, startPoint x: 596, startPoint y: 455, endPoint x: 589, endPoint y: 429, distance: 26.9
click at [594, 442] on div "11848424 (317284383) N/A Pickup [DATE] 10:29 AM EDT 8/26/2025 $35.00 Packed [EM…" at bounding box center [803, 445] width 1462 height 473
click at [464, 471] on div "11848424 (317284383) N/A Pickup [DATE] 10:29 AM EDT 8/26/2025 $35.00 Packed [EM…" at bounding box center [803, 445] width 1462 height 473
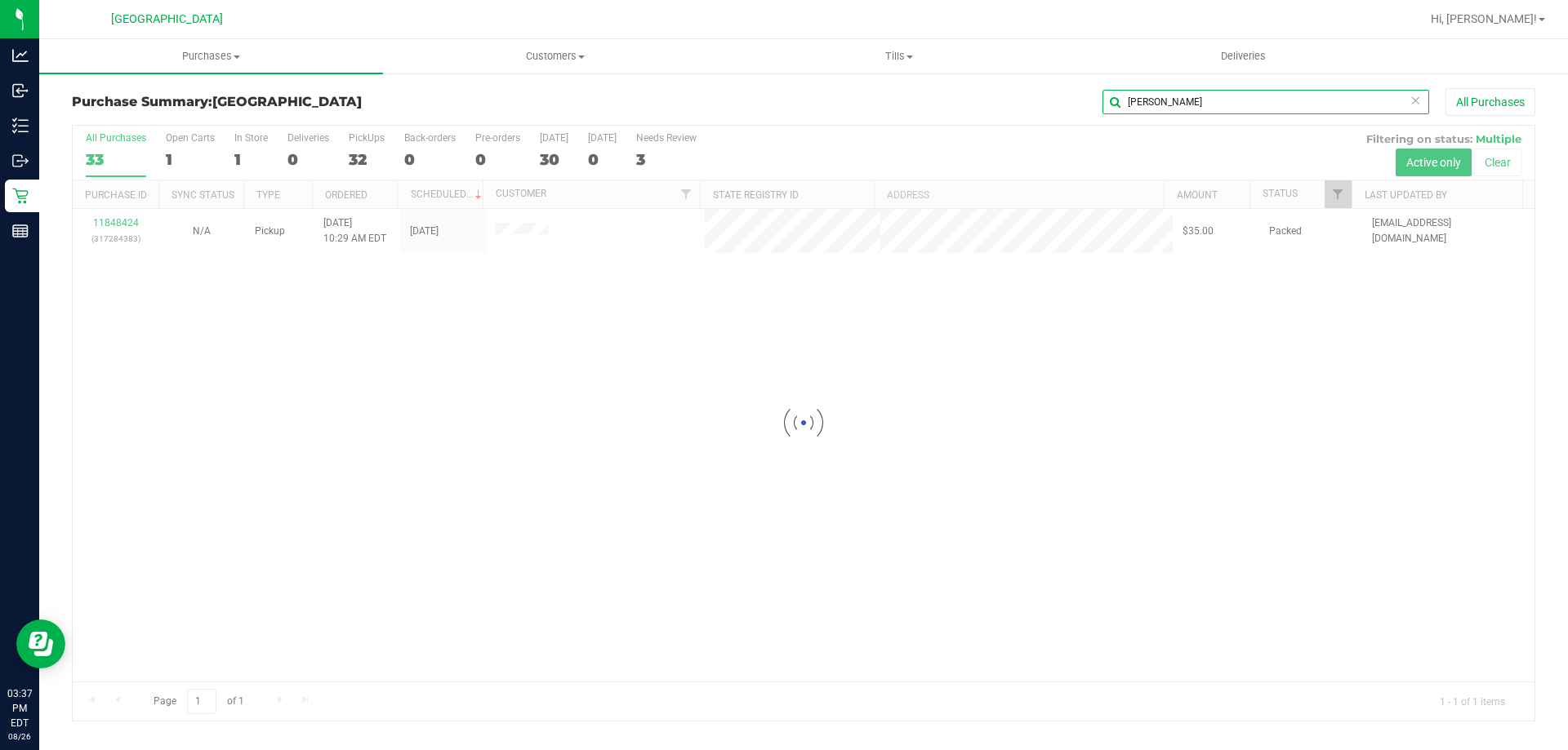
drag, startPoint x: 1169, startPoint y: 100, endPoint x: 1047, endPoint y: 82, distance: 123.3
click at [1051, 82] on div "Purchase Summary: [GEOGRAPHIC_DATA][PERSON_NAME] All Purchases Loading... All P…" at bounding box center [803, 405] width 1529 height 666
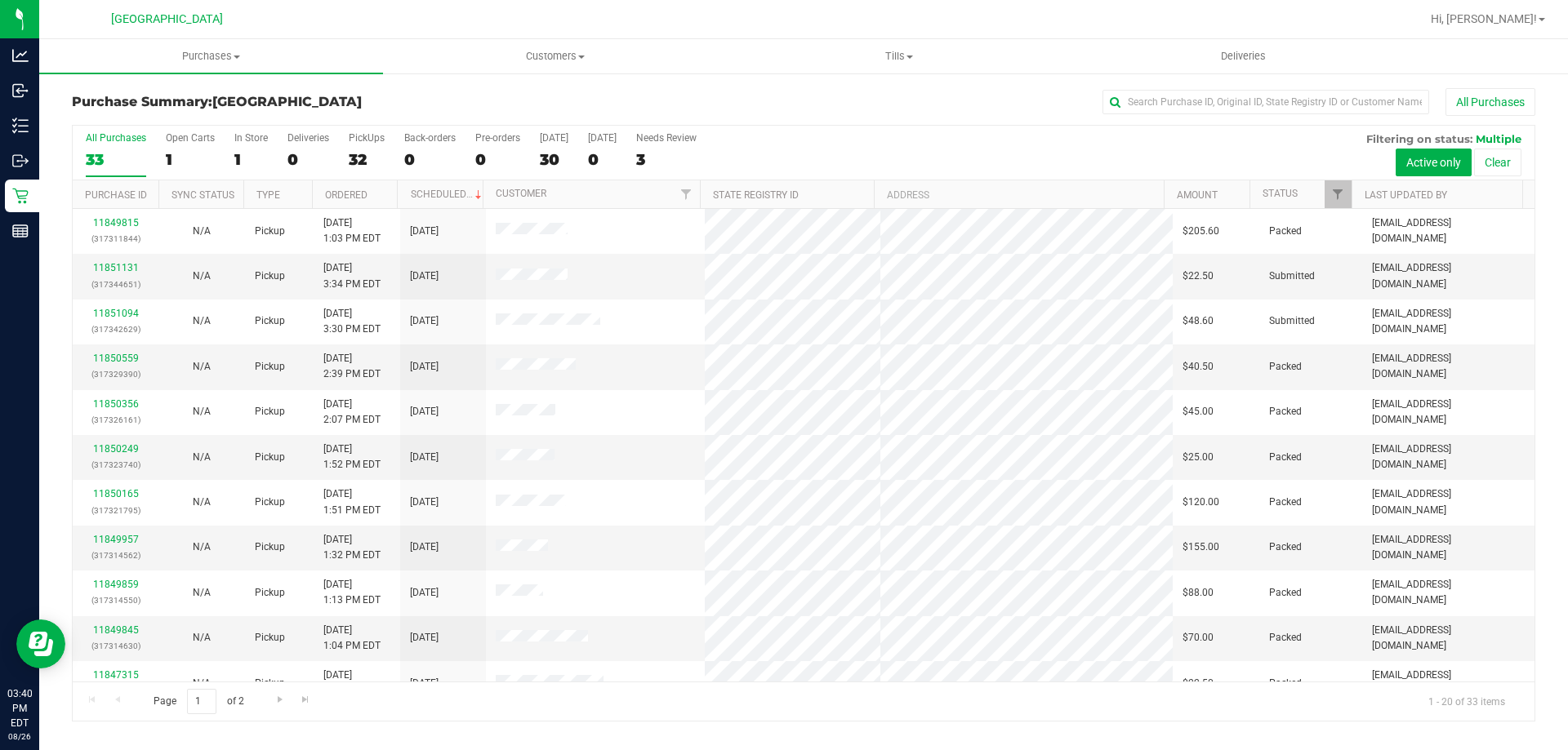
click at [974, 133] on div "All Purchases 33 Open Carts 1 In Store 1 Deliveries 0 PickUps 32 Back-orders 0 …" at bounding box center [803, 153] width 1462 height 54
drag, startPoint x: 903, startPoint y: 167, endPoint x: 901, endPoint y: 158, distance: 9.2
click at [903, 164] on div "All Purchases 33 Open Carts 1 In Store 1 Deliveries 0 PickUps 32 Back-orders 0 …" at bounding box center [803, 153] width 1462 height 54
click at [900, 153] on div "All Purchases 33 Open Carts 1 In Store 1 Deliveries 0 PickUps 32 Back-orders 0 …" at bounding box center [803, 153] width 1462 height 54
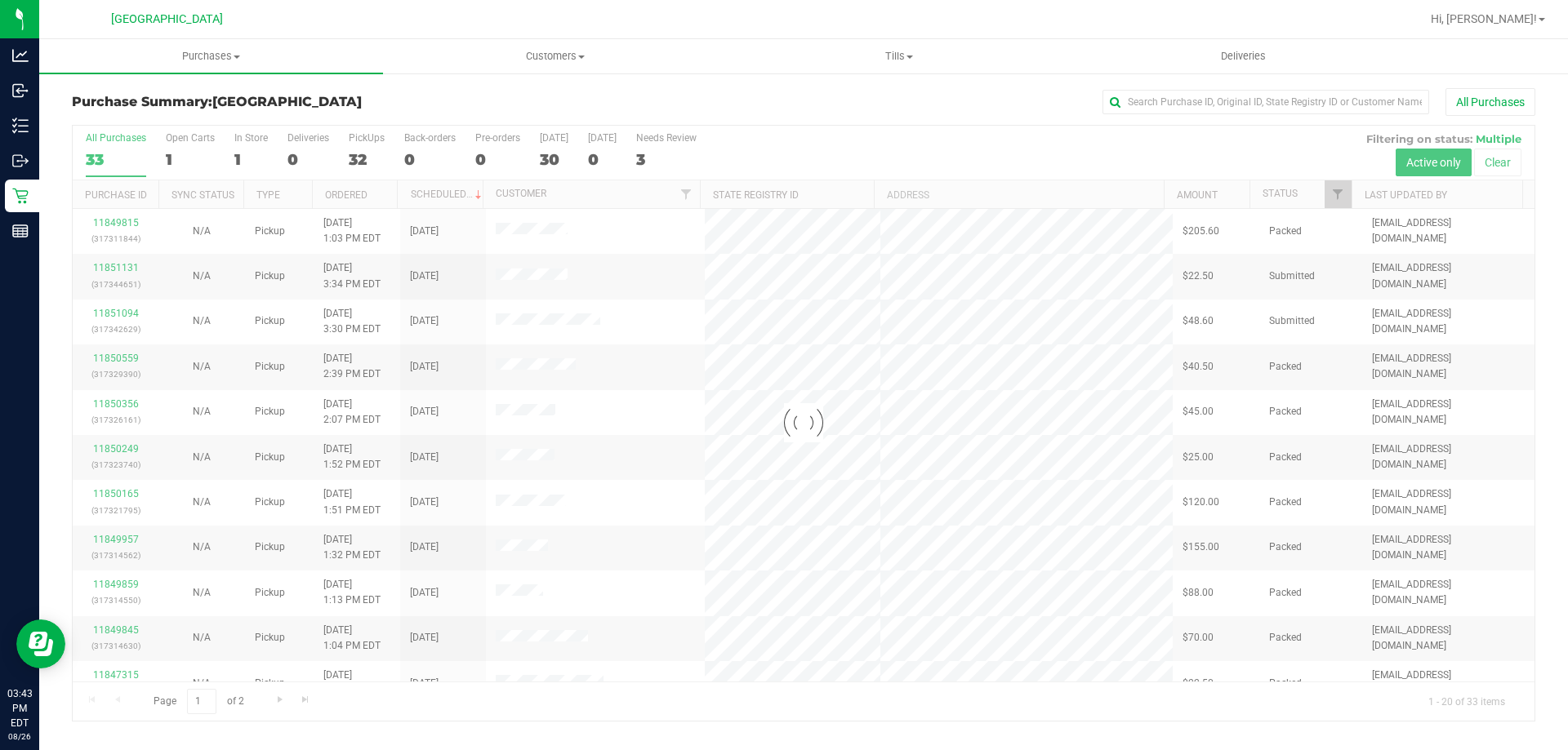
click at [542, 153] on div at bounding box center [803, 423] width 1462 height 595
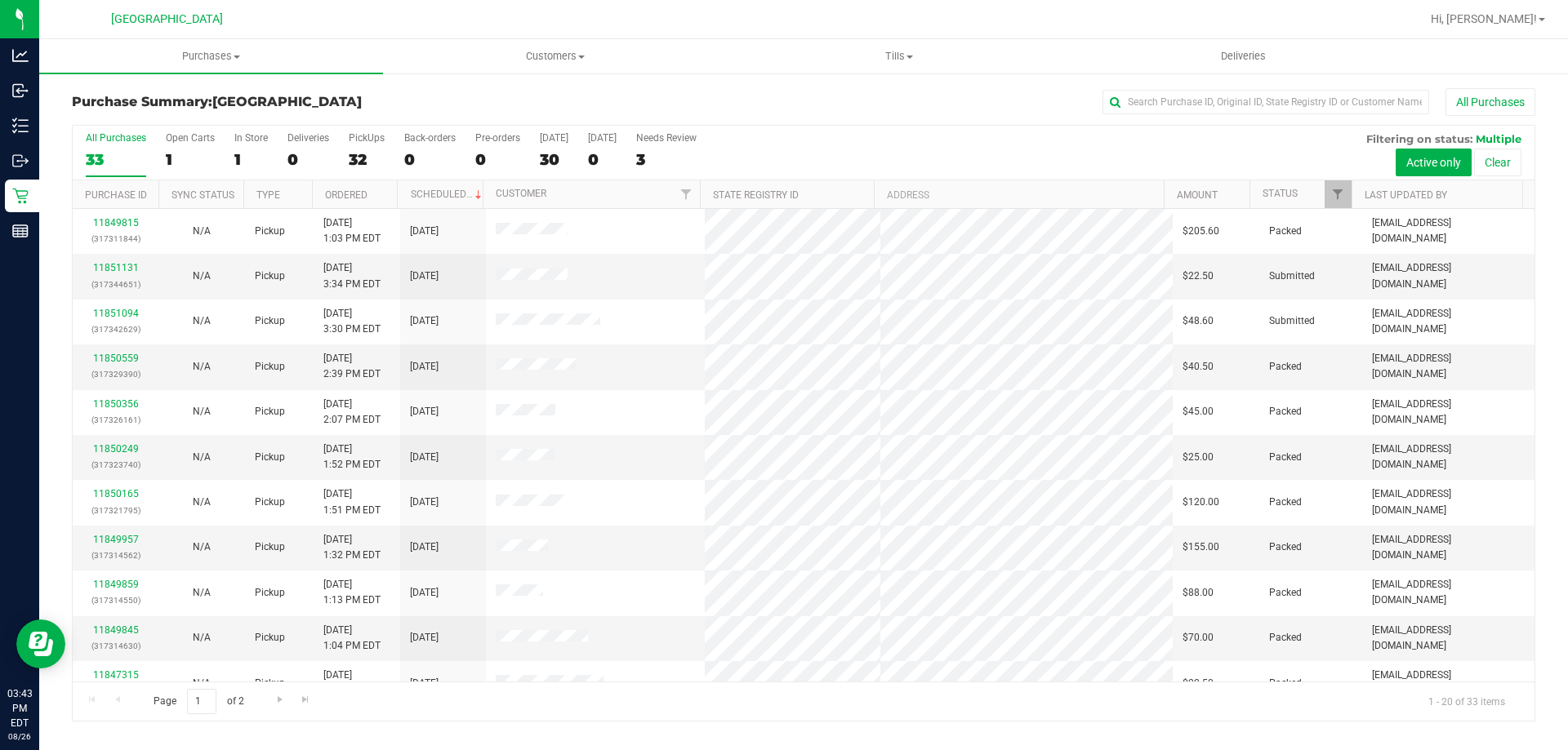
click at [547, 158] on div "30" at bounding box center [554, 159] width 29 height 18
click at [0, 0] on input "[DATE] 30" at bounding box center [0, 0] width 0 height 0
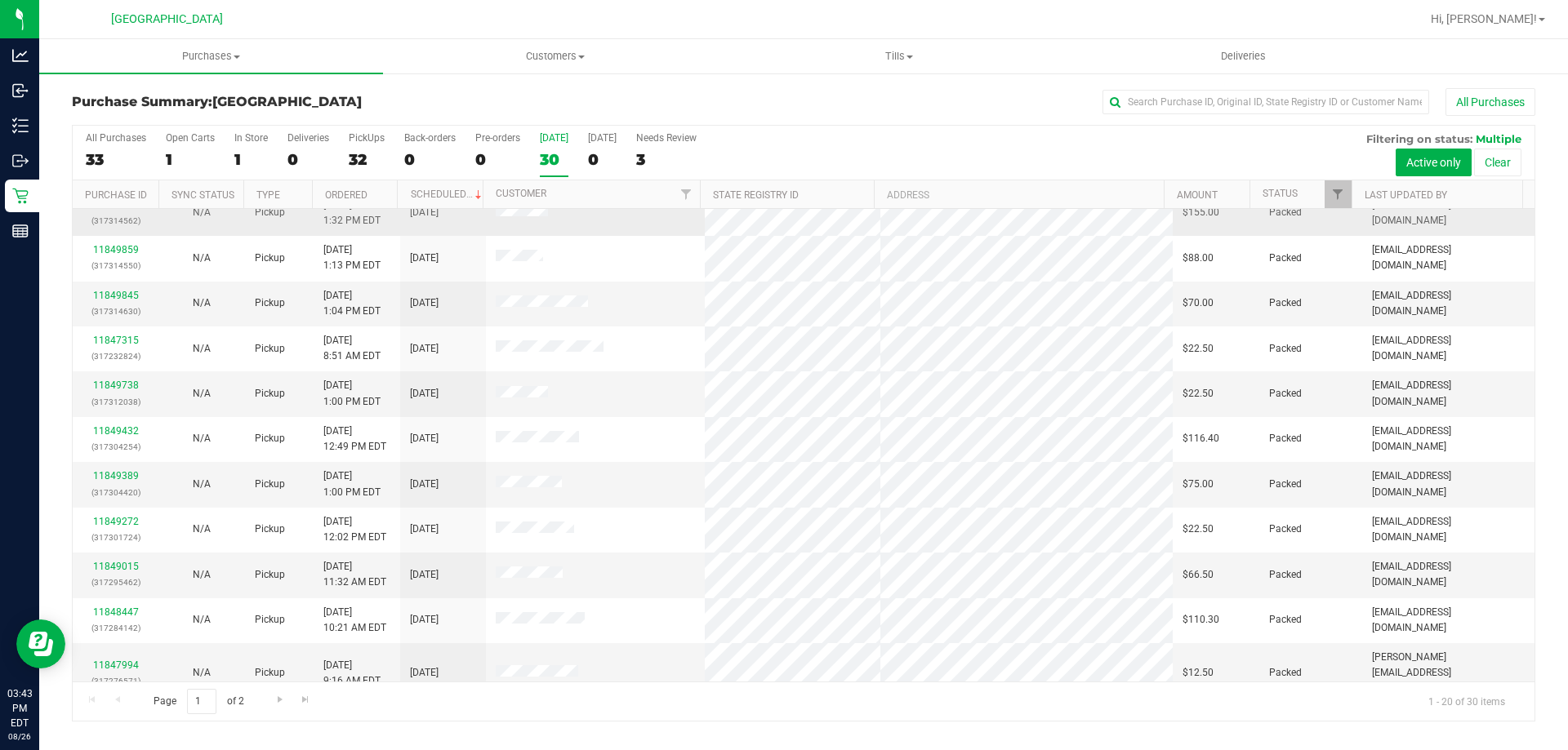
scroll to position [431, 0]
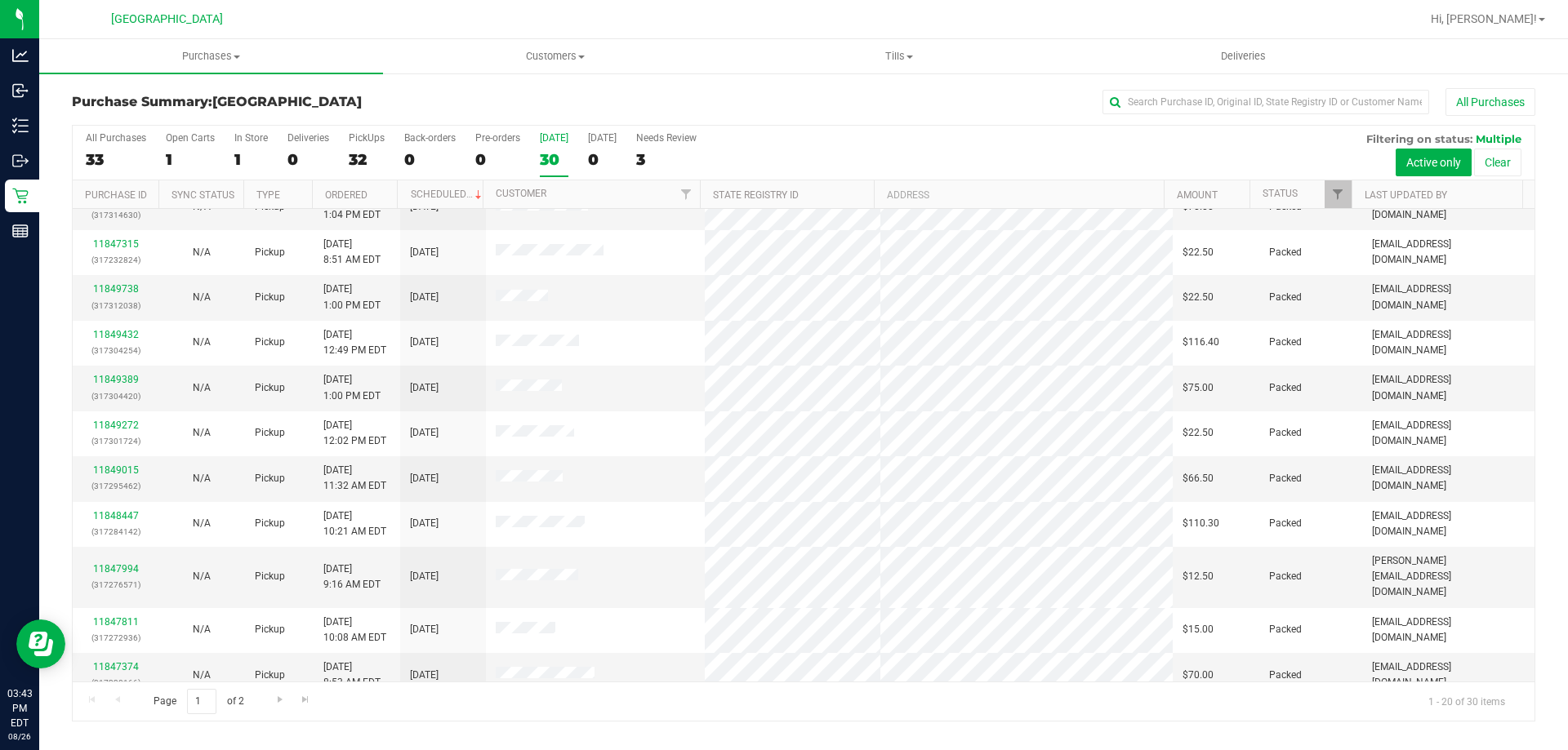
click at [570, 147] on div "All Purchases 33 Open Carts 1 In Store 1 Deliveries 0 PickUps 32 Back-orders 0 …" at bounding box center [803, 153] width 1462 height 54
click at [567, 147] on div "All Purchases 33 Open Carts 1 In Store 1 Deliveries 0 PickUps 32 Back-orders 0 …" at bounding box center [803, 153] width 1462 height 54
click at [553, 156] on div "30" at bounding box center [554, 159] width 29 height 18
click at [0, 0] on input "[DATE] 30" at bounding box center [0, 0] width 0 height 0
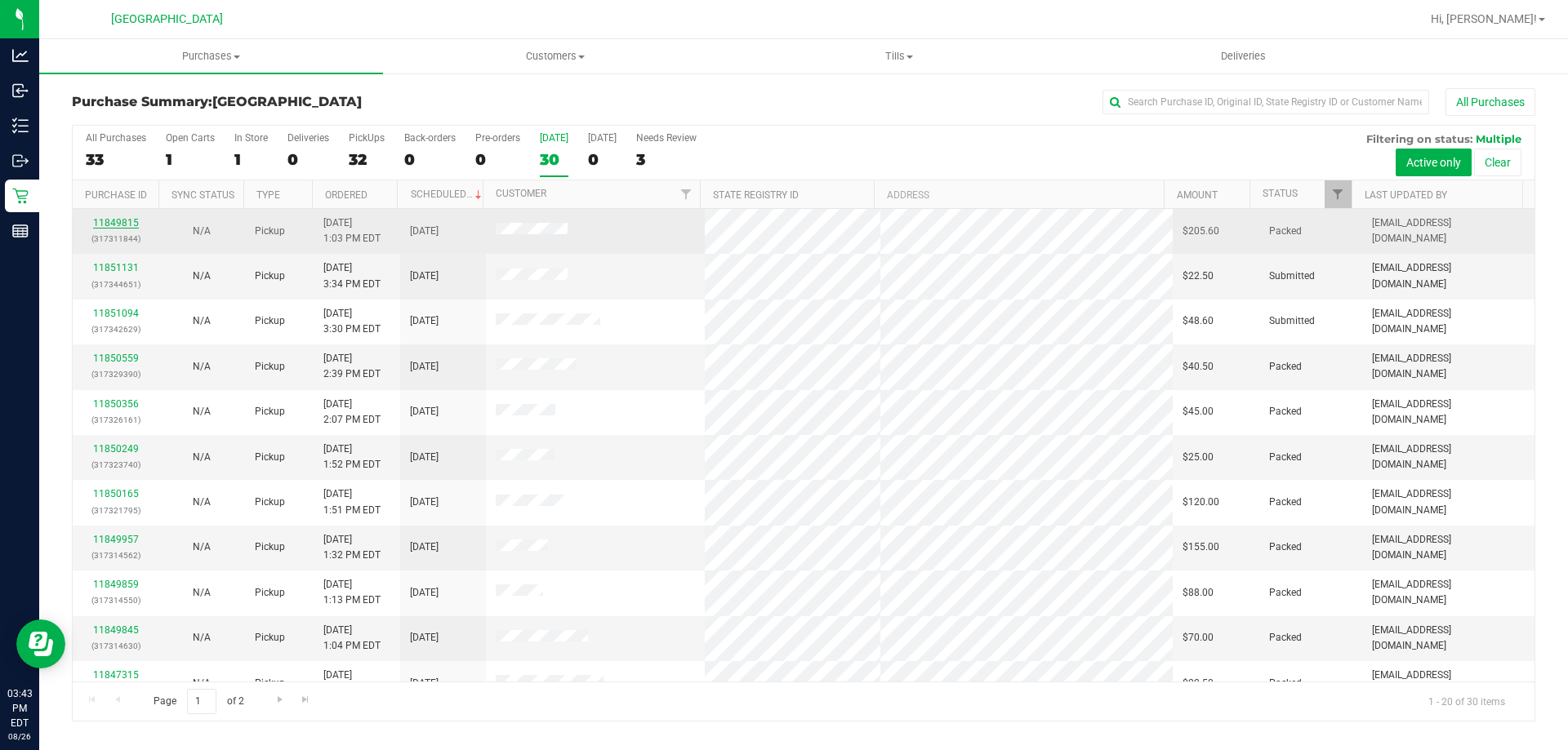
click at [136, 223] on link "11849815" at bounding box center [116, 223] width 46 height 12
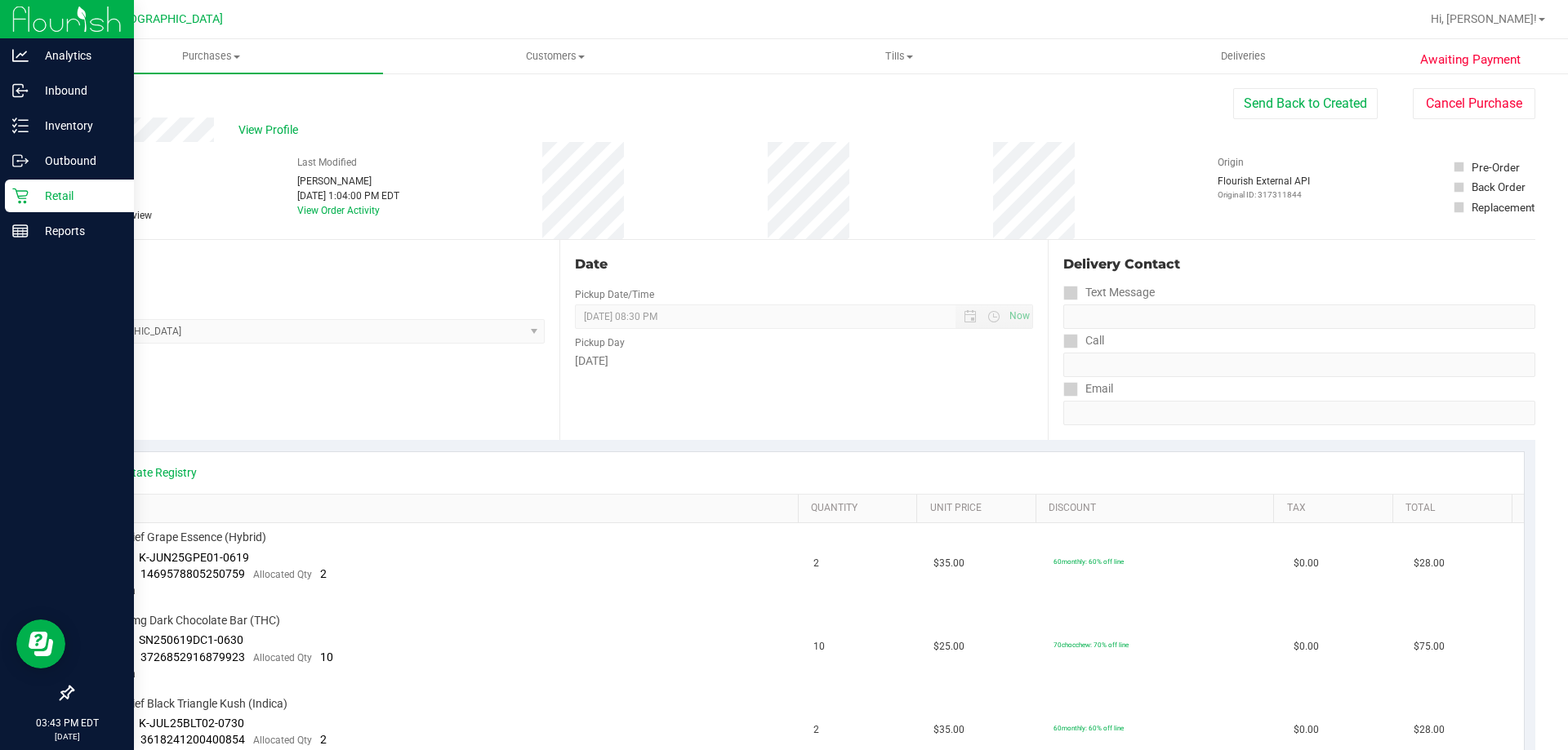
click at [27, 198] on icon at bounding box center [20, 195] width 16 height 16
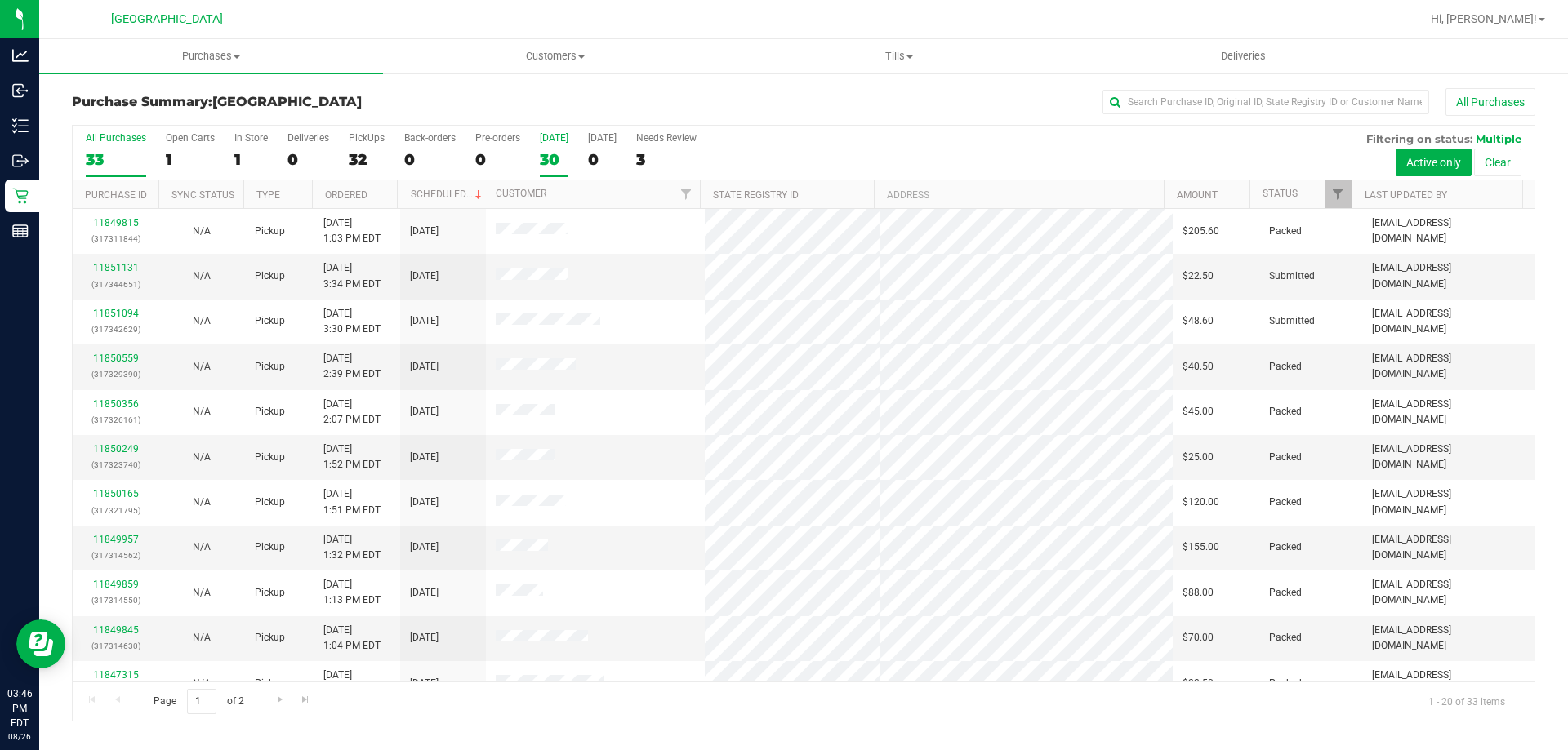
click at [552, 156] on div "30" at bounding box center [554, 159] width 29 height 18
click at [0, 0] on input "[DATE] 30" at bounding box center [0, 0] width 0 height 0
click at [557, 139] on div "[DATE]" at bounding box center [554, 138] width 29 height 12
click at [0, 0] on input "[DATE] 30" at bounding box center [0, 0] width 0 height 0
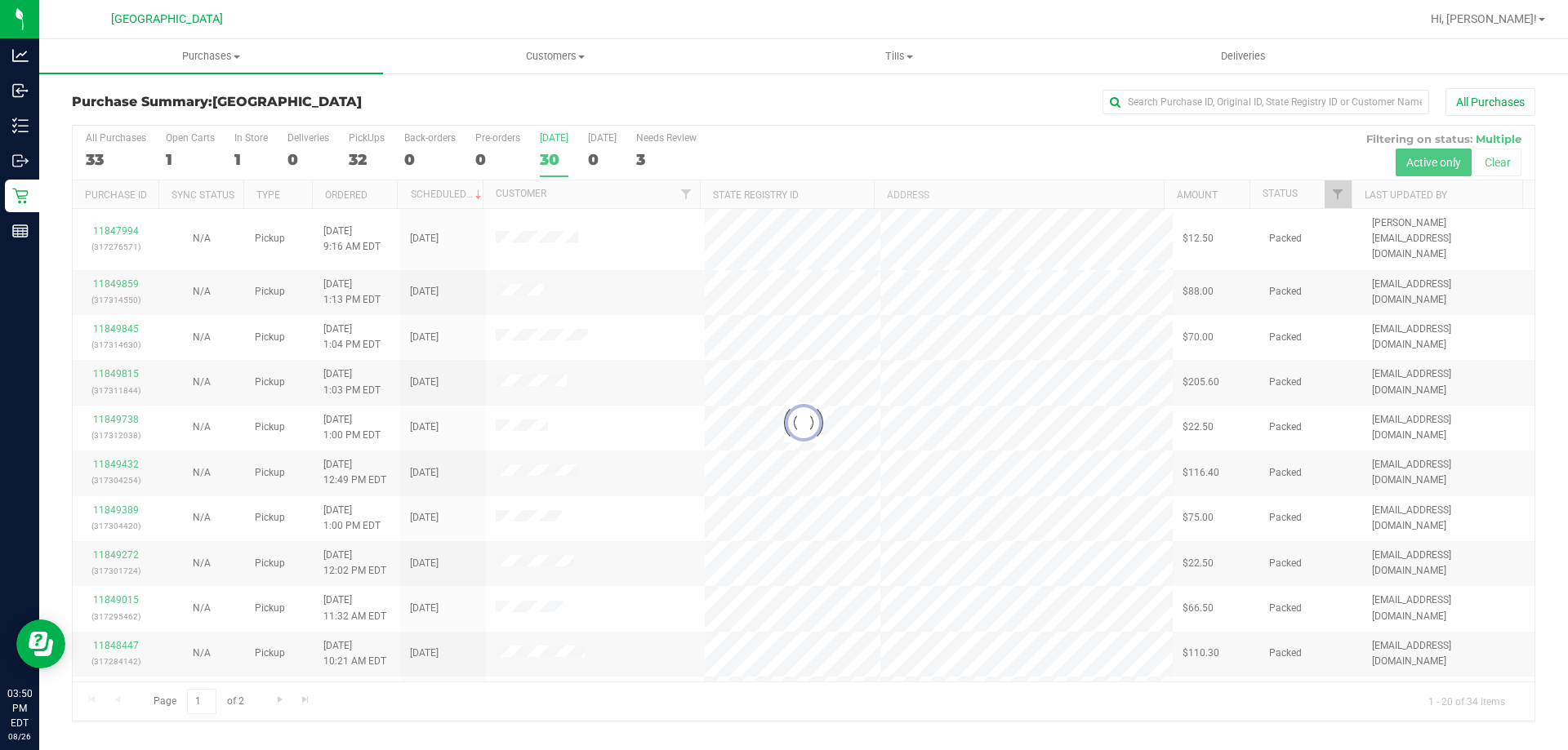
click at [544, 174] on div at bounding box center [803, 423] width 1462 height 595
click at [544, 168] on div at bounding box center [803, 423] width 1462 height 595
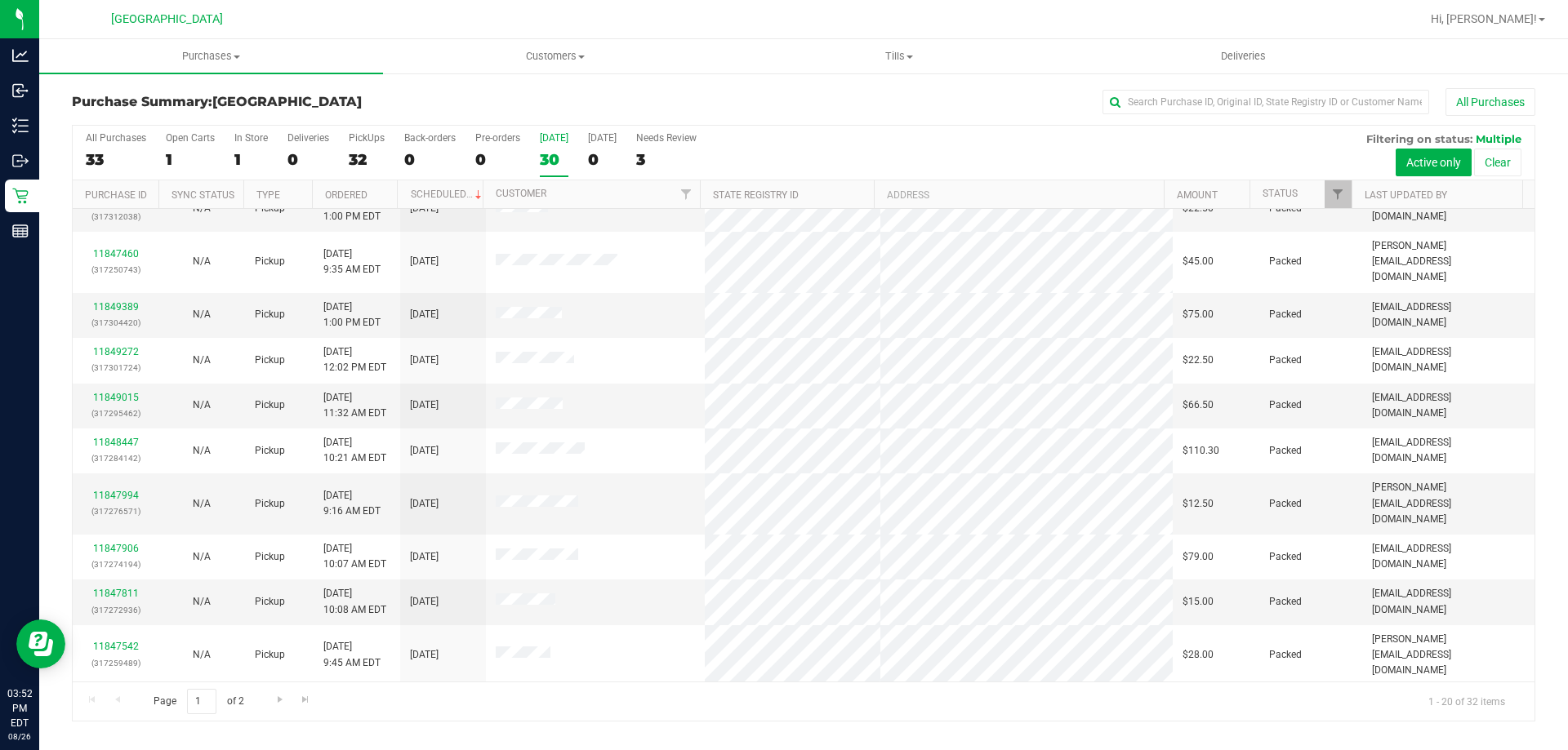
scroll to position [431, 0]
click at [273, 696] on span "Go to the next page" at bounding box center [280, 700] width 13 height 13
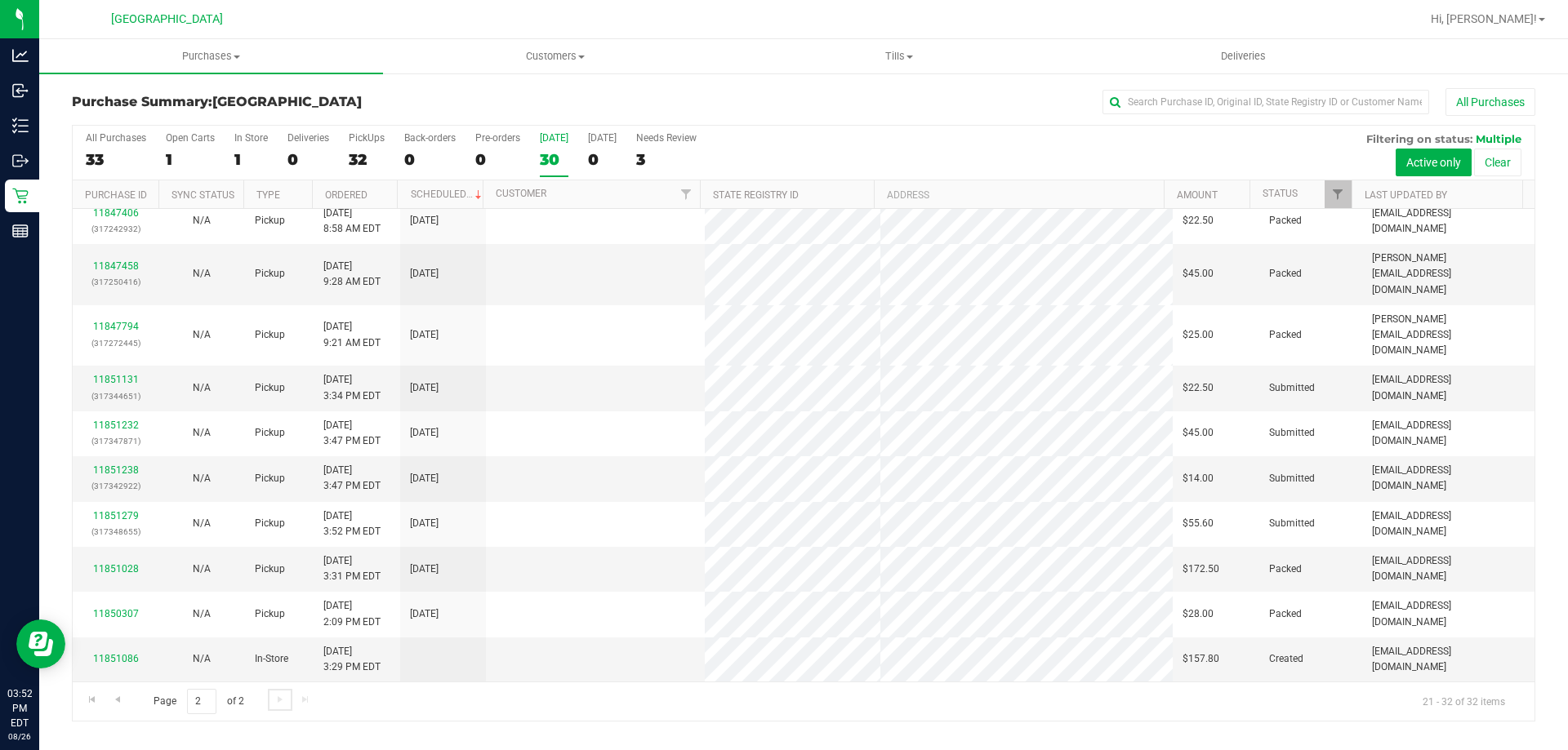
scroll to position [0, 0]
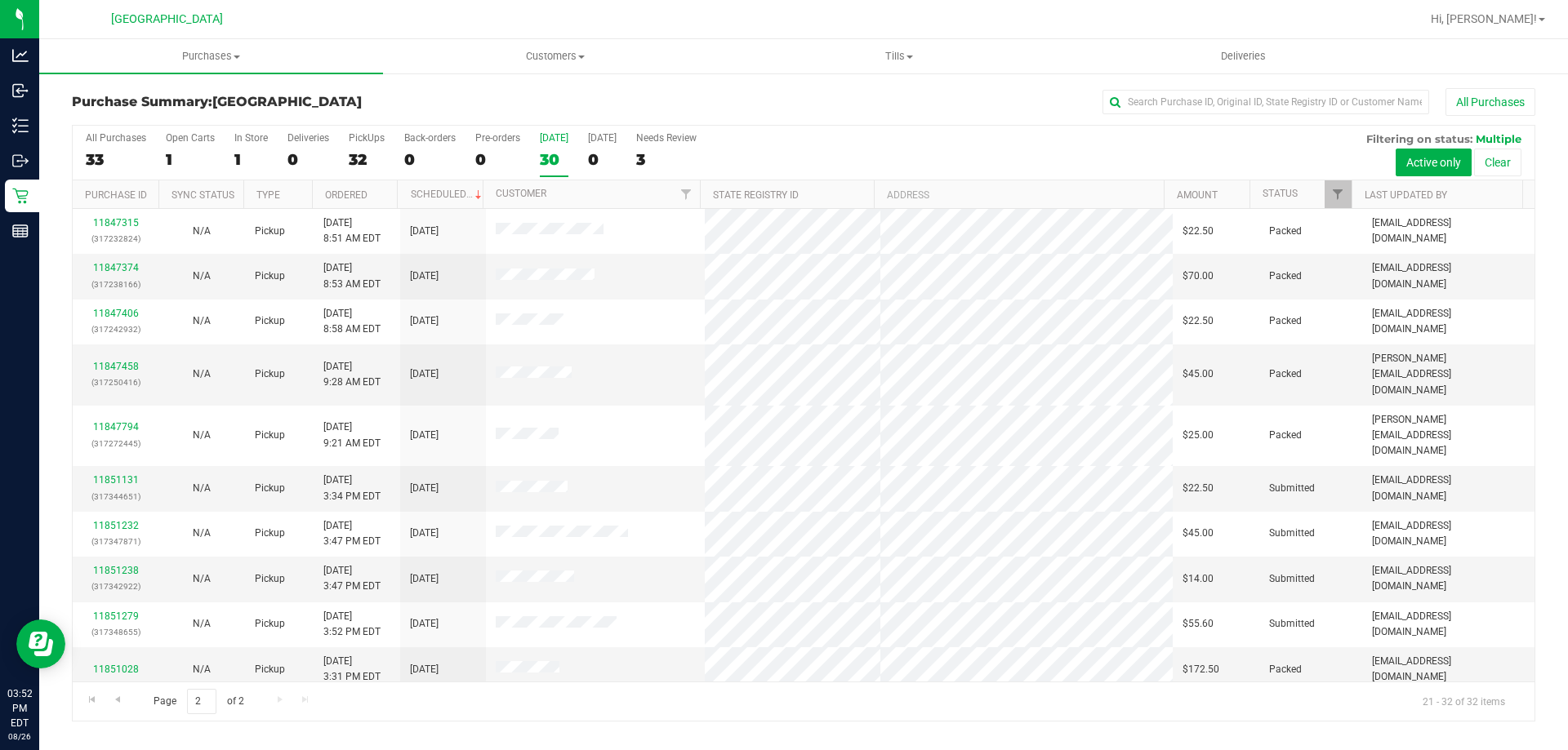
click at [930, 702] on div "Page 2 of 2 21 - 32 of 32 items" at bounding box center [803, 701] width 1462 height 39
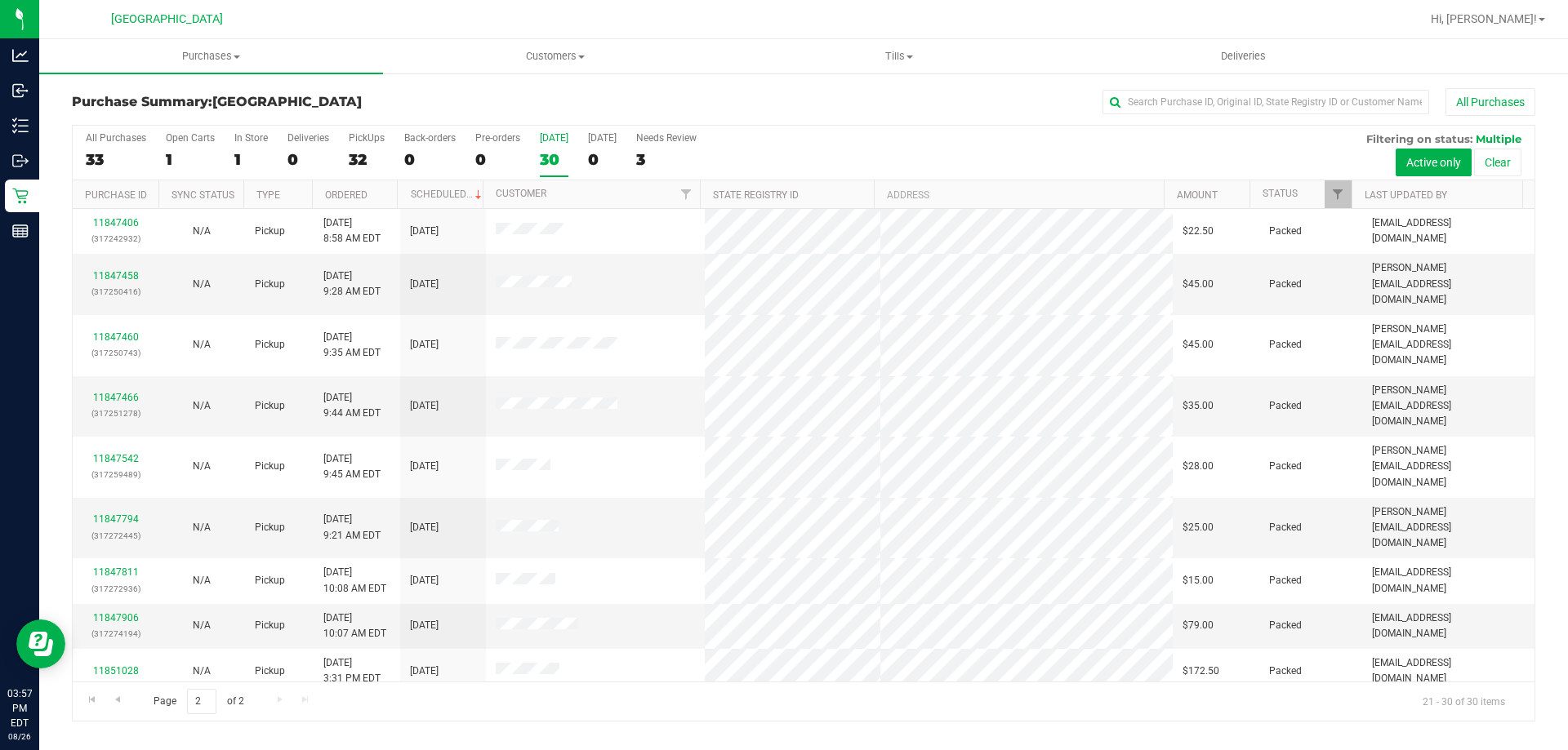
click at [548, 166] on div "30" at bounding box center [554, 159] width 29 height 18
click at [0, 0] on input "[DATE] 30" at bounding box center [0, 0] width 0 height 0
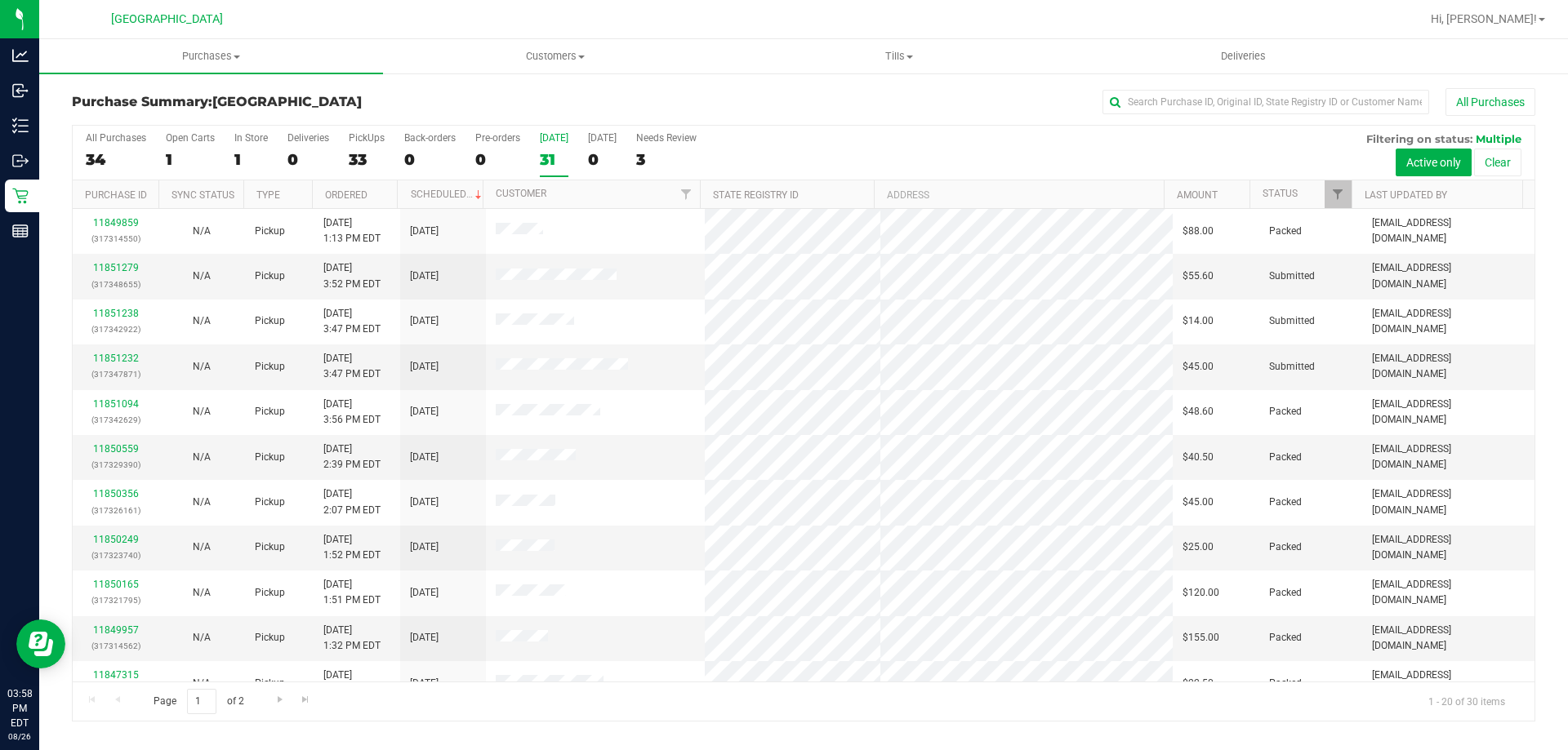
click at [581, 747] on div "Purchases Summary of purchases Fulfillment All purchases Customers All customer…" at bounding box center [803, 395] width 1529 height 711
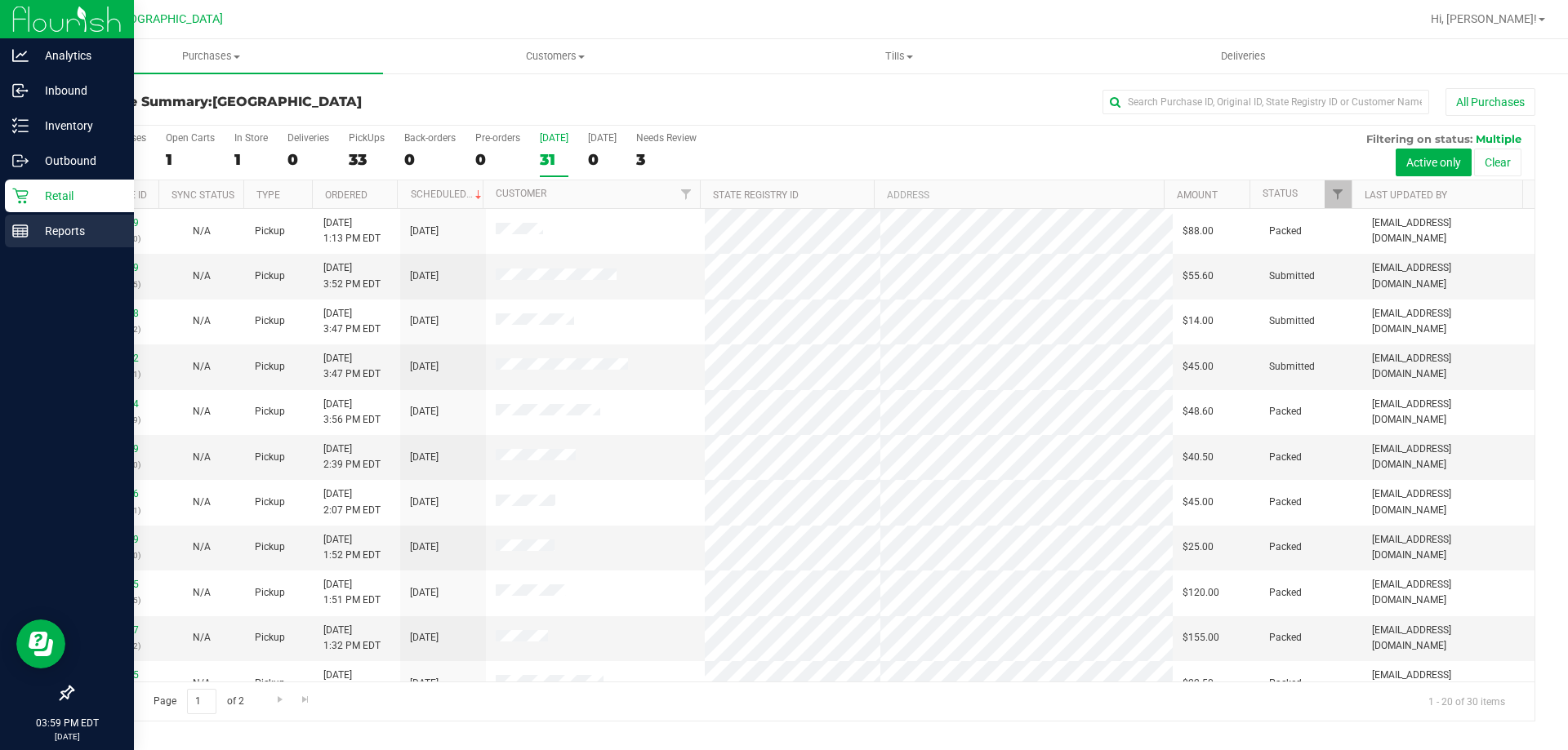
click at [23, 233] on line at bounding box center [23, 233] width 0 height 8
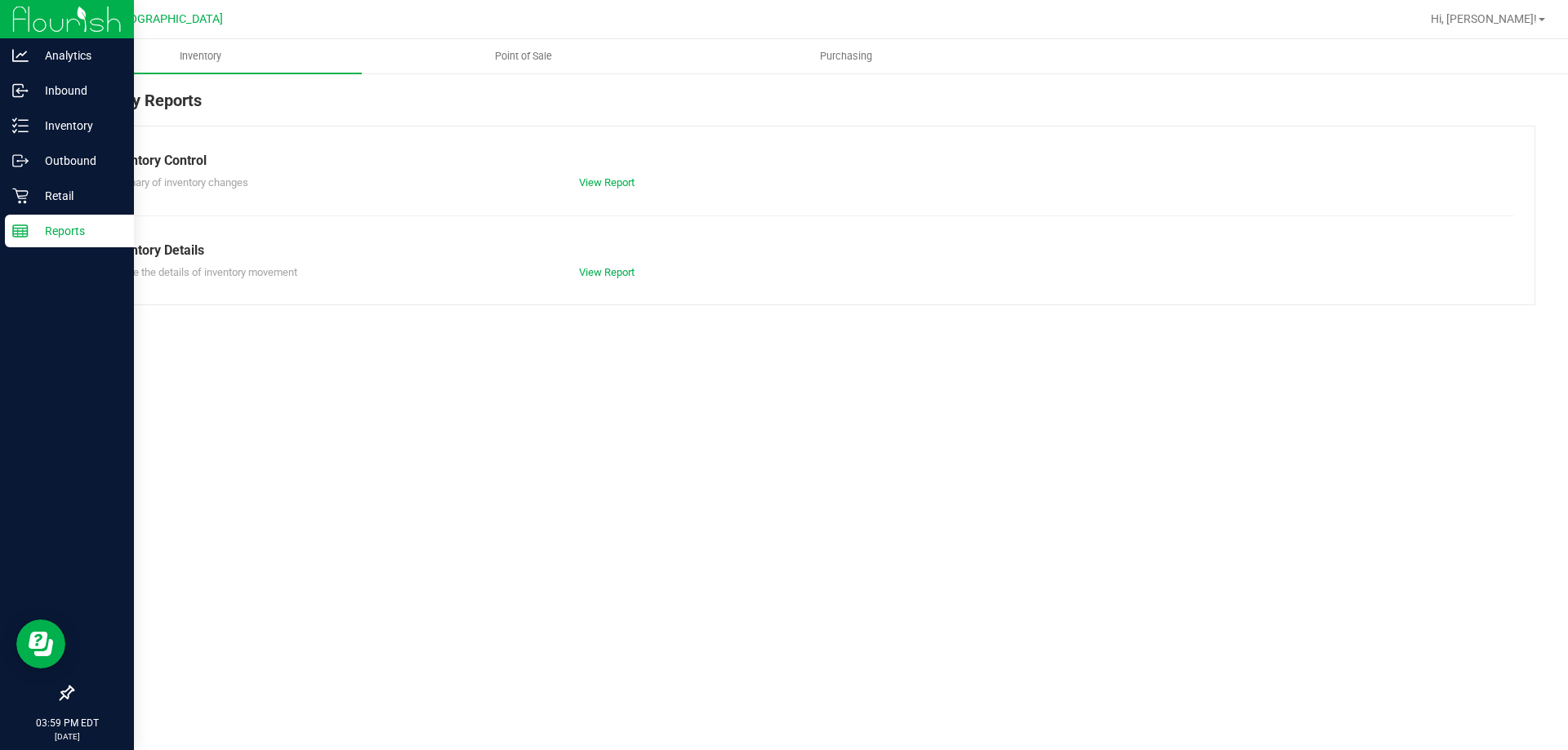
click at [546, 52] on span "Point of Sale" at bounding box center [523, 56] width 101 height 15
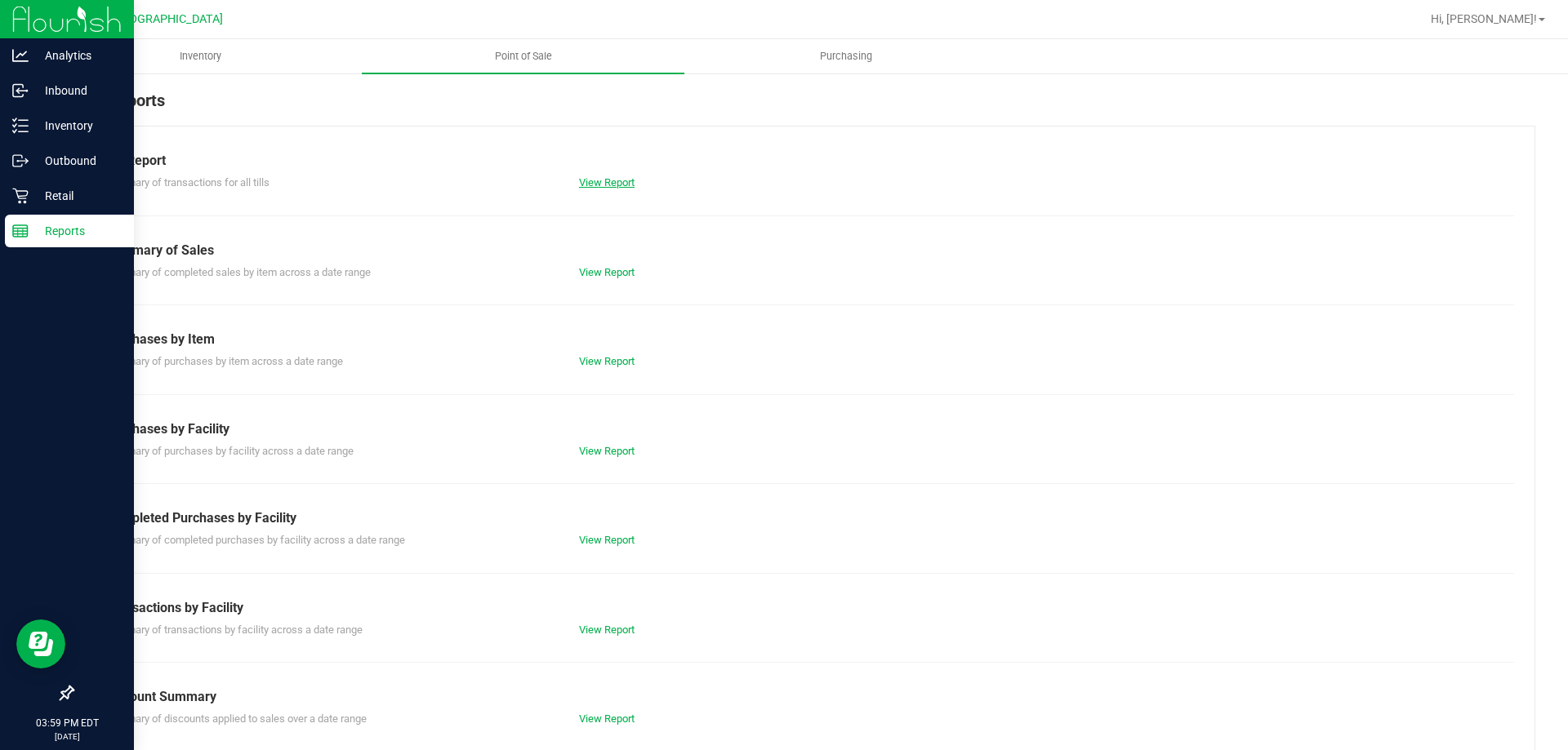
click at [614, 180] on link "View Report" at bounding box center [607, 182] width 55 height 13
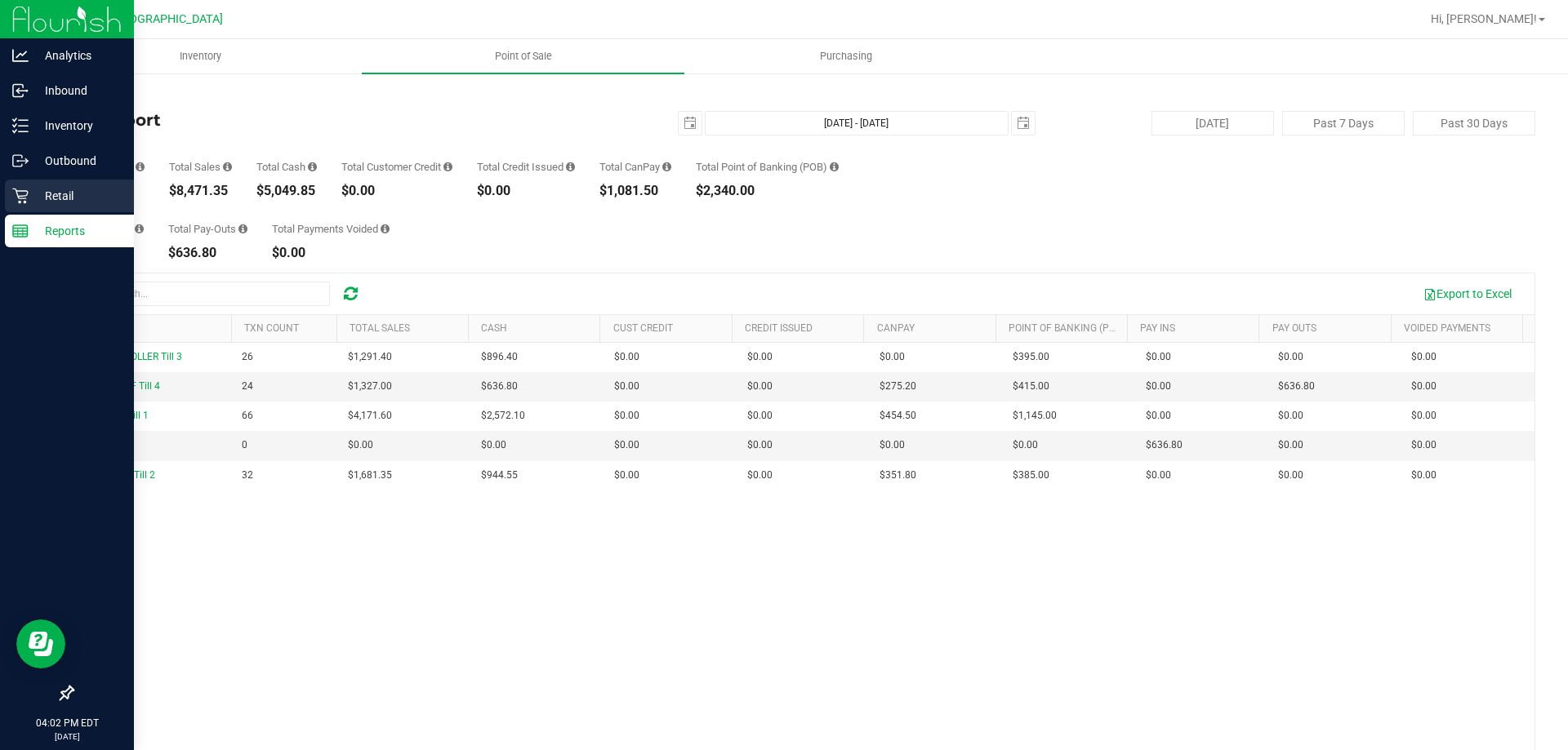
click at [16, 198] on icon at bounding box center [20, 195] width 16 height 16
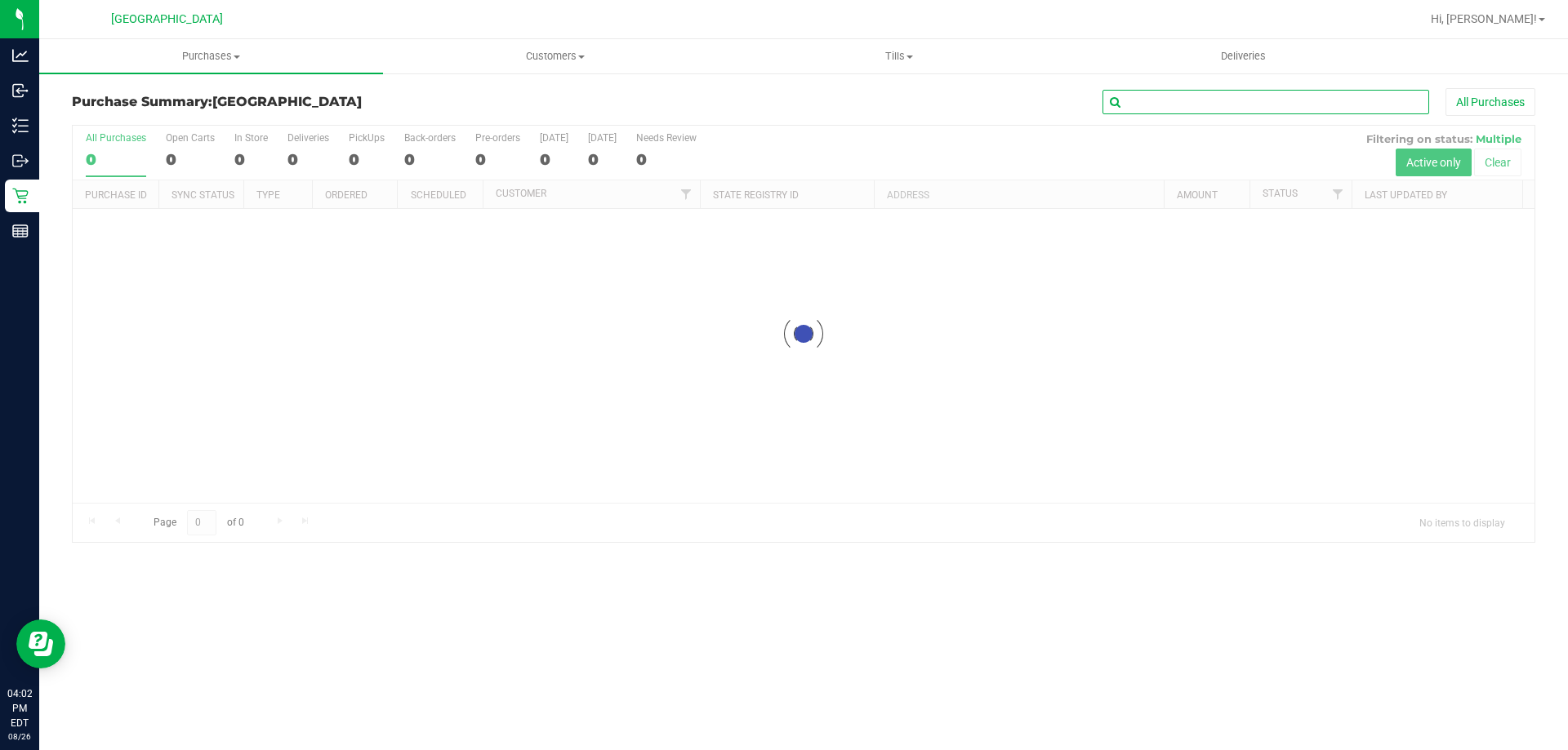
click at [1146, 110] on input "text" at bounding box center [1266, 101] width 327 height 24
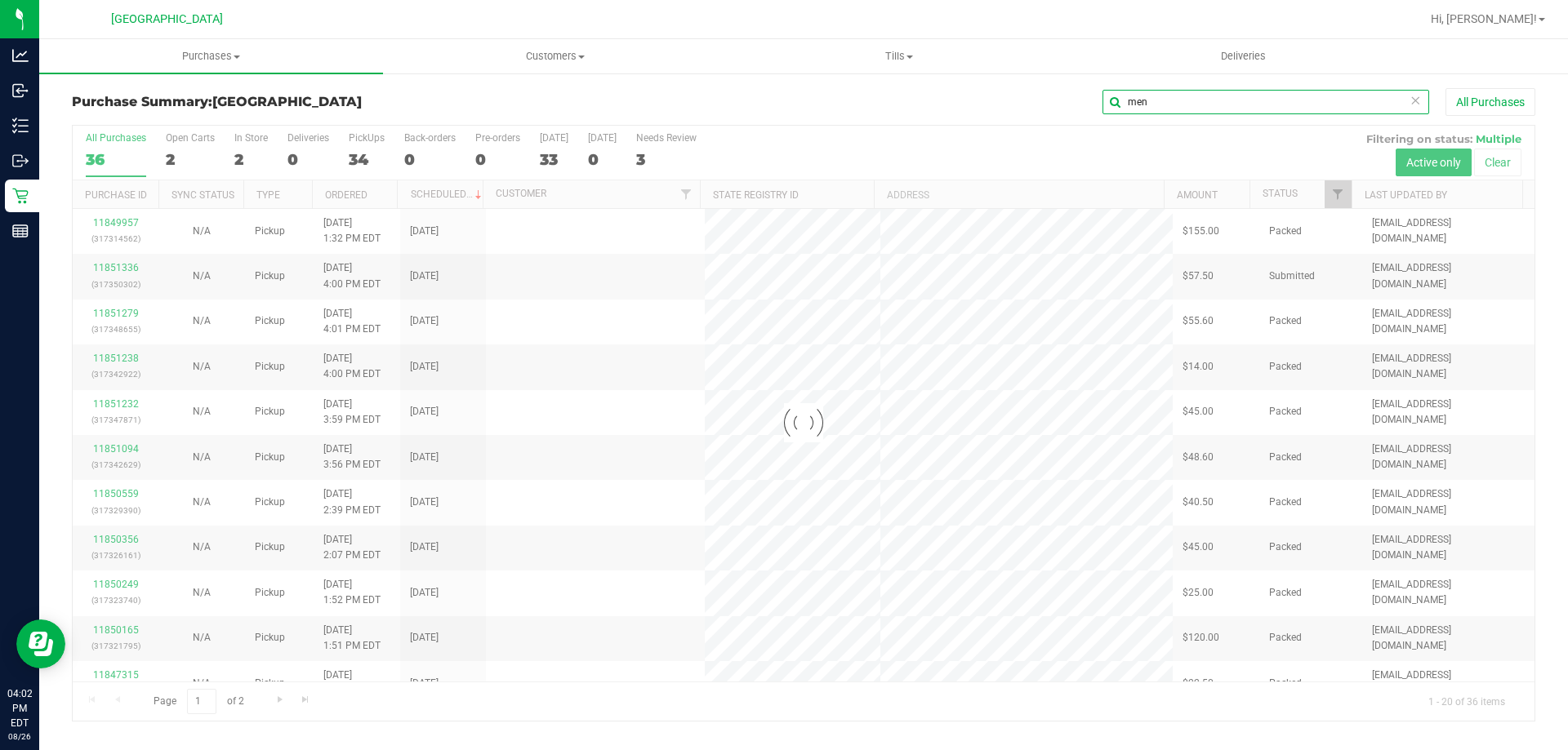
type input "men"
click at [793, 707] on div at bounding box center [803, 423] width 1462 height 595
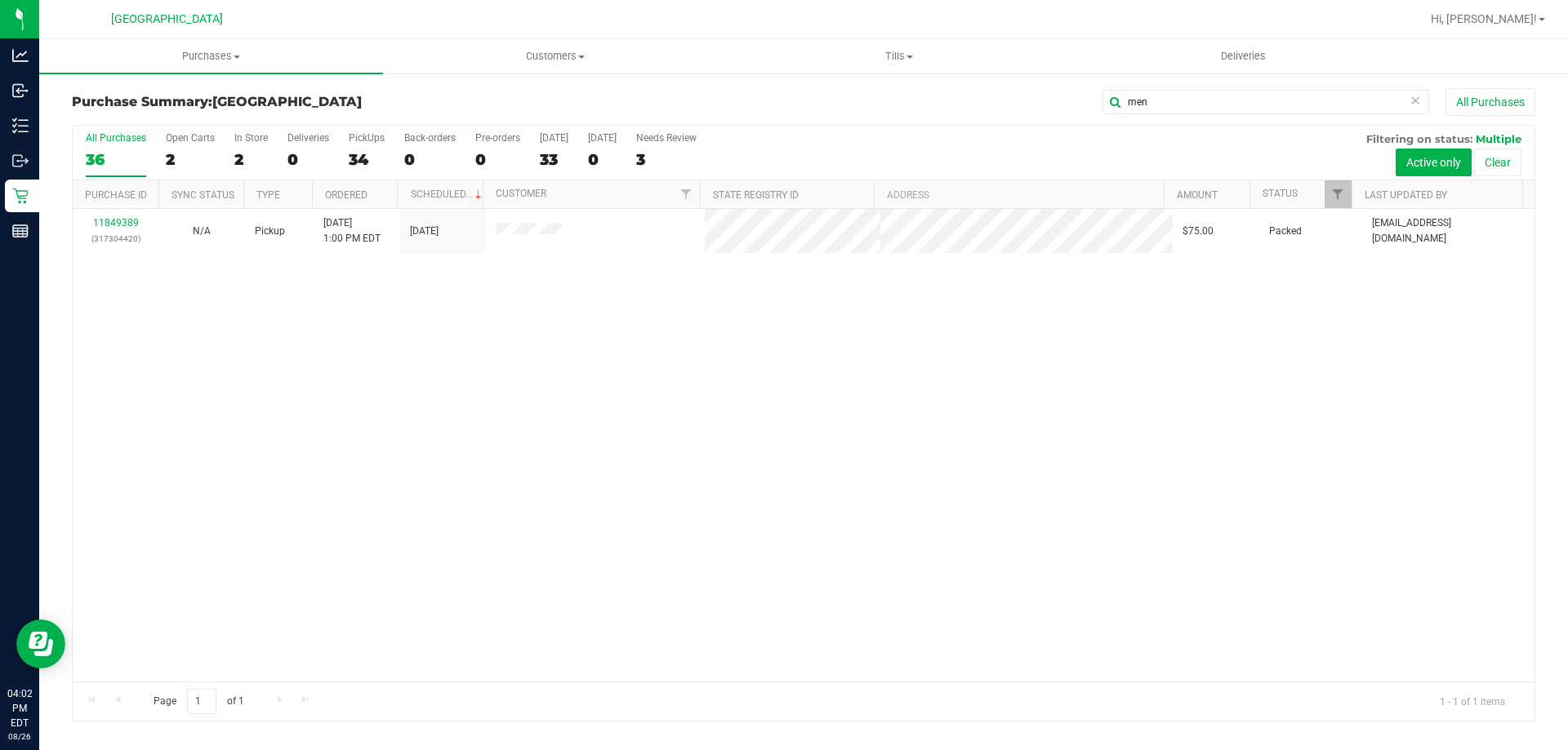
click at [792, 490] on div "11849389 (317304420) N/A Pickup [DATE] 1:00 PM EDT 8/26/2025 $75.00 Packed [EMA…" at bounding box center [803, 445] width 1462 height 473
click at [787, 484] on div "11849389 (317304420) N/A Pickup [DATE] 1:00 PM EDT 8/26/2025 $75.00 Packed [EMA…" at bounding box center [803, 445] width 1462 height 473
drag, startPoint x: 553, startPoint y: 498, endPoint x: 550, endPoint y: 524, distance: 26.2
click at [550, 520] on div "11849389 (317304420) N/A Pickup [DATE] 1:00 PM EDT 8/26/2025 $75.00 Packed [EMA…" at bounding box center [803, 445] width 1462 height 473
drag, startPoint x: 1171, startPoint y: 103, endPoint x: 783, endPoint y: 49, distance: 391.7
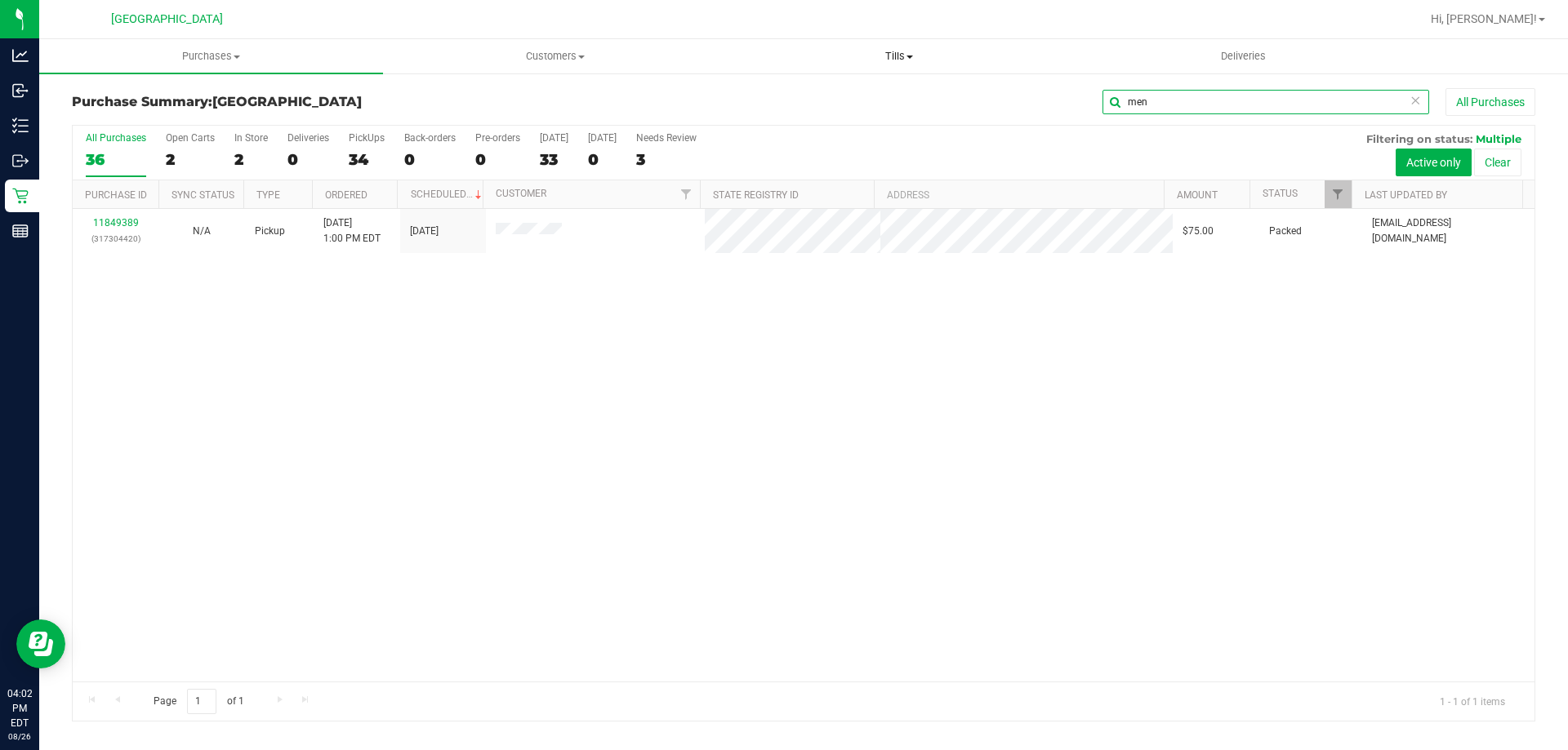
click at [804, 54] on retail "Purchases Summary of purchases Fulfillment All purchases Customers All customer…" at bounding box center [803, 389] width 1529 height 699
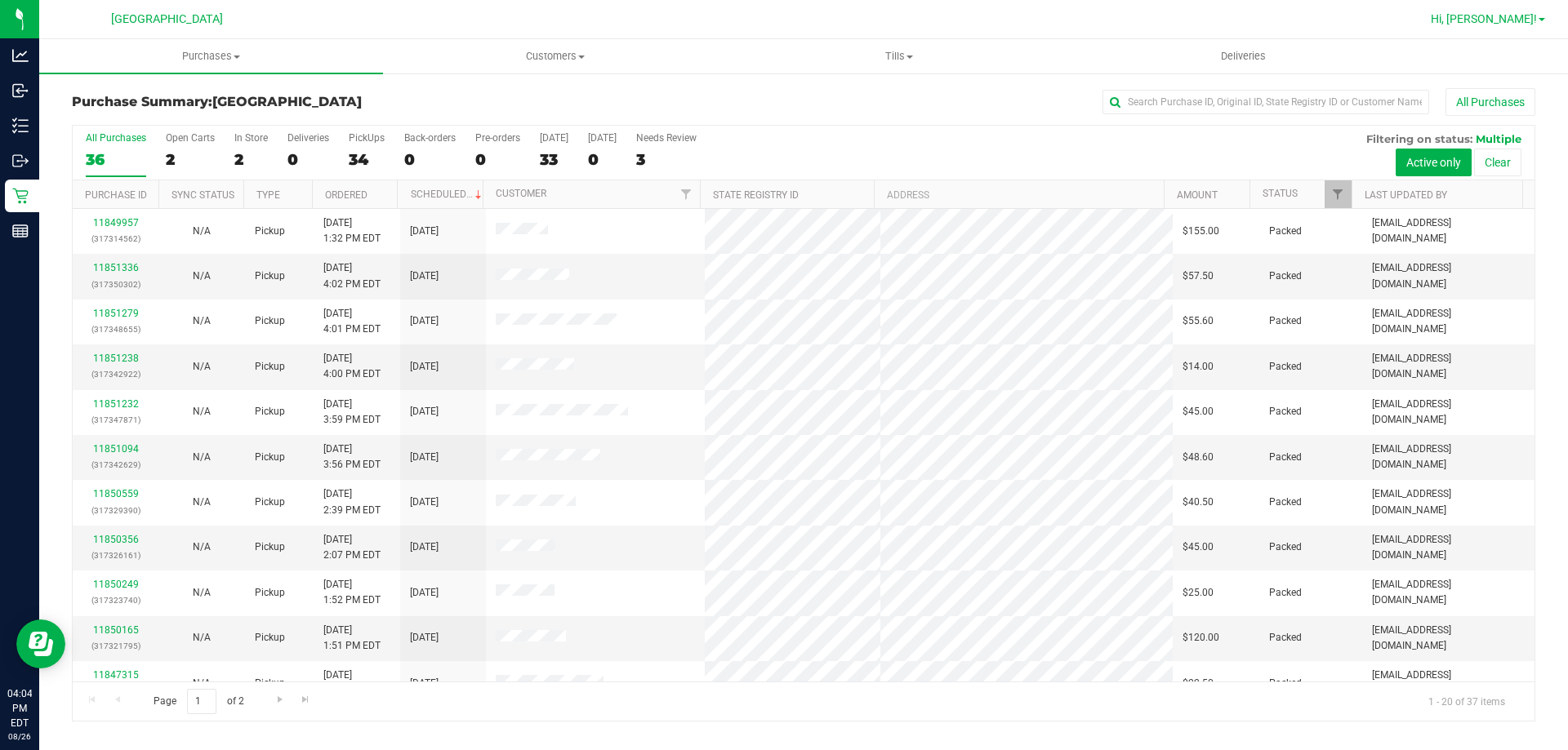
click at [1517, 14] on span "Hi, [PERSON_NAME]!" at bounding box center [1483, 19] width 106 height 13
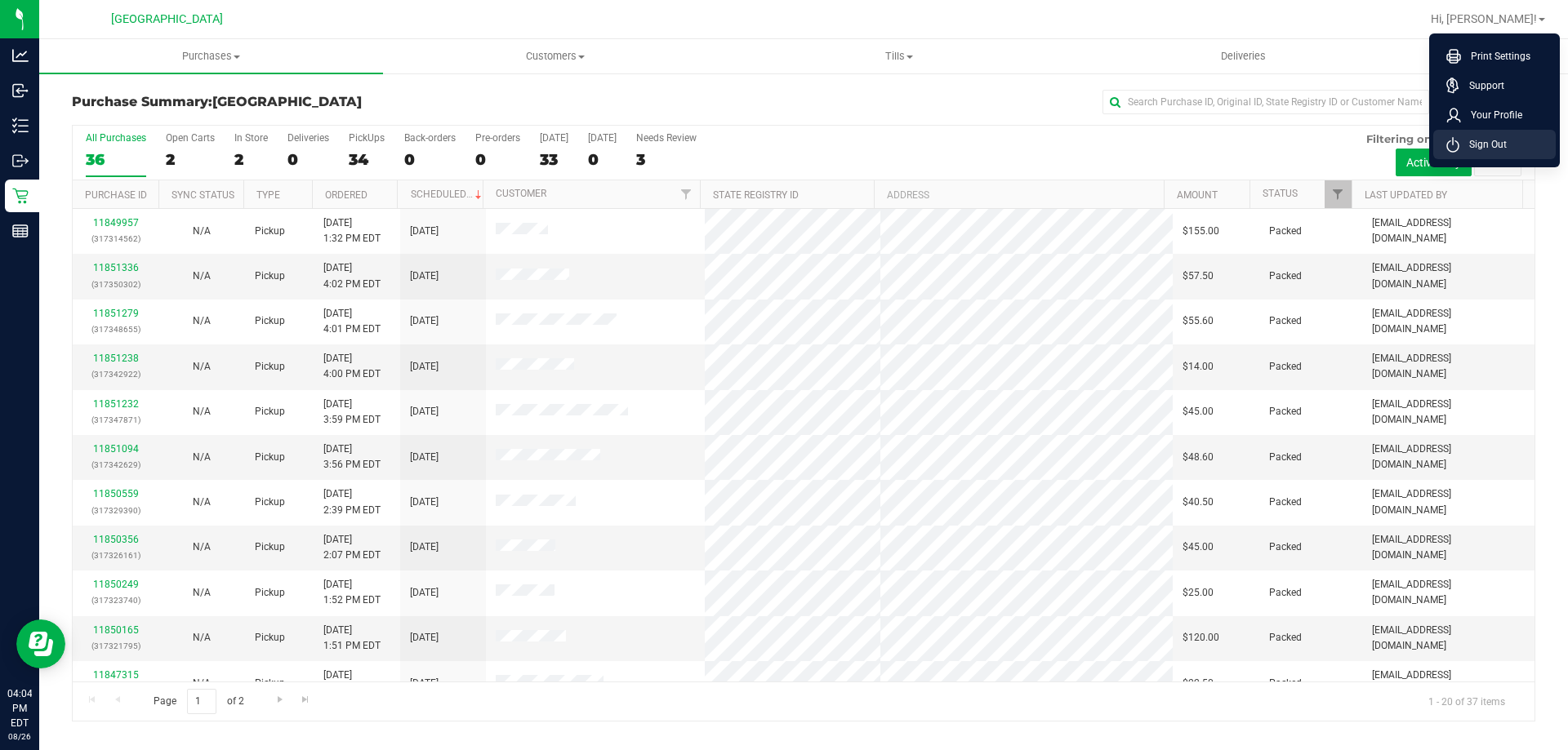
click at [1488, 142] on span "Sign Out" at bounding box center [1483, 144] width 47 height 16
